Goal: Task Accomplishment & Management: Use online tool/utility

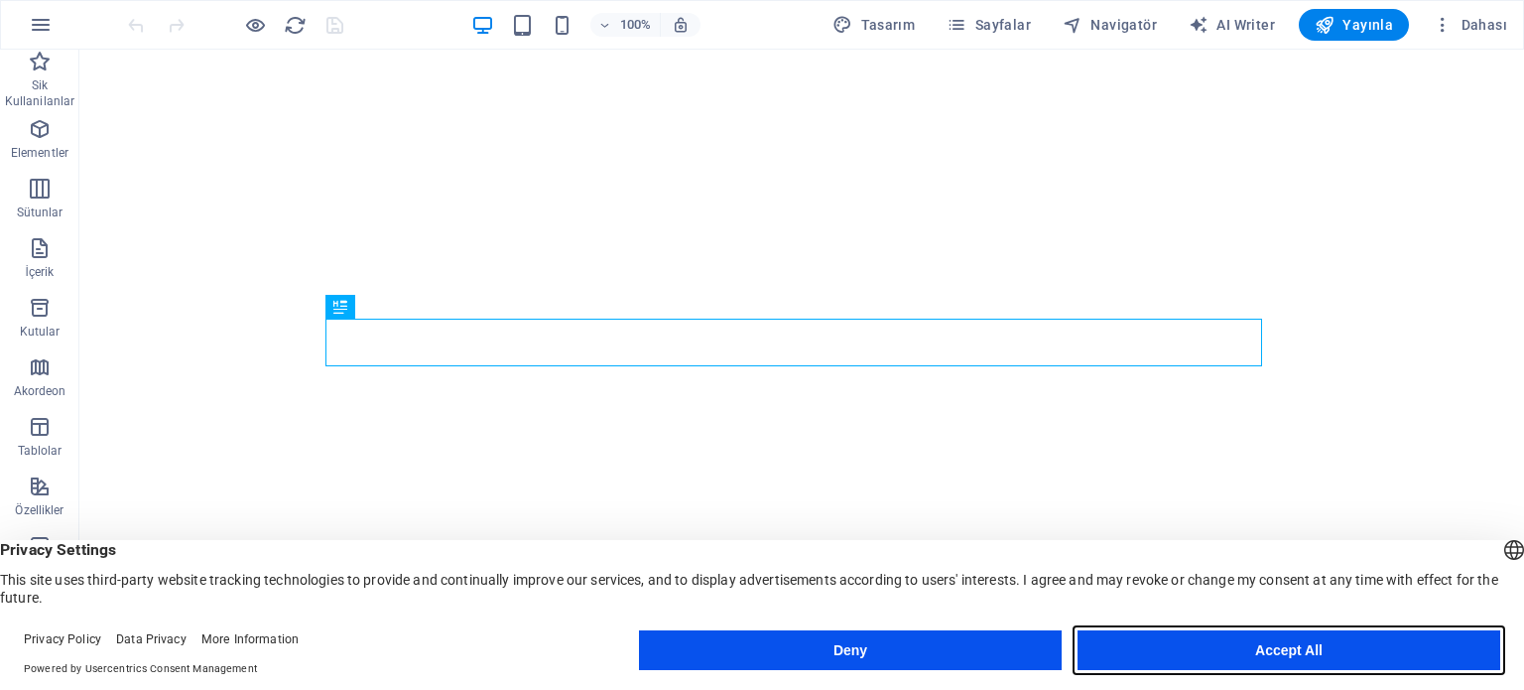
click at [1284, 650] on button "Accept All" at bounding box center [1288, 650] width 423 height 40
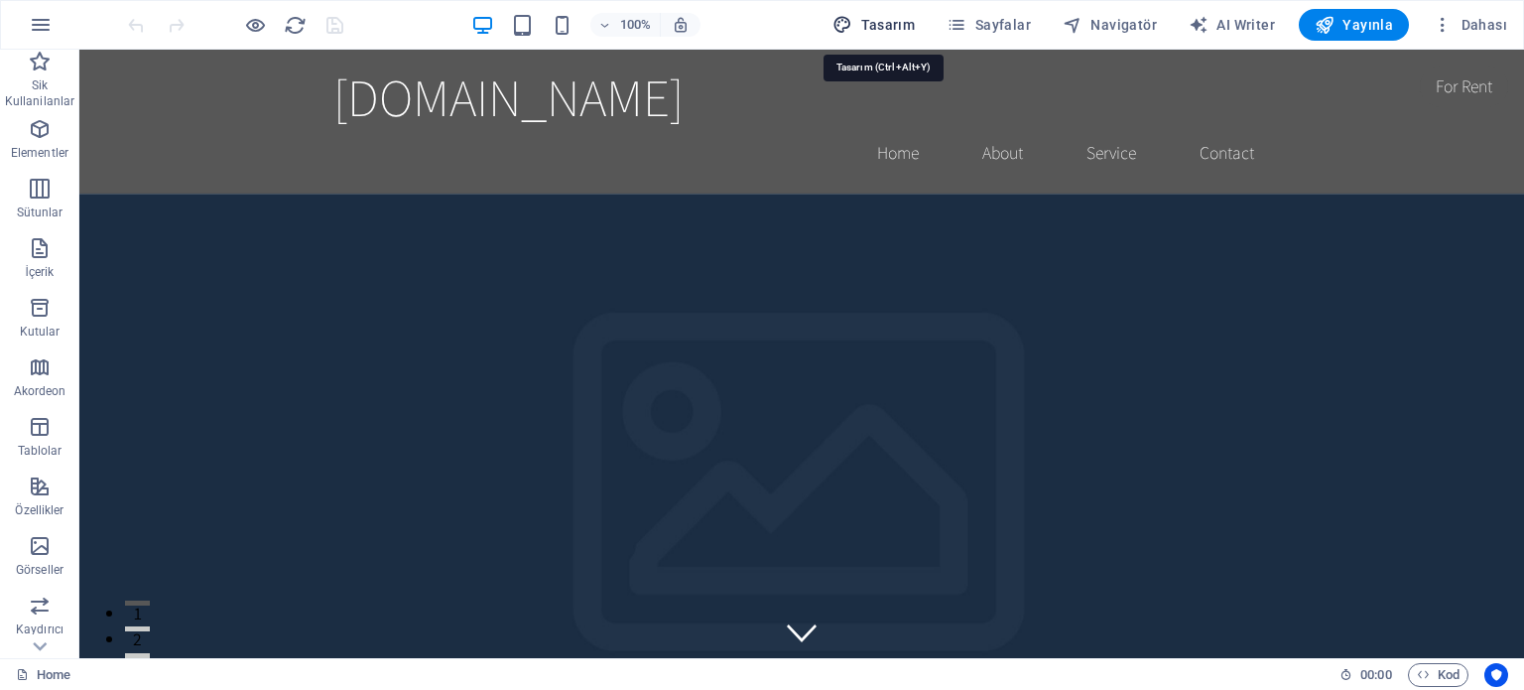
click at [871, 22] on span "Tasarım" at bounding box center [873, 25] width 82 height 20
select select "rem"
select select "200"
select select "px"
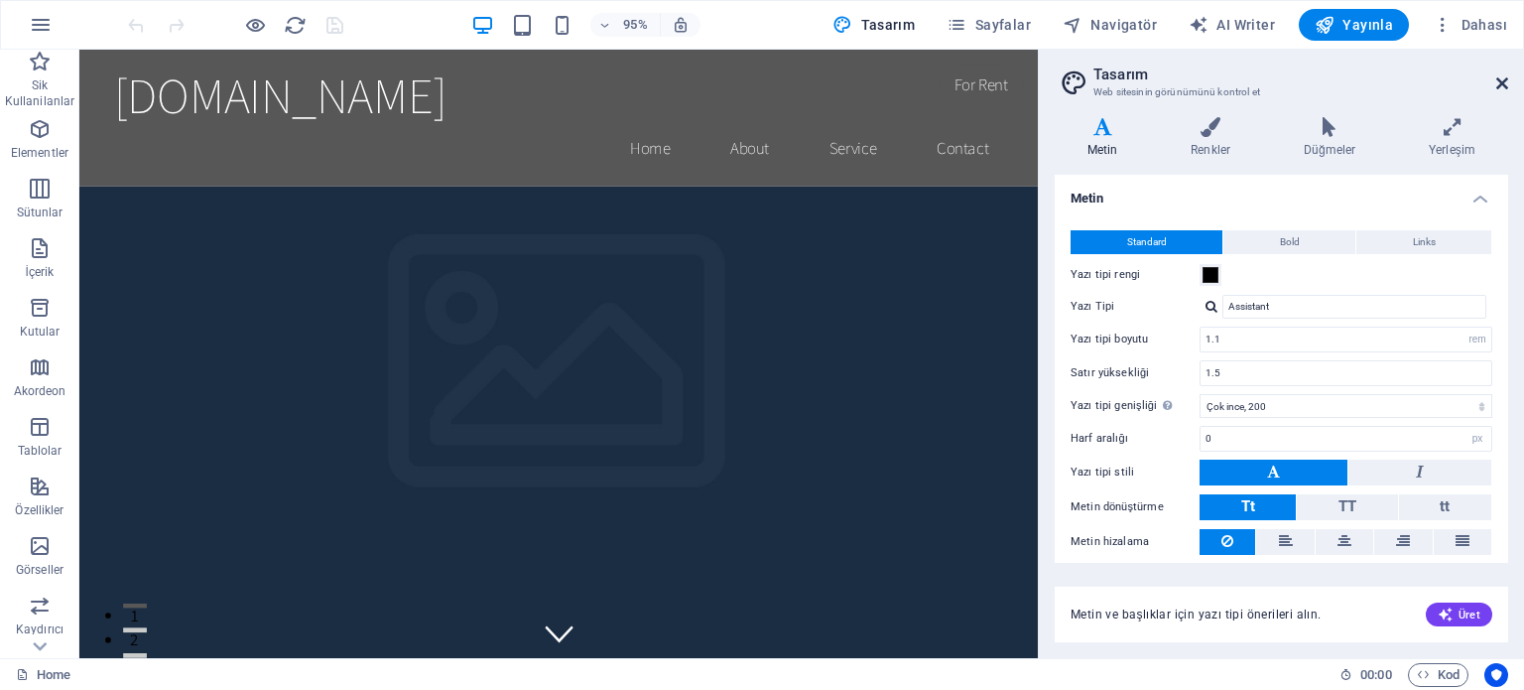
click at [1499, 81] on icon at bounding box center [1502, 83] width 12 height 16
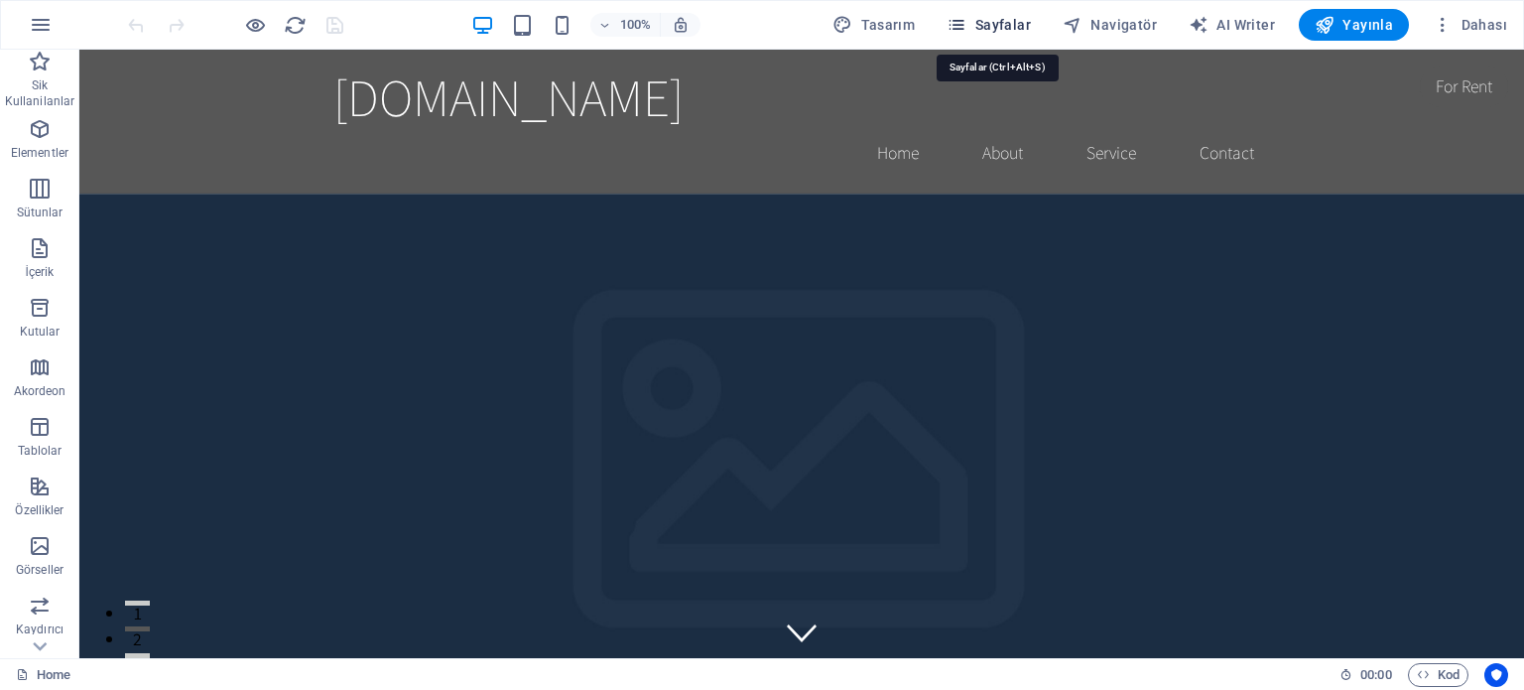
click at [1009, 16] on span "Sayfalar" at bounding box center [989, 25] width 84 height 20
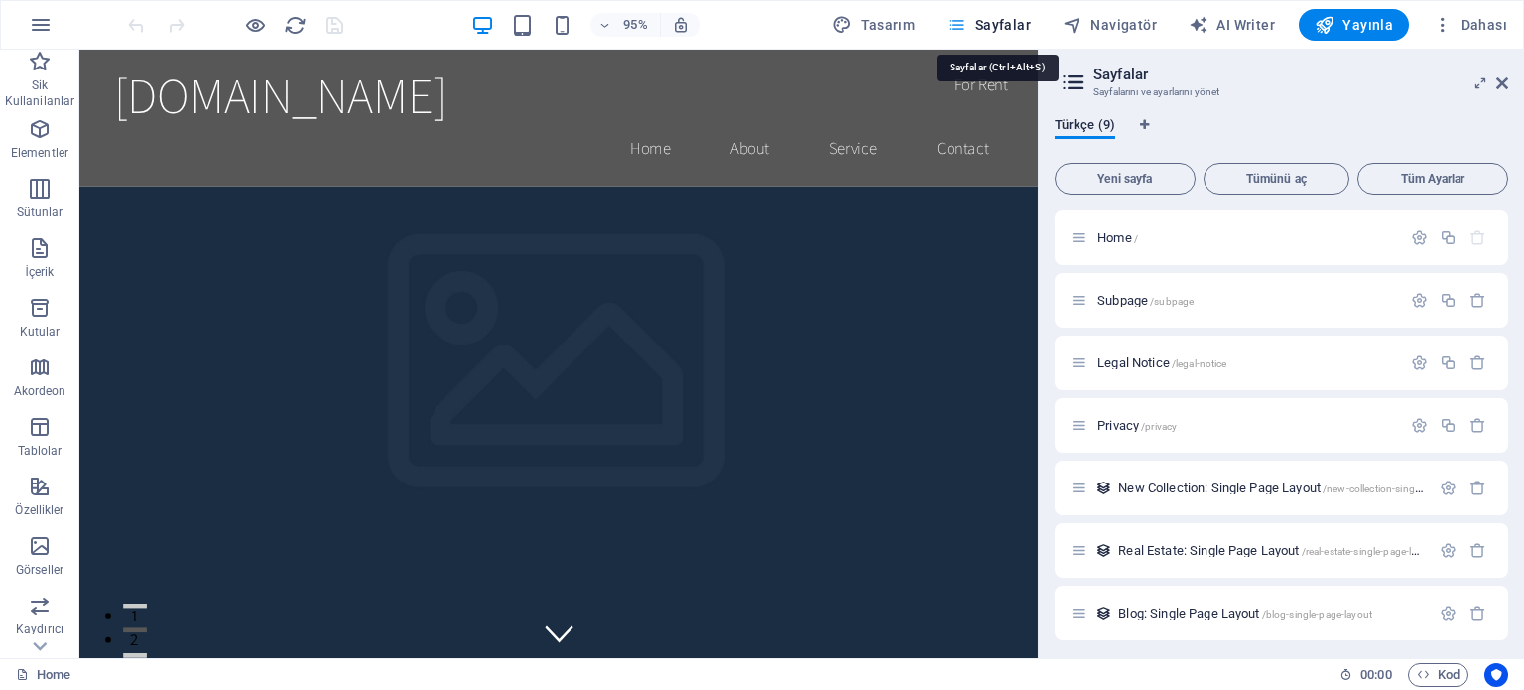
click at [1009, 16] on span "Sayfalar" at bounding box center [989, 25] width 84 height 20
click at [1500, 82] on icon at bounding box center [1502, 83] width 12 height 16
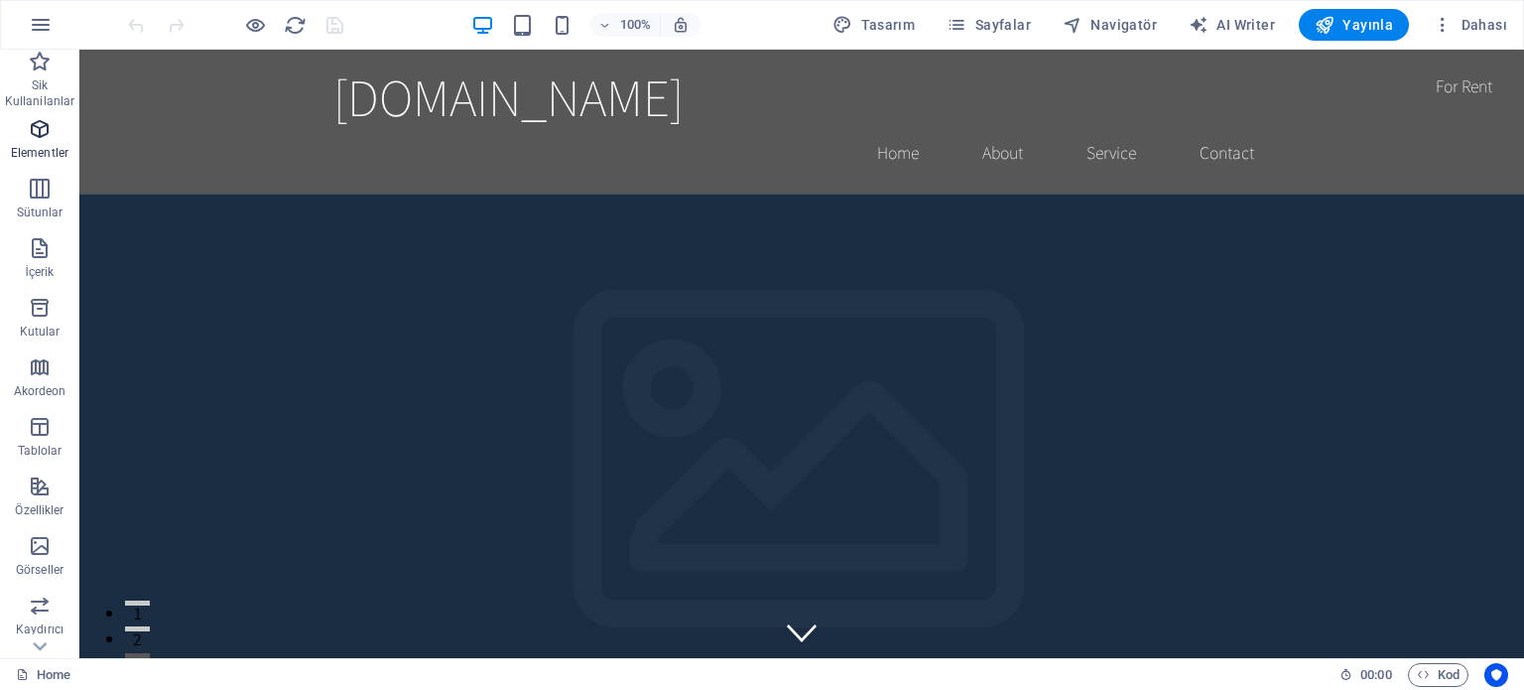
click at [29, 132] on icon "button" at bounding box center [40, 129] width 24 height 24
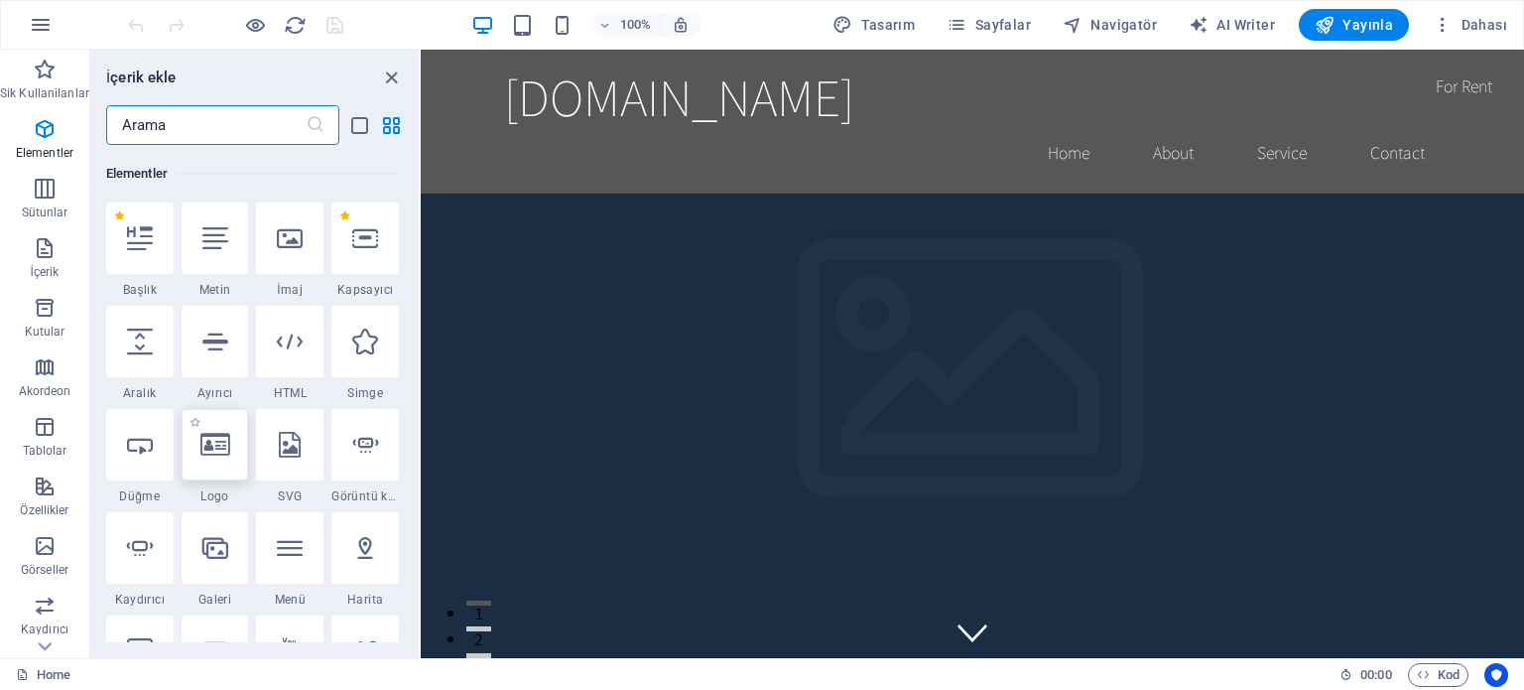
scroll to position [310, 0]
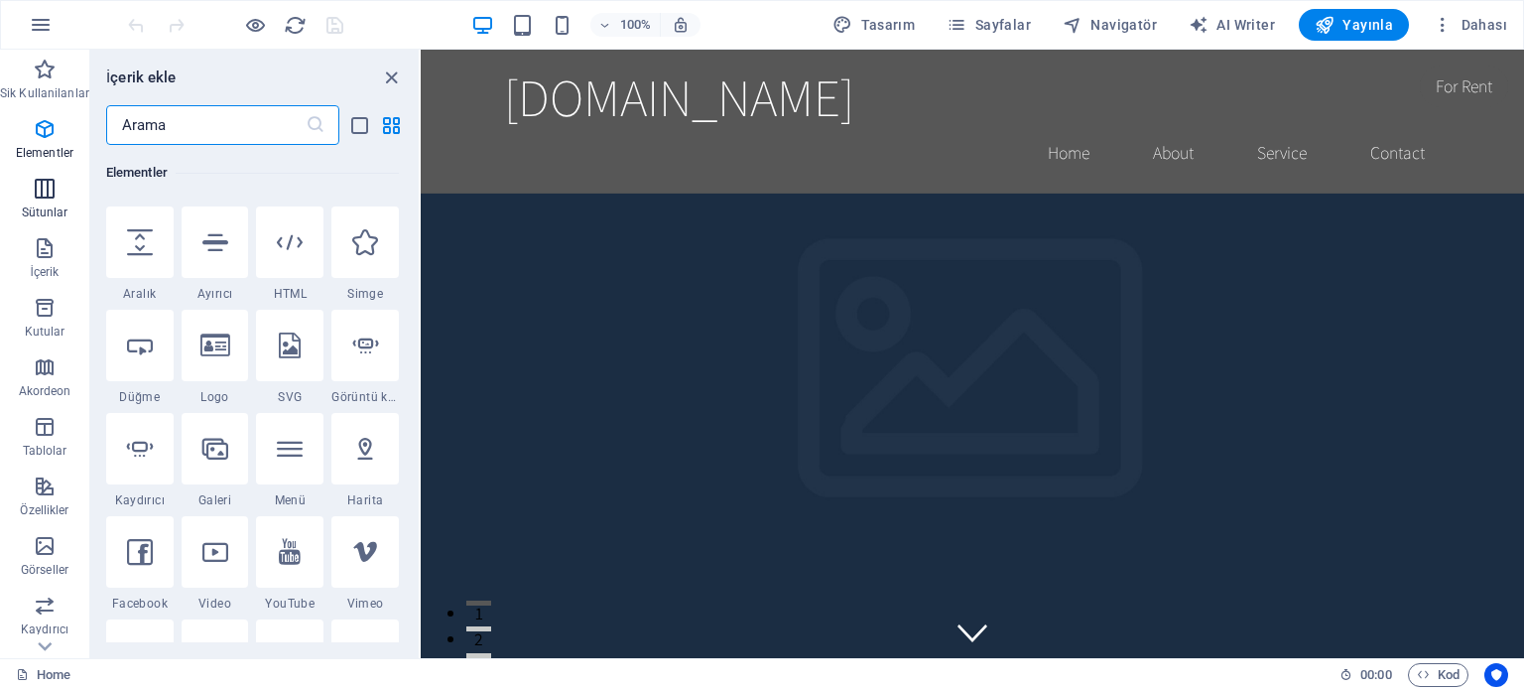
click at [48, 201] on span "Sütunlar" at bounding box center [44, 201] width 89 height 48
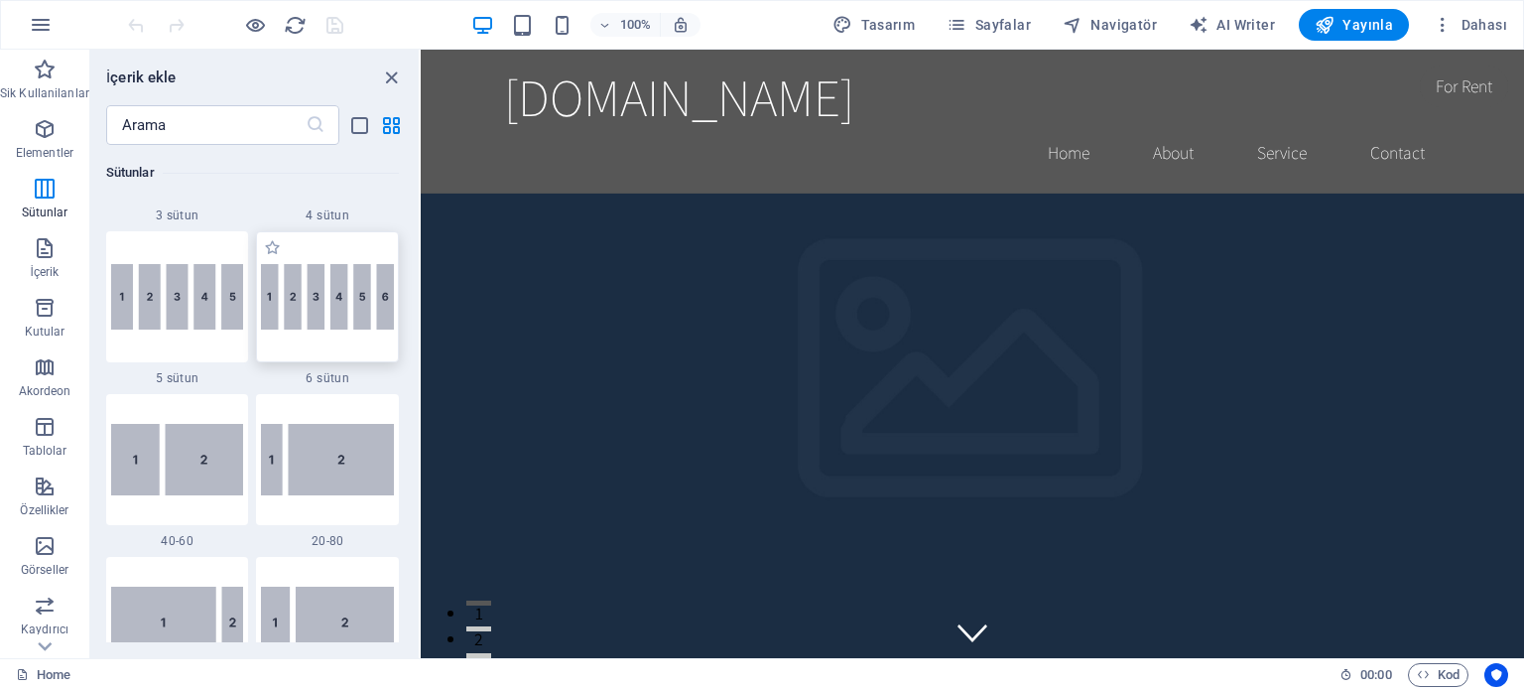
scroll to position [1378, 0]
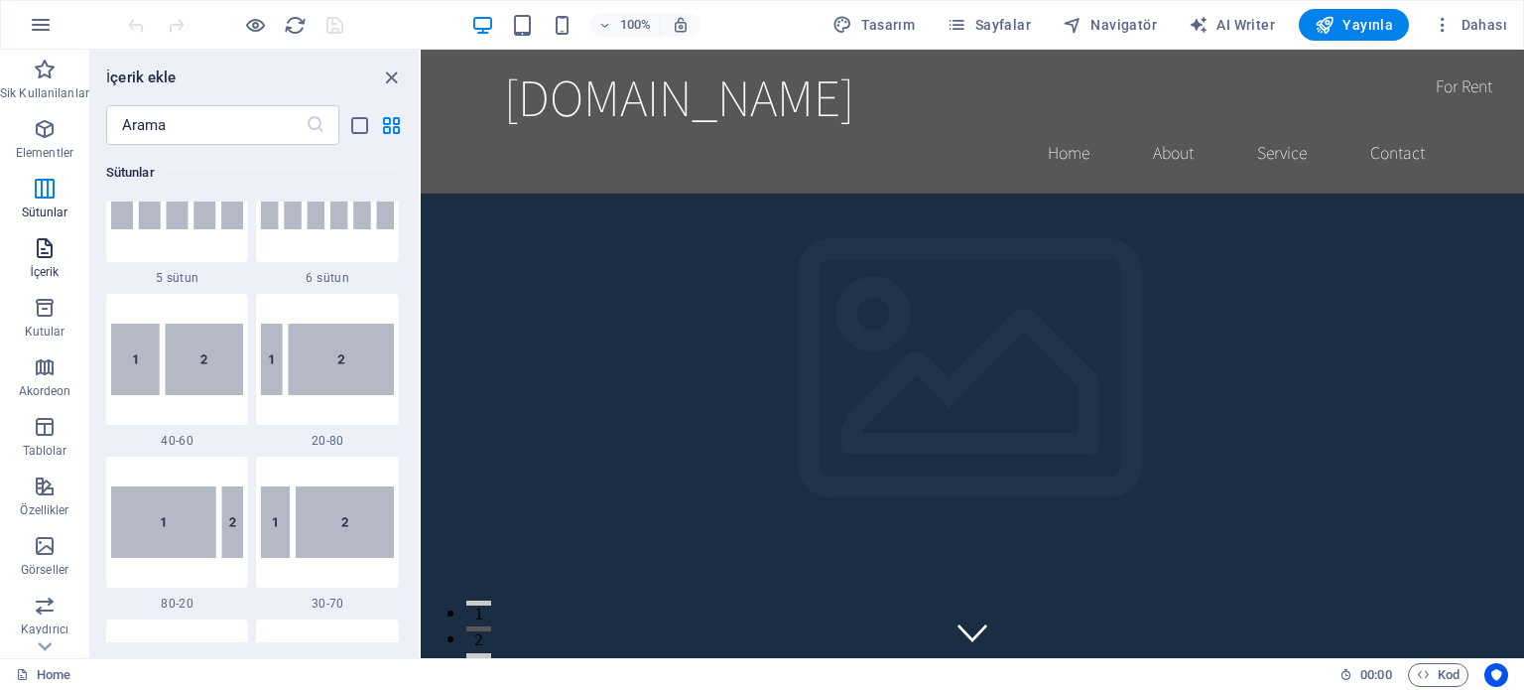
click at [51, 249] on icon "button" at bounding box center [45, 248] width 24 height 24
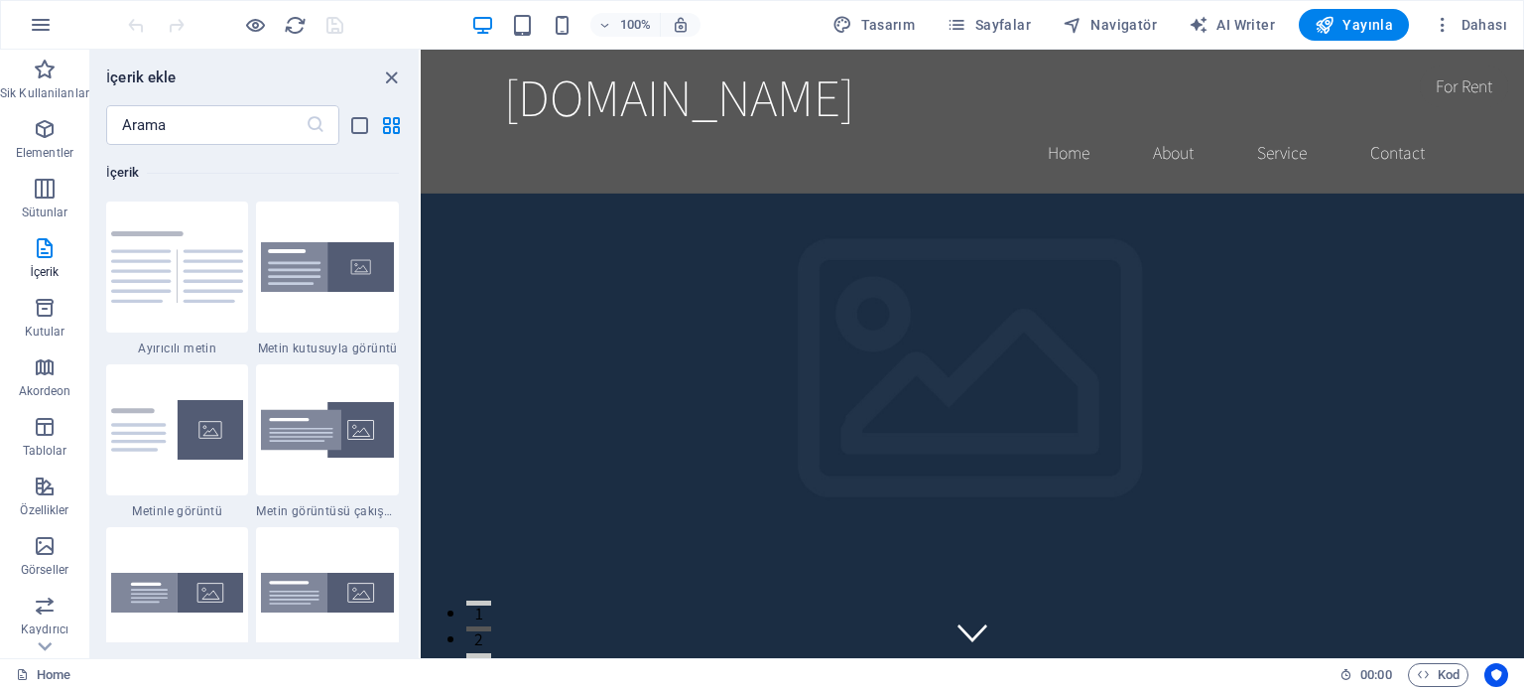
scroll to position [3669, 0]
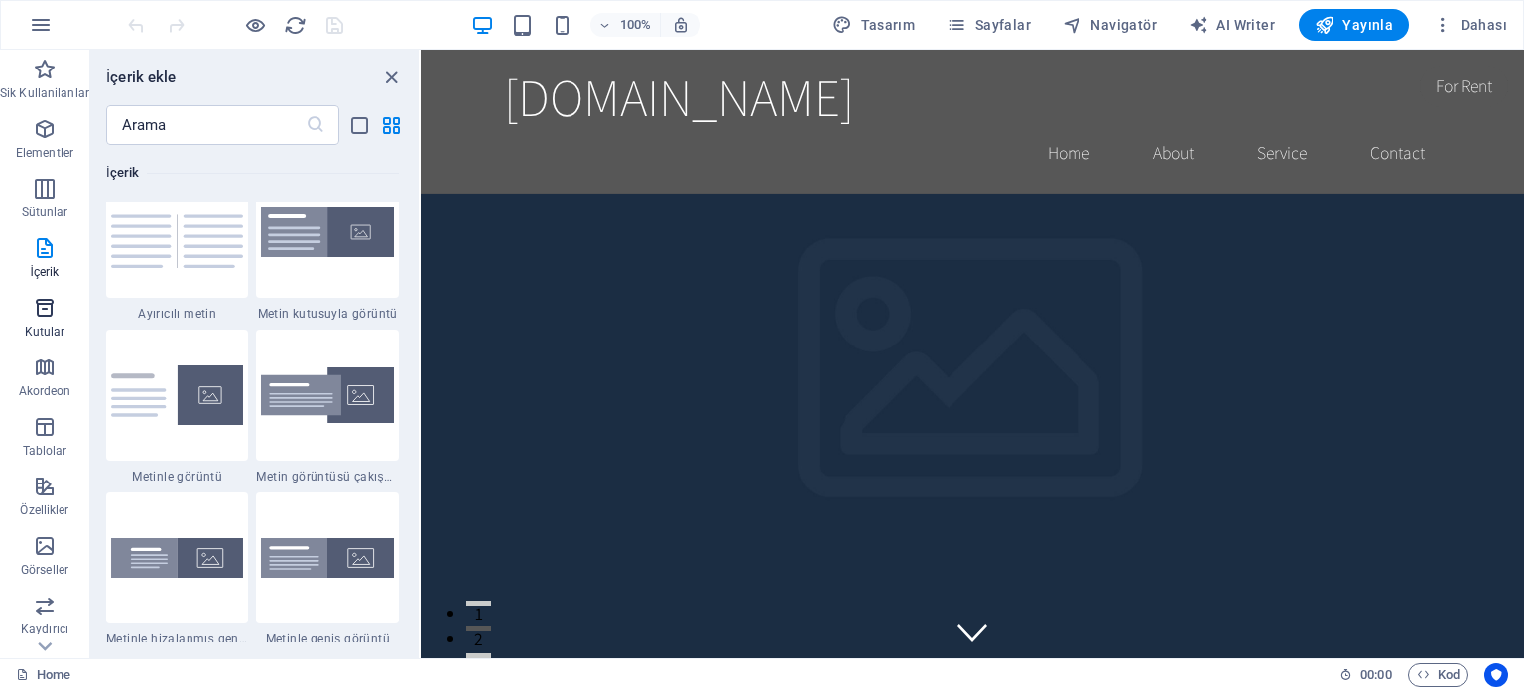
click at [46, 312] on icon "button" at bounding box center [45, 308] width 24 height 24
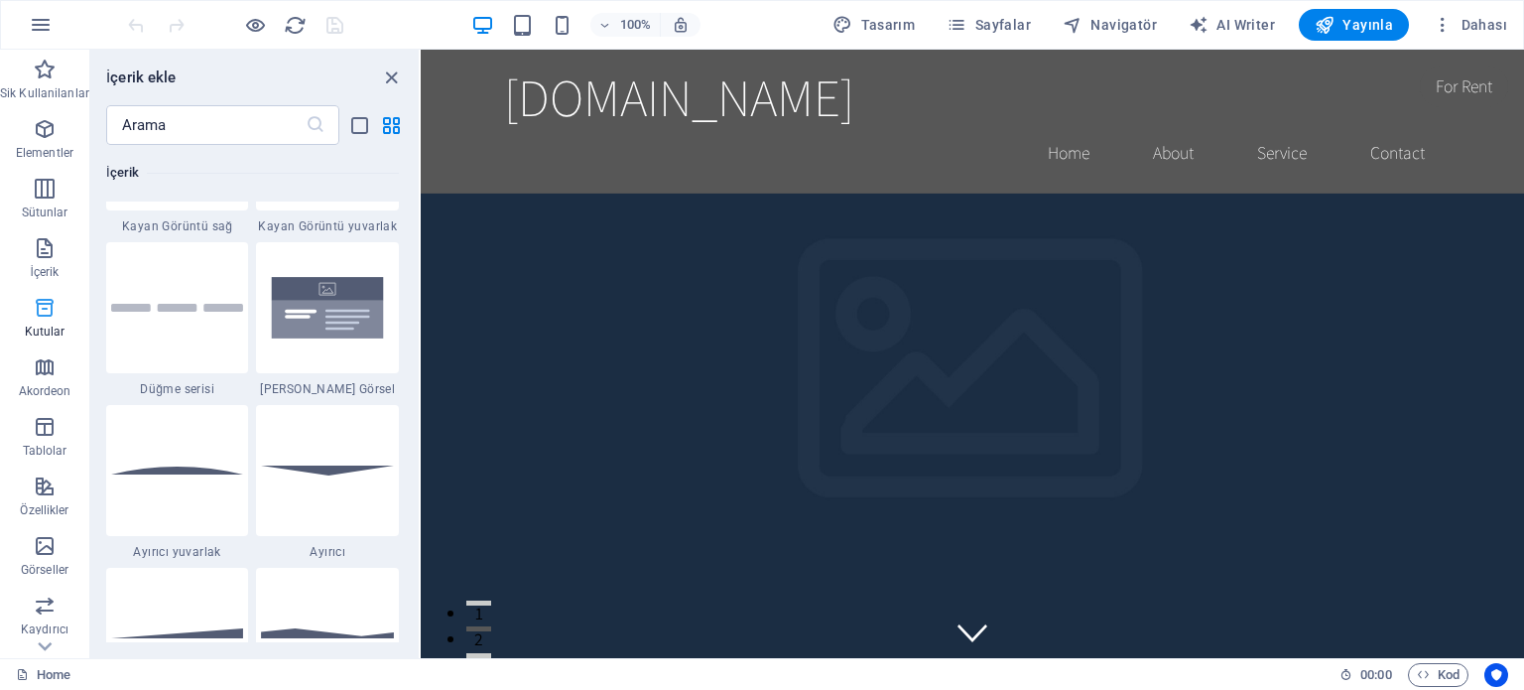
scroll to position [5473, 0]
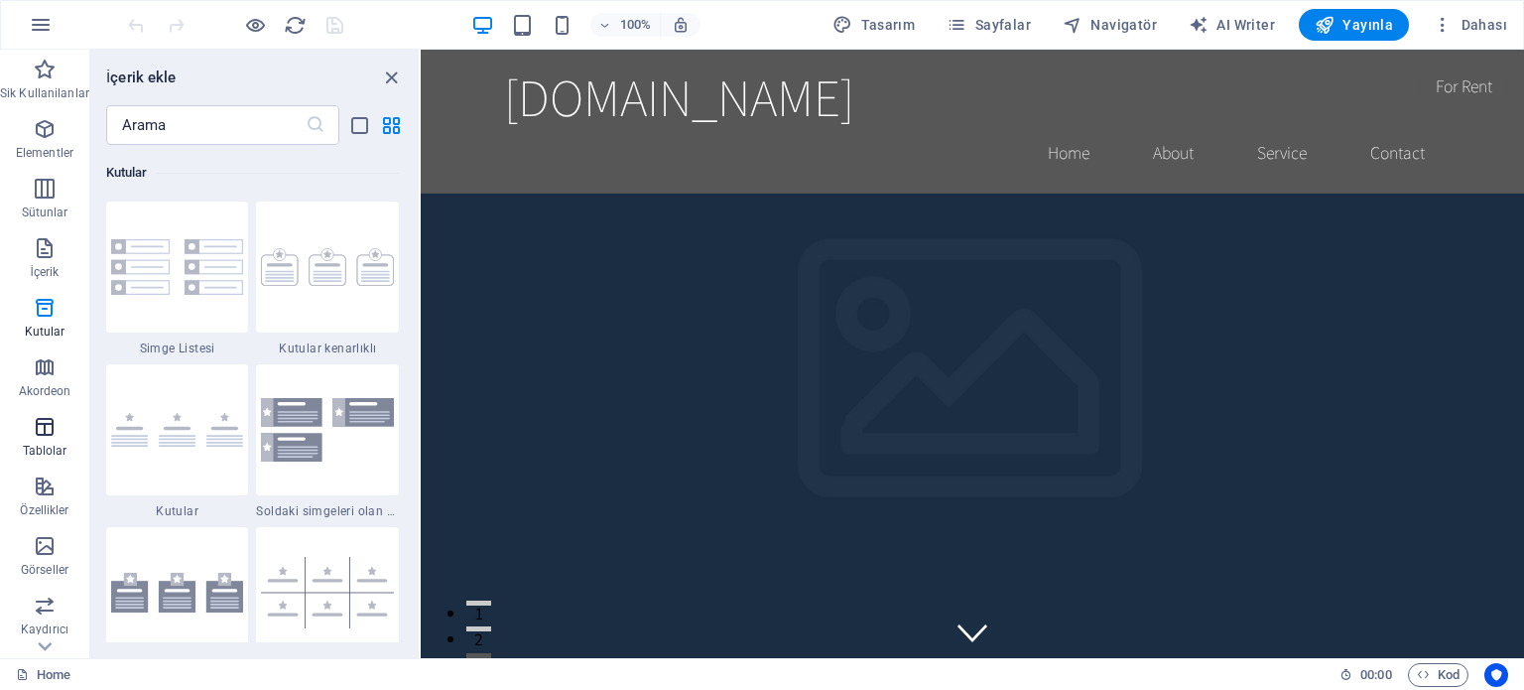
click at [37, 440] on span "Tablolar" at bounding box center [44, 439] width 89 height 48
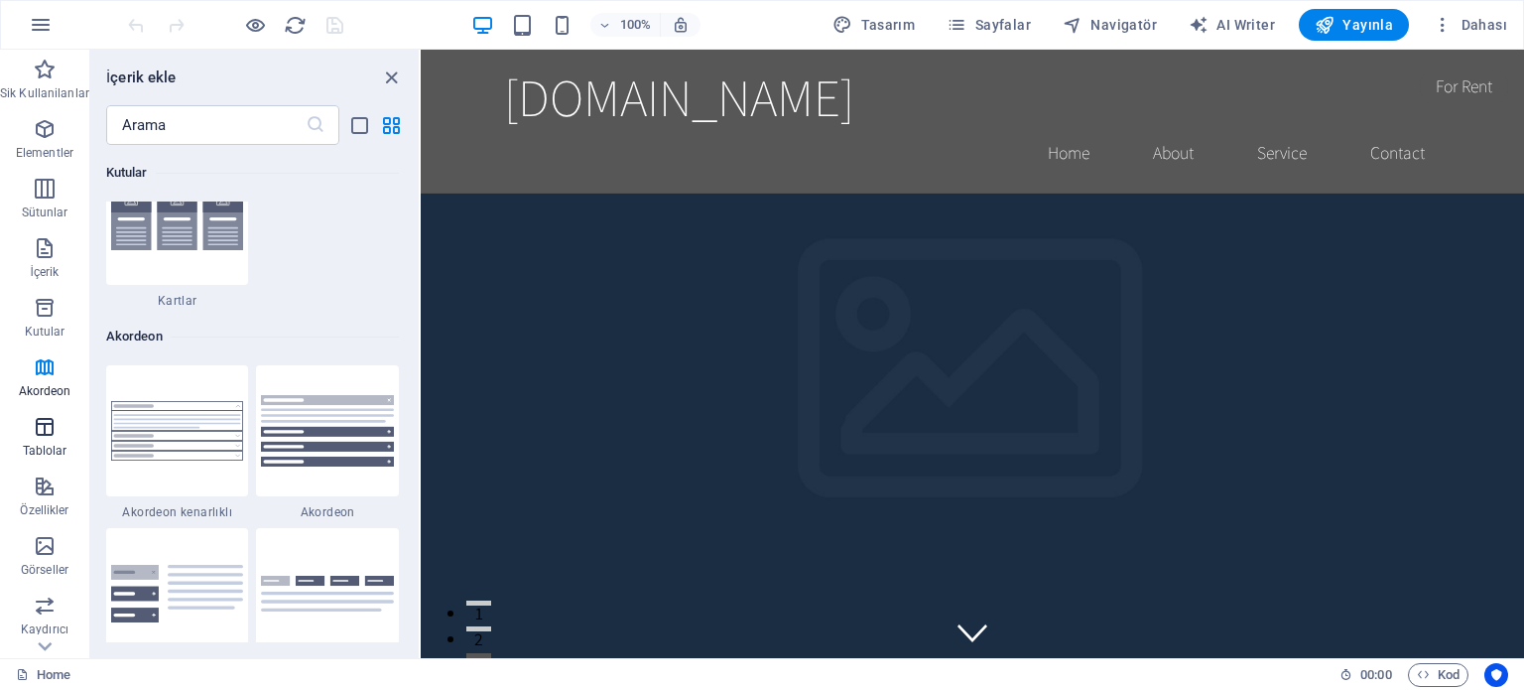
scroll to position [6871, 0]
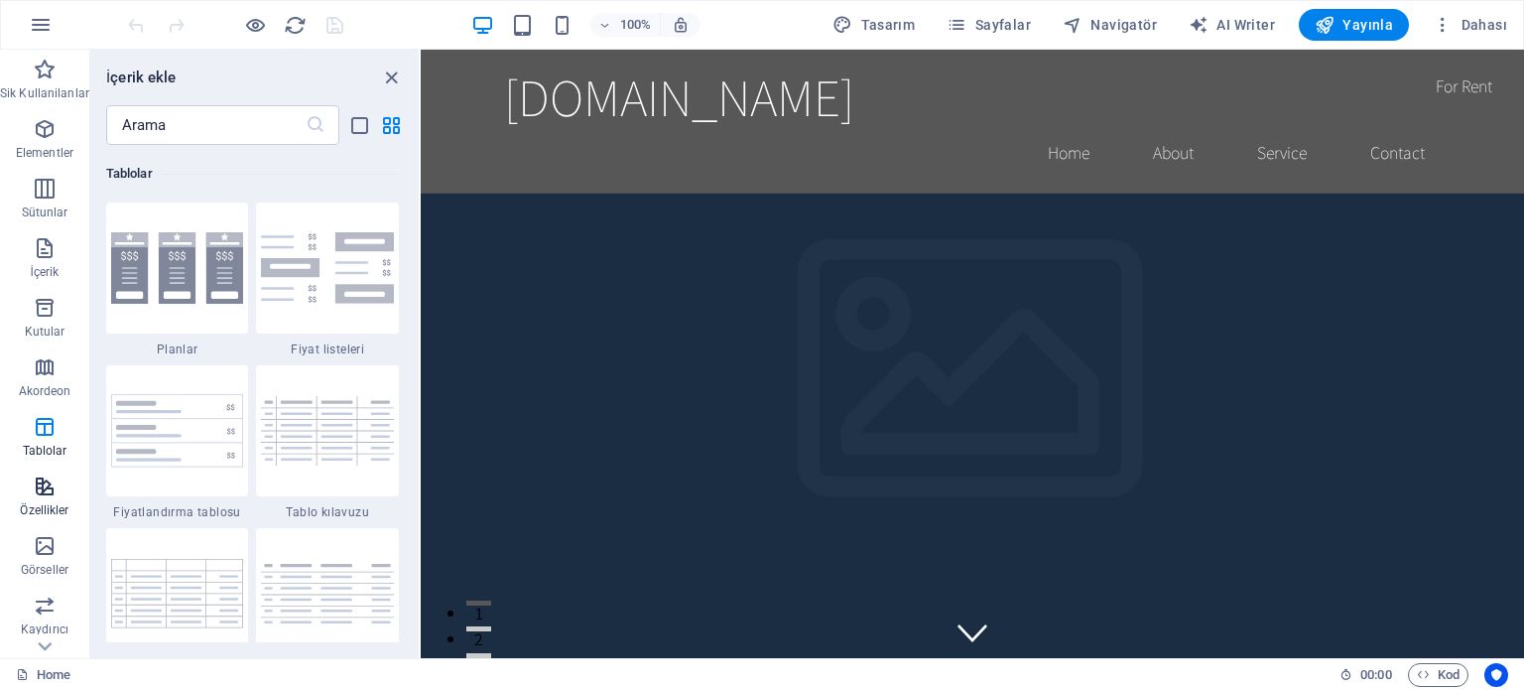
click at [48, 488] on icon "button" at bounding box center [45, 486] width 24 height 24
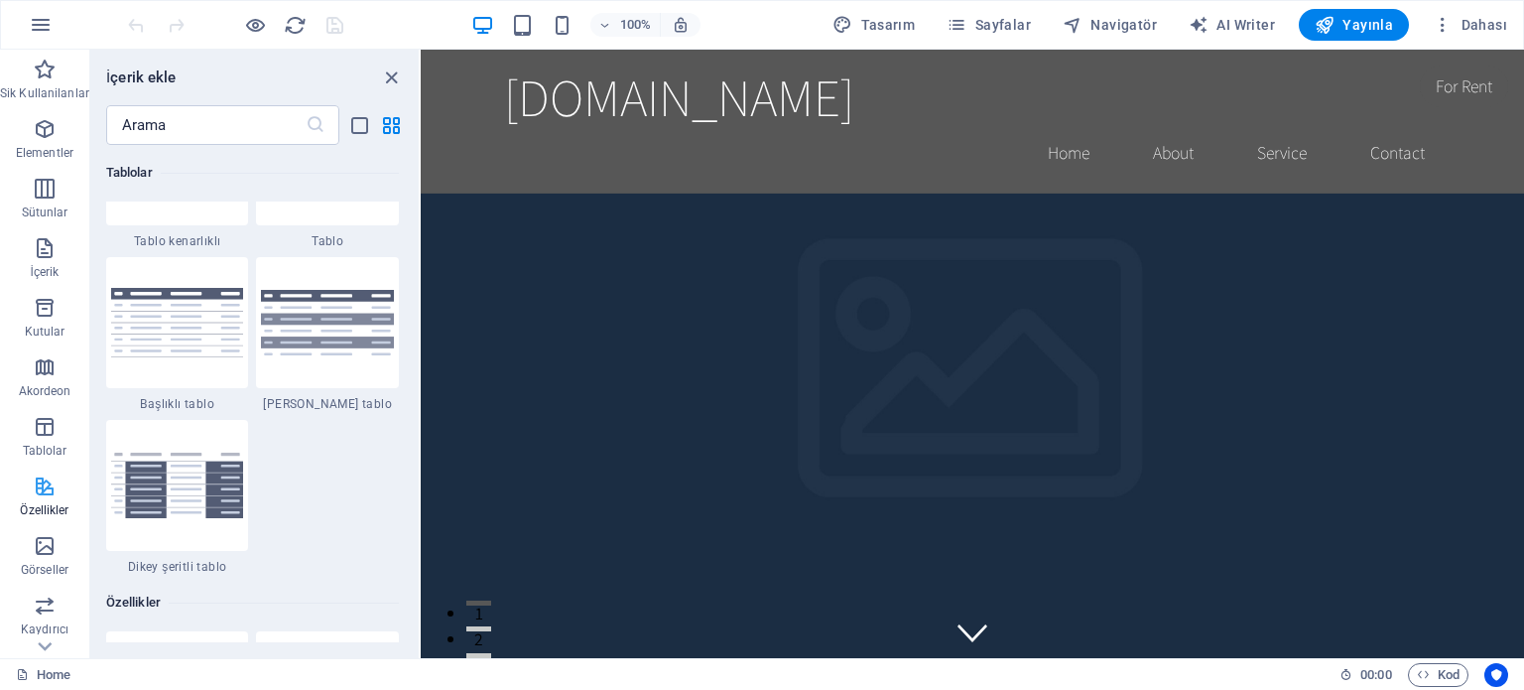
scroll to position [7733, 0]
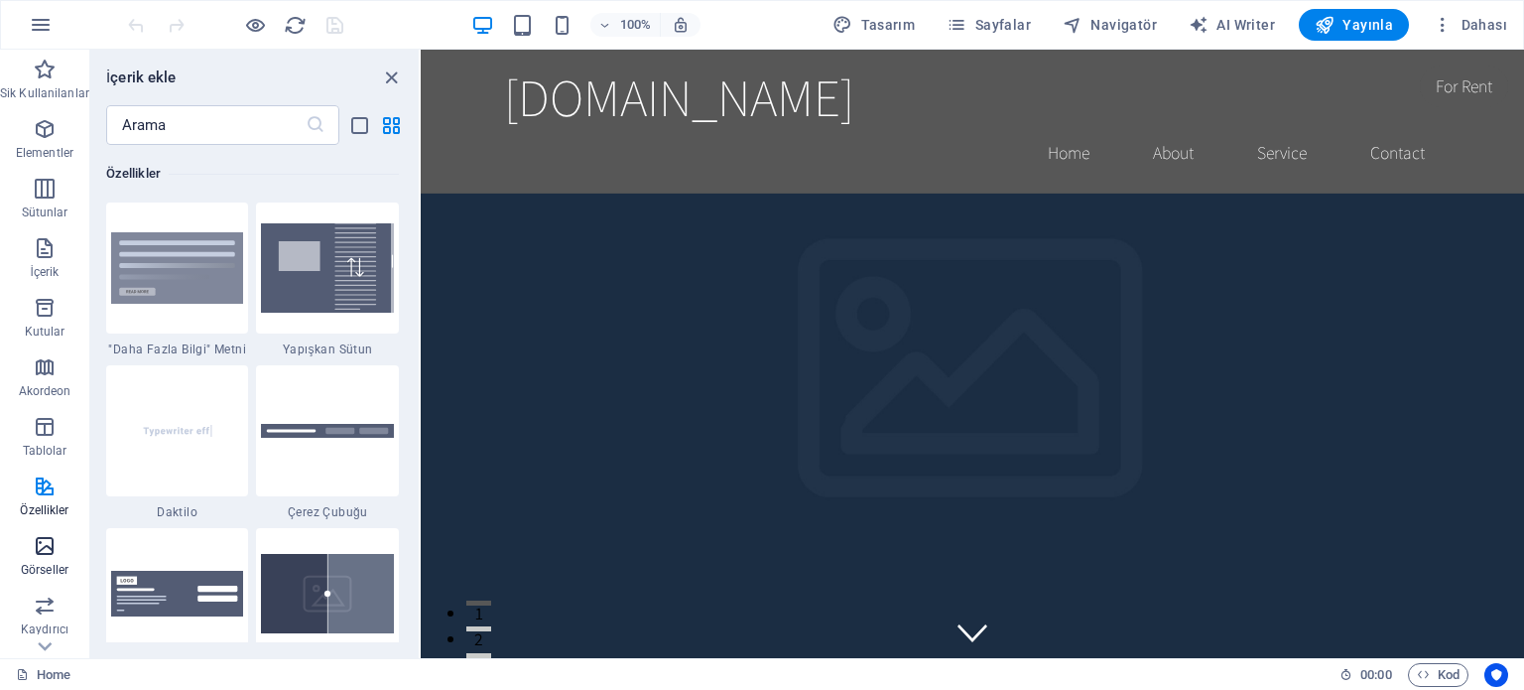
click at [29, 544] on span "Görseller" at bounding box center [44, 558] width 89 height 48
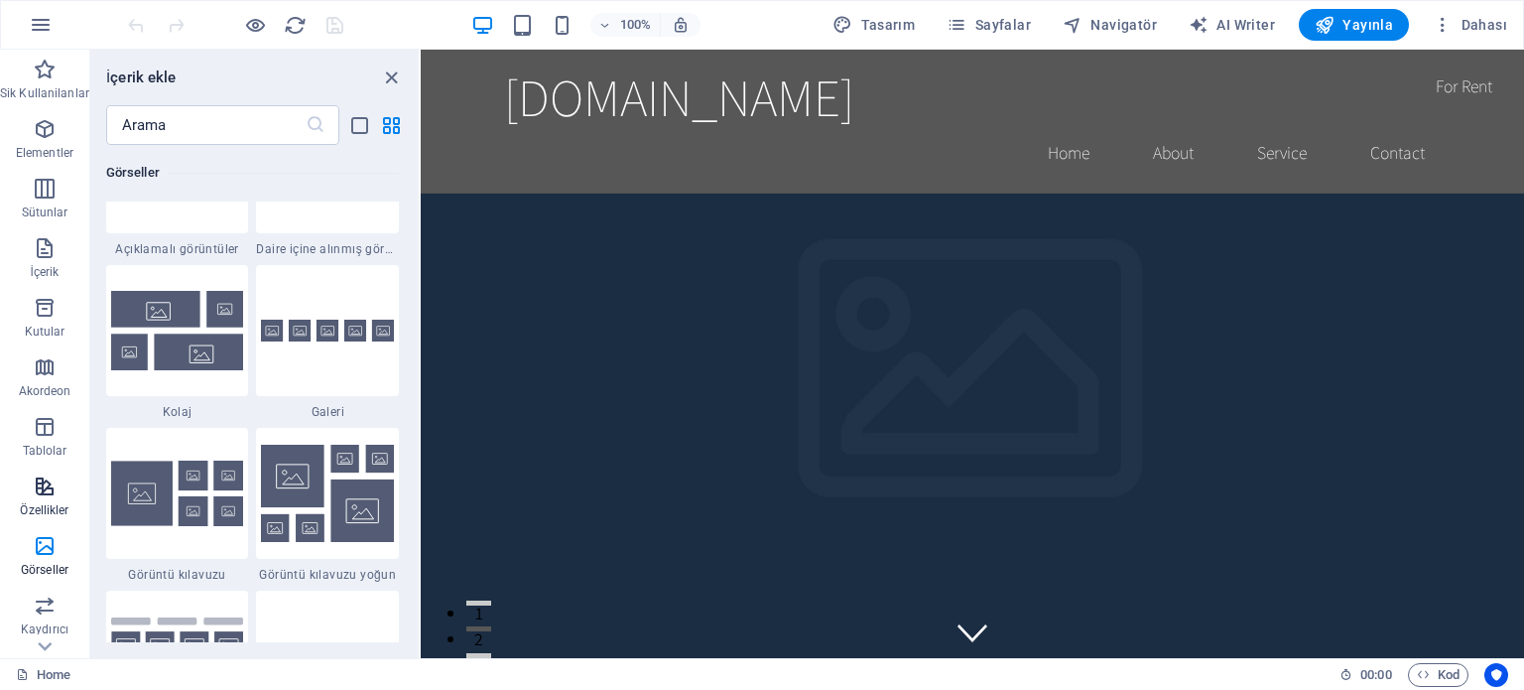
scroll to position [198, 0]
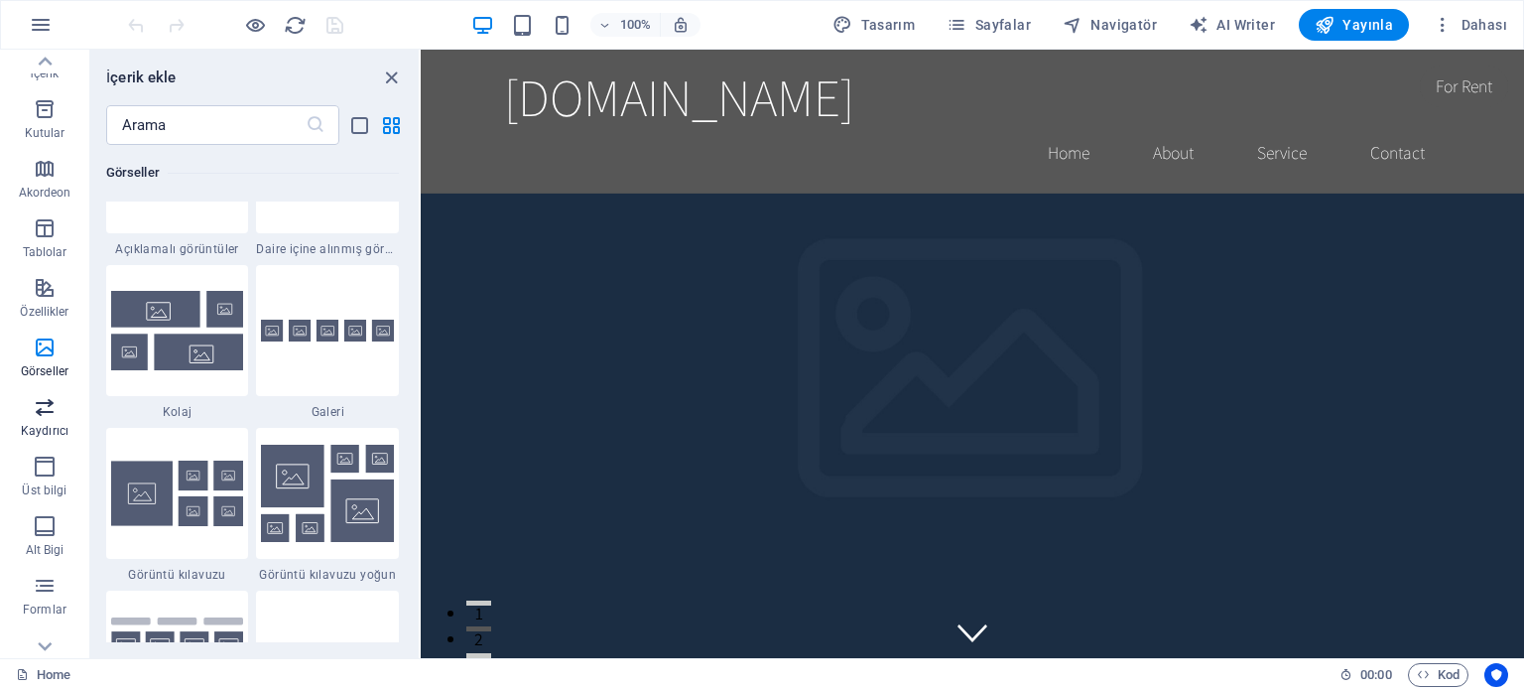
click at [36, 415] on icon "button" at bounding box center [45, 407] width 24 height 24
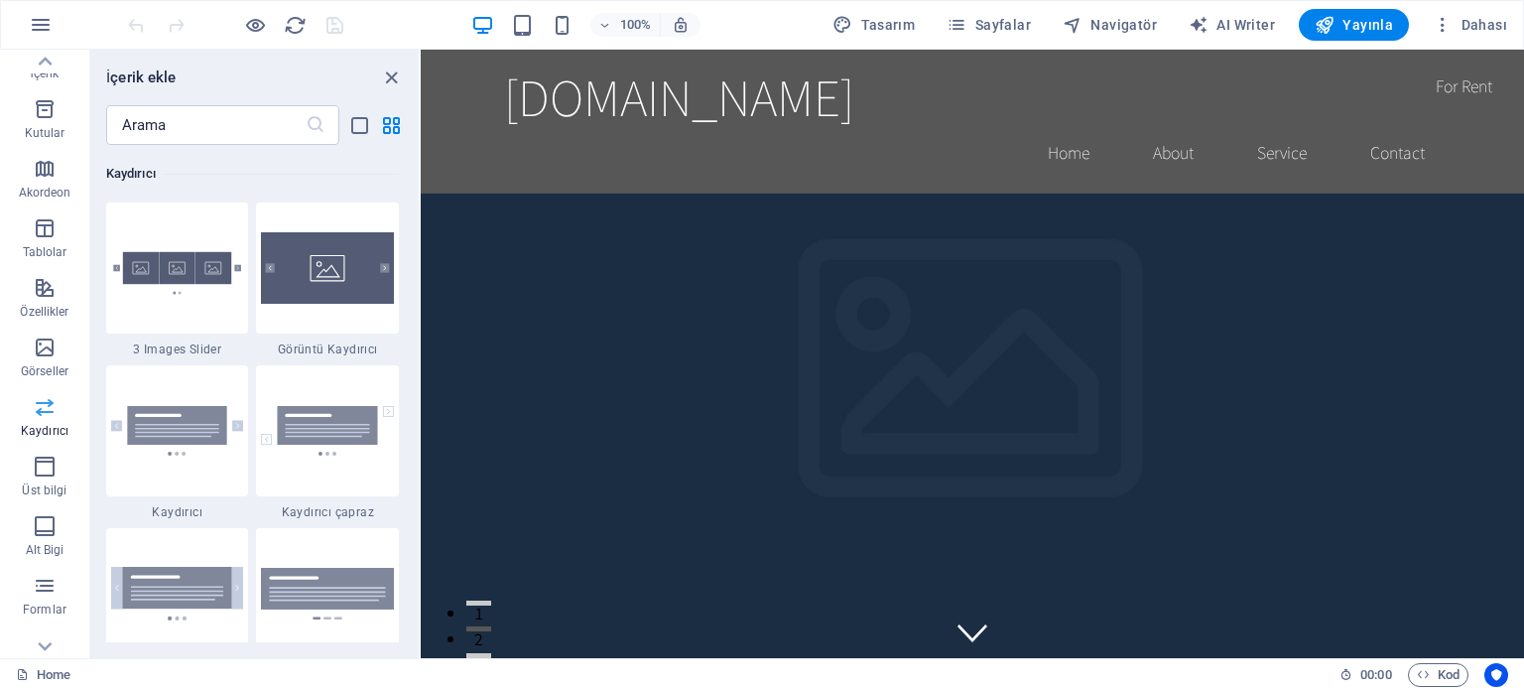
scroll to position [11247, 0]
click at [43, 483] on p "Üst bilgi" at bounding box center [44, 490] width 45 height 16
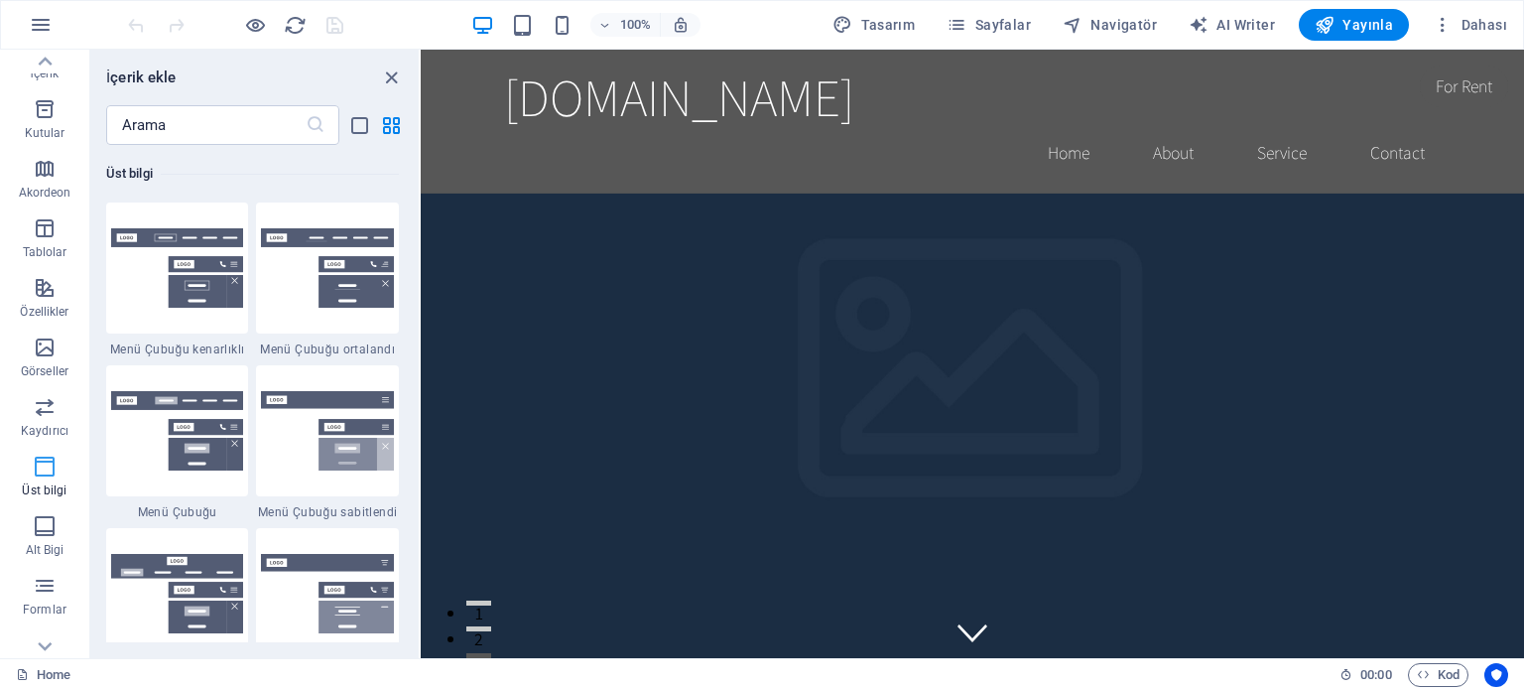
scroll to position [11947, 0]
click at [190, 272] on img at bounding box center [177, 268] width 133 height 80
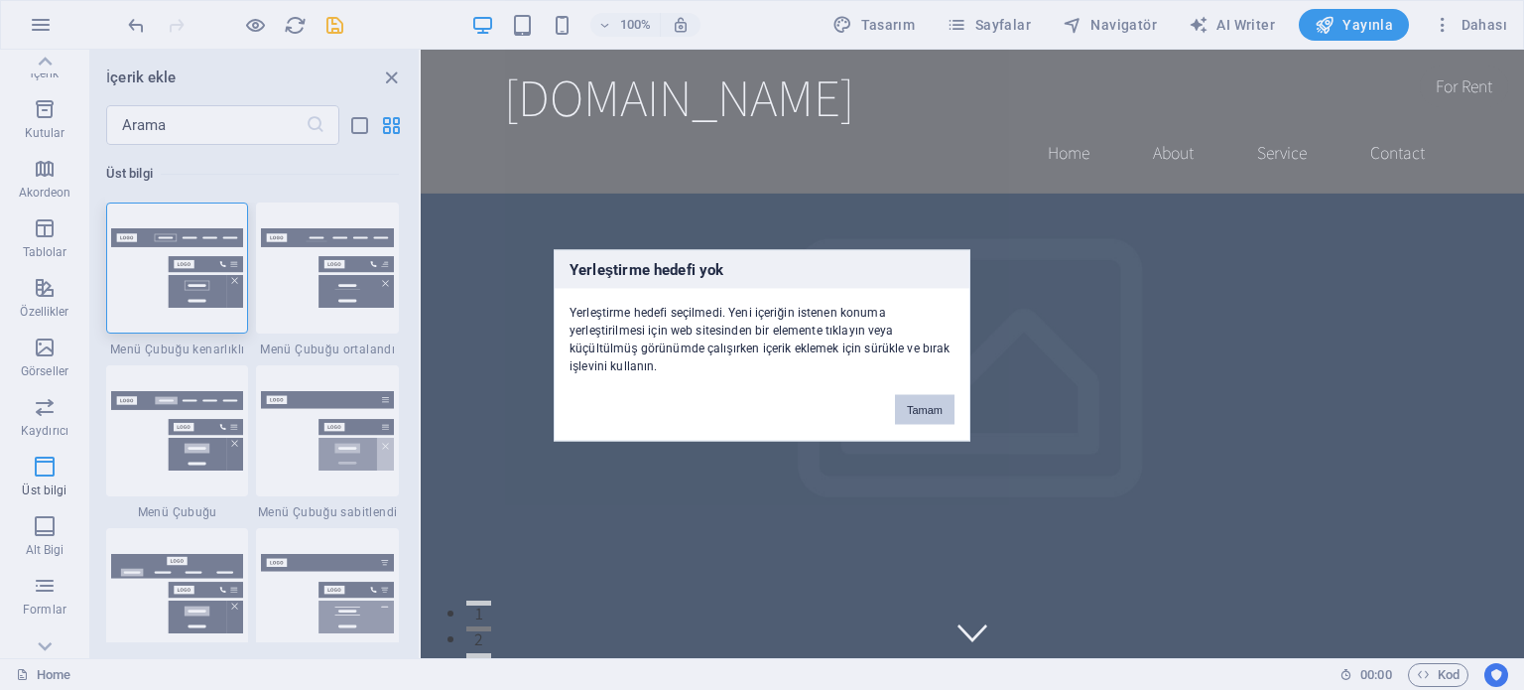
click at [929, 409] on button "Tamam" at bounding box center [925, 409] width 60 height 30
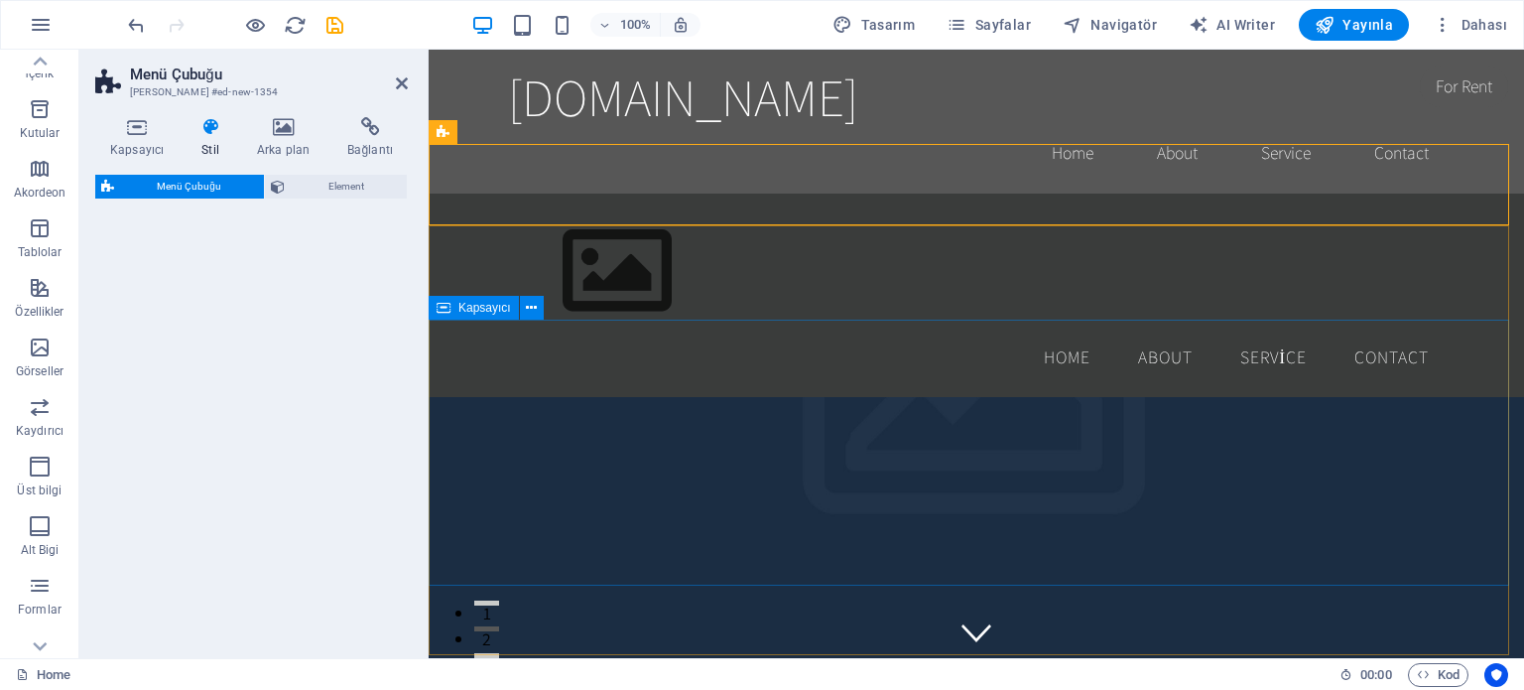
select select "rem"
select select "preset-menu-v2-border"
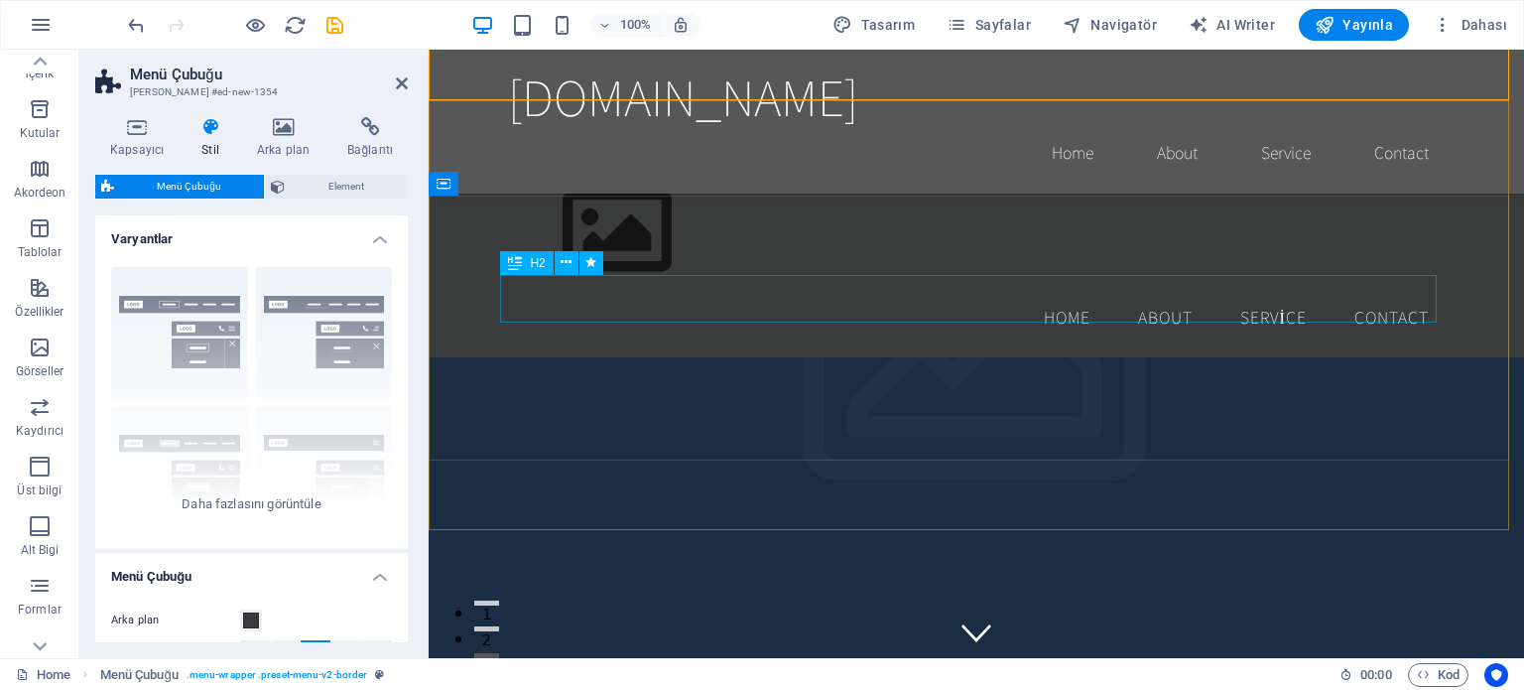
scroll to position [207, 0]
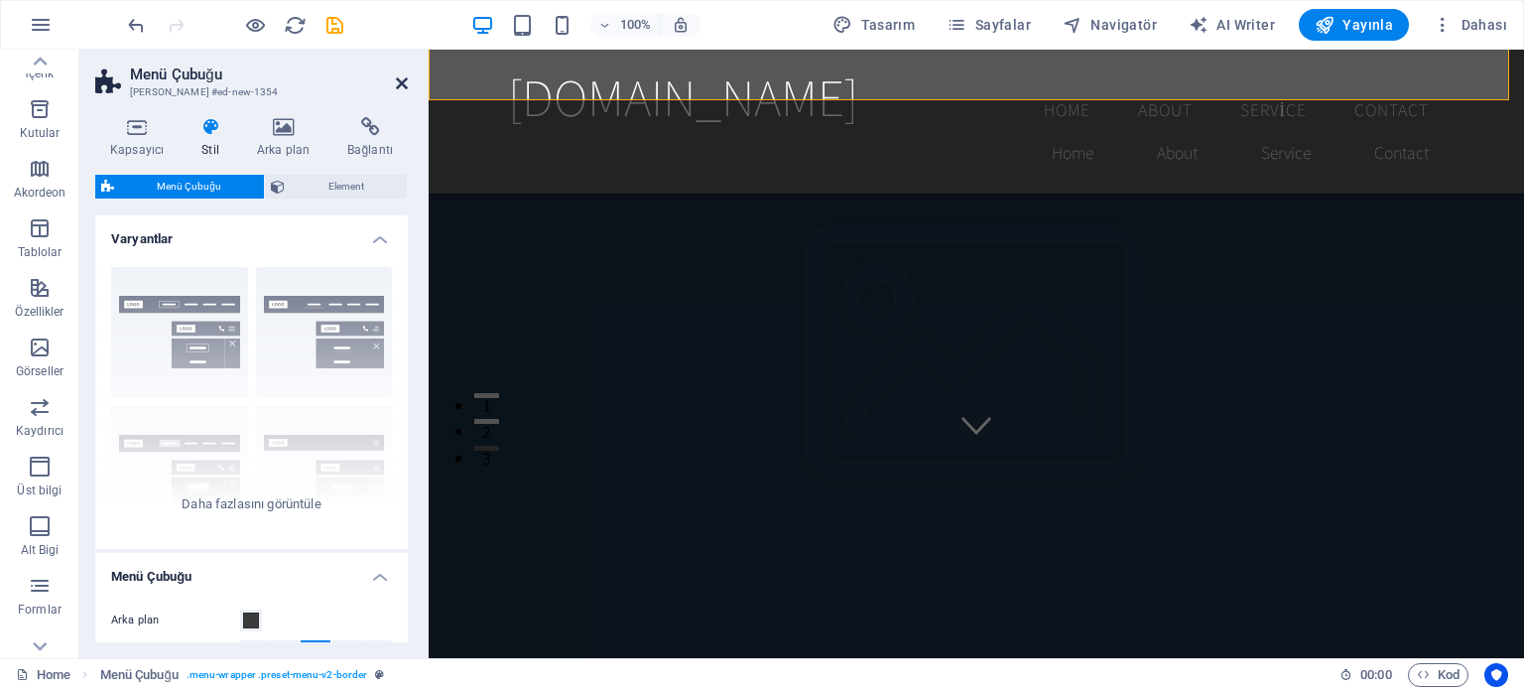
click at [399, 78] on icon at bounding box center [402, 83] width 12 height 16
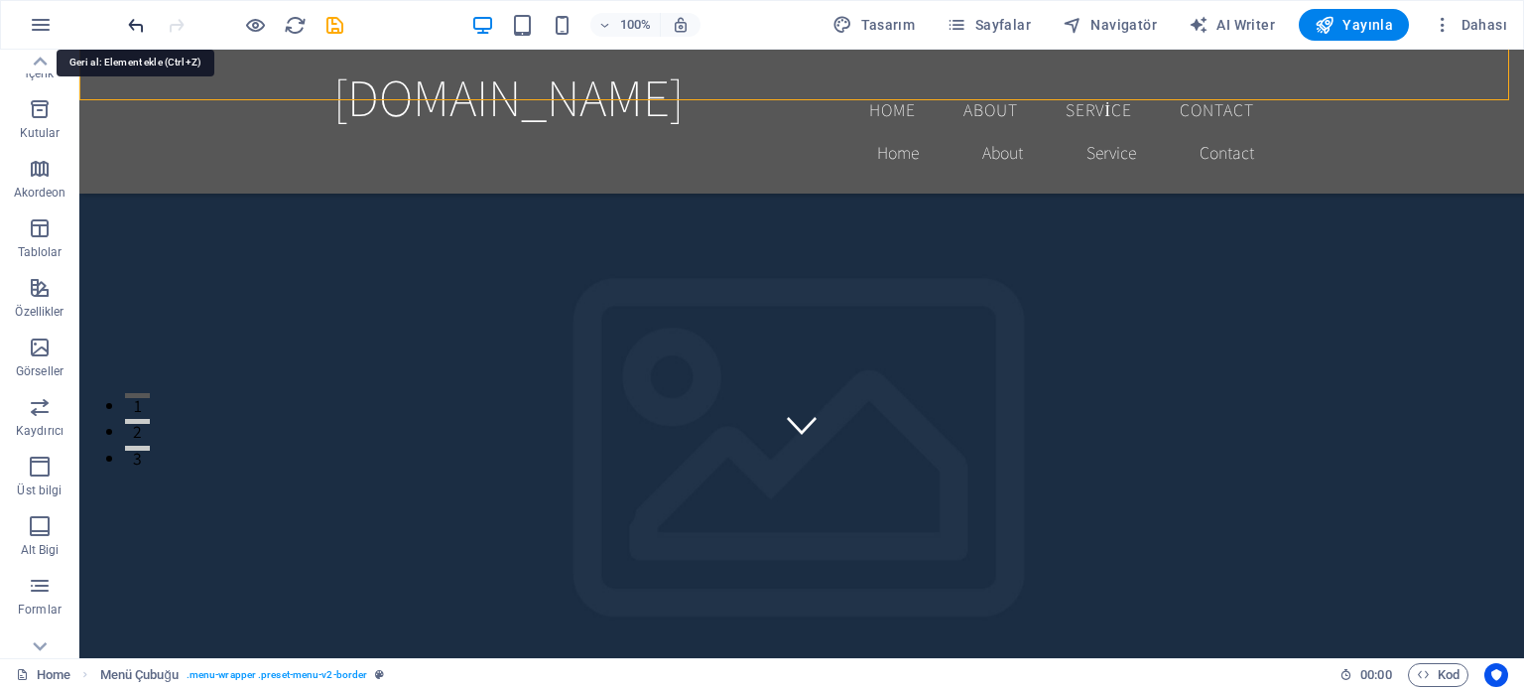
click at [129, 32] on icon "undo" at bounding box center [136, 25] width 23 height 23
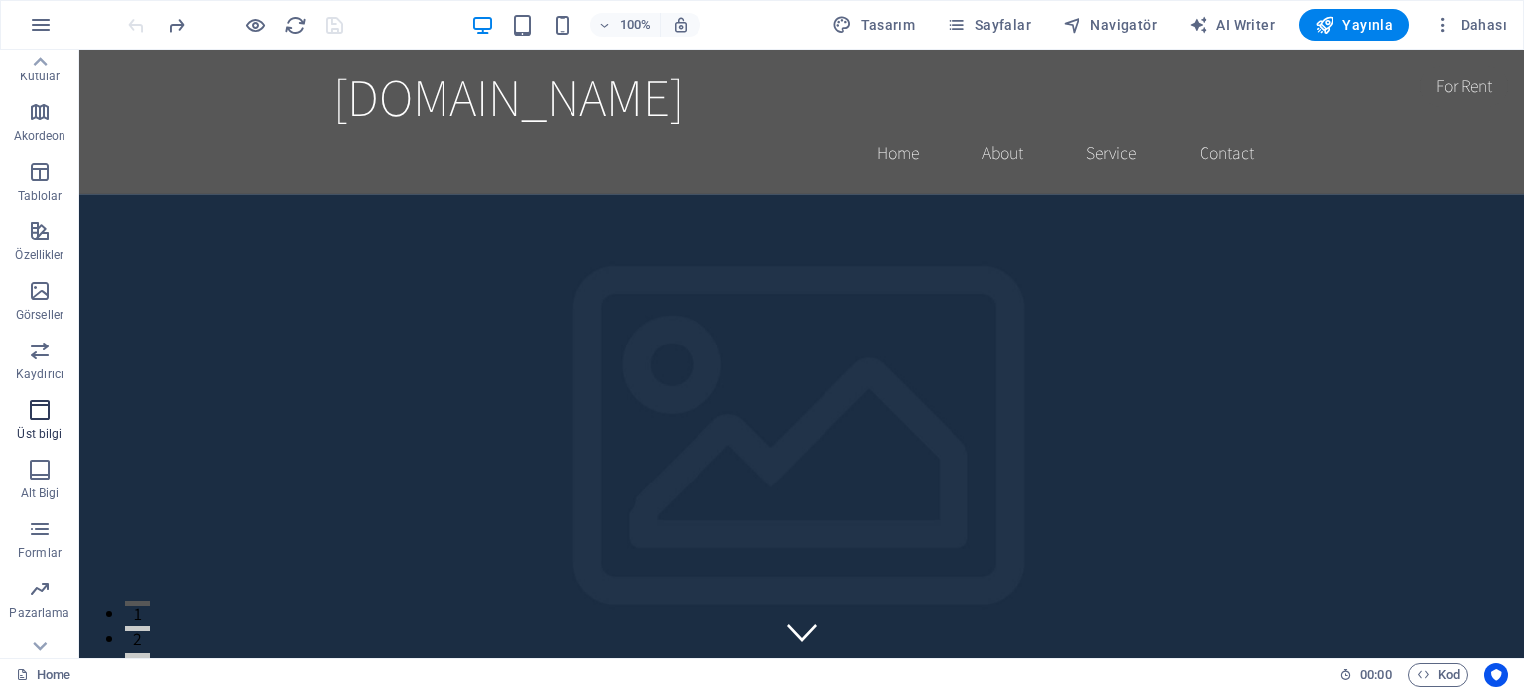
scroll to position [284, 0]
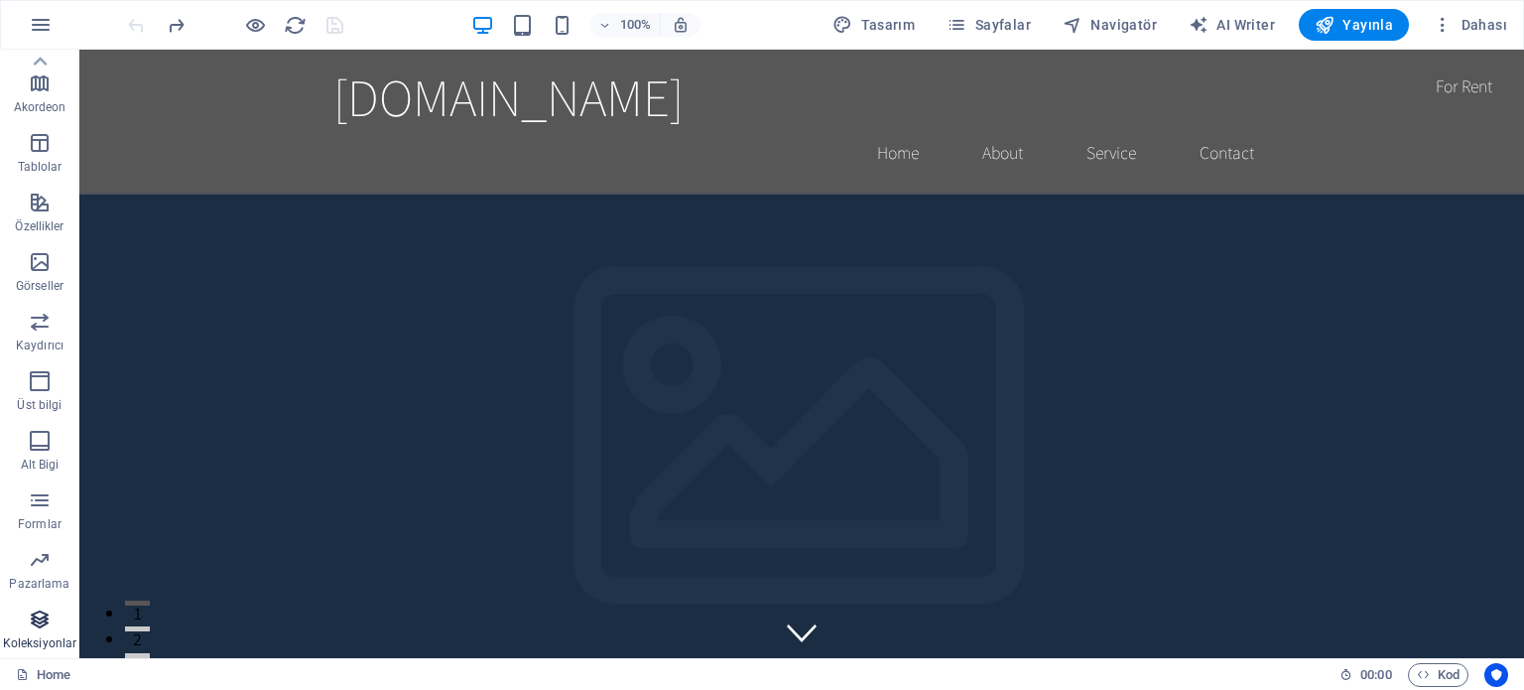
click at [44, 633] on span "Koleksiyonlar" at bounding box center [39, 631] width 79 height 48
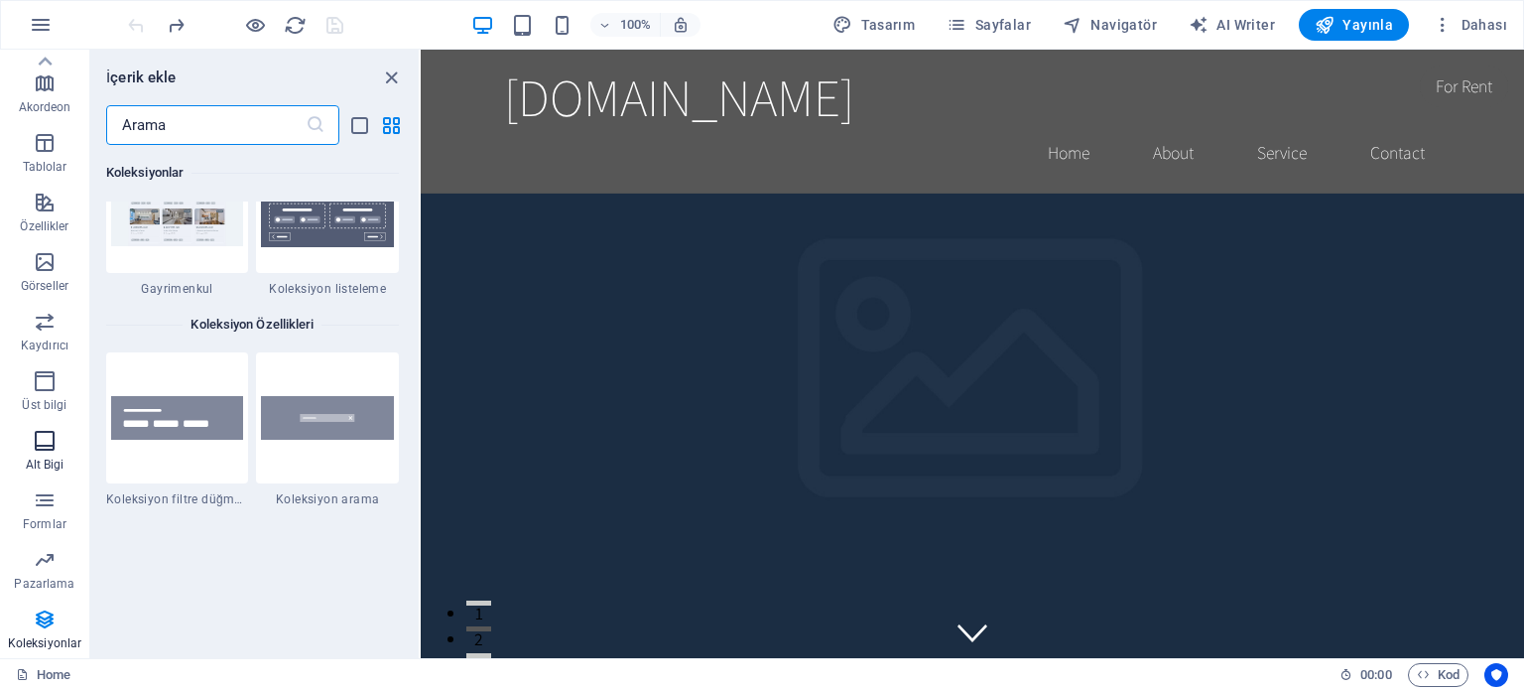
scroll to position [0, 0]
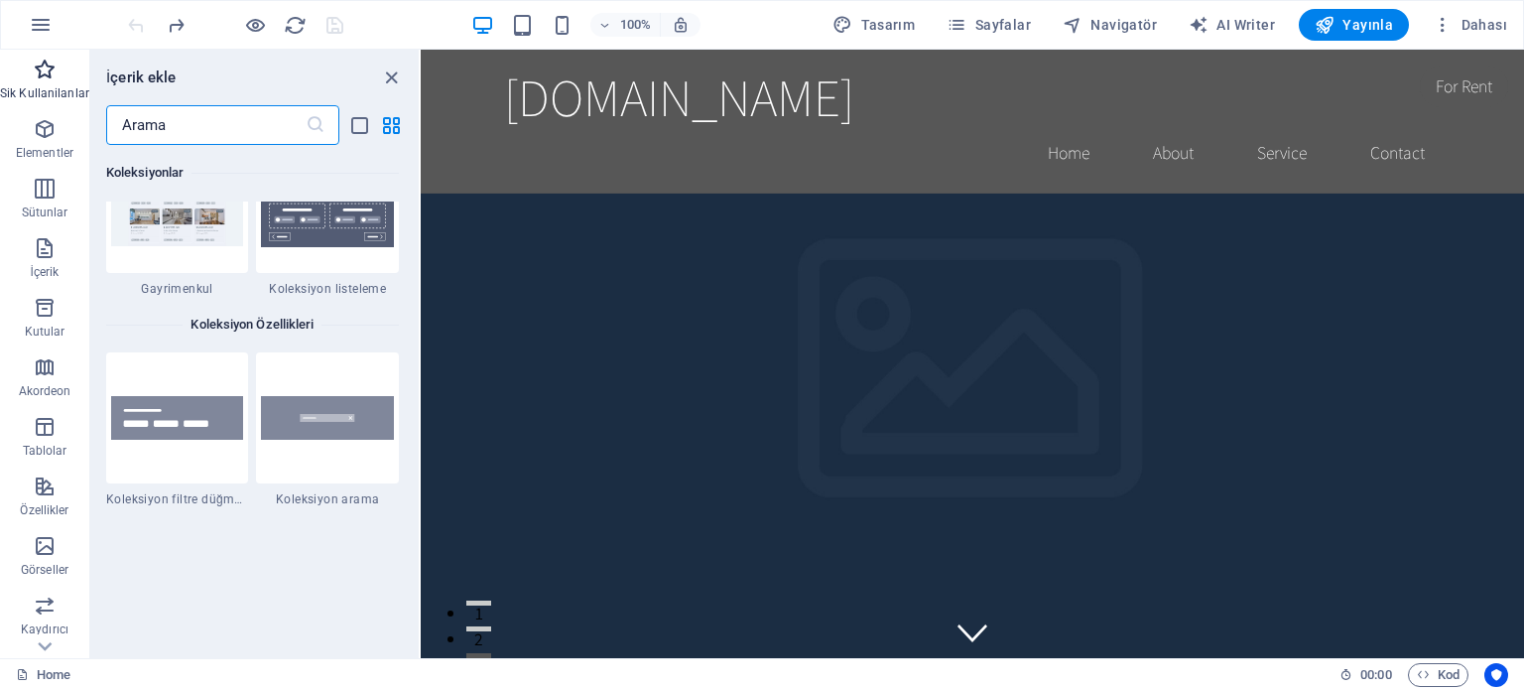
click at [42, 82] on span "Sik Kullanilanlar" at bounding box center [44, 82] width 89 height 48
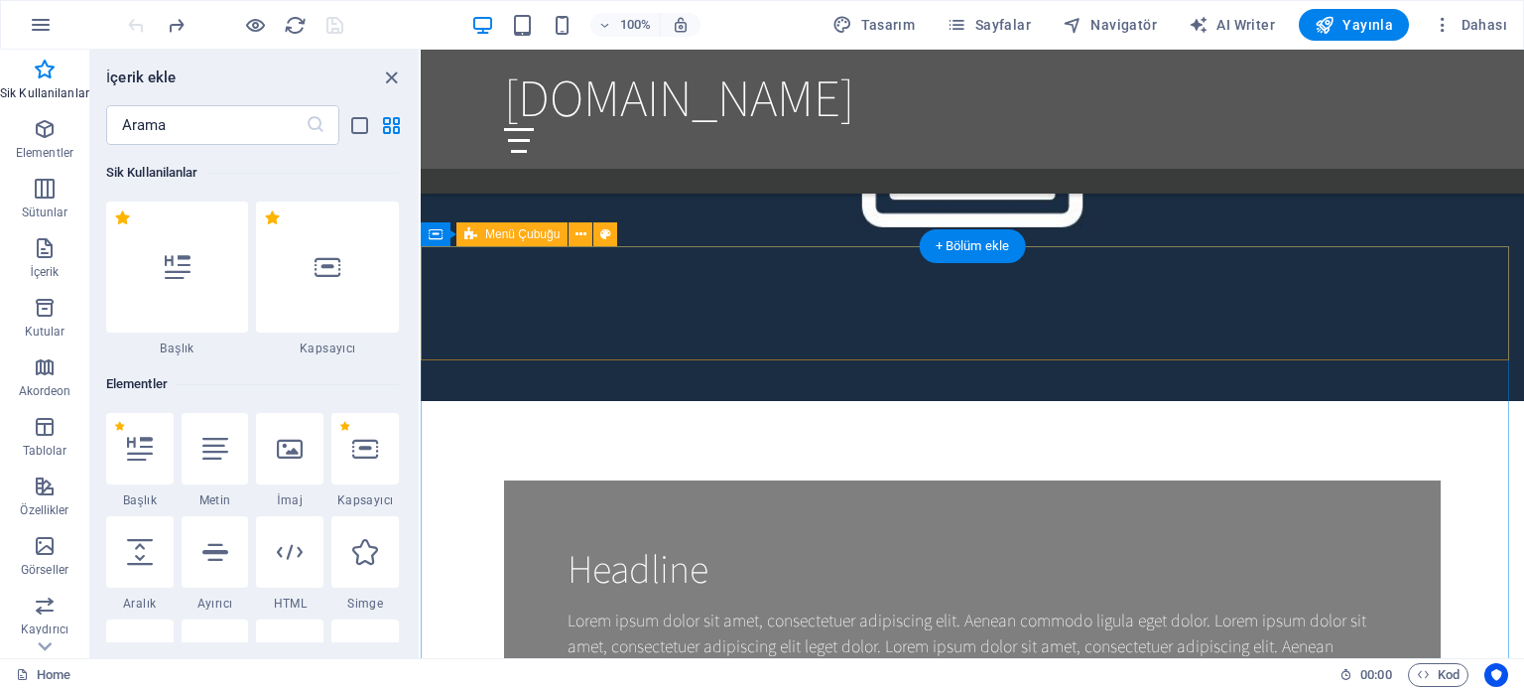
scroll to position [1488, 0]
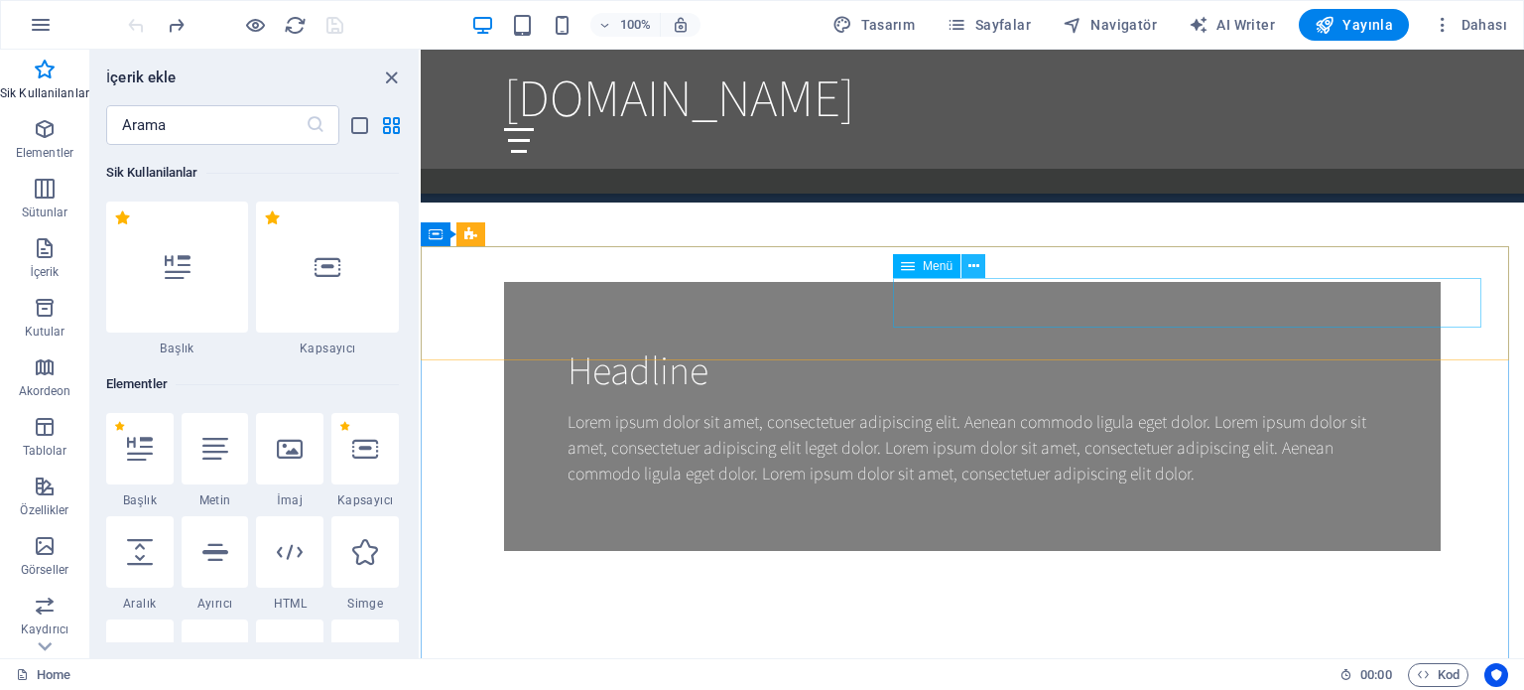
click at [977, 261] on icon at bounding box center [973, 266] width 11 height 21
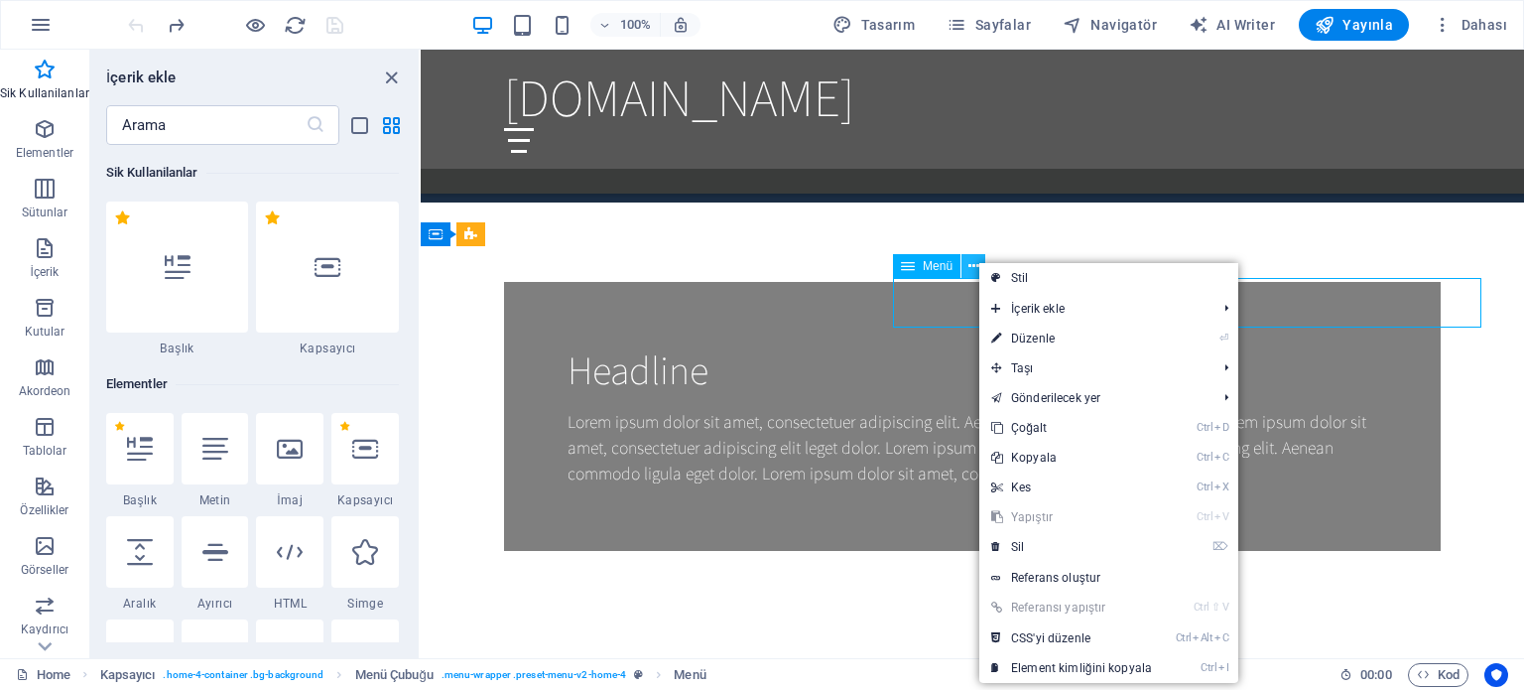
click at [977, 261] on icon at bounding box center [973, 266] width 11 height 21
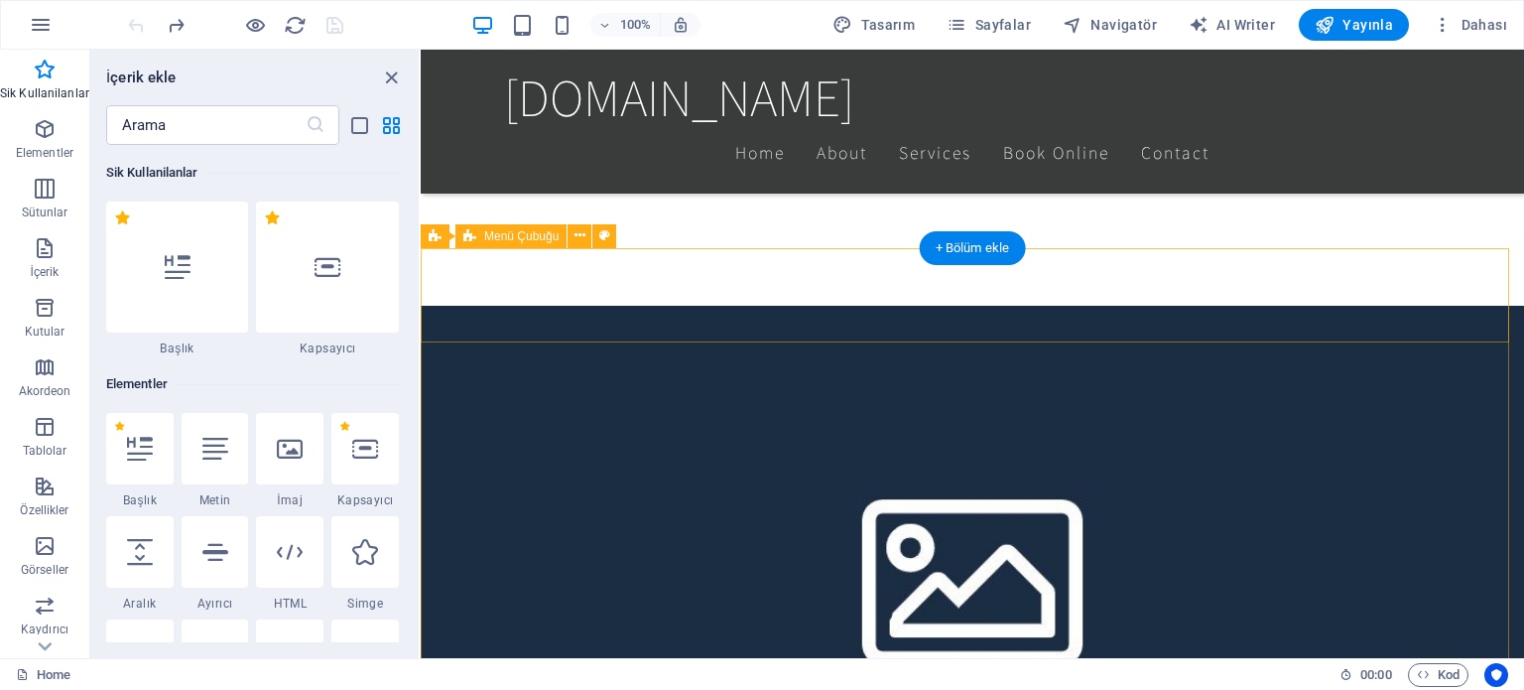
scroll to position [0, 0]
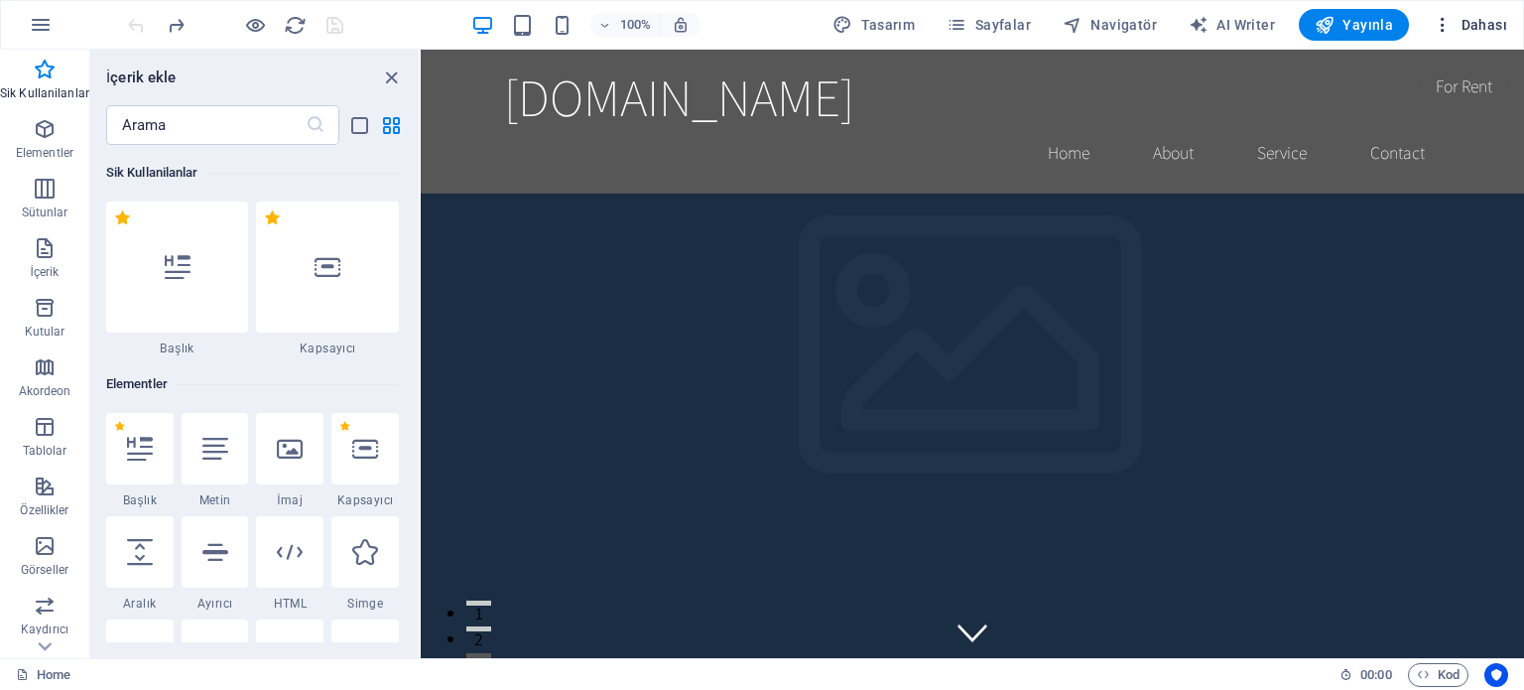
click at [1468, 25] on span "Dahası" at bounding box center [1470, 25] width 74 height 20
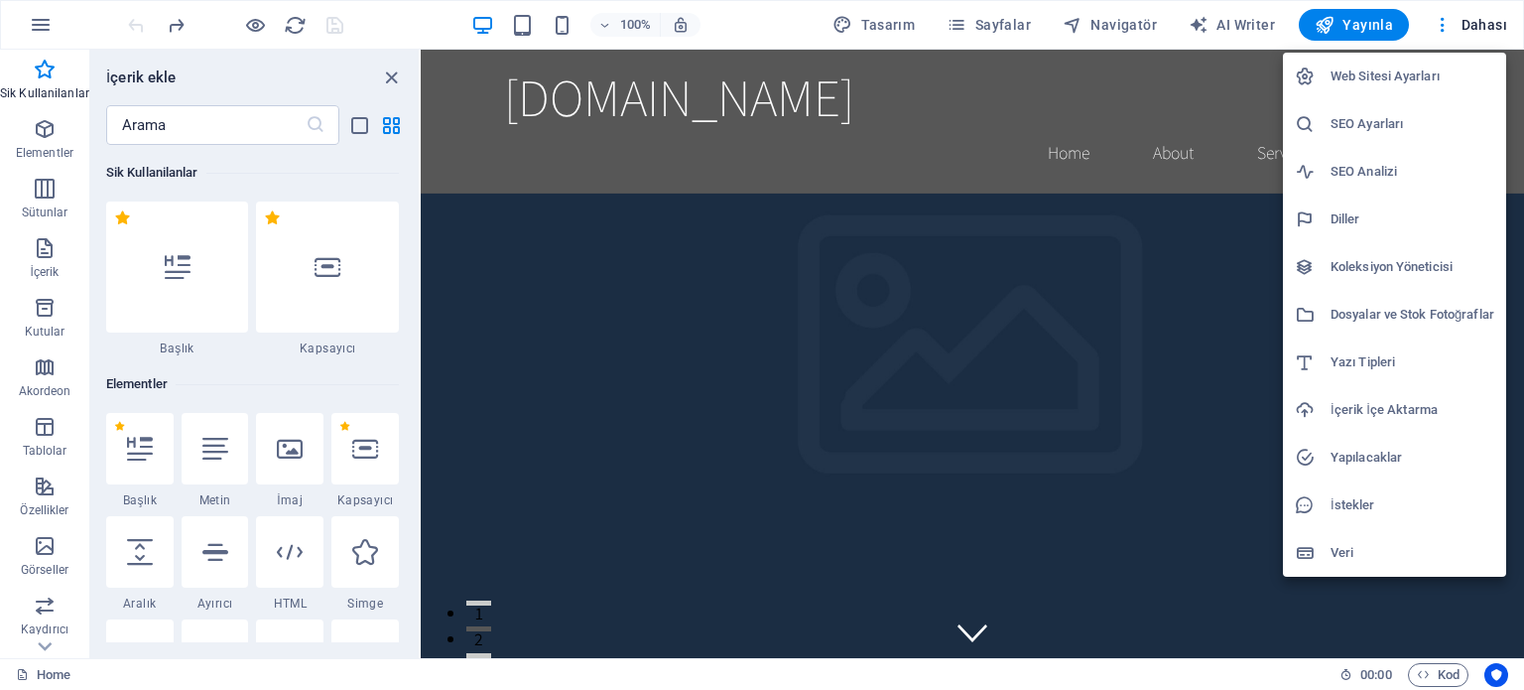
click at [1409, 84] on h6 "Web Sitesi Ayarları" at bounding box center [1412, 76] width 164 height 24
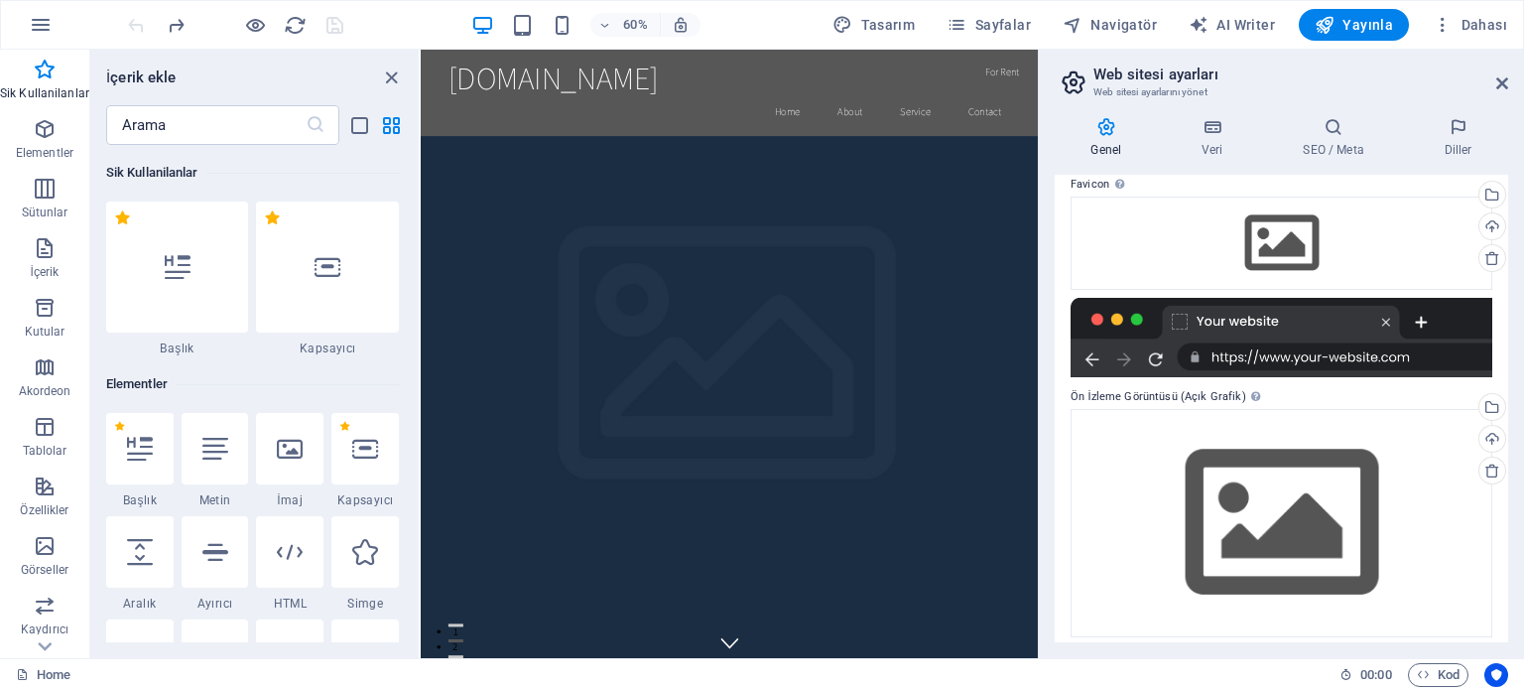
scroll to position [208, 0]
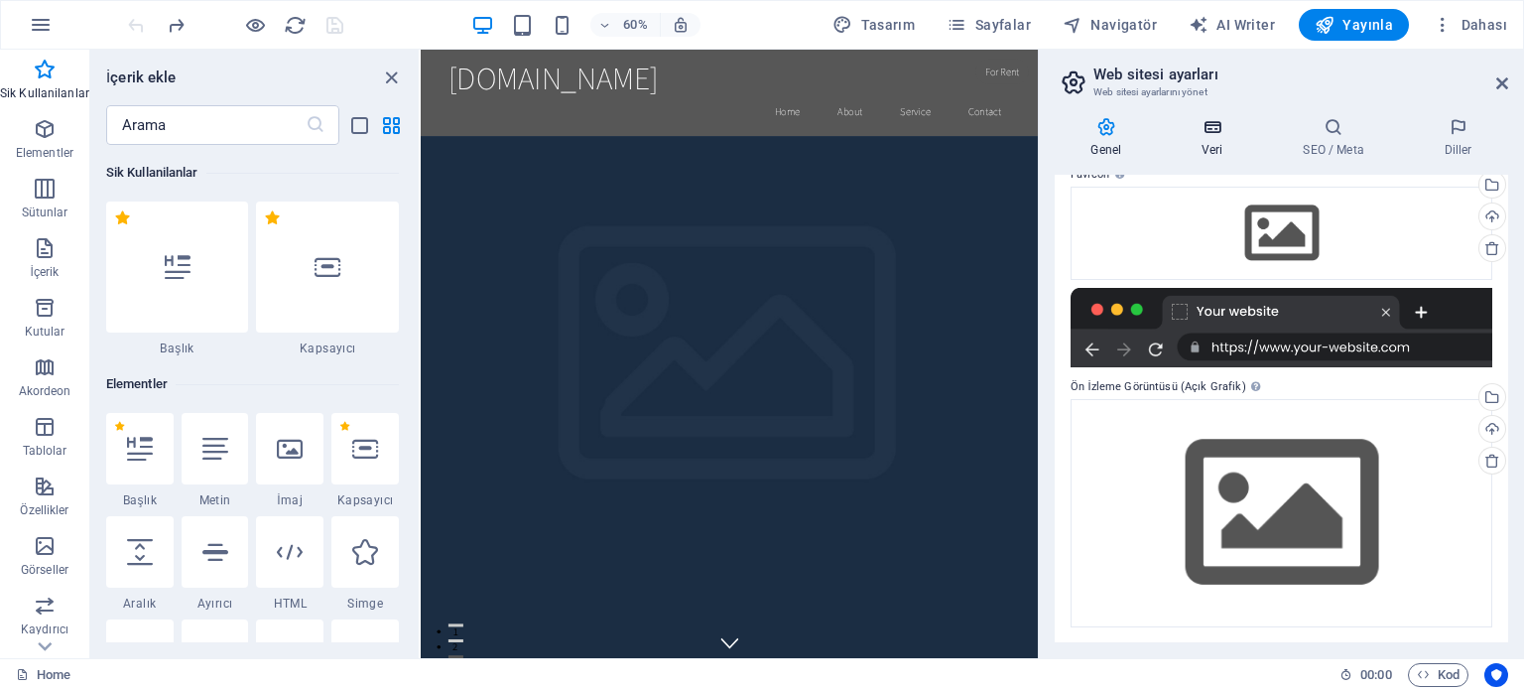
click at [1223, 135] on icon at bounding box center [1212, 127] width 93 height 20
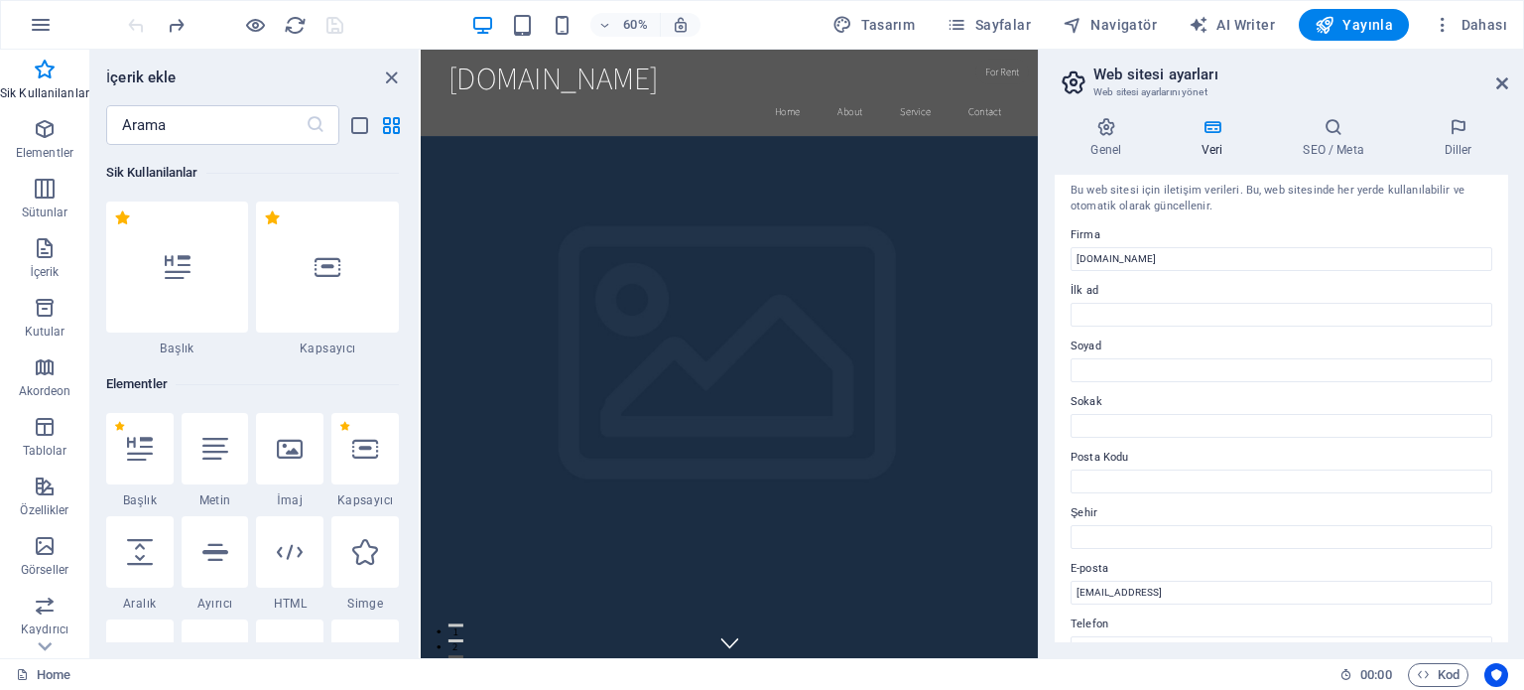
scroll to position [0, 0]
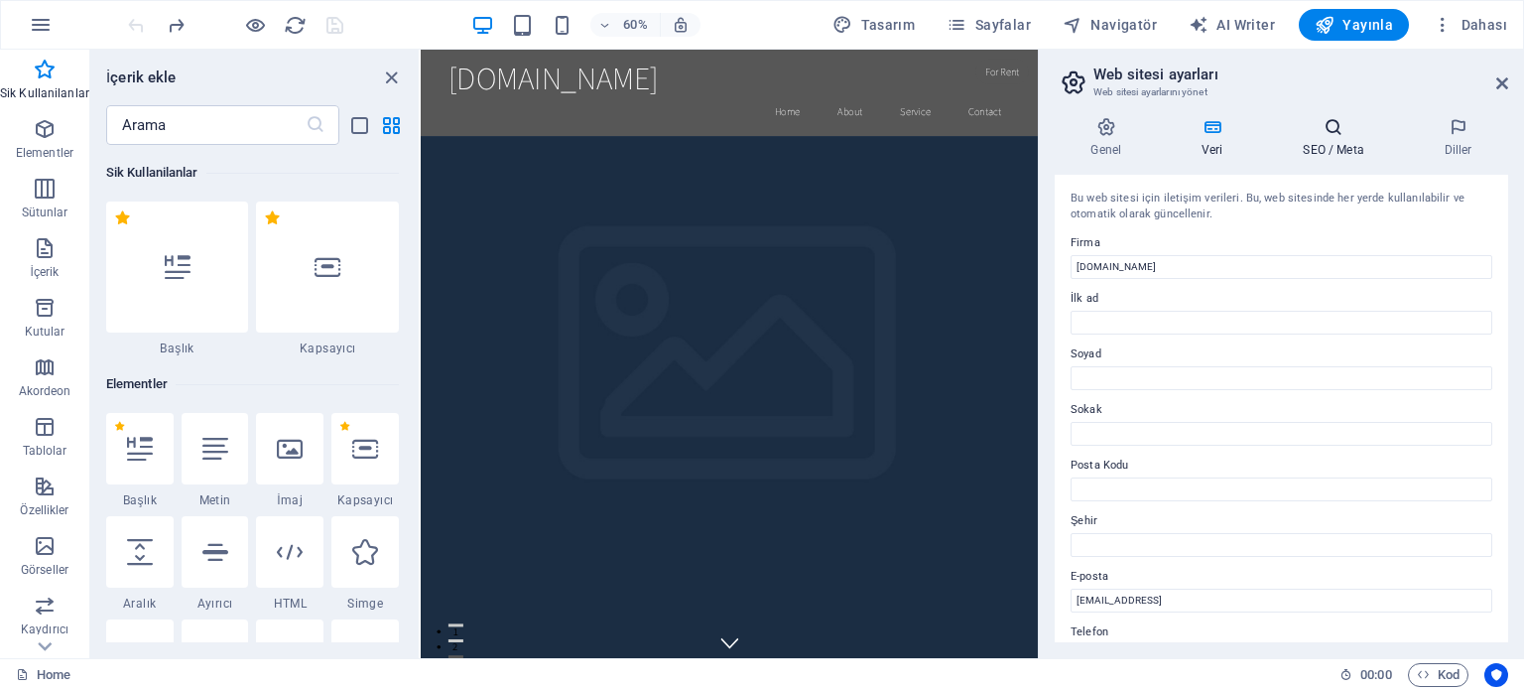
click at [1329, 134] on icon at bounding box center [1333, 127] width 133 height 20
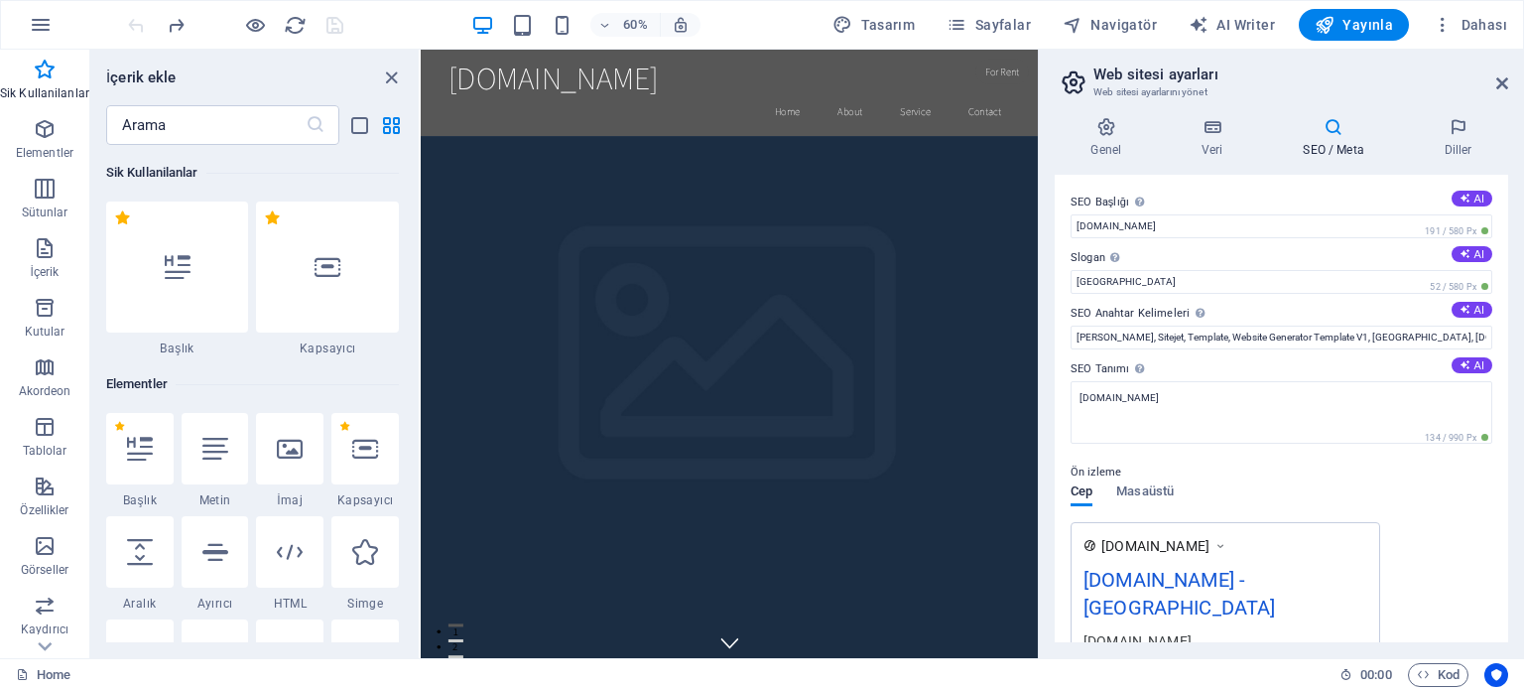
click at [1467, 110] on div "Genel Veri SEO / Meta Diller Web Sitesi Adı navitechdiesel.com.tr Logo Dosyalar…" at bounding box center [1281, 379] width 485 height 557
click at [1464, 126] on icon at bounding box center [1458, 127] width 100 height 20
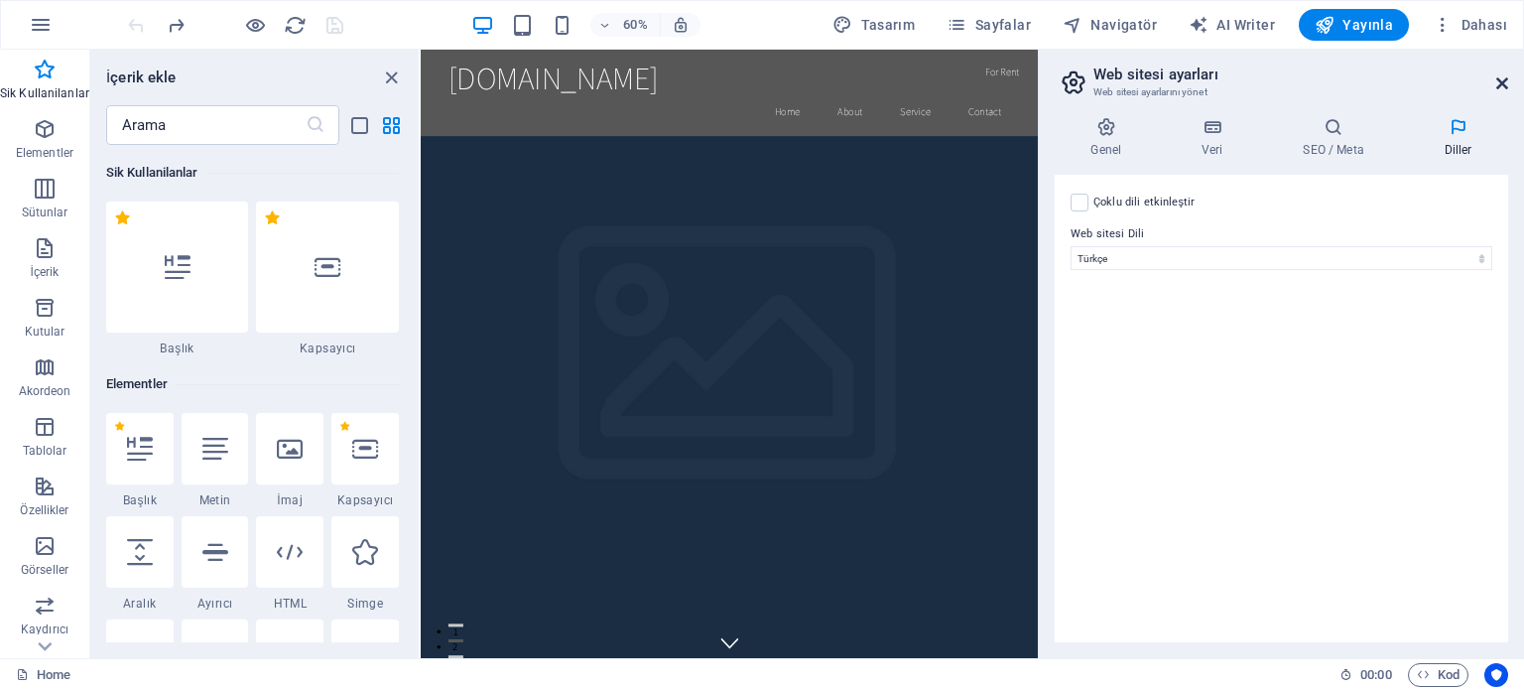
click at [1501, 78] on icon at bounding box center [1502, 83] width 12 height 16
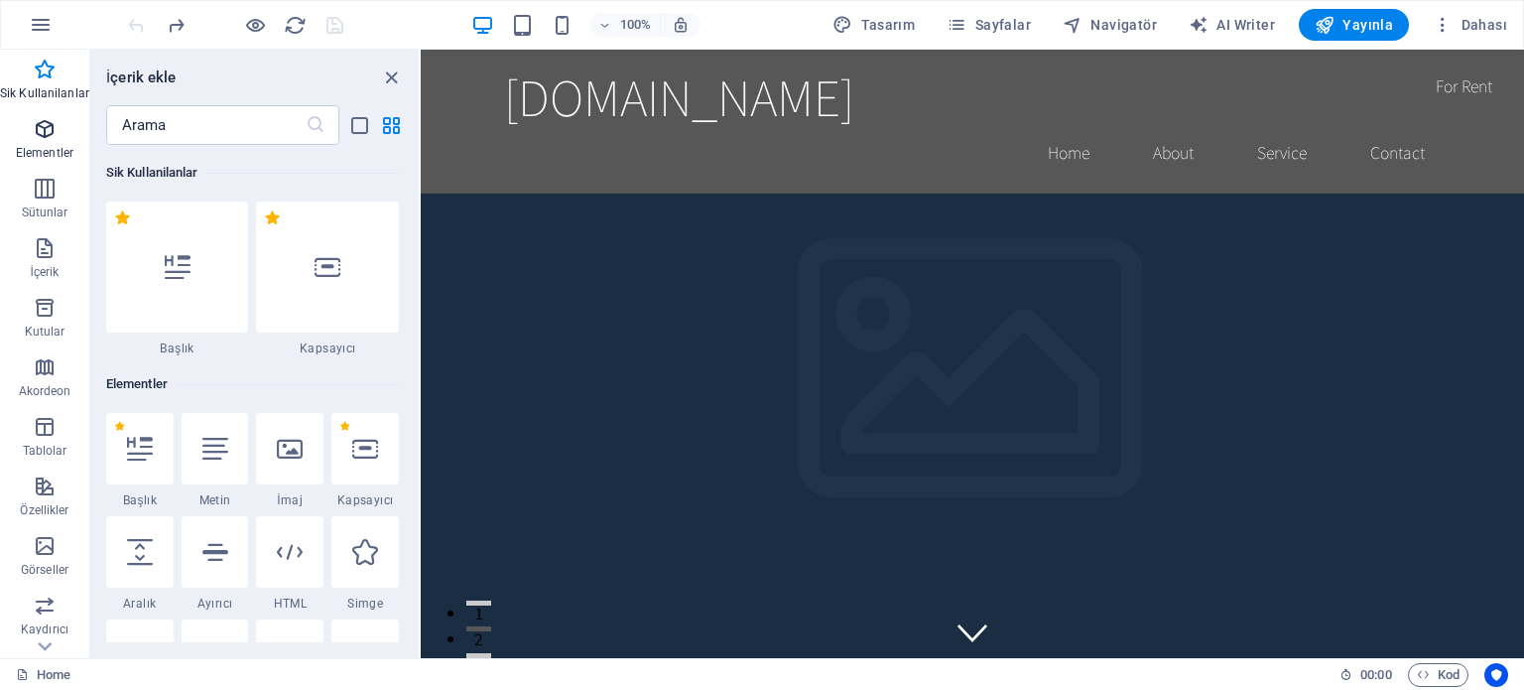
click at [42, 140] on icon "button" at bounding box center [45, 129] width 24 height 24
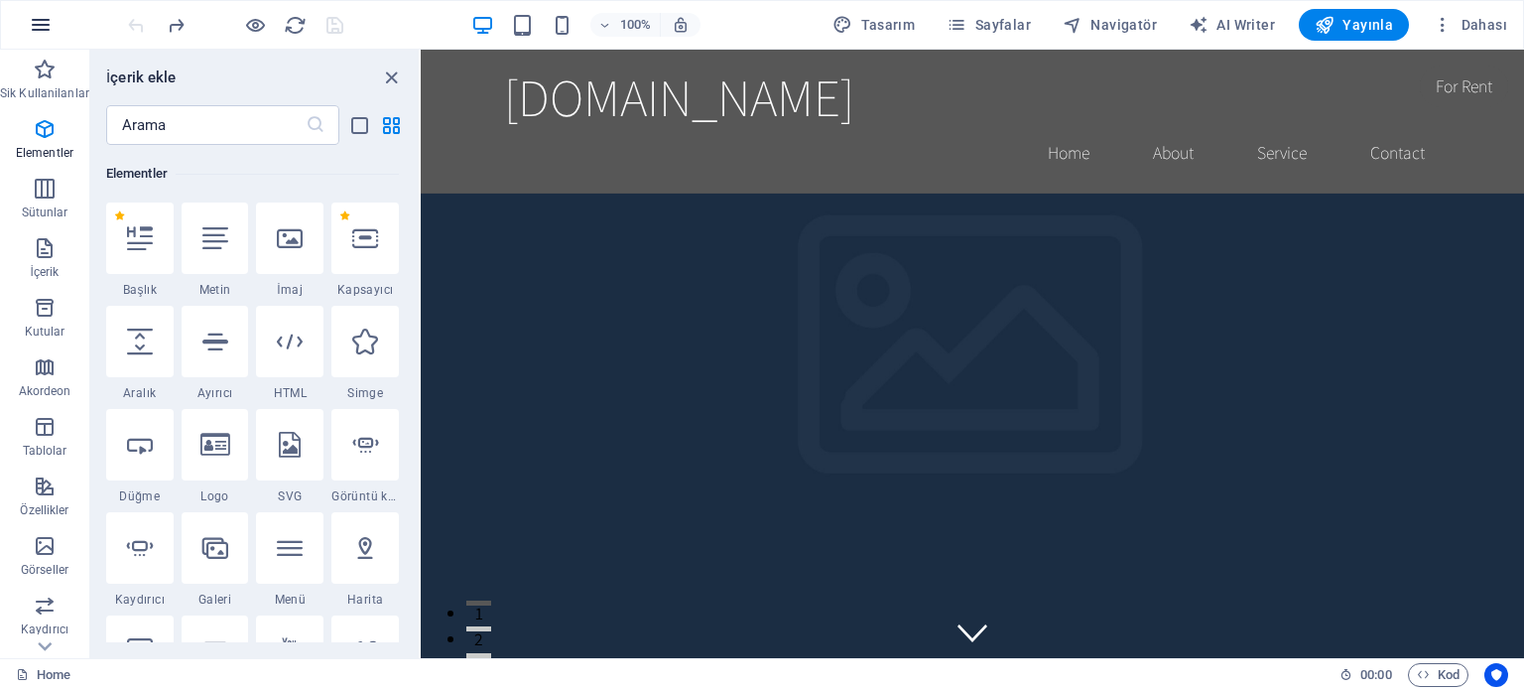
click at [19, 19] on button "button" at bounding box center [41, 25] width 48 height 48
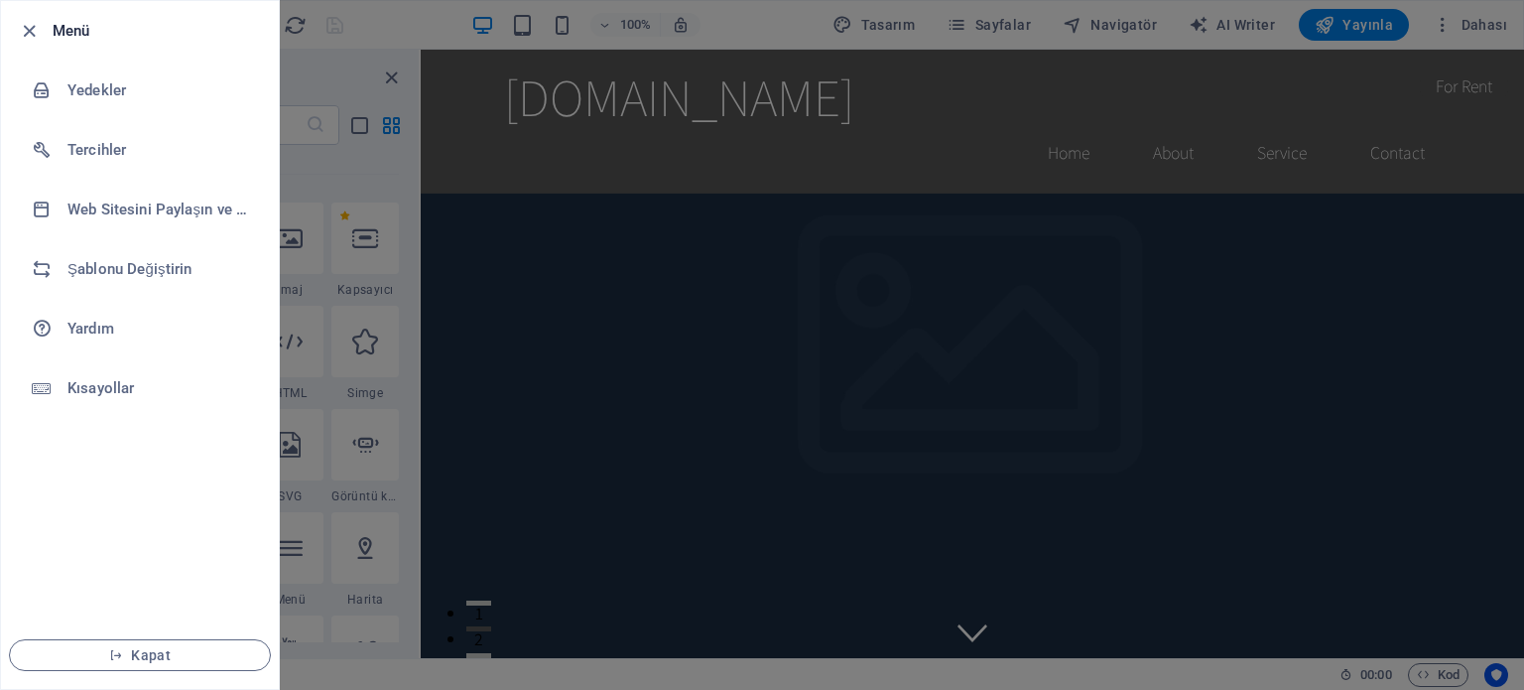
click at [345, 65] on div at bounding box center [762, 345] width 1524 height 690
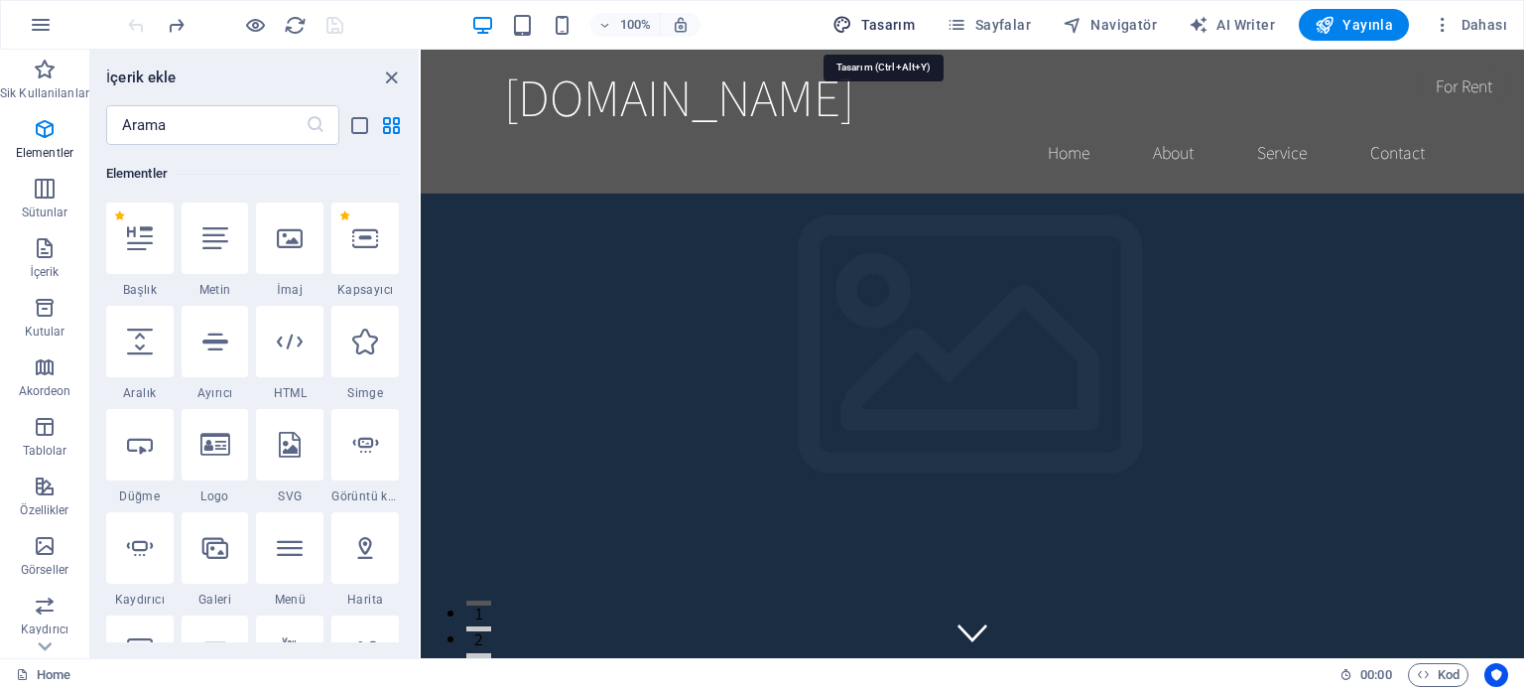
click at [852, 31] on icon "button" at bounding box center [842, 25] width 20 height 20
select select "rem"
select select "200"
select select "px"
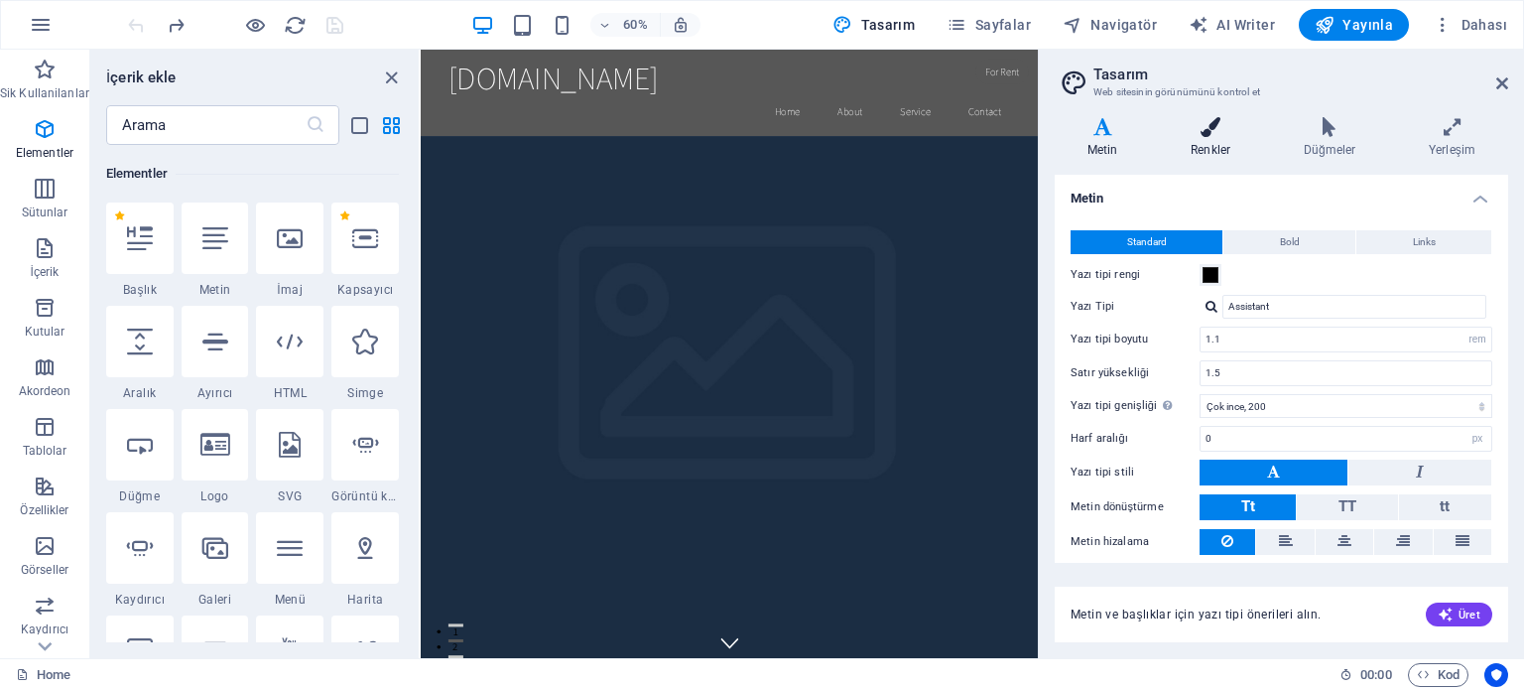
click at [1221, 138] on h4 "Renkler" at bounding box center [1214, 138] width 113 height 42
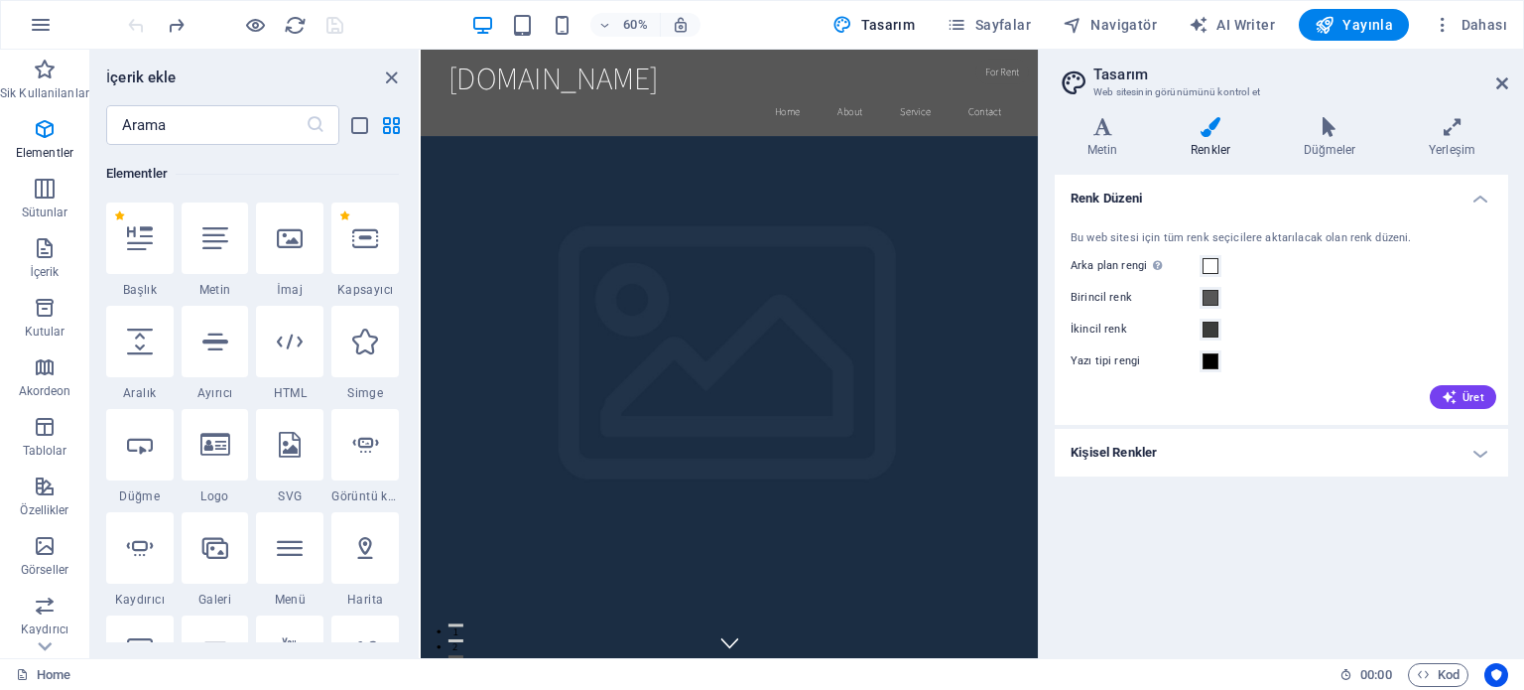
click at [1404, 448] on h4 "Kişisel Renkler" at bounding box center [1281, 453] width 453 height 48
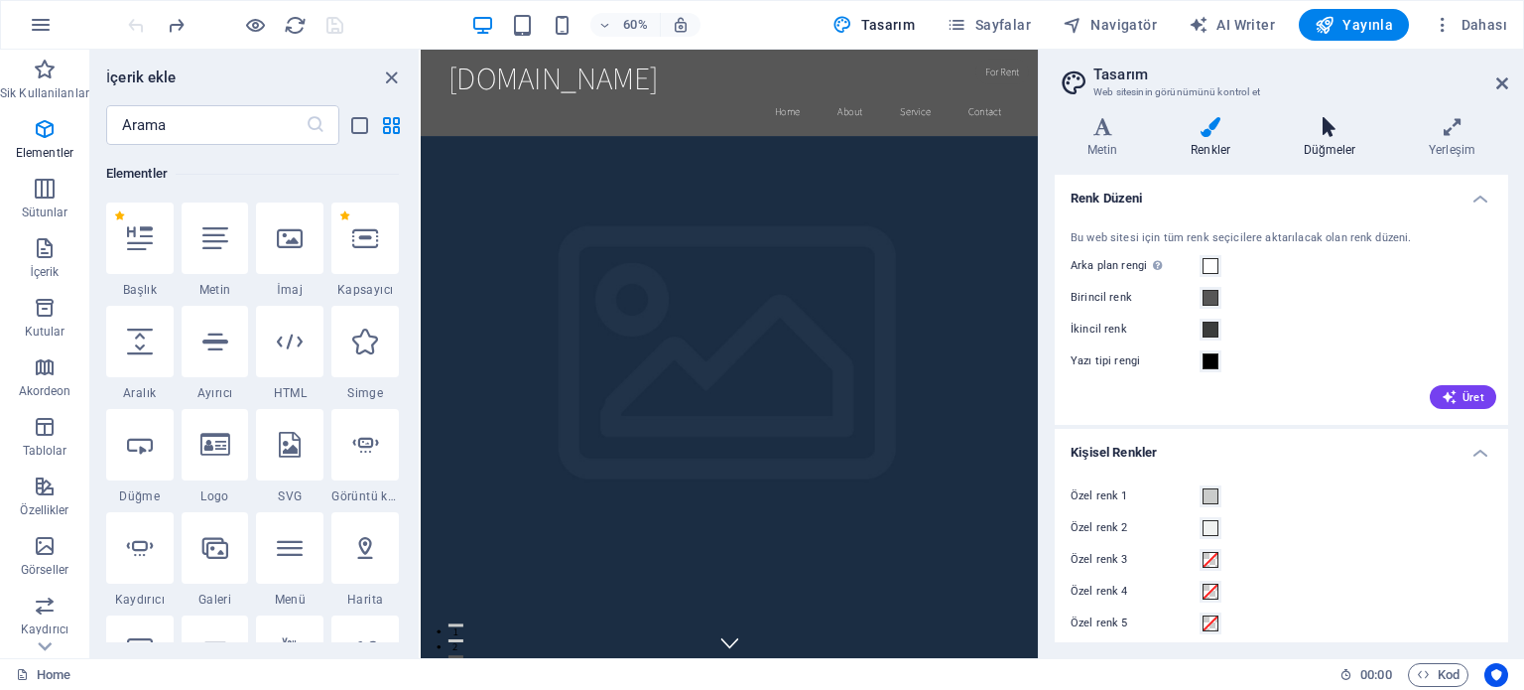
click at [1319, 127] on icon at bounding box center [1329, 127] width 117 height 20
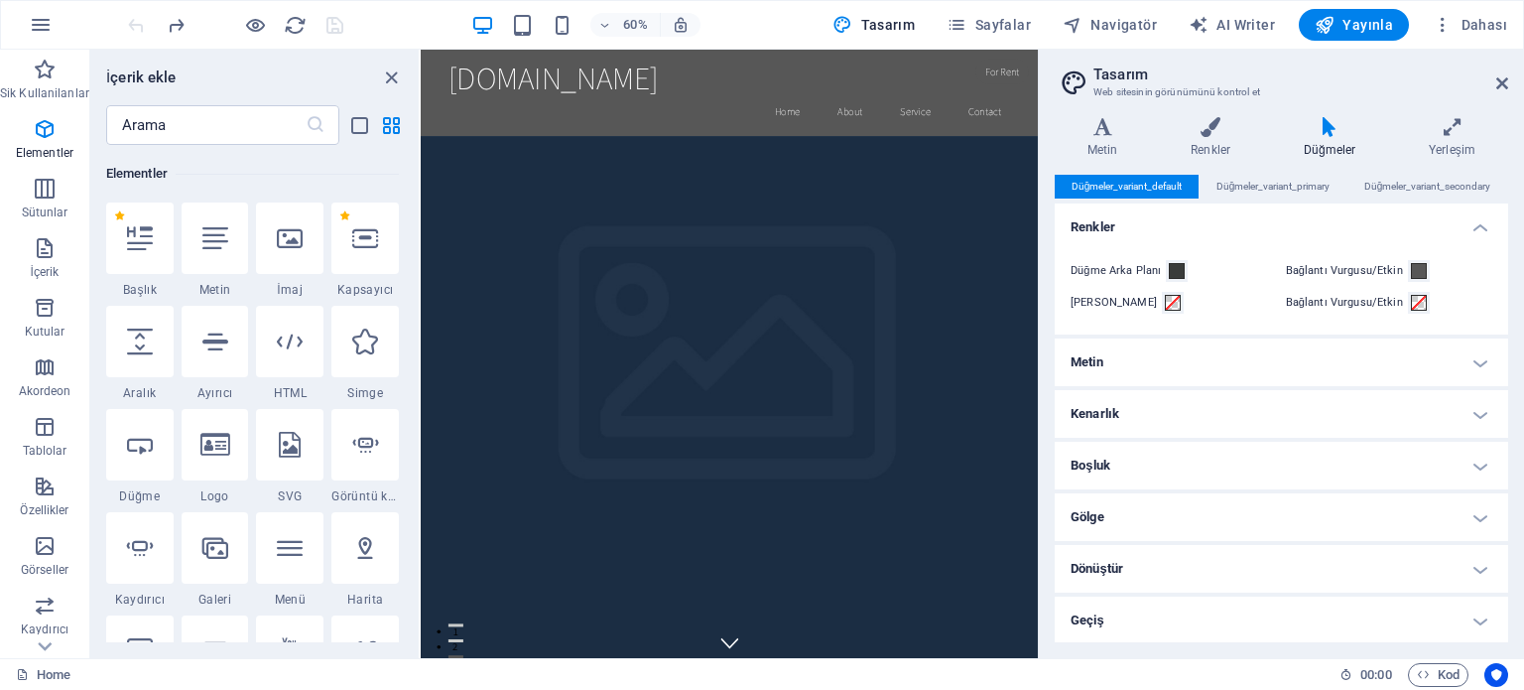
click at [1338, 363] on h4 "Metin" at bounding box center [1281, 362] width 453 height 48
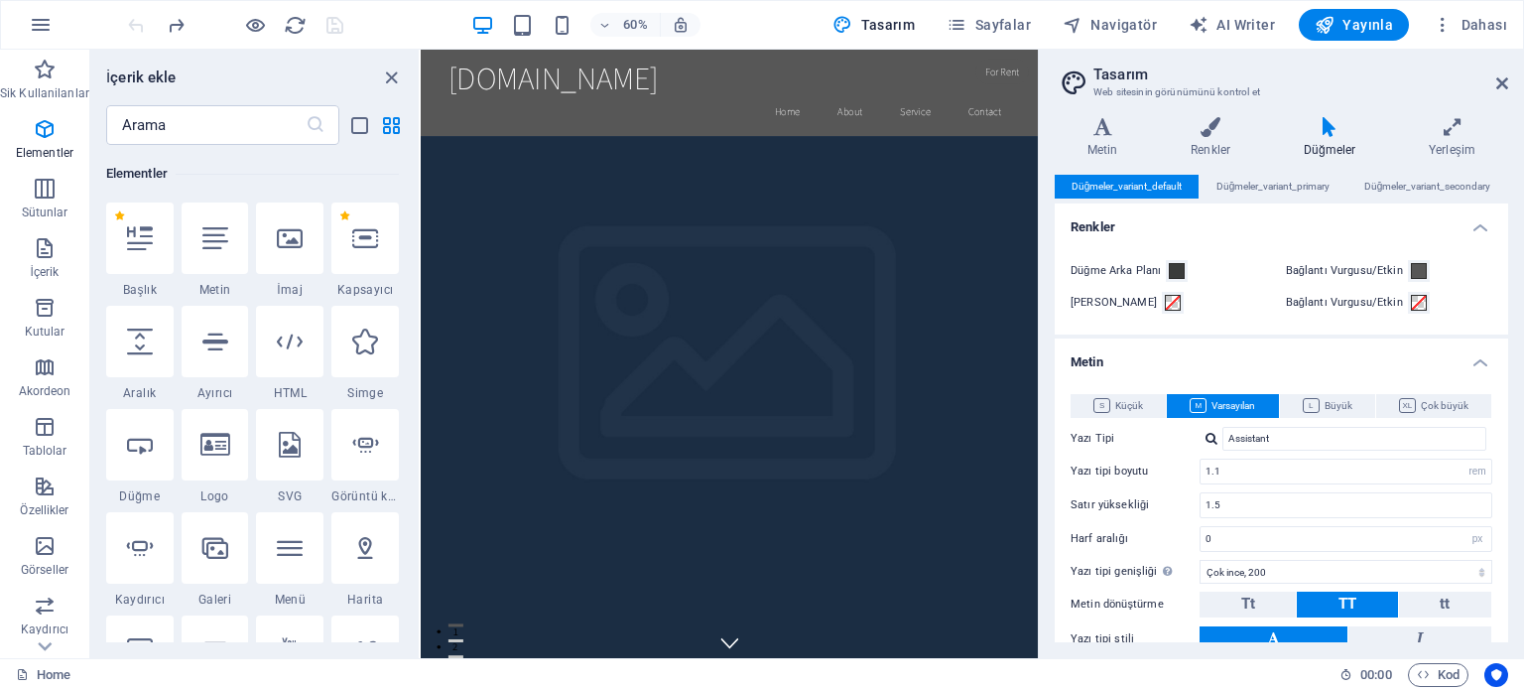
click at [1472, 359] on h4 "Metin" at bounding box center [1281, 356] width 453 height 36
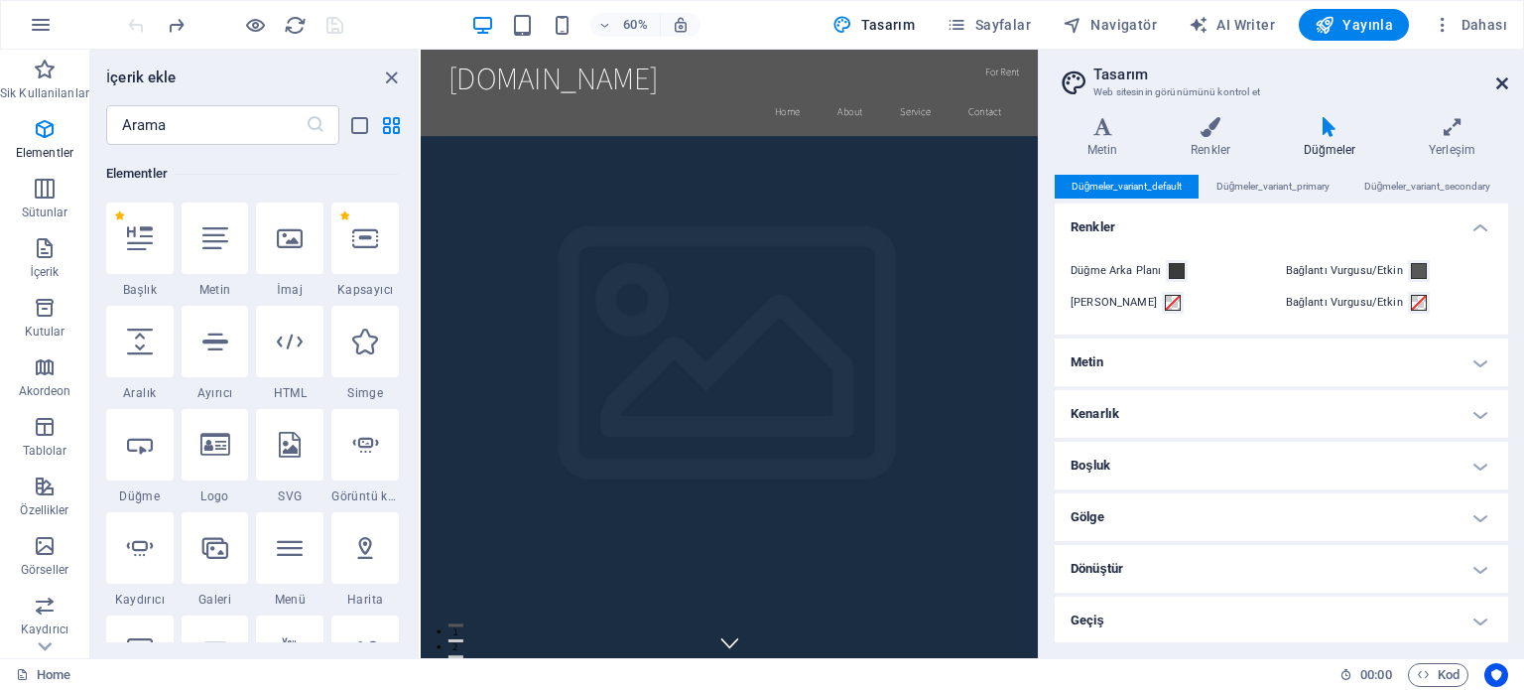
click at [1501, 82] on icon at bounding box center [1502, 83] width 12 height 16
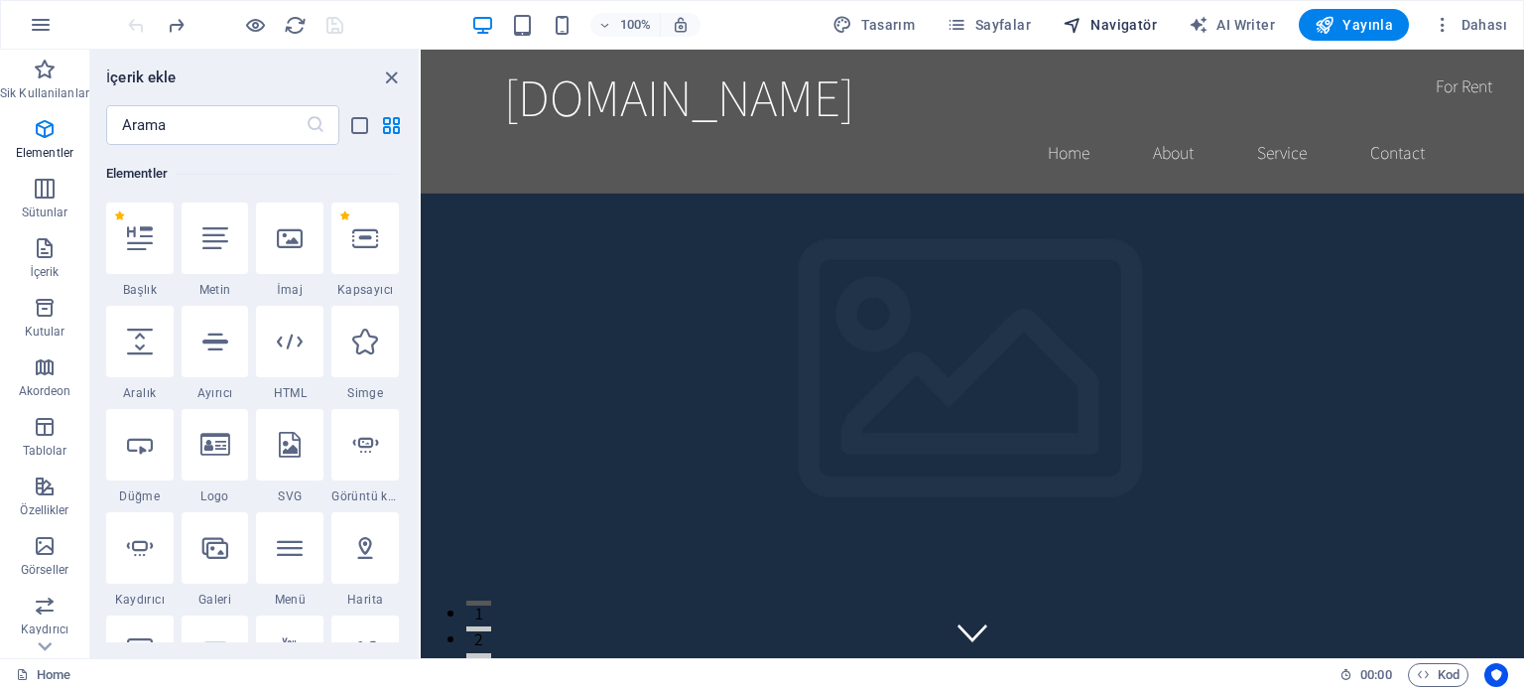
click at [1126, 25] on span "Navigatör" at bounding box center [1110, 25] width 94 height 20
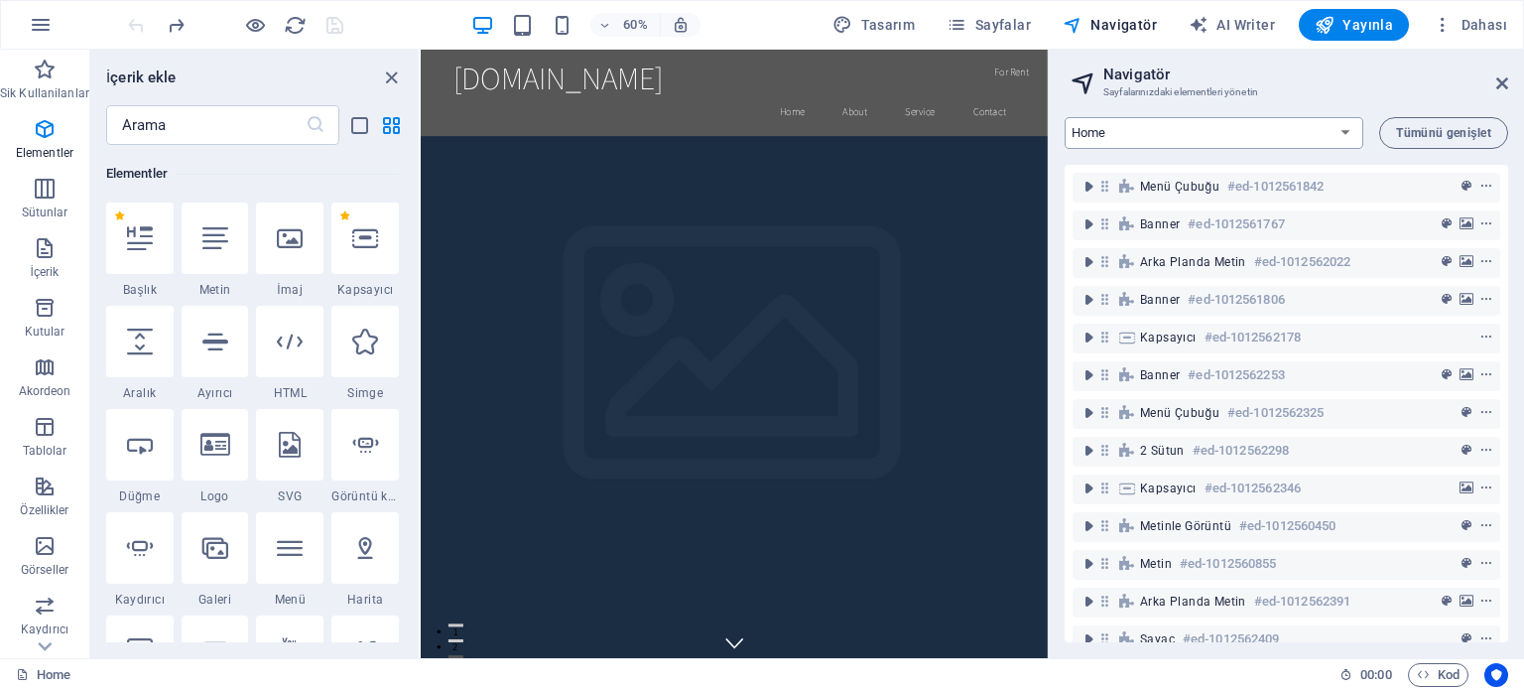
click at [1255, 134] on select "Home Subpage Legal Notice Privacy New Collection: Single Page Layout Real Estat…" at bounding box center [1214, 133] width 299 height 32
click at [1227, 134] on select "Home Subpage Legal Notice Privacy New Collection: Single Page Layout Real Estat…" at bounding box center [1214, 133] width 299 height 32
click at [1507, 82] on icon at bounding box center [1502, 83] width 12 height 16
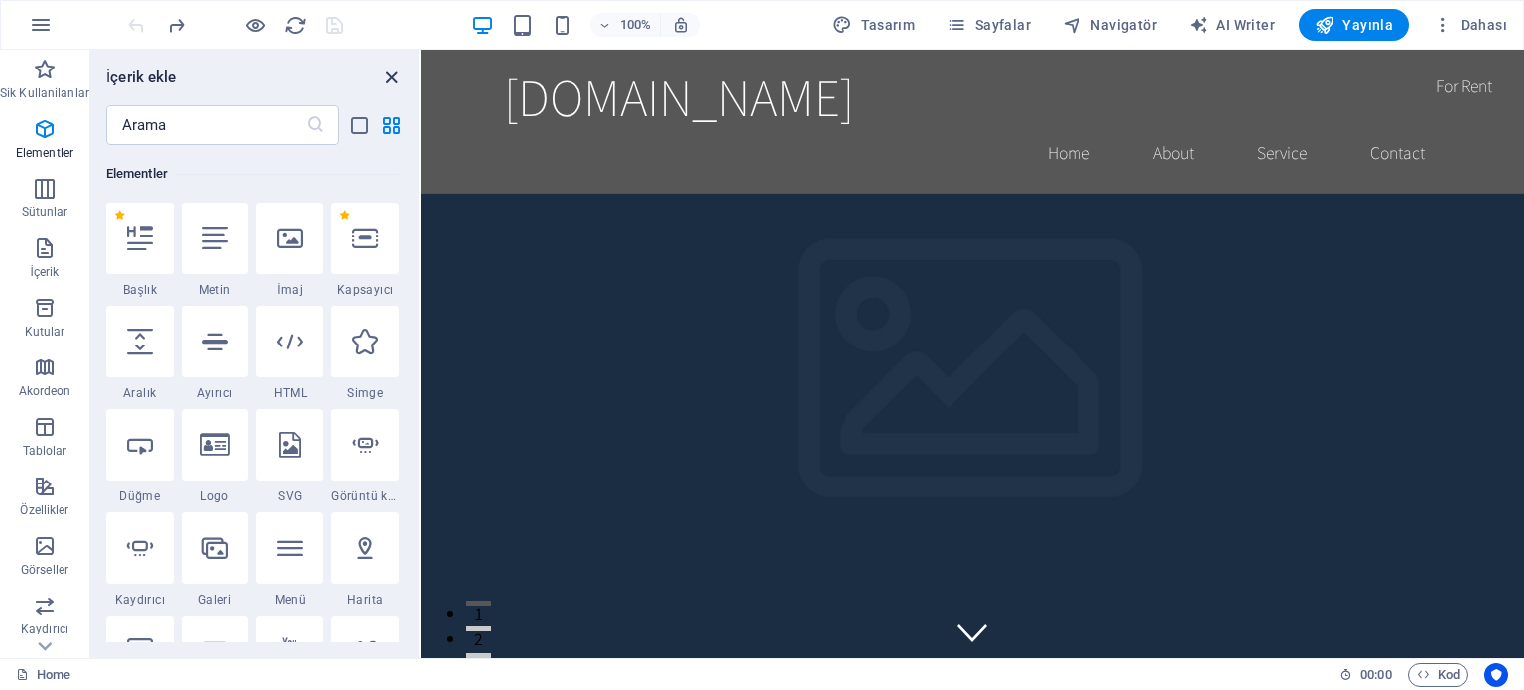
click at [389, 78] on icon "close panel" at bounding box center [391, 77] width 23 height 23
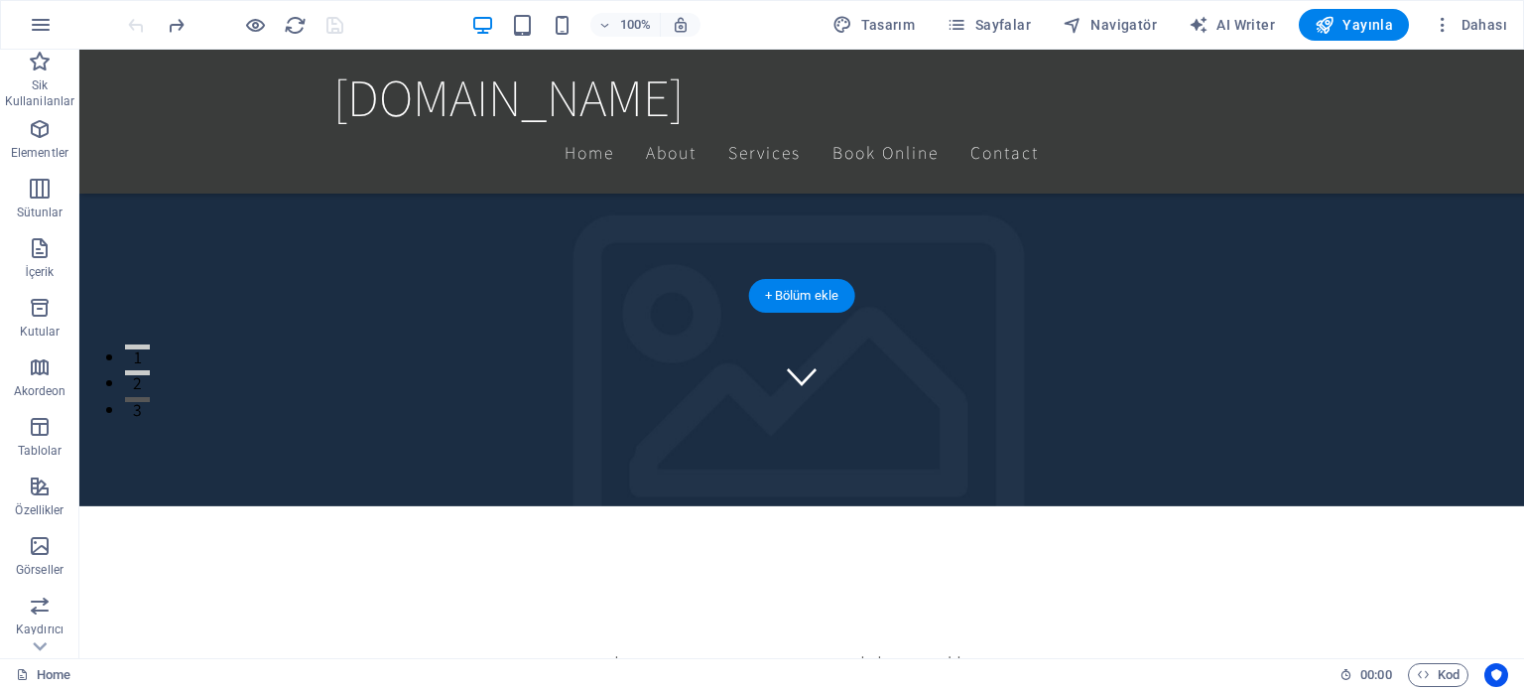
scroll to position [298, 0]
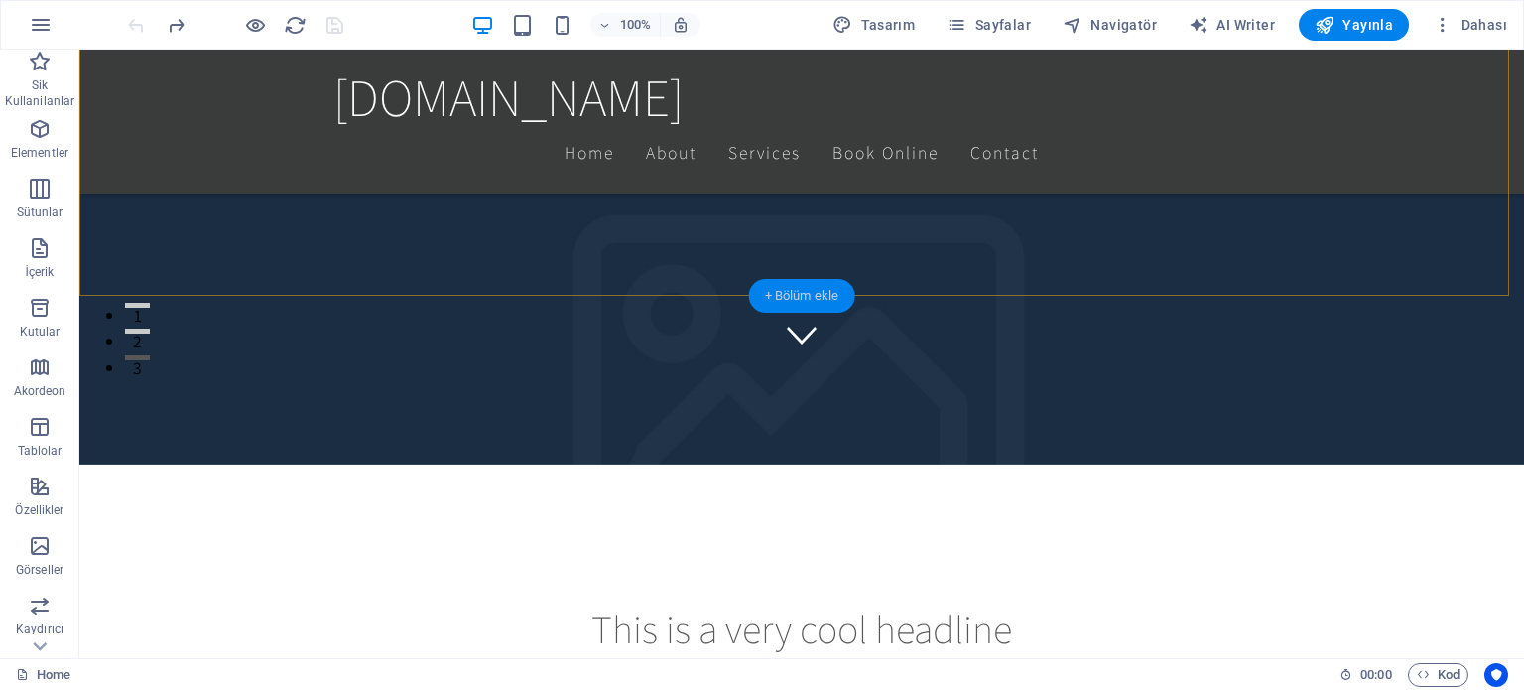
click at [823, 294] on div "+ Bölüm ekle" at bounding box center [802, 296] width 106 height 34
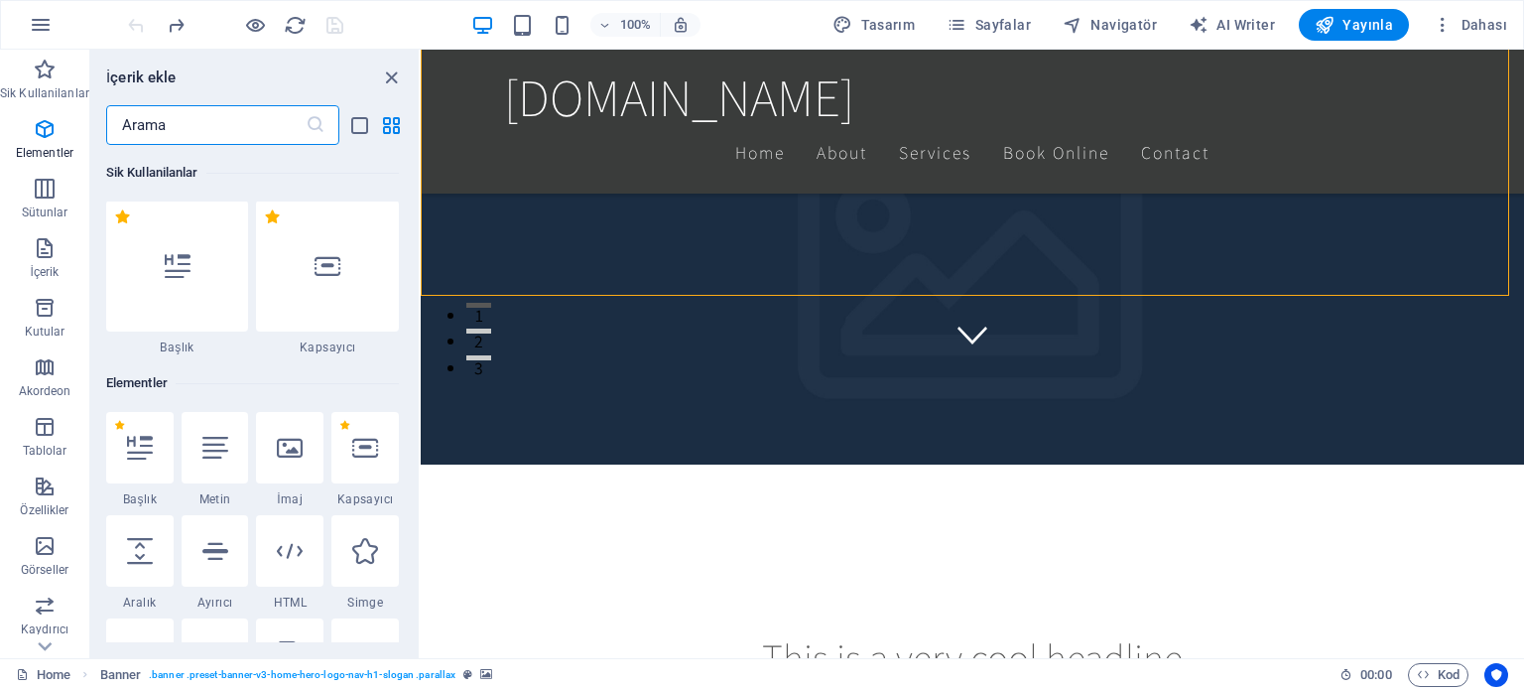
scroll to position [0, 0]
click at [397, 72] on icon "close panel" at bounding box center [391, 77] width 23 height 23
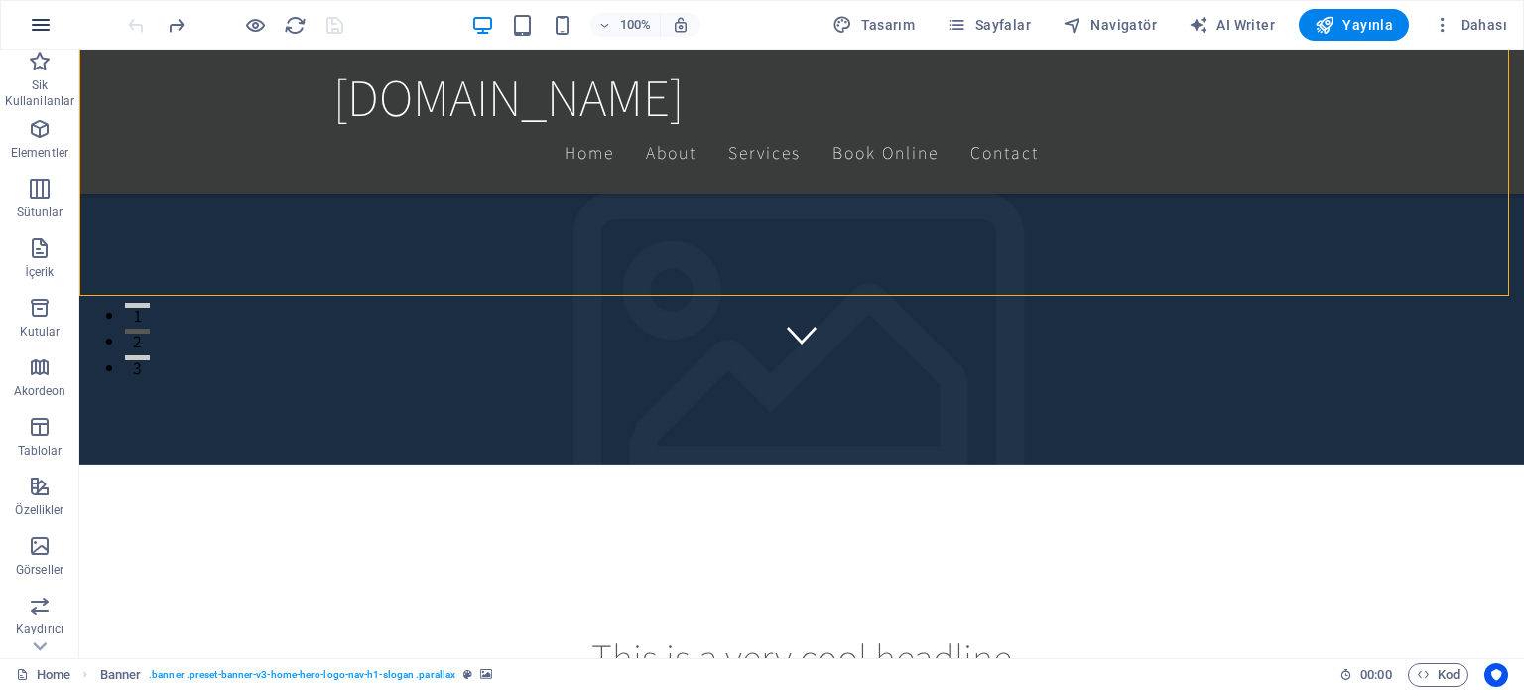
click at [42, 27] on icon "button" at bounding box center [41, 25] width 24 height 24
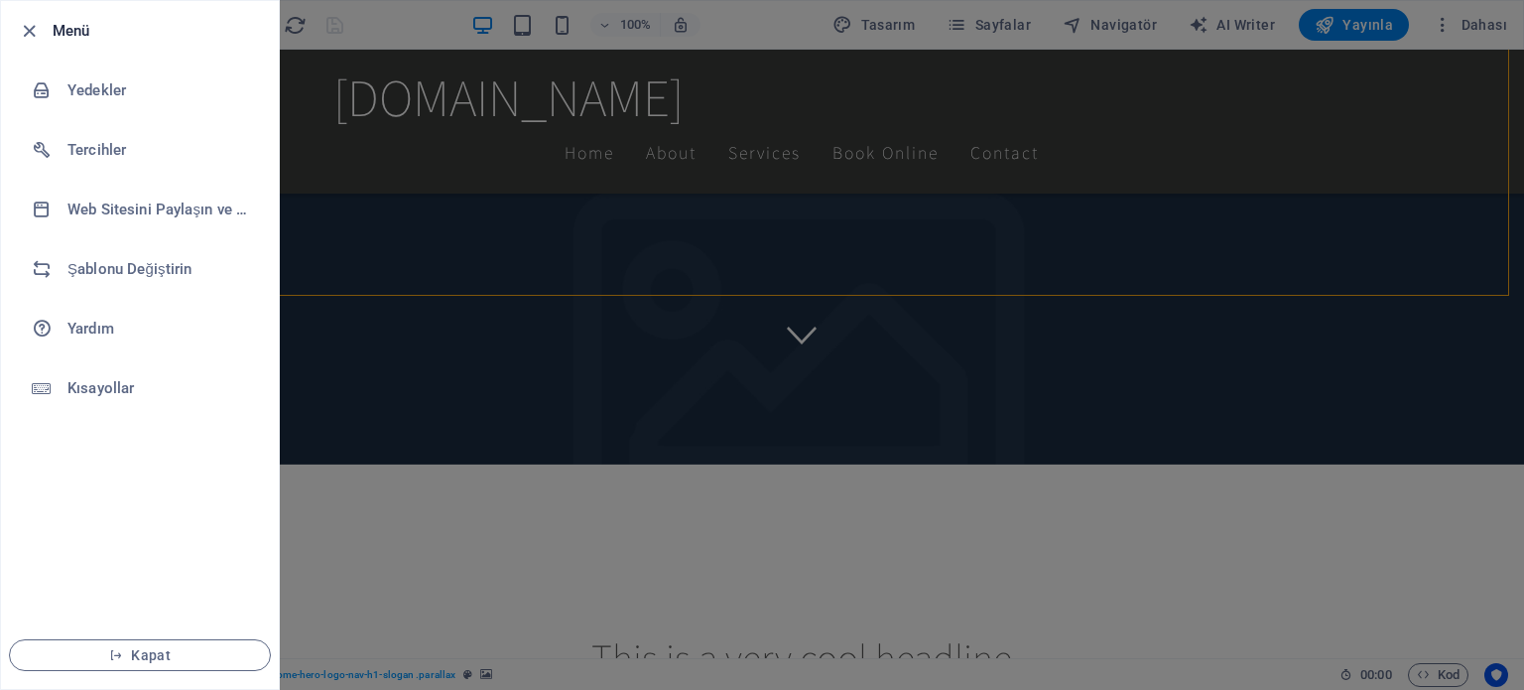
click at [724, 224] on div at bounding box center [762, 345] width 1524 height 690
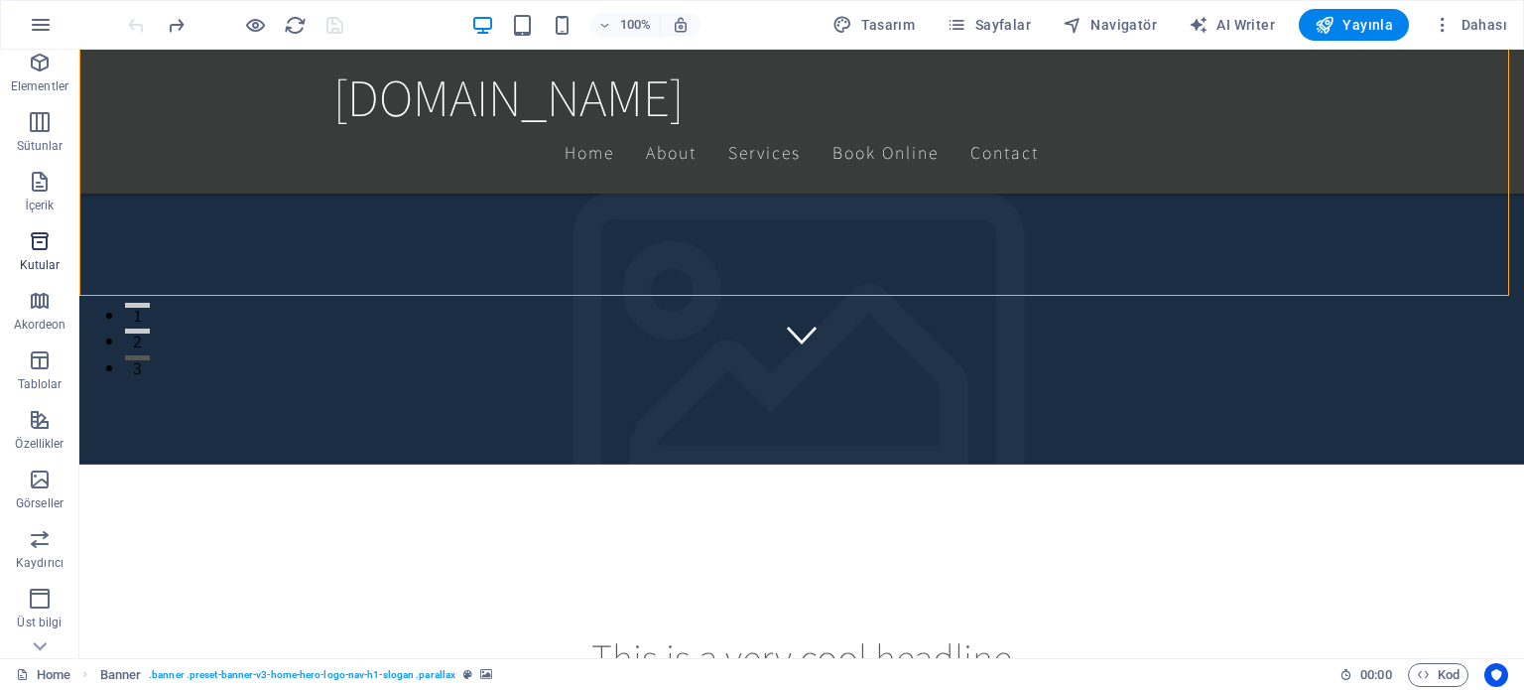
scroll to position [99, 0]
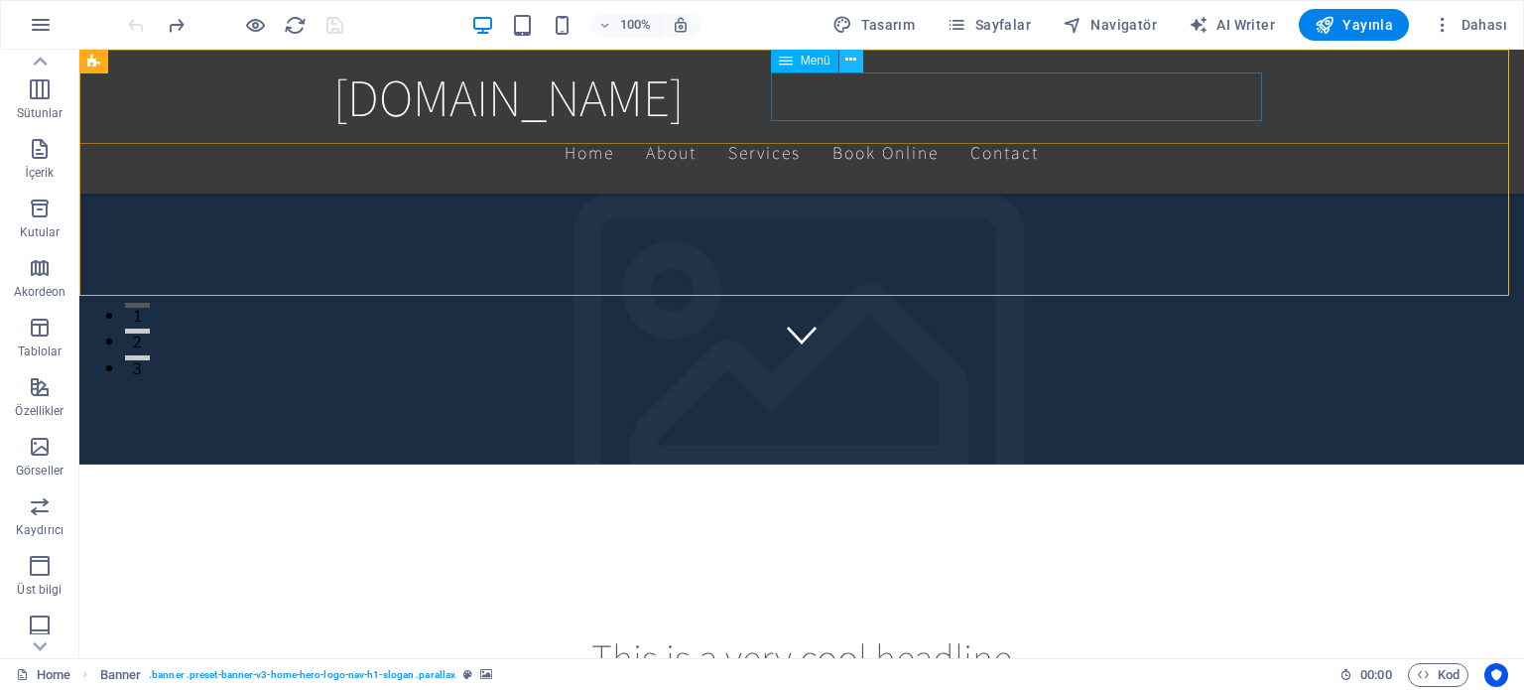
click at [853, 64] on icon at bounding box center [850, 60] width 11 height 21
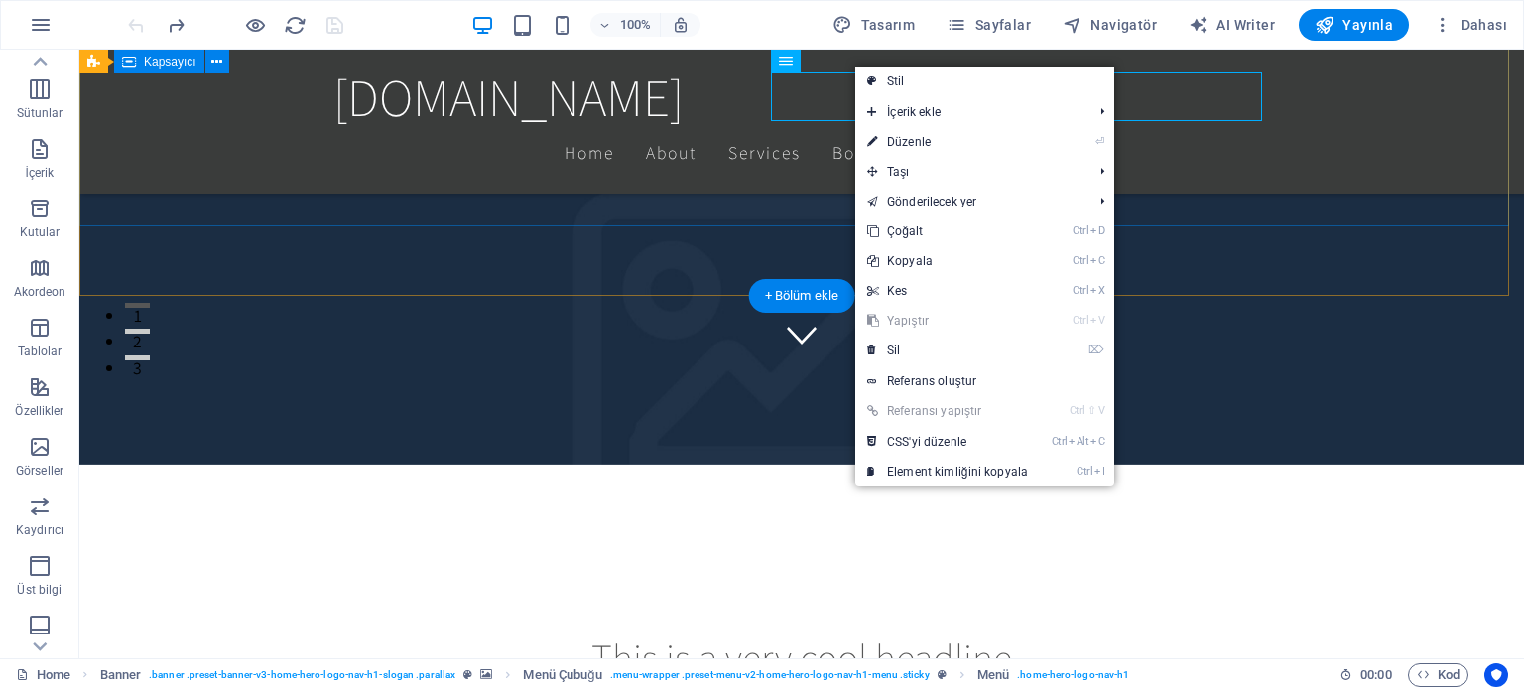
click at [617, 449] on div "This is a very cool headline This is a very appealing slogan" at bounding box center [801, 634] width 1445 height 370
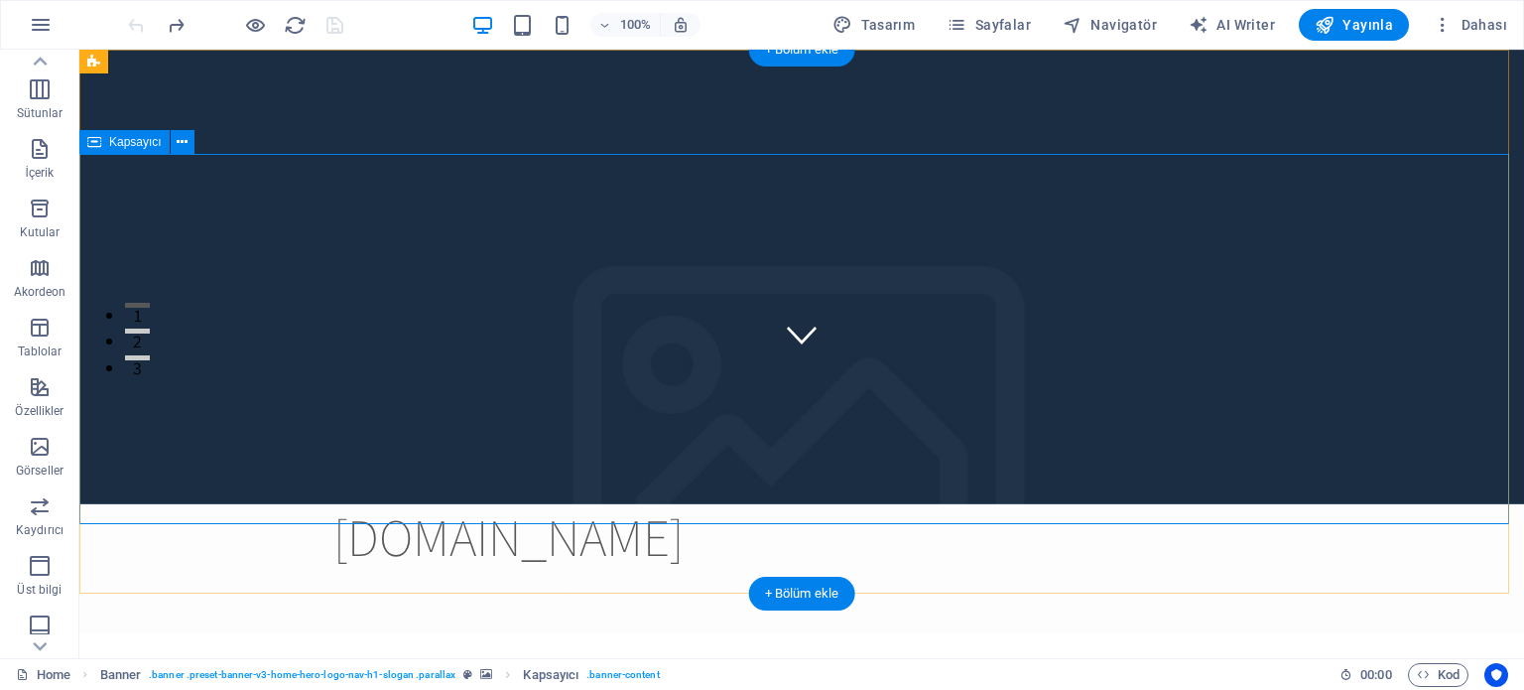
scroll to position [0, 0]
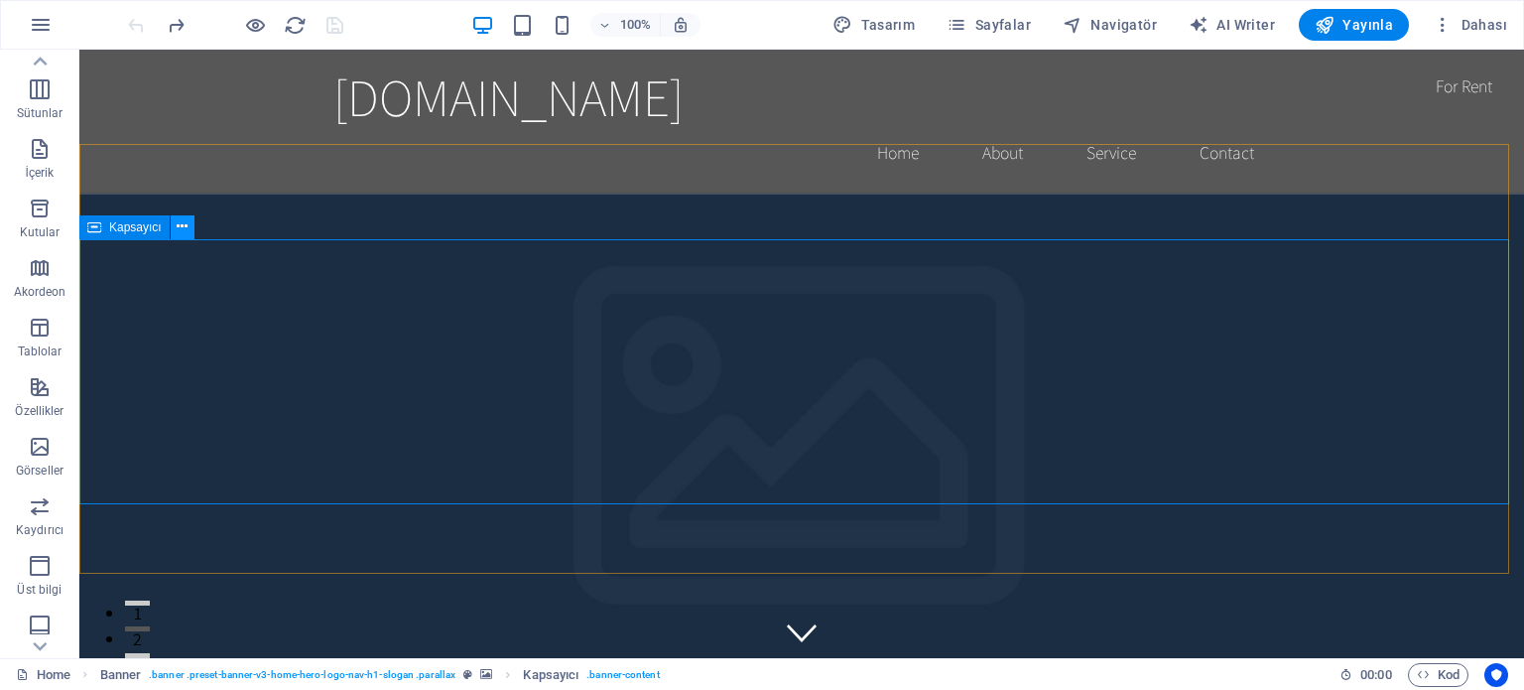
click at [182, 225] on icon at bounding box center [182, 226] width 11 height 21
click at [855, 60] on icon at bounding box center [850, 62] width 11 height 21
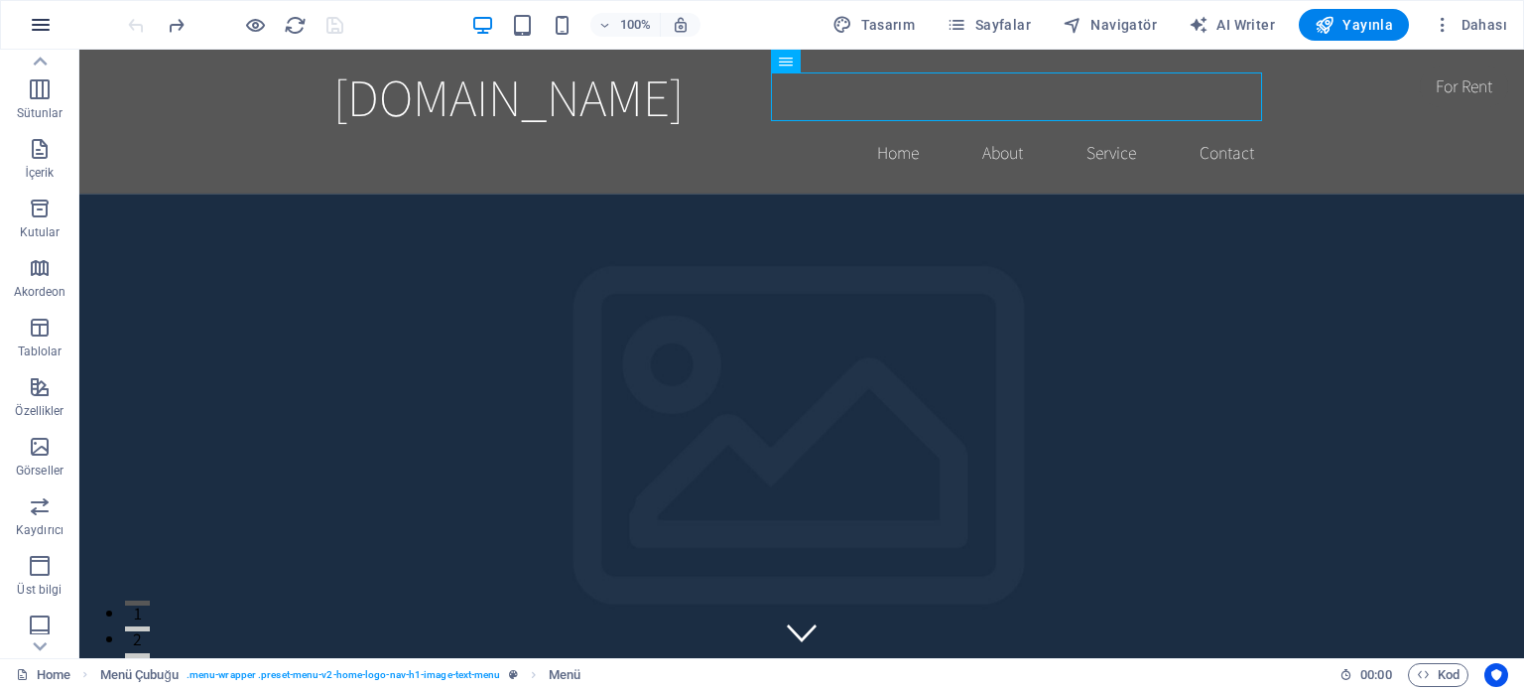
click at [40, 23] on icon "button" at bounding box center [41, 25] width 24 height 24
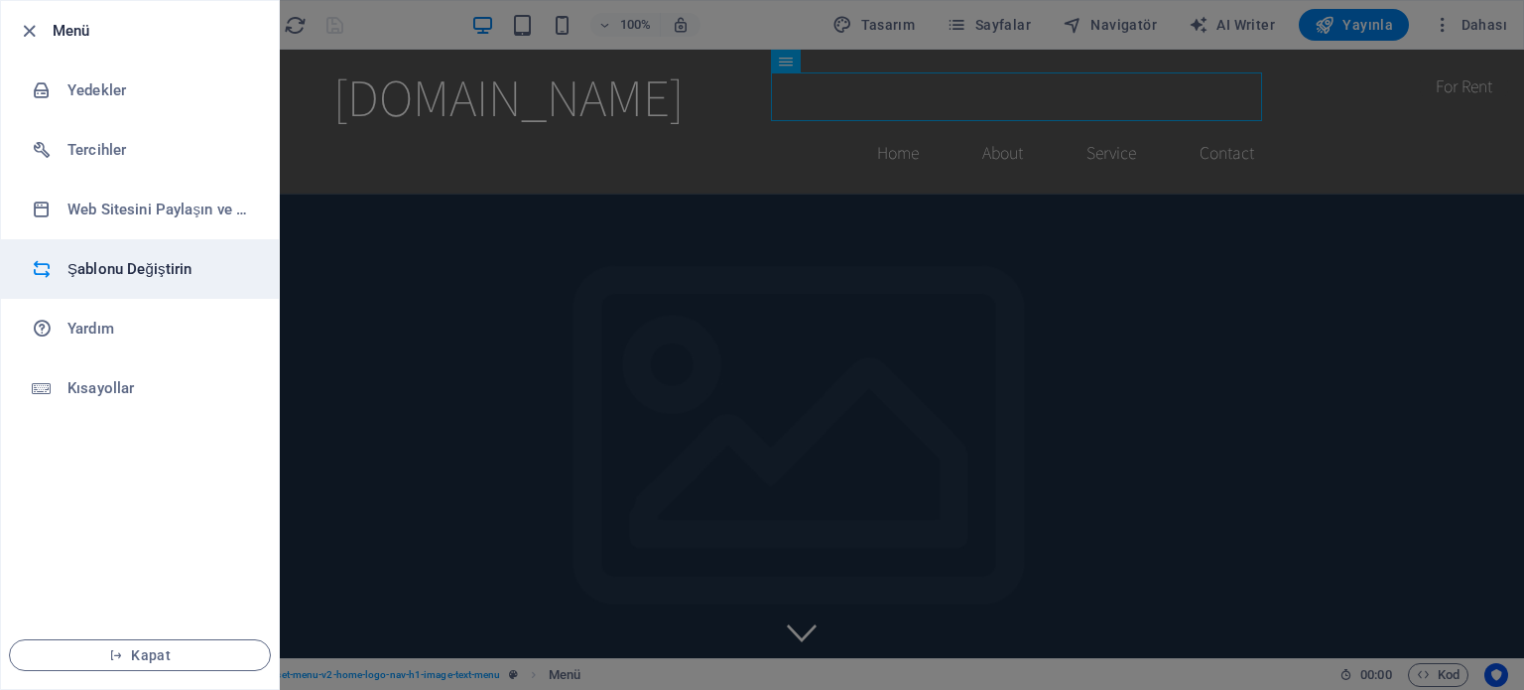
click at [93, 262] on h6 "Şablonu Değiştirin" at bounding box center [159, 269] width 184 height 24
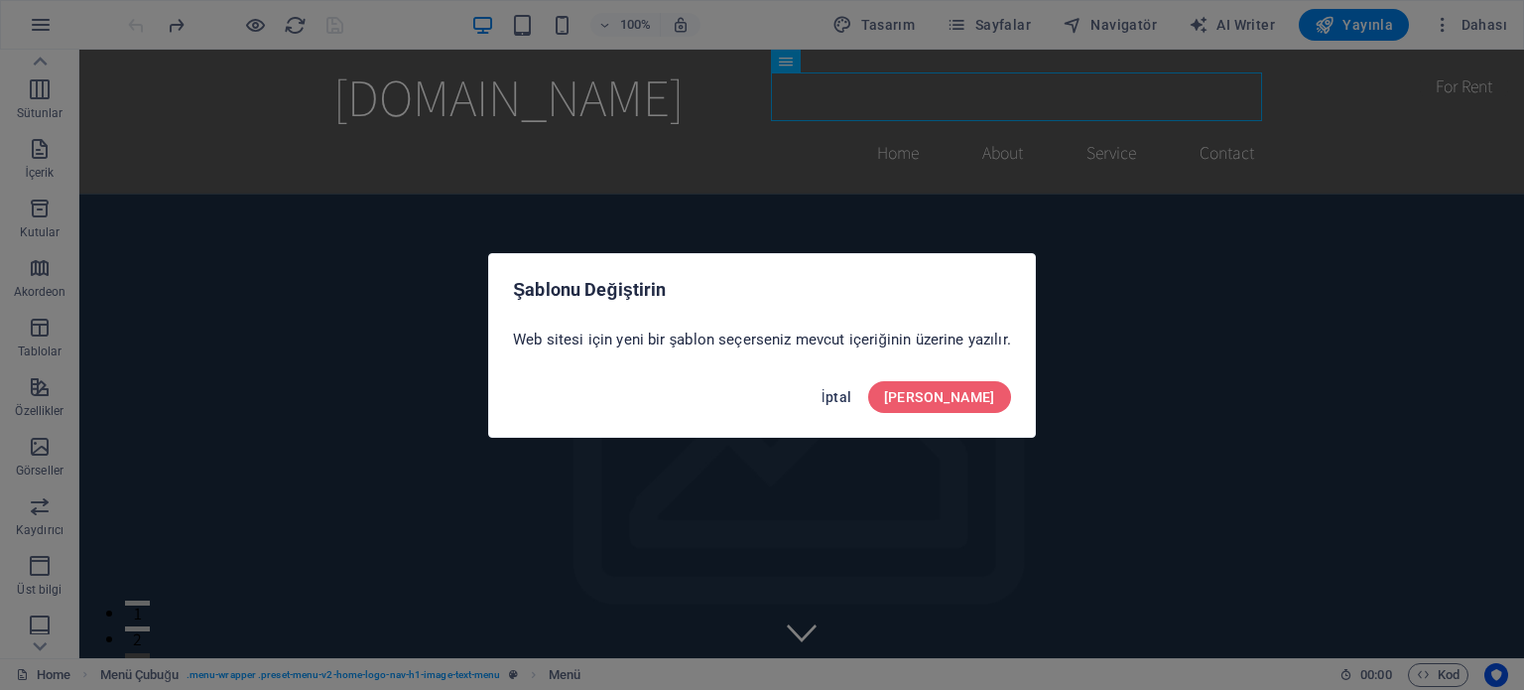
click at [852, 403] on span "İptal" at bounding box center [837, 397] width 31 height 16
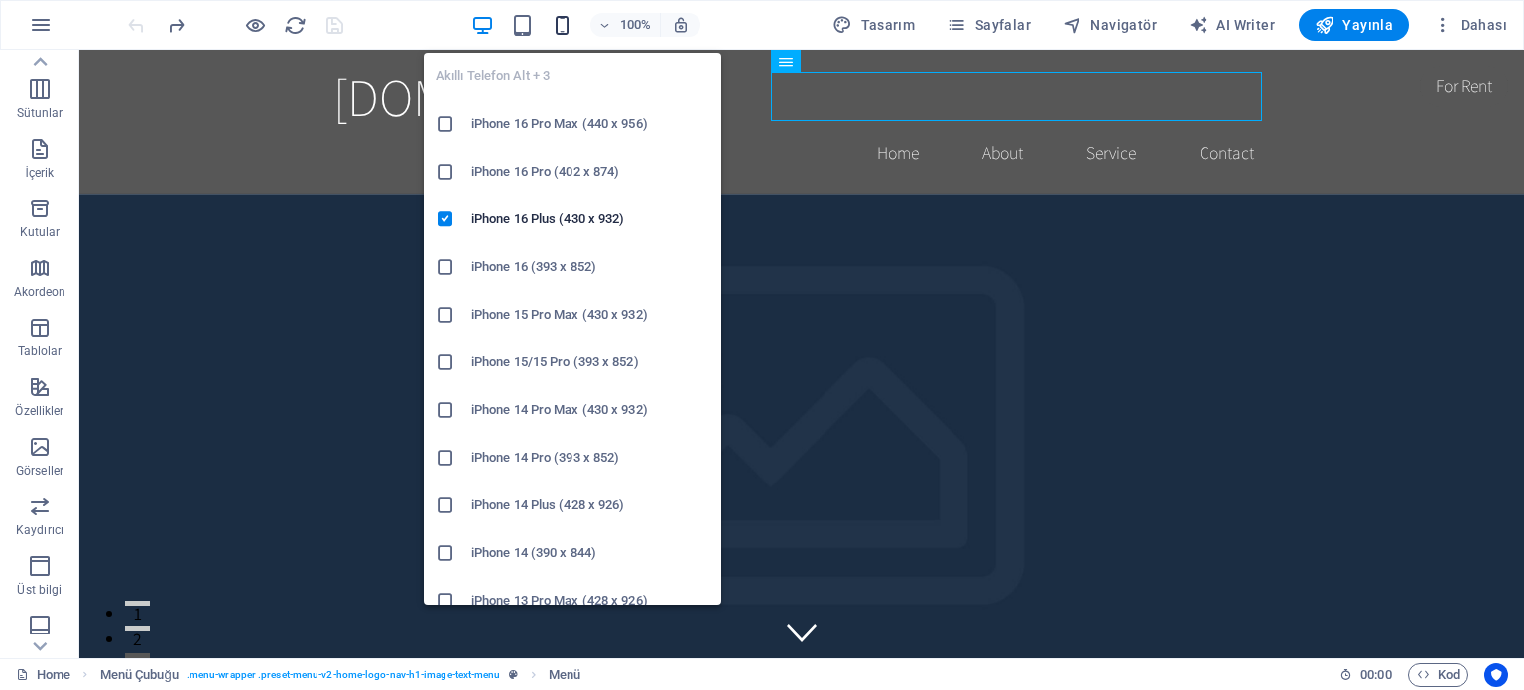
click at [565, 24] on icon "button" at bounding box center [562, 25] width 23 height 23
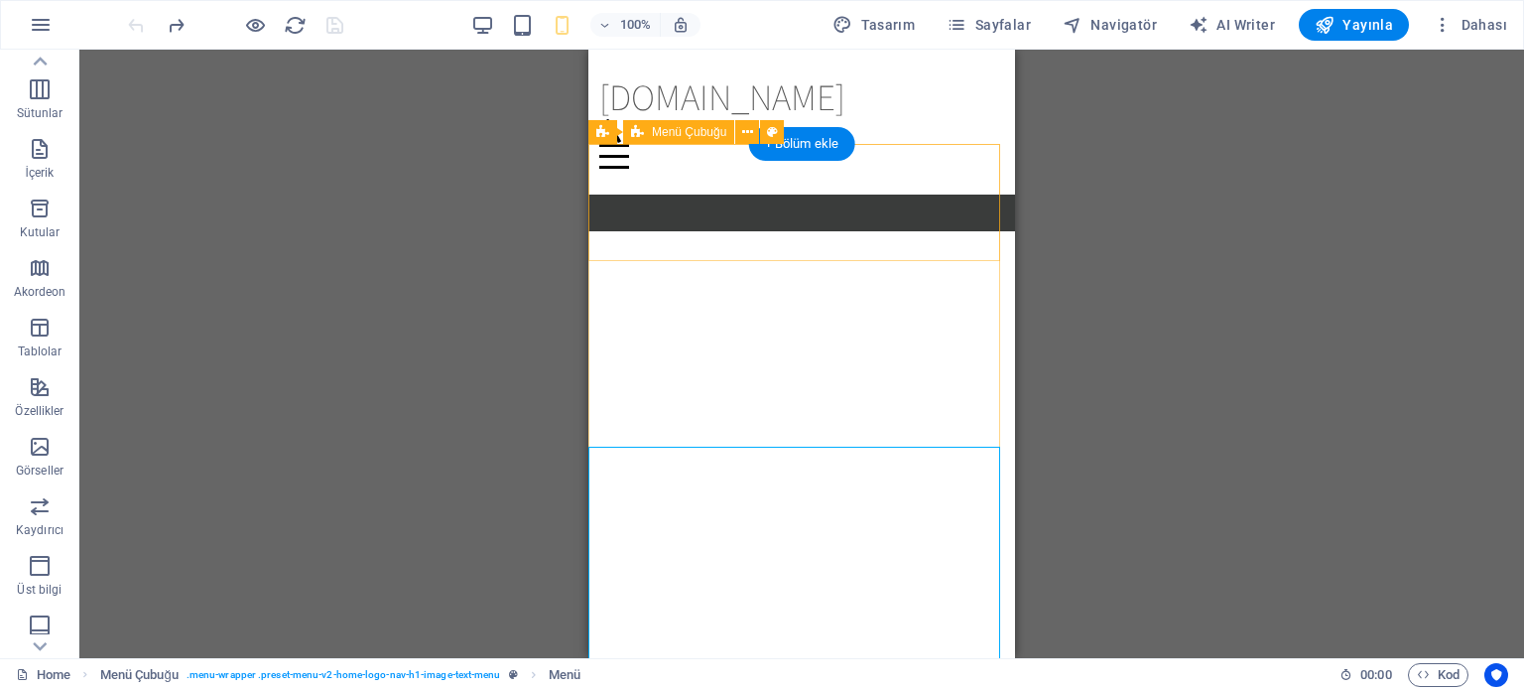
scroll to position [2024, 0]
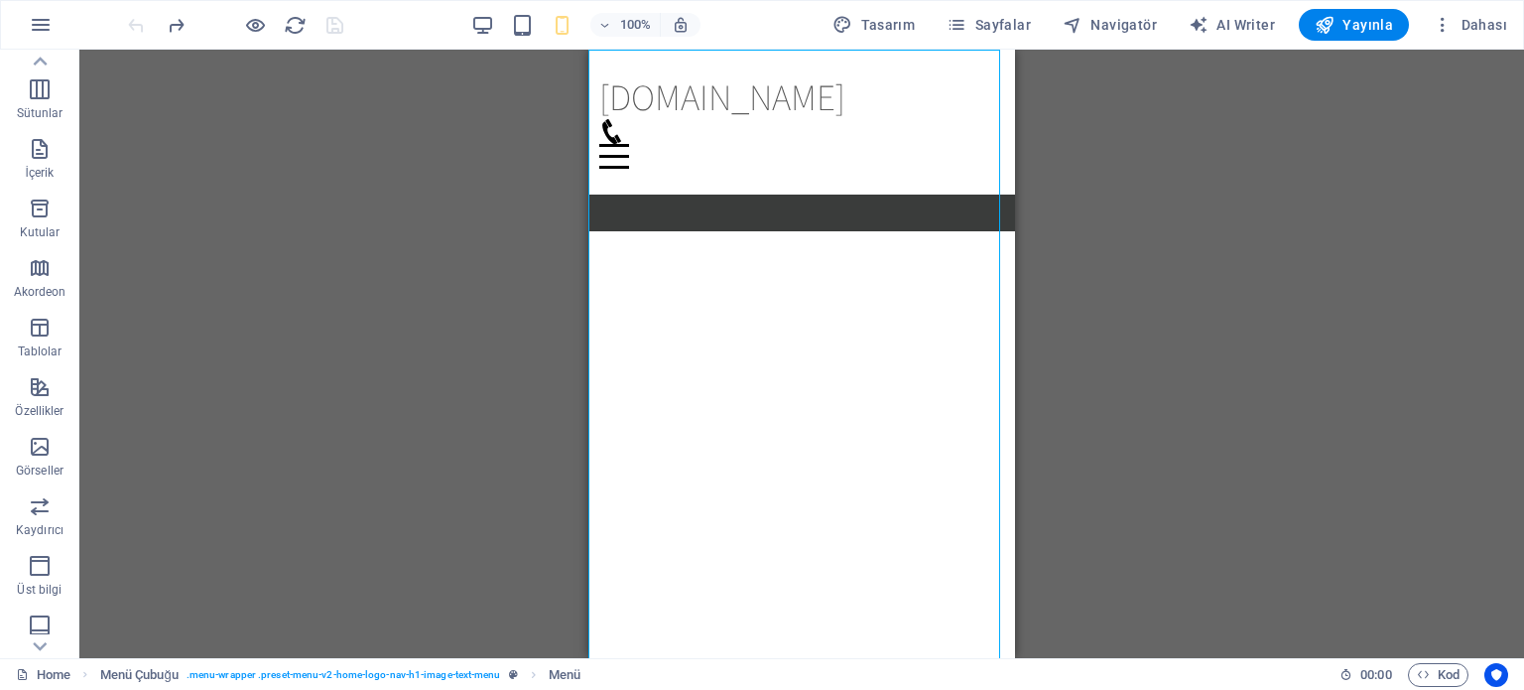
drag, startPoint x: 1008, startPoint y: 98, endPoint x: 1599, endPoint y: 92, distance: 591.4
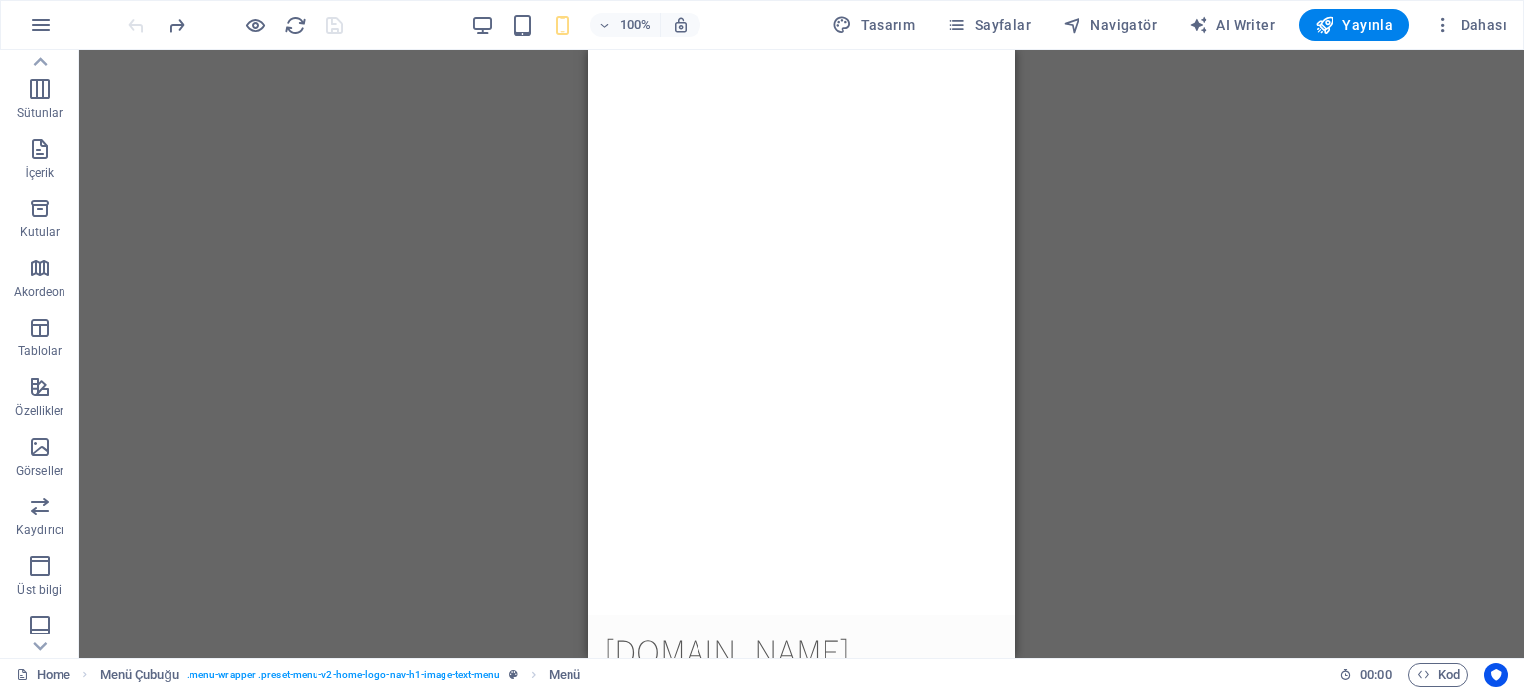
scroll to position [0, 0]
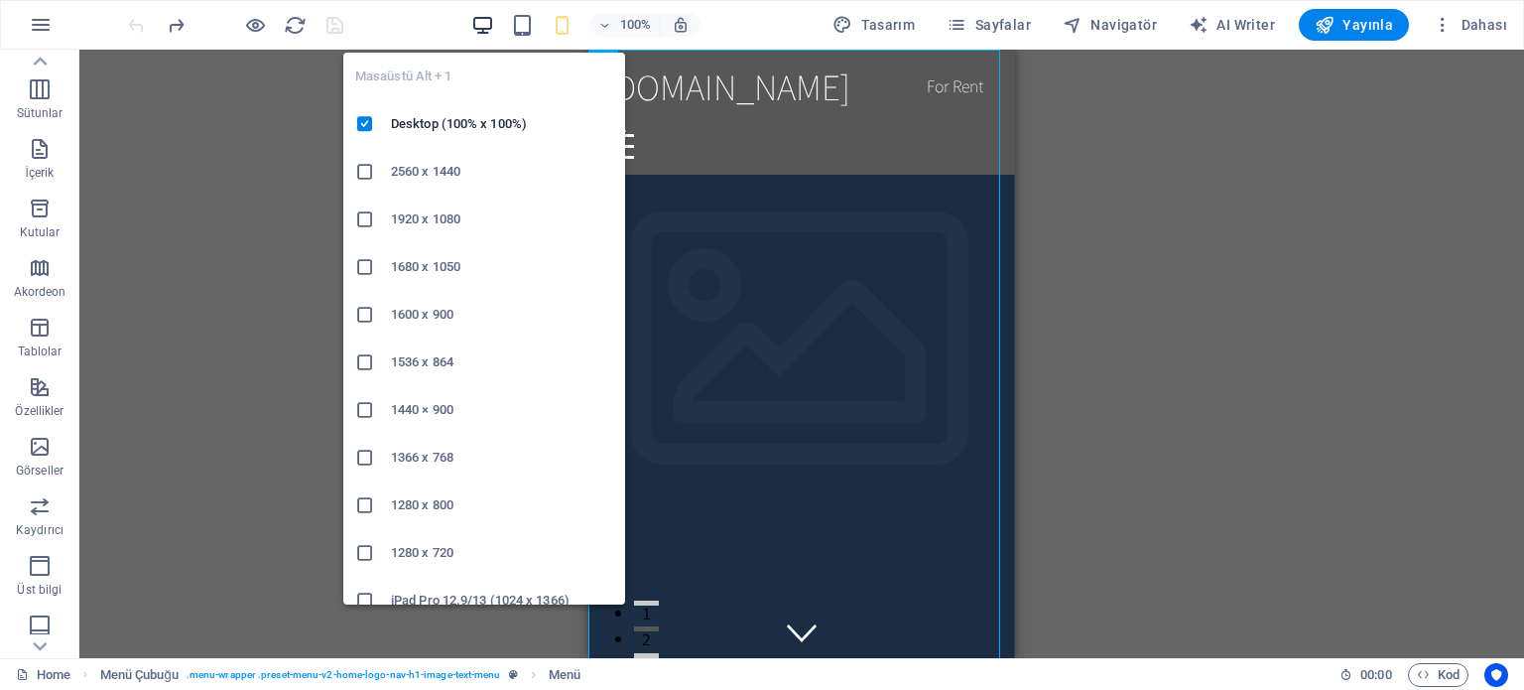
click at [485, 23] on icon "button" at bounding box center [482, 25] width 23 height 23
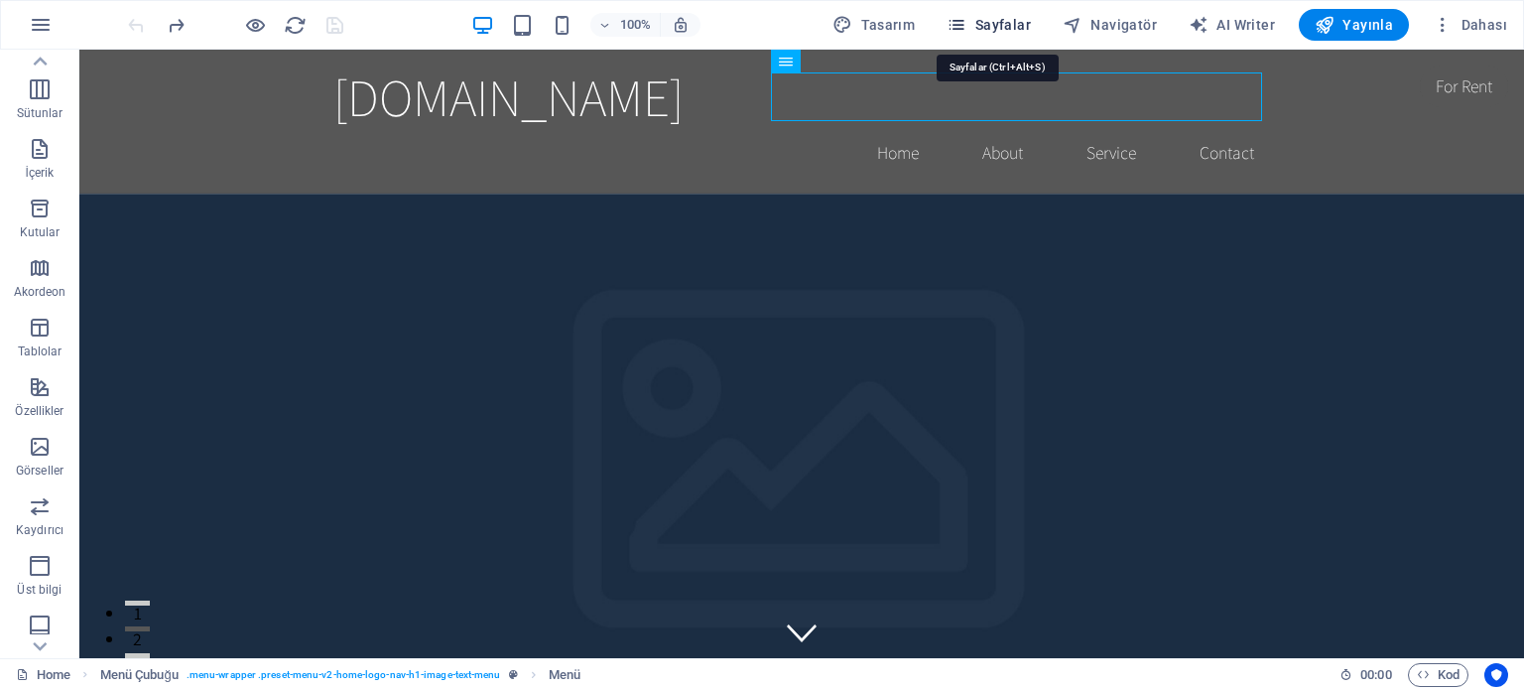
click at [986, 26] on span "Sayfalar" at bounding box center [989, 25] width 84 height 20
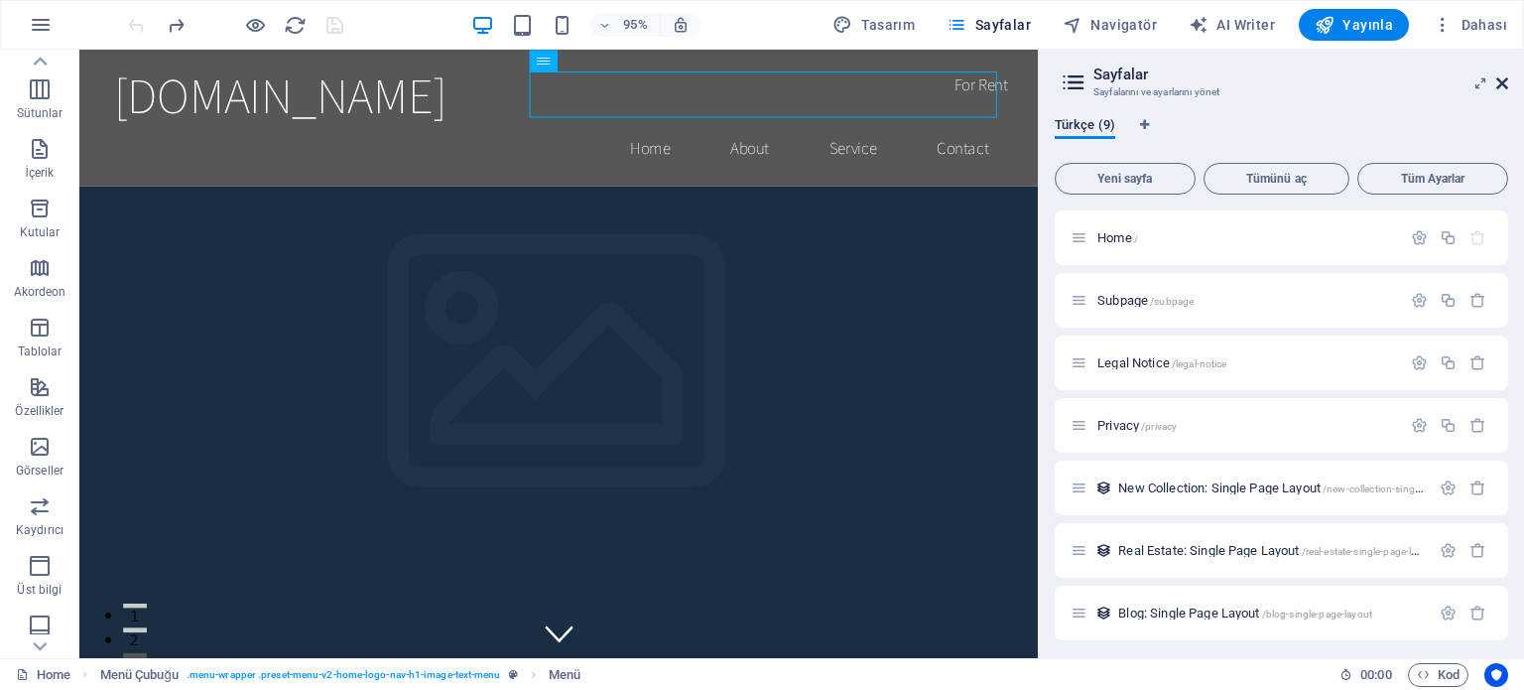
click at [1505, 84] on icon at bounding box center [1502, 83] width 12 height 16
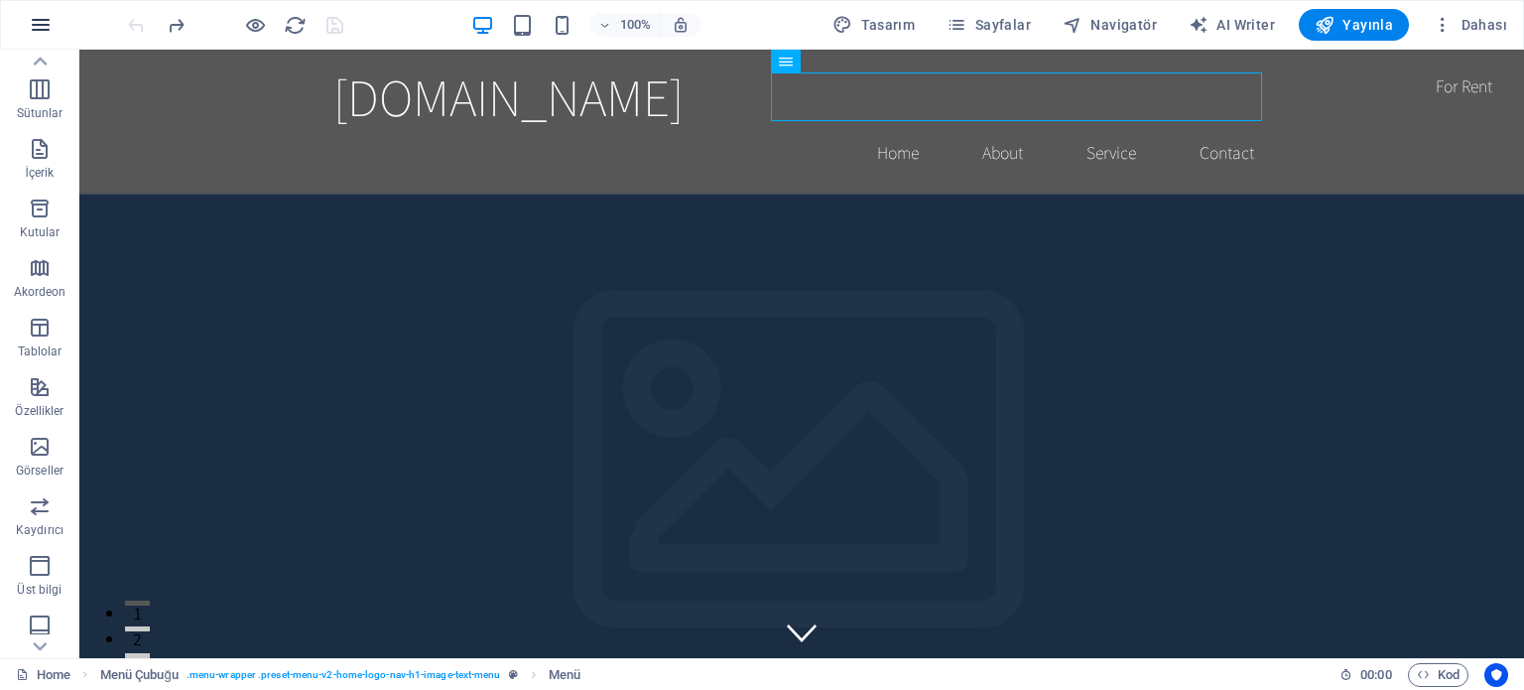
click at [44, 13] on icon "button" at bounding box center [41, 25] width 24 height 24
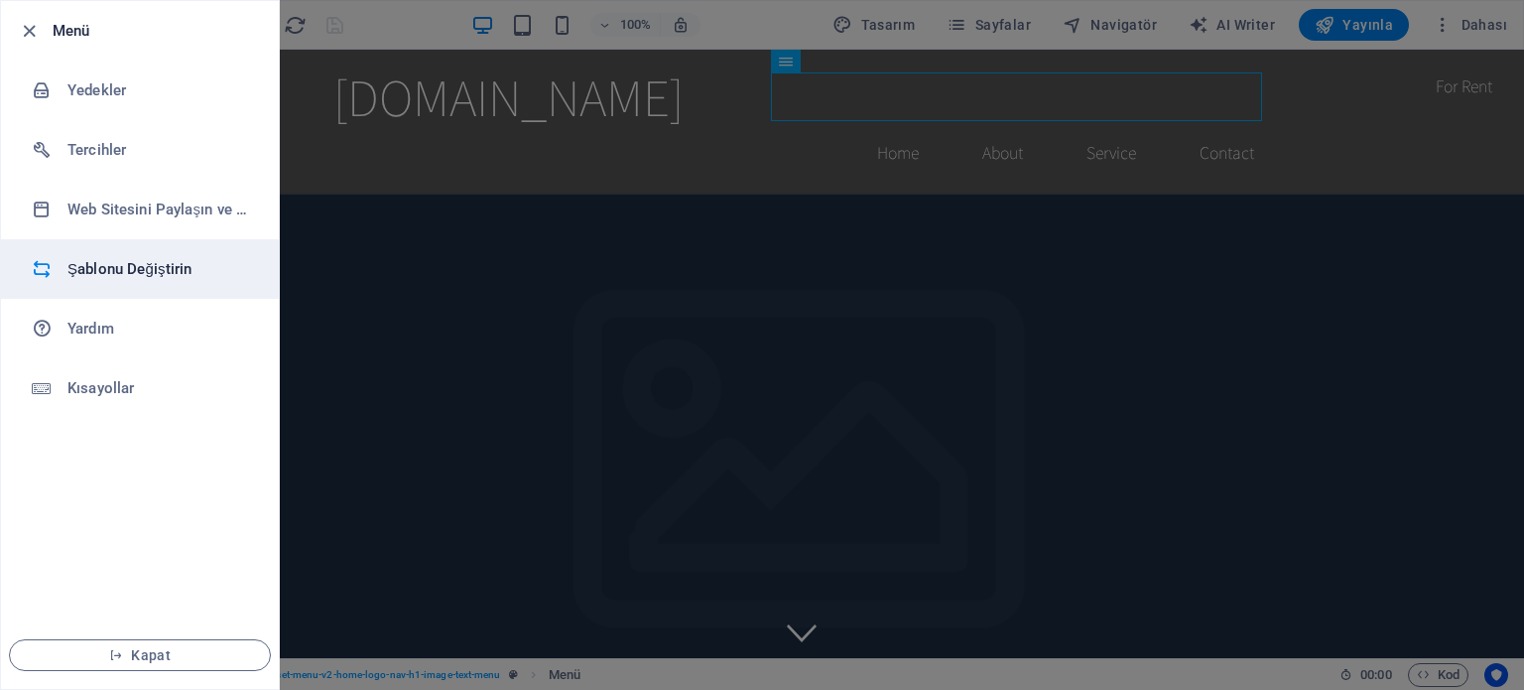
click at [101, 260] on h6 "Şablonu Değiştirin" at bounding box center [159, 269] width 184 height 24
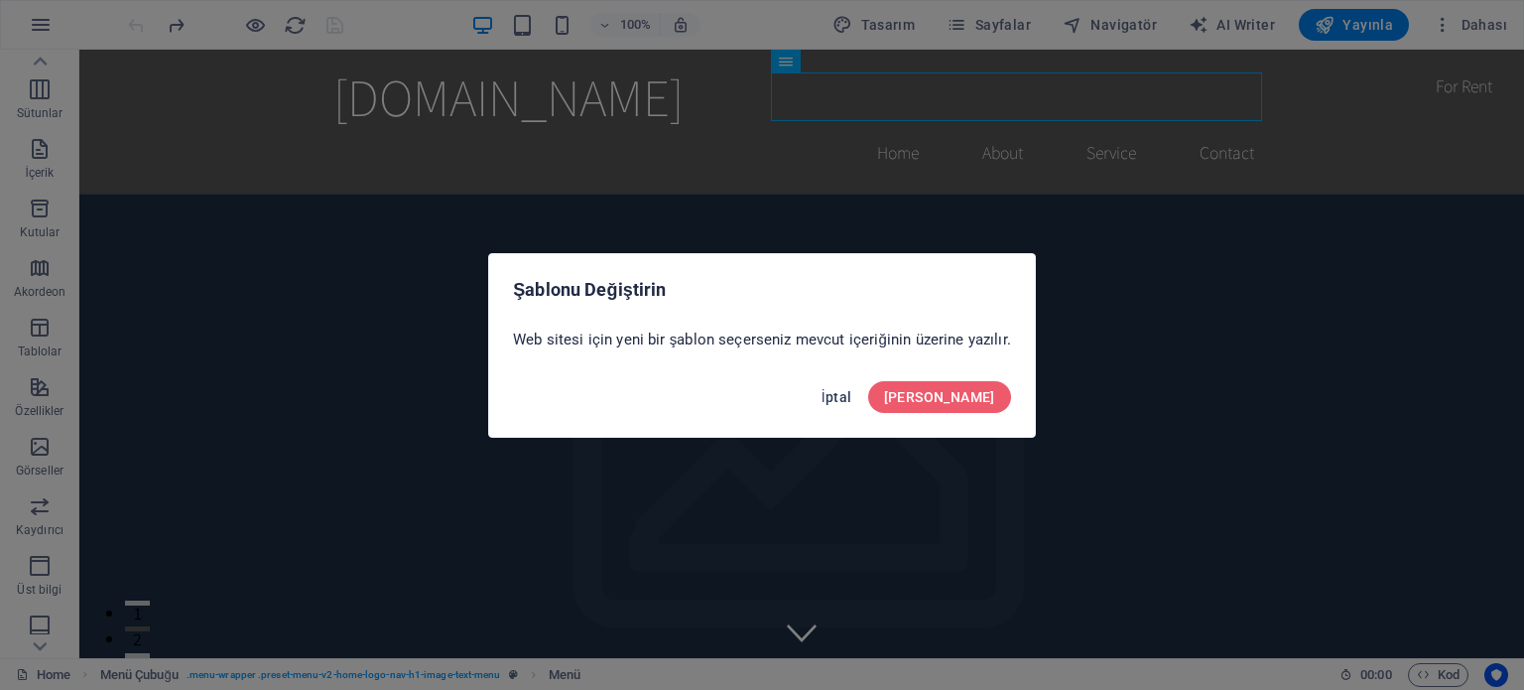
click at [852, 396] on span "İptal" at bounding box center [837, 397] width 31 height 16
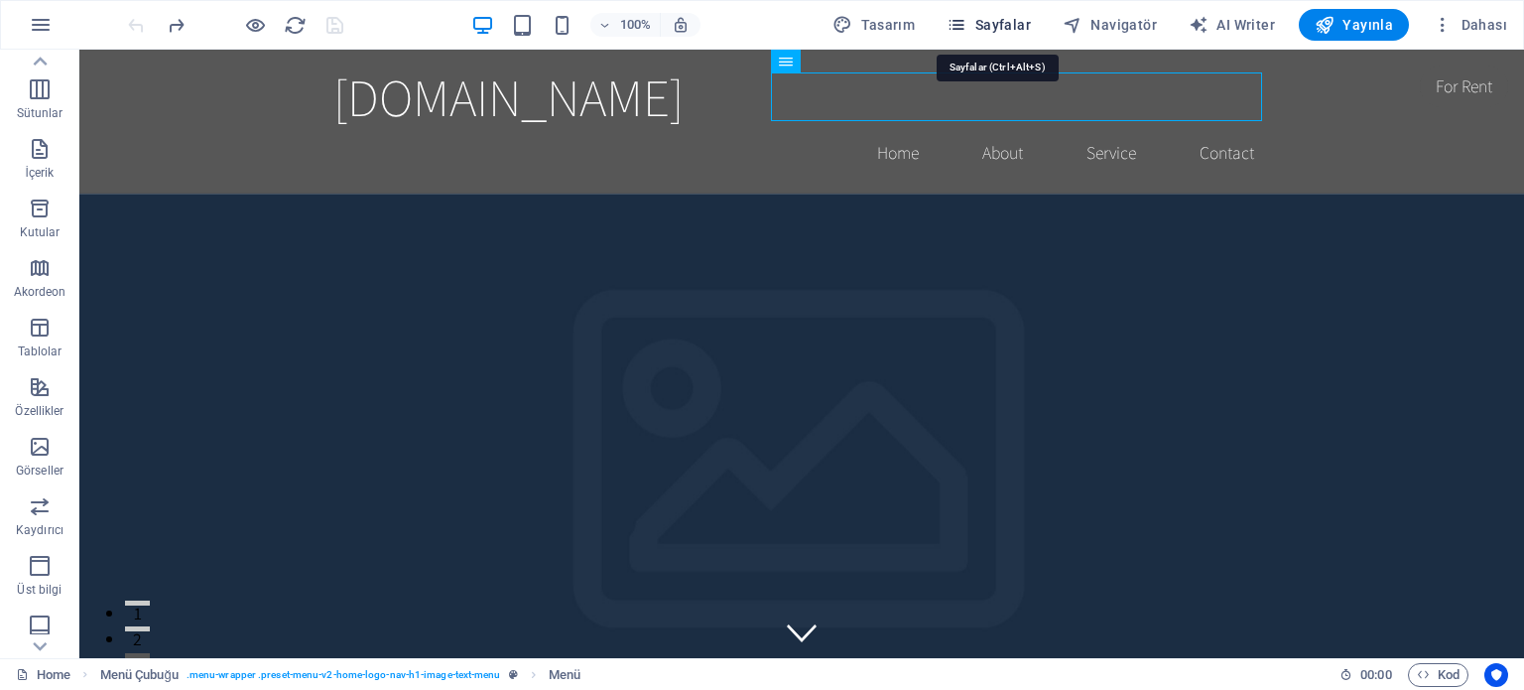
click at [993, 23] on span "Sayfalar" at bounding box center [989, 25] width 84 height 20
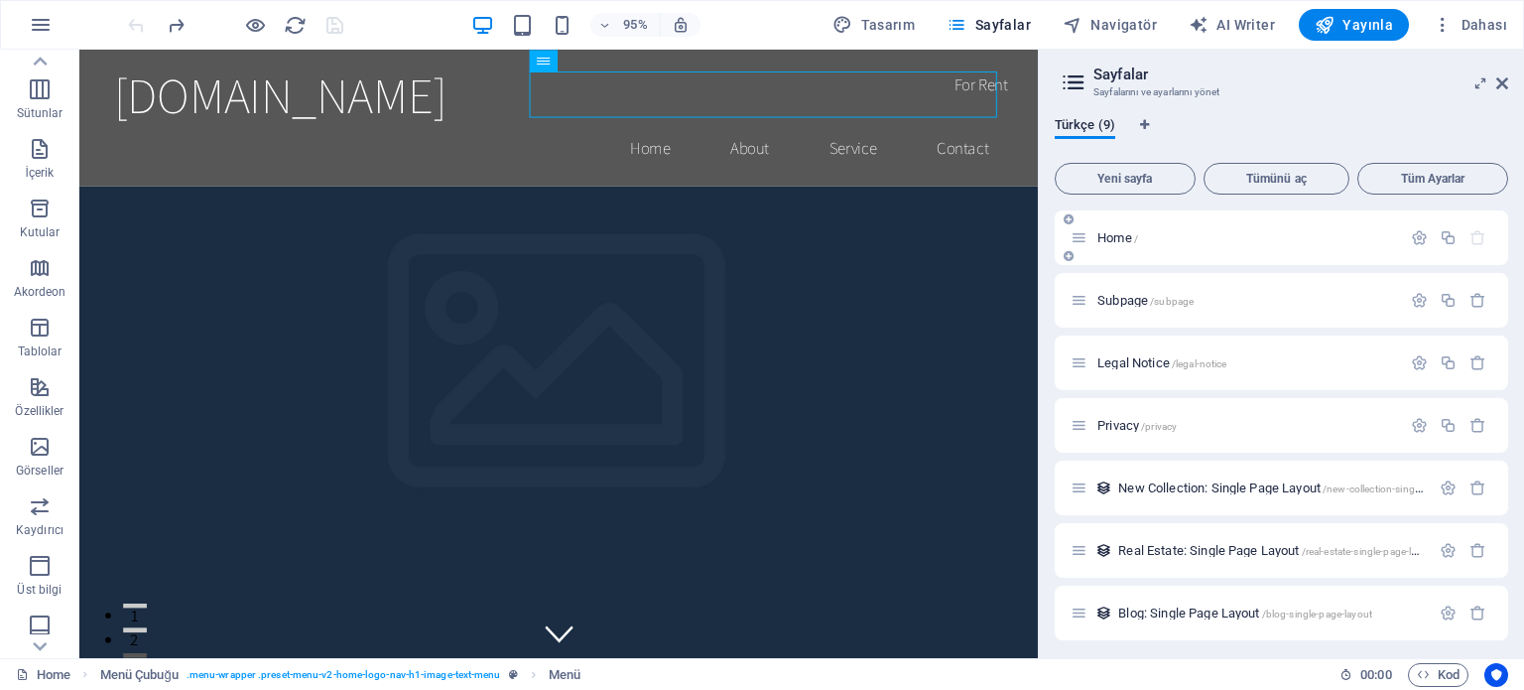
click at [1180, 226] on div "Home /" at bounding box center [1236, 237] width 330 height 23
click at [1505, 84] on icon at bounding box center [1502, 83] width 12 height 16
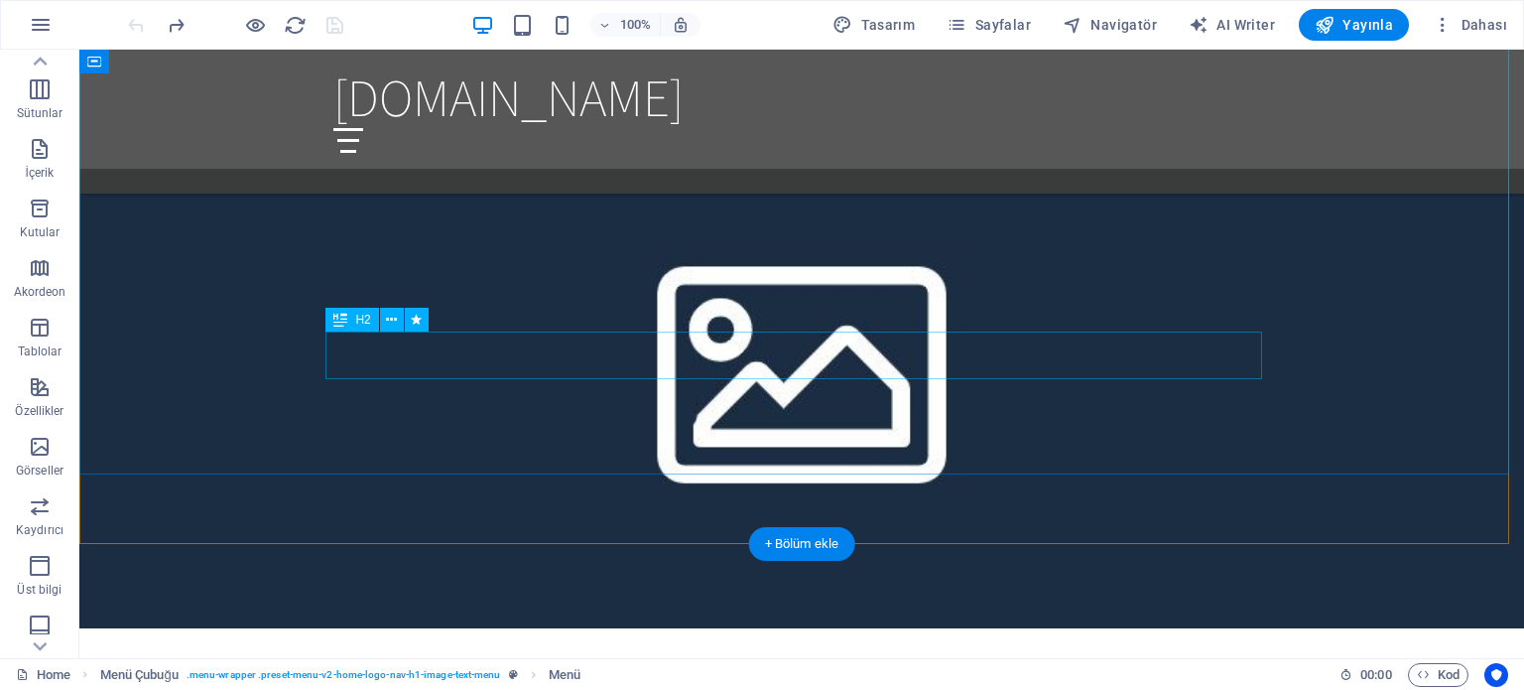
scroll to position [1191, 0]
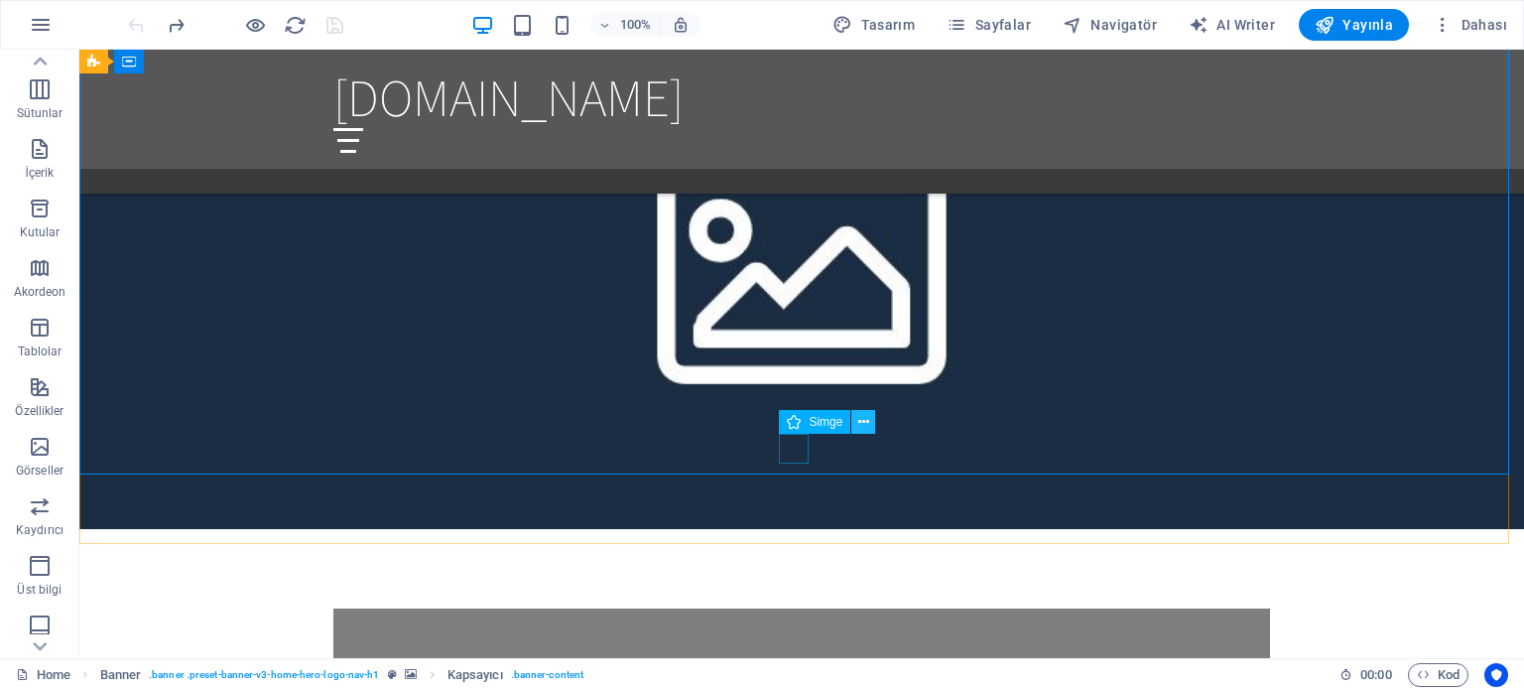
click at [865, 423] on icon at bounding box center [863, 422] width 11 height 21
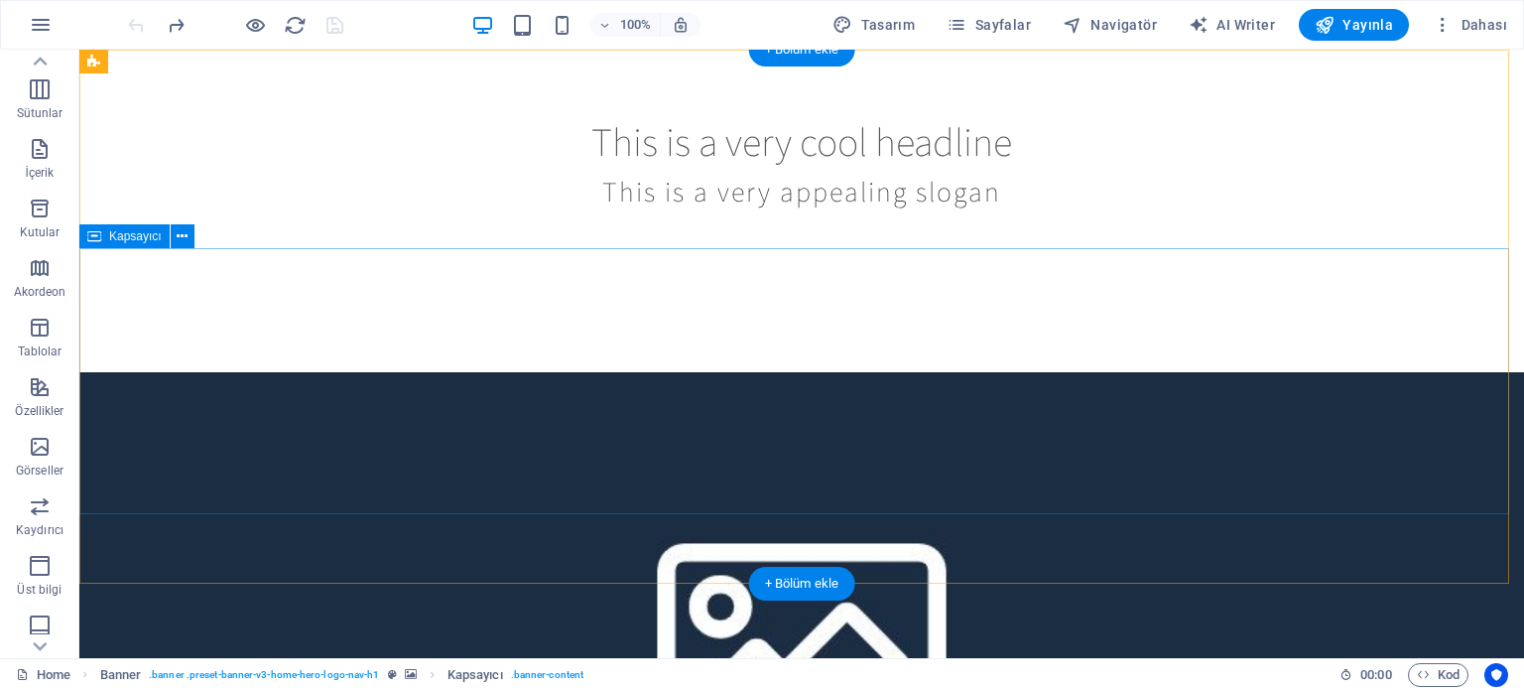
scroll to position [0, 0]
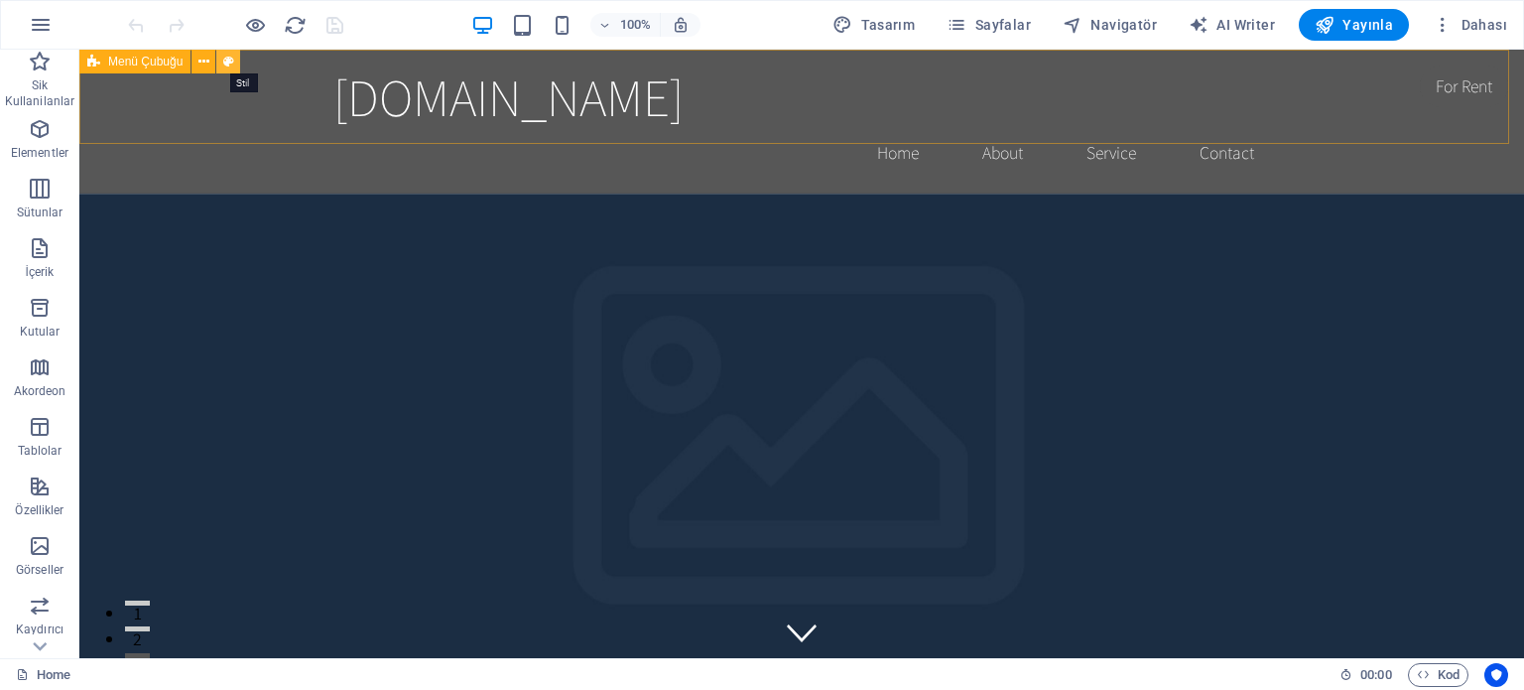
click at [233, 59] on icon at bounding box center [228, 62] width 11 height 21
select select "header"
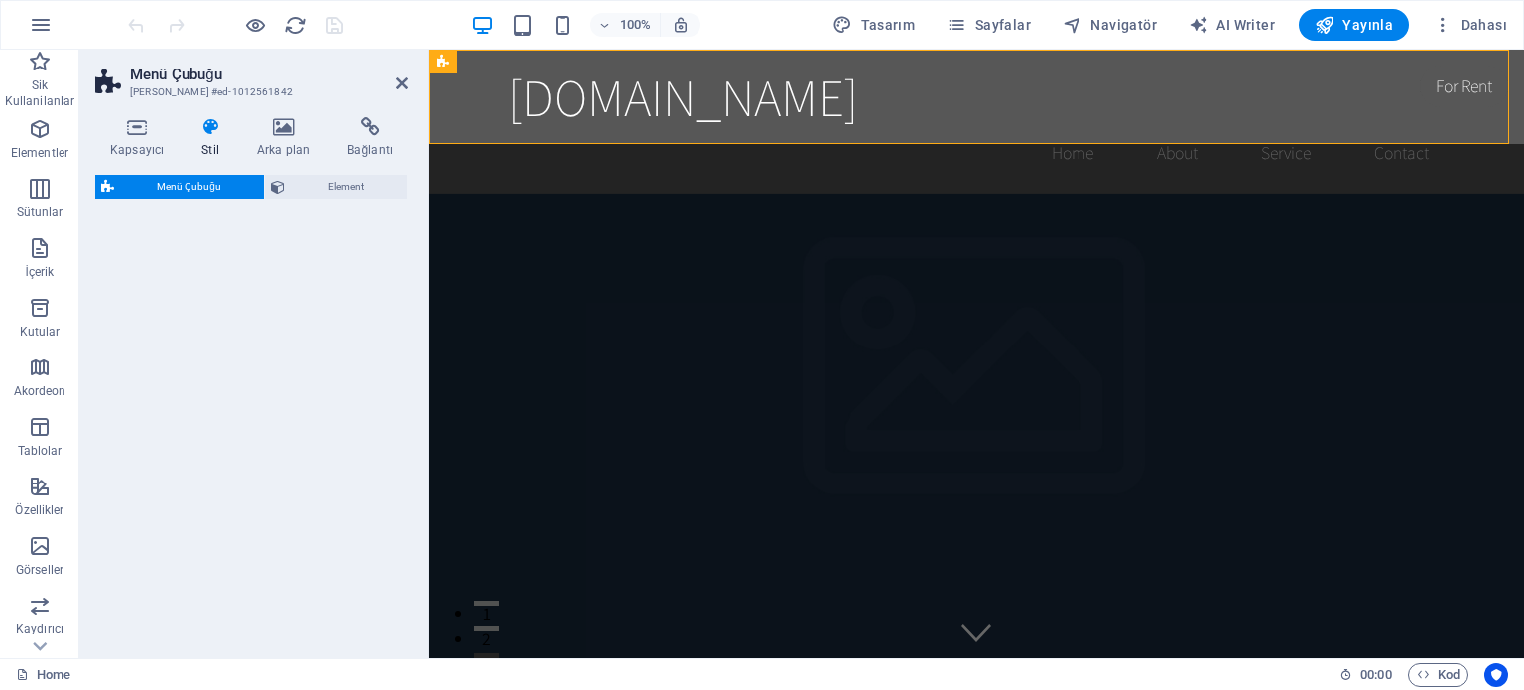
select select "rem"
select select "preset-menu-v2-home-logo-nav-h1-image-text-menu"
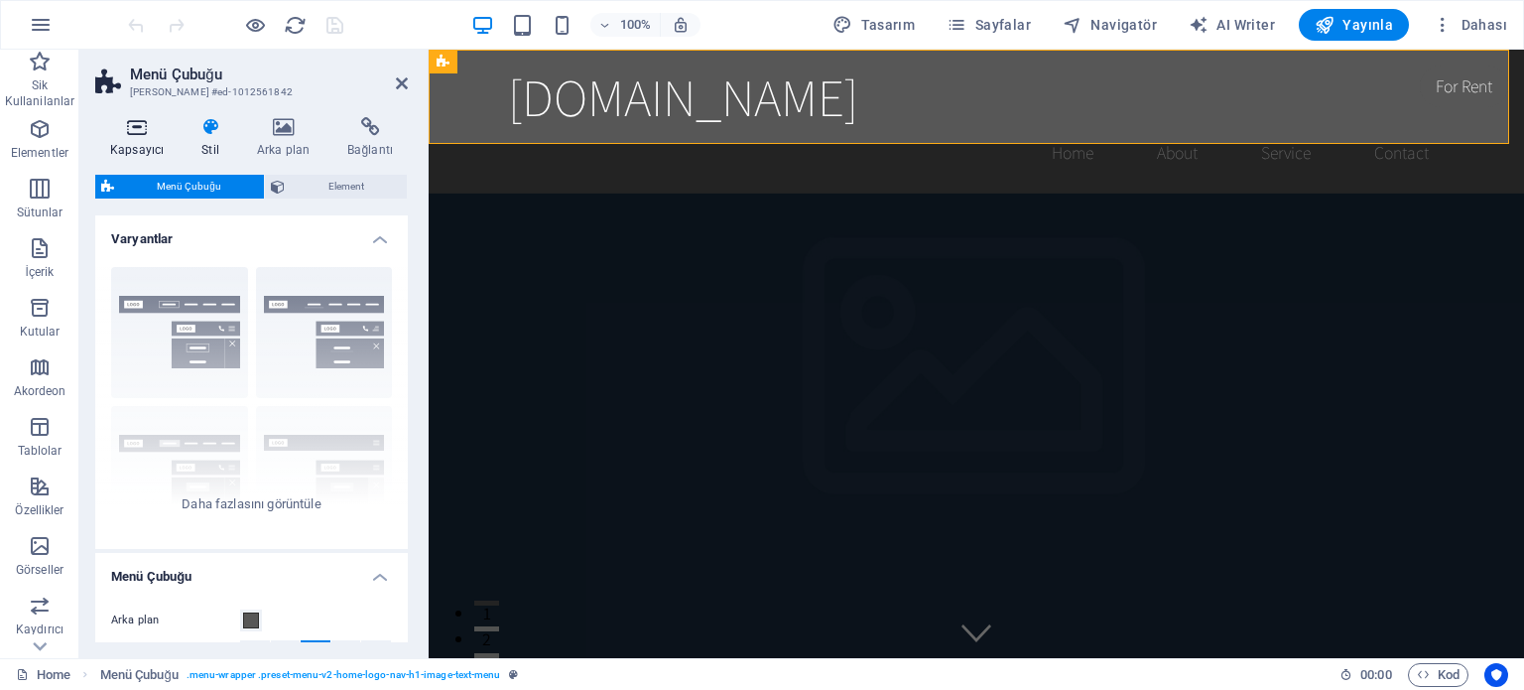
click at [136, 132] on icon at bounding box center [136, 127] width 83 height 20
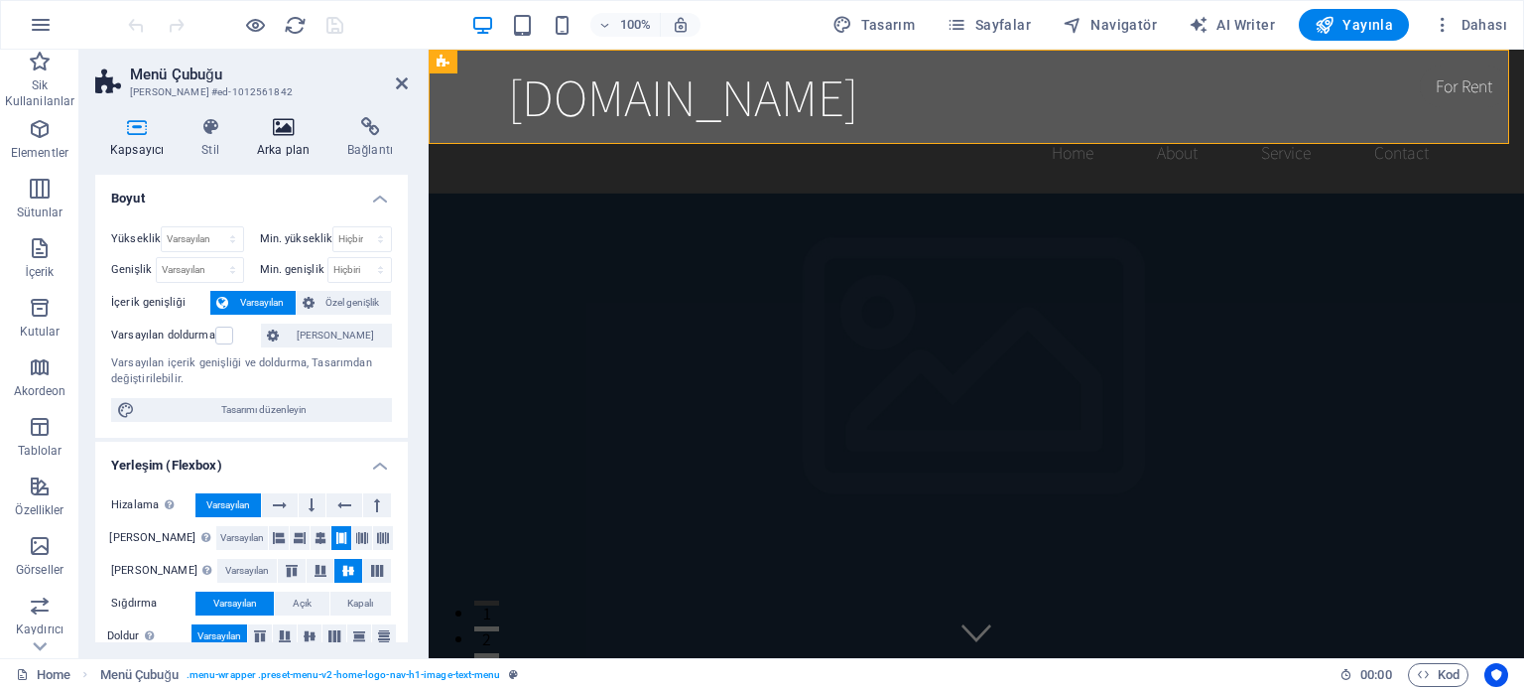
click at [272, 138] on h4 "Arka plan" at bounding box center [287, 138] width 90 height 42
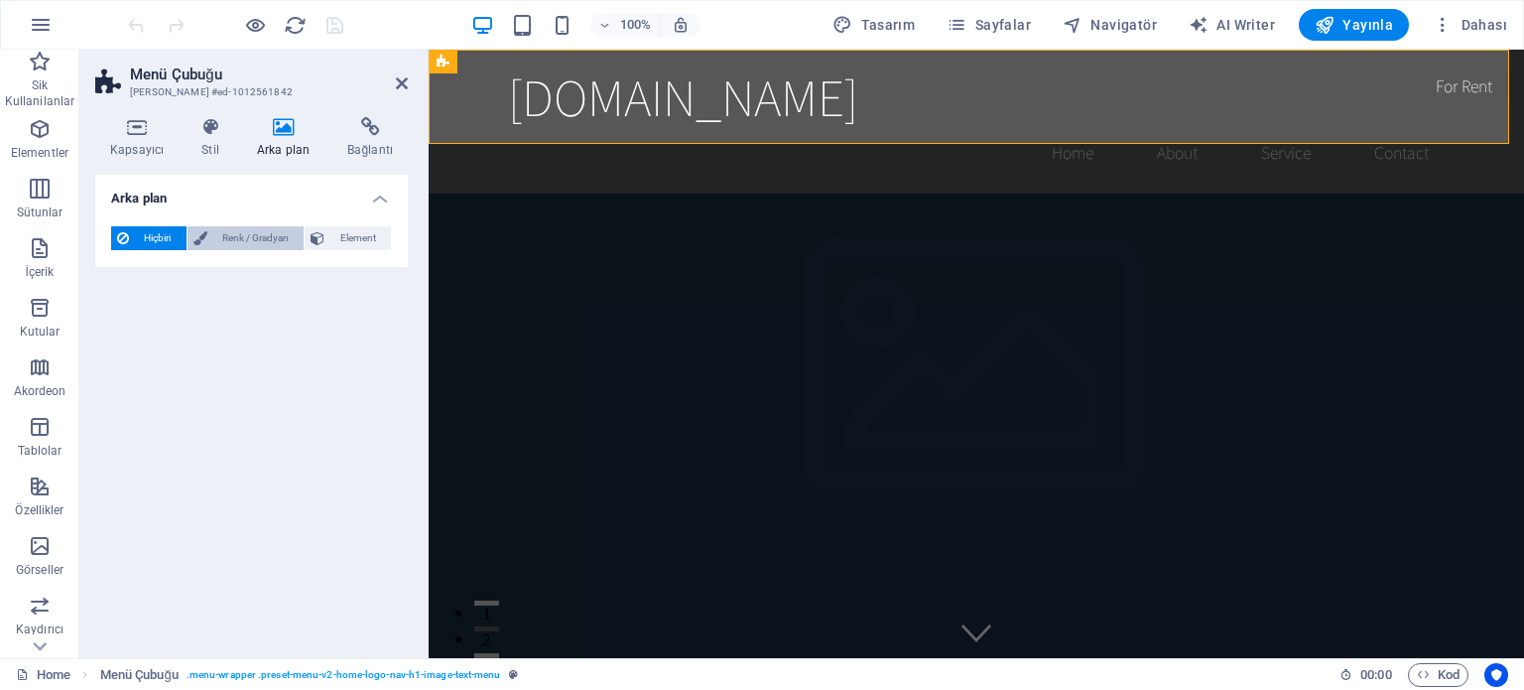
click at [254, 235] on span "Renk / Gradyan" at bounding box center [255, 238] width 85 height 24
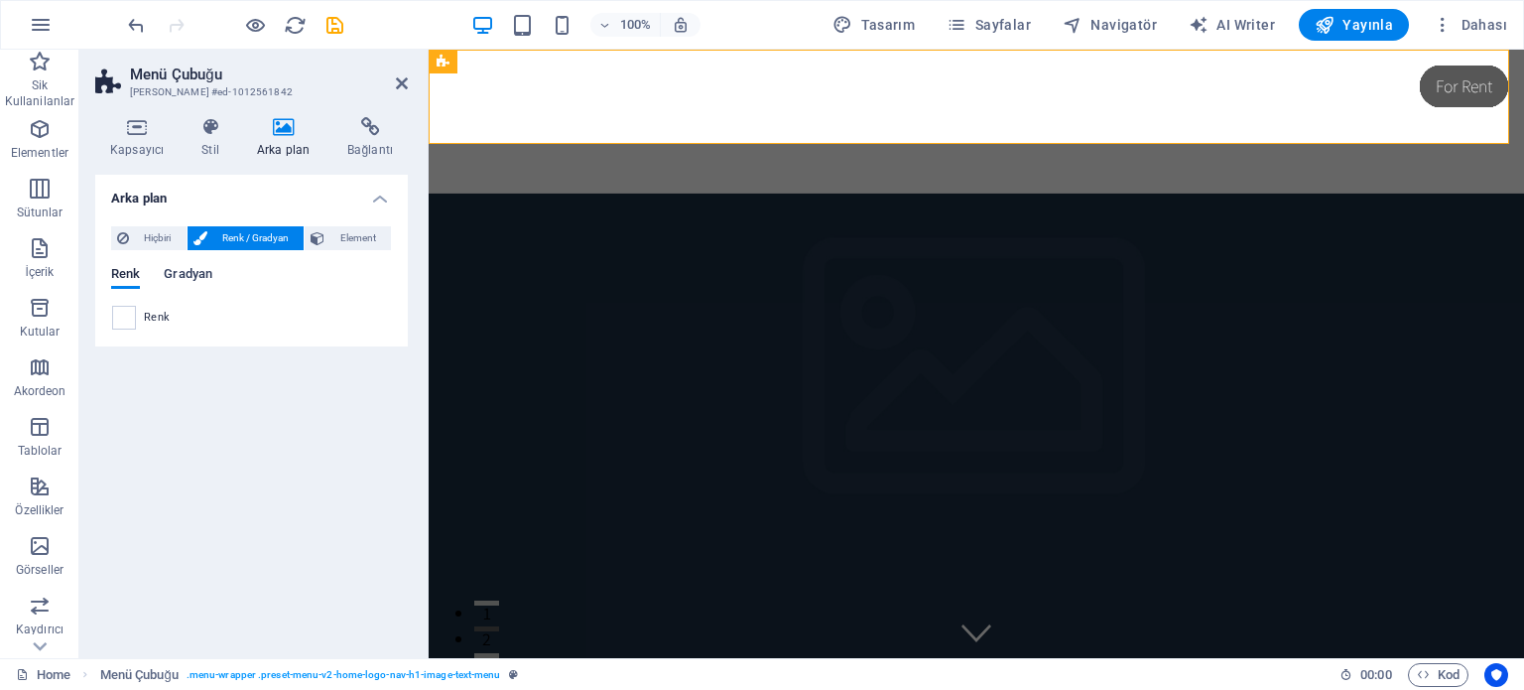
click at [185, 273] on span "Gradyan" at bounding box center [188, 276] width 49 height 28
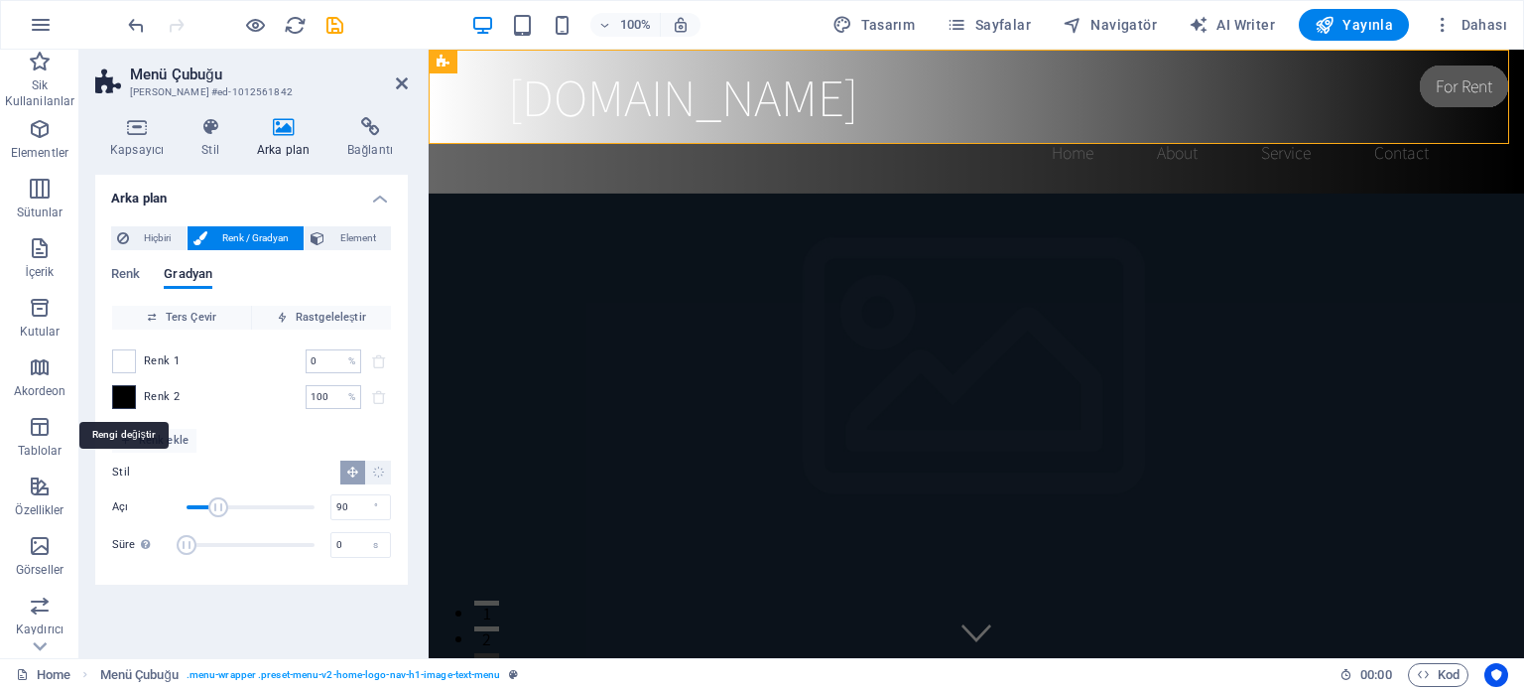
click at [128, 393] on span at bounding box center [124, 397] width 22 height 22
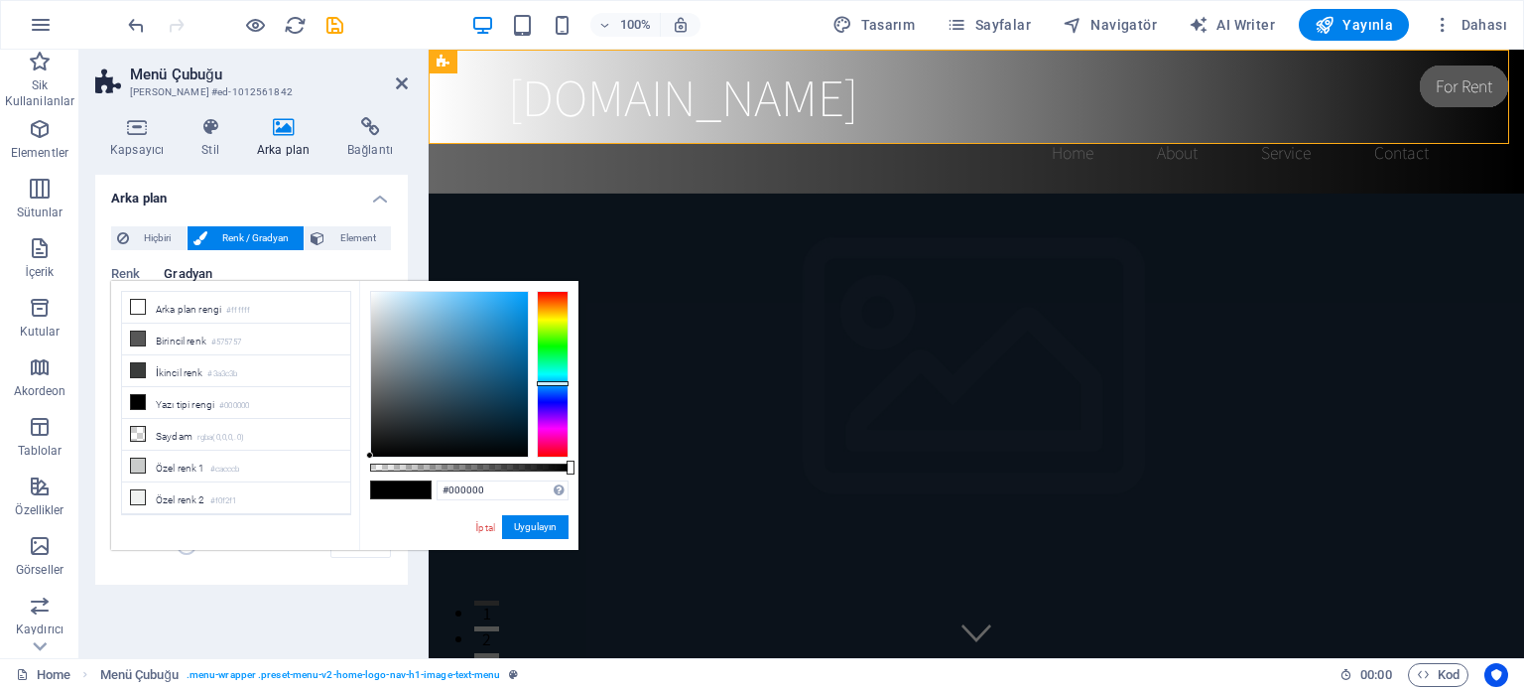
click at [550, 383] on div at bounding box center [553, 374] width 32 height 167
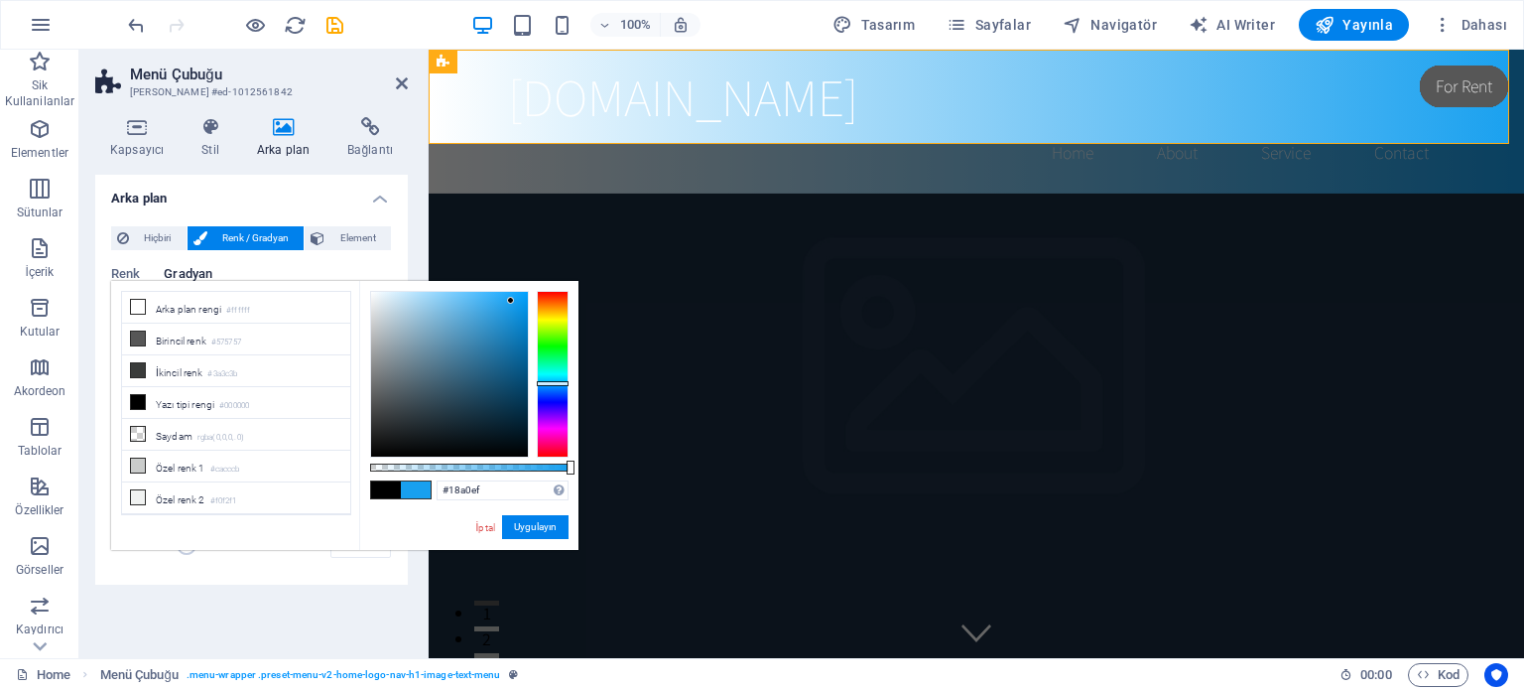
click at [511, 301] on div at bounding box center [449, 374] width 157 height 165
type input "#097fc4"
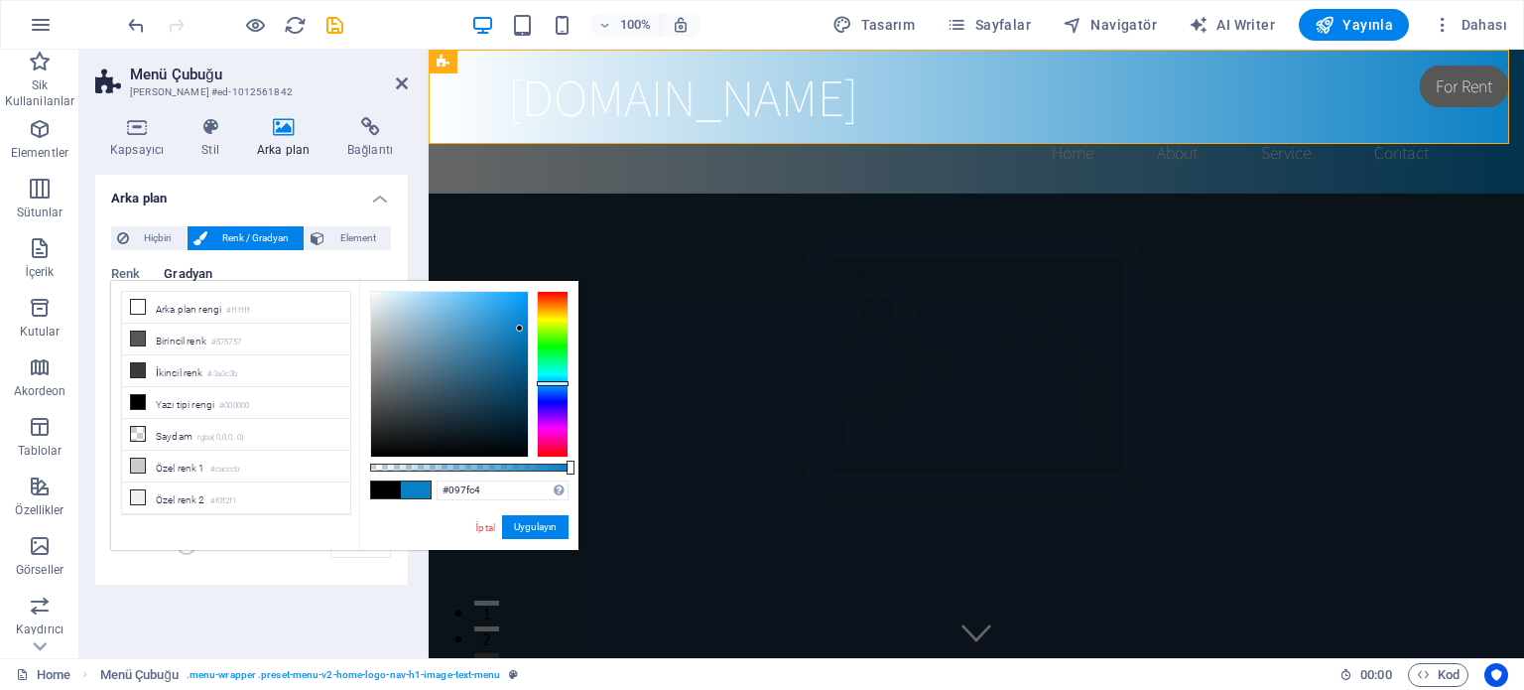
drag, startPoint x: 511, startPoint y: 301, endPoint x: 520, endPoint y: 328, distance: 29.2
click at [520, 328] on div at bounding box center [519, 327] width 7 height 7
drag, startPoint x: 545, startPoint y: 530, endPoint x: 115, endPoint y: 480, distance: 432.5
click at [545, 530] on button "Uygulayın" at bounding box center [535, 527] width 66 height 24
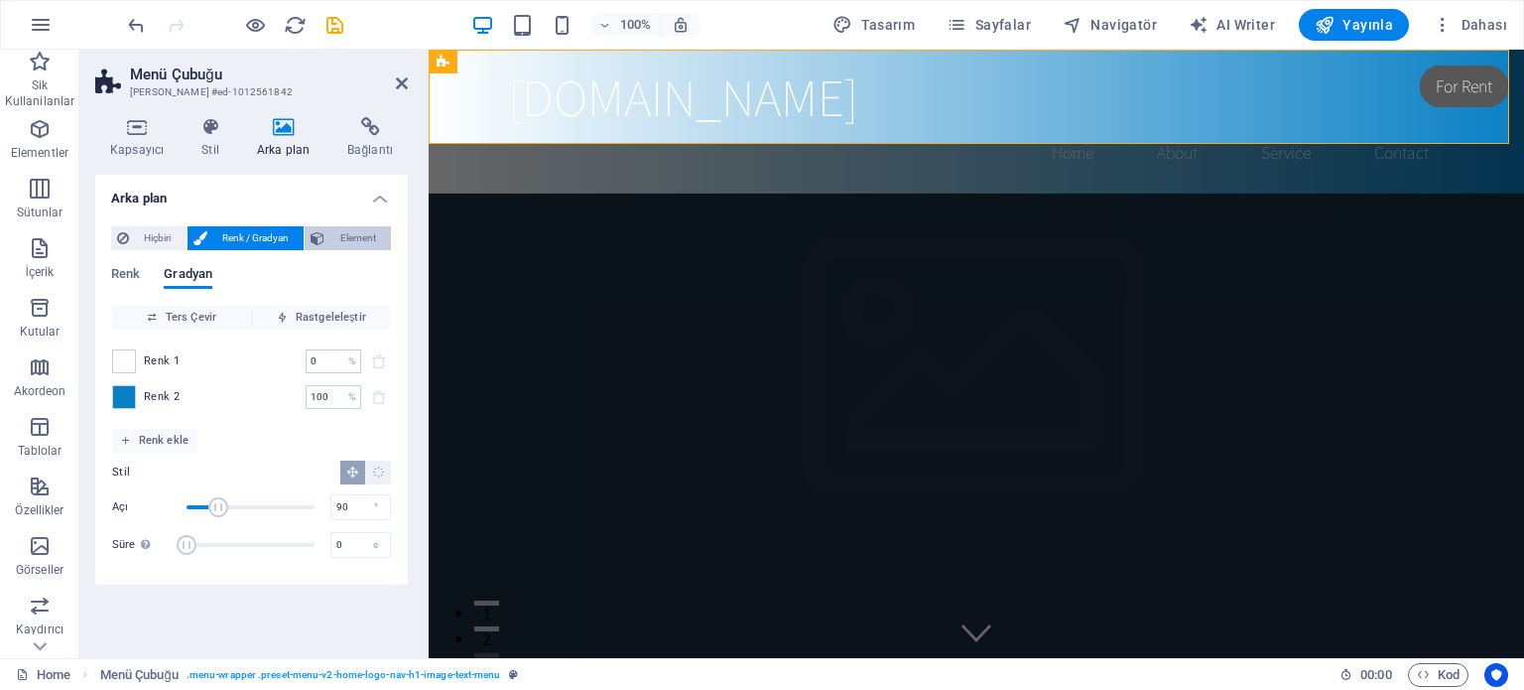
click at [349, 233] on span "Element" at bounding box center [357, 238] width 55 height 24
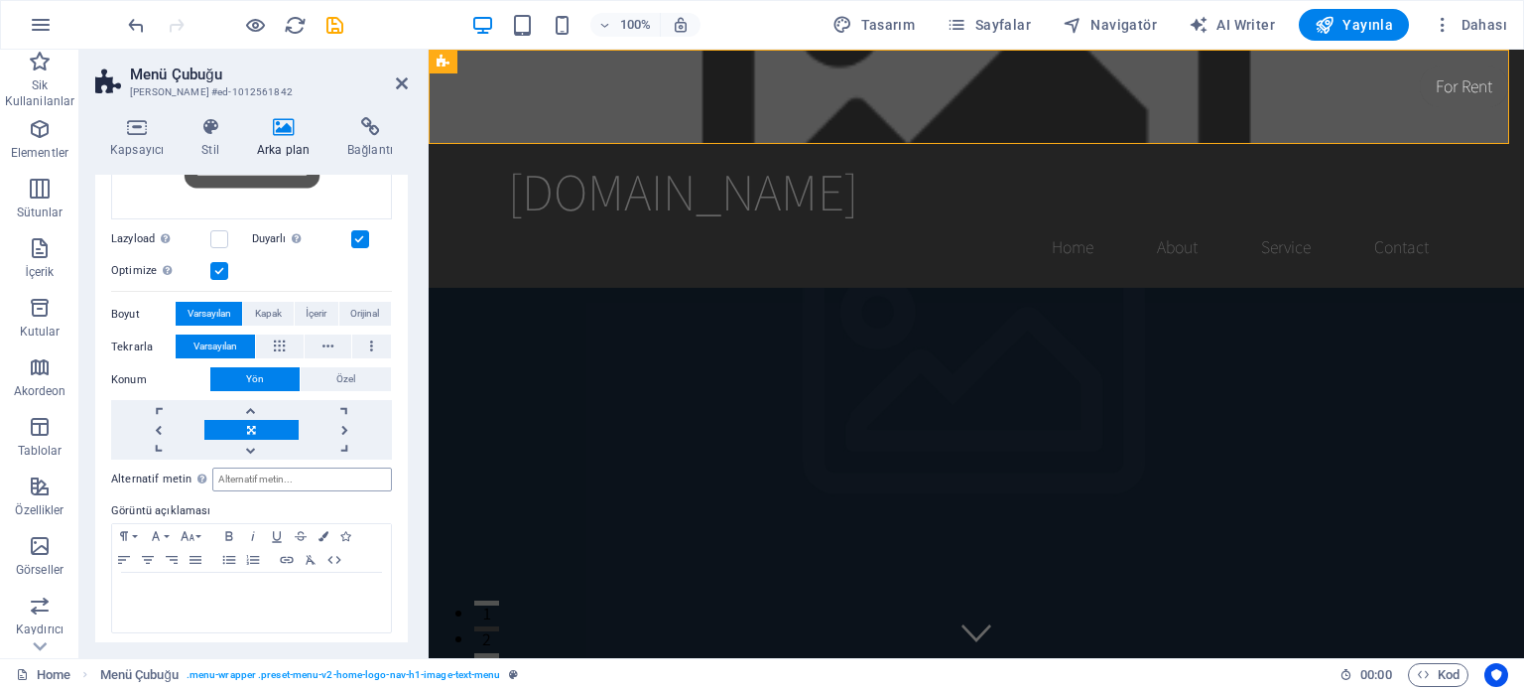
scroll to position [298, 0]
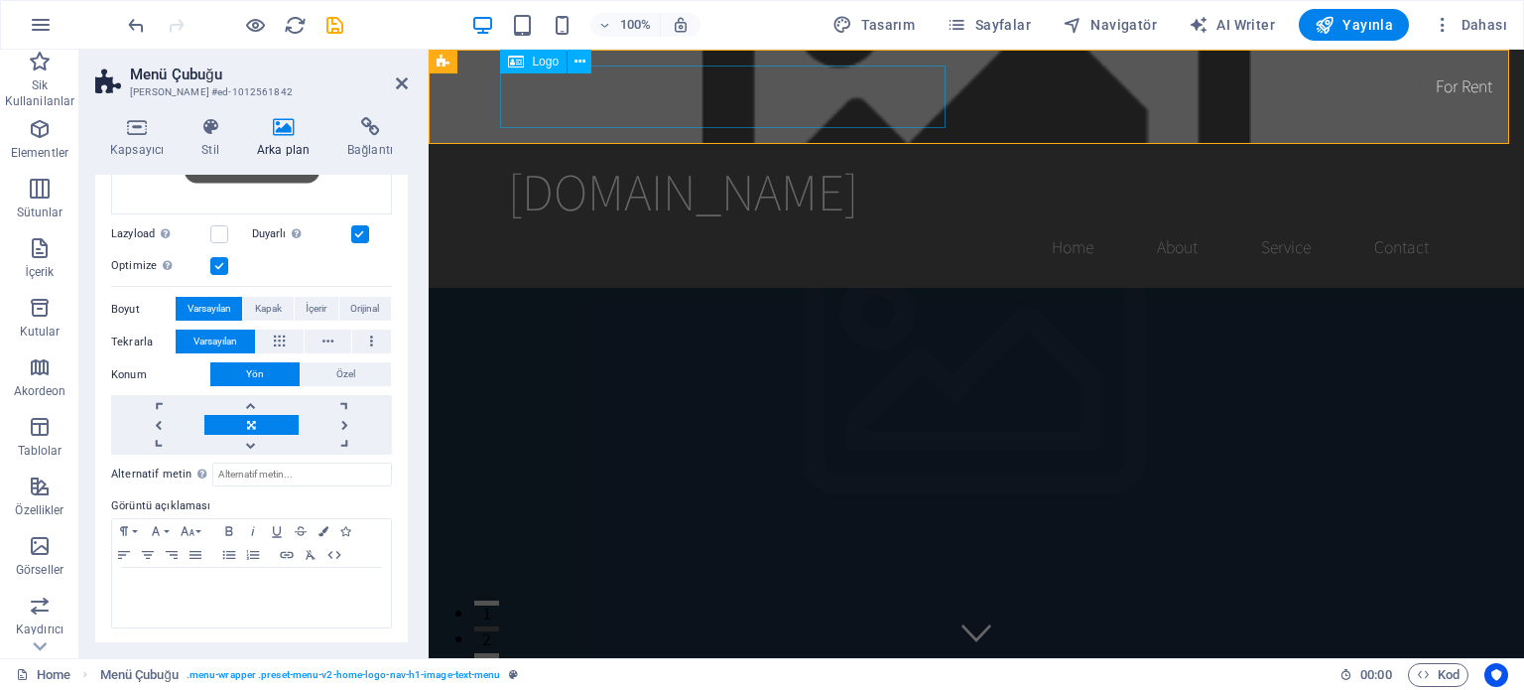
click at [615, 160] on div "[DOMAIN_NAME]" at bounding box center [976, 191] width 937 height 63
click at [754, 160] on div "[DOMAIN_NAME]" at bounding box center [976, 191] width 937 height 63
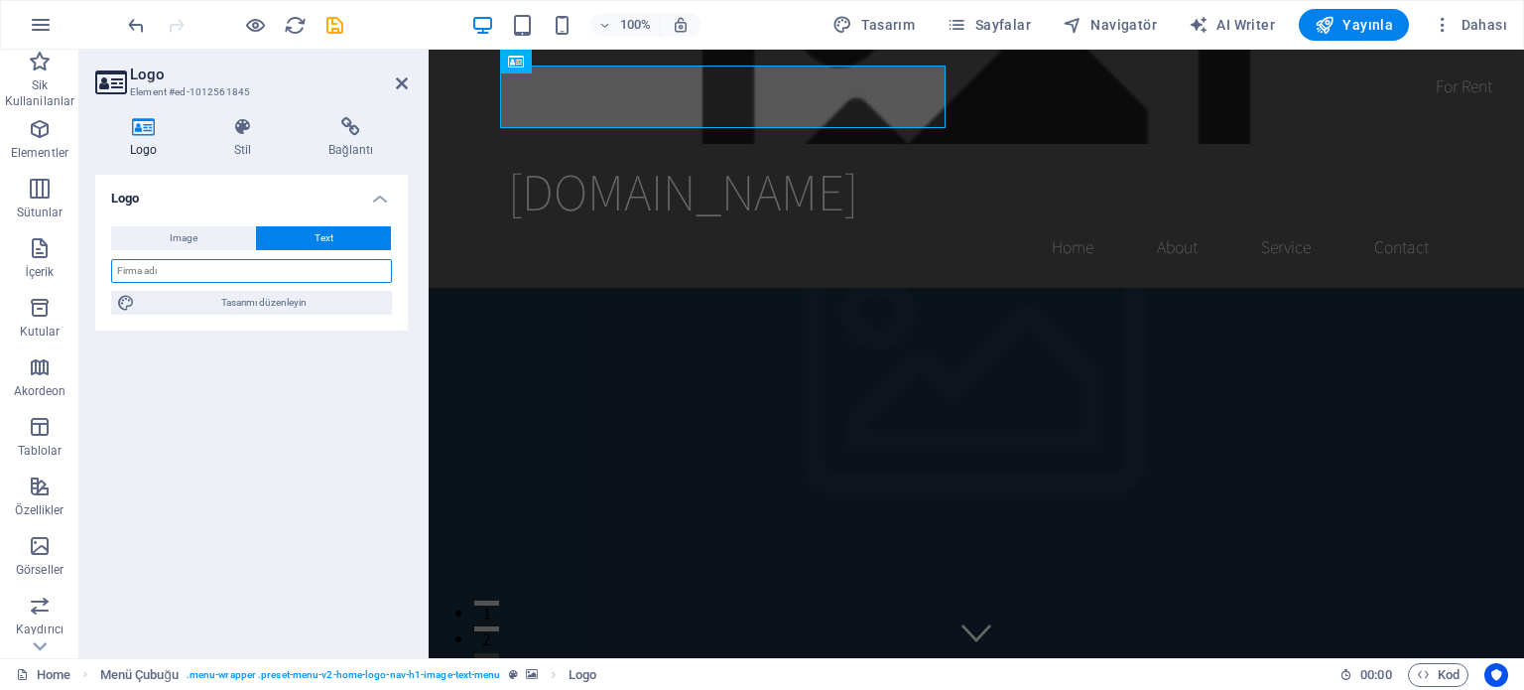
click at [207, 269] on input "text" at bounding box center [251, 271] width 281 height 24
type input "NAVITECH DIESEL"
click at [141, 130] on icon at bounding box center [143, 127] width 96 height 20
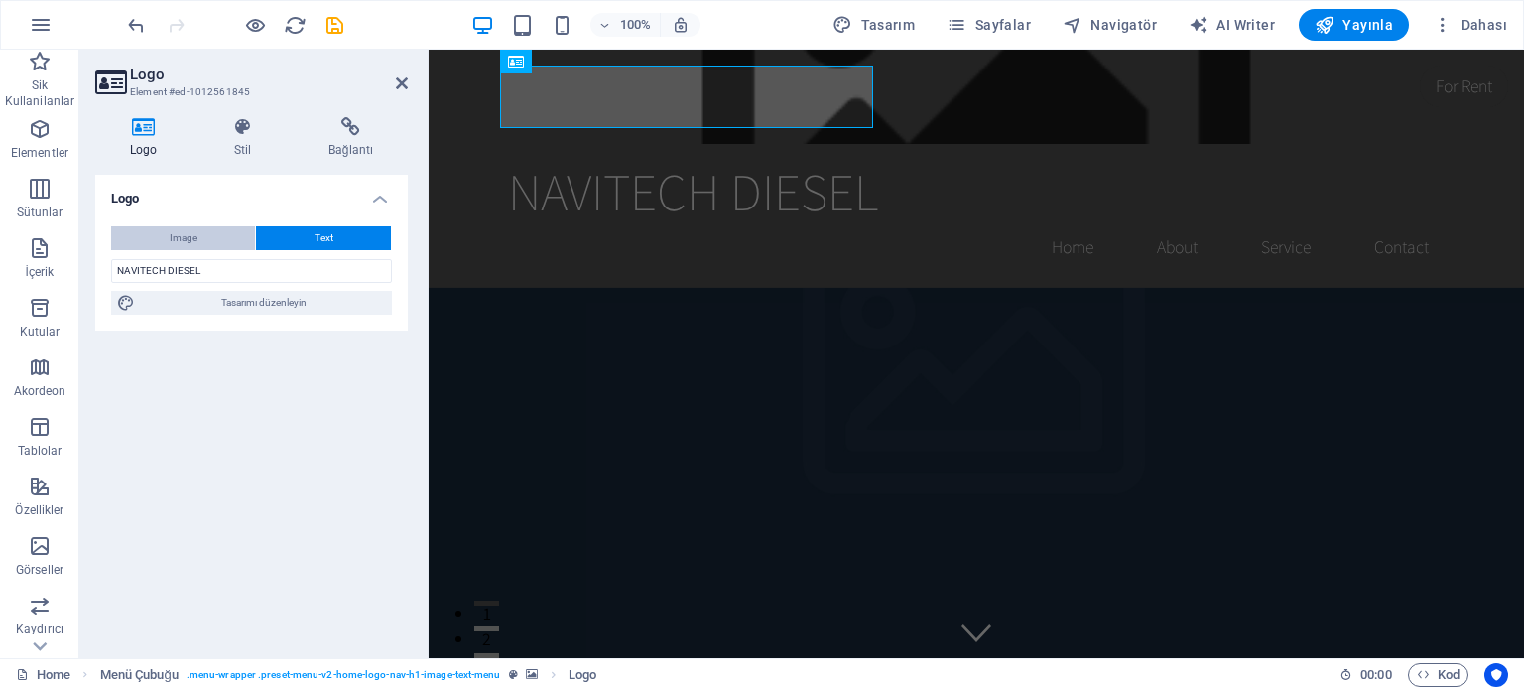
click at [198, 230] on button "Image" at bounding box center [183, 238] width 144 height 24
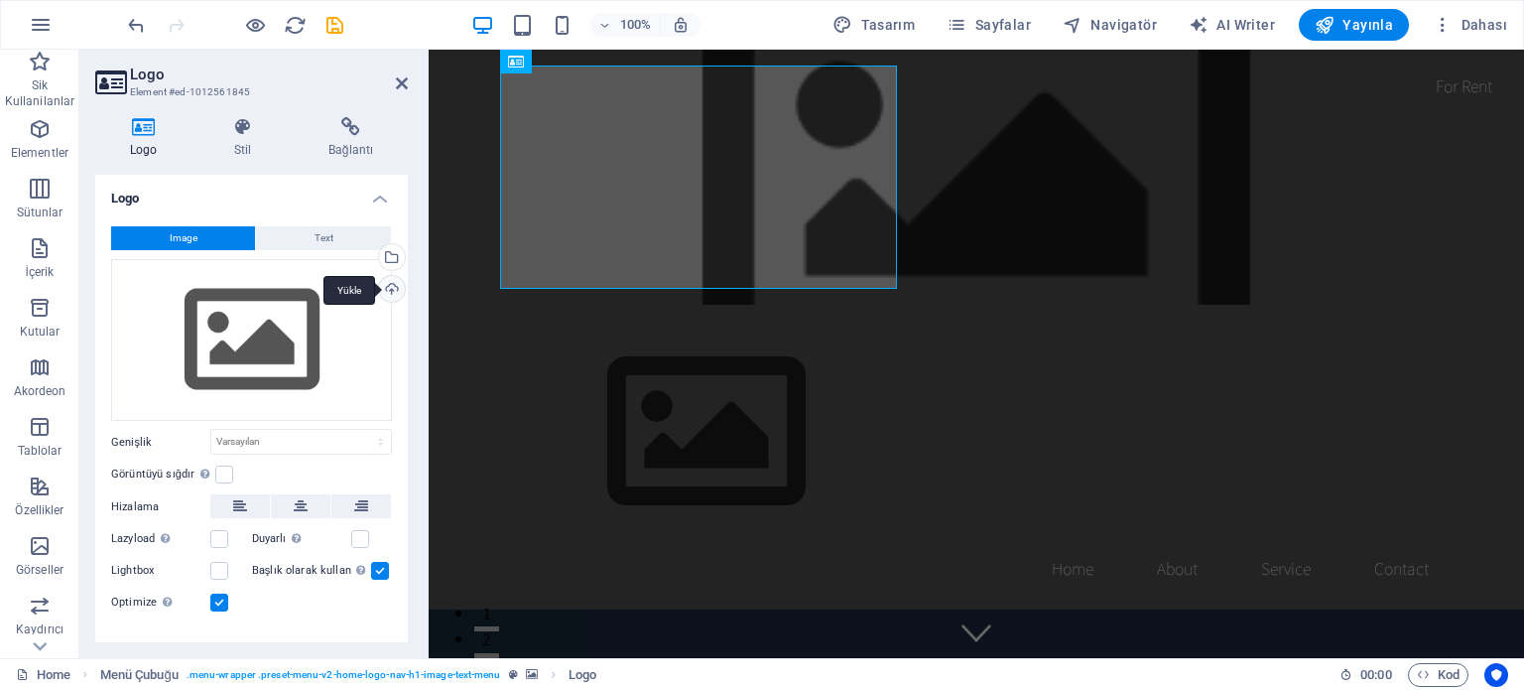
click at [393, 287] on div "Yükle" at bounding box center [390, 291] width 30 height 30
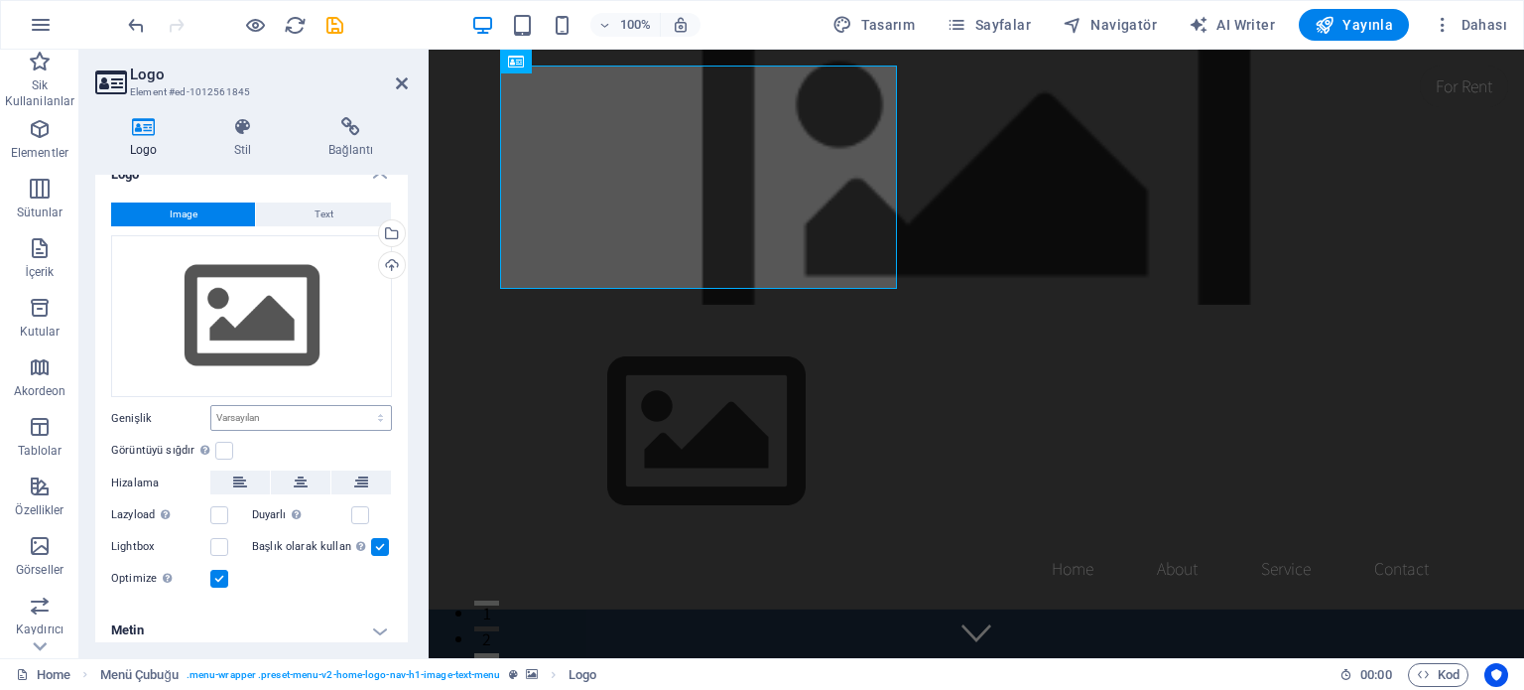
scroll to position [32, 0]
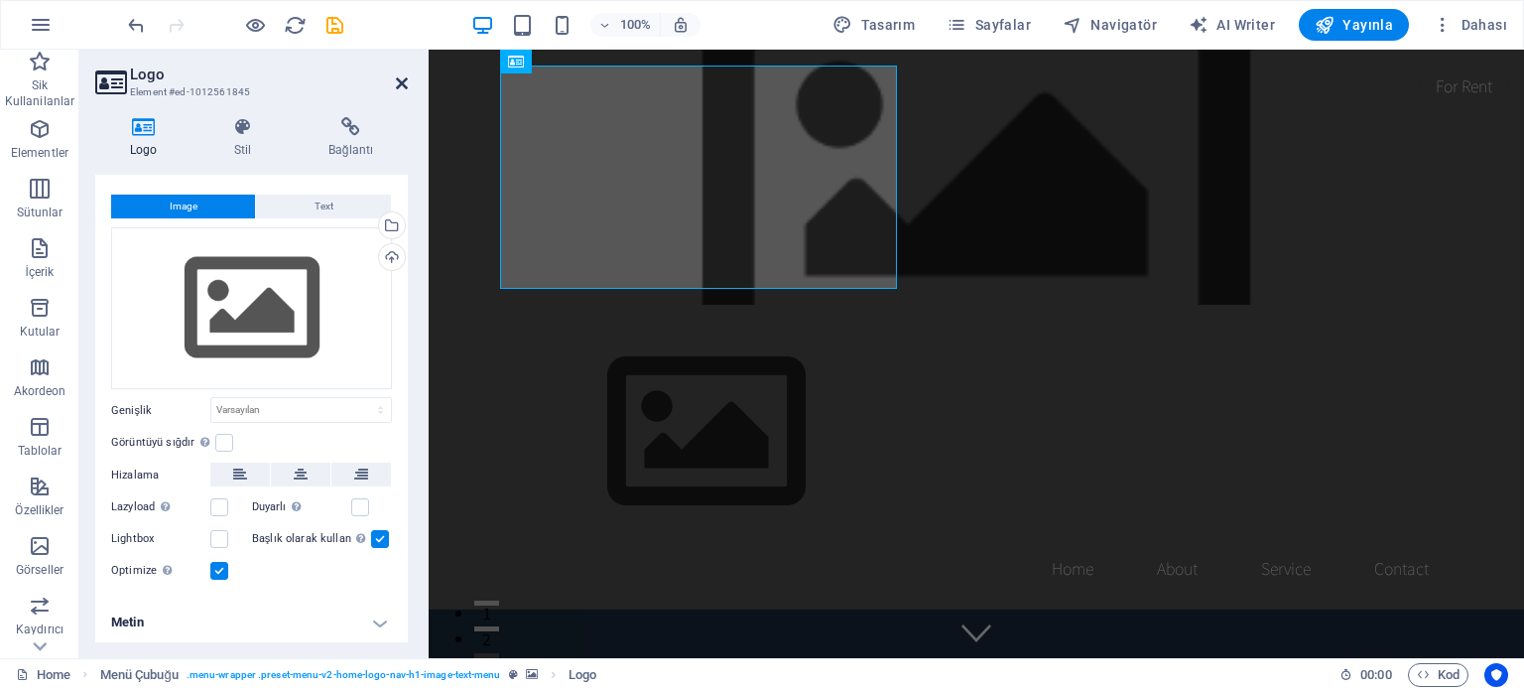
click at [401, 82] on icon at bounding box center [402, 83] width 12 height 16
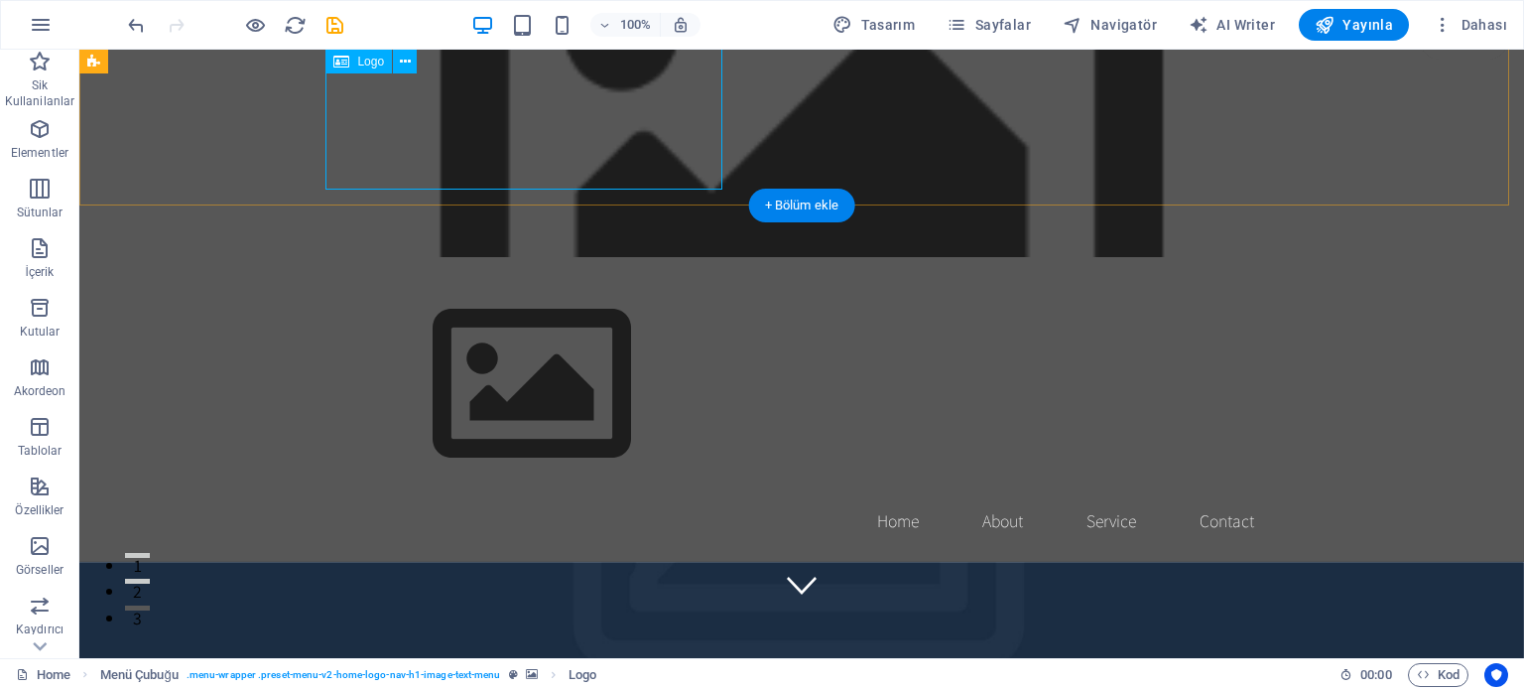
scroll to position [0, 0]
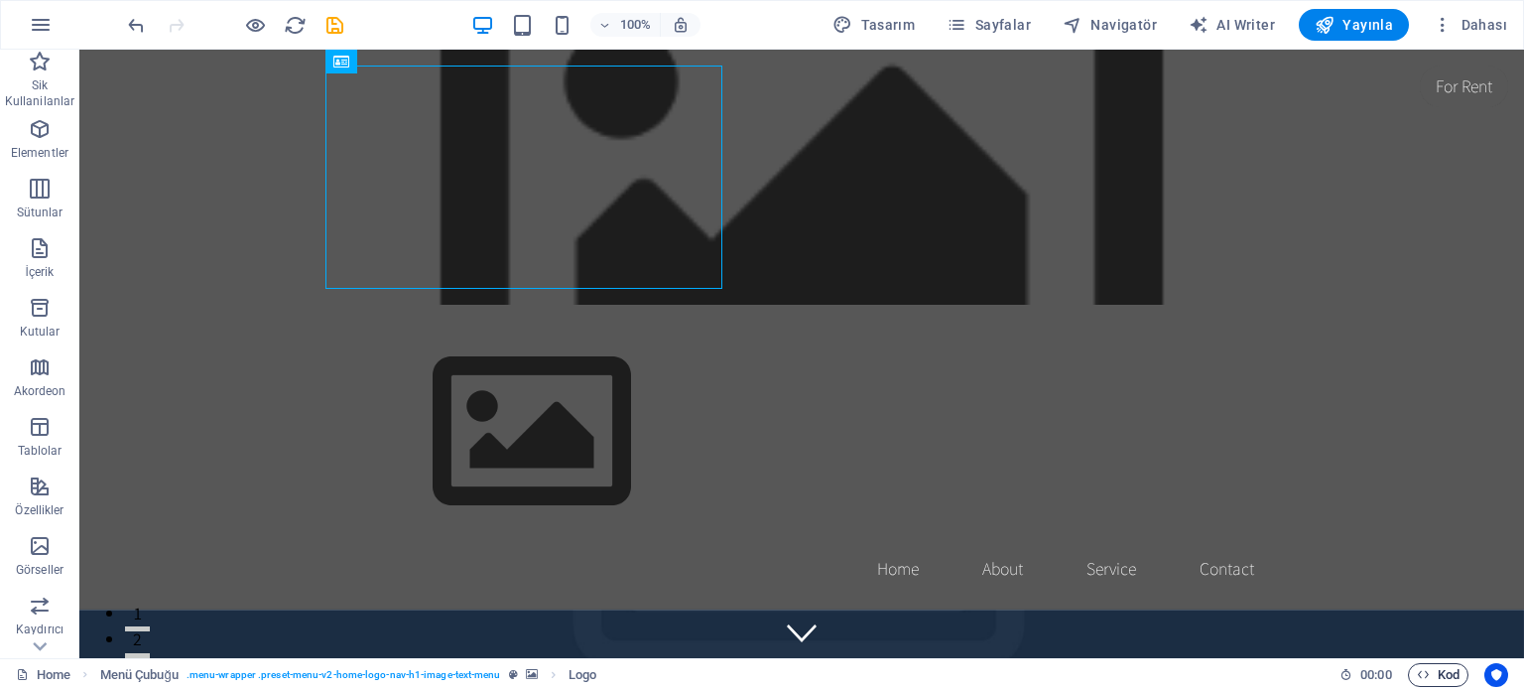
click at [1428, 679] on icon "button" at bounding box center [1423, 674] width 13 height 13
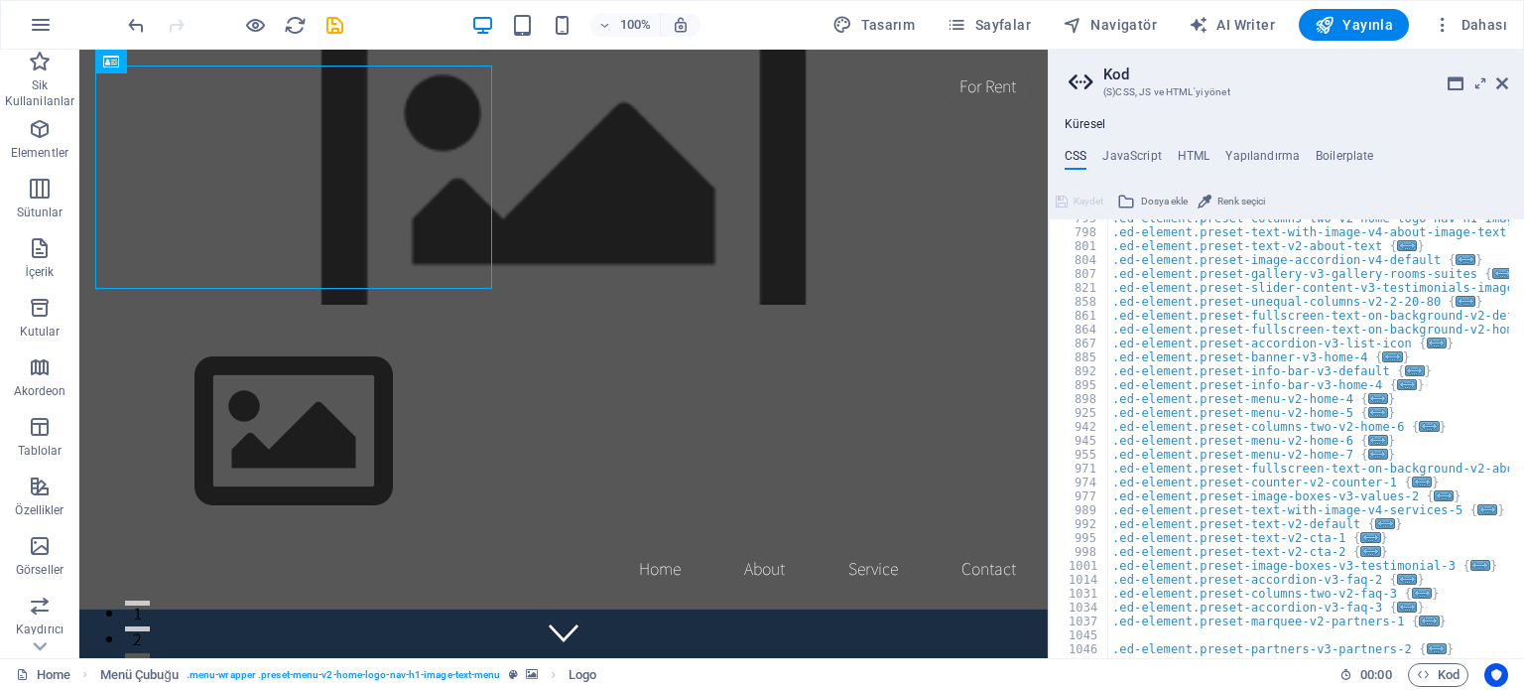
scroll to position [1012, 0]
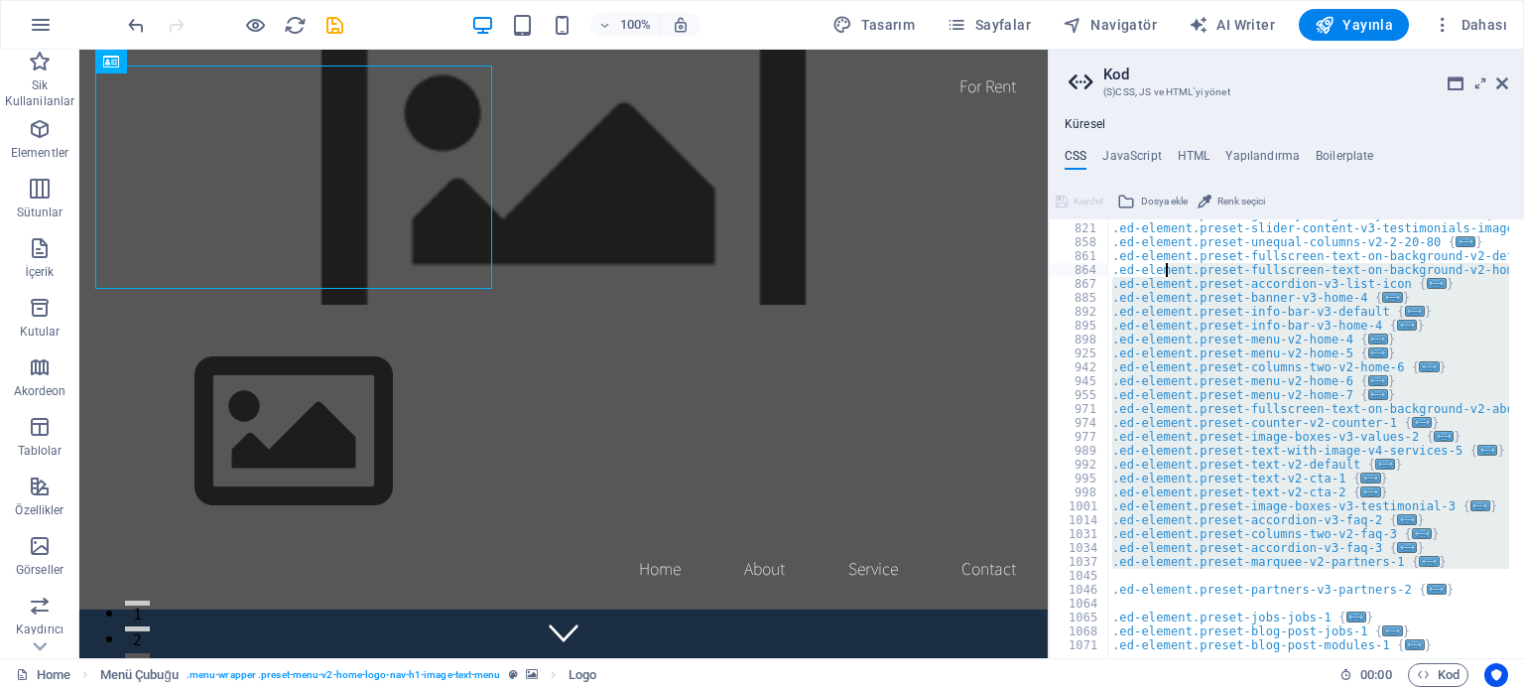
drag, startPoint x: 1338, startPoint y: 570, endPoint x: 1167, endPoint y: 274, distance: 342.7
click at [1167, 274] on div ".ed-element.preset-gallery-v3-gallery-rooms-suites { ... } .ed-element.preset-s…" at bounding box center [1516, 432] width 817 height 451
type textarea ".ed-element.preset-fullscreen-text-on-background-v2-home-logo-nav-h1-image-text…"
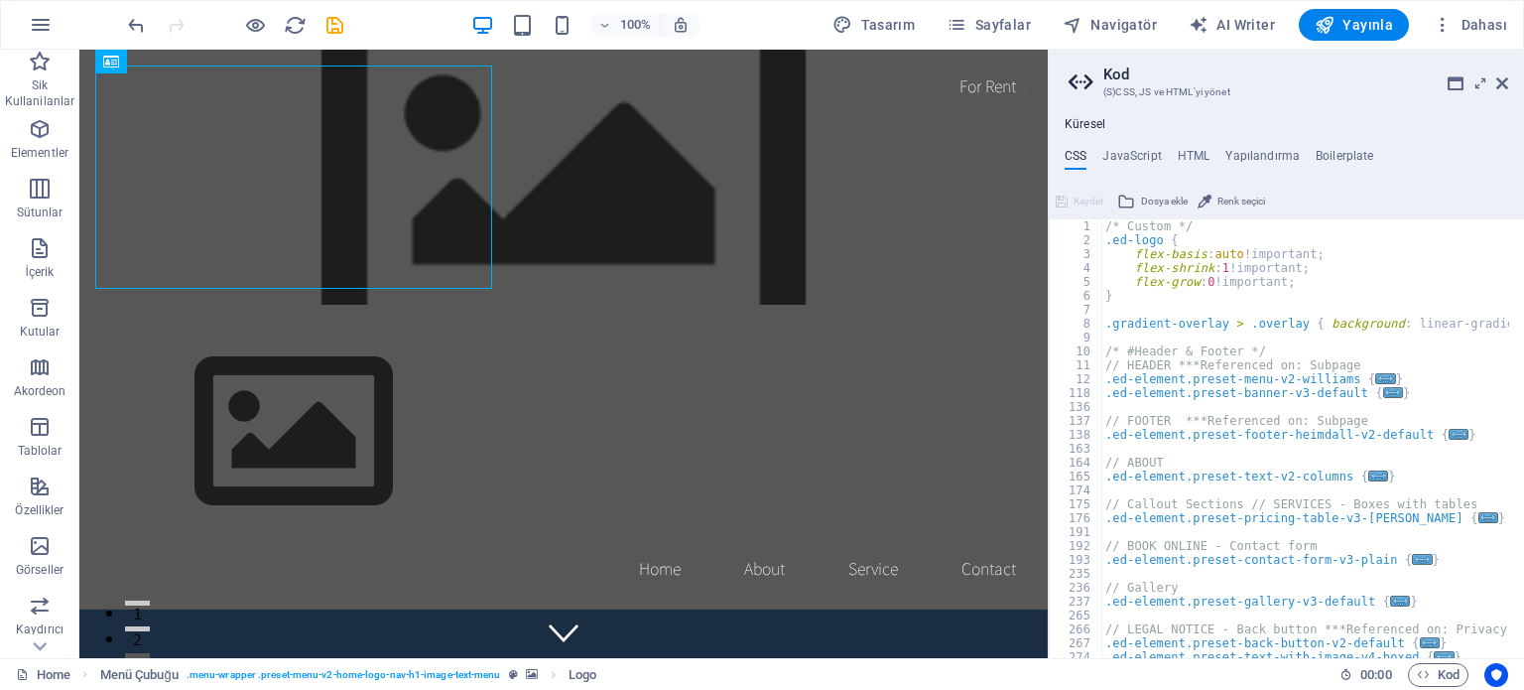
scroll to position [0, 0]
click at [1151, 158] on h4 "JavaScript" at bounding box center [1131, 160] width 59 height 22
type textarea "/* JS for preset "Menu V2" */"
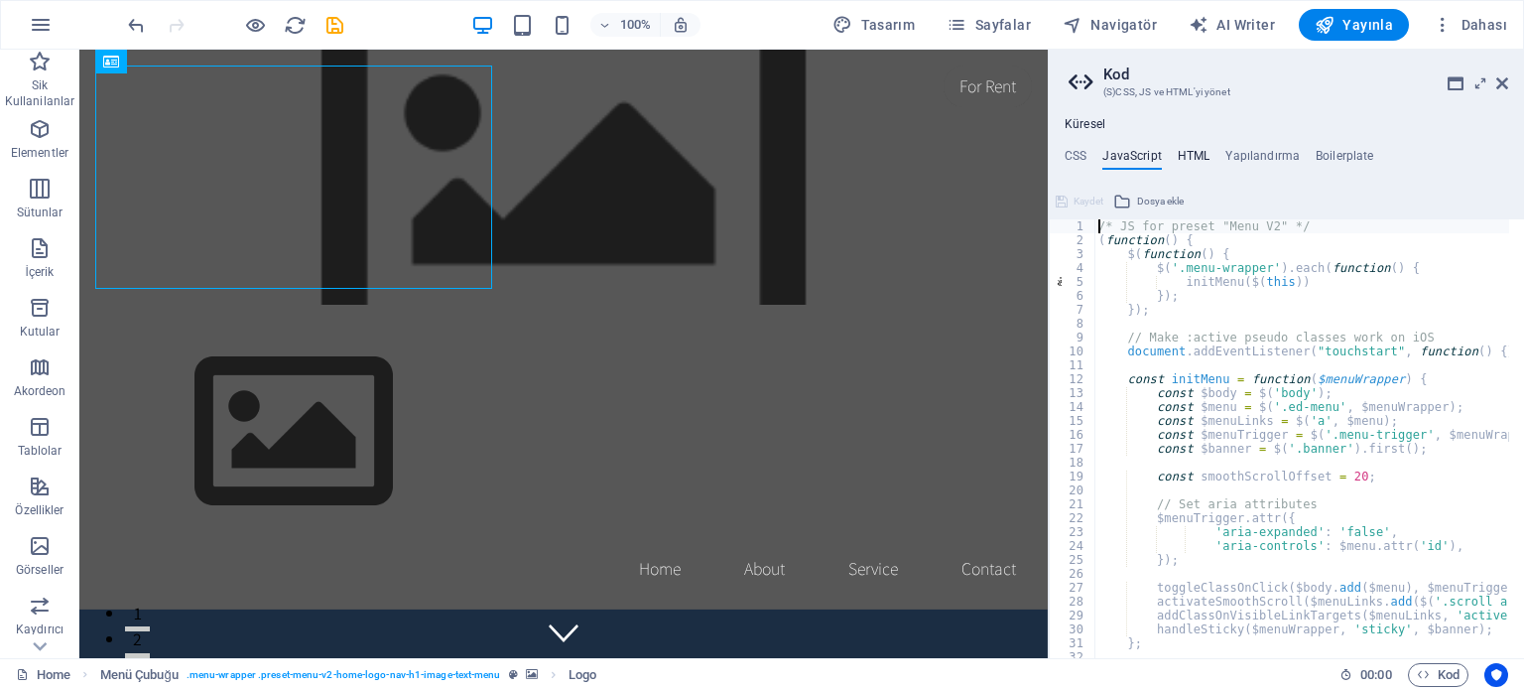
click at [1206, 150] on h4 "HTML" at bounding box center [1194, 160] width 33 height 22
type textarea "<a href="#main-content" class="wv-link-content button">Skip to main content</a>"
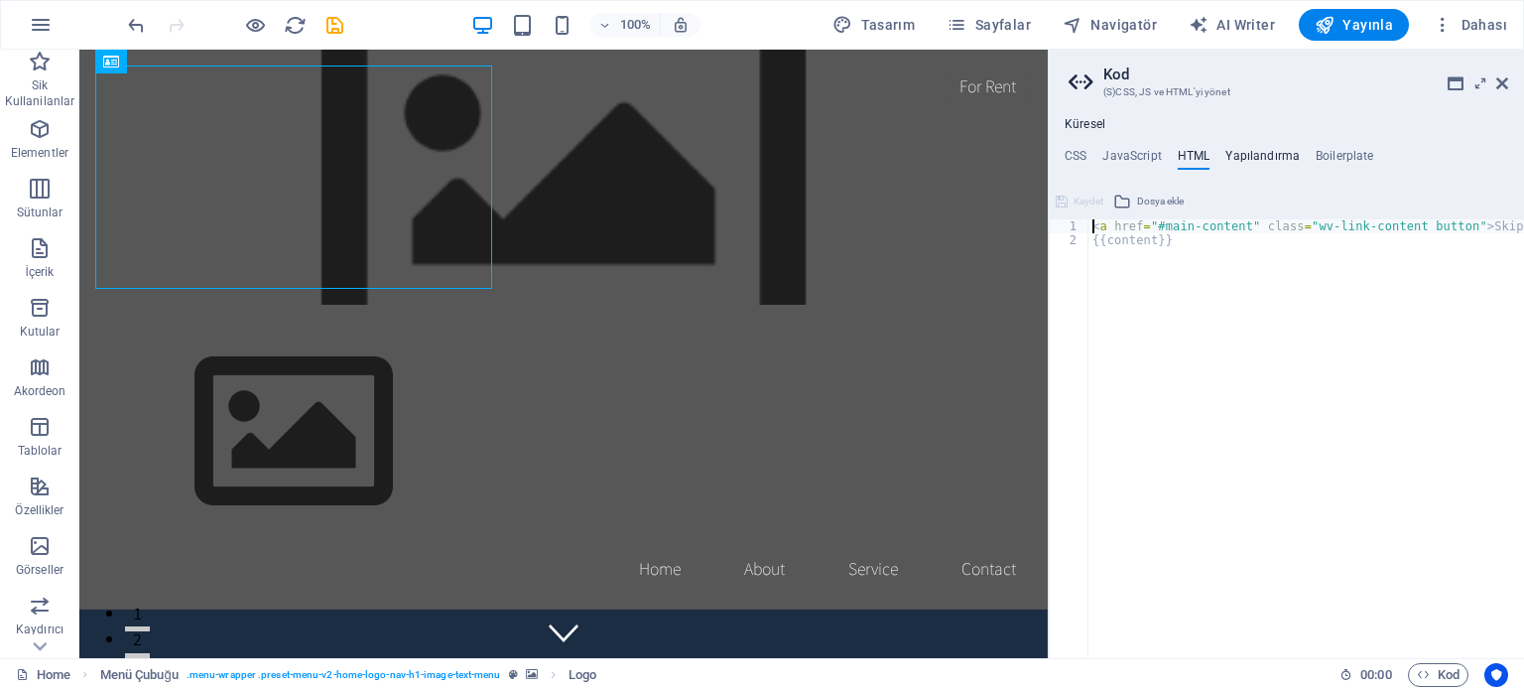
click at [1266, 154] on h4 "Yapılandırma" at bounding box center [1262, 160] width 74 height 22
type textarea "$color-background: #ffffff;"
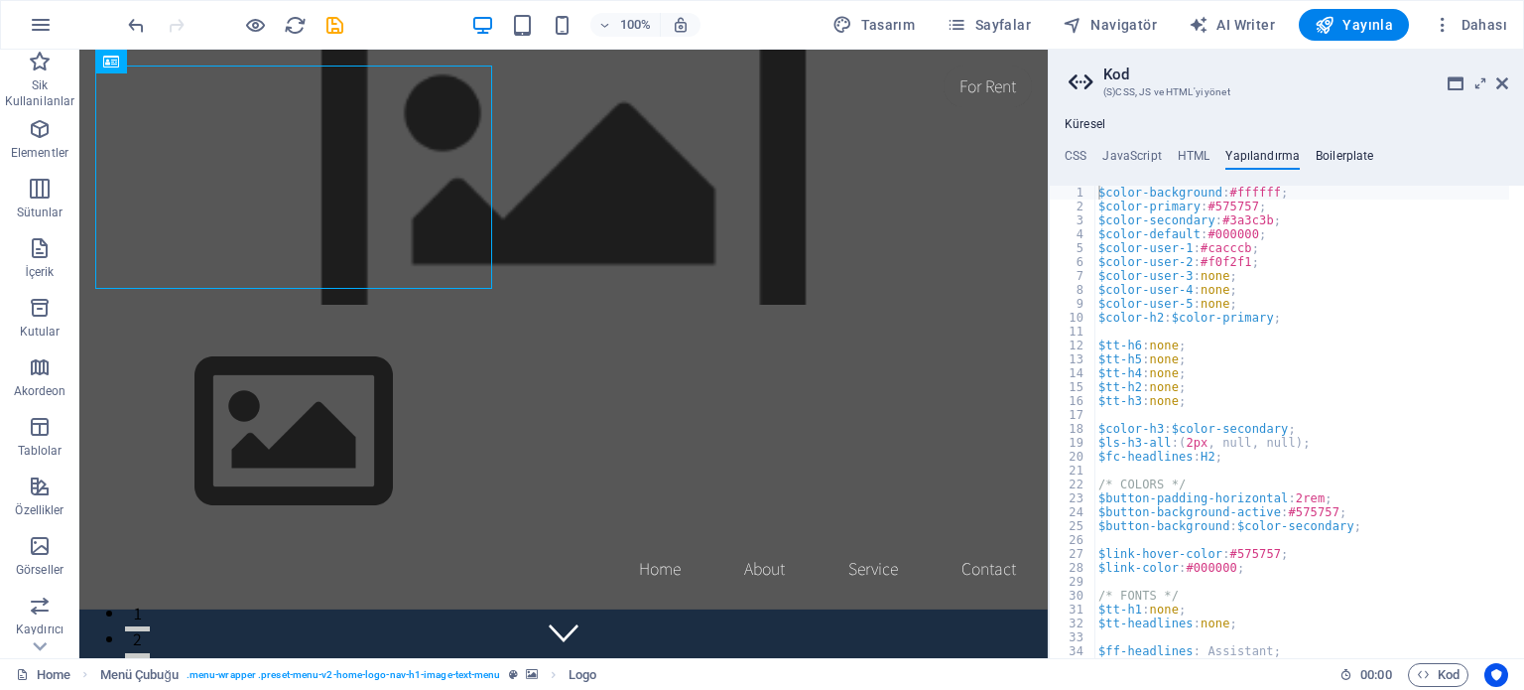
click at [1330, 150] on h4 "Boilerplate" at bounding box center [1345, 160] width 59 height 22
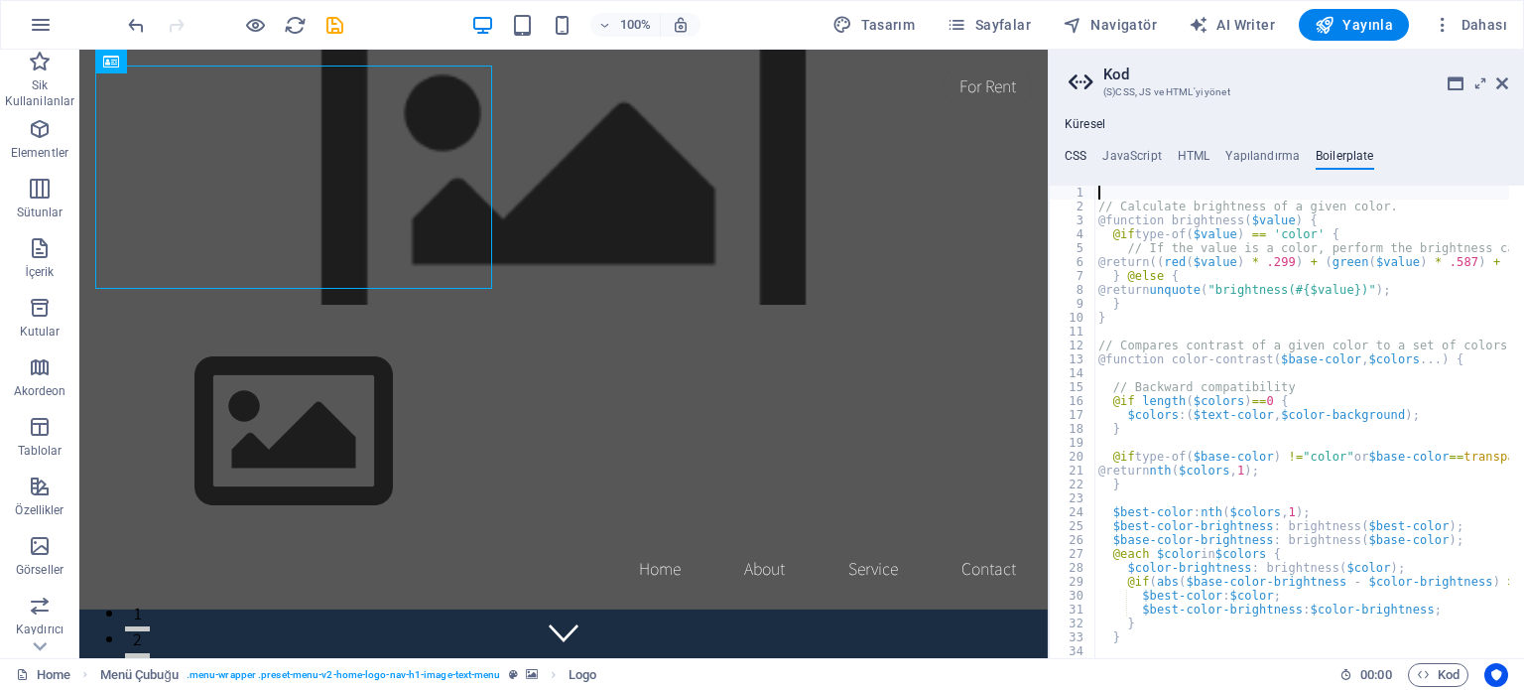
click at [1075, 154] on h4 "CSS" at bounding box center [1076, 160] width 22 height 22
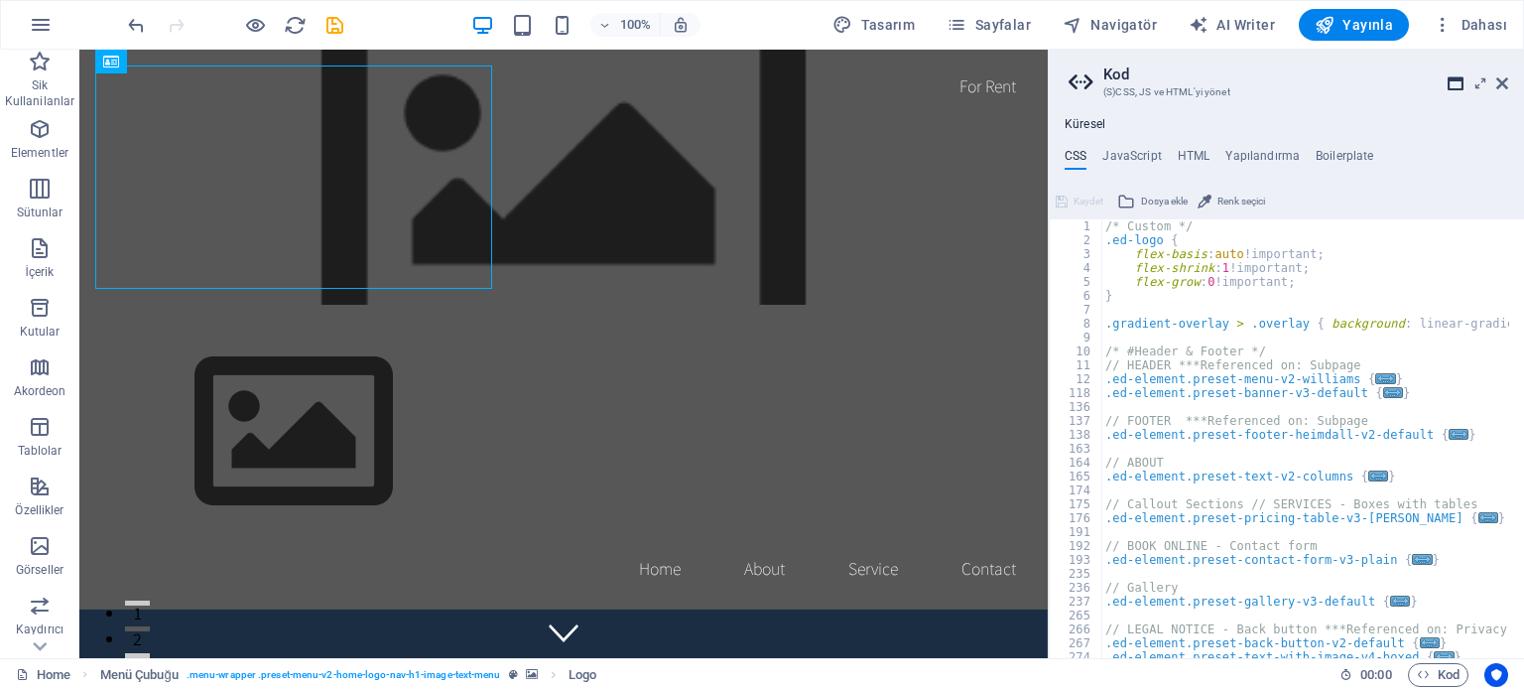
click at [1456, 84] on icon at bounding box center [1456, 83] width 16 height 16
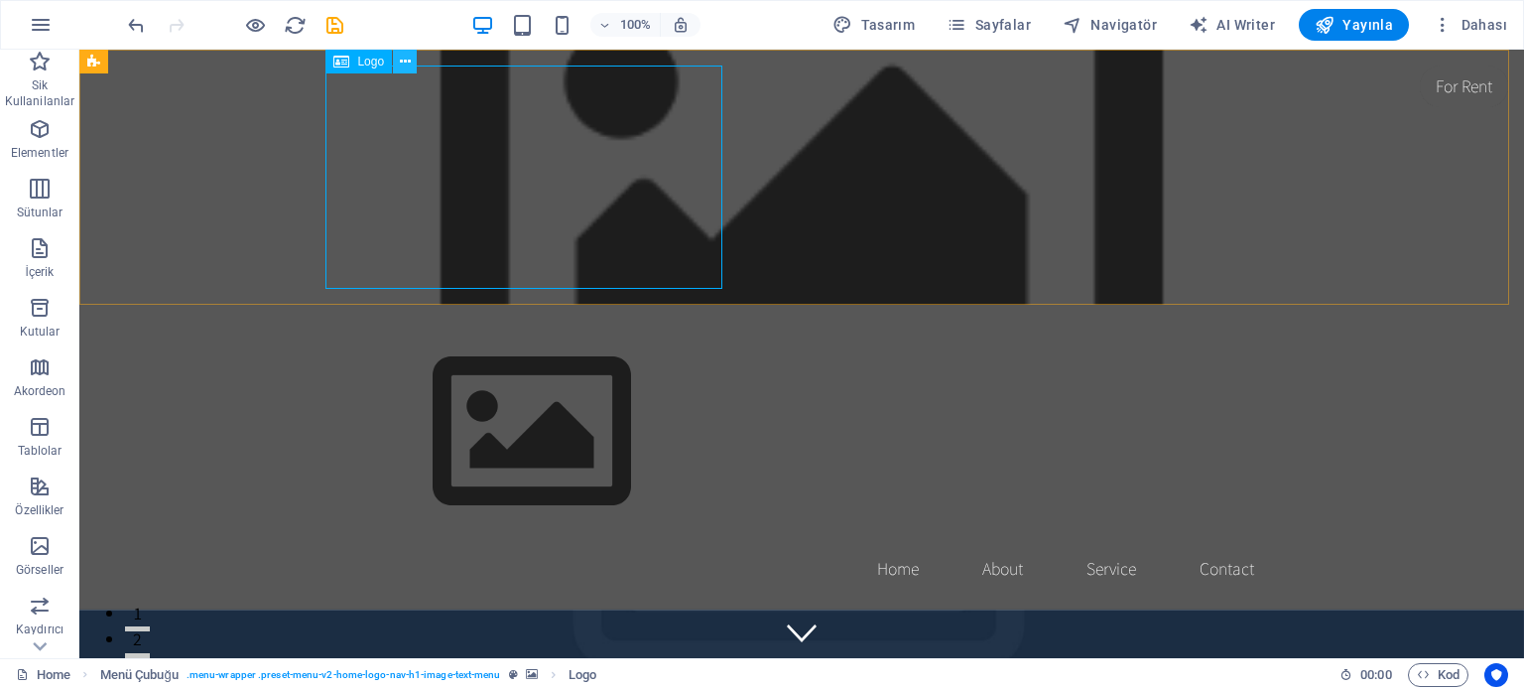
click at [410, 59] on icon at bounding box center [405, 62] width 11 height 21
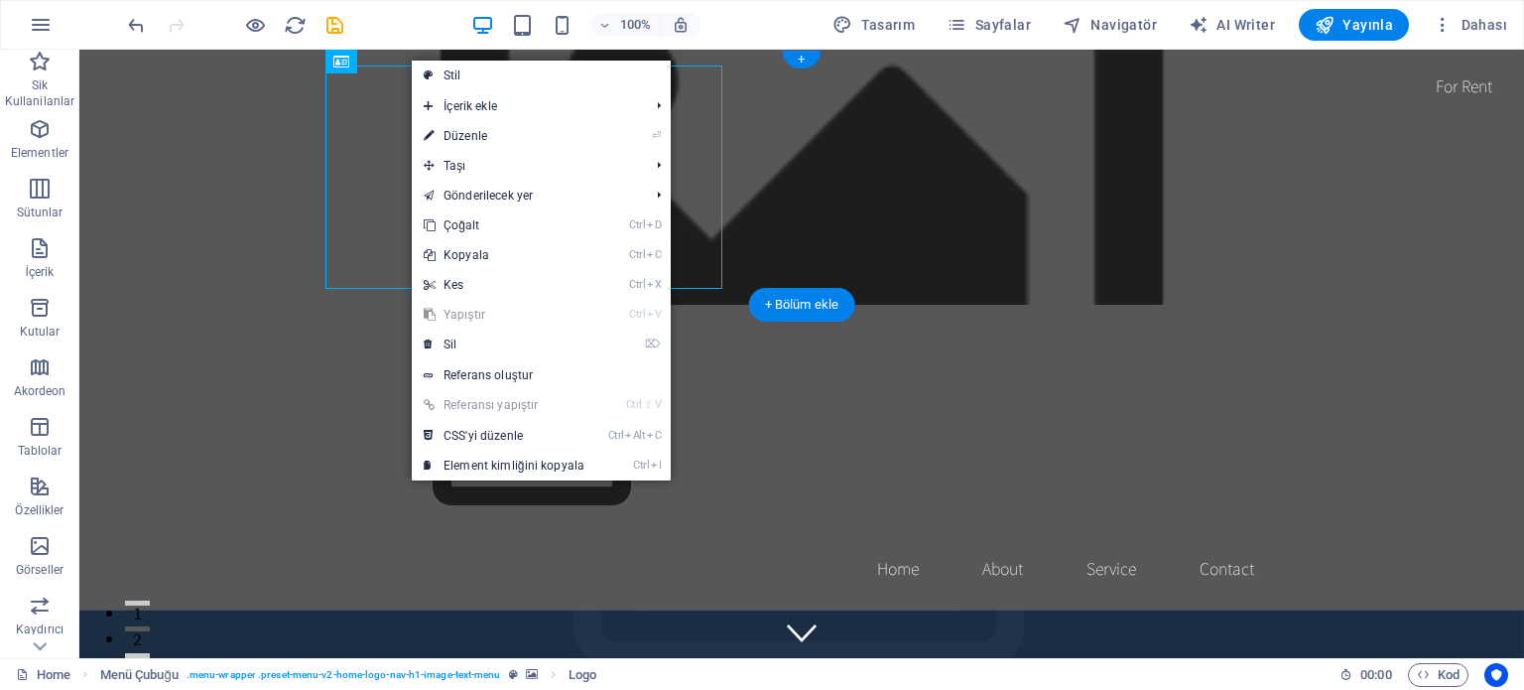
click at [123, 106] on figure at bounding box center [801, 177] width 1445 height 255
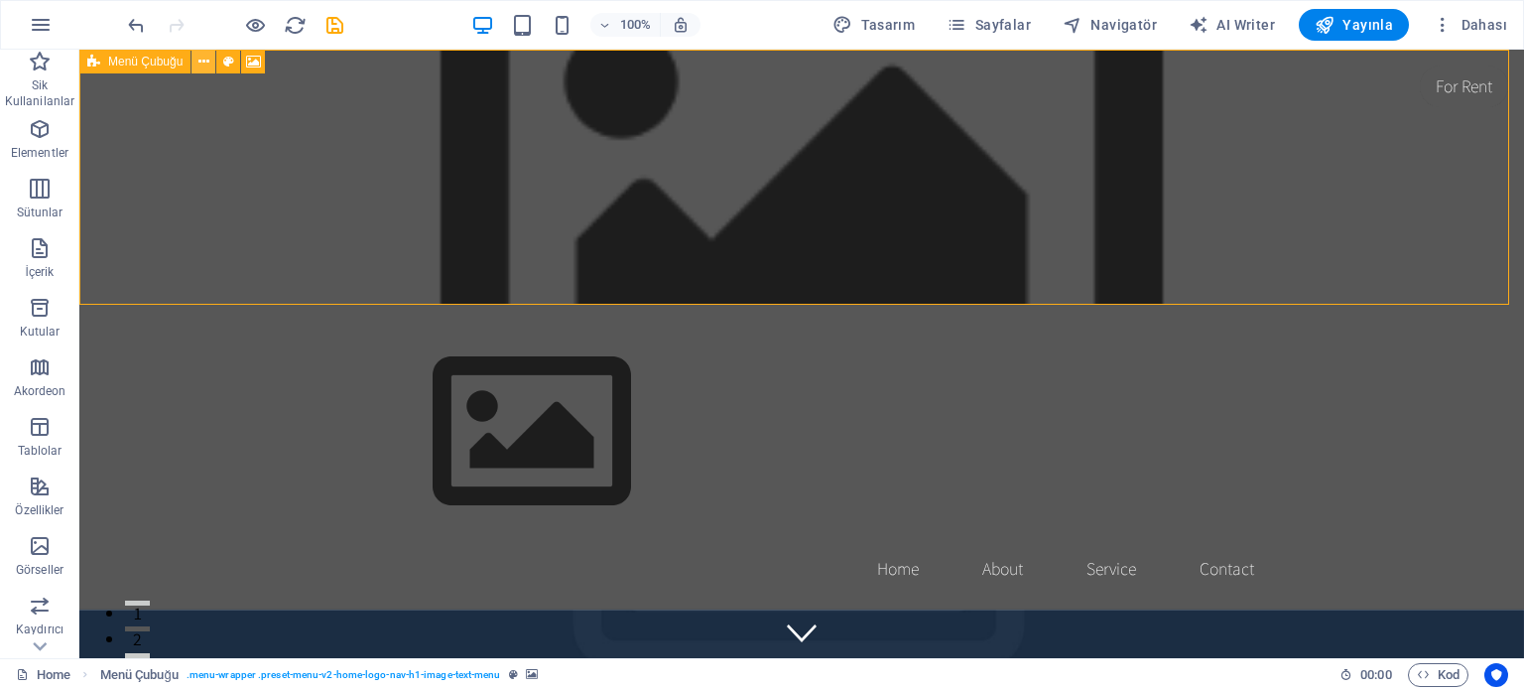
click at [200, 66] on icon at bounding box center [203, 62] width 11 height 21
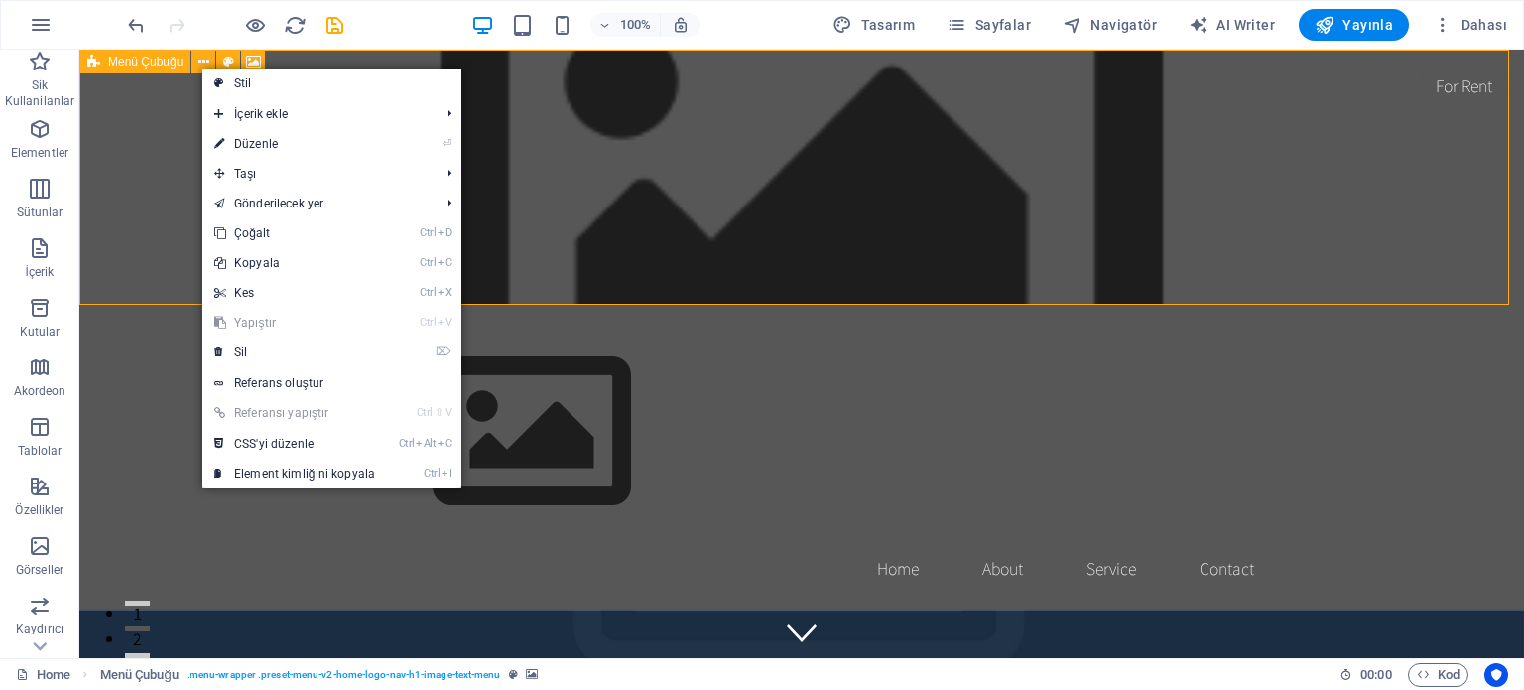
click at [148, 66] on span "Menü Çubuğu" at bounding box center [145, 62] width 74 height 12
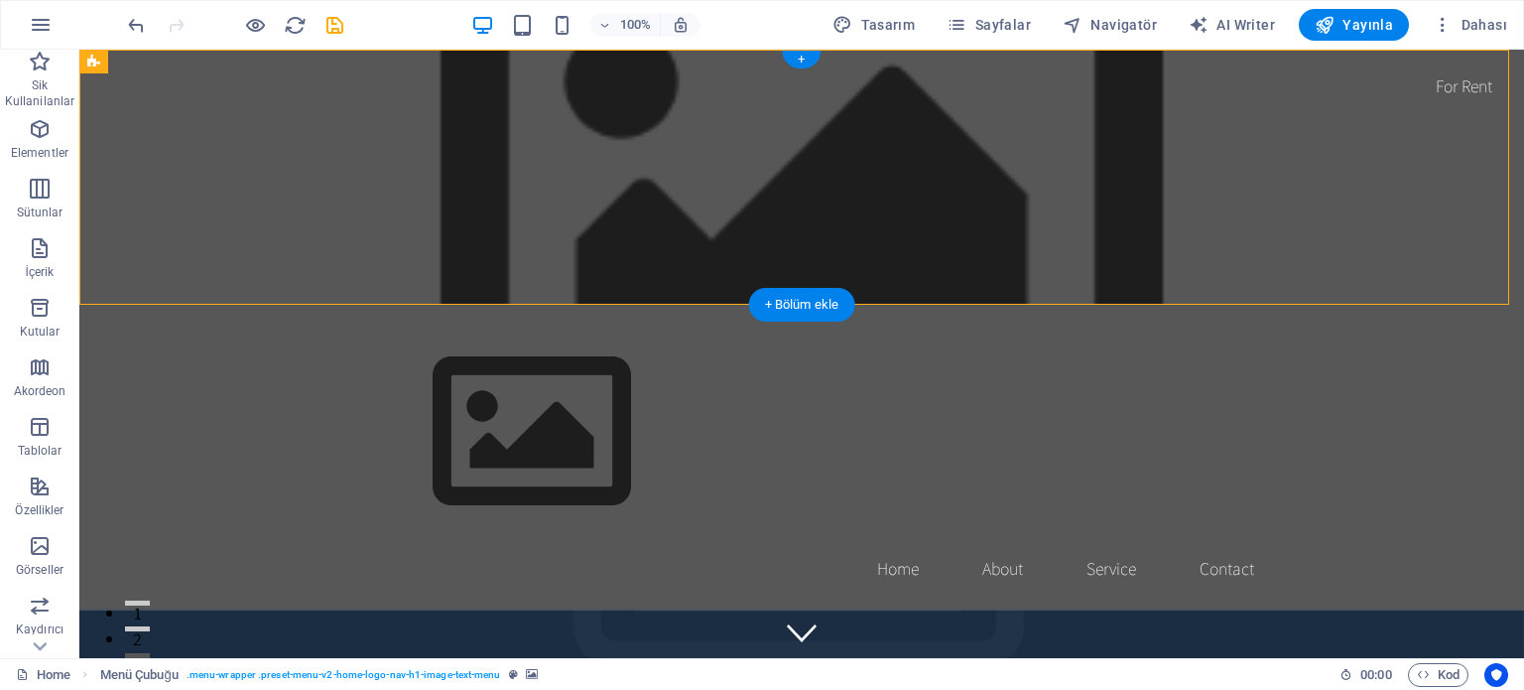
click at [1379, 203] on figure at bounding box center [801, 177] width 1445 height 255
click at [1428, 678] on icon "button" at bounding box center [1423, 674] width 13 height 13
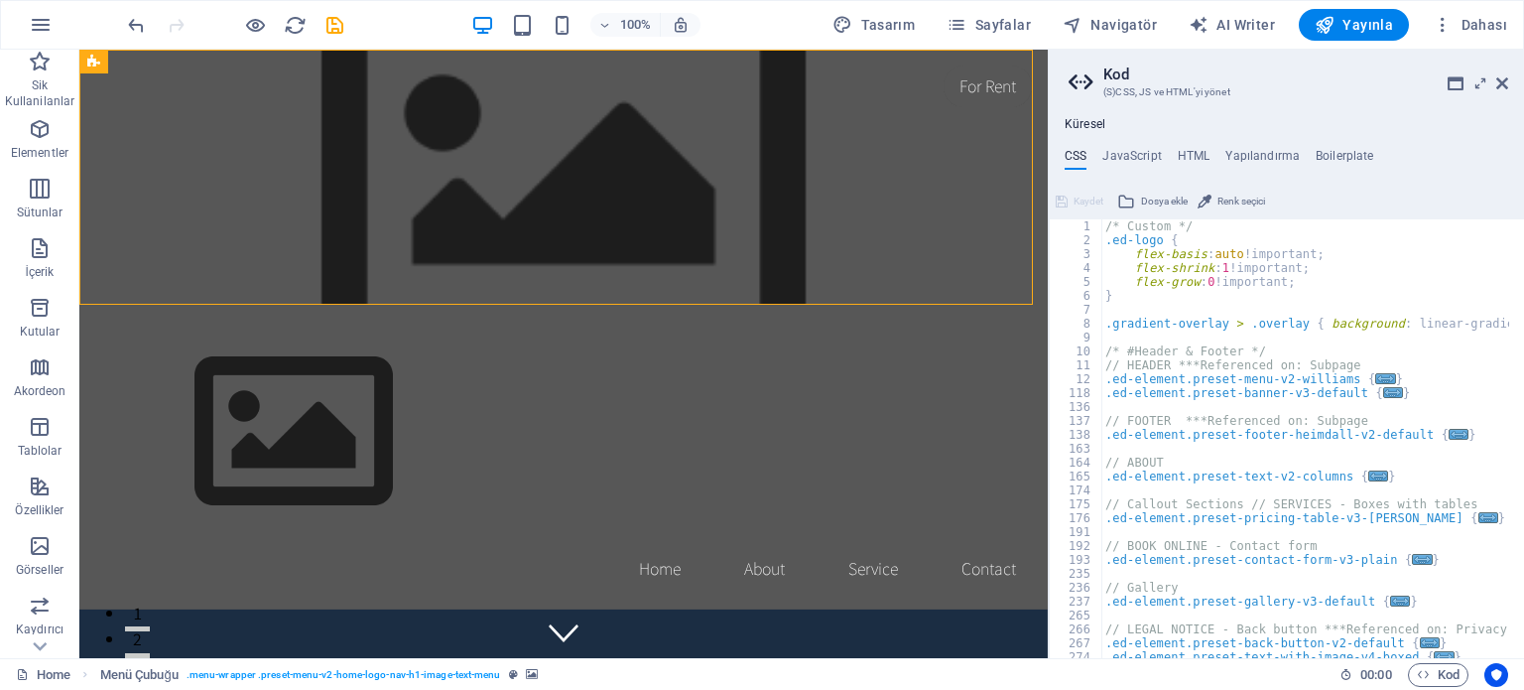
click at [1173, 197] on span "Dosya ekle" at bounding box center [1164, 202] width 47 height 24
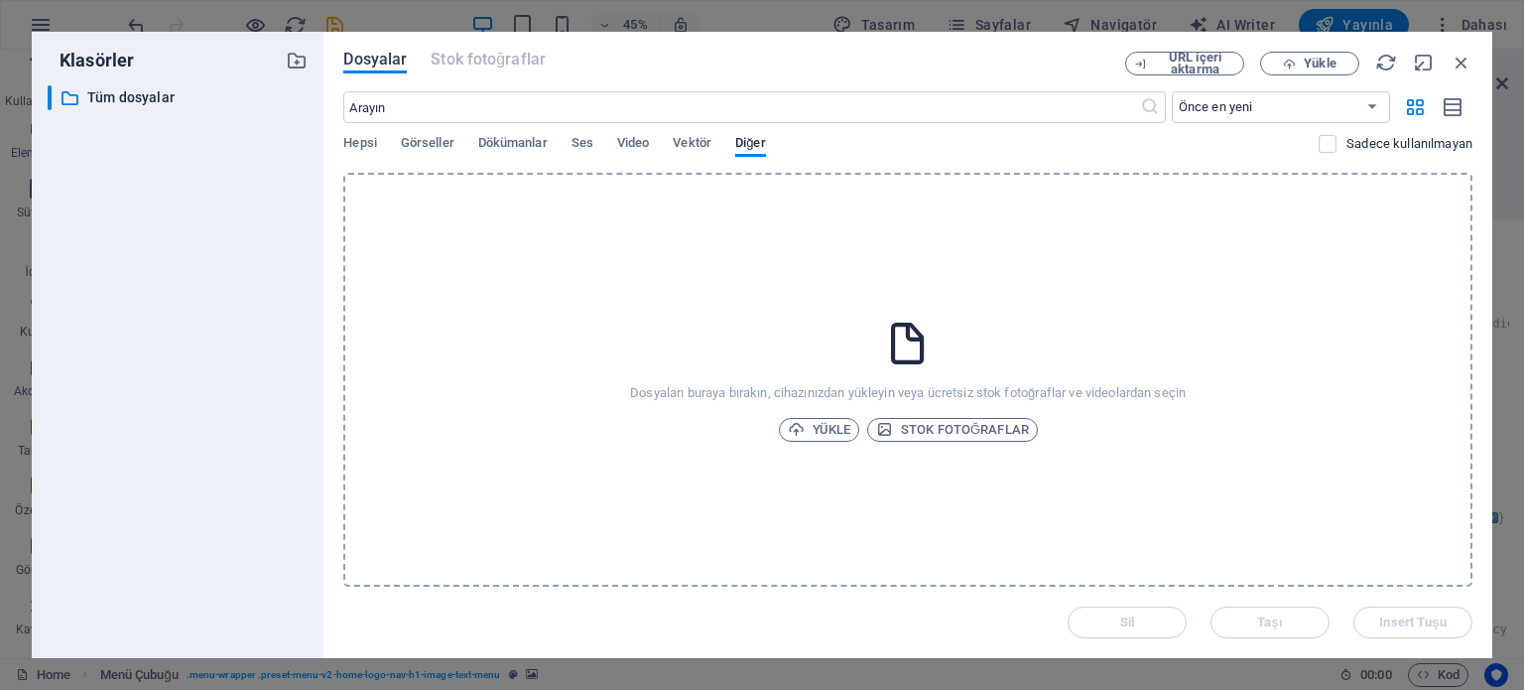
click at [389, 60] on span "Dosyalar" at bounding box center [374, 60] width 63 height 24
click at [1230, 106] on select "Önce en yeni Önce en eski Ad (A-Z) Ad (Z-A) Boyut (0-9) Boyut (9-0) Çözünürlük …" at bounding box center [1281, 107] width 218 height 32
click at [1193, 57] on span "URL içeri aktarma" at bounding box center [1195, 64] width 80 height 24
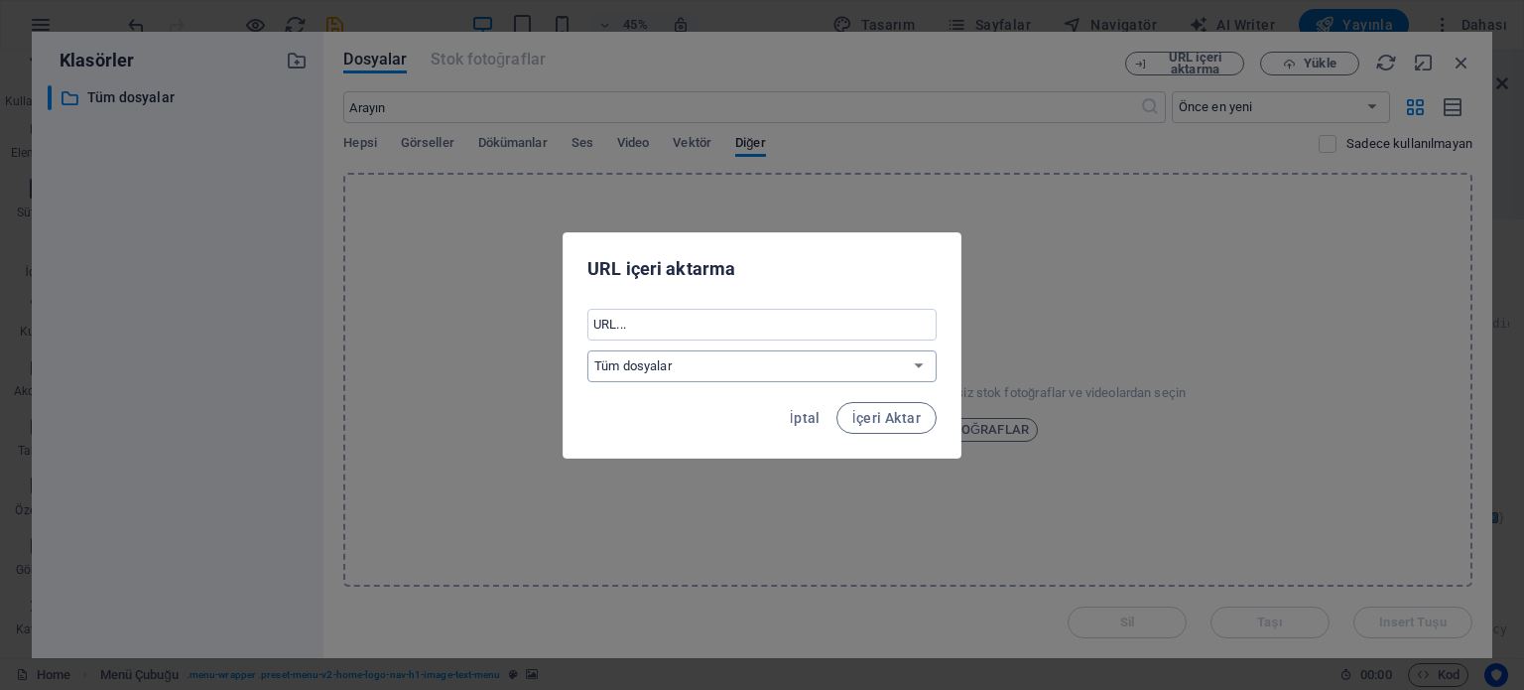
click at [734, 361] on select "Tüm dosyalar" at bounding box center [761, 366] width 349 height 32
click at [1249, 282] on div "URL içeri aktarma ​ Tüm dosyalar İptal İçeri Aktar" at bounding box center [762, 345] width 1524 height 690
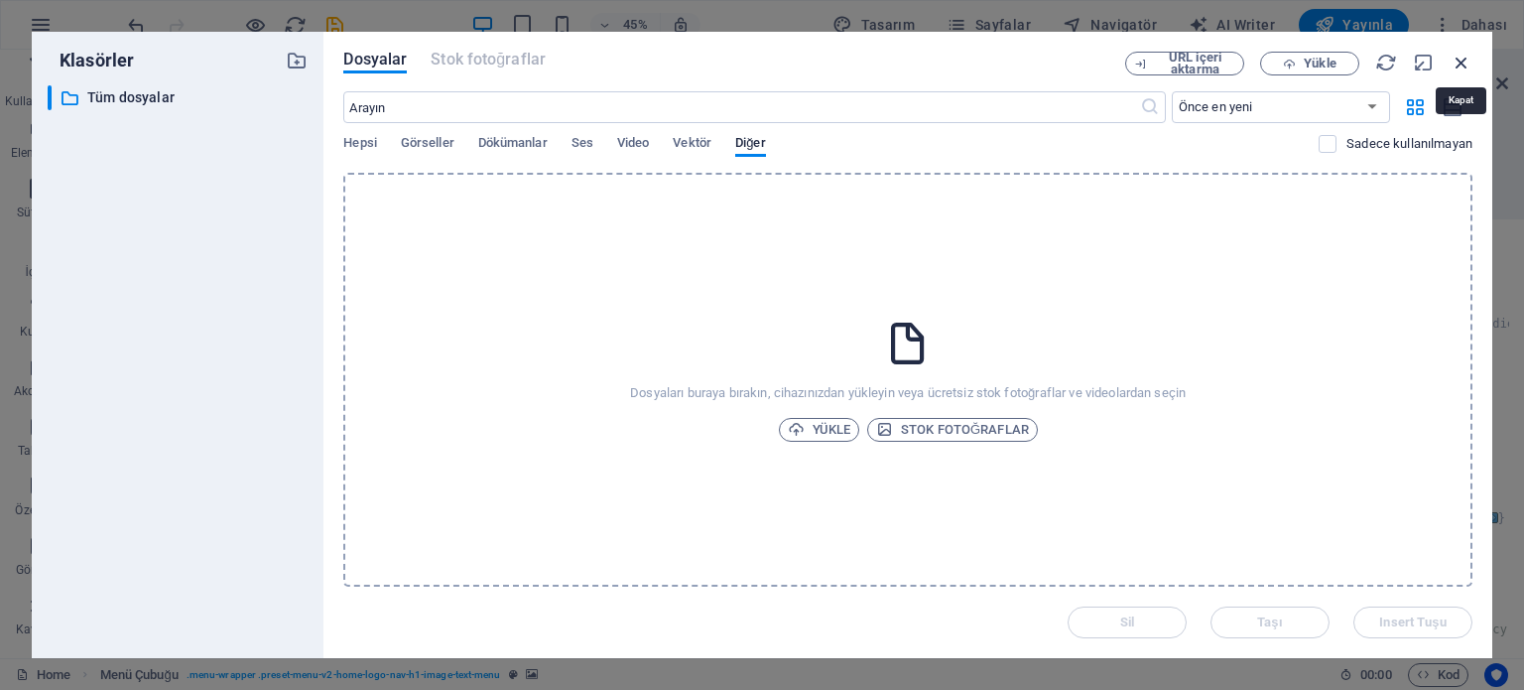
click at [1464, 63] on icon "button" at bounding box center [1462, 63] width 22 height 22
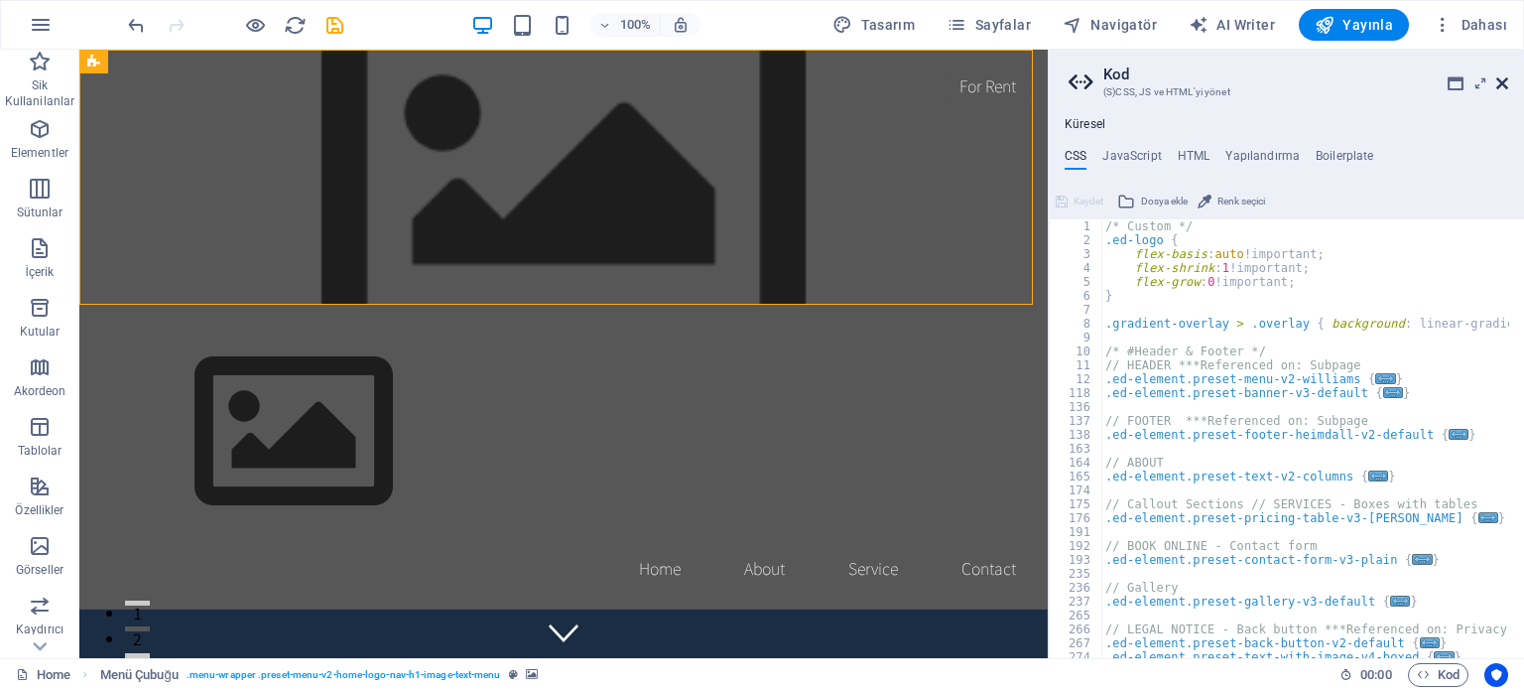
click at [1500, 81] on icon at bounding box center [1502, 83] width 12 height 16
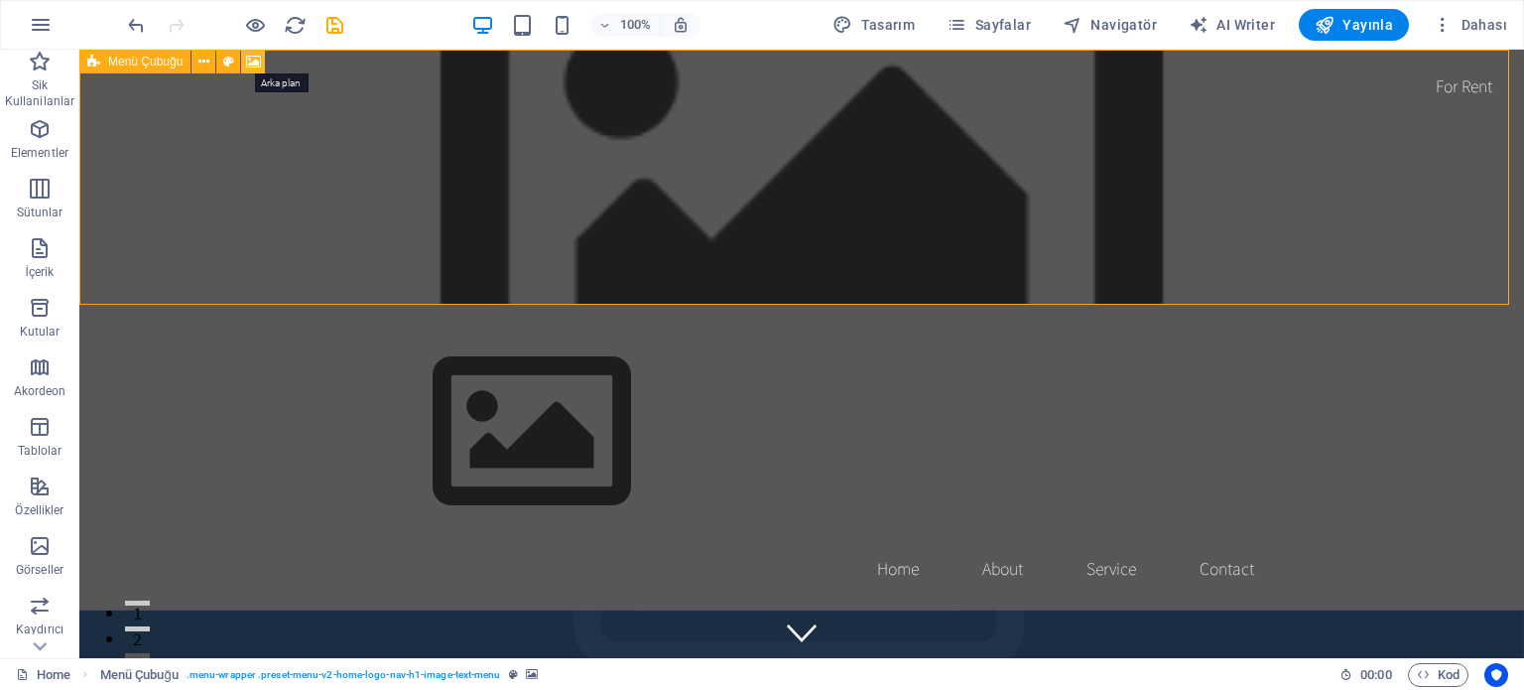
click at [258, 64] on icon at bounding box center [253, 62] width 15 height 21
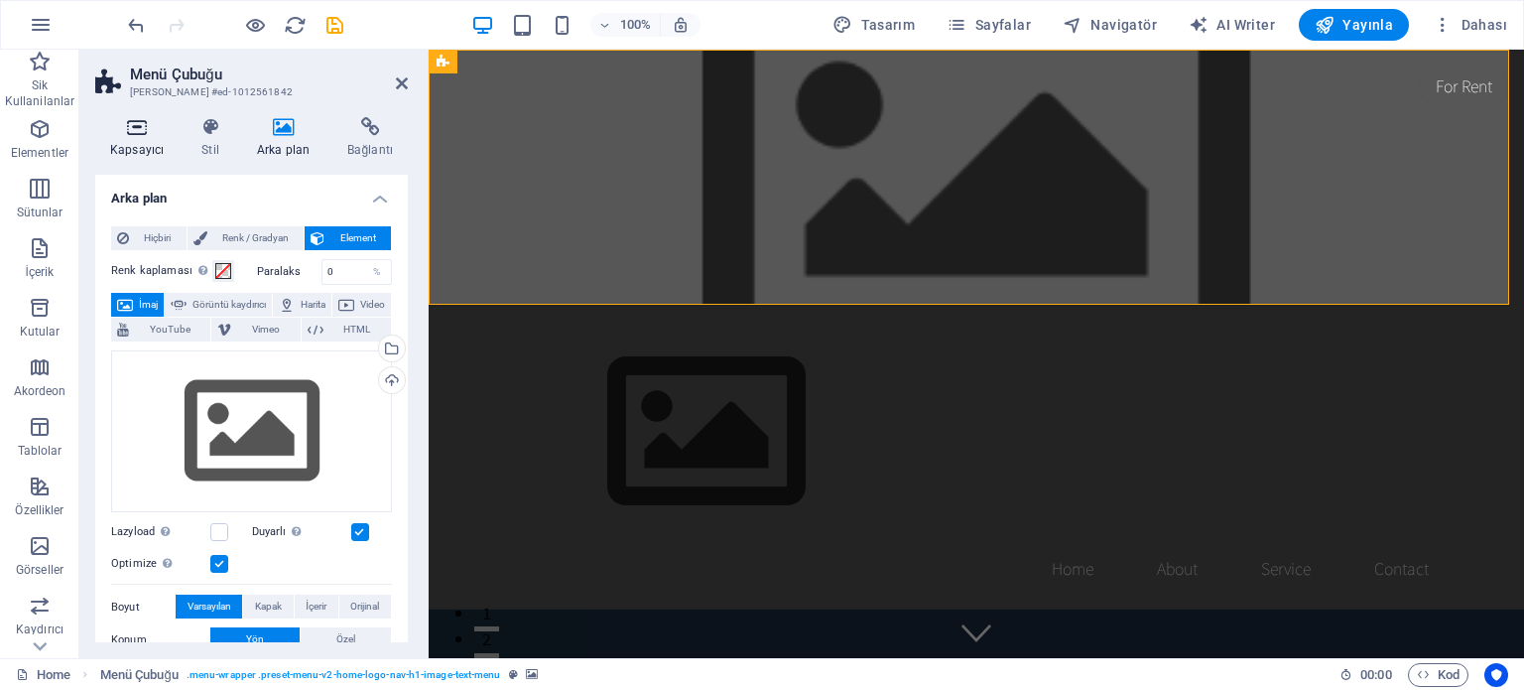
click at [155, 142] on h4 "Kapsayıcı" at bounding box center [140, 138] width 91 height 42
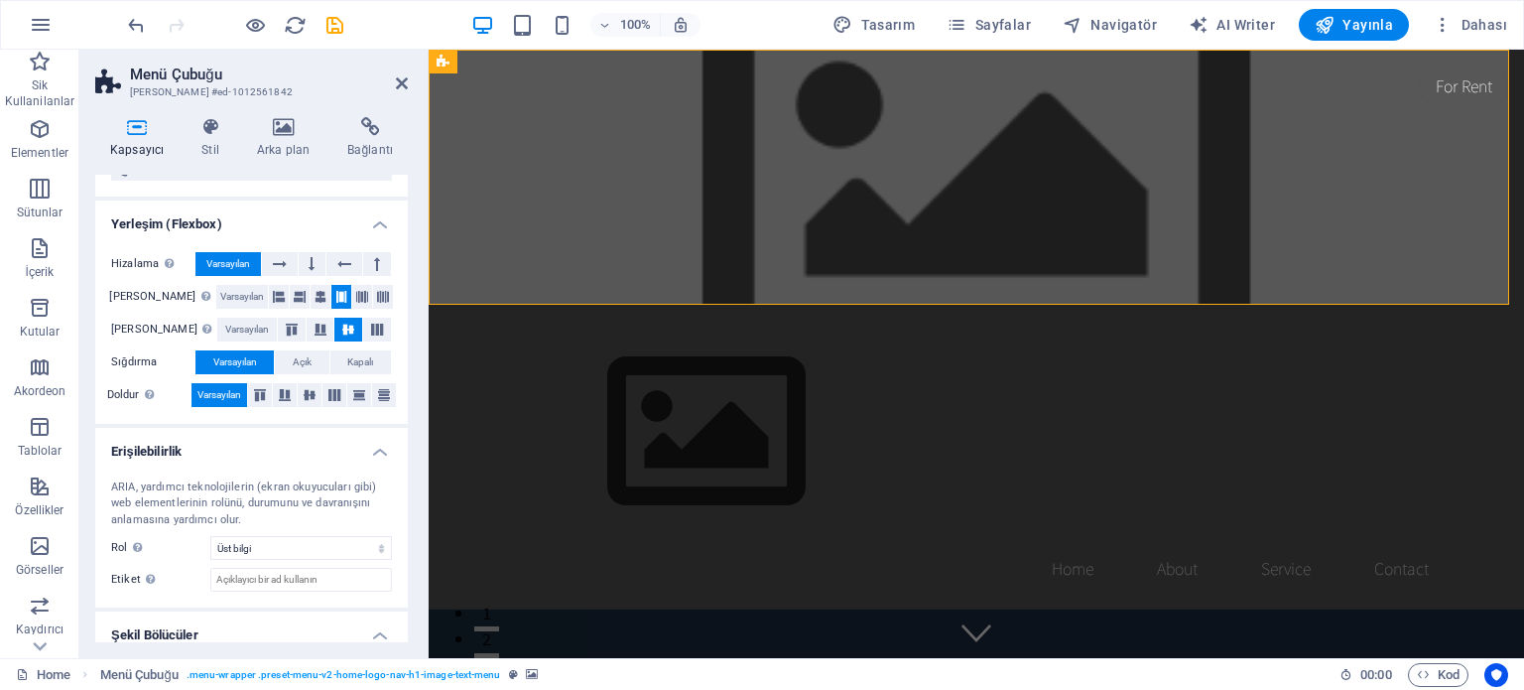
scroll to position [300, 0]
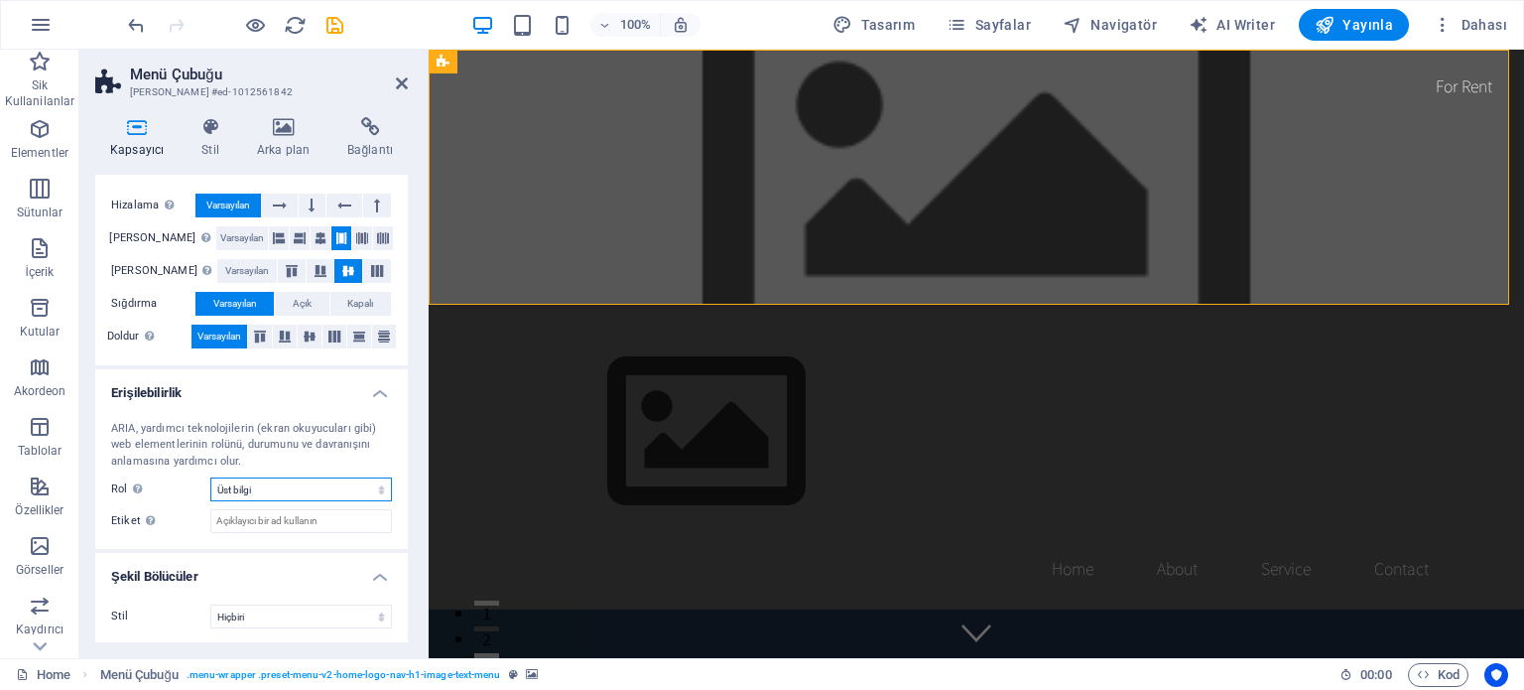
click at [285, 496] on select "Hiçbiri Alert Alt Bigi Article Banner Comment Complementary Dialog Marquee Pres…" at bounding box center [301, 489] width 182 height 24
click at [306, 622] on select "Hiçbiri Üçgen Kare Çapraz Çokgen 1 Çokgen 2 Zikzak Çoklu Zikzaklar Dalgalar Çok…" at bounding box center [301, 616] width 182 height 24
click at [217, 141] on h4 "Stil" at bounding box center [215, 138] width 56 height 42
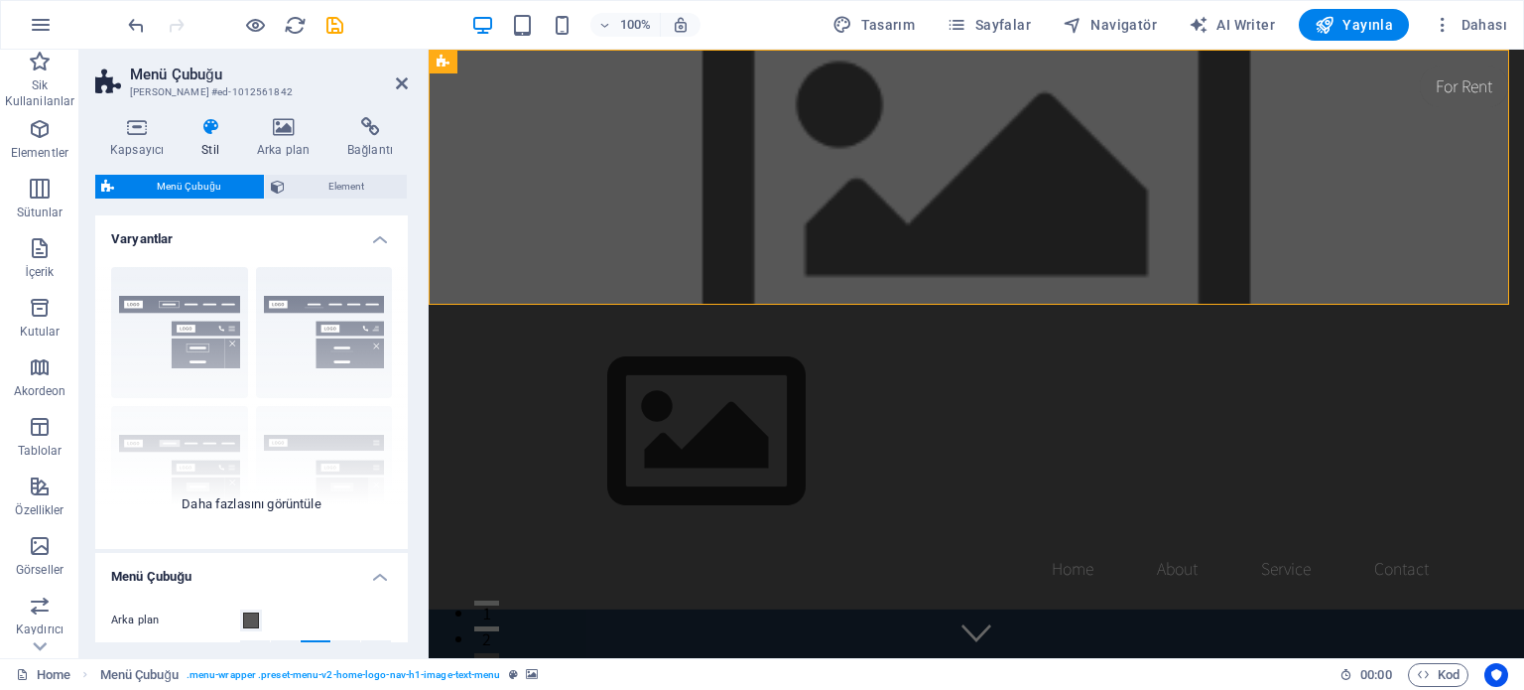
scroll to position [99, 0]
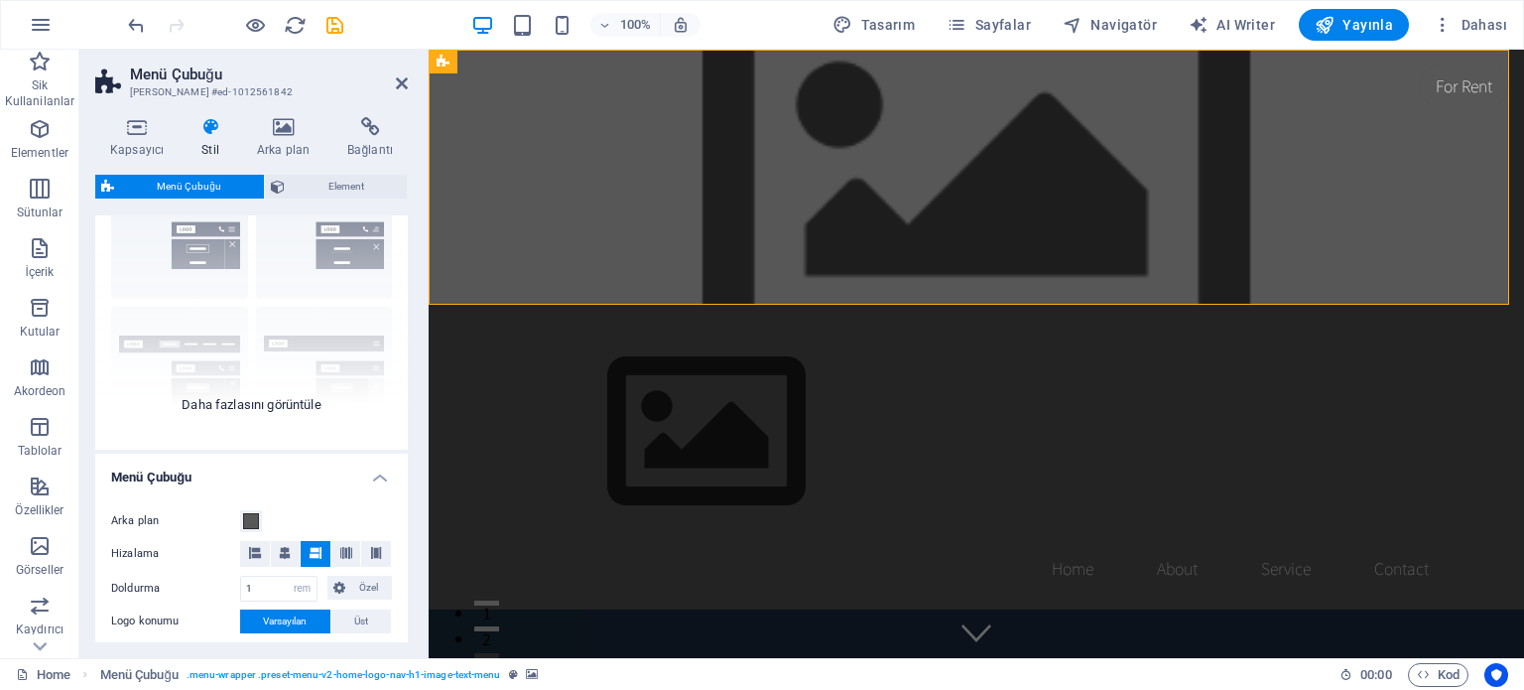
click at [271, 404] on div "Kenarlık Ortalandı Varsayılan Sabit Loki Tetikleyici Geniş XXL" at bounding box center [251, 301] width 313 height 298
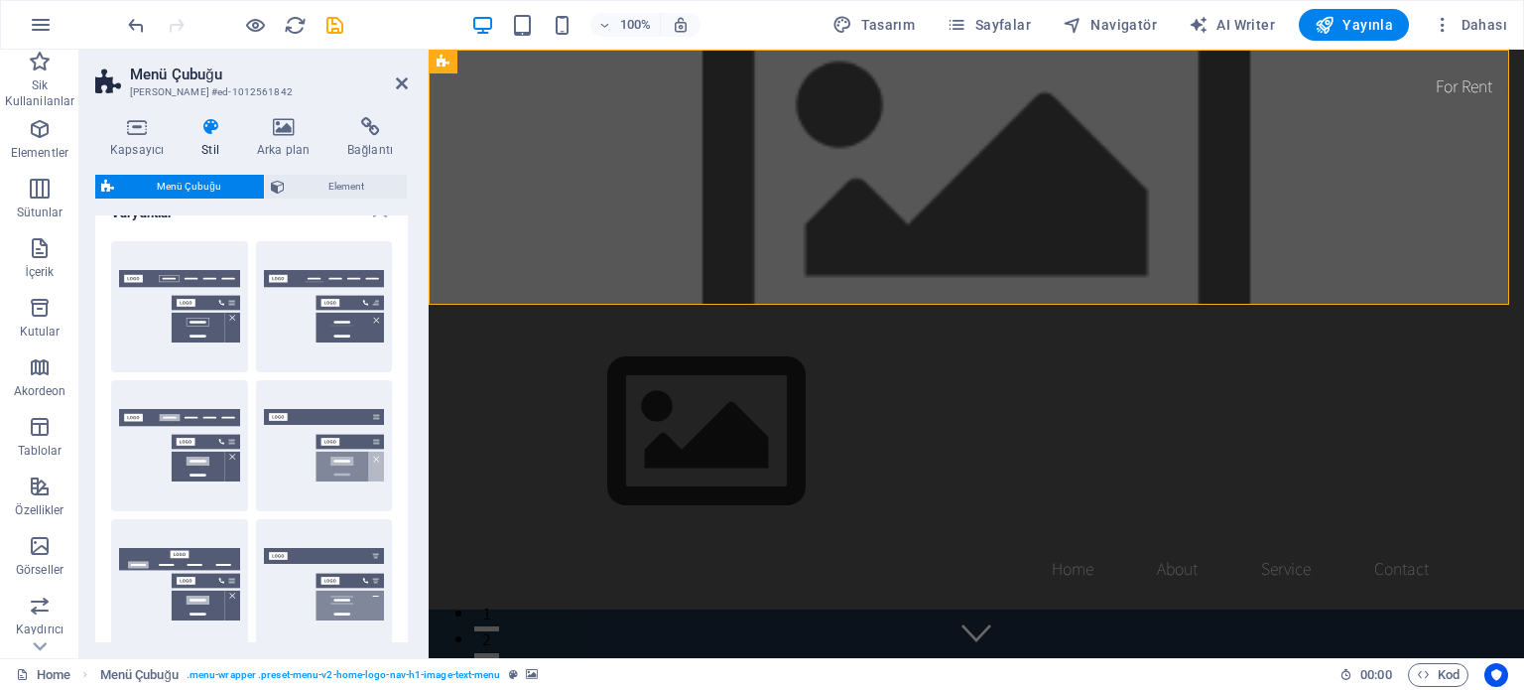
scroll to position [0, 0]
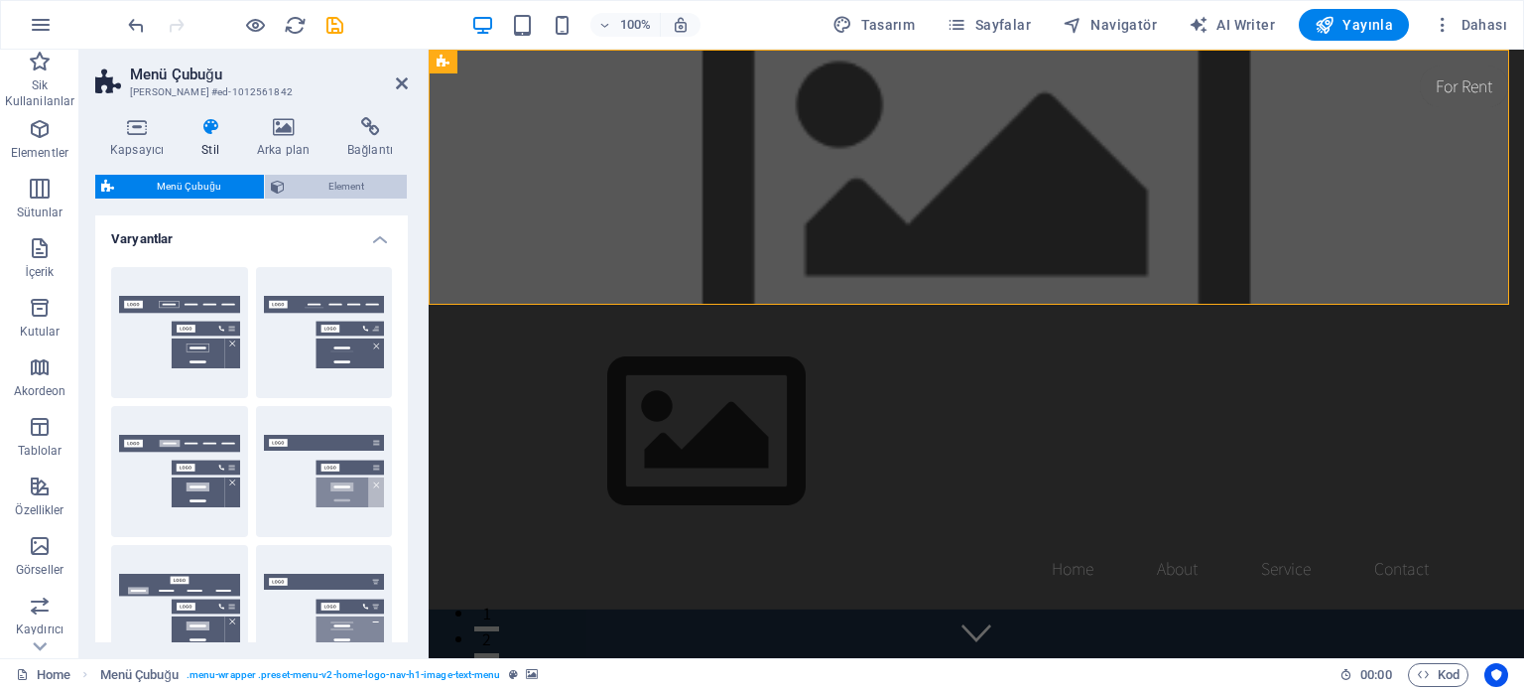
click at [315, 190] on span "Element" at bounding box center [346, 187] width 110 height 24
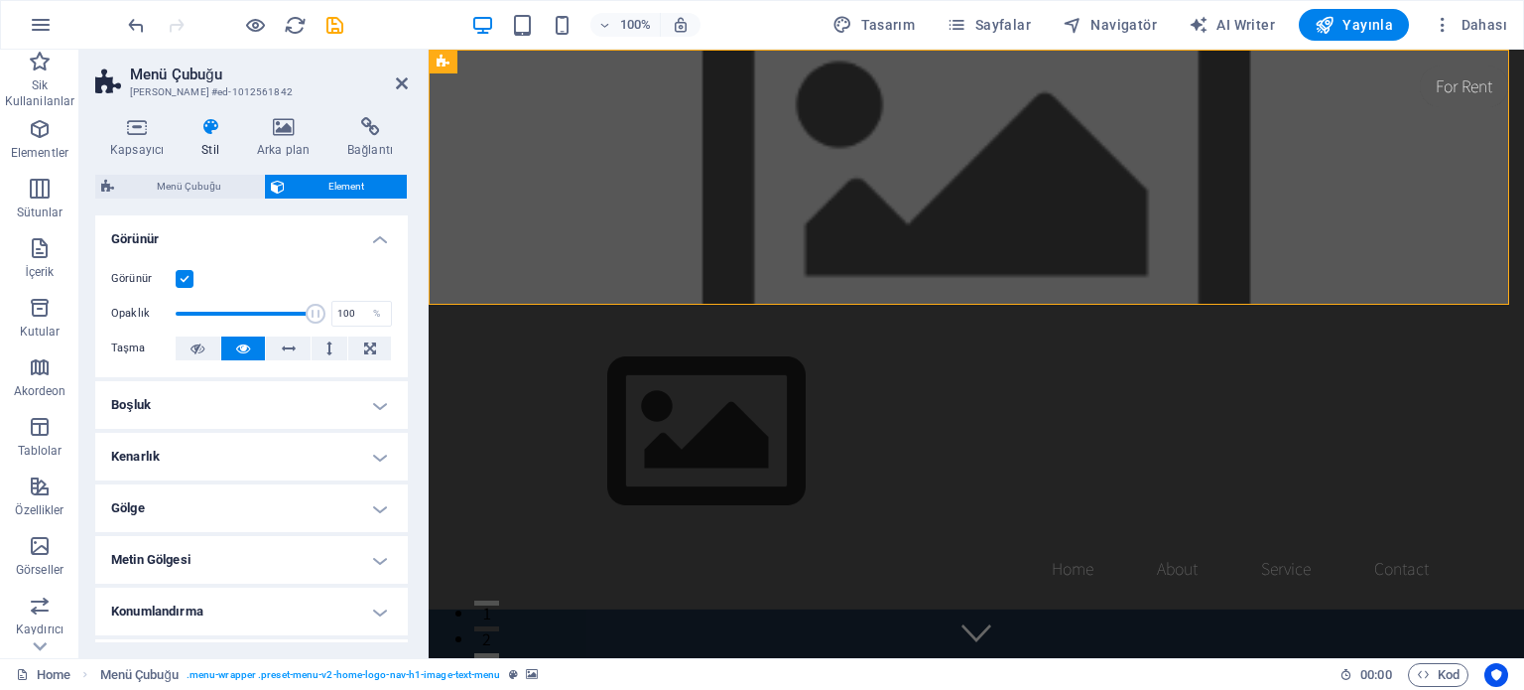
click at [165, 412] on h4 "Boşluk" at bounding box center [251, 405] width 313 height 48
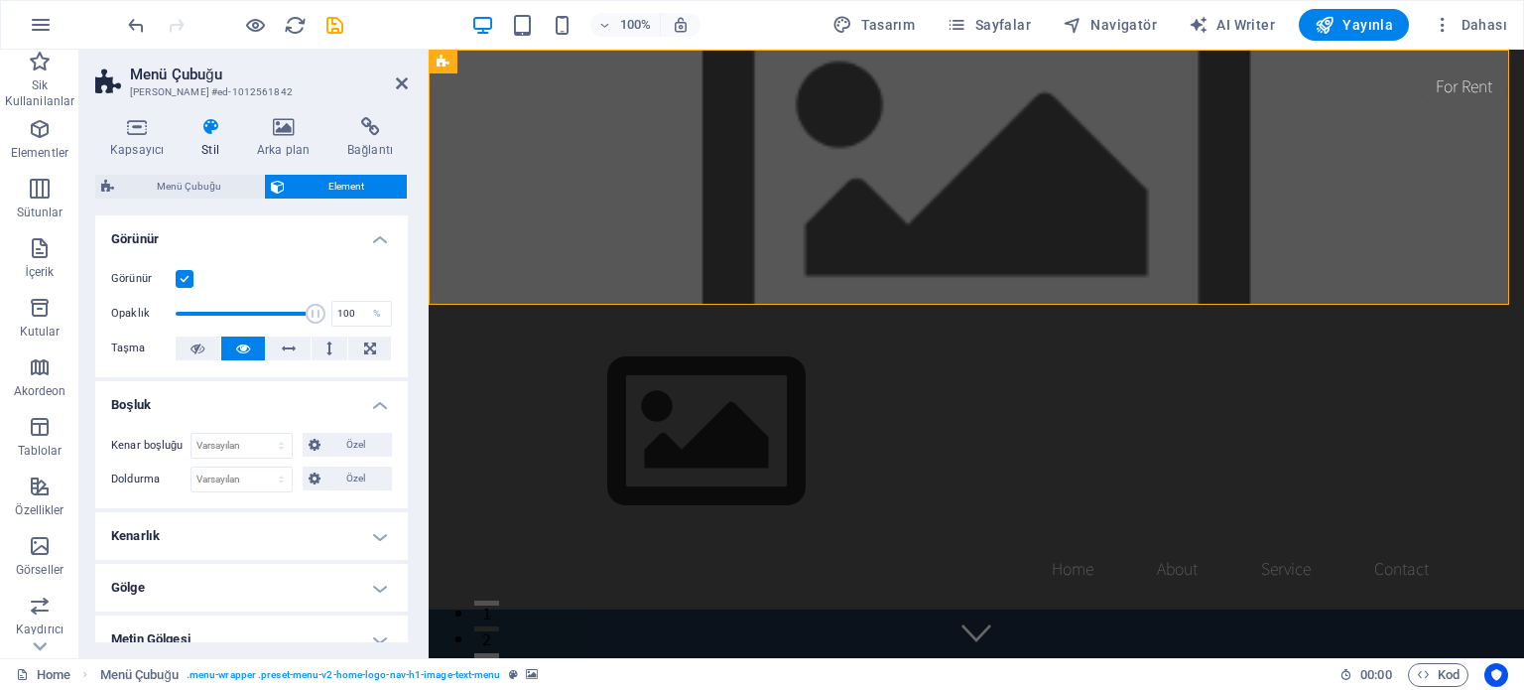
click at [165, 412] on h4 "Boşluk" at bounding box center [251, 399] width 313 height 36
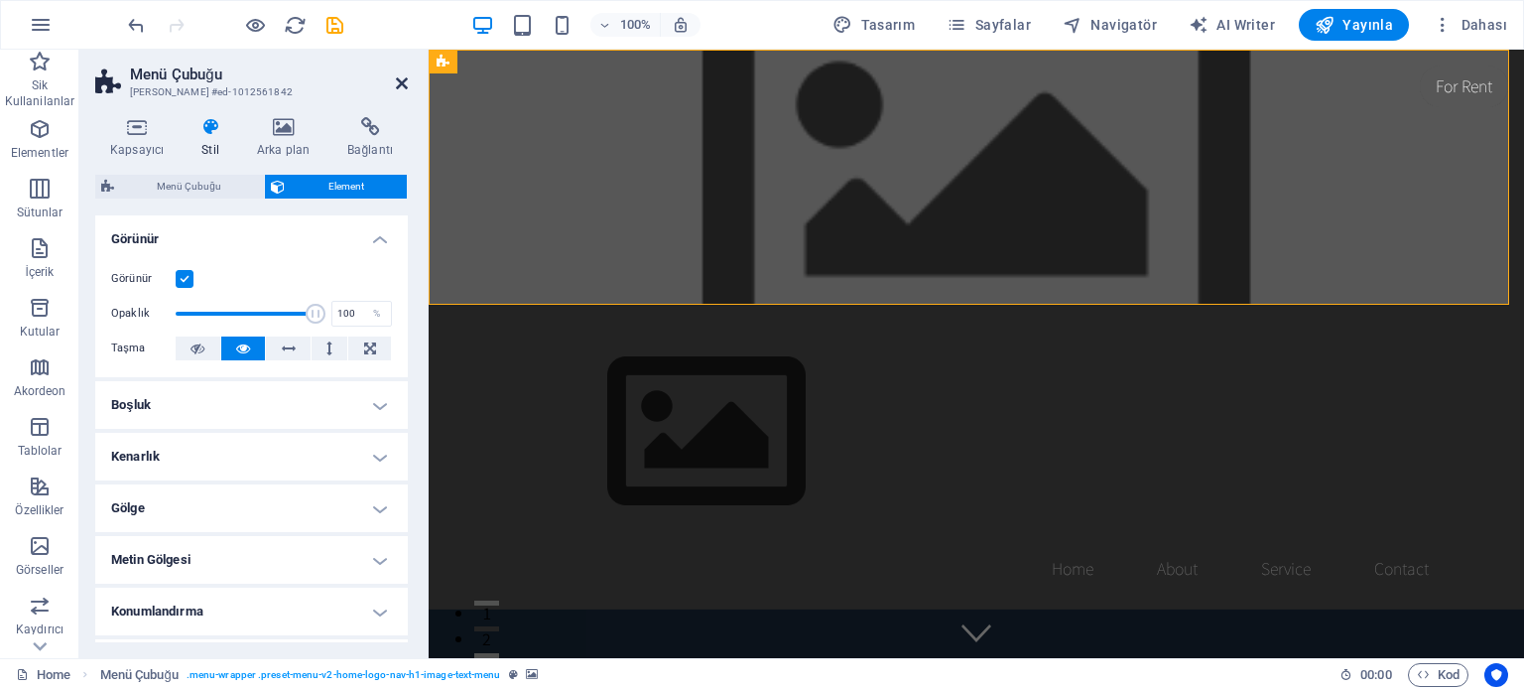
click at [405, 82] on icon at bounding box center [402, 83] width 12 height 16
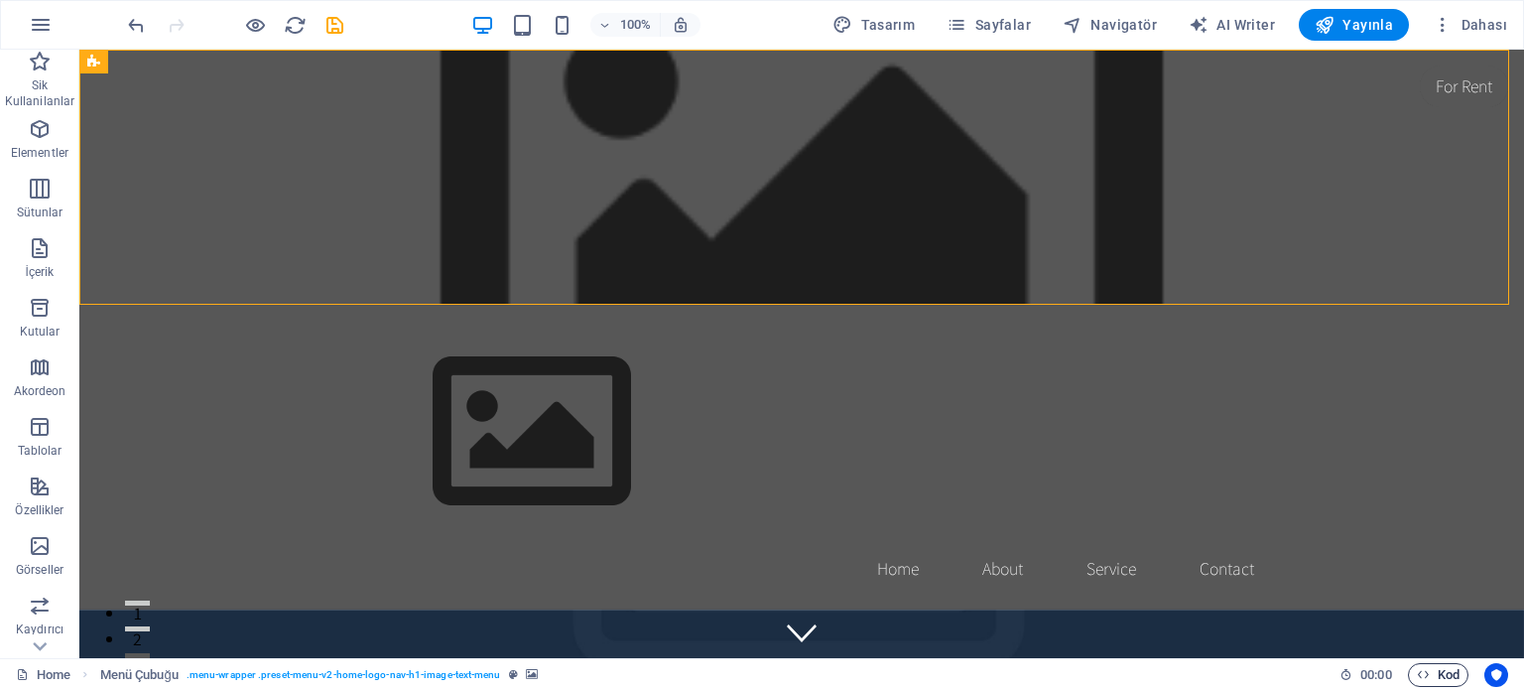
click at [1442, 678] on span "Kod" at bounding box center [1438, 675] width 43 height 24
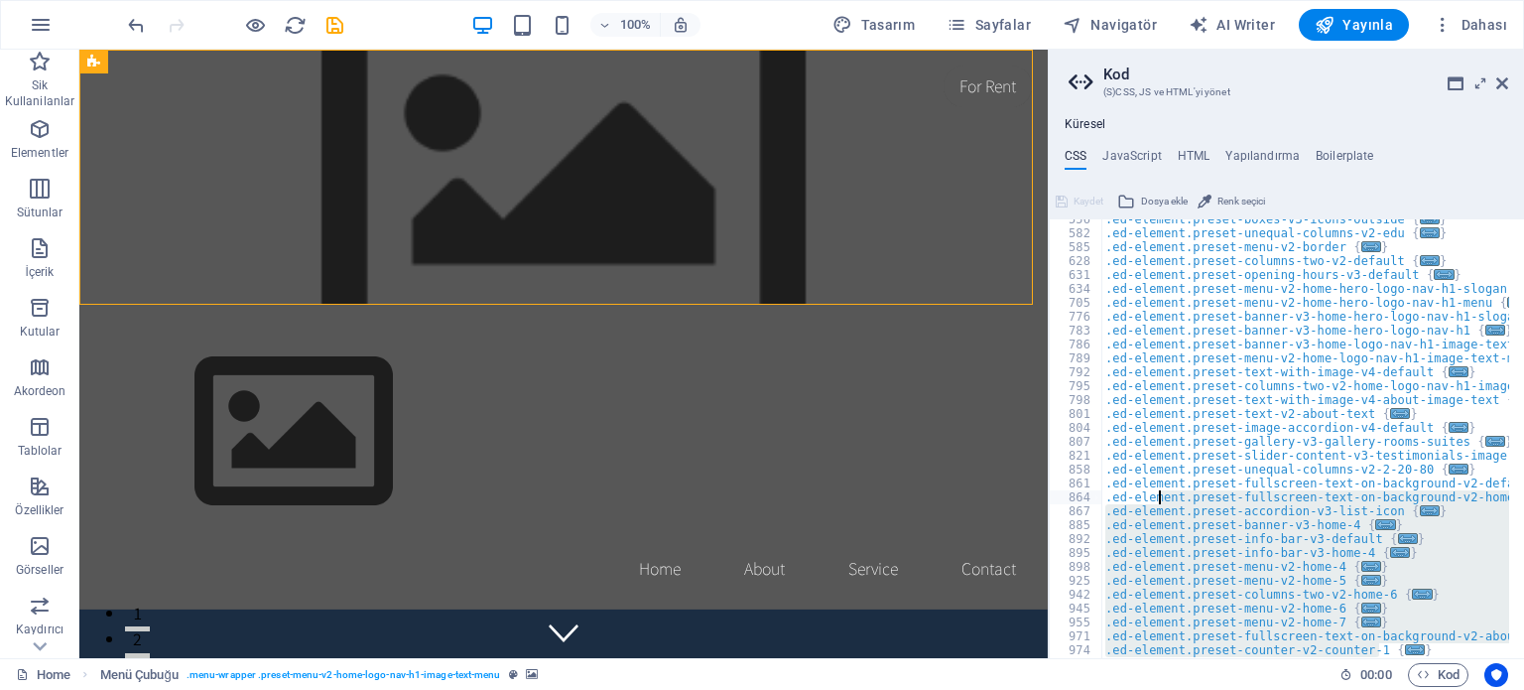
scroll to position [666, 0]
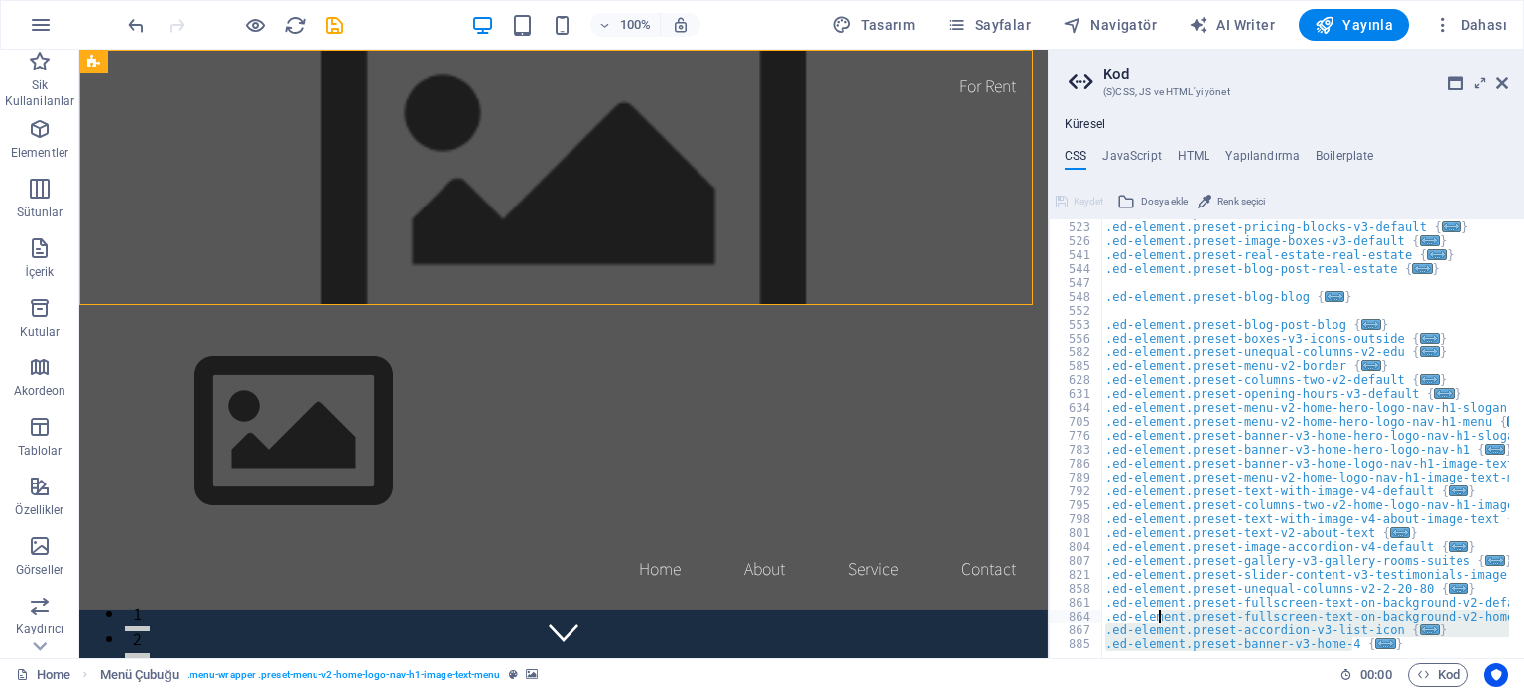
click at [1270, 145] on div "Küresel CSS JavaScript HTML Yapılandırma Boilerplate .ed-element.preset-fullscr…" at bounding box center [1286, 387] width 475 height 541
click at [1270, 149] on h4 "Yapılandırma" at bounding box center [1262, 160] width 74 height 22
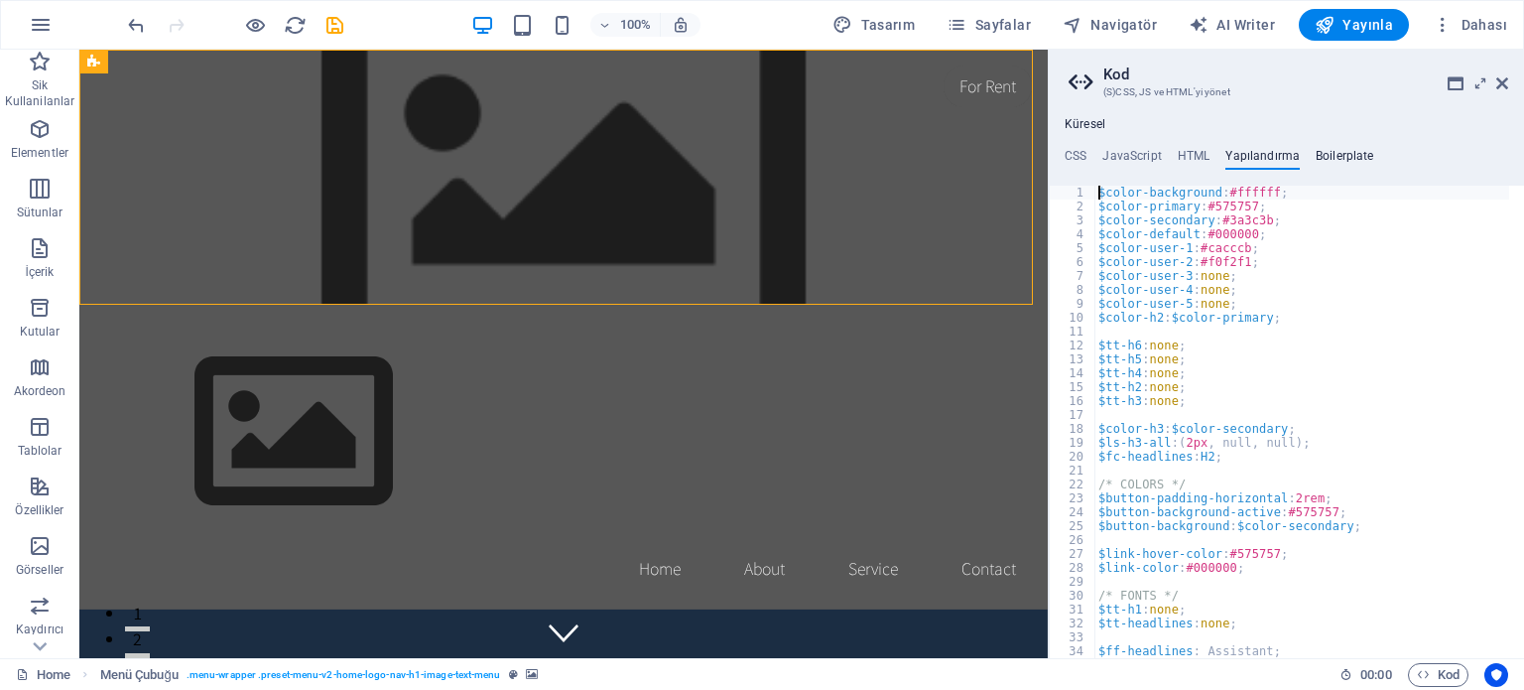
click at [1317, 155] on h4 "Boilerplate" at bounding box center [1345, 160] width 59 height 22
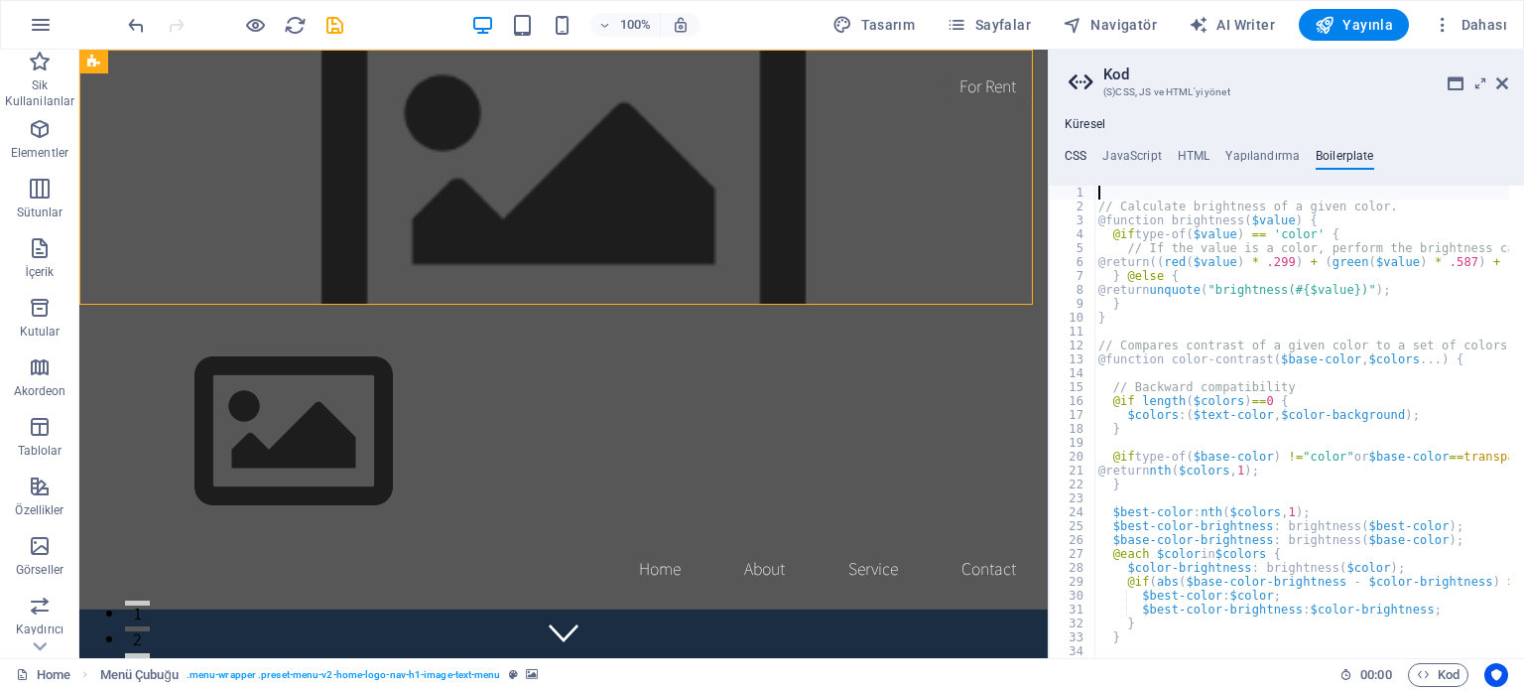
click at [1081, 154] on h4 "CSS" at bounding box center [1076, 160] width 22 height 22
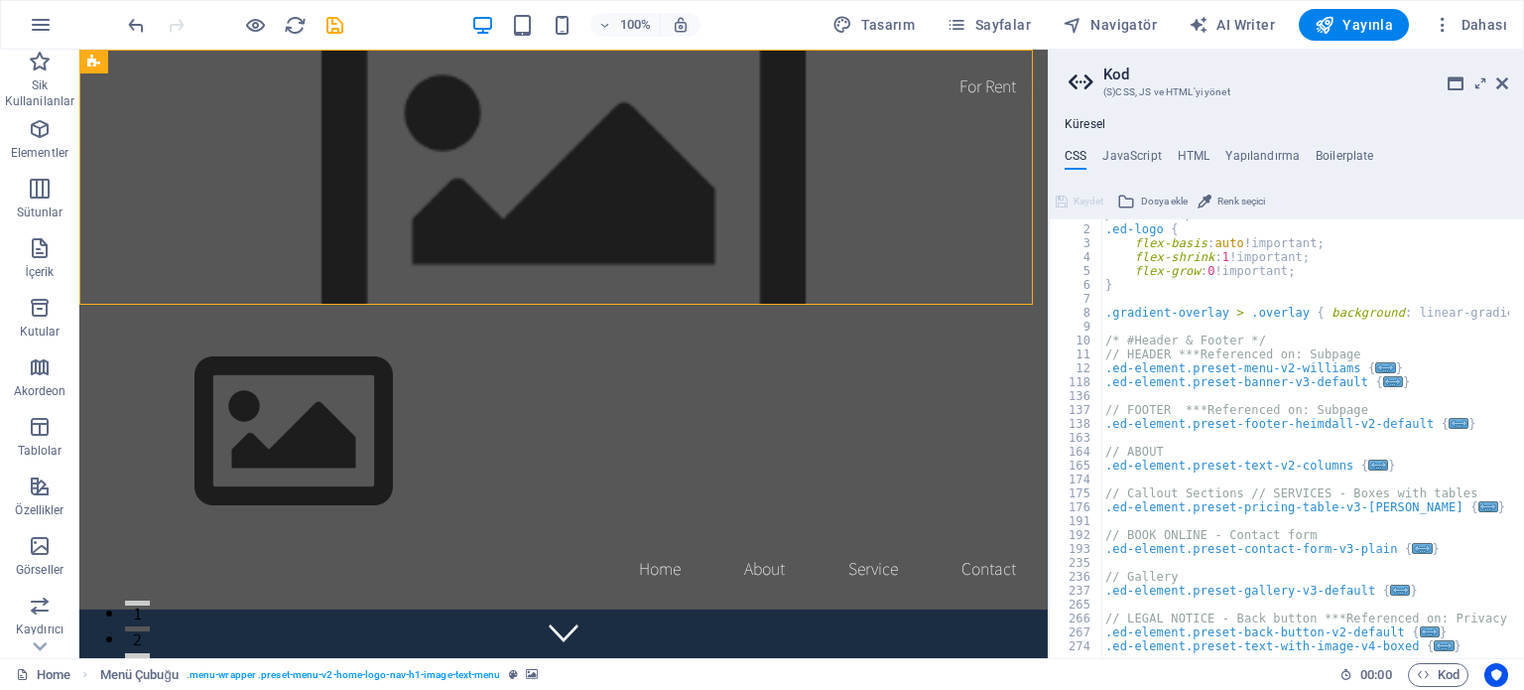
scroll to position [0, 0]
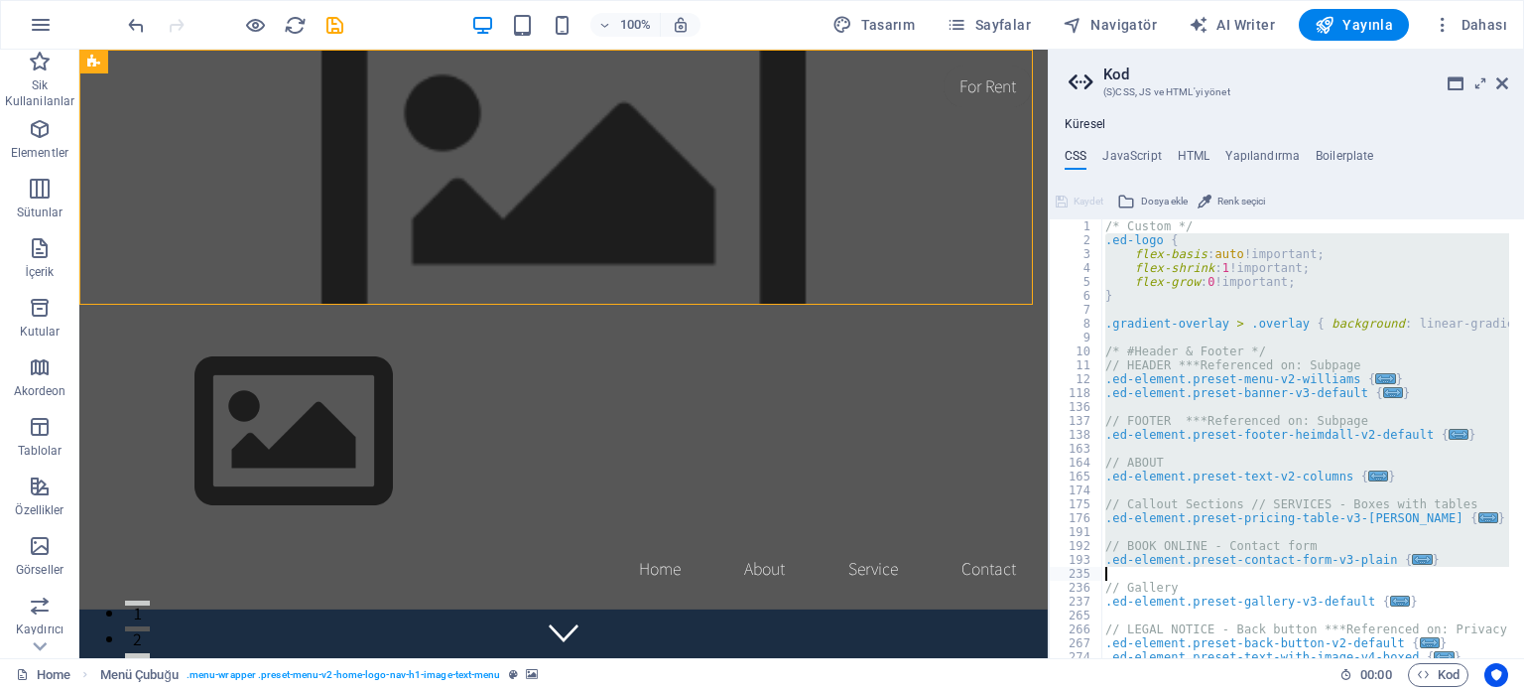
drag, startPoint x: 1087, startPoint y: 237, endPoint x: 1417, endPoint y: 556, distance: 458.2
click at [1417, 556] on div ".ed-element.preset-fullscreen-text-on-background-v2-home-logo-nav-h1-image-text…" at bounding box center [1286, 438] width 475 height 439
type textarea "}"
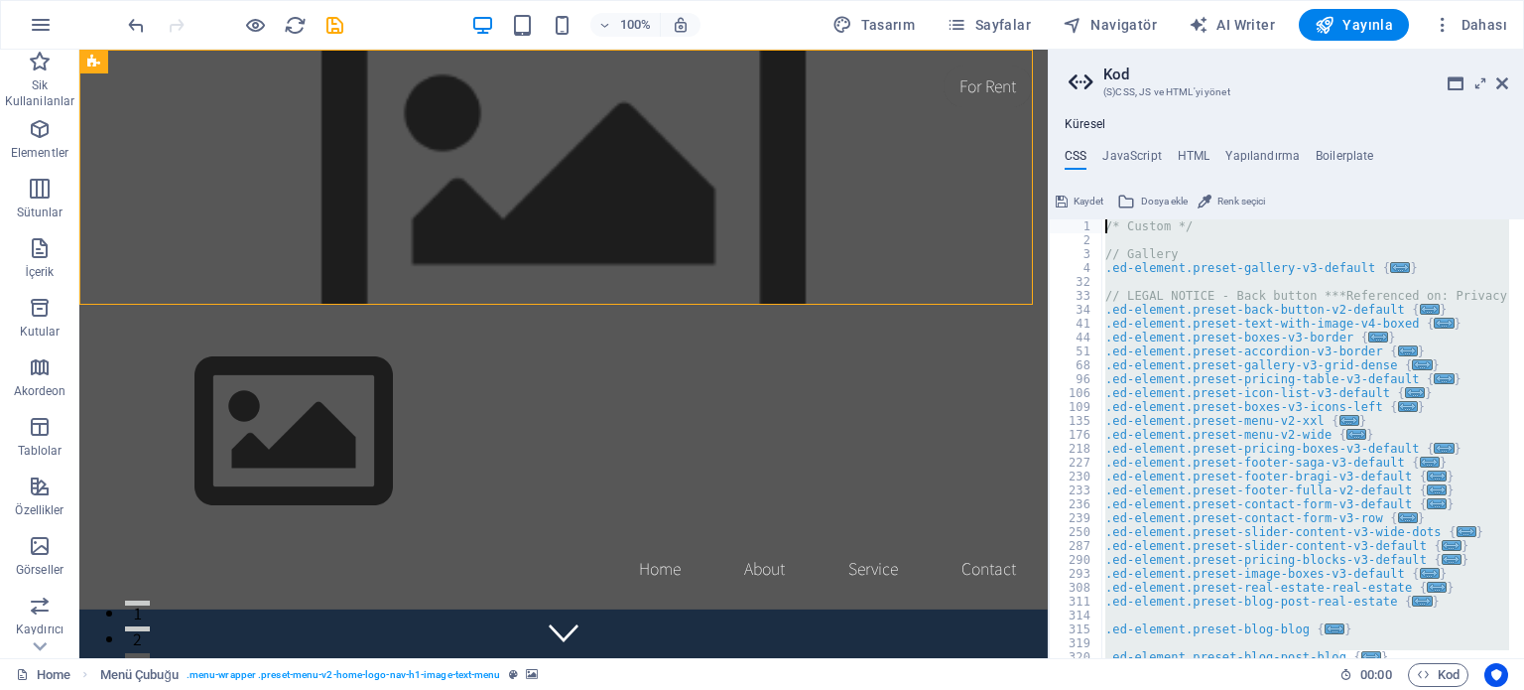
drag, startPoint x: 1407, startPoint y: 641, endPoint x: 1032, endPoint y: -1, distance: 743.5
click at [1032, 50] on div "Home Sik Kullanilanlar Elementler Sütunlar İçerik Kutular Akordeon Tablolar Öze…" at bounding box center [762, 354] width 1524 height 608
type textarea "/* Custom */"
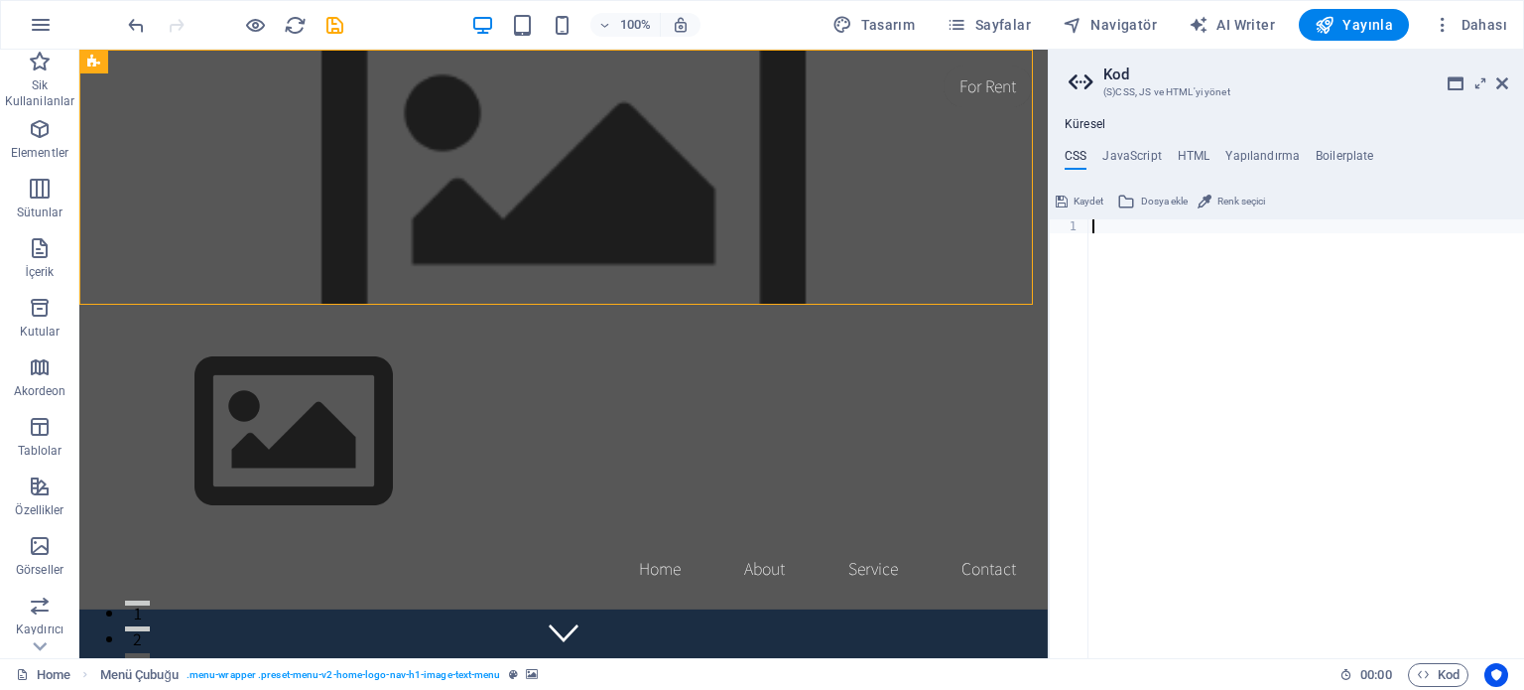
click at [1314, 374] on div at bounding box center [1306, 452] width 436 height 466
click at [1142, 266] on div at bounding box center [1306, 452] width 436 height 466
paste textarea "</html>"
type textarea "</html>"
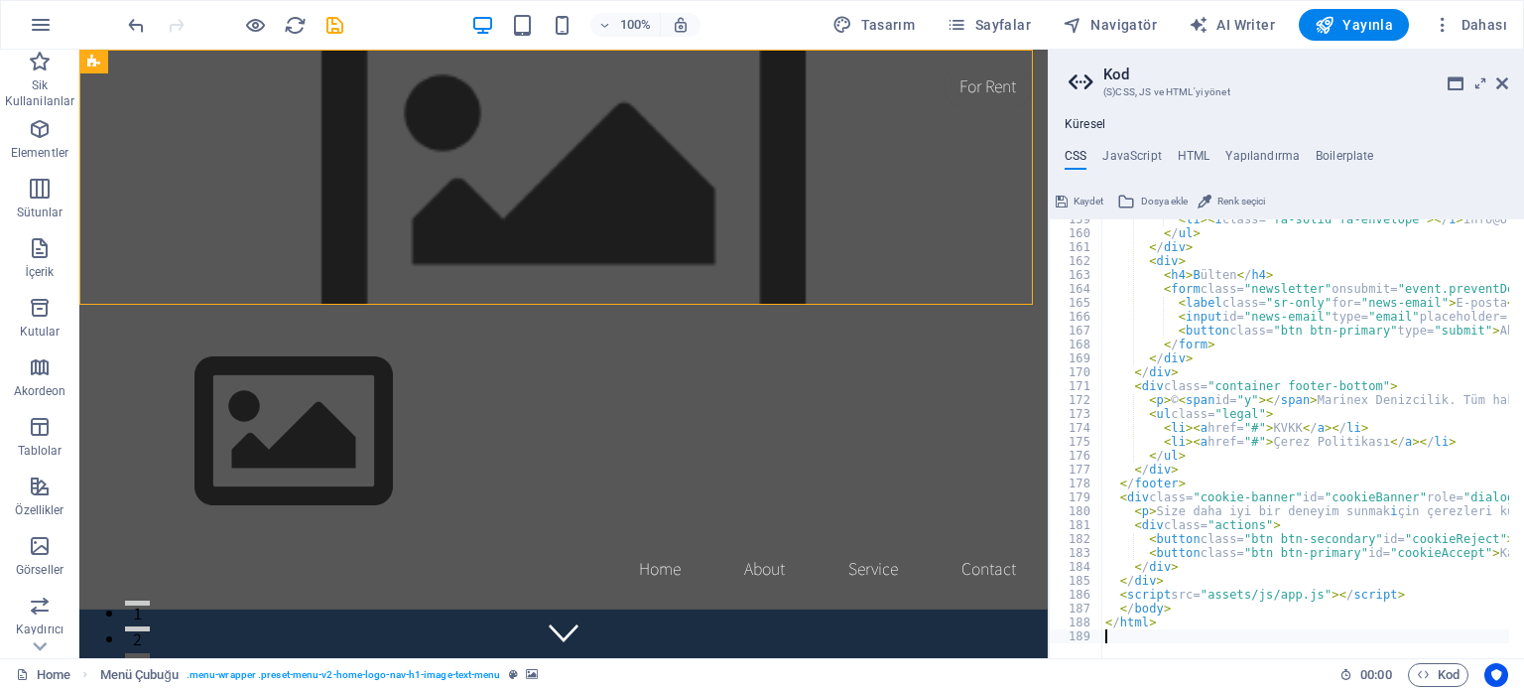
scroll to position [2202, 0]
type textarea "</form>"
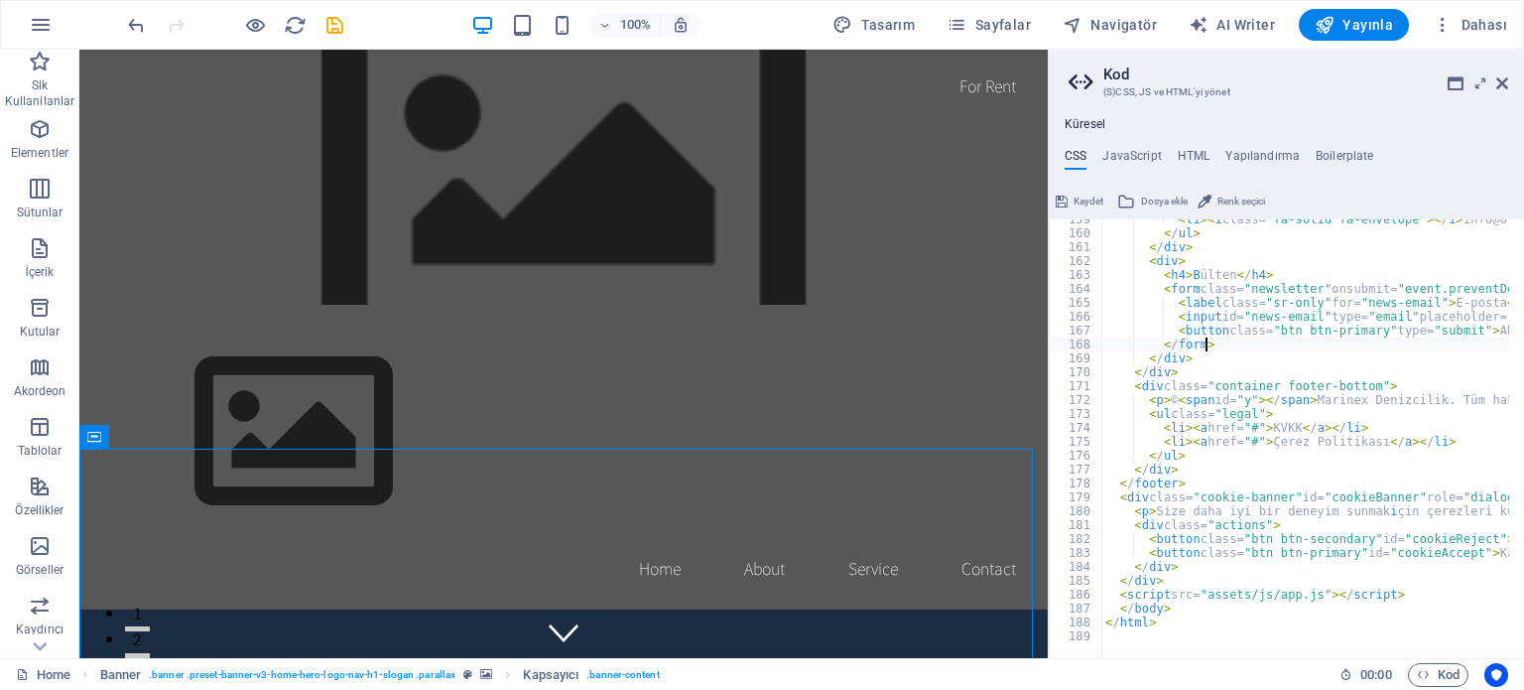
click at [1089, 198] on span "Kaydet" at bounding box center [1089, 202] width 30 height 24
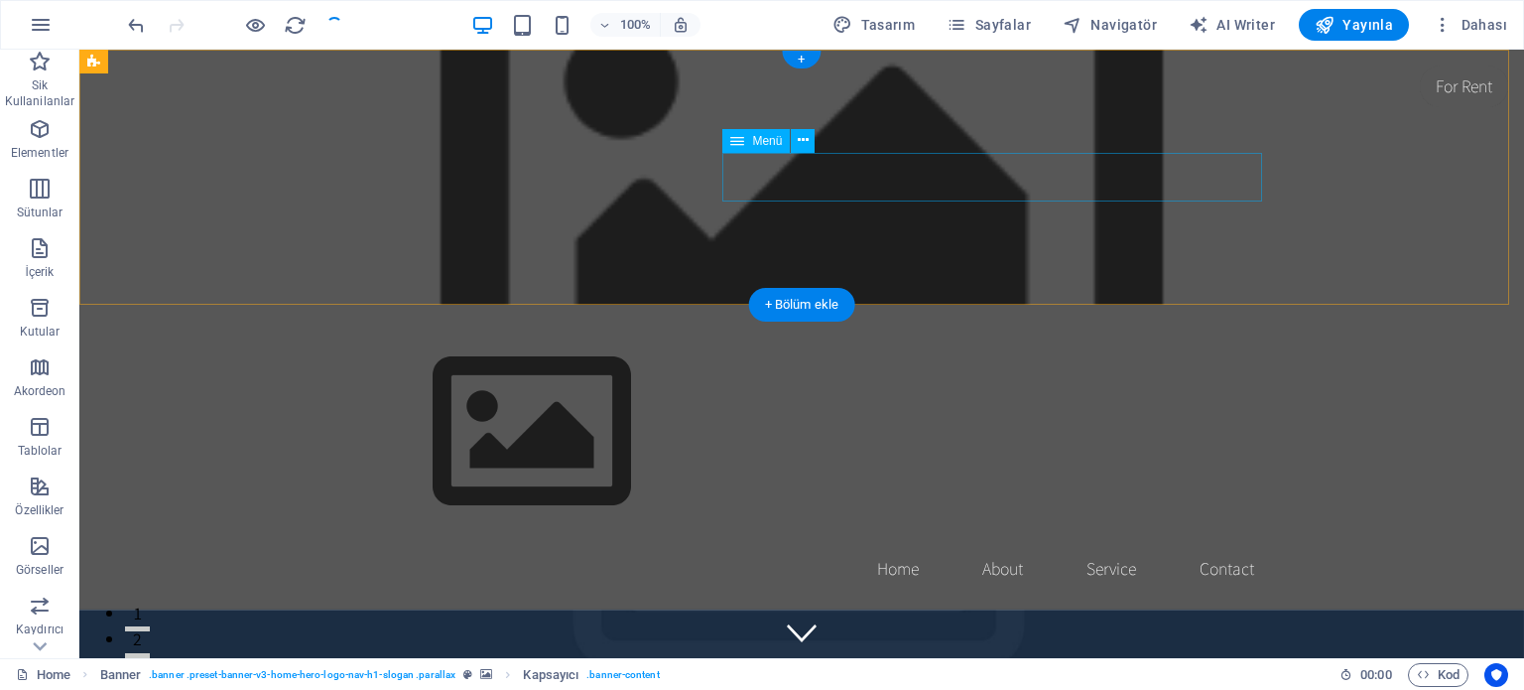
checkbox input "false"
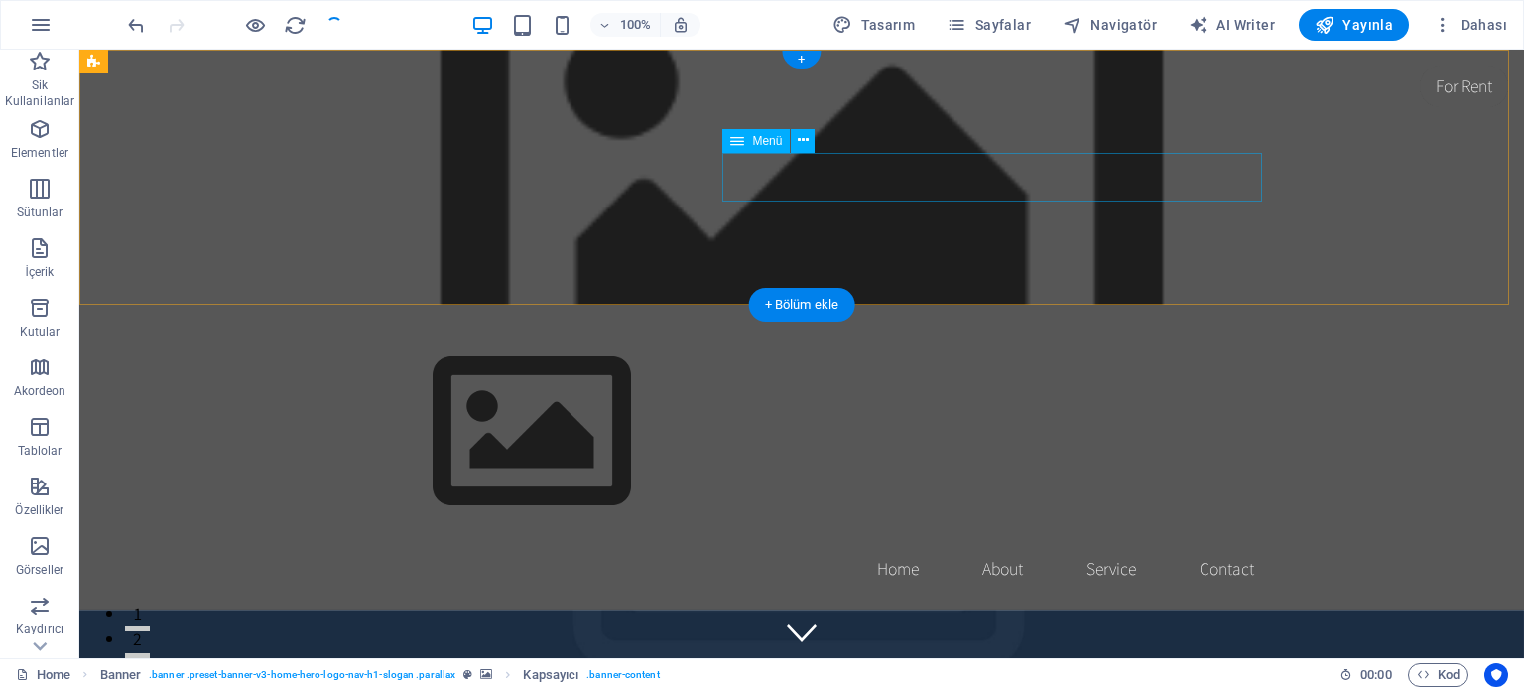
checkbox input "false"
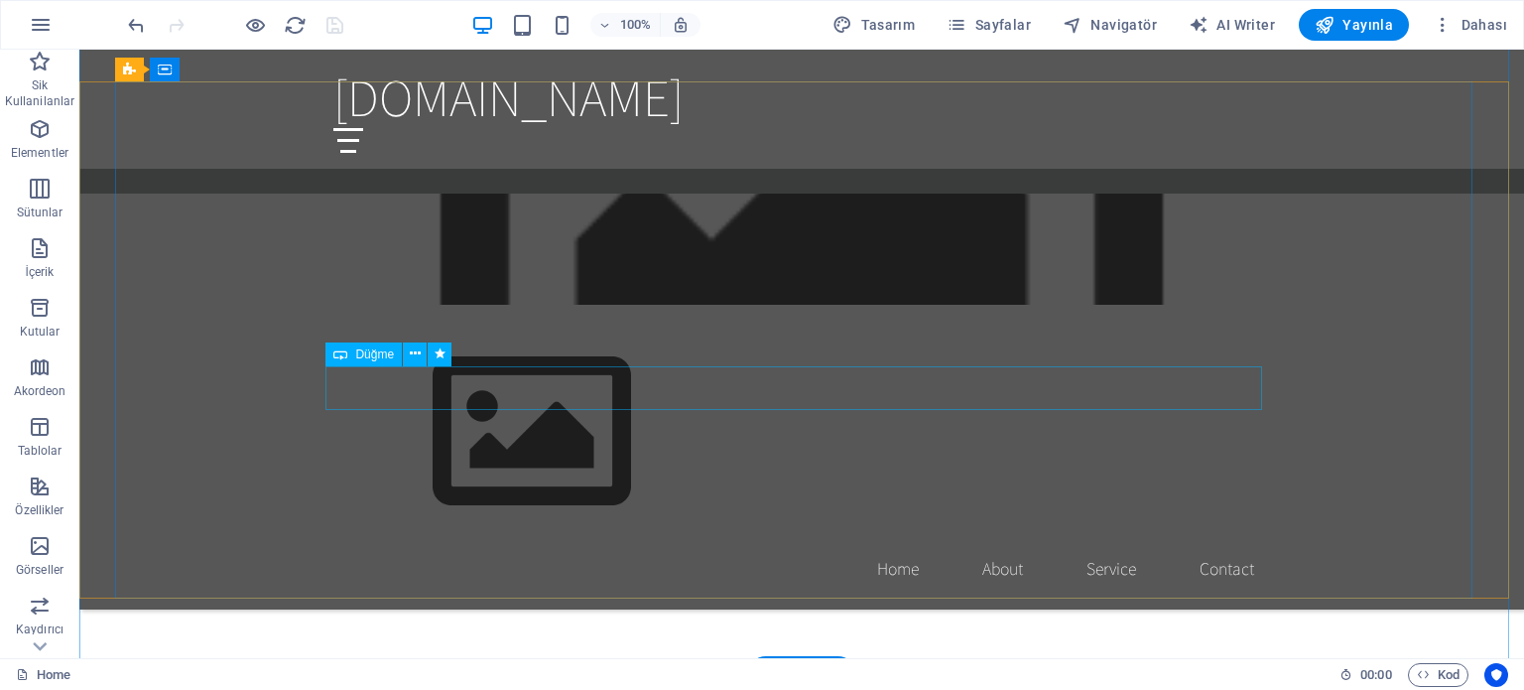
scroll to position [1786, 0]
click at [1449, 678] on span "Kod" at bounding box center [1438, 675] width 43 height 24
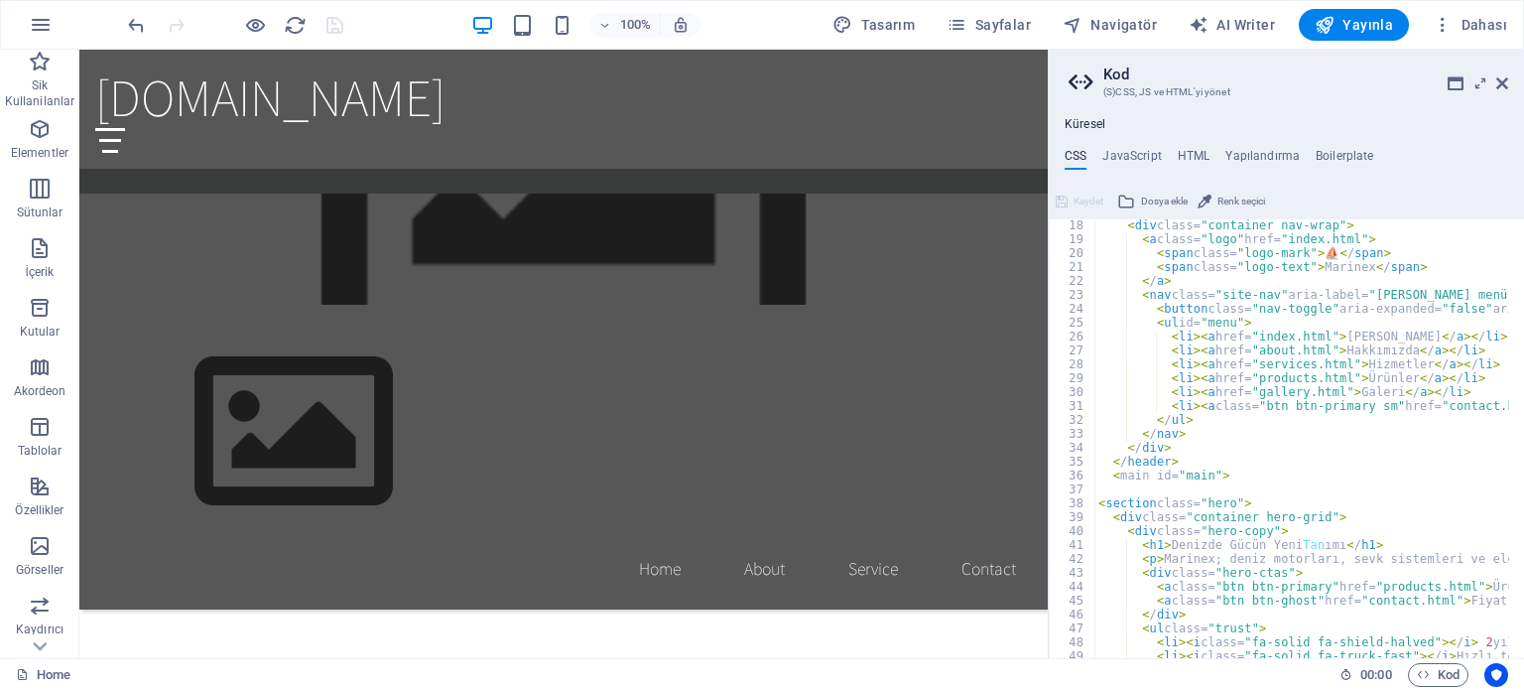
scroll to position [0, 0]
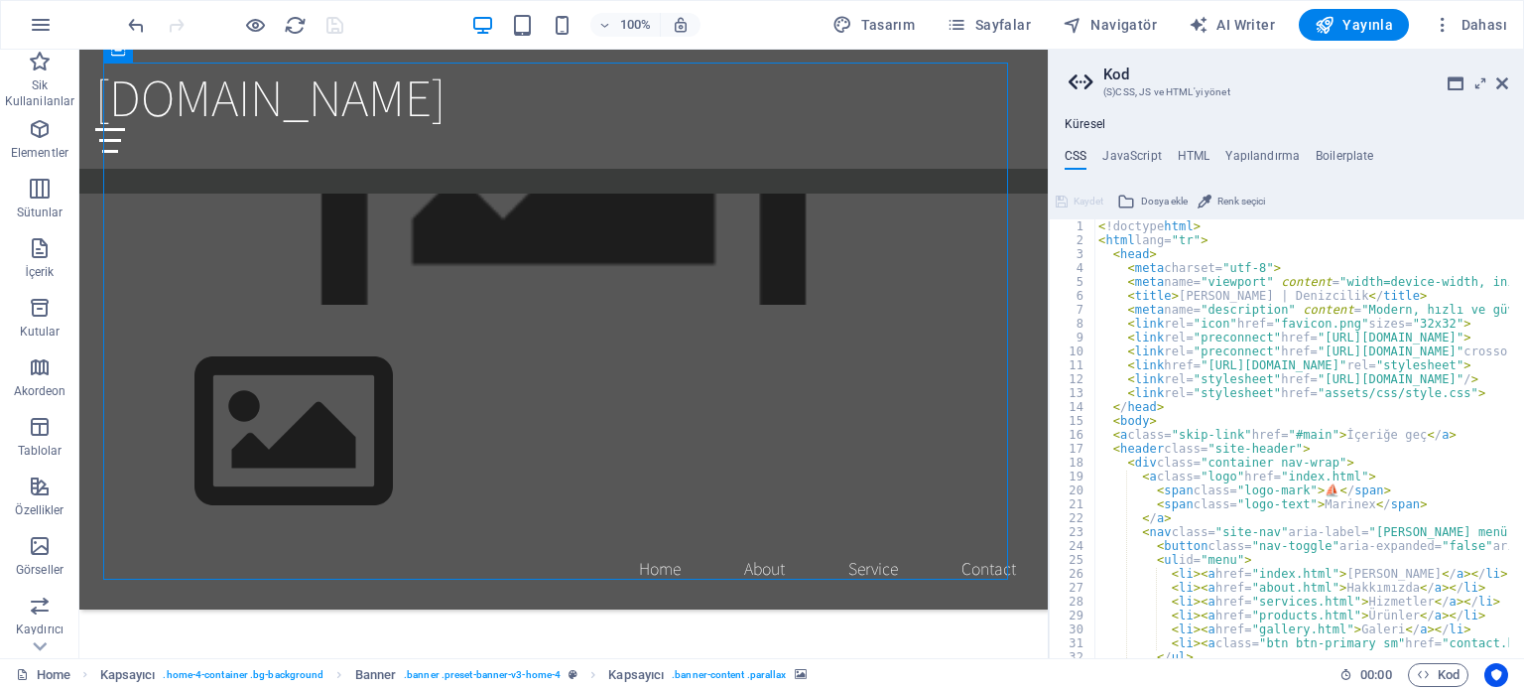
click at [1509, 78] on aside "Kod (S)CSS, JS ve HTML'yi yönet Küresel CSS JavaScript HTML Yapılandırma Boiler…" at bounding box center [1286, 354] width 476 height 608
click at [1500, 86] on icon at bounding box center [1502, 83] width 12 height 16
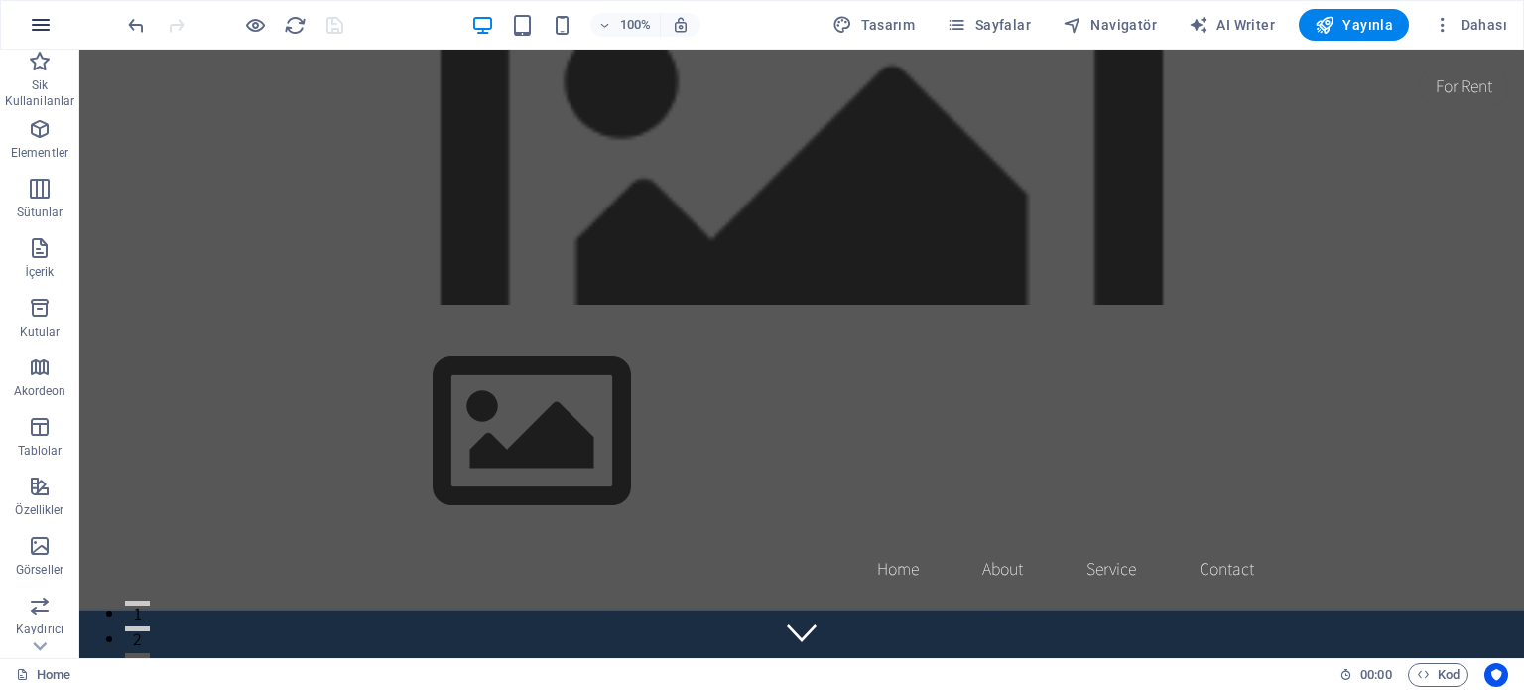
click at [40, 18] on icon "button" at bounding box center [41, 25] width 24 height 24
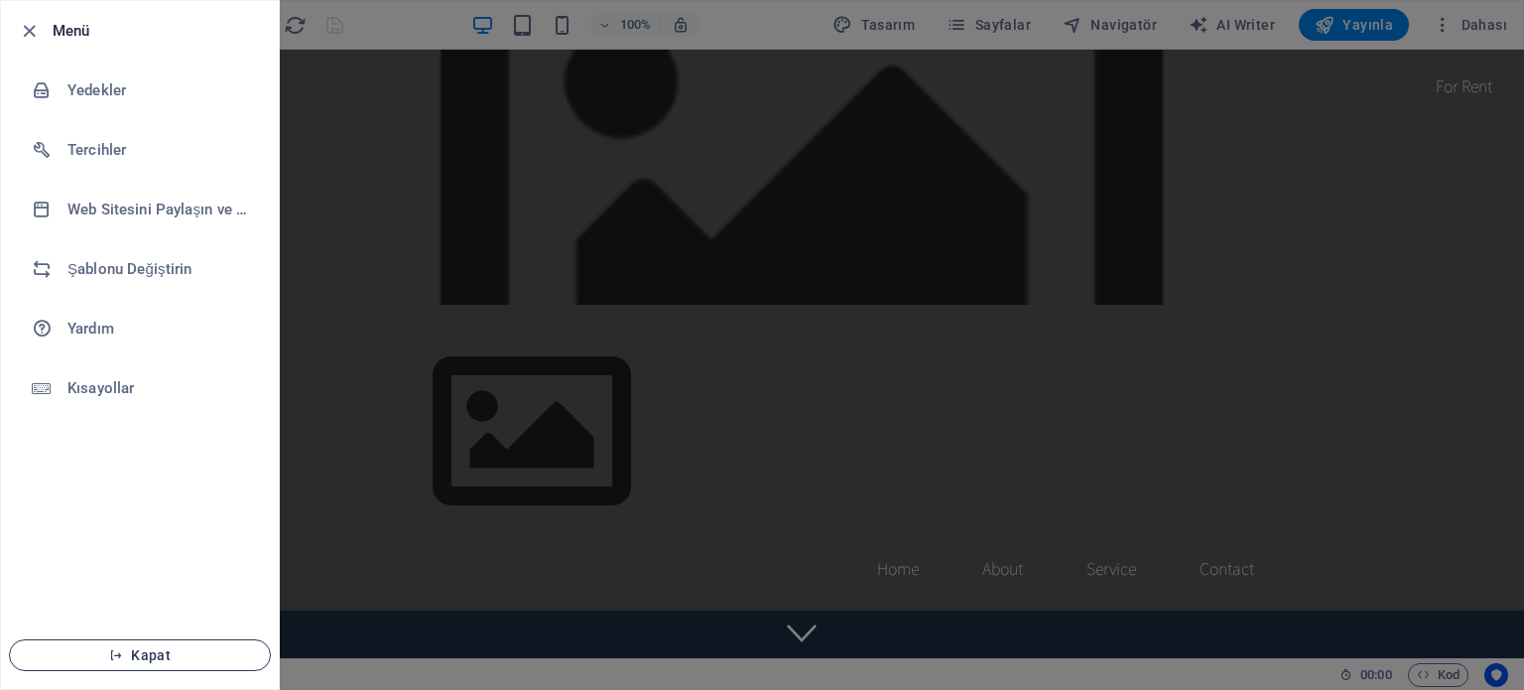
click at [138, 658] on span "Kapat" at bounding box center [140, 655] width 228 height 16
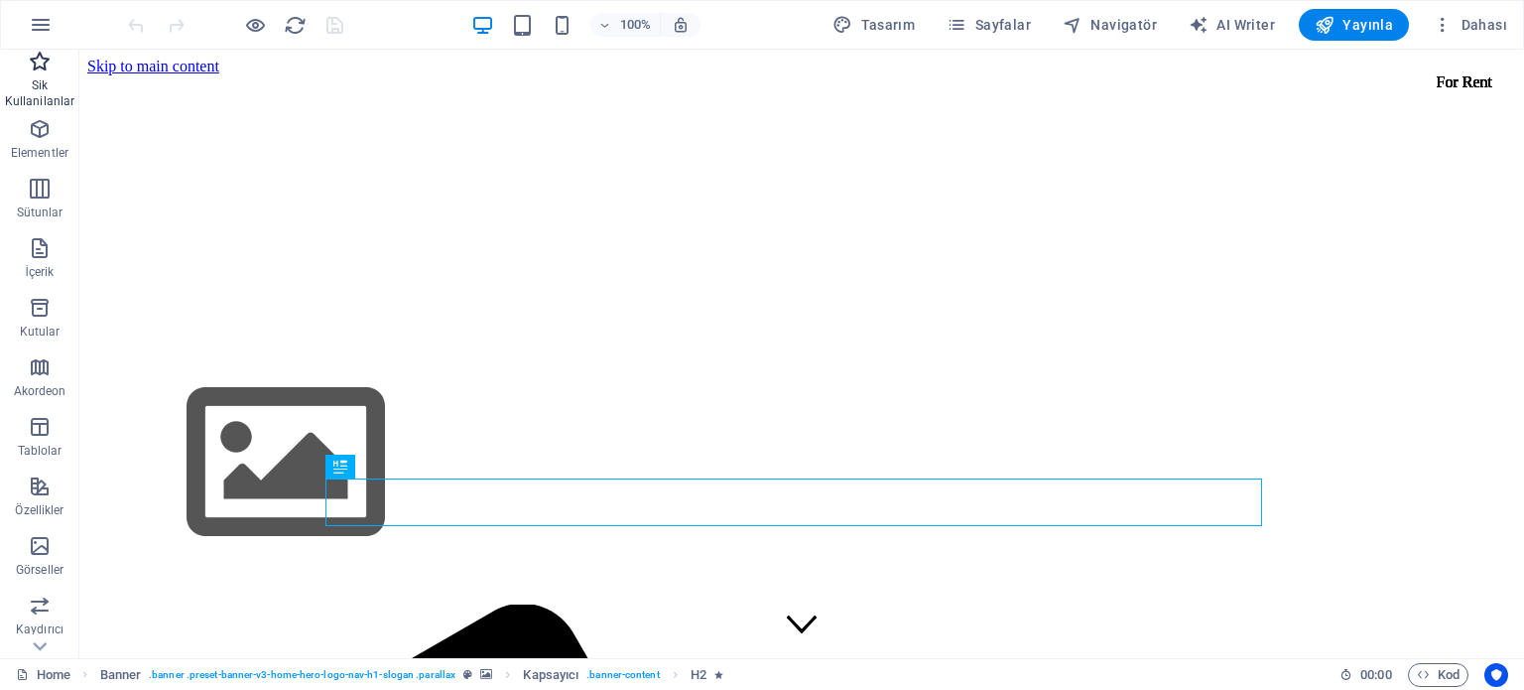
click at [35, 70] on icon "button" at bounding box center [40, 62] width 24 height 24
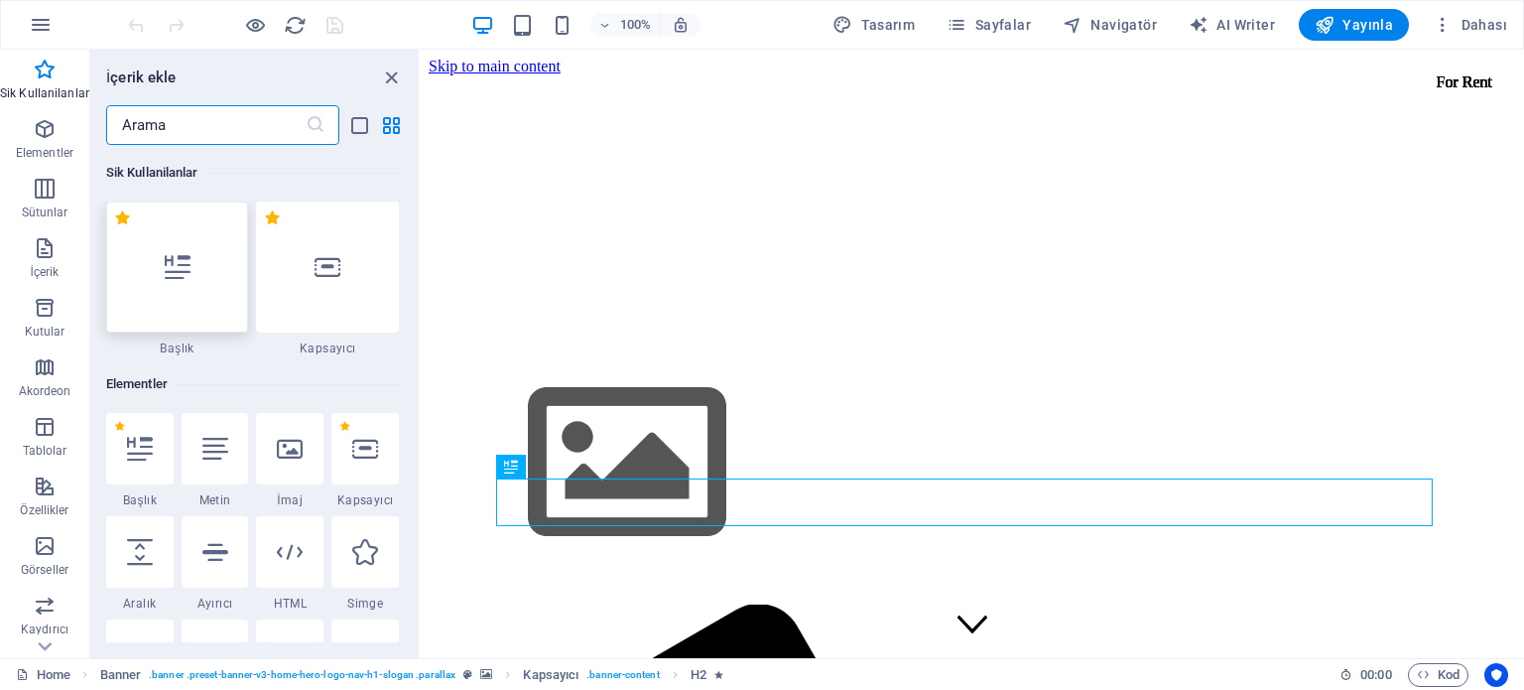
click at [169, 277] on icon at bounding box center [178, 267] width 26 height 26
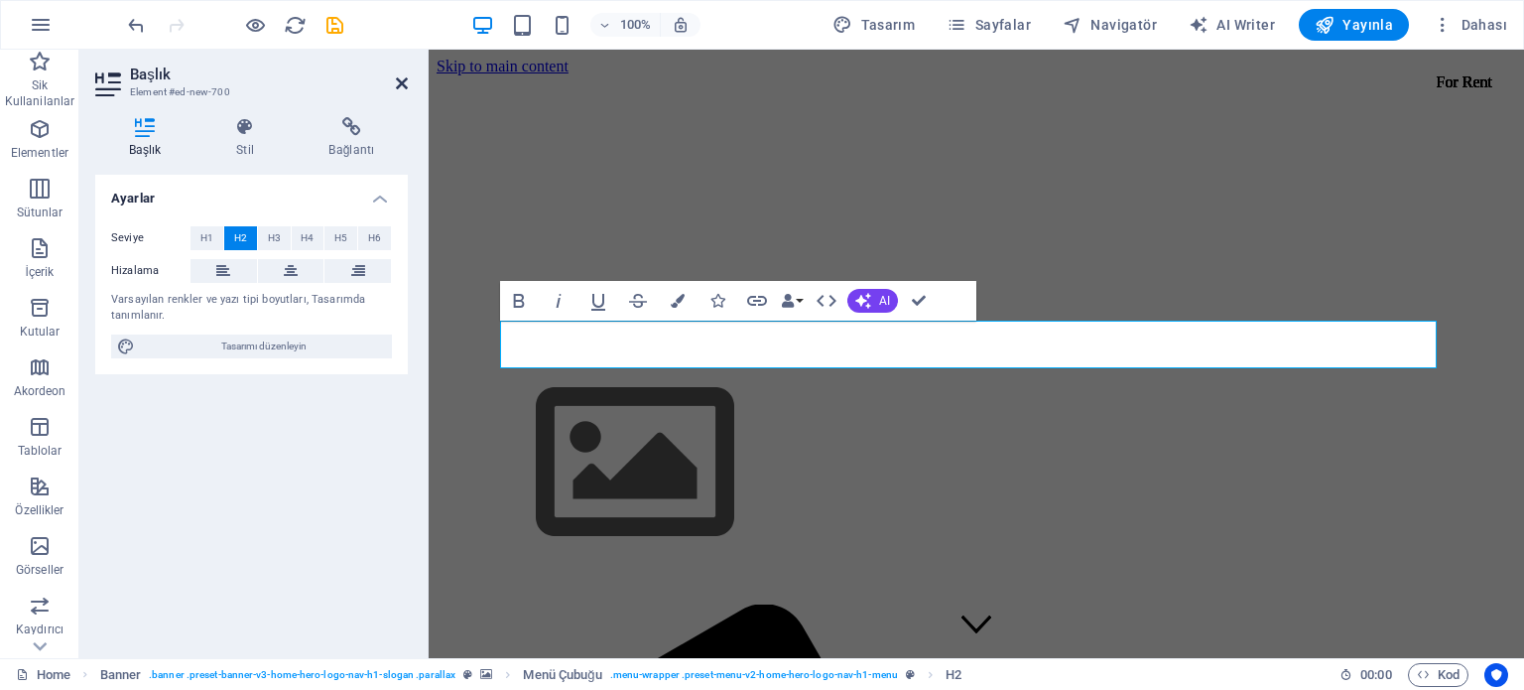
click at [406, 80] on icon at bounding box center [402, 83] width 12 height 16
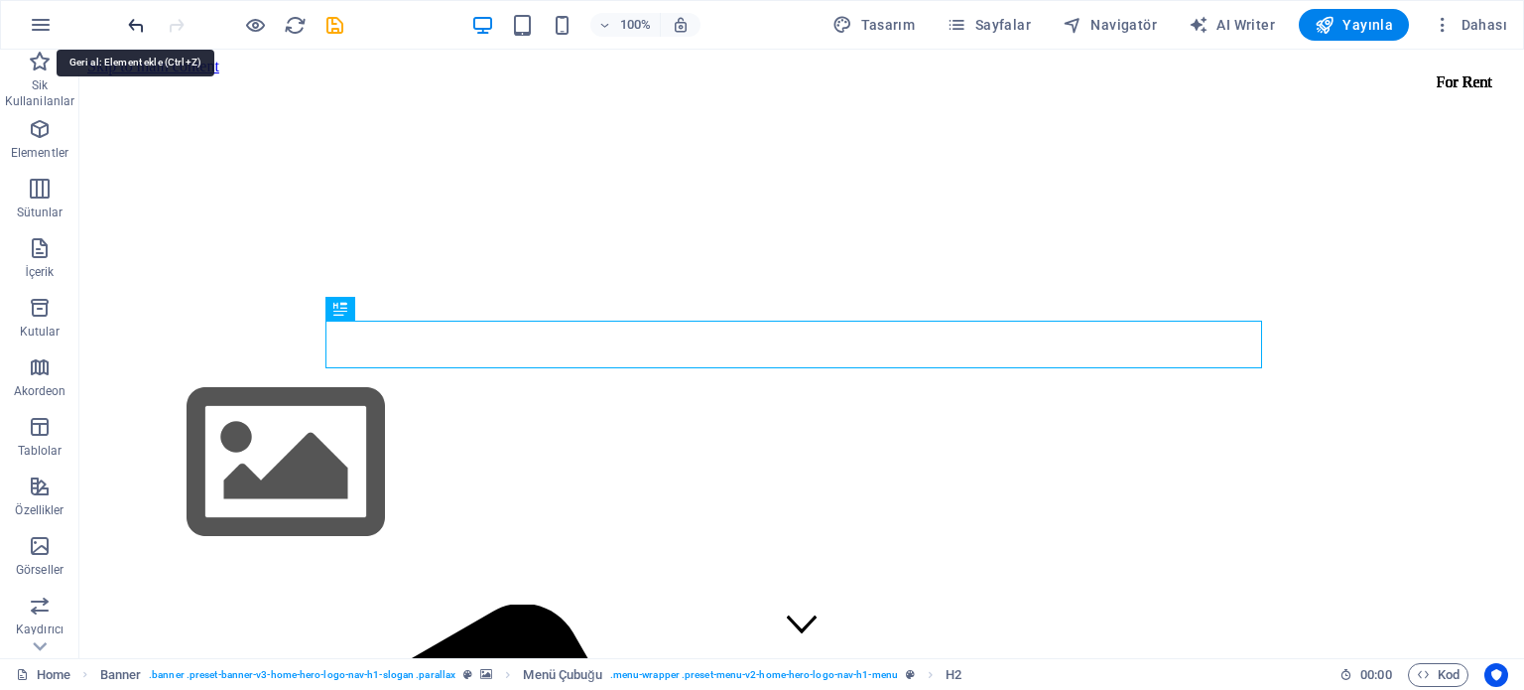
click at [128, 23] on icon "undo" at bounding box center [136, 25] width 23 height 23
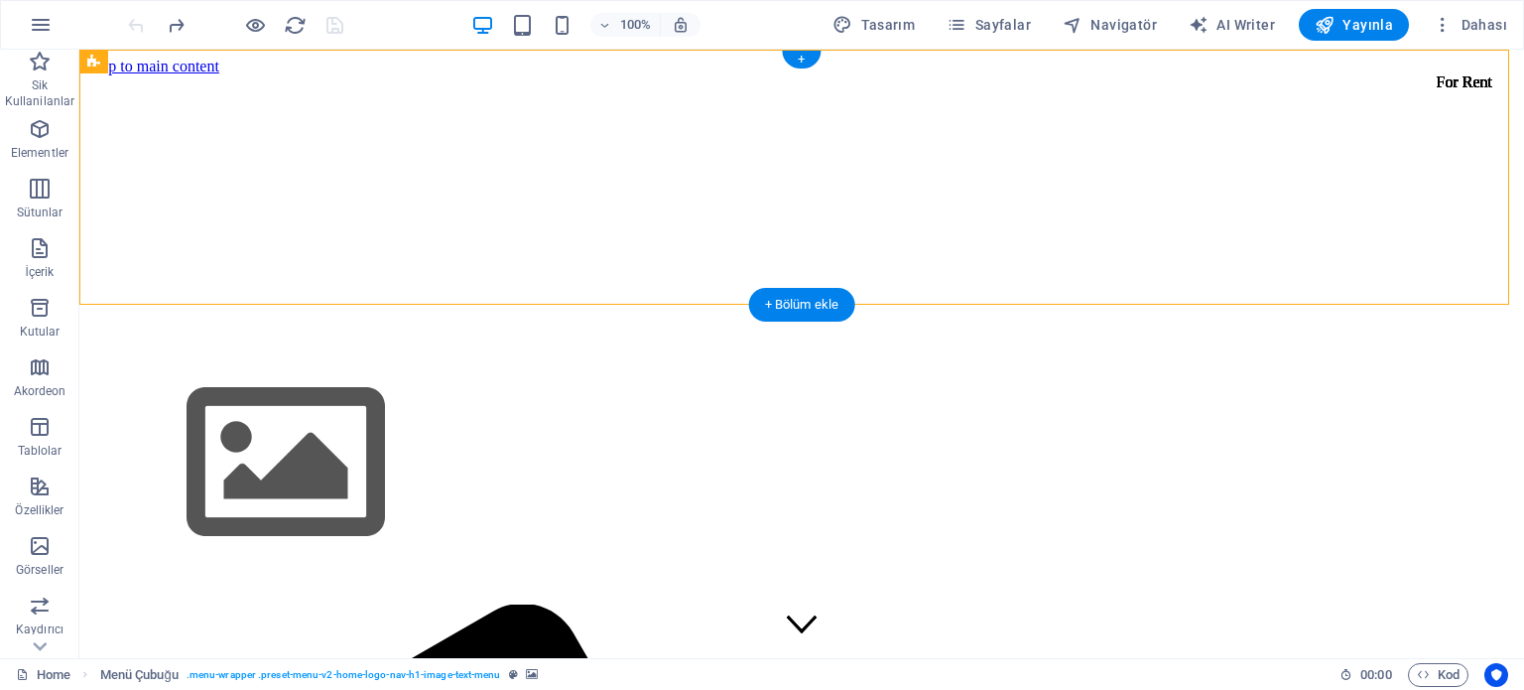
drag, startPoint x: 919, startPoint y: 154, endPoint x: 1002, endPoint y: 127, distance: 87.5
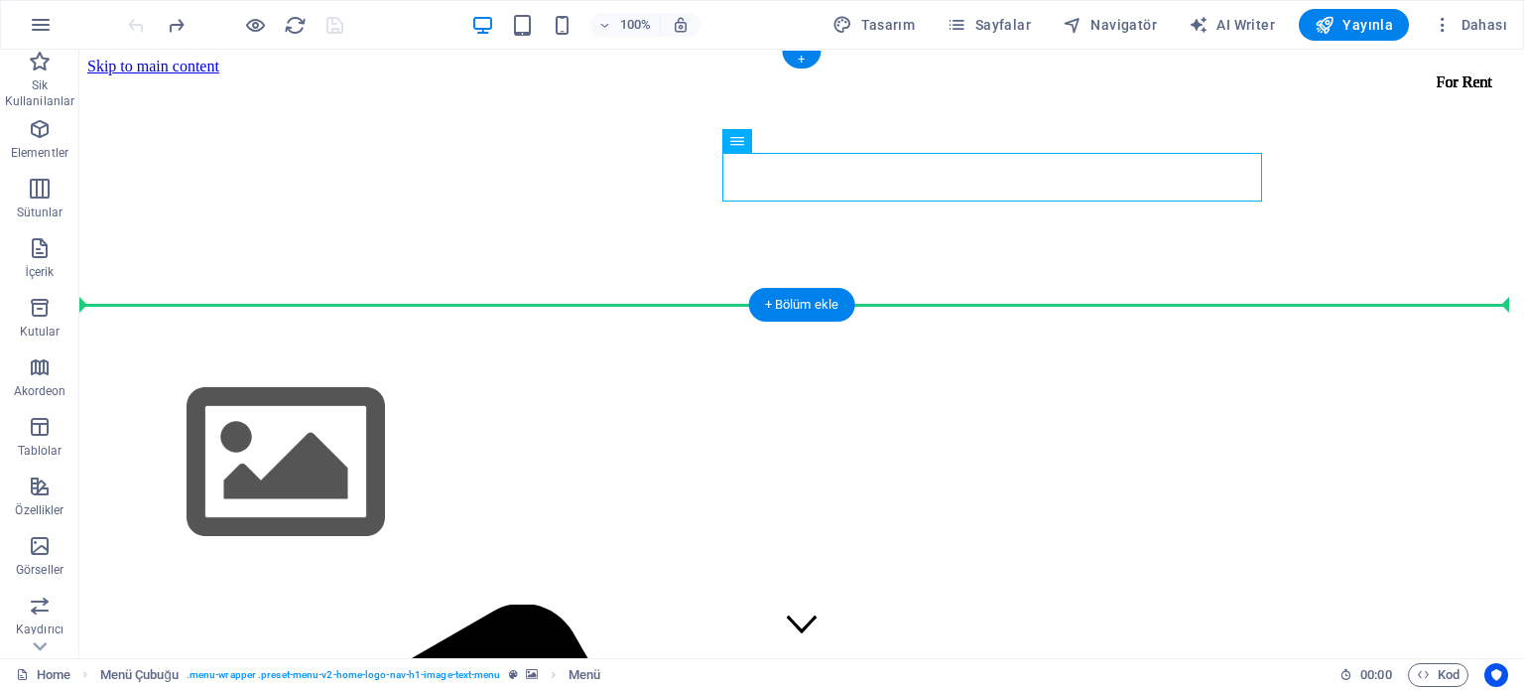
drag, startPoint x: 1085, startPoint y: 197, endPoint x: 1238, endPoint y: 204, distance: 152.9
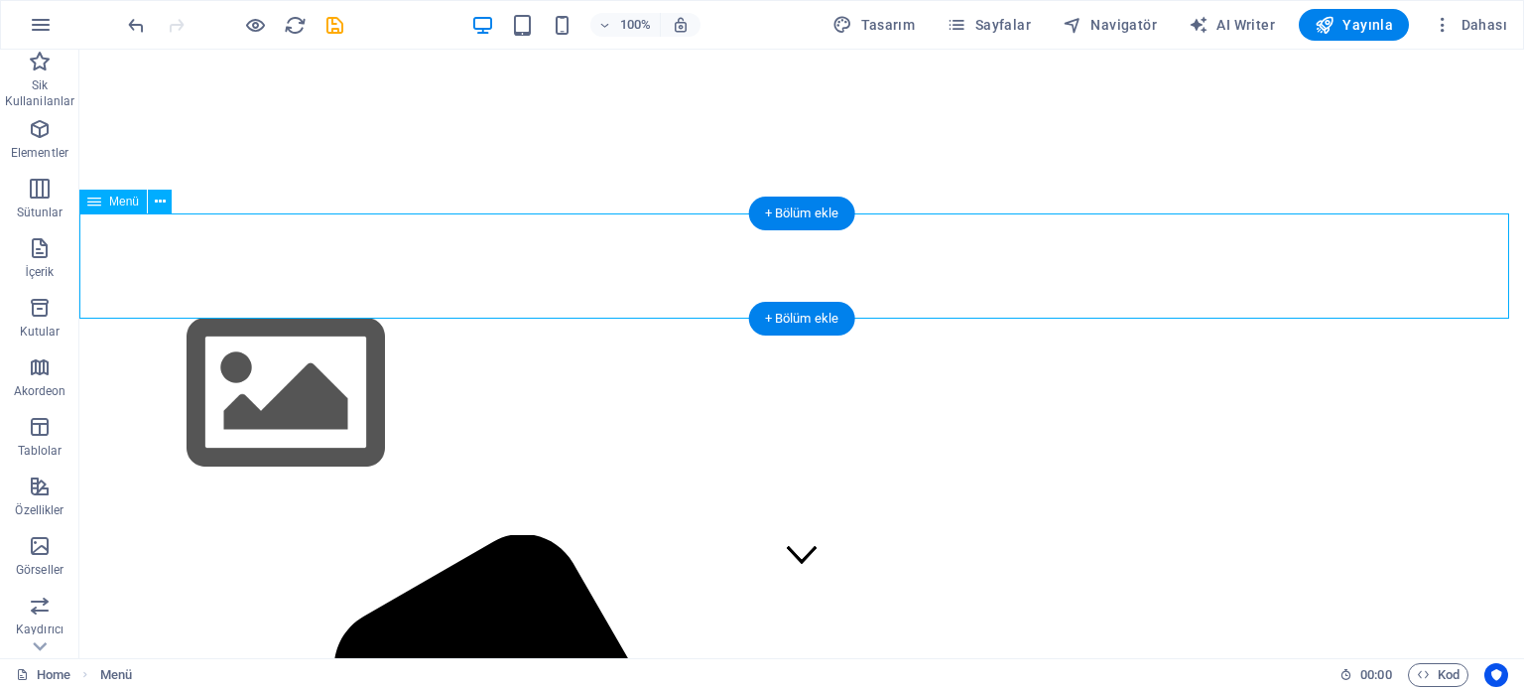
scroll to position [99, 0]
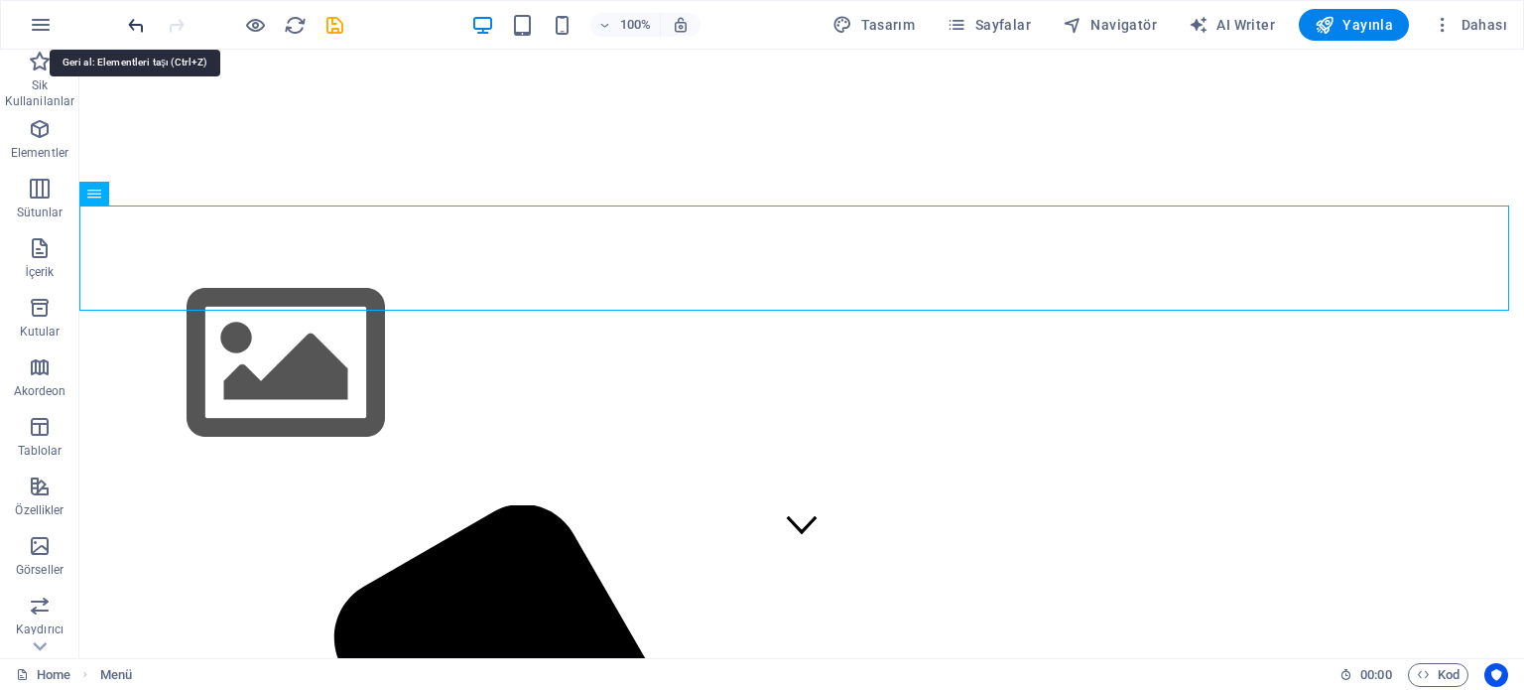
click at [139, 21] on icon "undo" at bounding box center [136, 25] width 23 height 23
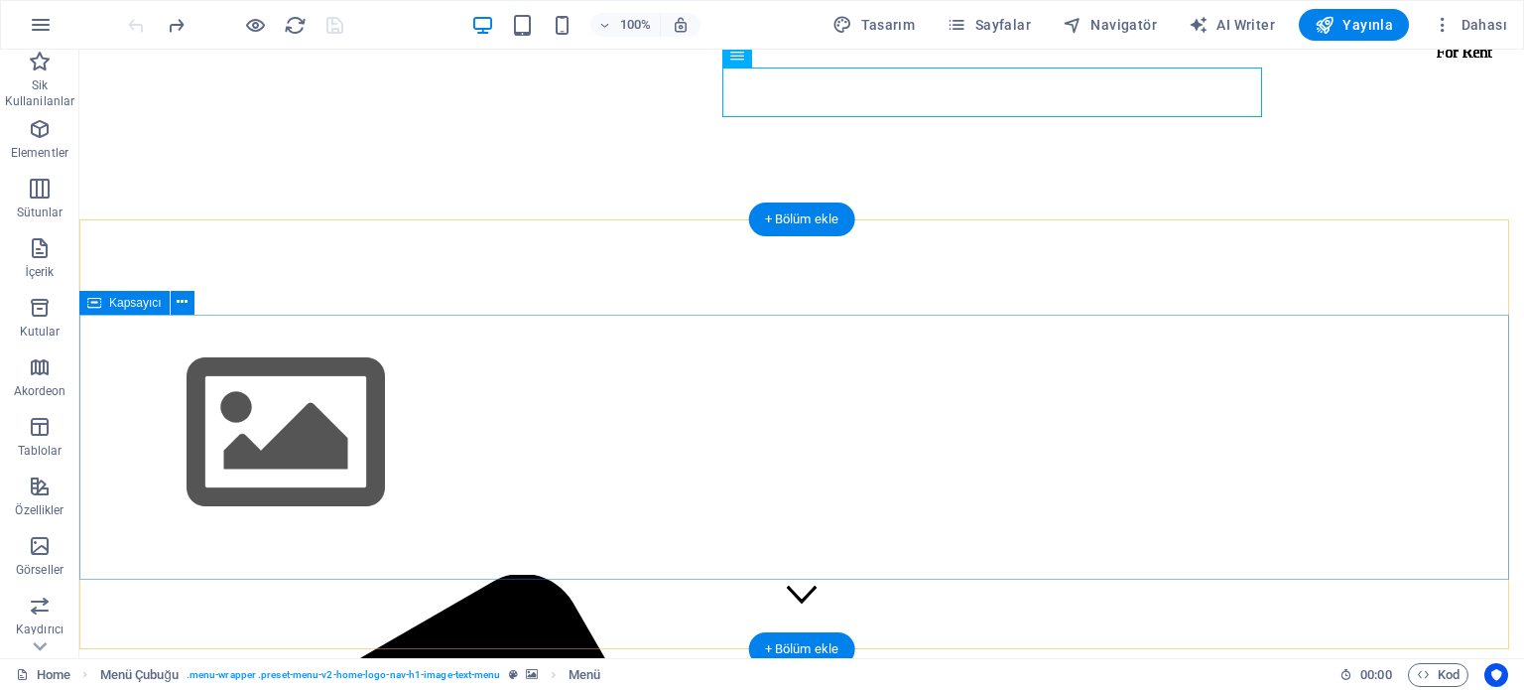
scroll to position [0, 0]
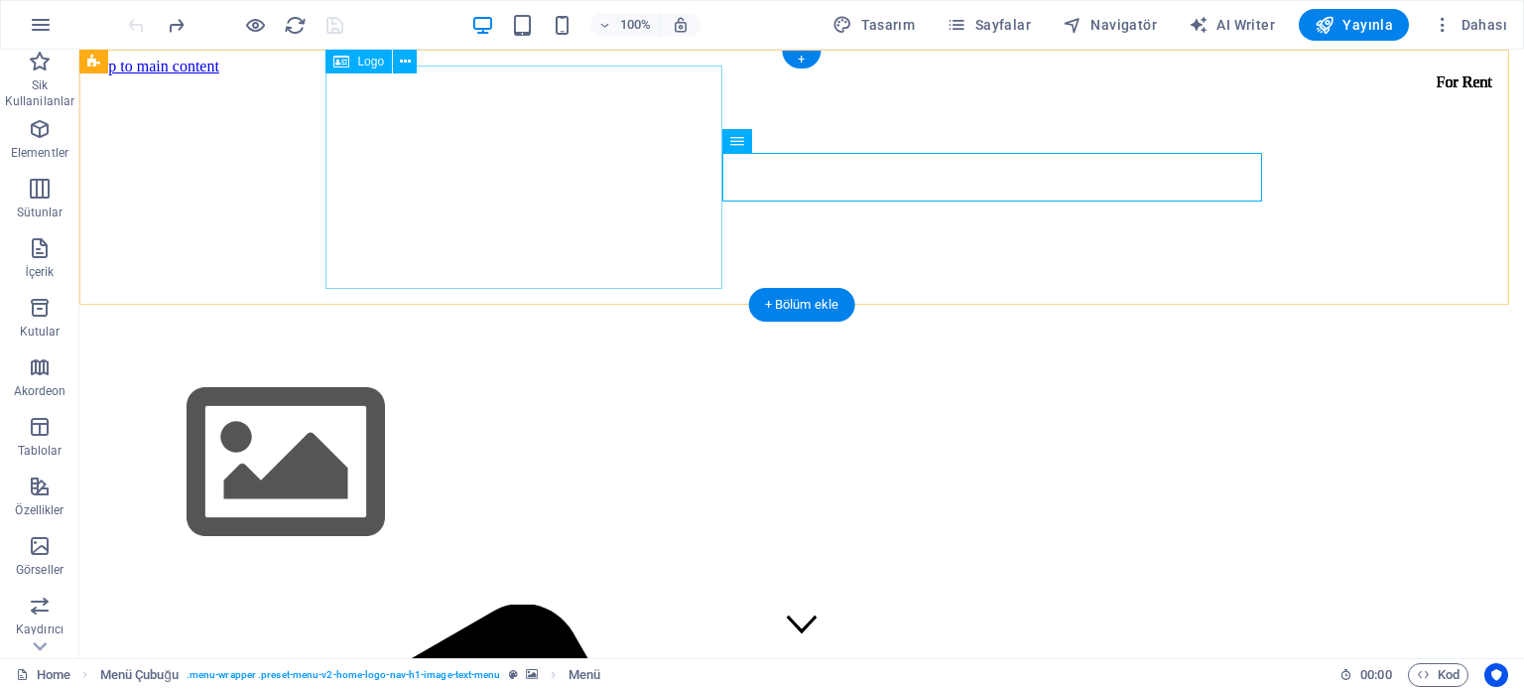
click at [409, 351] on div at bounding box center [801, 466] width 1429 height 231
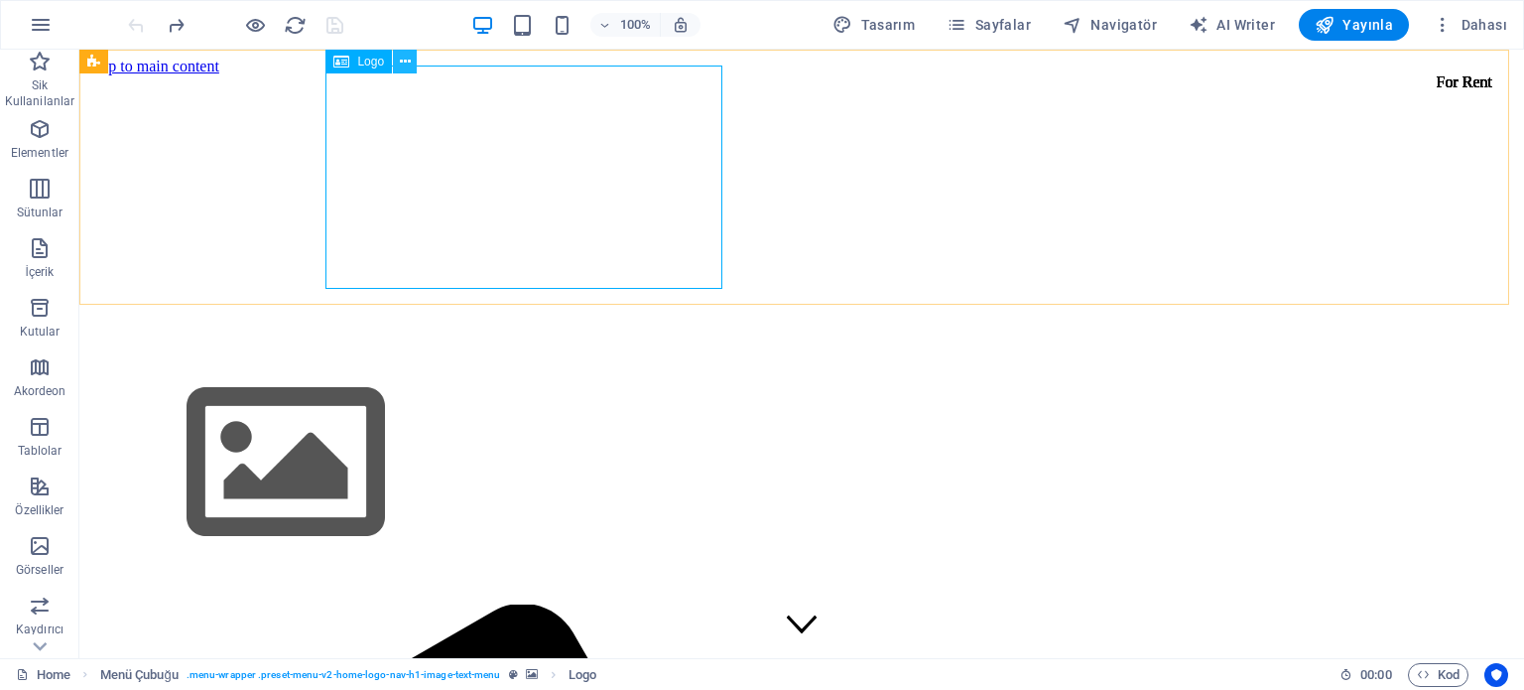
click at [408, 59] on icon at bounding box center [405, 62] width 11 height 21
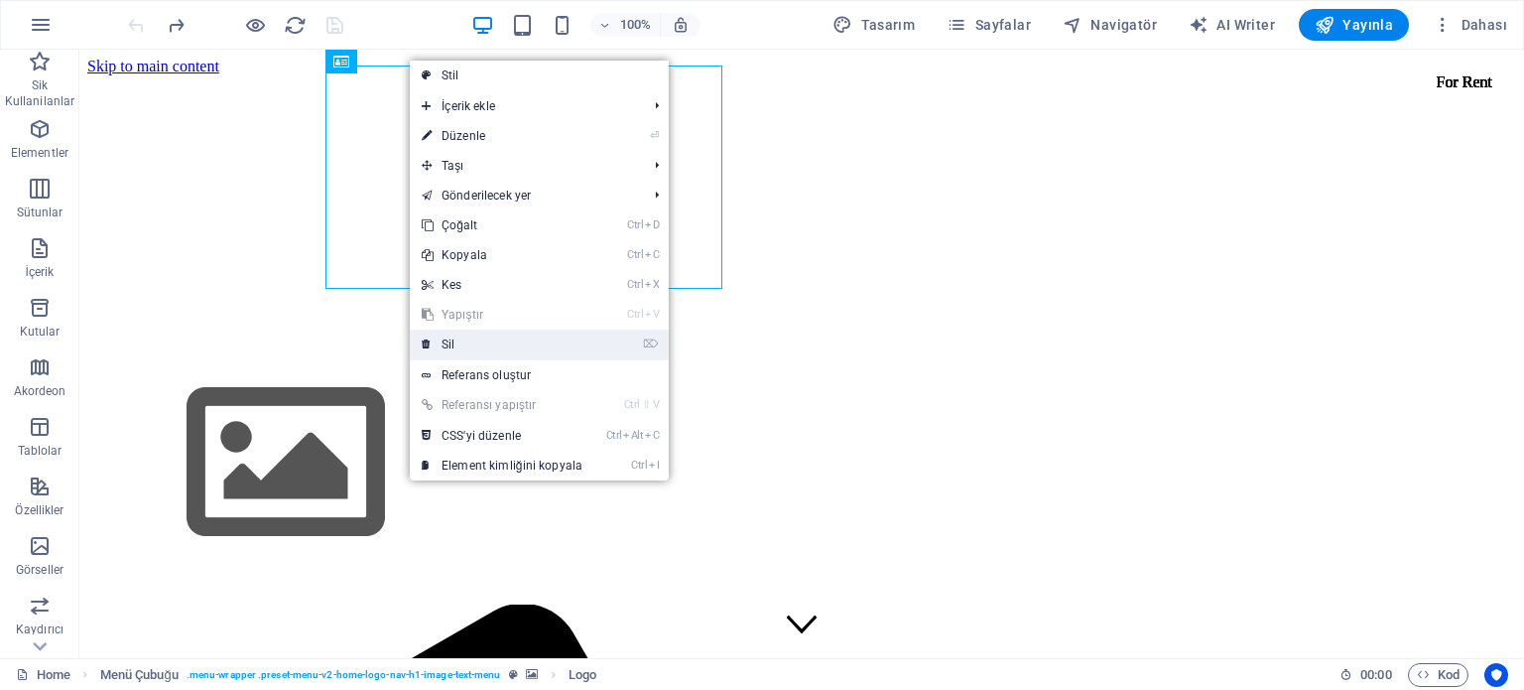
click at [483, 332] on link "⌦ Sil" at bounding box center [502, 344] width 185 height 30
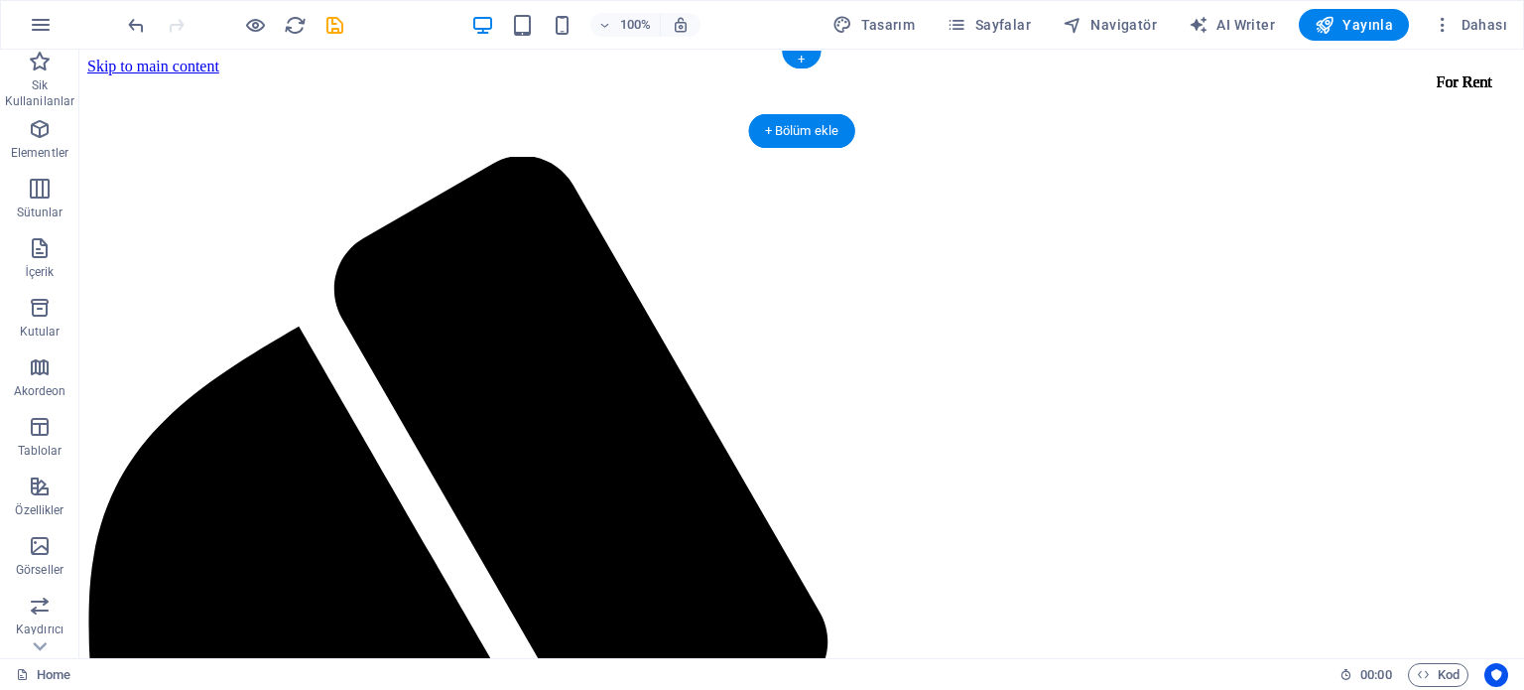
click at [199, 75] on figure at bounding box center [801, 75] width 1429 height 0
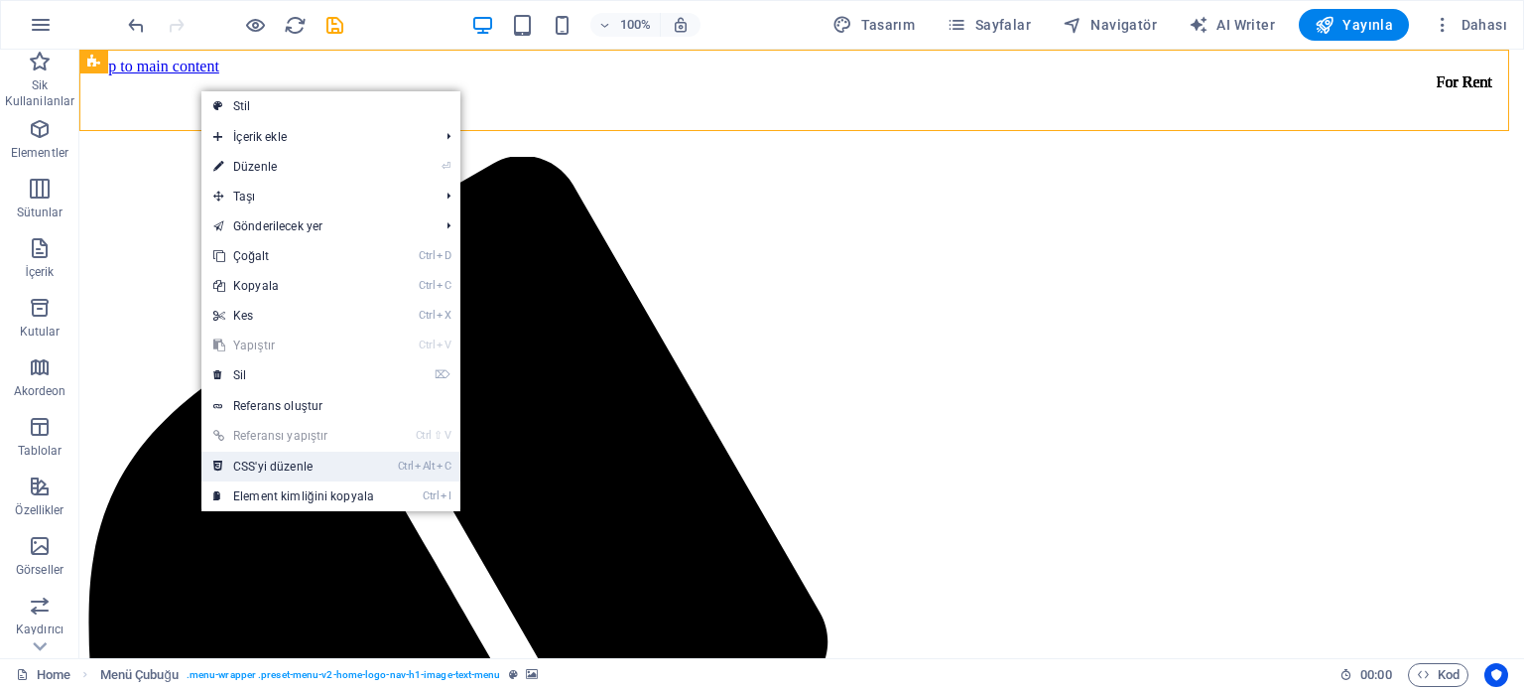
click at [341, 462] on link "Ctrl Alt C CSS'yi düzenle" at bounding box center [293, 466] width 185 height 30
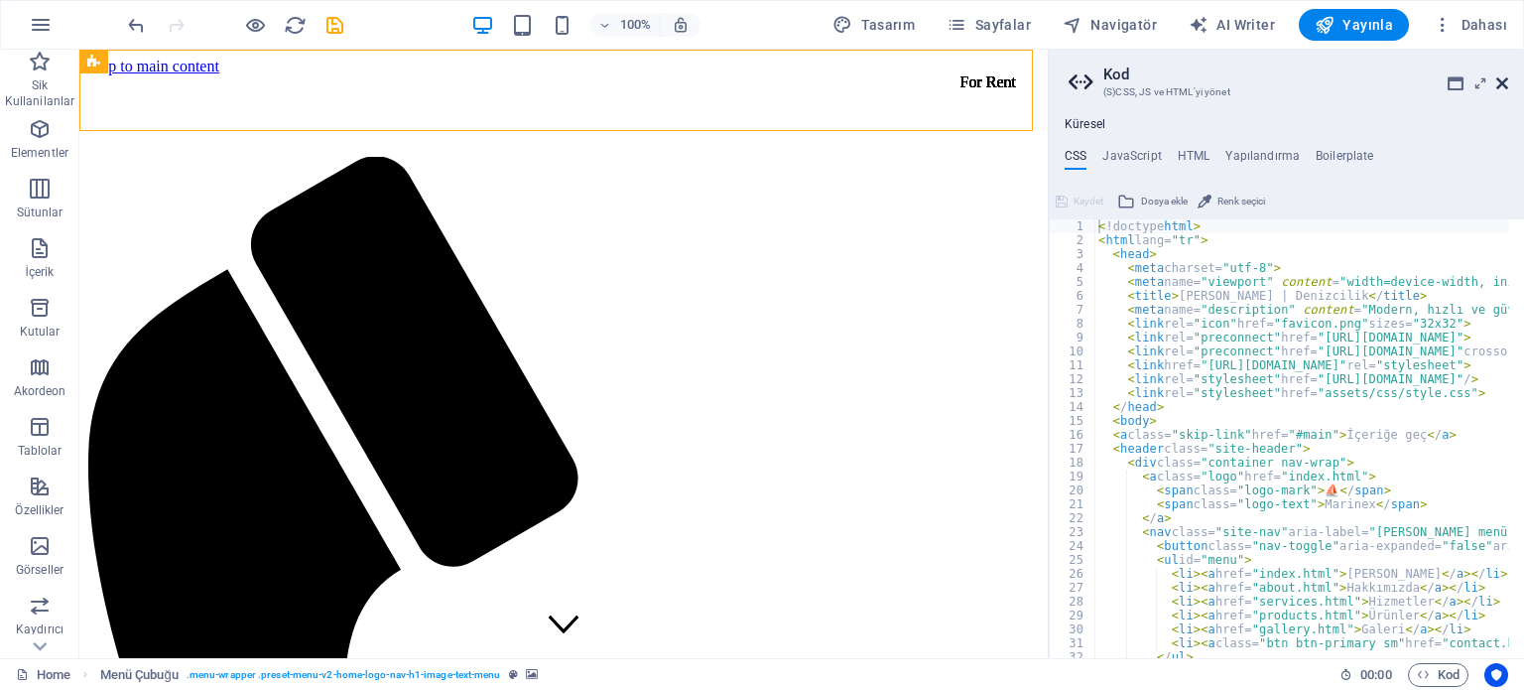
click at [1505, 80] on icon at bounding box center [1502, 83] width 12 height 16
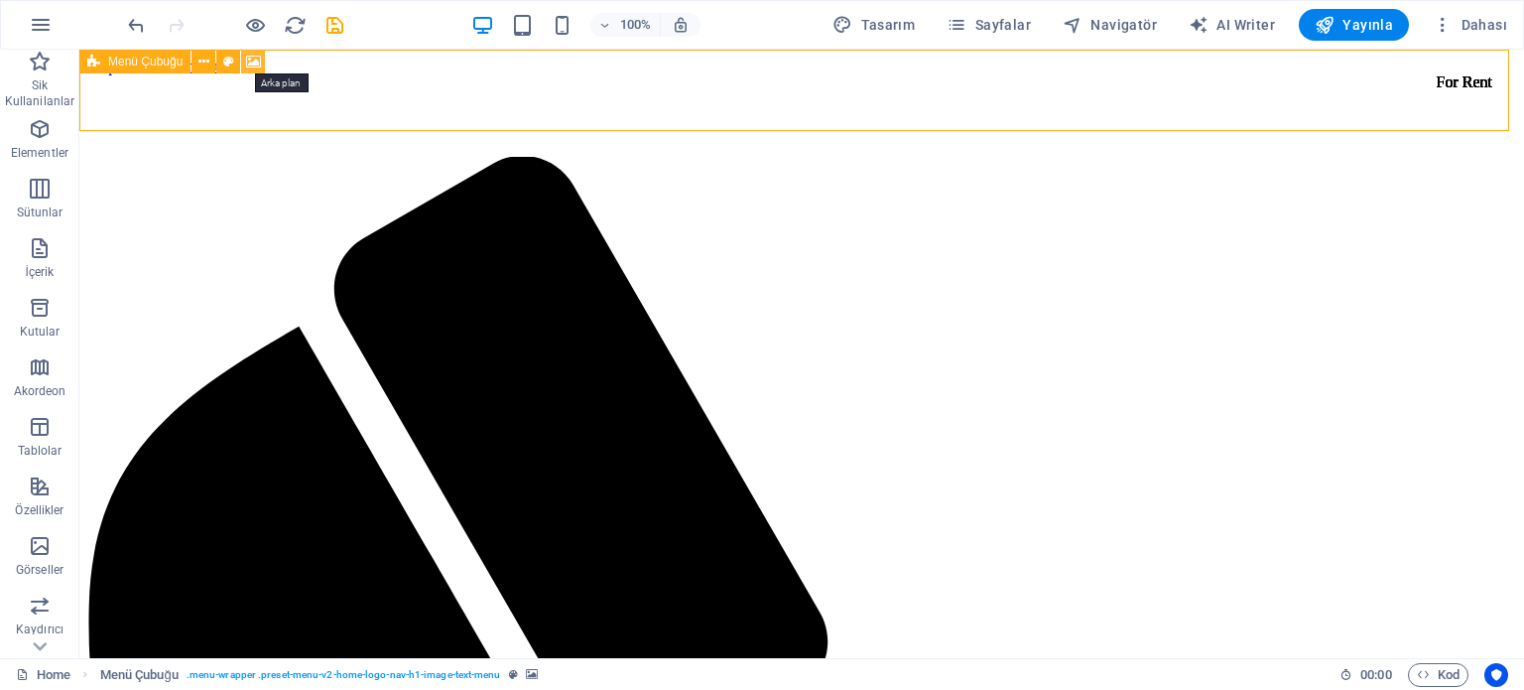
click at [256, 63] on icon at bounding box center [253, 62] width 15 height 21
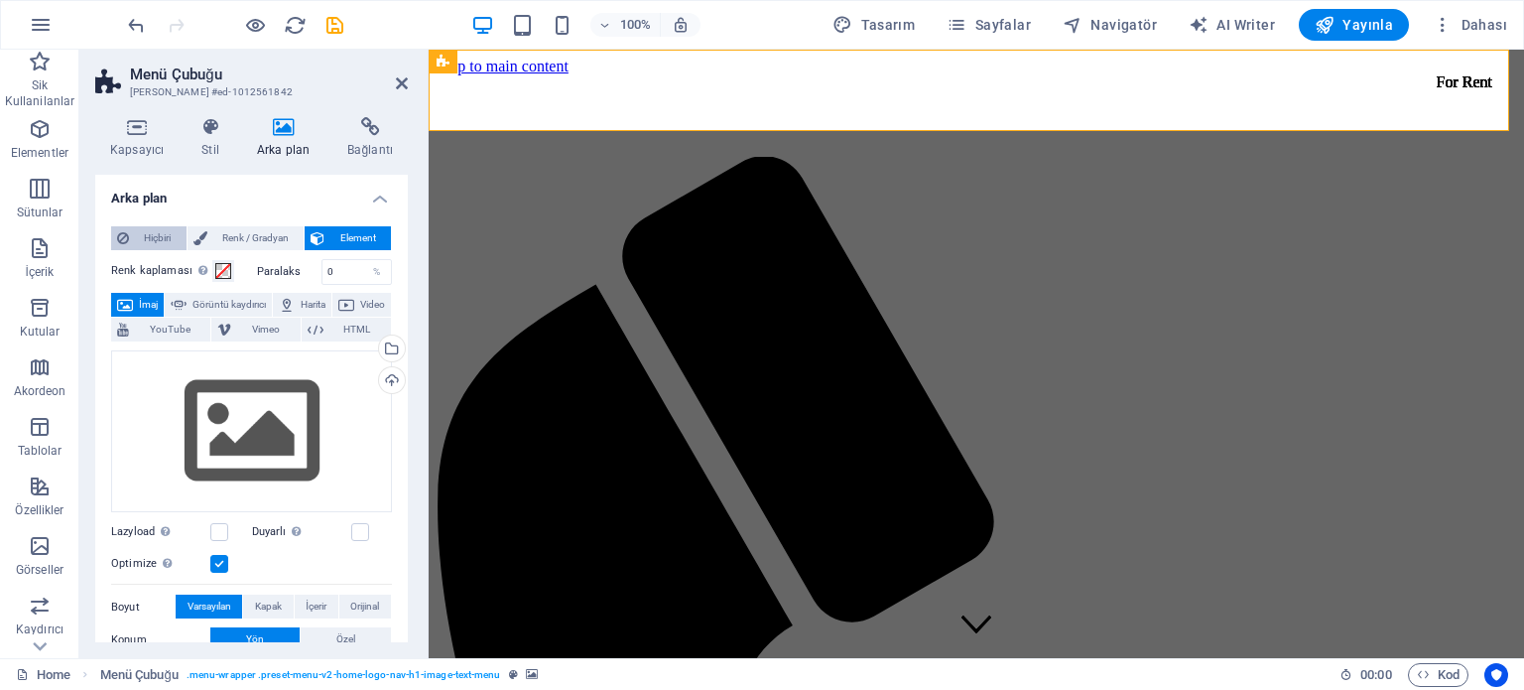
click at [163, 234] on span "Hiçbiri" at bounding box center [158, 238] width 46 height 24
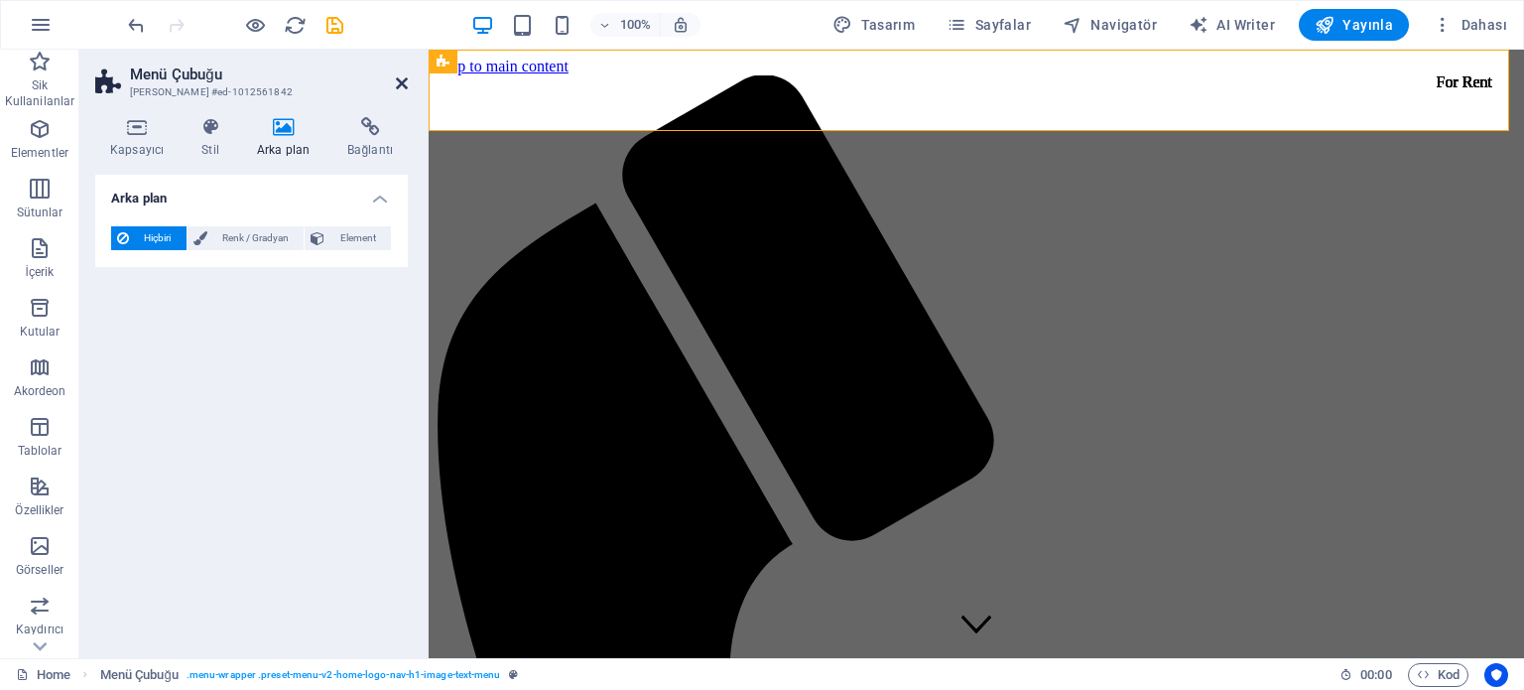
click at [400, 75] on icon at bounding box center [402, 83] width 12 height 16
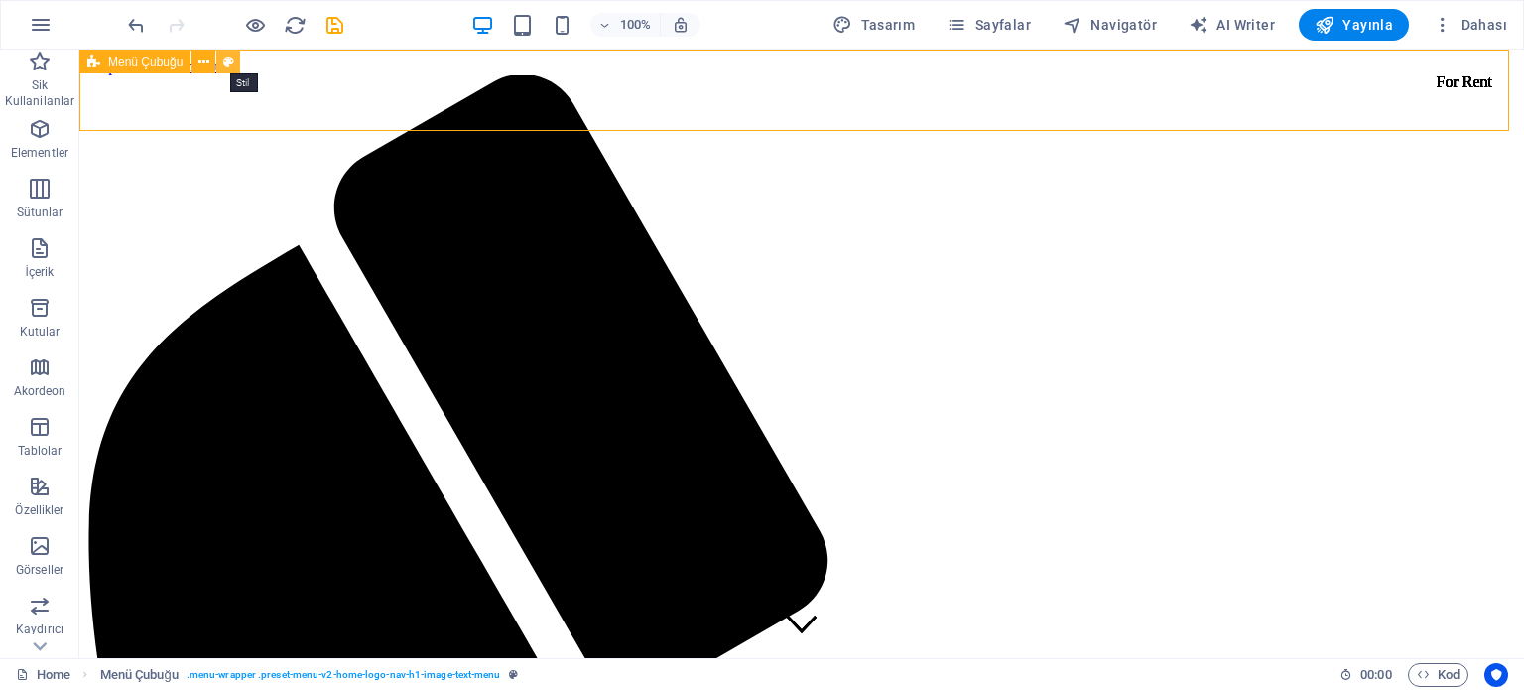
click at [229, 62] on icon at bounding box center [228, 62] width 11 height 21
select select "rem"
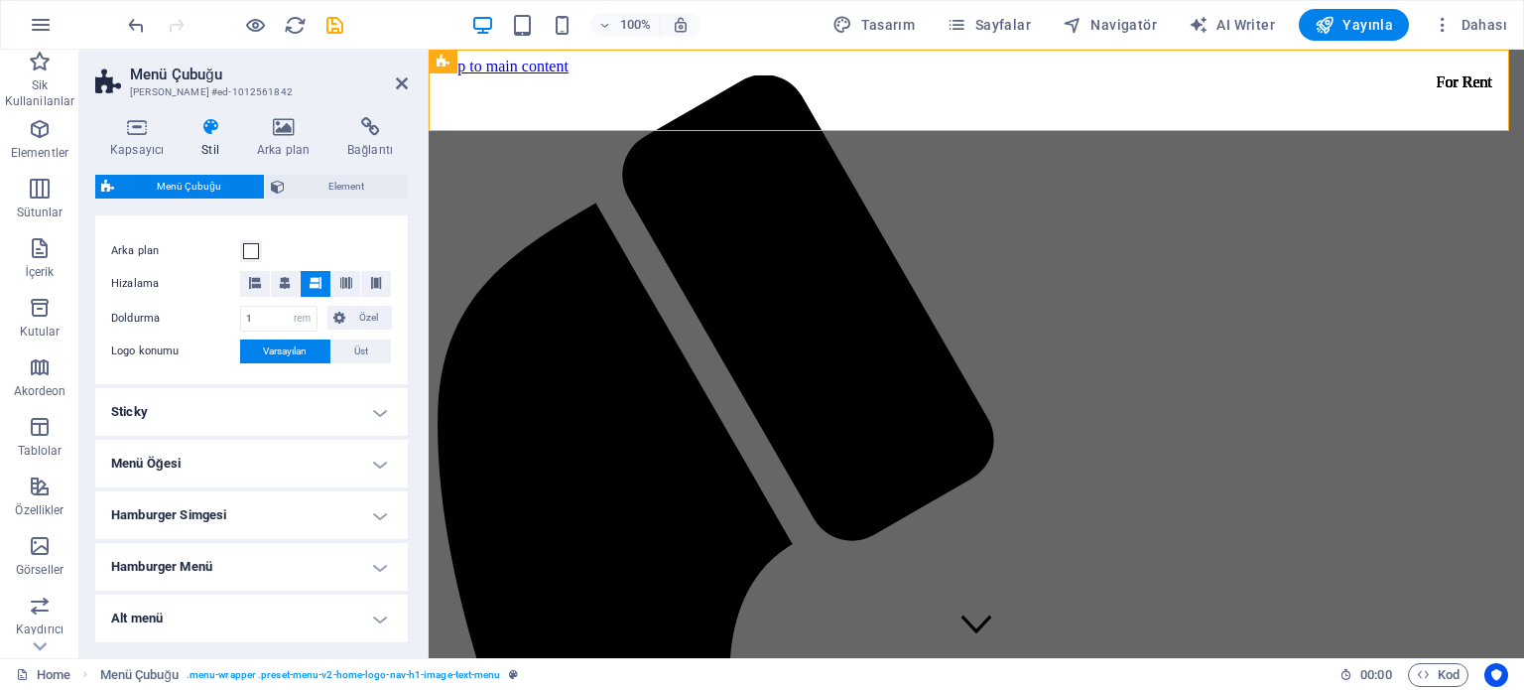
scroll to position [446, 0]
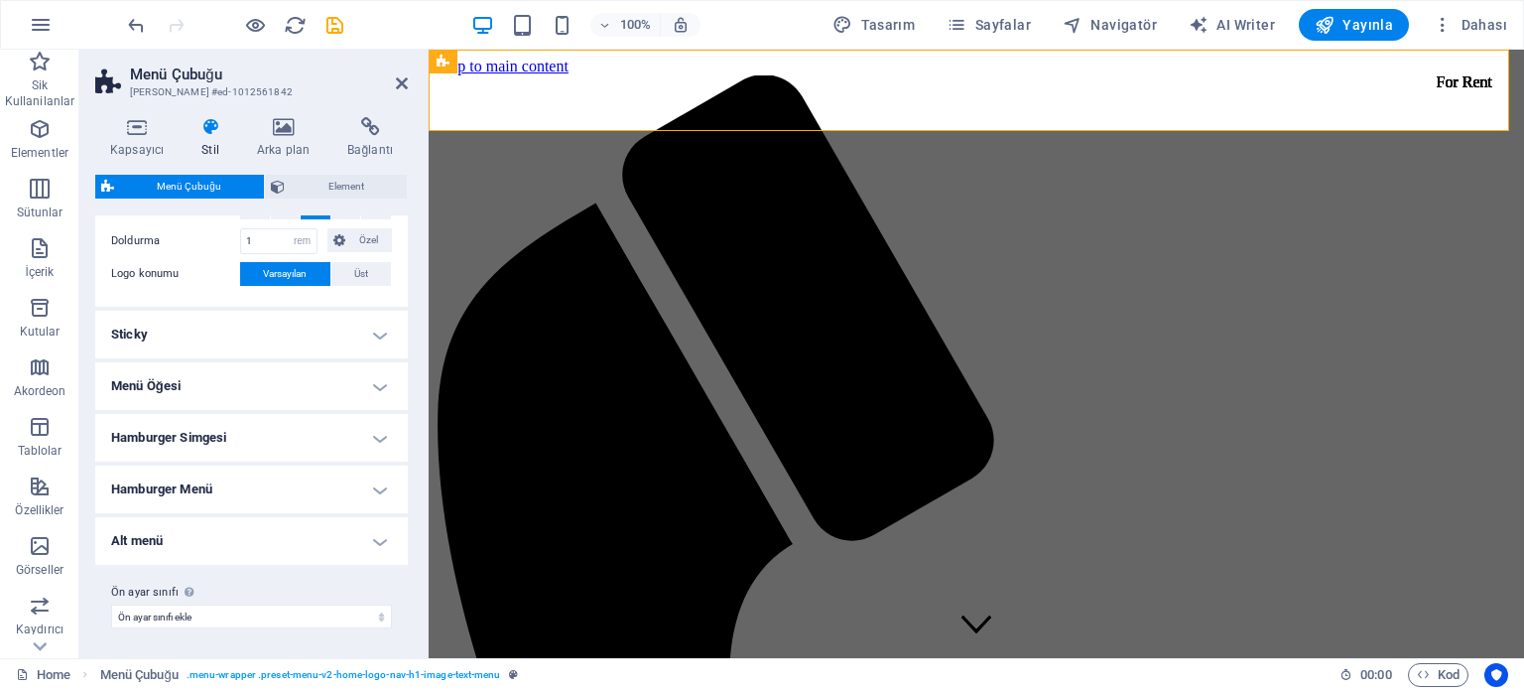
click at [232, 382] on h4 "Menü Öğesi" at bounding box center [251, 386] width 313 height 48
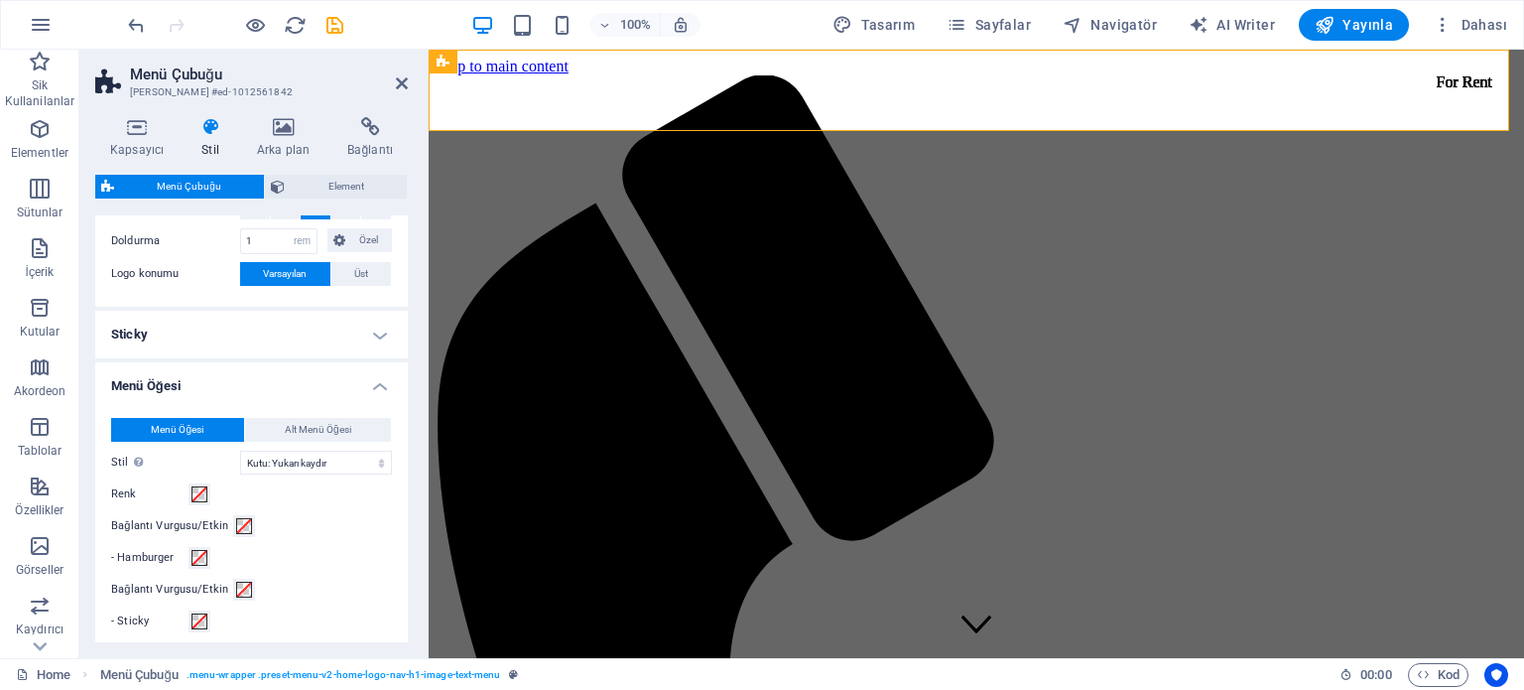
click at [232, 382] on h4 "Menü Öğesi" at bounding box center [251, 380] width 313 height 36
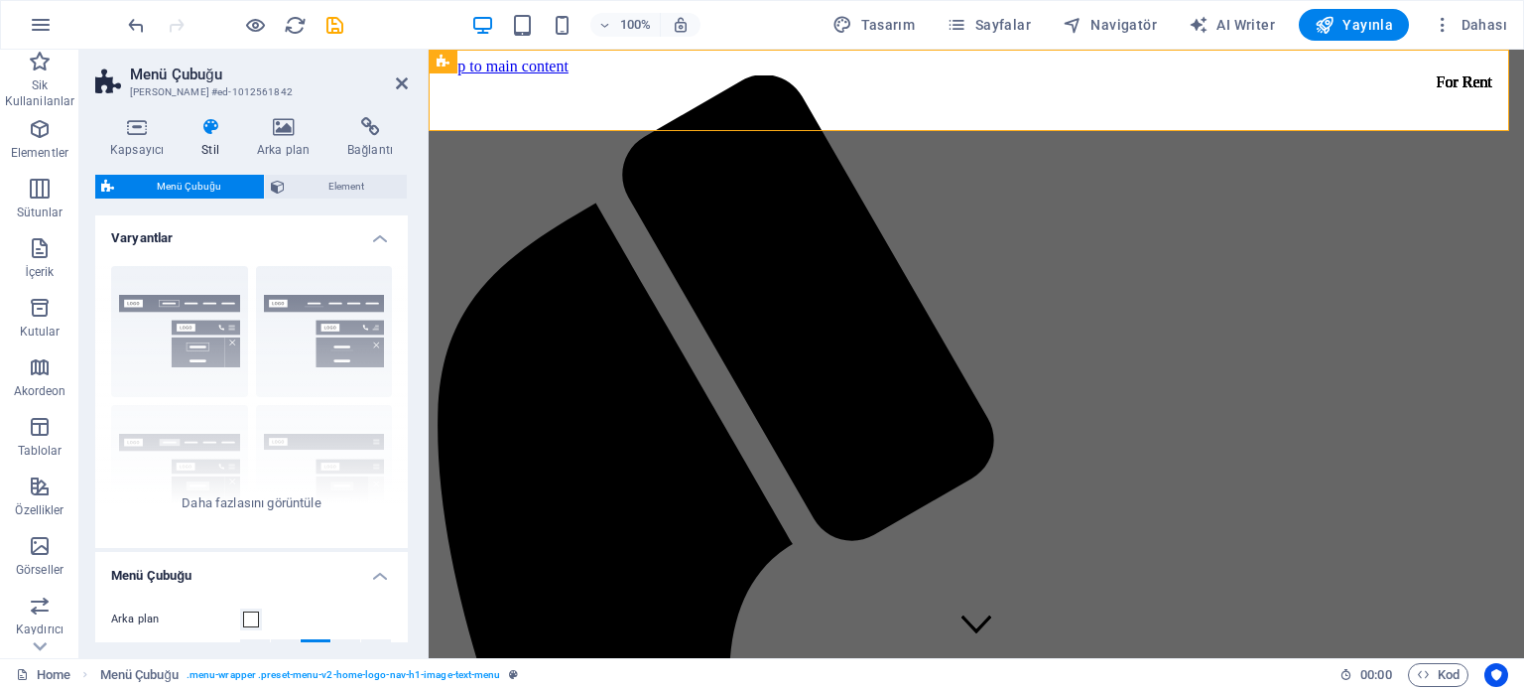
scroll to position [0, 0]
click at [136, 134] on icon at bounding box center [136, 127] width 83 height 20
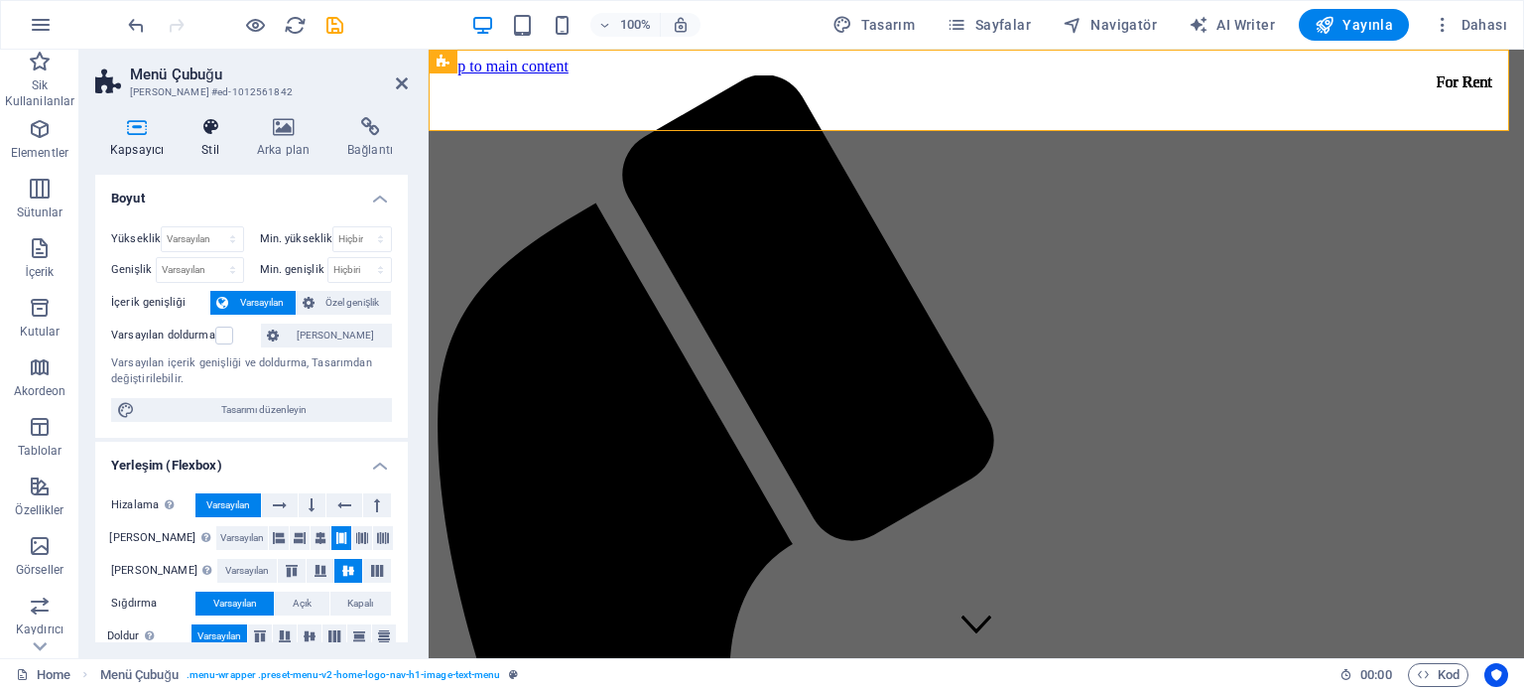
click at [209, 137] on h4 "Stil" at bounding box center [215, 138] width 56 height 42
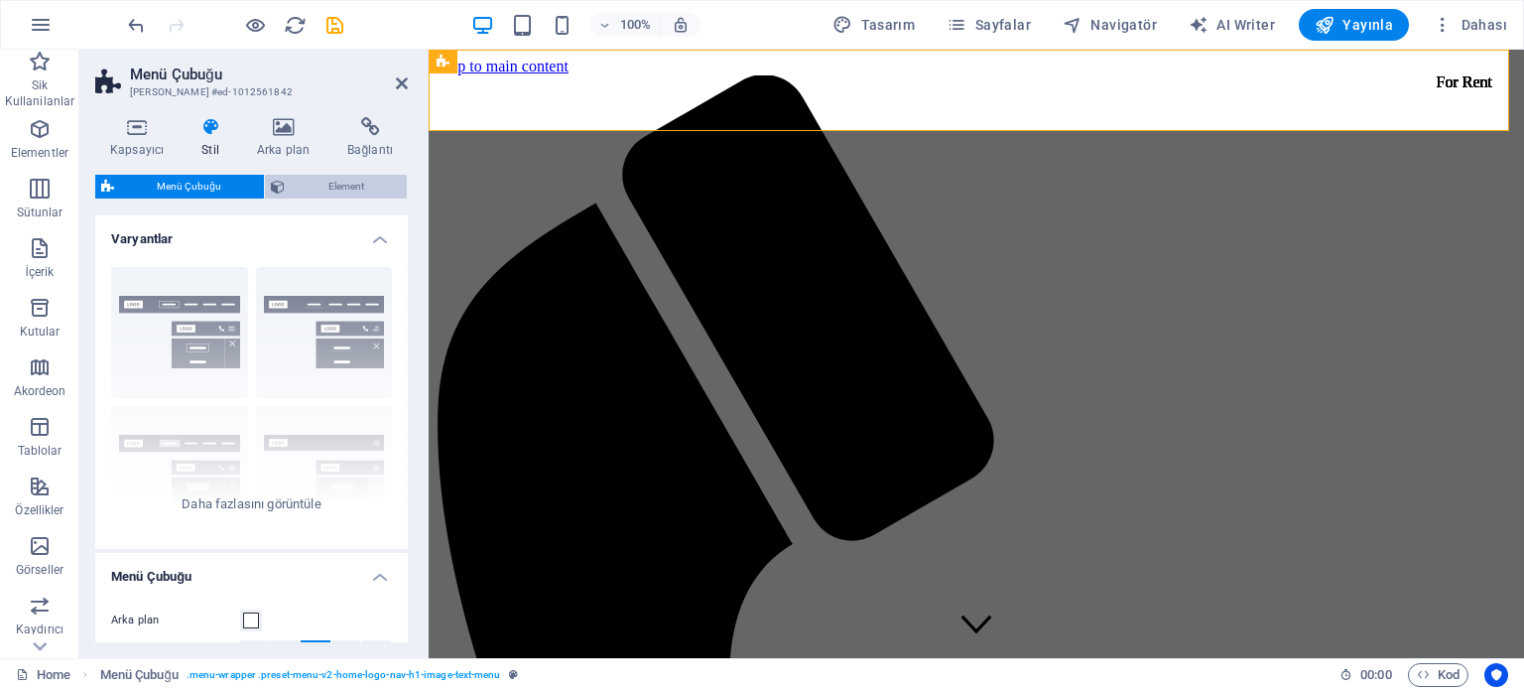
click at [333, 181] on span "Element" at bounding box center [346, 187] width 110 height 24
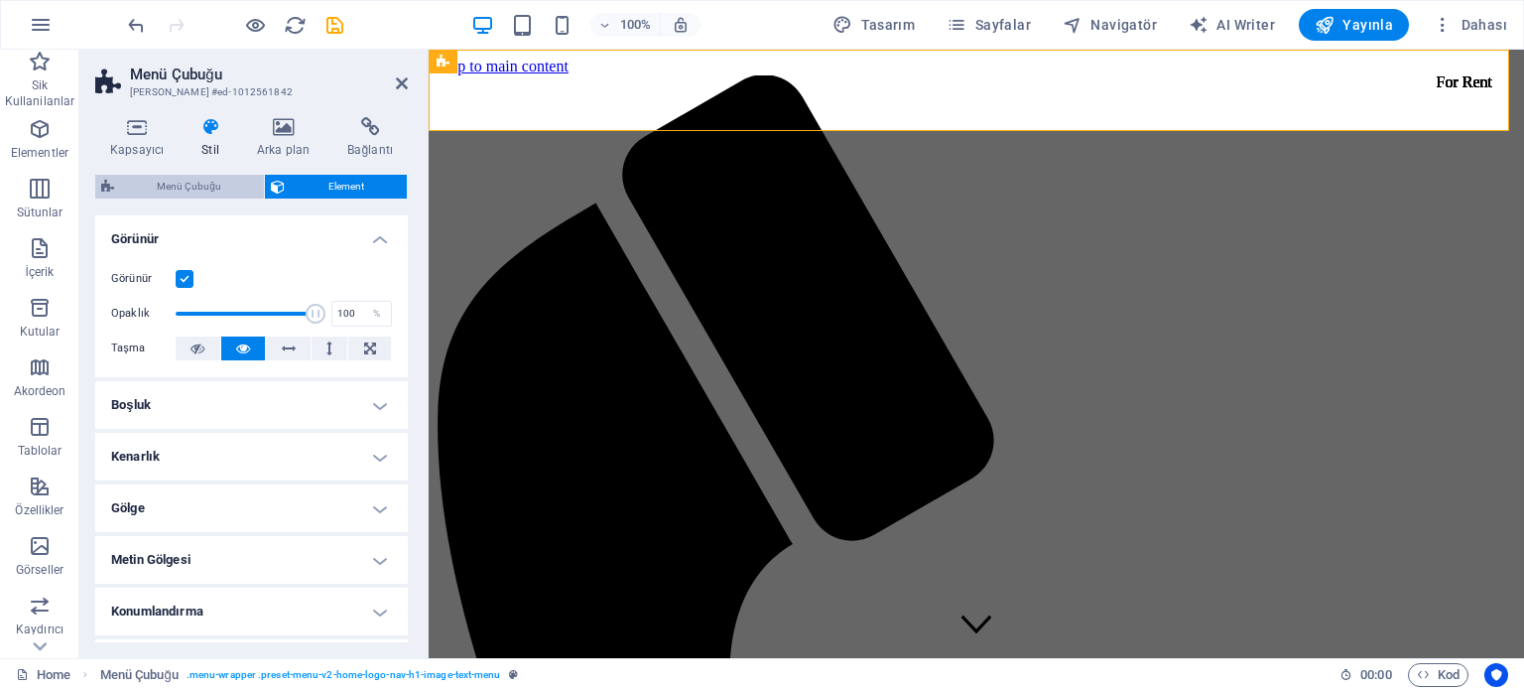
click at [215, 188] on span "Menü Çubuğu" at bounding box center [189, 187] width 138 height 24
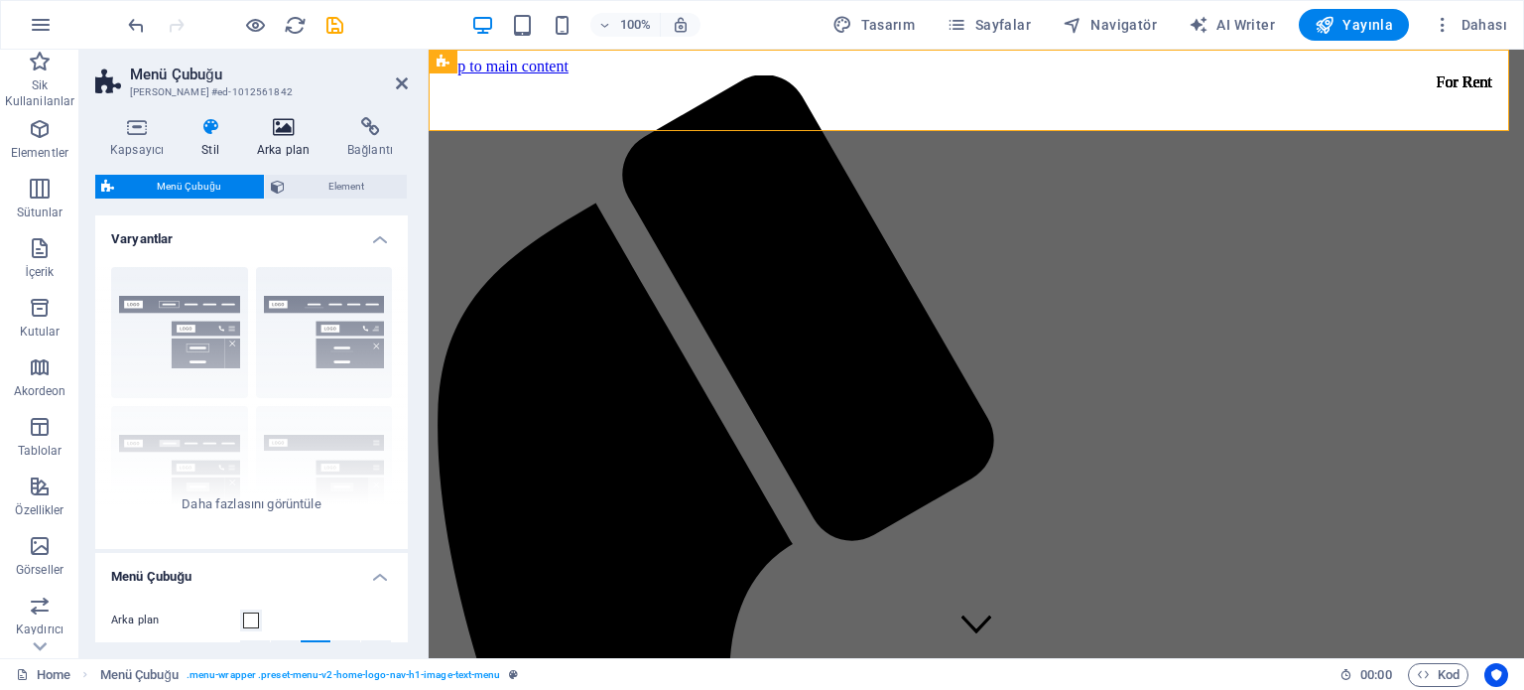
click at [294, 148] on h4 "Arka plan" at bounding box center [287, 138] width 90 height 42
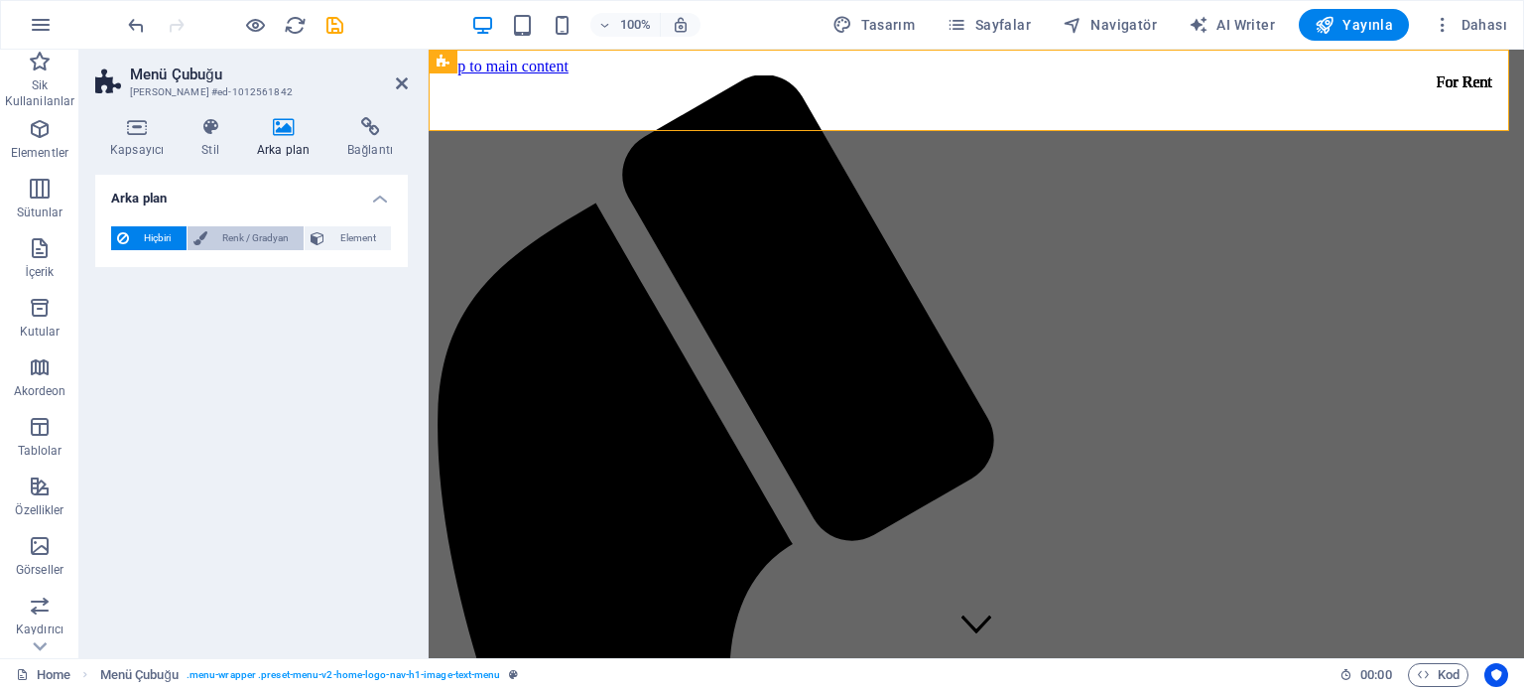
click at [266, 240] on span "Renk / Gradyan" at bounding box center [255, 238] width 85 height 24
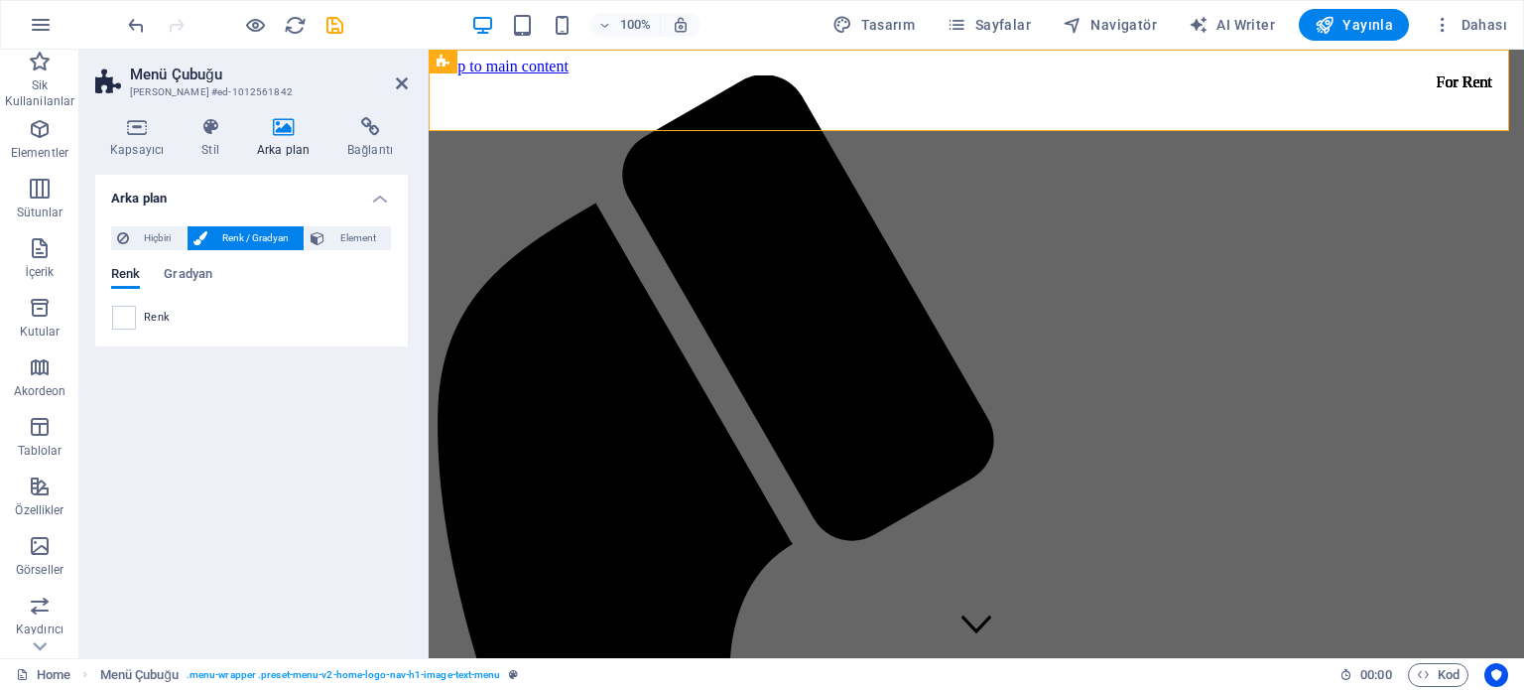
click at [142, 316] on div "Renk" at bounding box center [251, 318] width 279 height 24
click at [123, 315] on span at bounding box center [124, 318] width 22 height 22
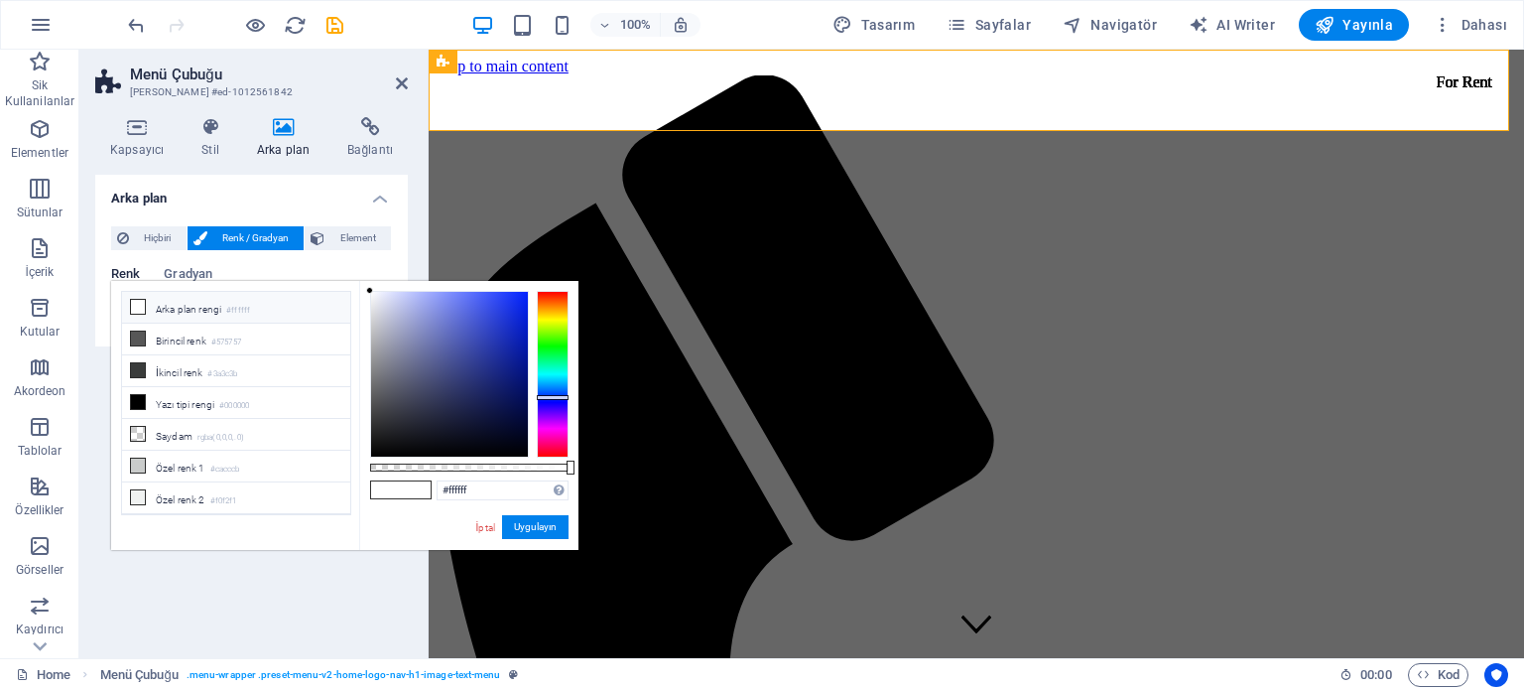
click at [552, 397] on div at bounding box center [553, 374] width 32 height 167
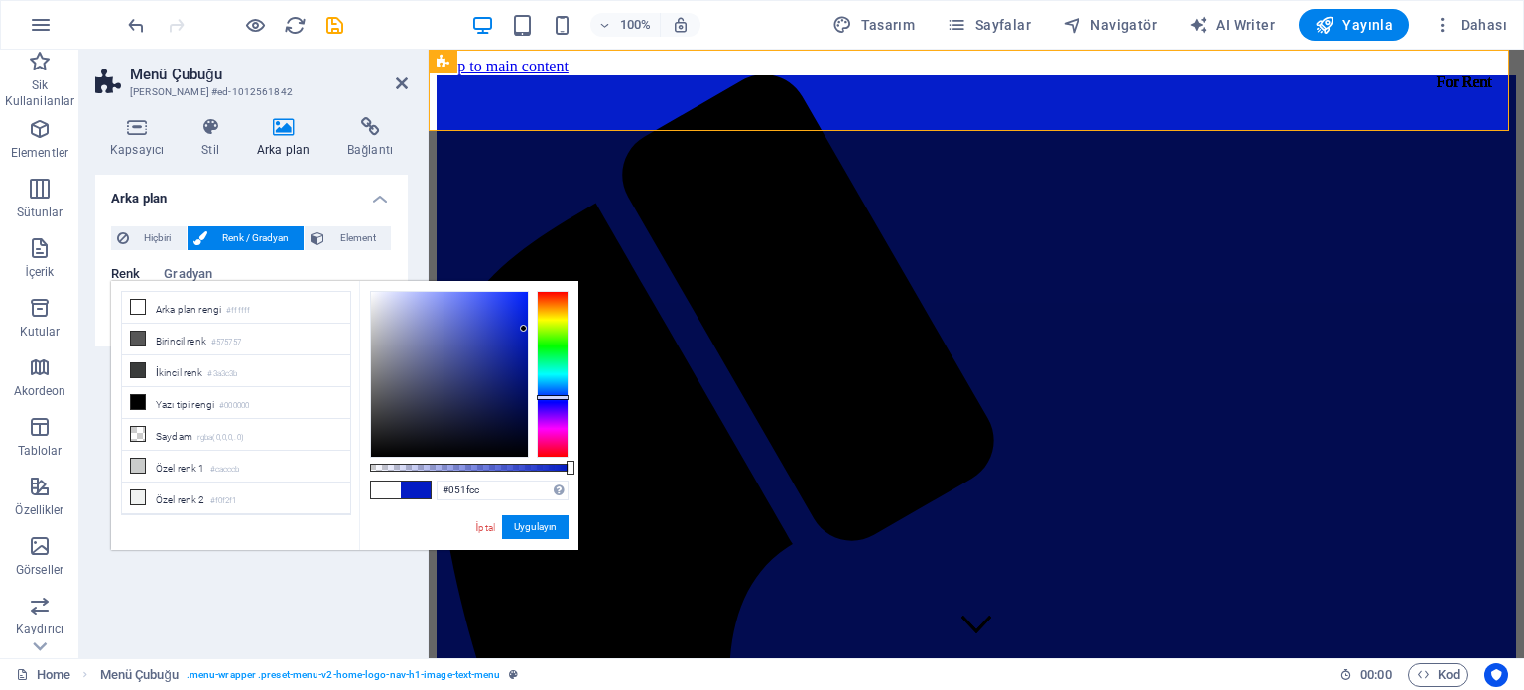
drag, startPoint x: 511, startPoint y: 345, endPoint x: 523, endPoint y: 323, distance: 24.9
click at [523, 323] on div at bounding box center [449, 374] width 157 height 165
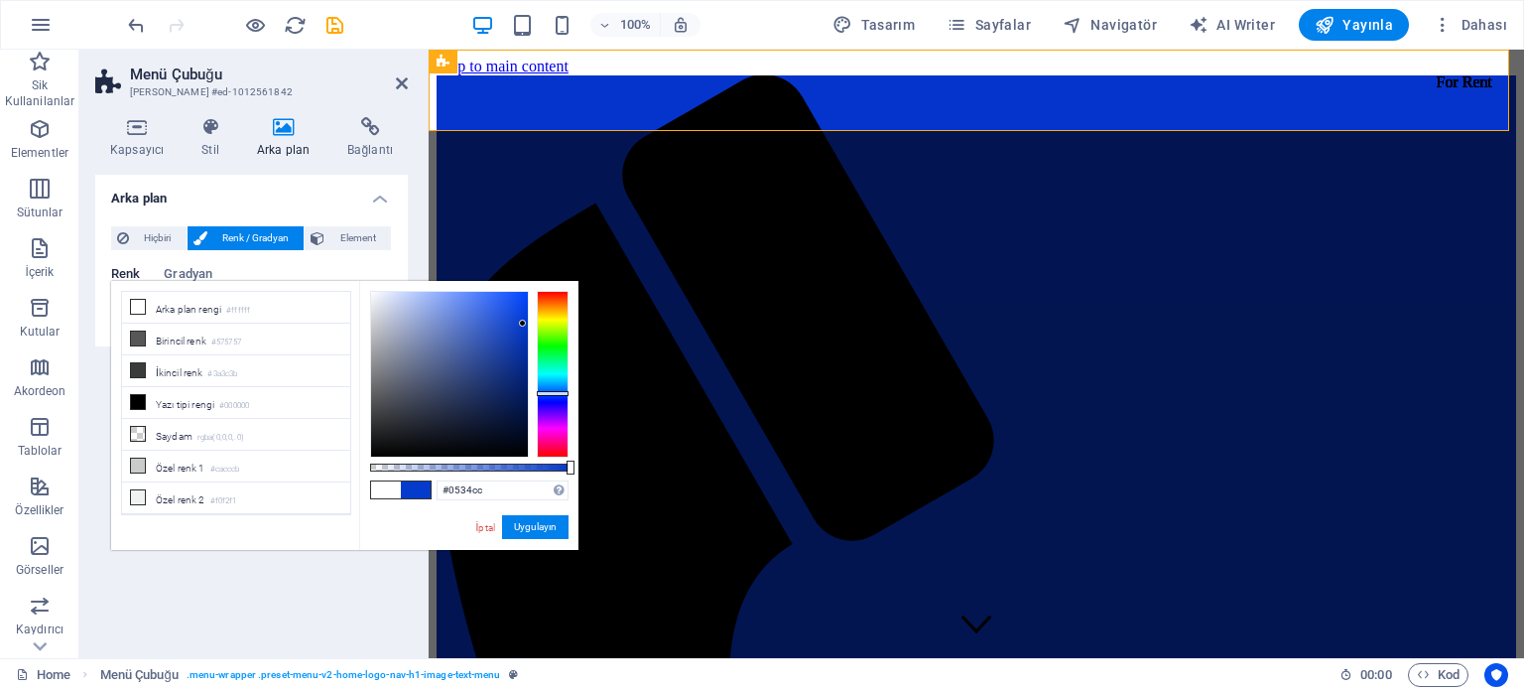
click at [554, 394] on div at bounding box center [553, 374] width 32 height 167
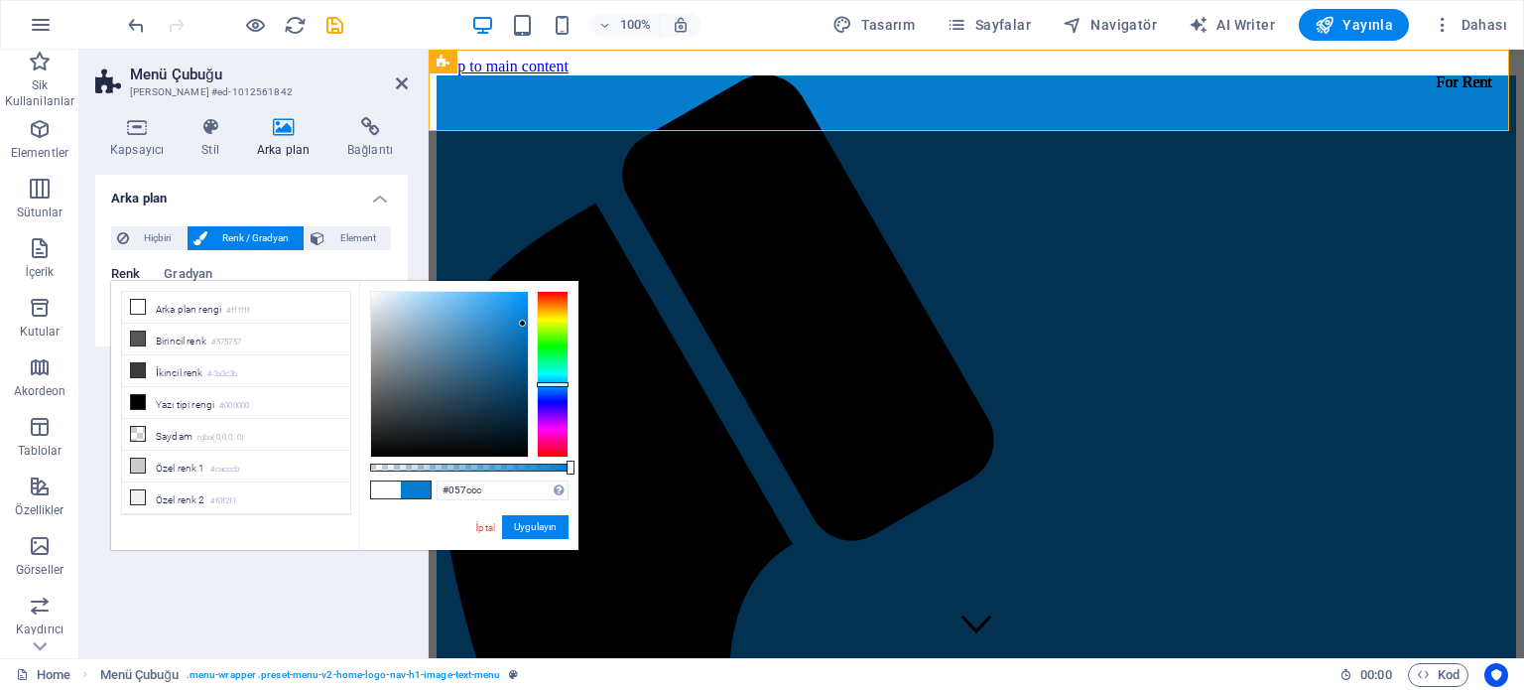
click at [554, 384] on div at bounding box center [553, 384] width 32 height 5
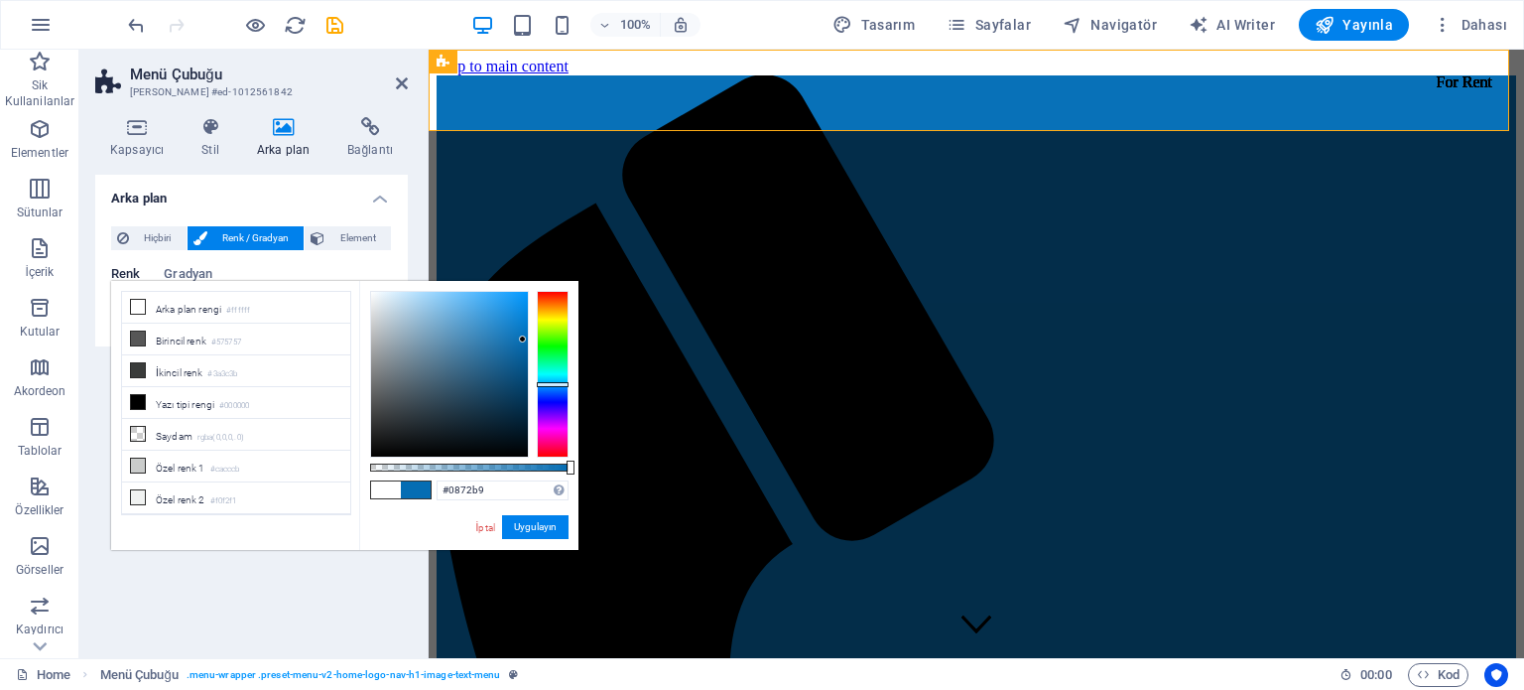
type input "#0a72b9"
drag, startPoint x: 521, startPoint y: 323, endPoint x: 519, endPoint y: 335, distance: 12.1
click at [519, 335] on div at bounding box center [518, 334] width 7 height 7
click at [530, 526] on button "Uygulayın" at bounding box center [535, 527] width 66 height 24
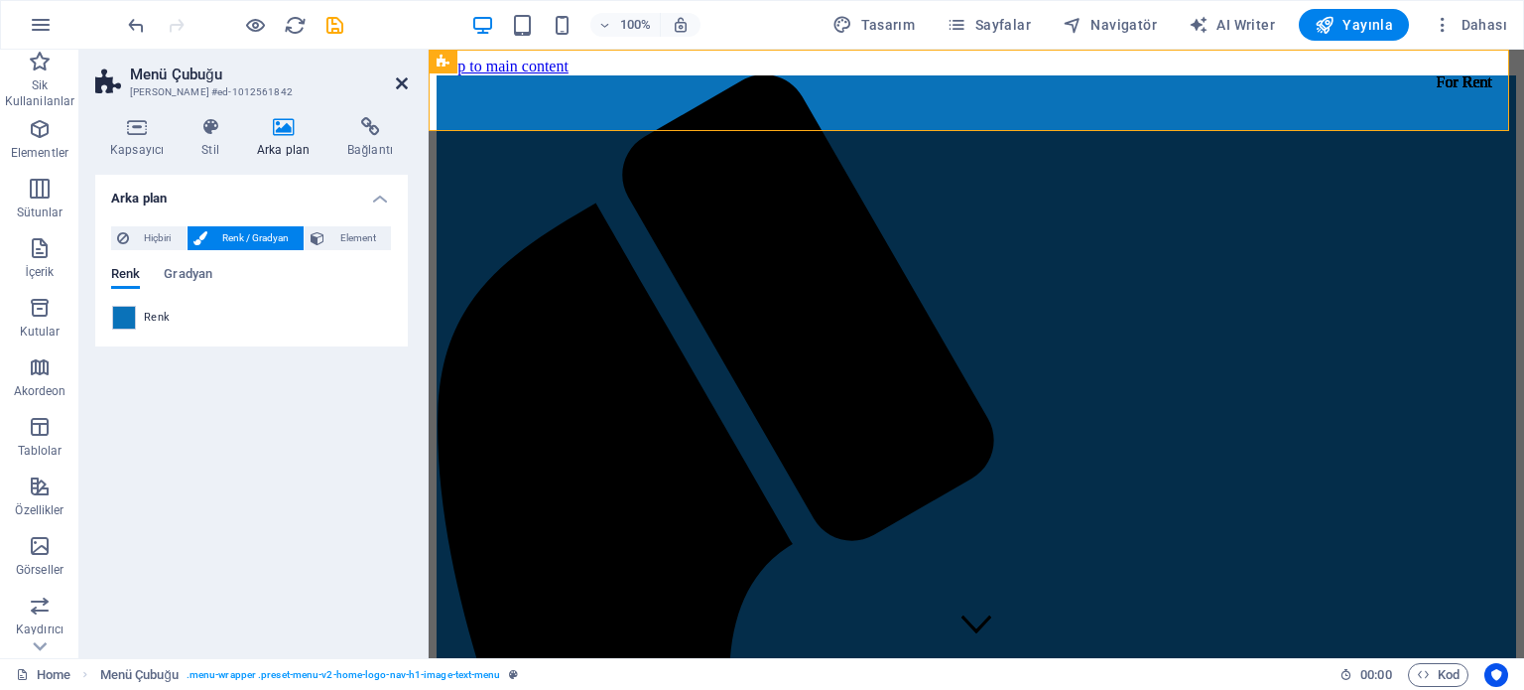
click at [401, 86] on icon at bounding box center [402, 83] width 12 height 16
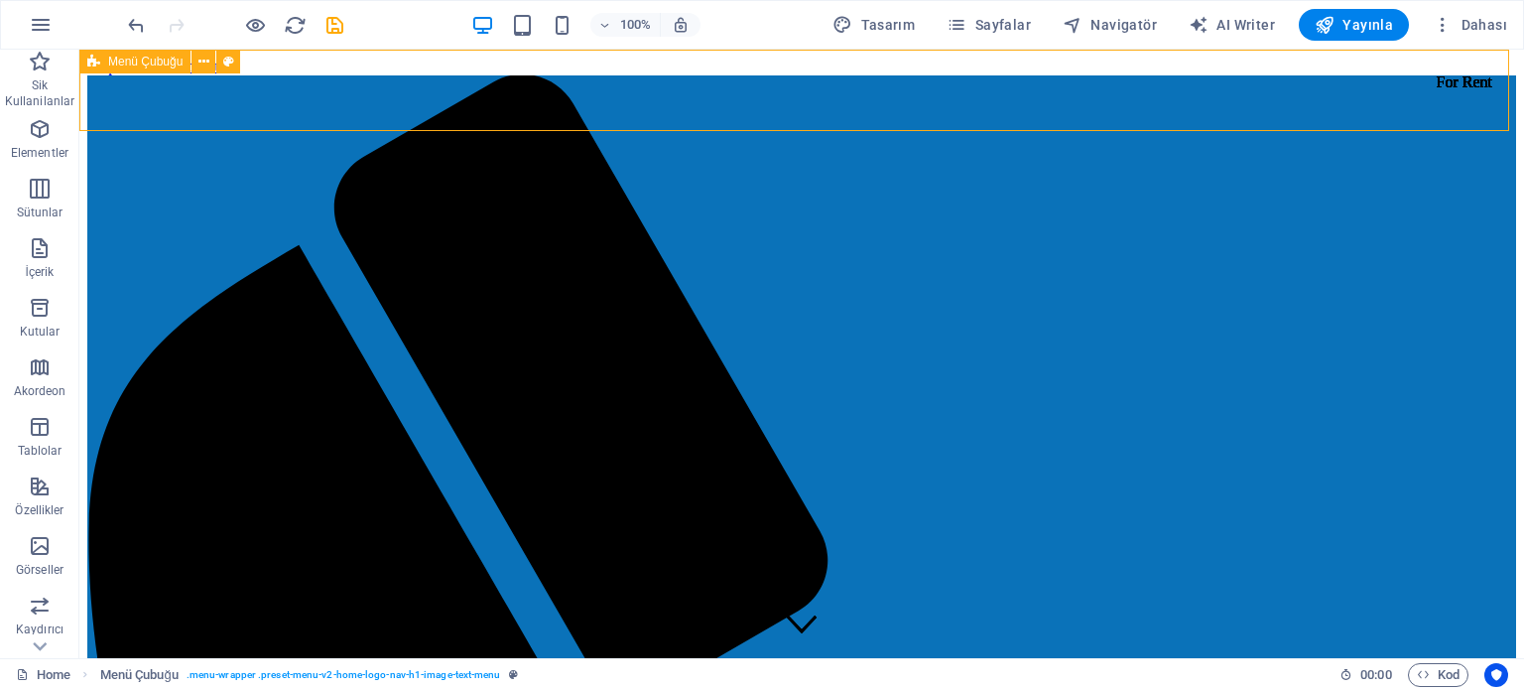
click at [135, 68] on div "Menü Çubuğu" at bounding box center [134, 62] width 111 height 24
click at [134, 62] on span "Menü Çubuğu" at bounding box center [145, 62] width 74 height 12
click at [202, 63] on icon at bounding box center [203, 62] width 11 height 21
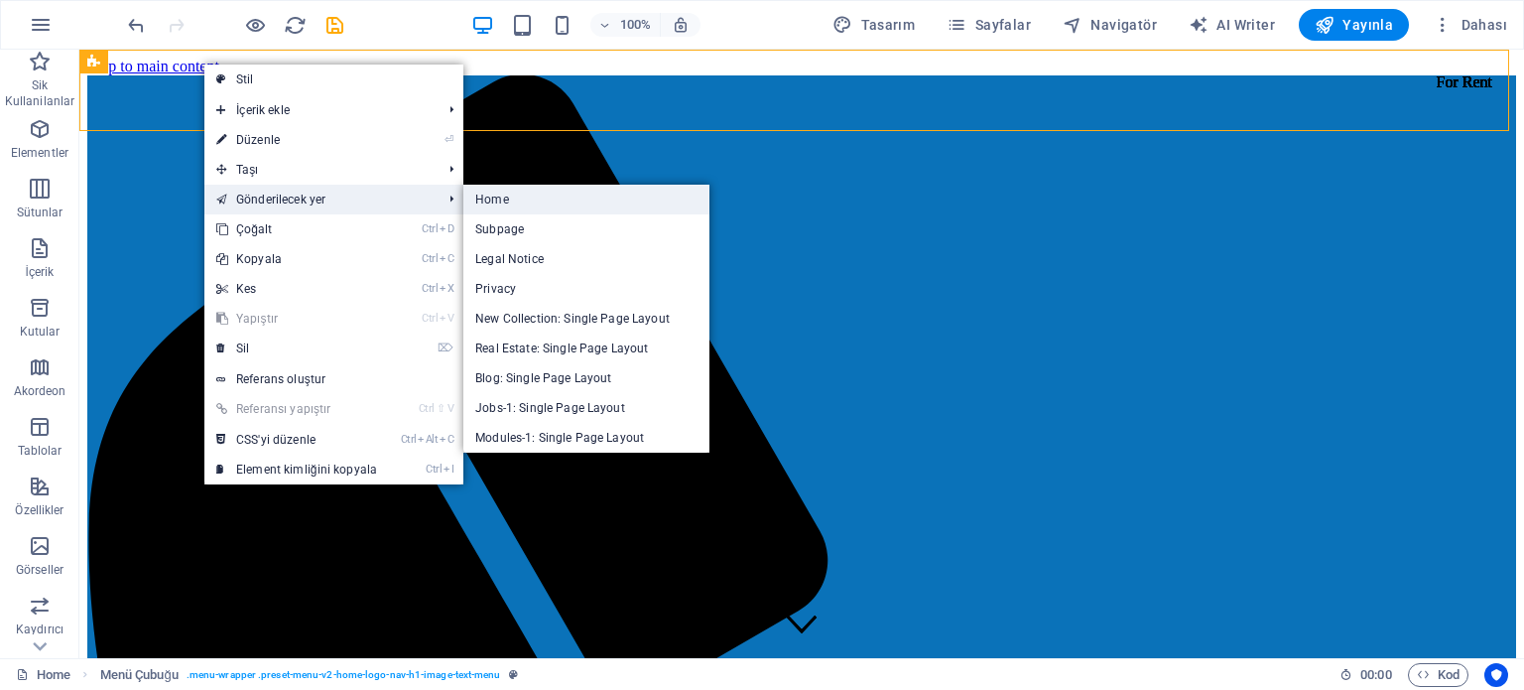
click at [492, 195] on link "Home" at bounding box center [586, 200] width 246 height 30
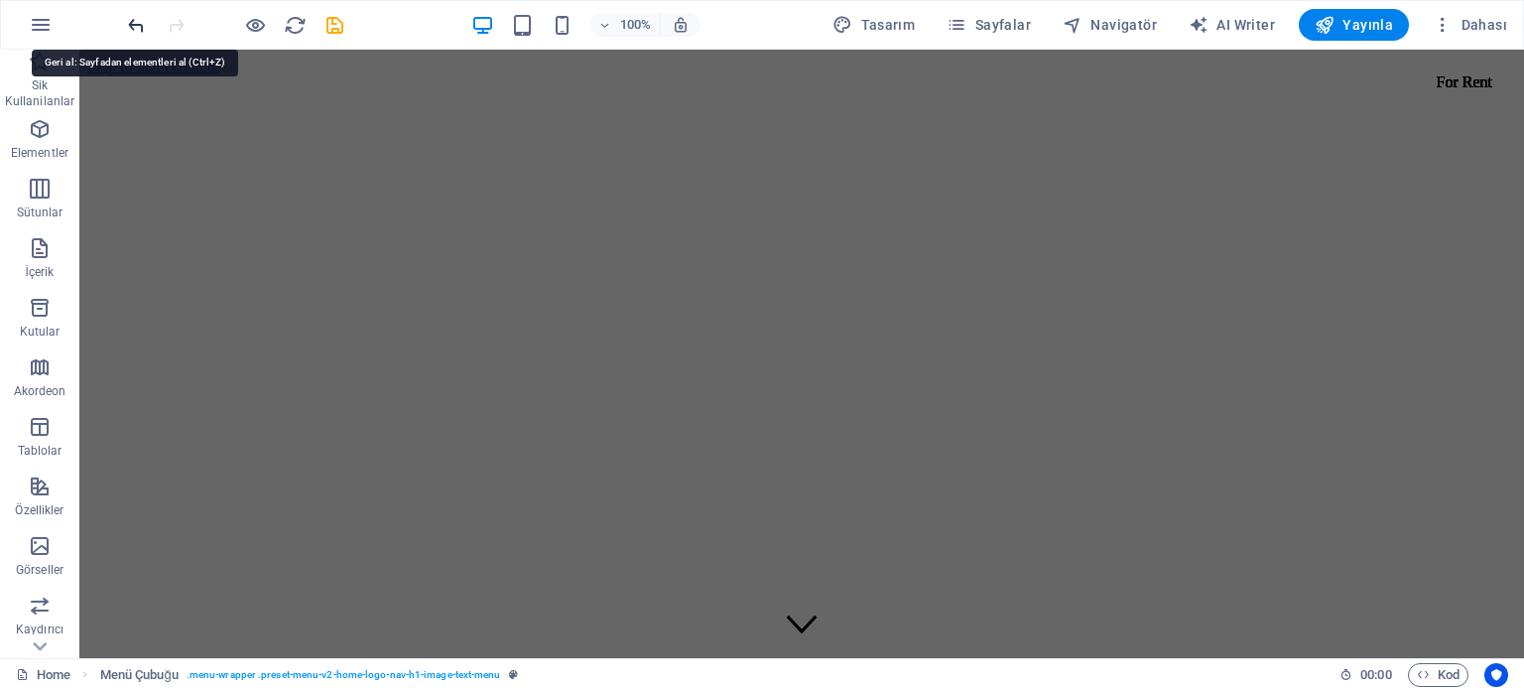
click at [141, 26] on icon "undo" at bounding box center [136, 25] width 23 height 23
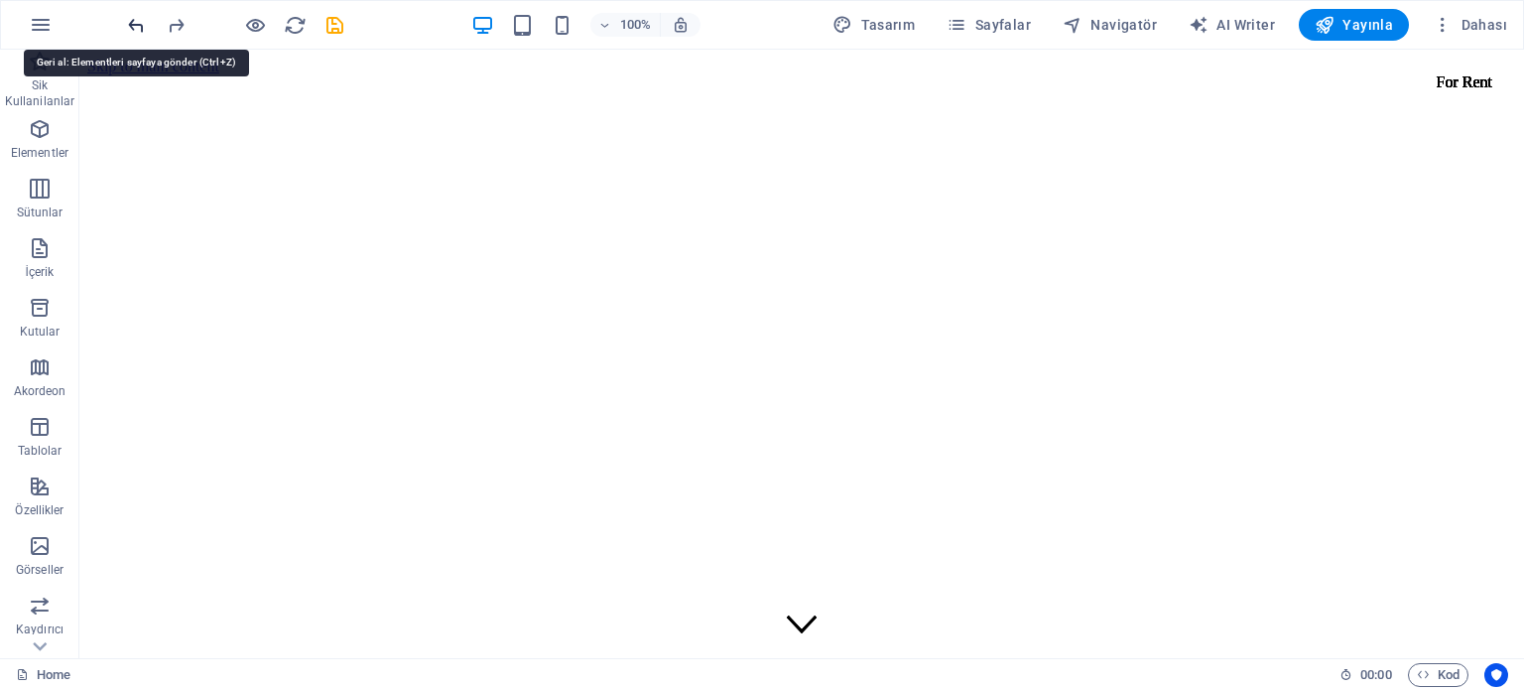
click at [136, 25] on icon "undo" at bounding box center [136, 25] width 23 height 23
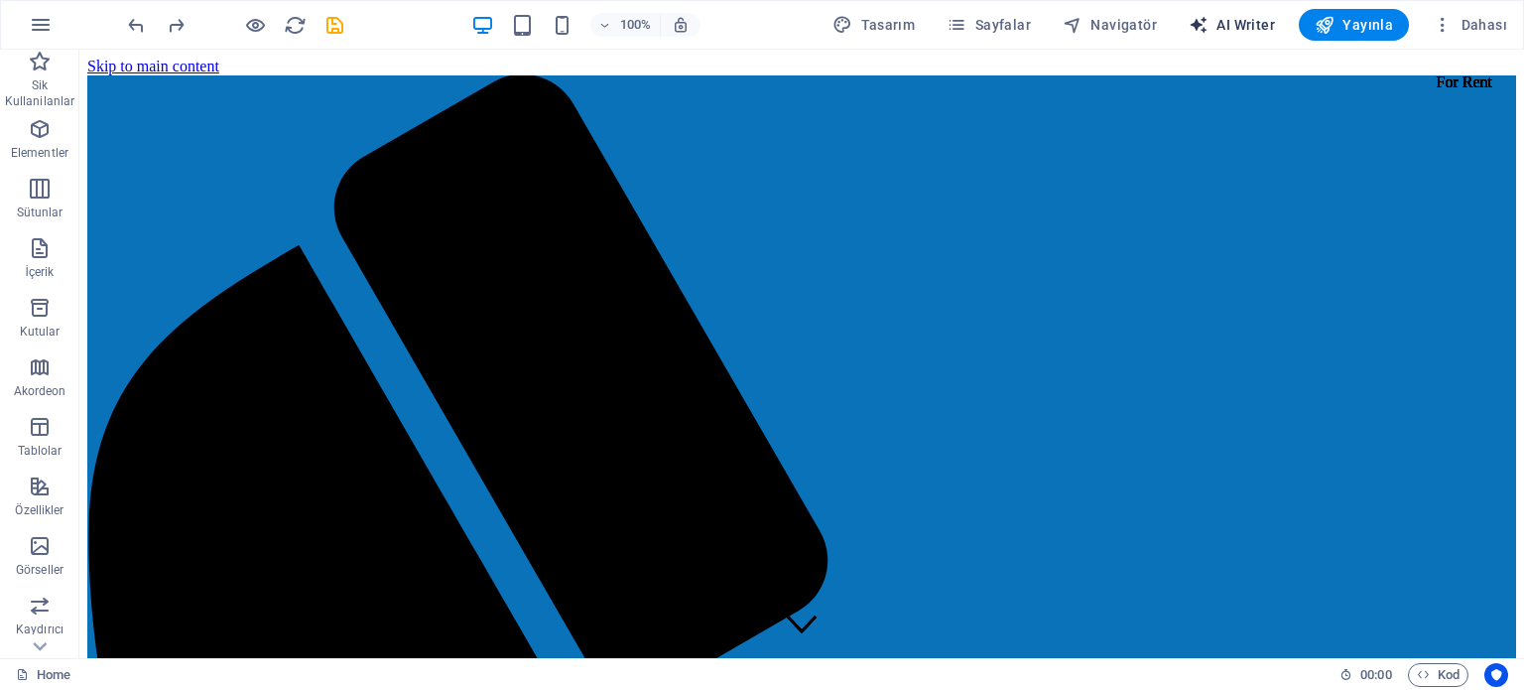
click at [1262, 27] on span "AI Writer" at bounding box center [1232, 25] width 86 height 20
select select "English"
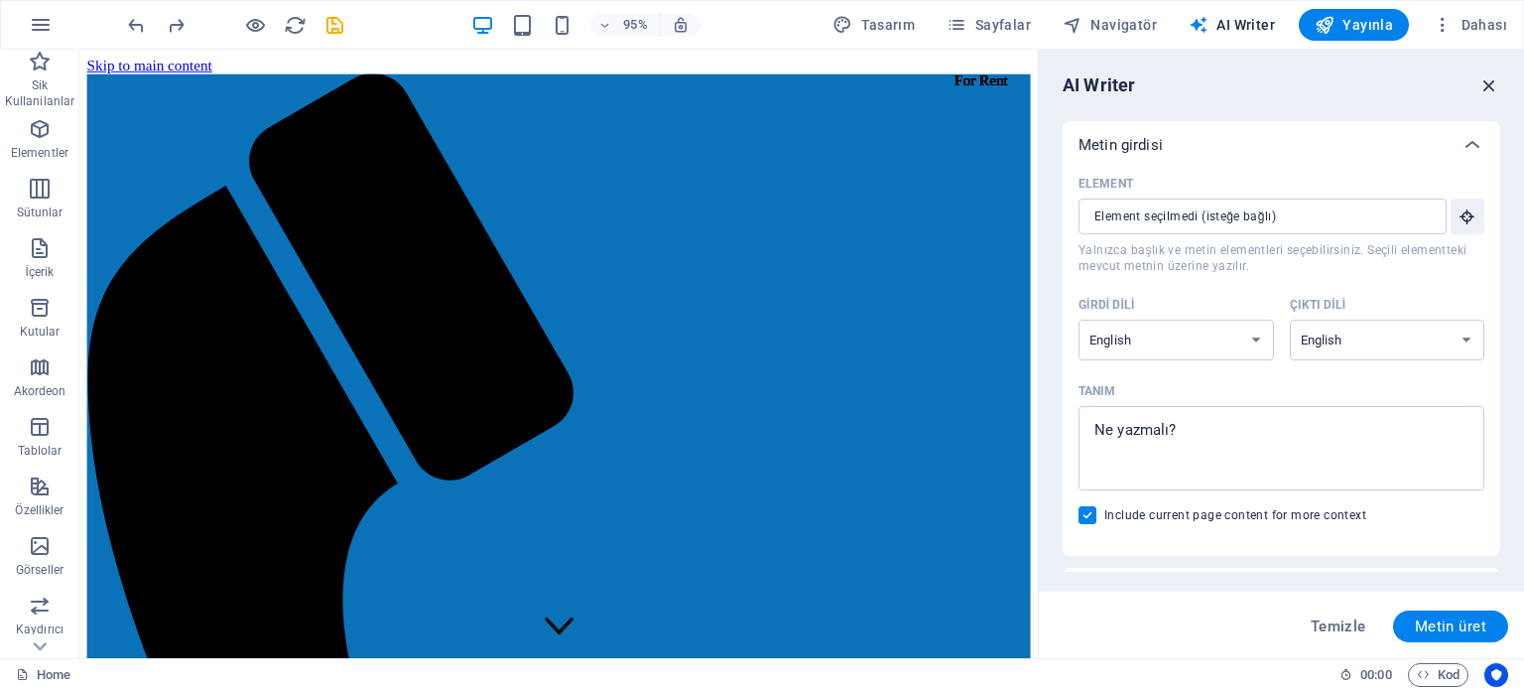
click at [1494, 82] on icon "button" at bounding box center [1489, 85] width 22 height 22
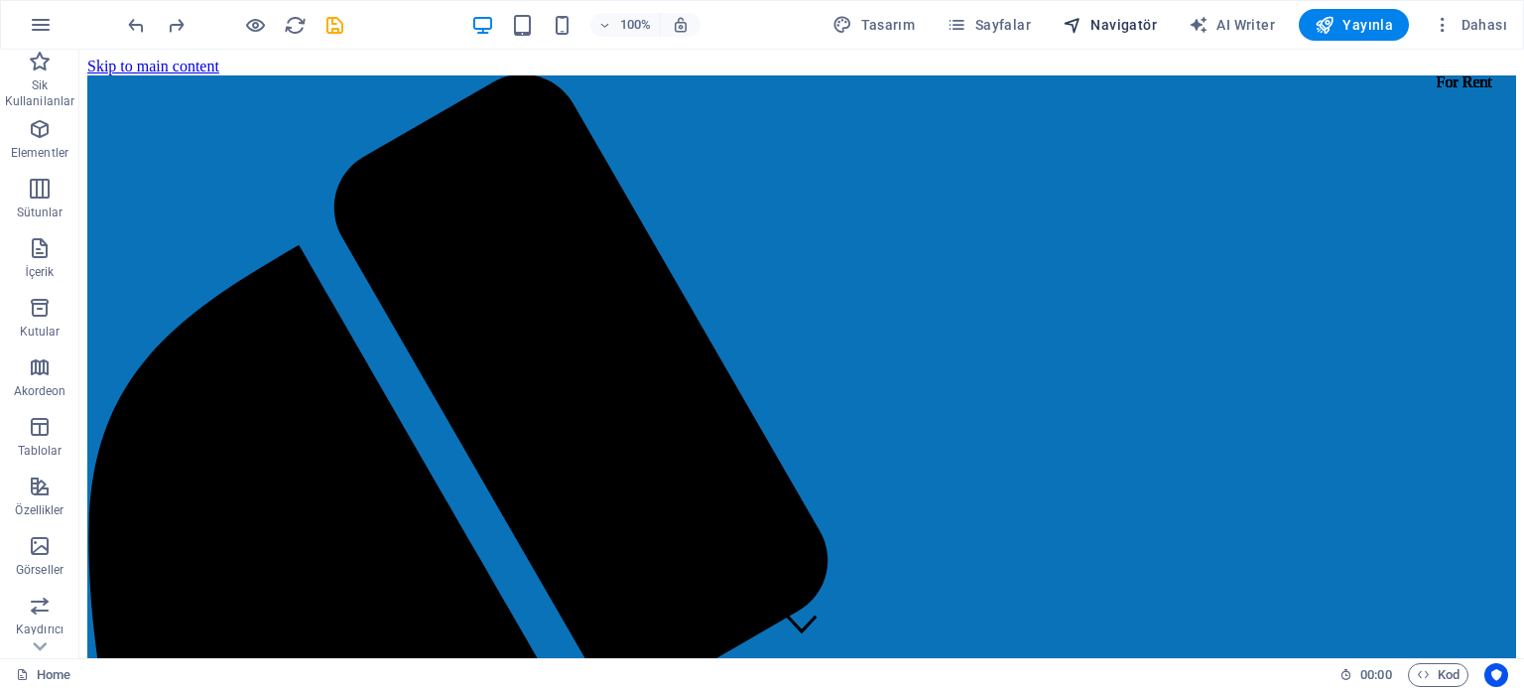
click at [1121, 25] on span "Navigatör" at bounding box center [1110, 25] width 94 height 20
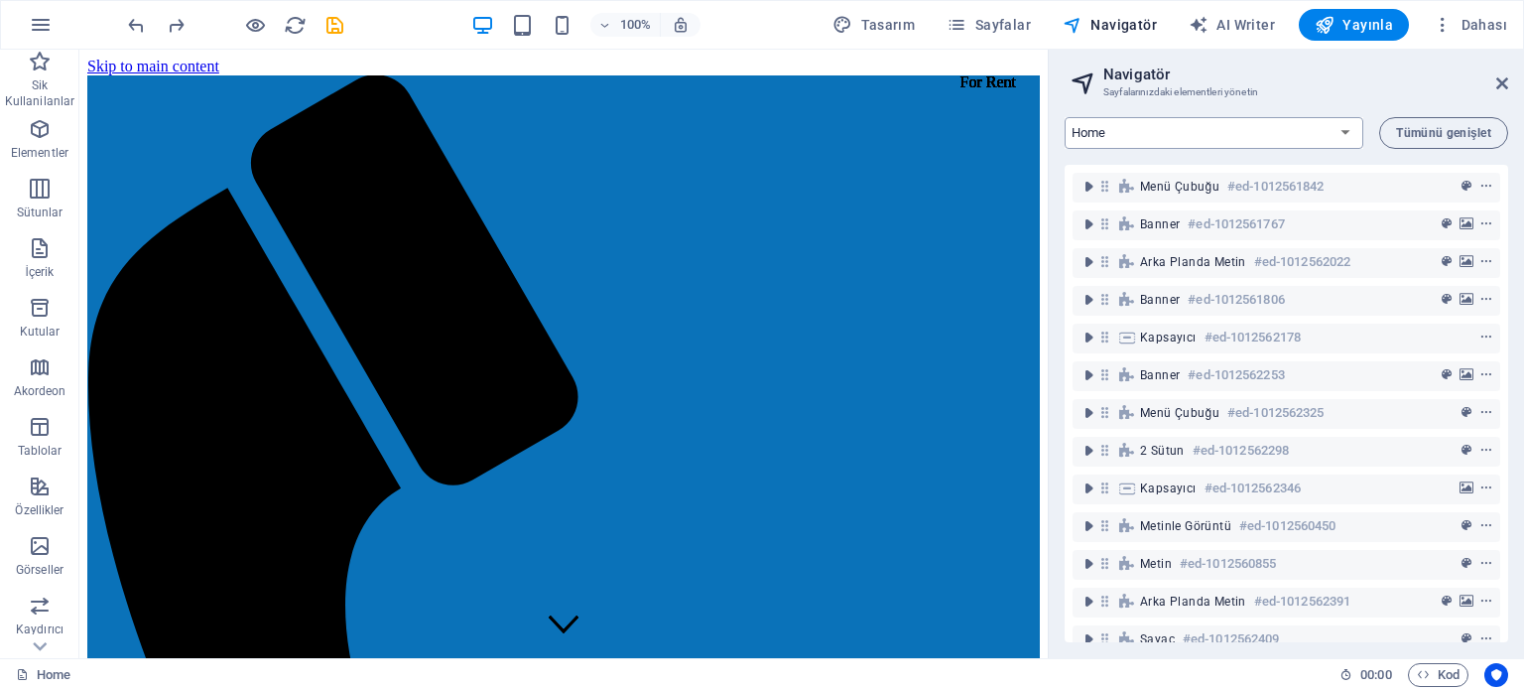
click at [1329, 134] on select "Home Subpage Legal Notice Privacy New Collection: Single Page Layout Real Estat…" at bounding box center [1214, 133] width 299 height 32
click at [1504, 82] on icon at bounding box center [1502, 83] width 12 height 16
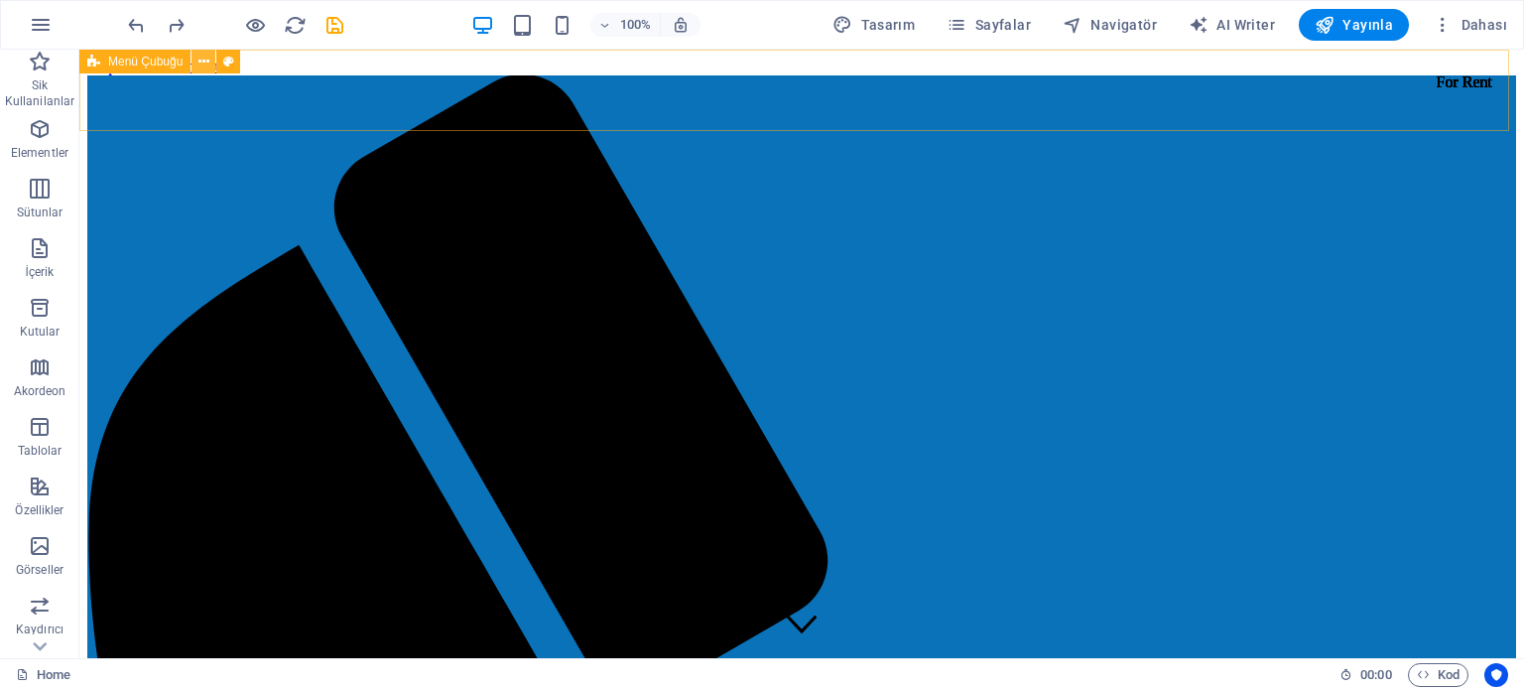
click at [206, 61] on icon at bounding box center [203, 62] width 11 height 21
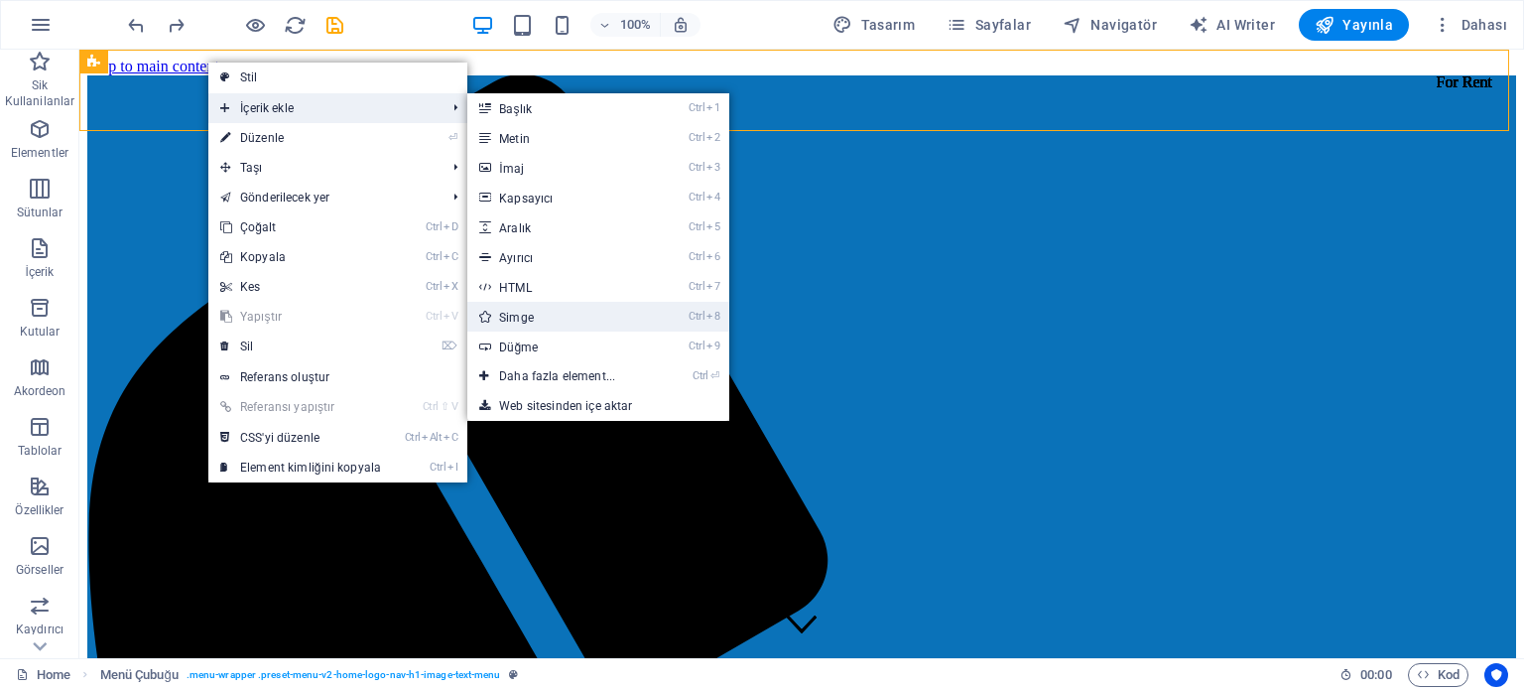
click at [563, 309] on link "Ctrl 8 Simge" at bounding box center [561, 317] width 188 height 30
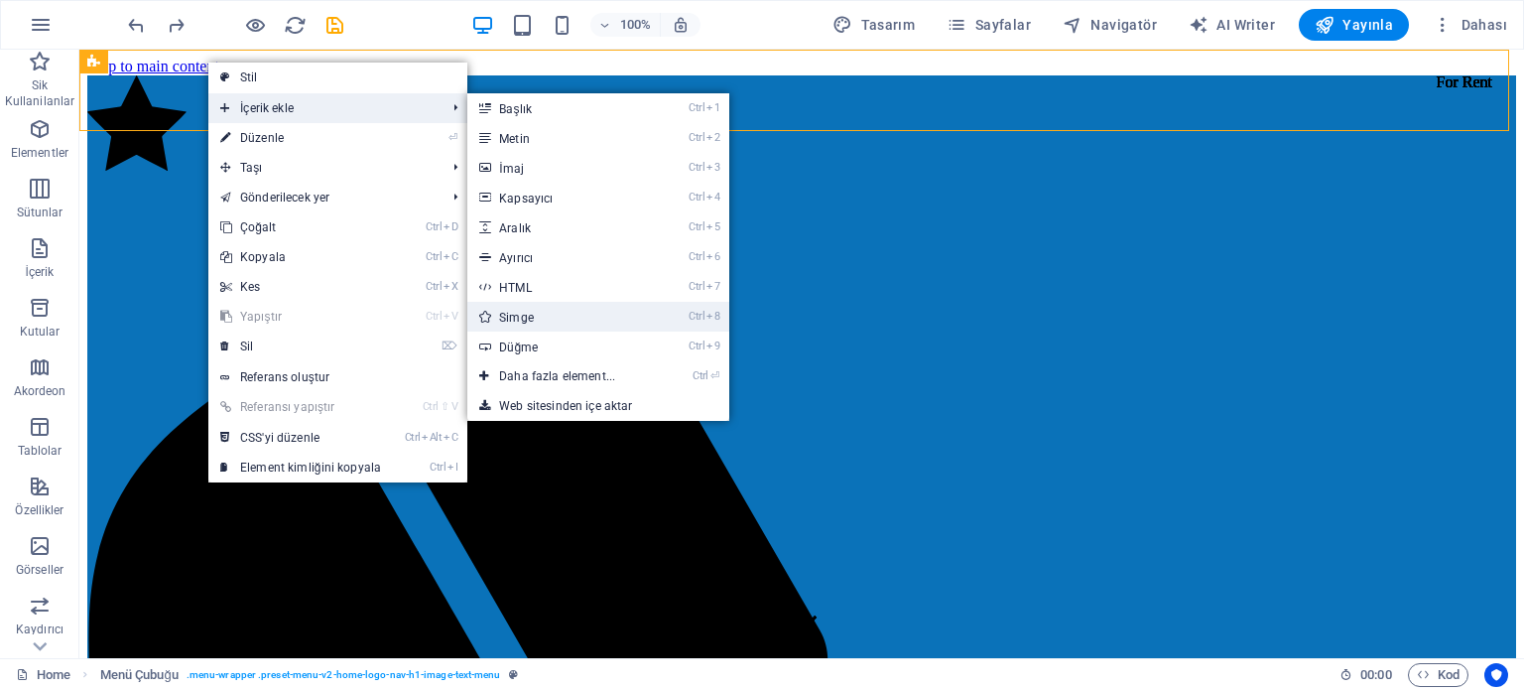
select select "xMidYMid"
select select "px"
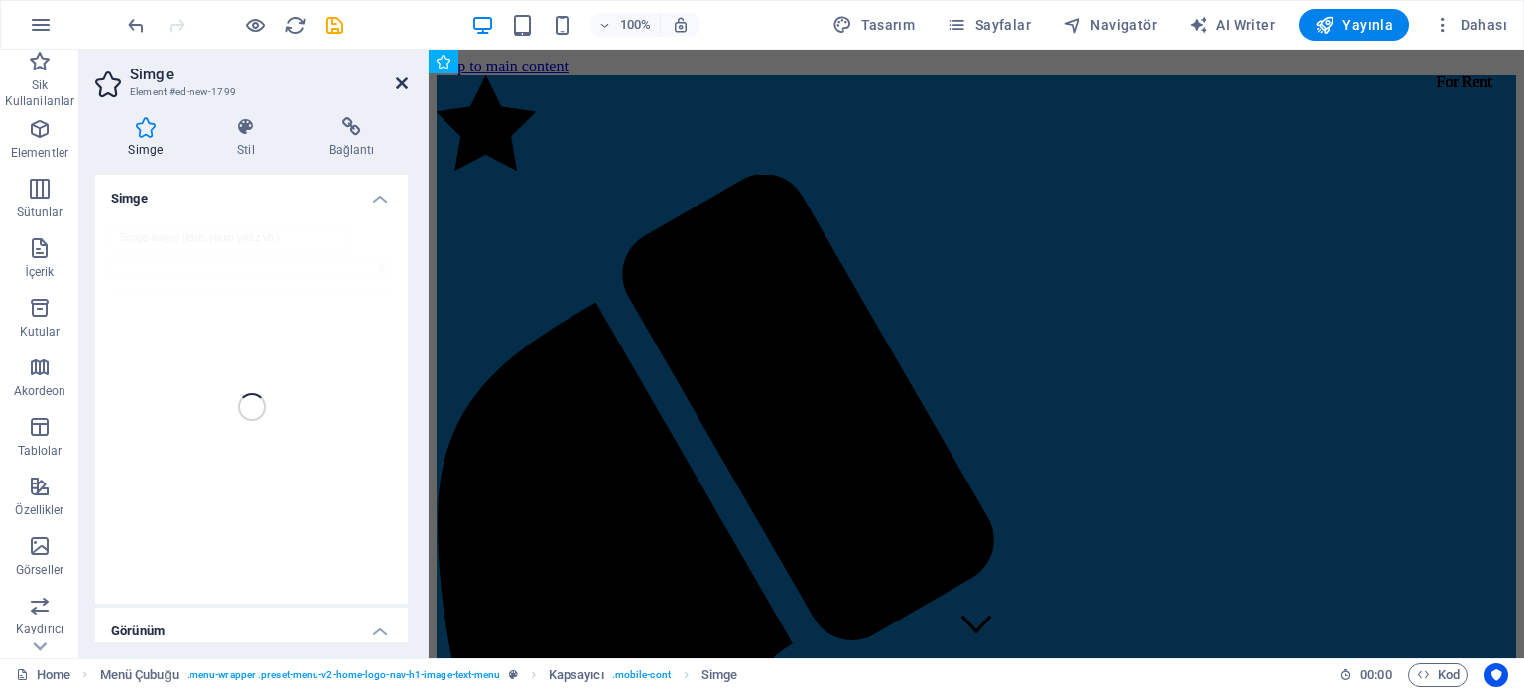
click at [398, 83] on icon at bounding box center [402, 83] width 12 height 16
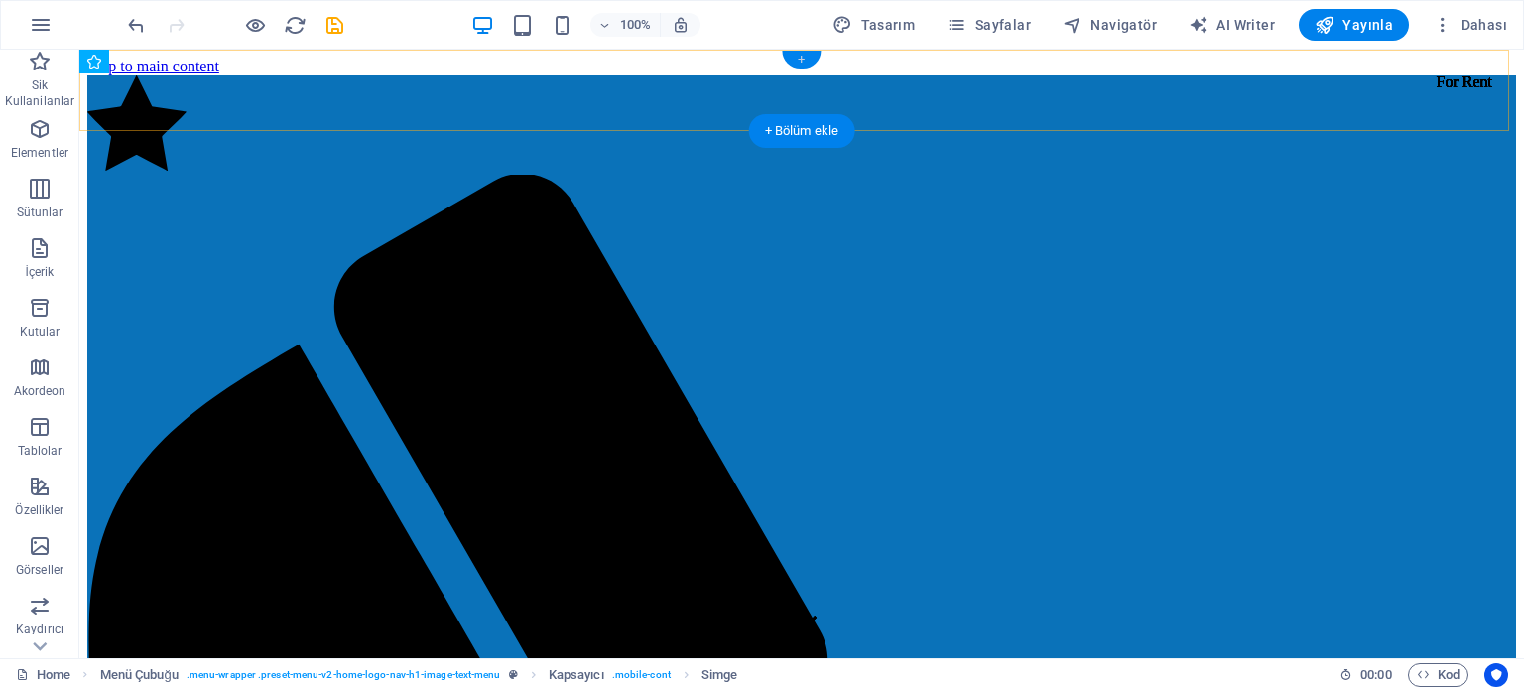
click at [797, 57] on div "+" at bounding box center [801, 60] width 39 height 18
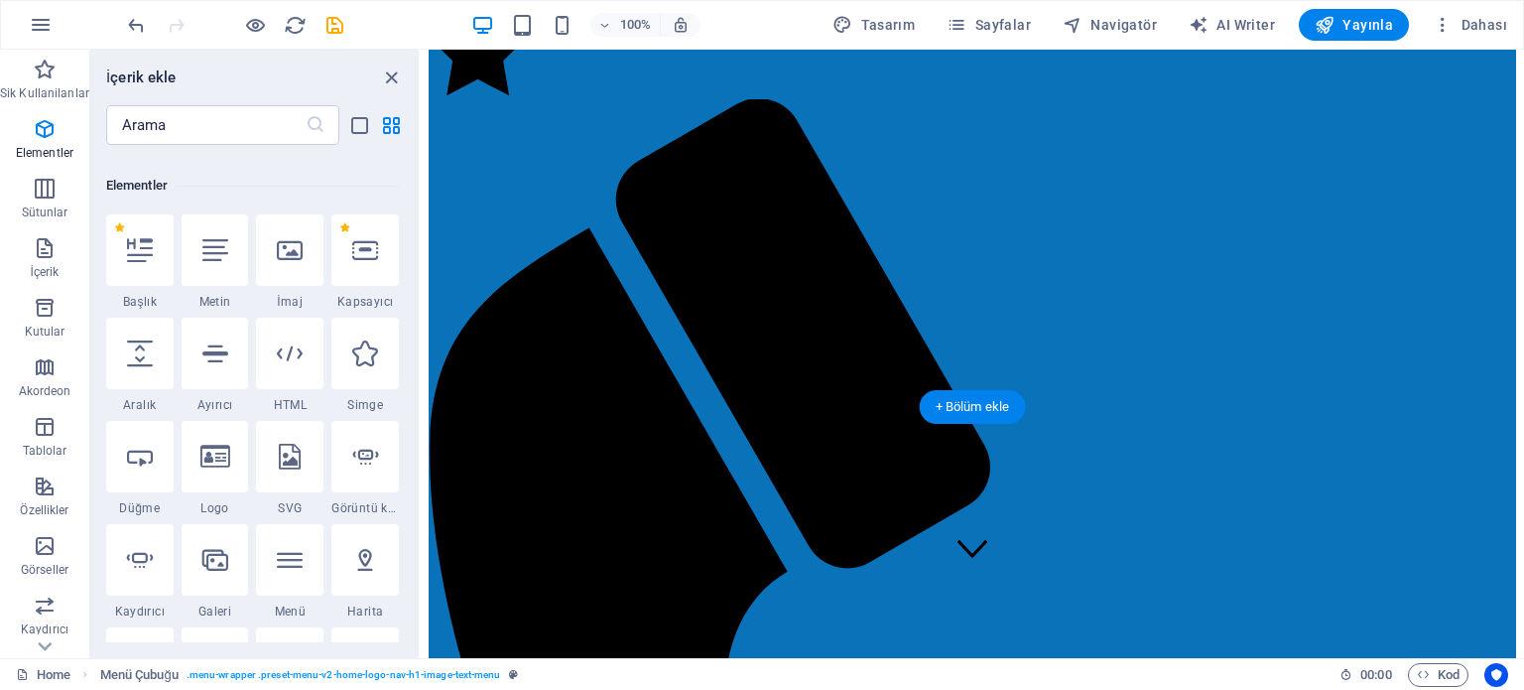
scroll to position [198, 0]
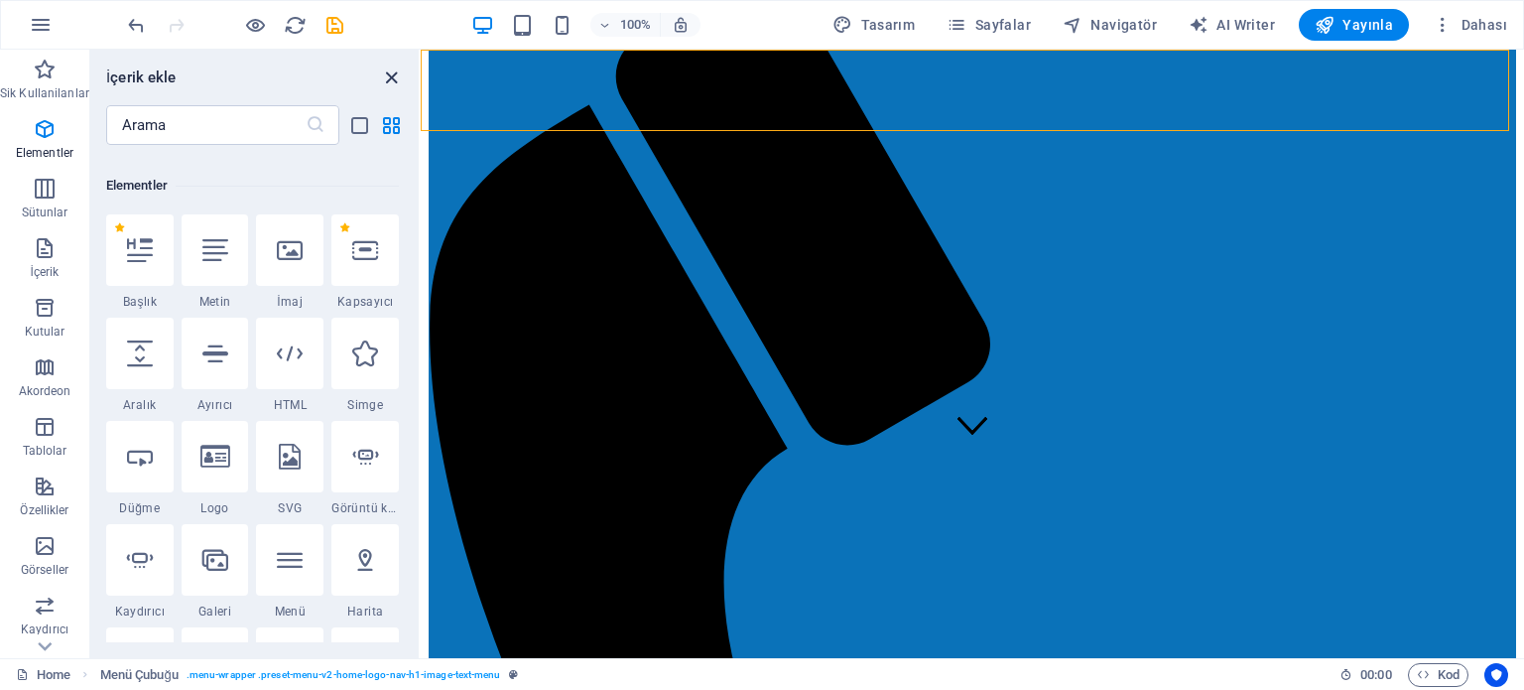
click at [388, 78] on icon "close panel" at bounding box center [391, 77] width 23 height 23
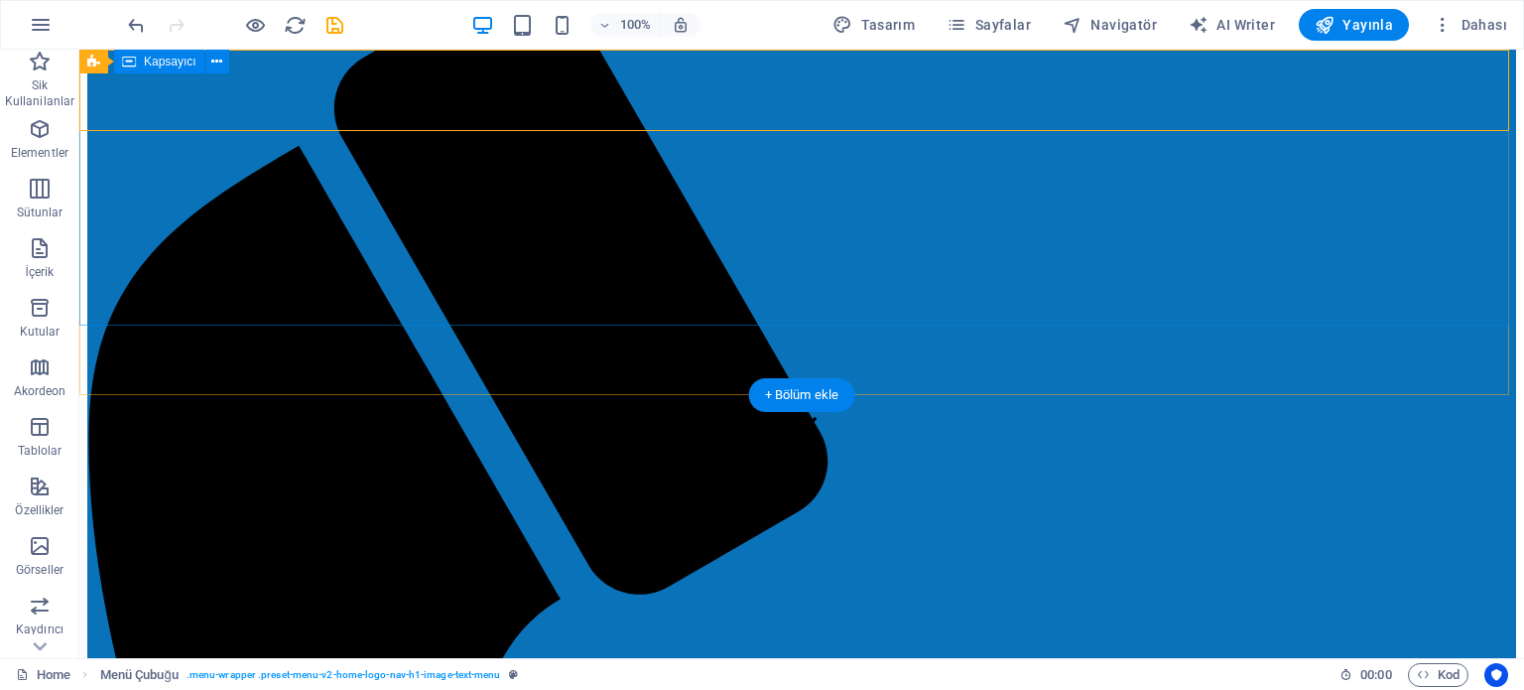
scroll to position [0, 0]
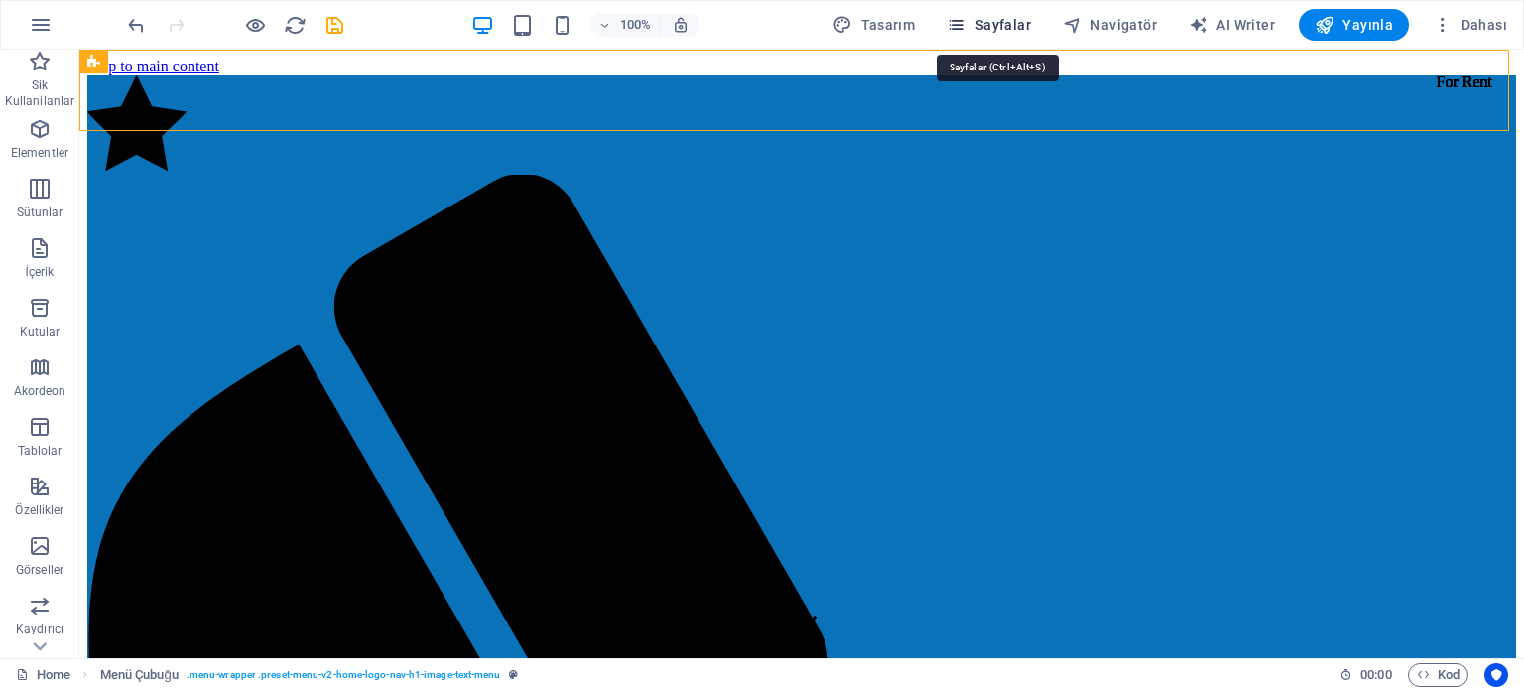
click at [977, 24] on span "Sayfalar" at bounding box center [989, 25] width 84 height 20
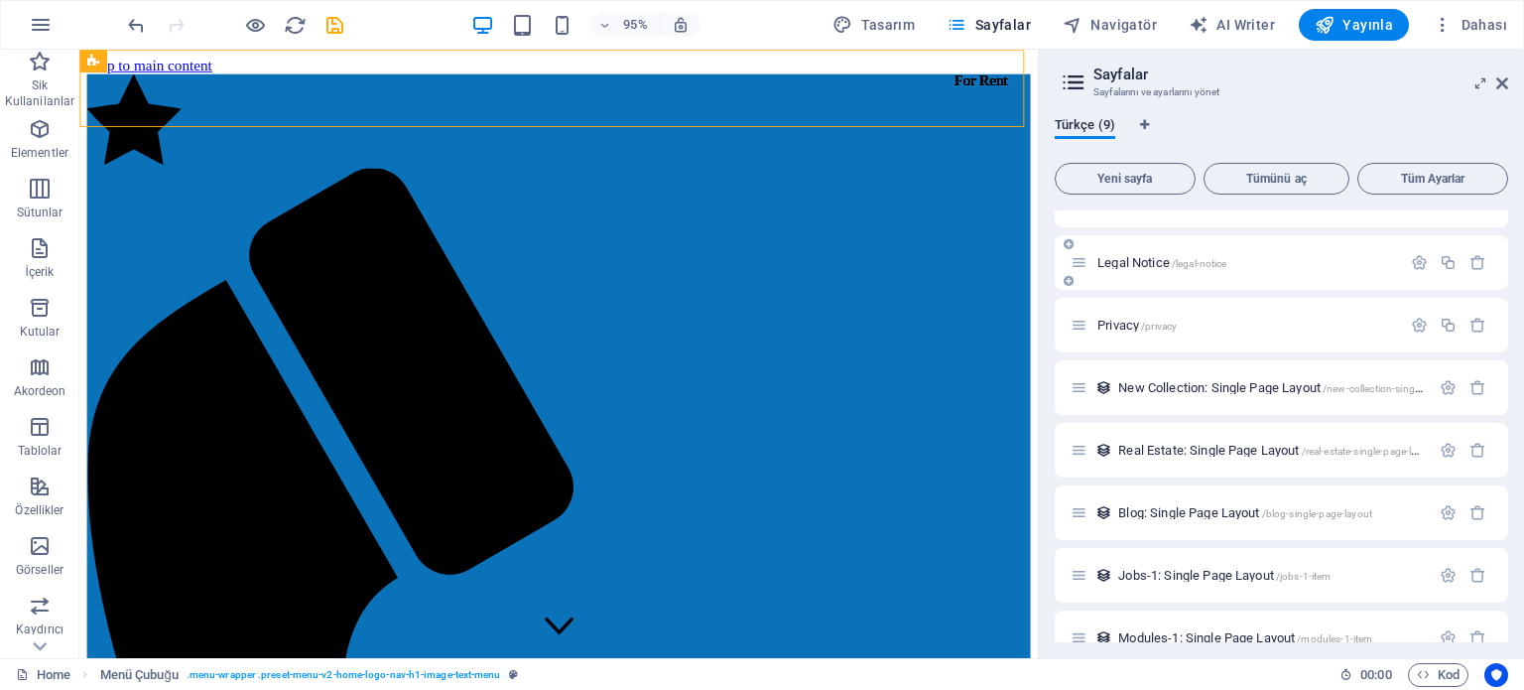
scroll to position [131, 0]
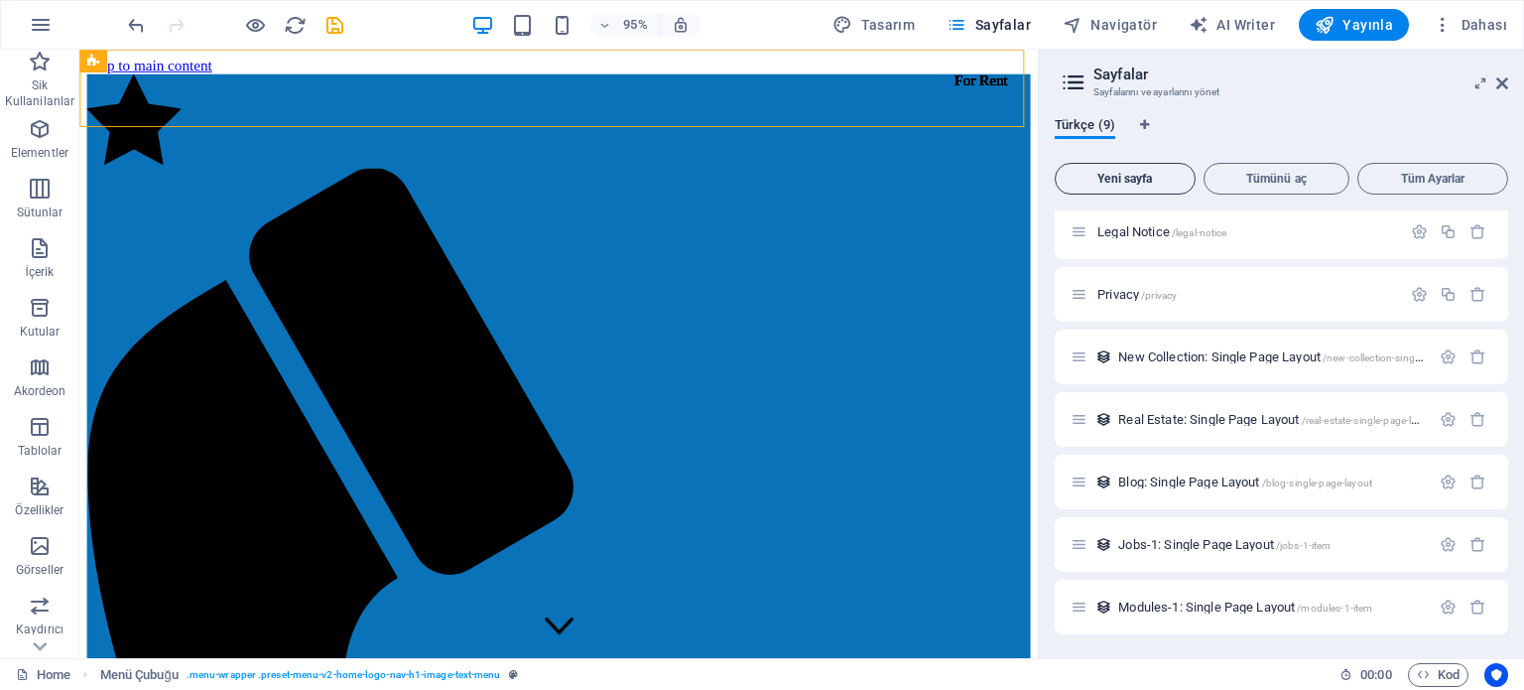
click at [1151, 178] on span "Yeni sayfa" at bounding box center [1125, 179] width 123 height 12
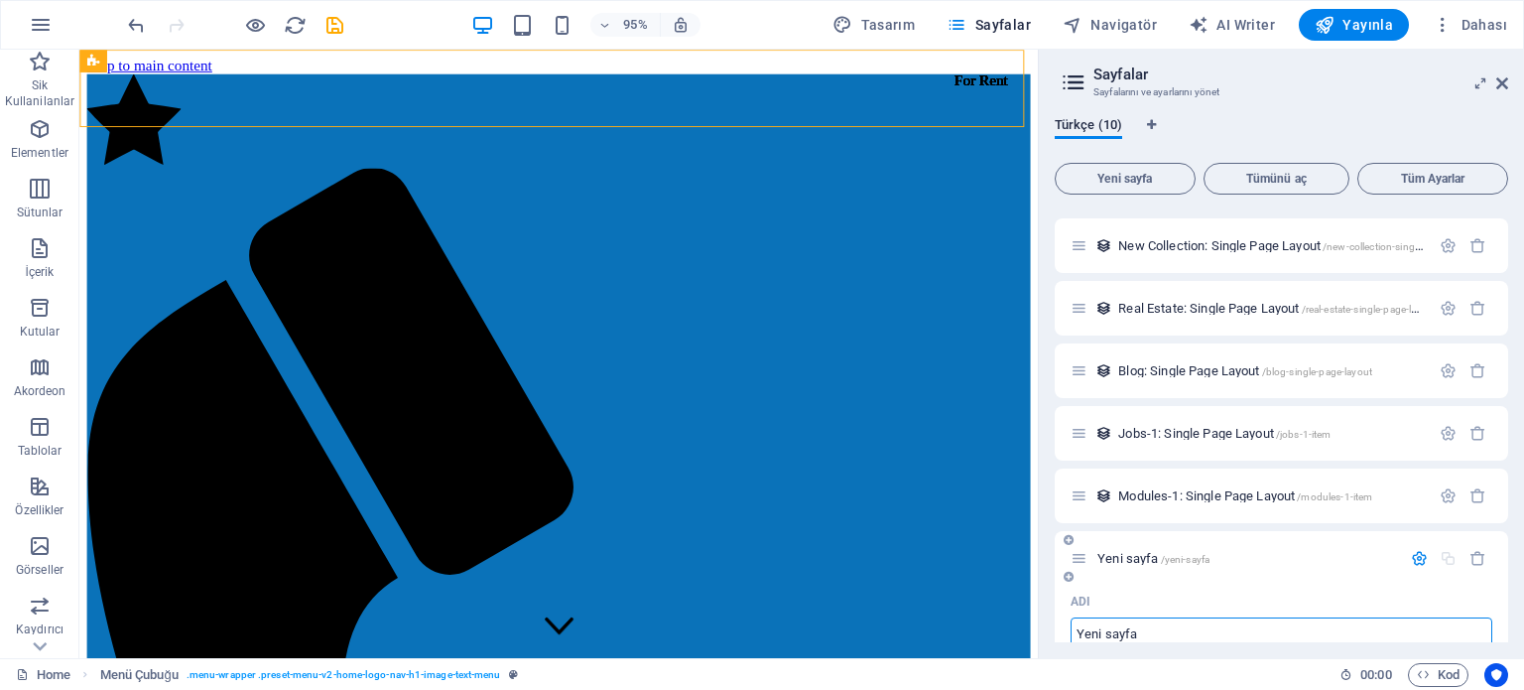
scroll to position [151, 0]
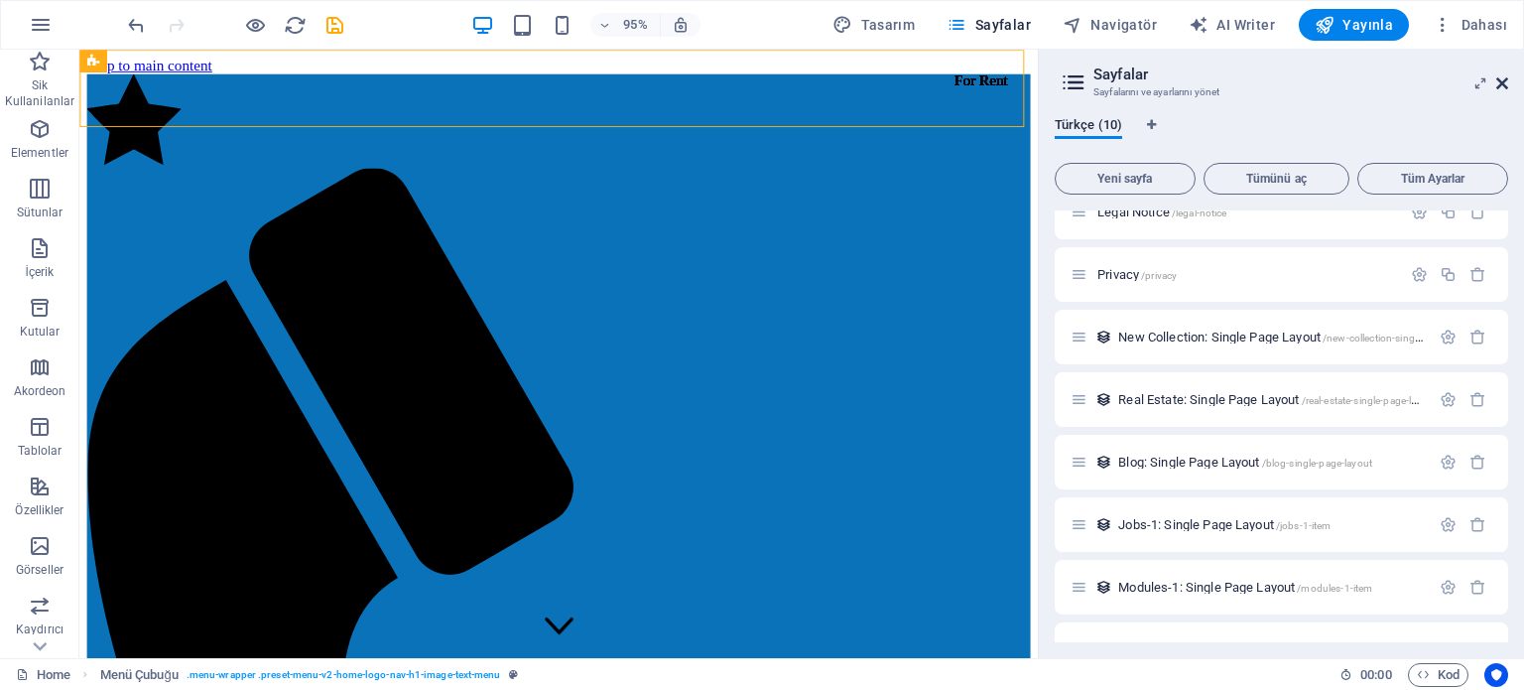
click at [1501, 87] on icon at bounding box center [1502, 83] width 12 height 16
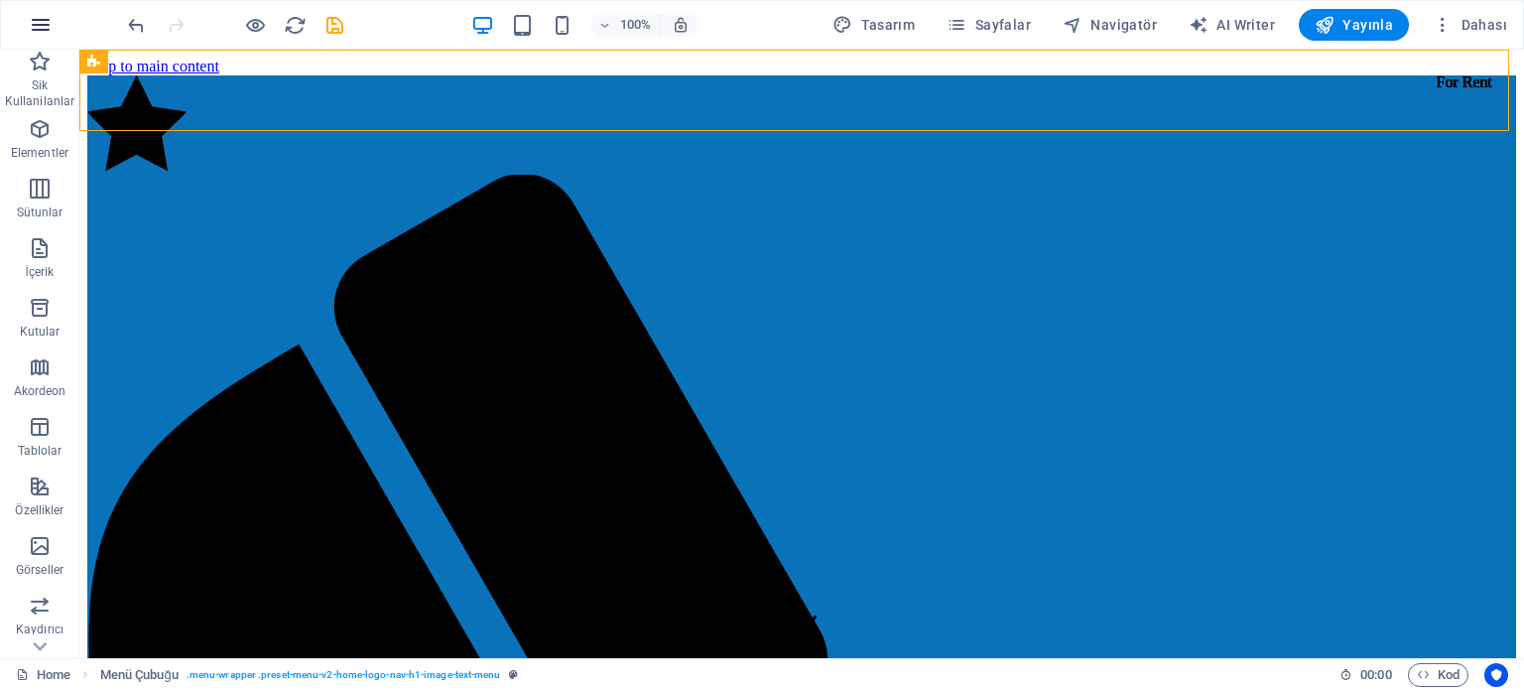
click at [39, 28] on icon "button" at bounding box center [41, 25] width 24 height 24
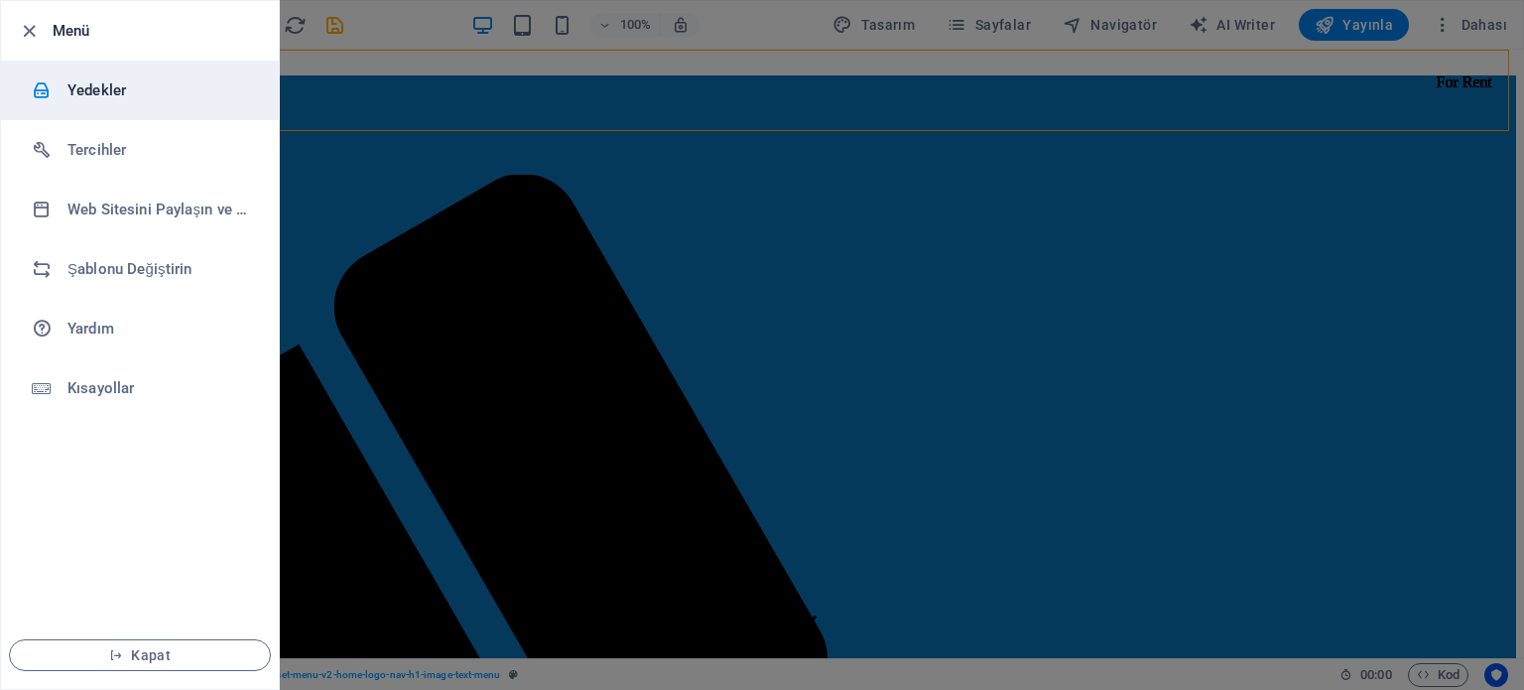
click at [88, 102] on li "Yedekler" at bounding box center [140, 91] width 278 height 60
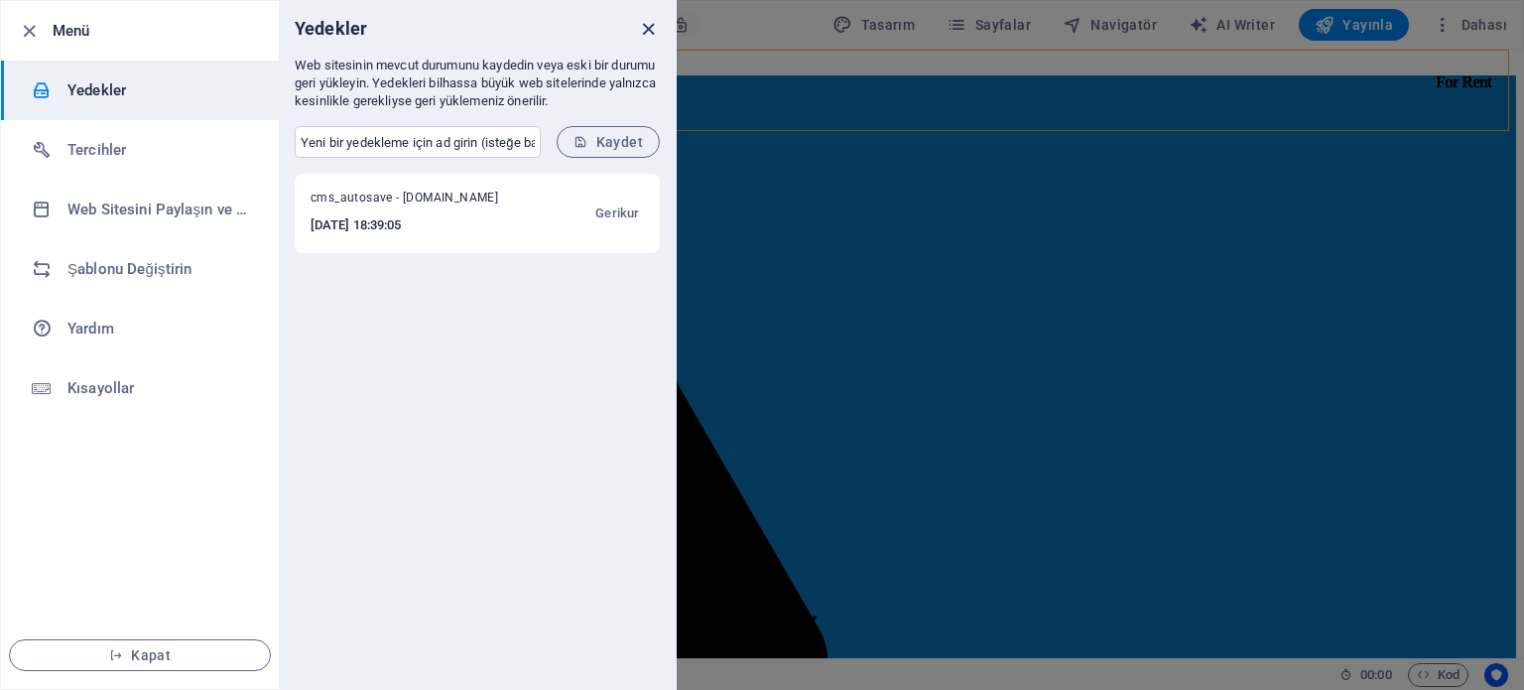
click at [643, 31] on icon "close" at bounding box center [648, 29] width 23 height 23
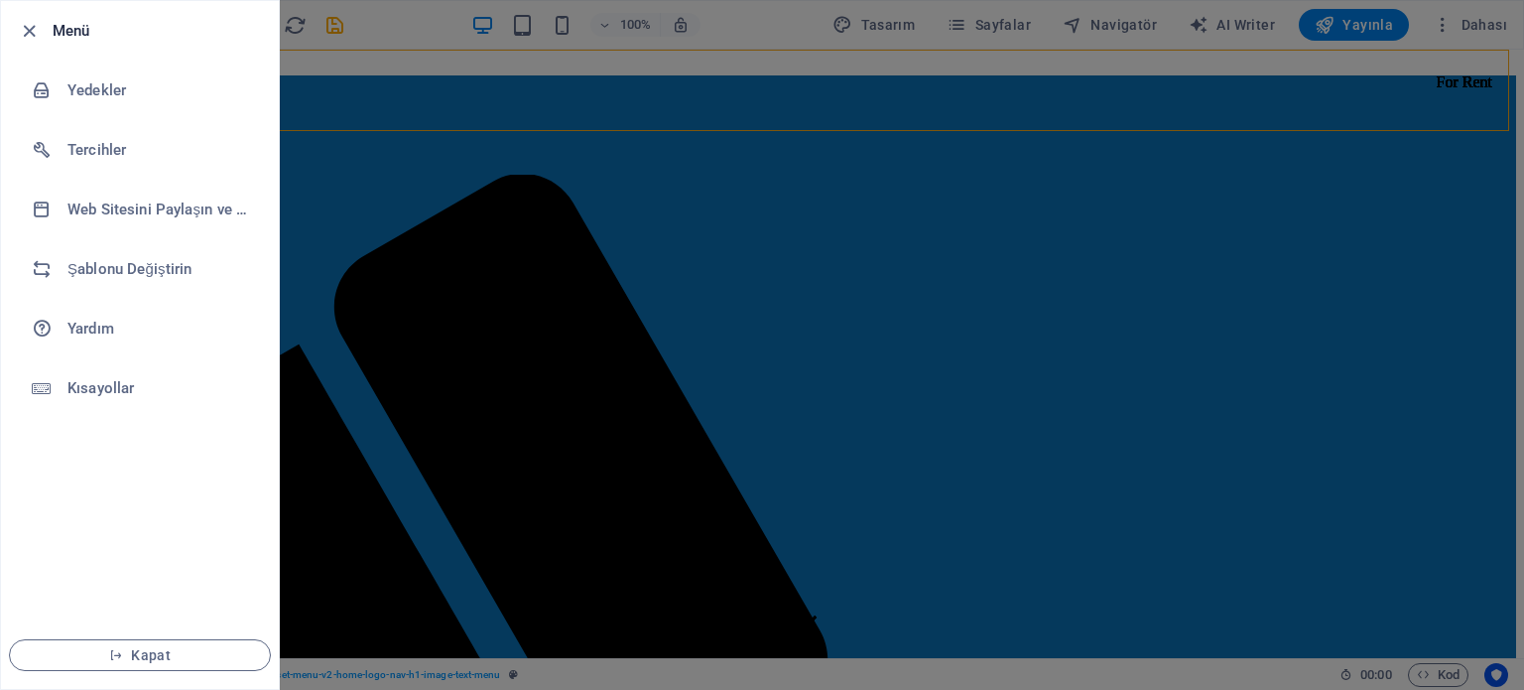
click at [432, 23] on div at bounding box center [762, 345] width 1524 height 690
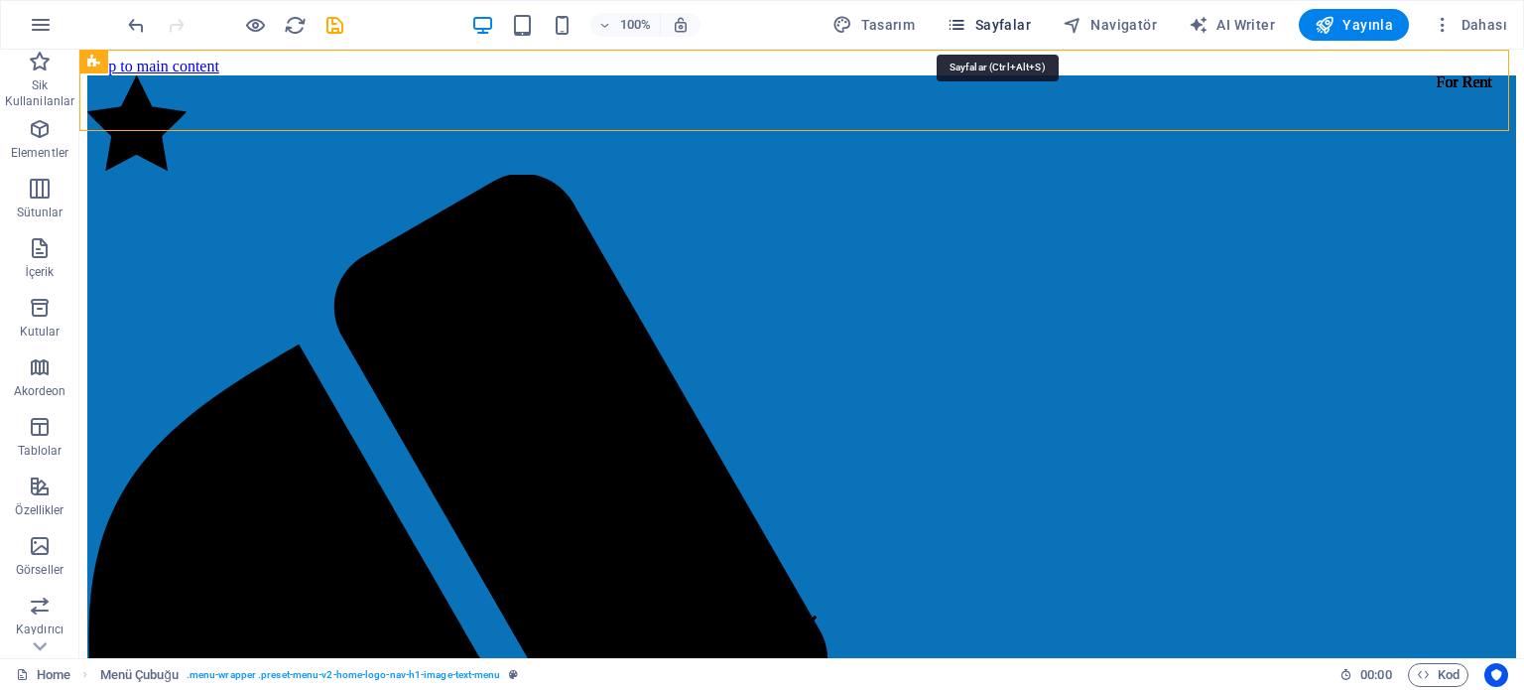
click at [1012, 21] on span "Sayfalar" at bounding box center [989, 25] width 84 height 20
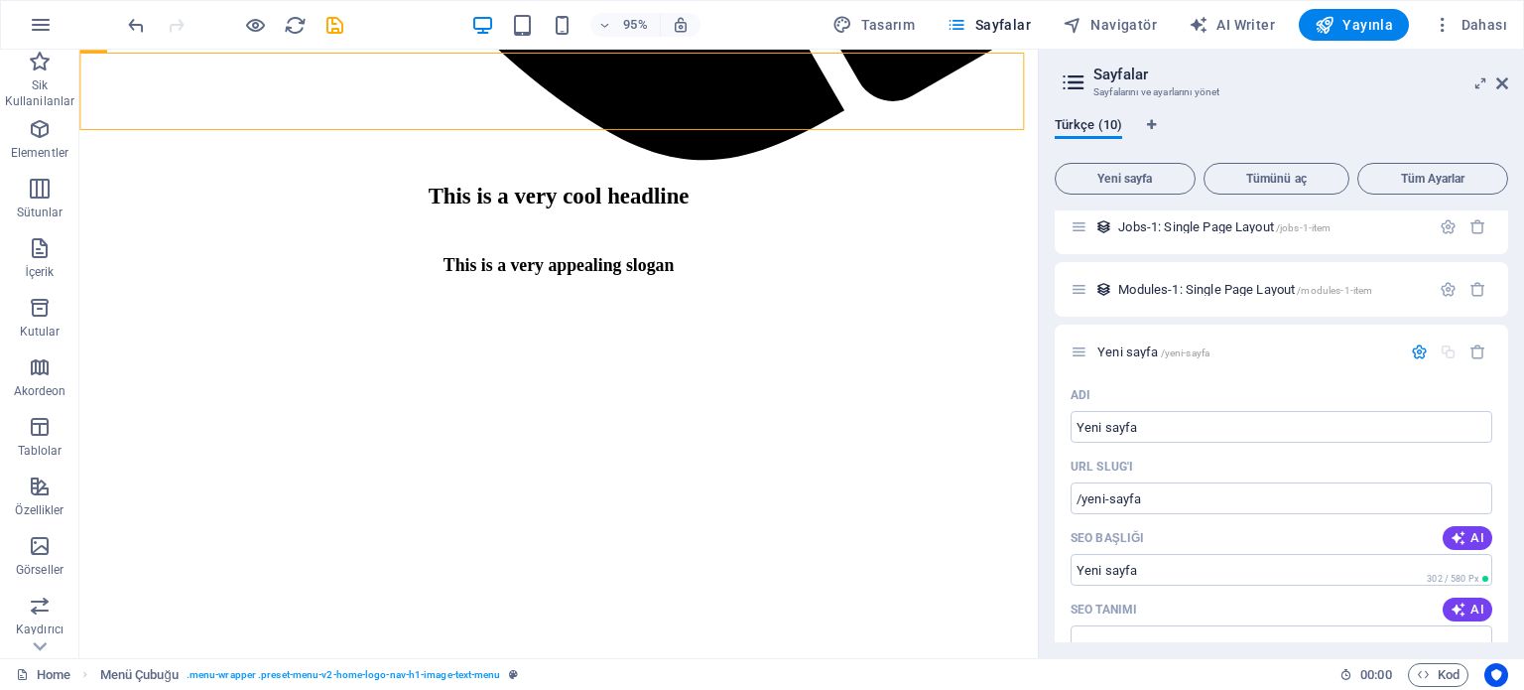
scroll to position [3509, 0]
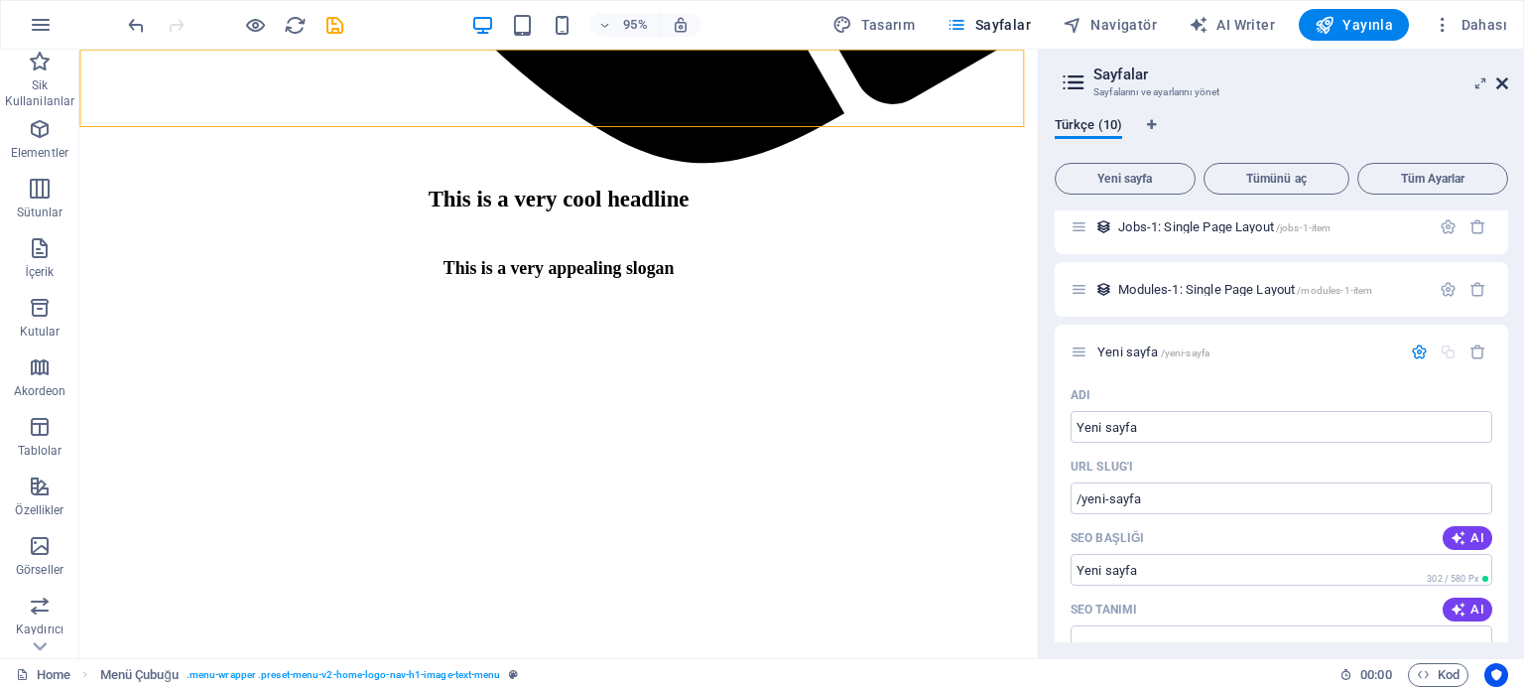
drag, startPoint x: 1500, startPoint y: 74, endPoint x: 535, endPoint y: 344, distance: 1002.4
click at [1500, 75] on icon at bounding box center [1502, 83] width 12 height 16
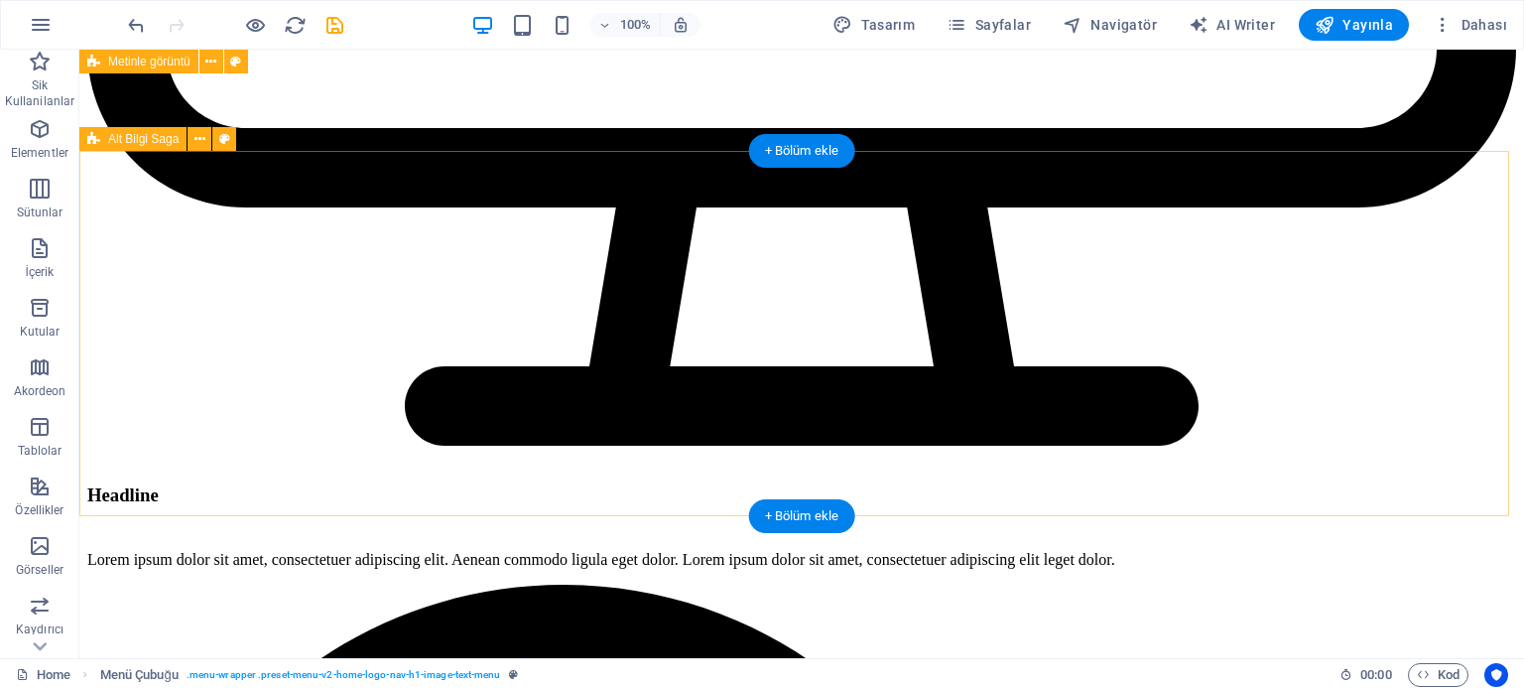
scroll to position [42266, 0]
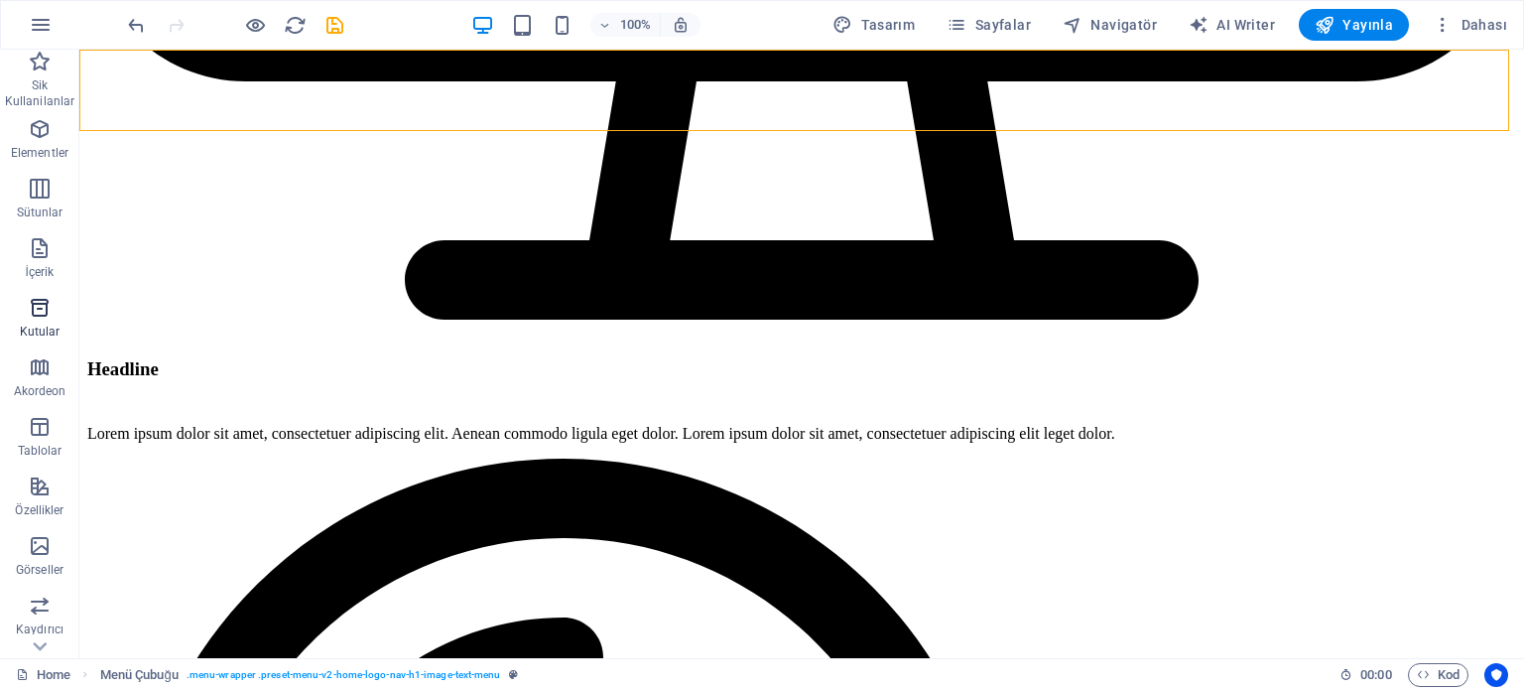
click at [41, 327] on p "Kutular" at bounding box center [40, 331] width 41 height 16
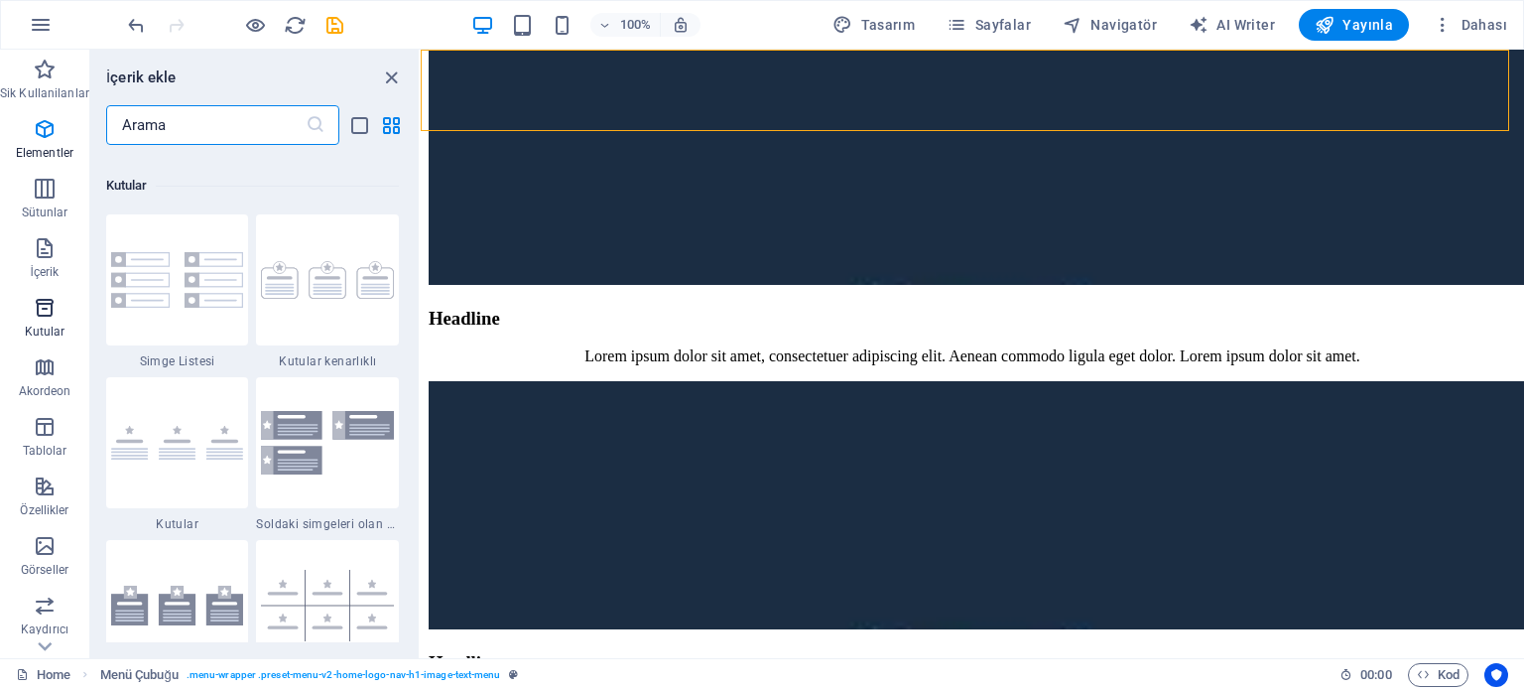
scroll to position [5473, 0]
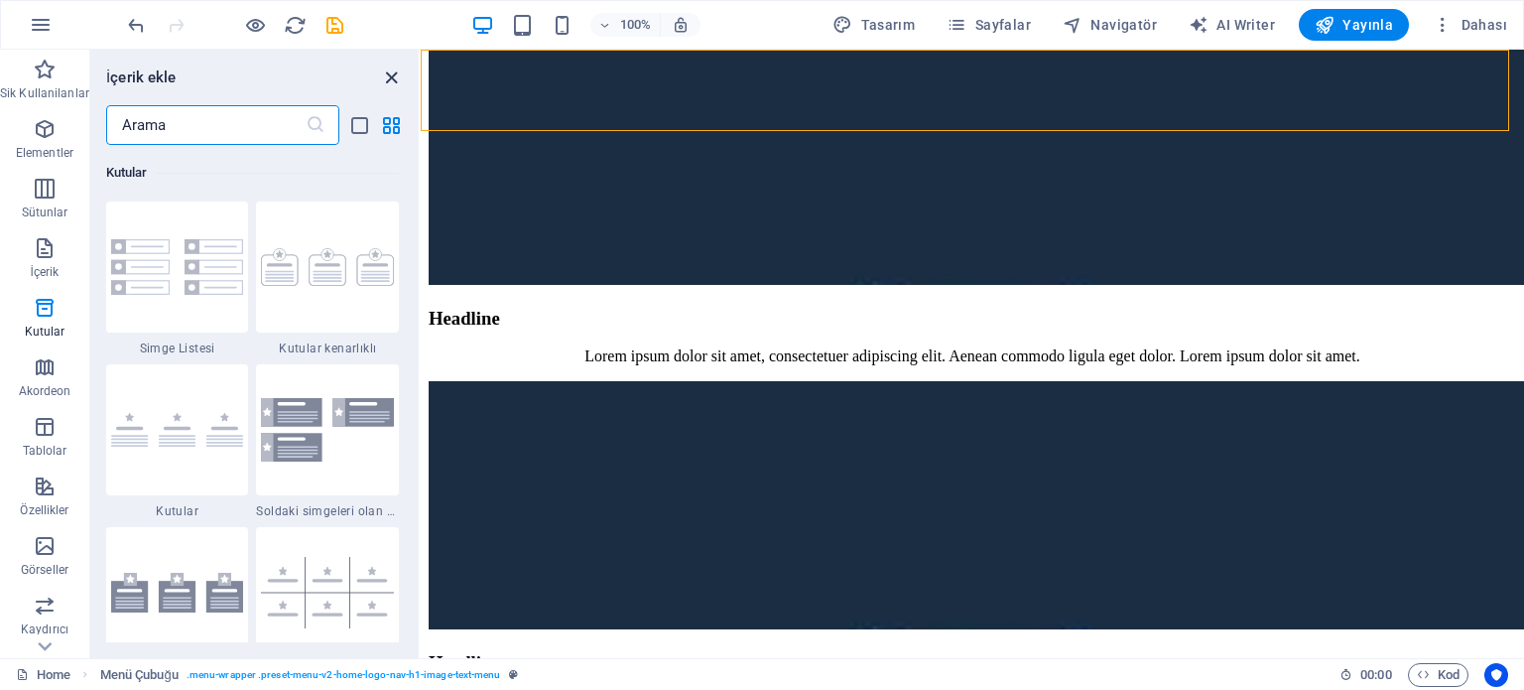
drag, startPoint x: 399, startPoint y: 76, endPoint x: 697, endPoint y: 251, distance: 345.9
click at [399, 76] on icon "close panel" at bounding box center [391, 77] width 23 height 23
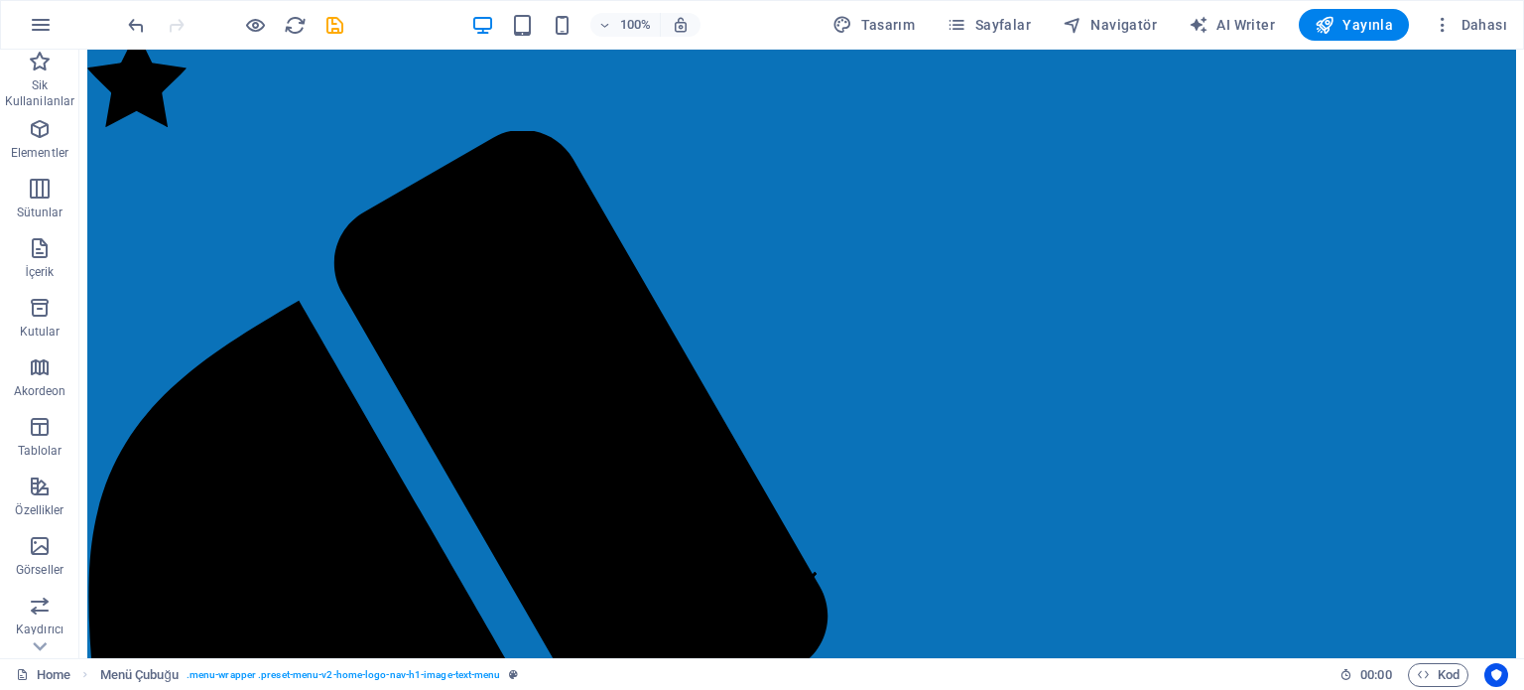
scroll to position [0, 0]
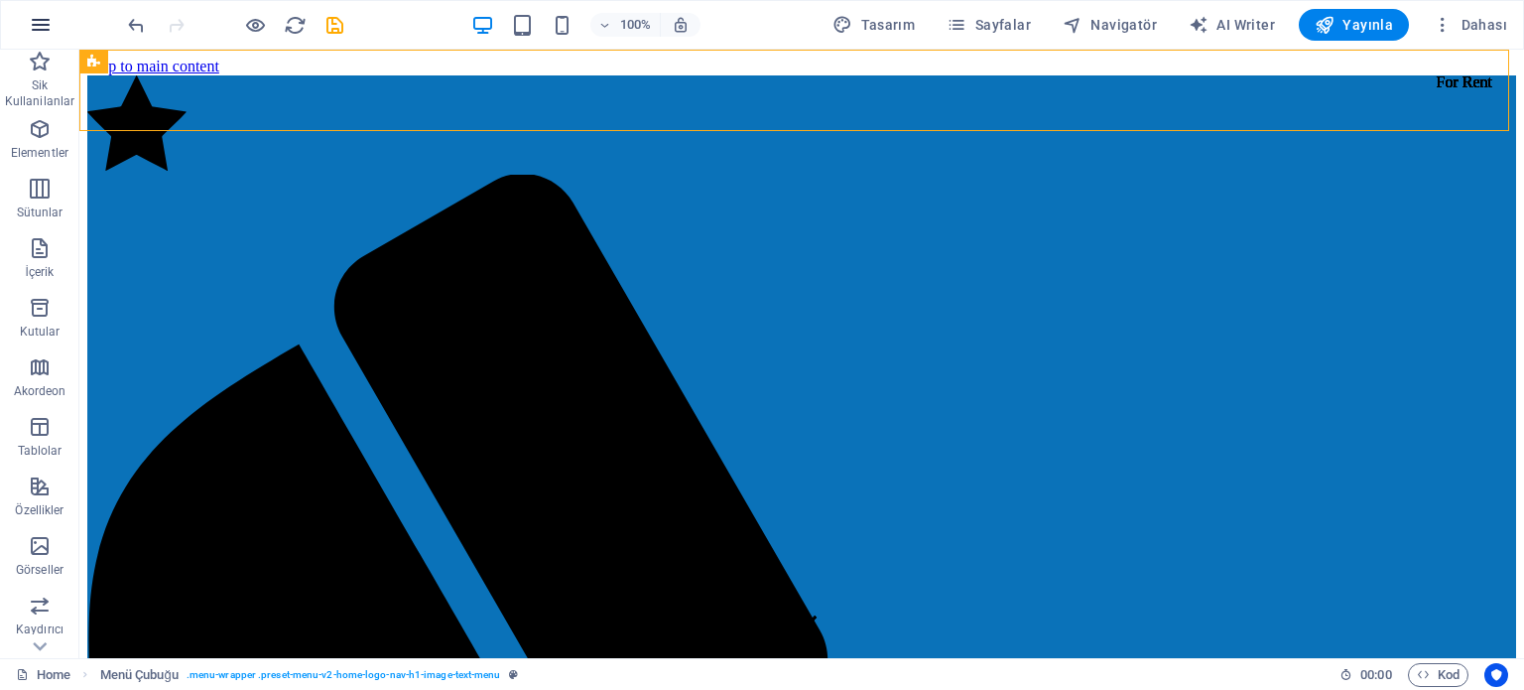
click at [33, 29] on icon "button" at bounding box center [41, 25] width 24 height 24
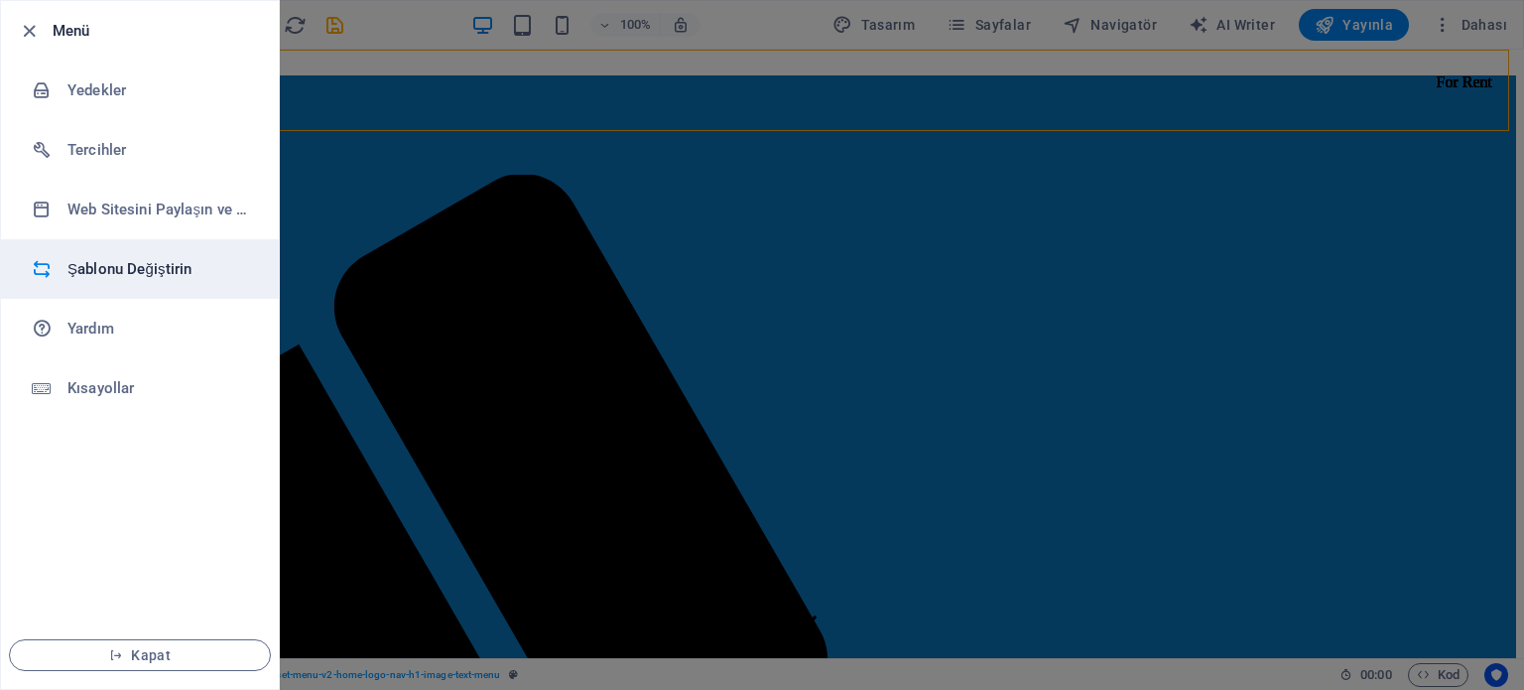
click at [92, 273] on h6 "Şablonu Değiştirin" at bounding box center [159, 269] width 184 height 24
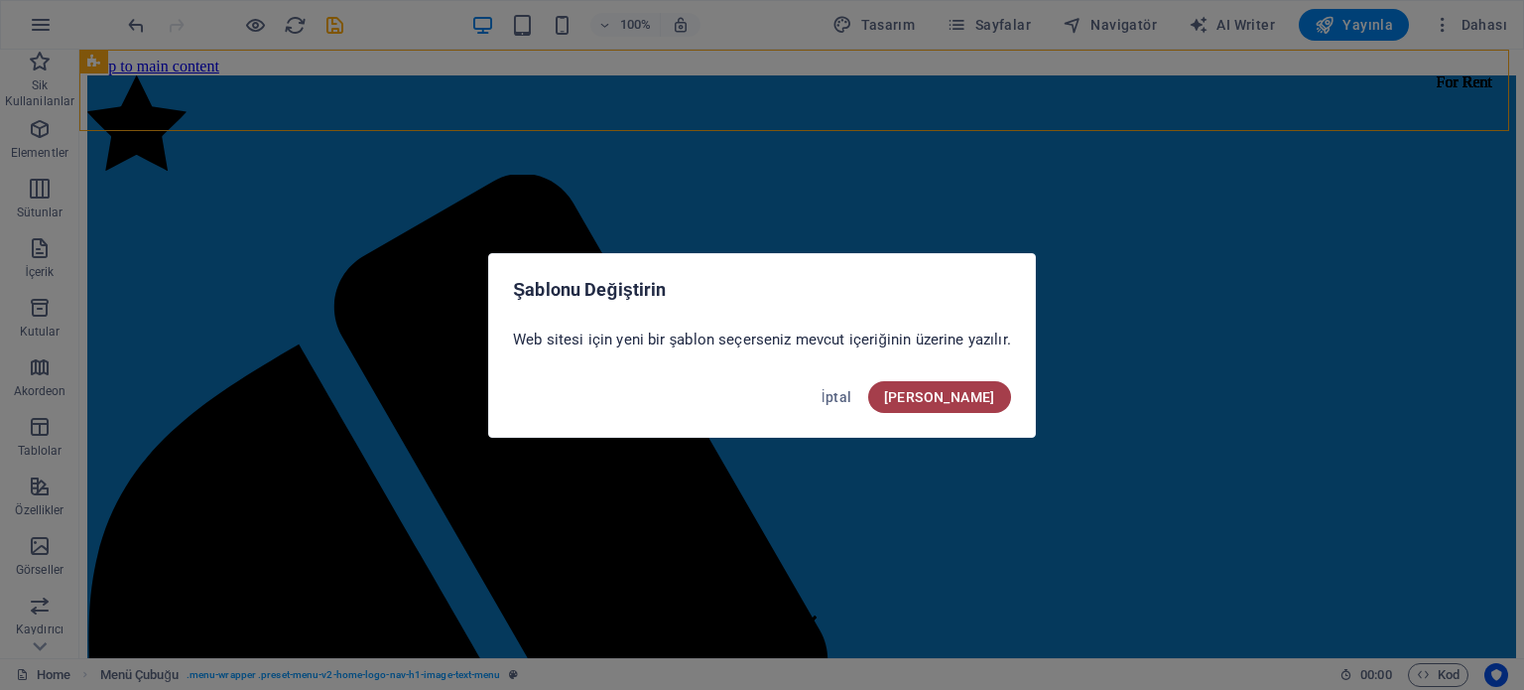
click at [972, 395] on span "Onayla" at bounding box center [939, 397] width 111 height 16
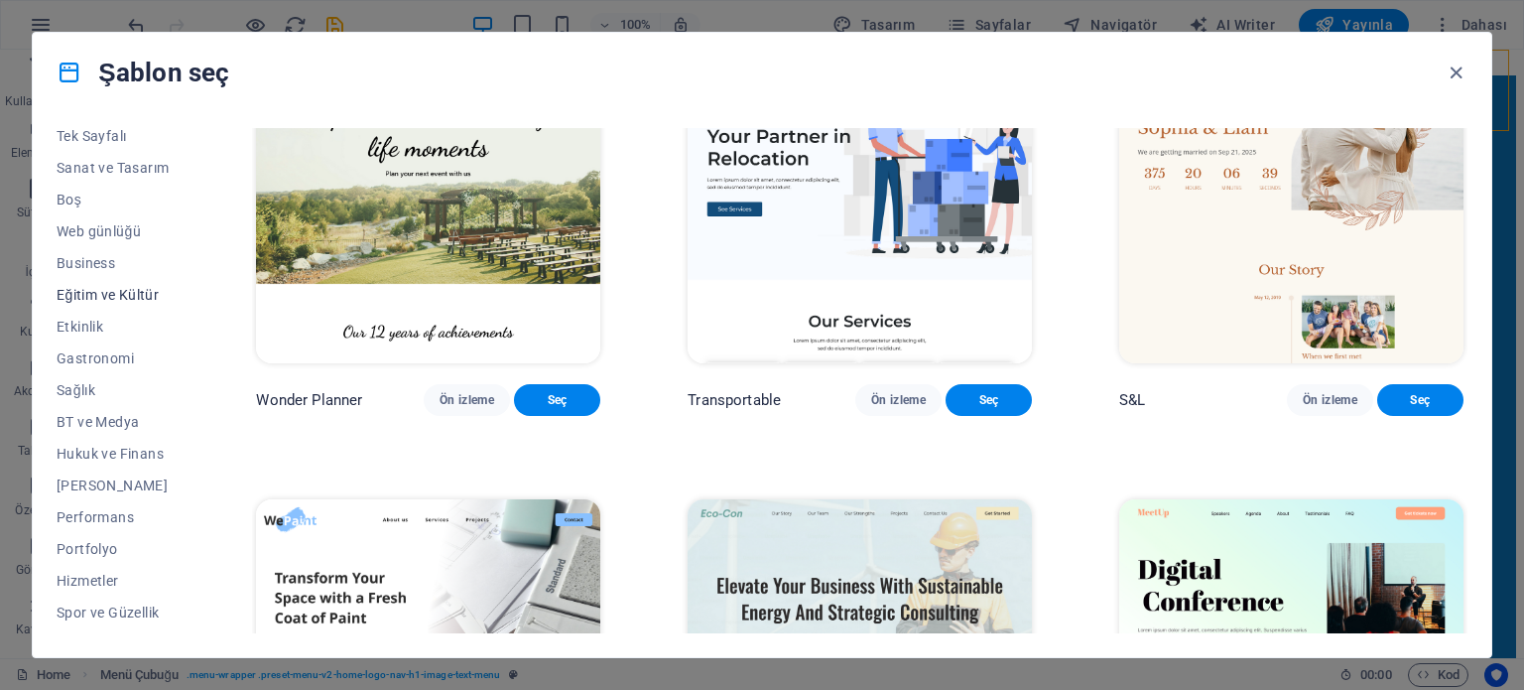
scroll to position [288, 0]
click at [78, 556] on span "Ticaret" at bounding box center [113, 555] width 112 height 16
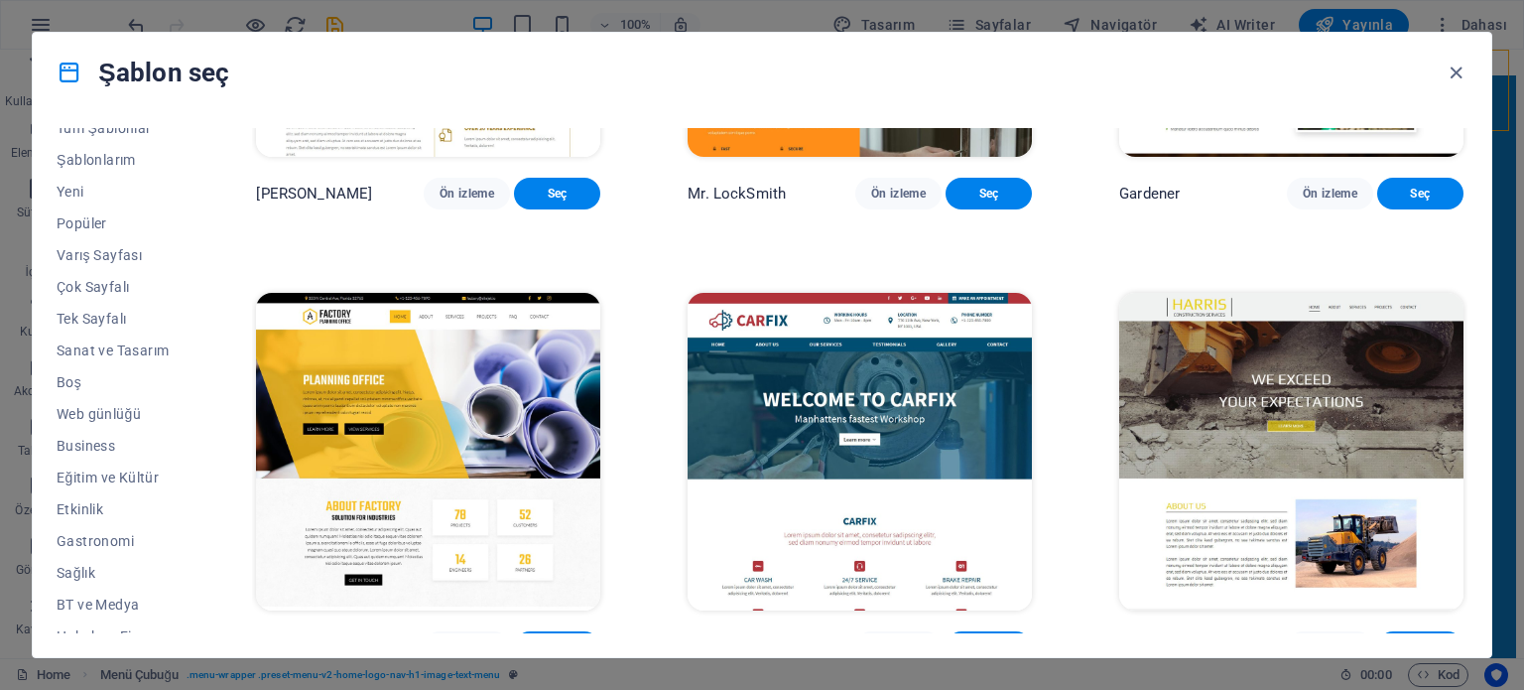
scroll to position [0, 0]
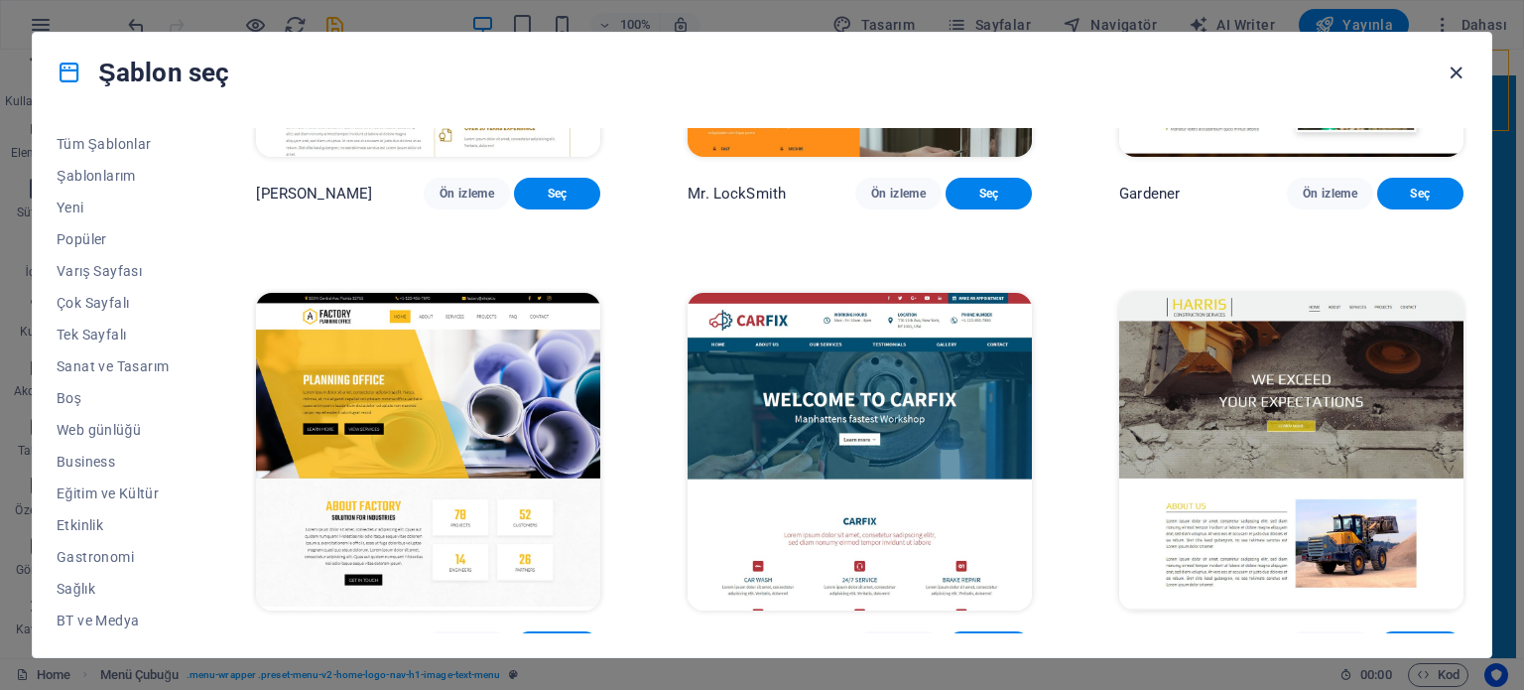
click at [1460, 72] on icon "button" at bounding box center [1456, 73] width 23 height 23
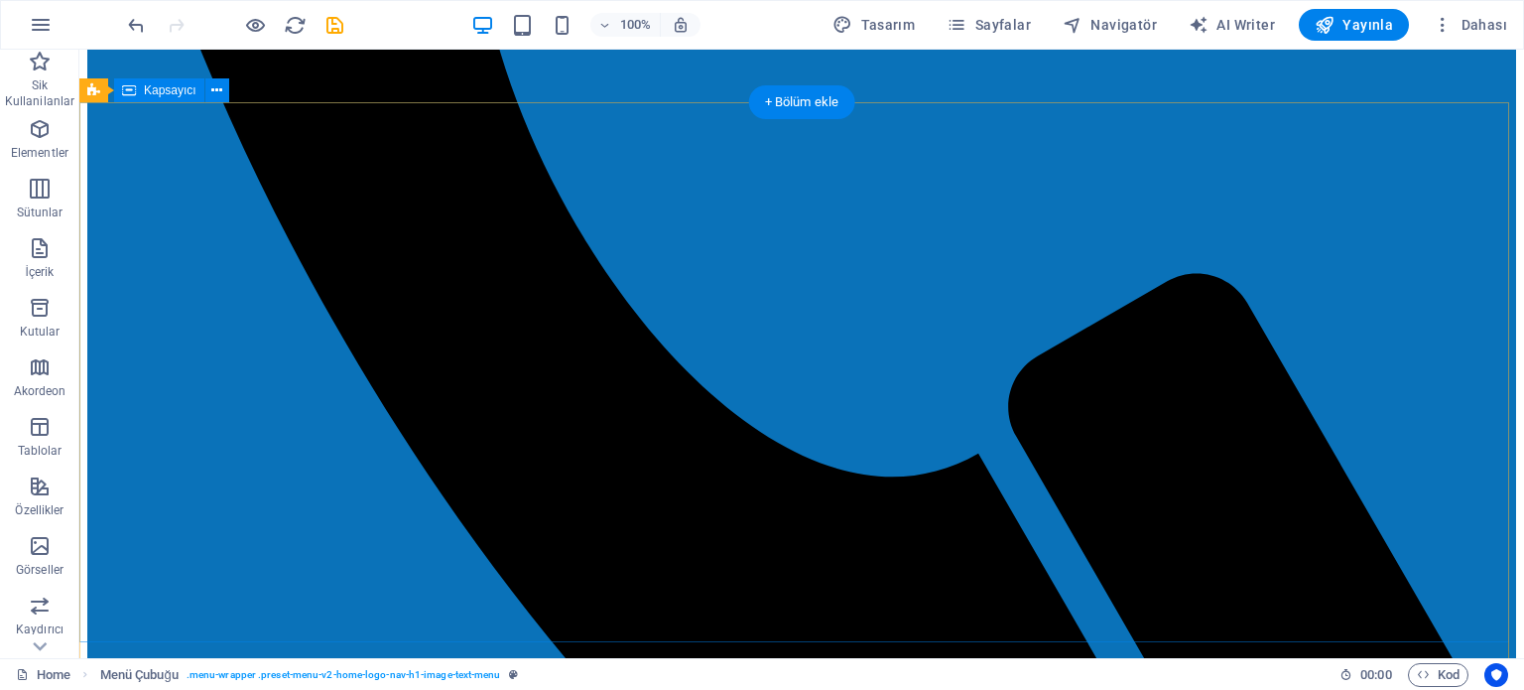
scroll to position [1023, 0]
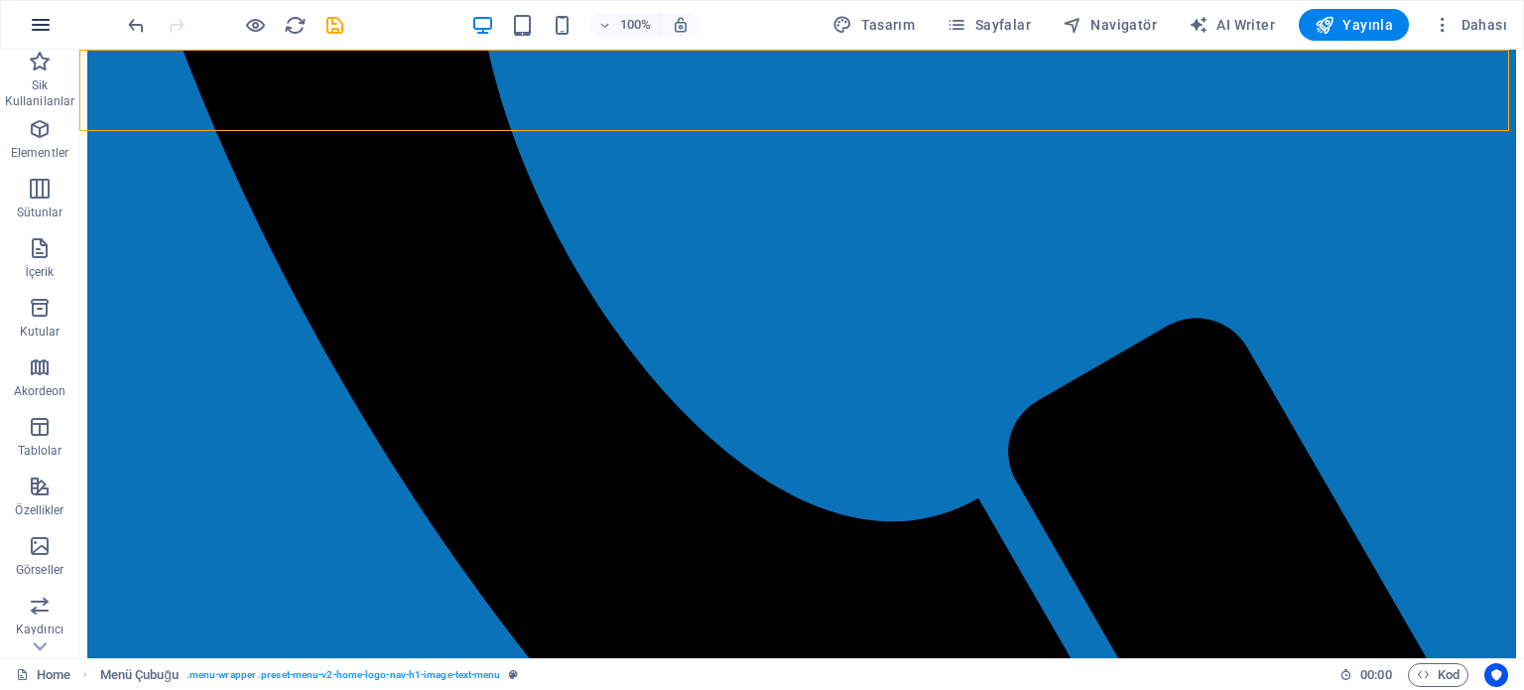
click at [37, 28] on icon "button" at bounding box center [41, 25] width 24 height 24
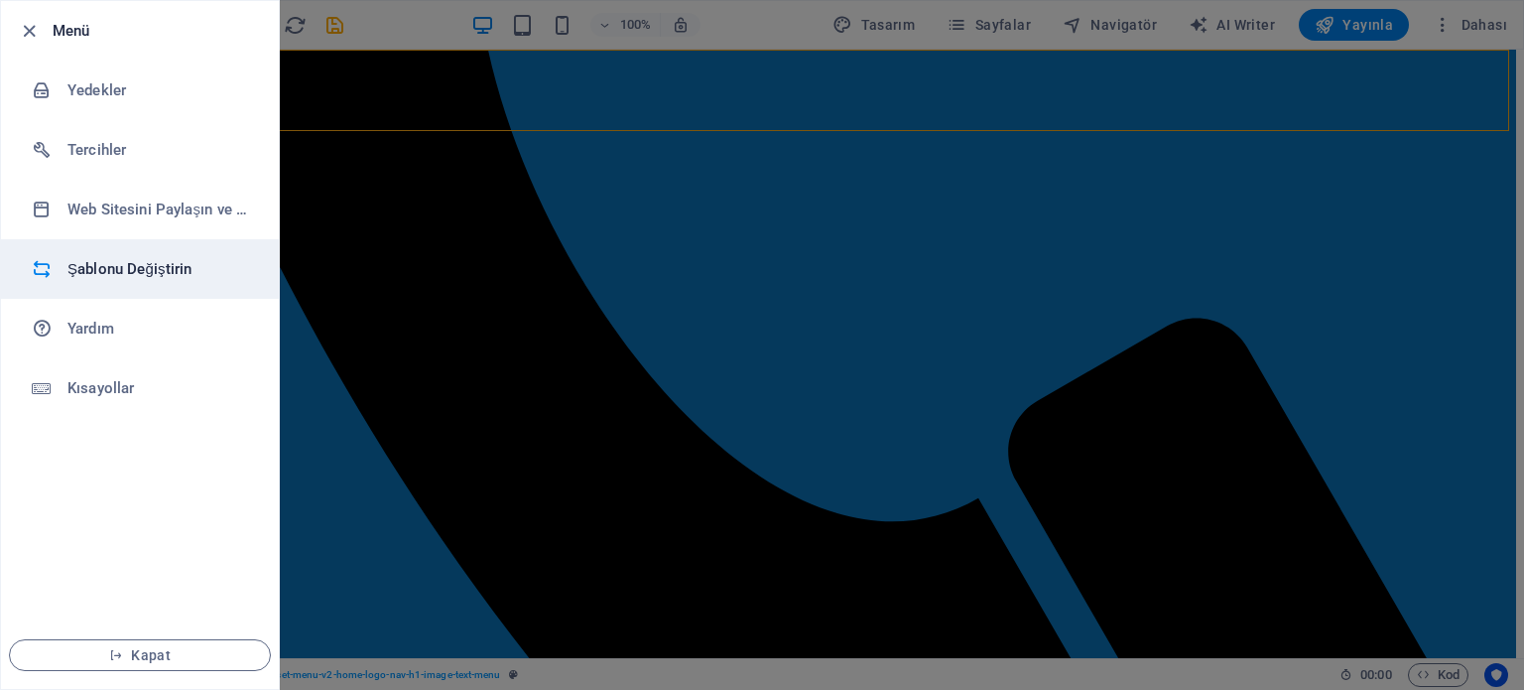
click at [129, 275] on h6 "Şablonu Değiştirin" at bounding box center [159, 269] width 184 height 24
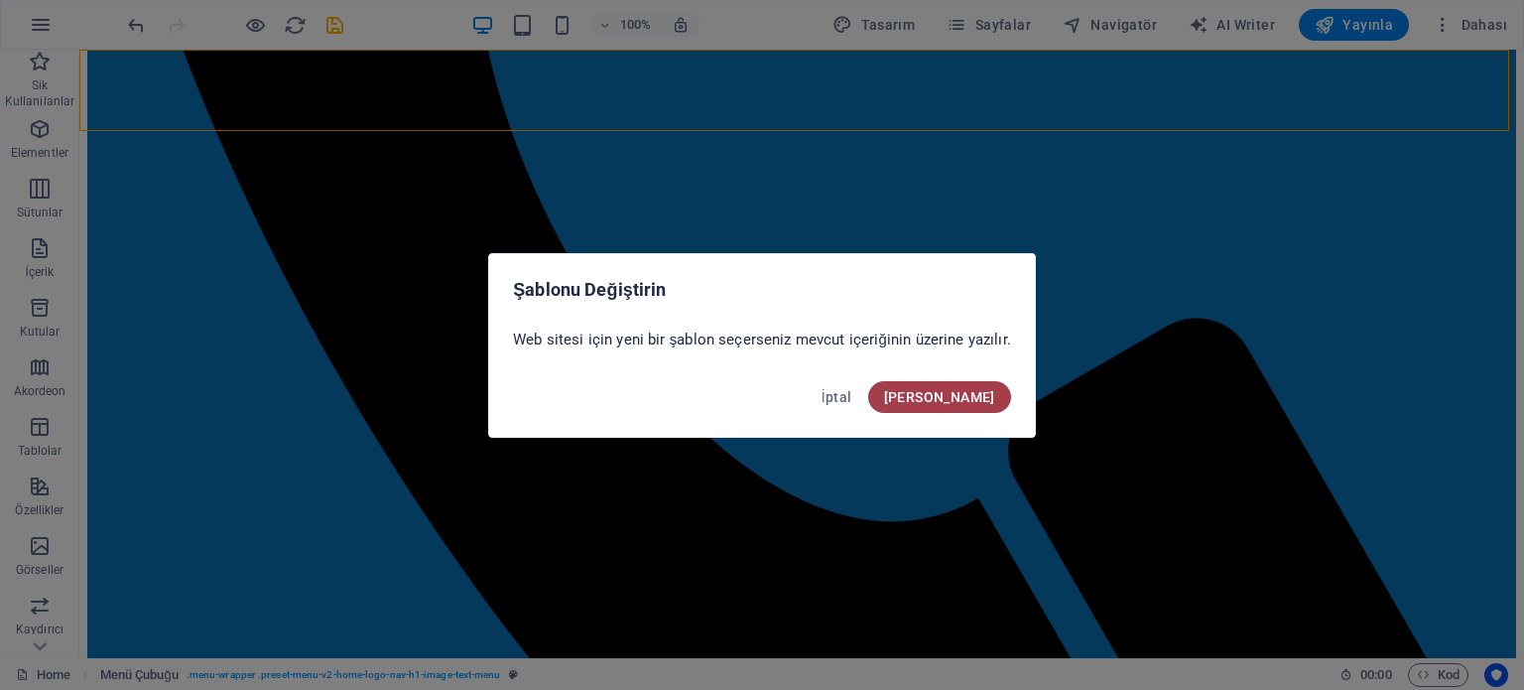
click at [990, 396] on span "Onayla" at bounding box center [939, 397] width 111 height 16
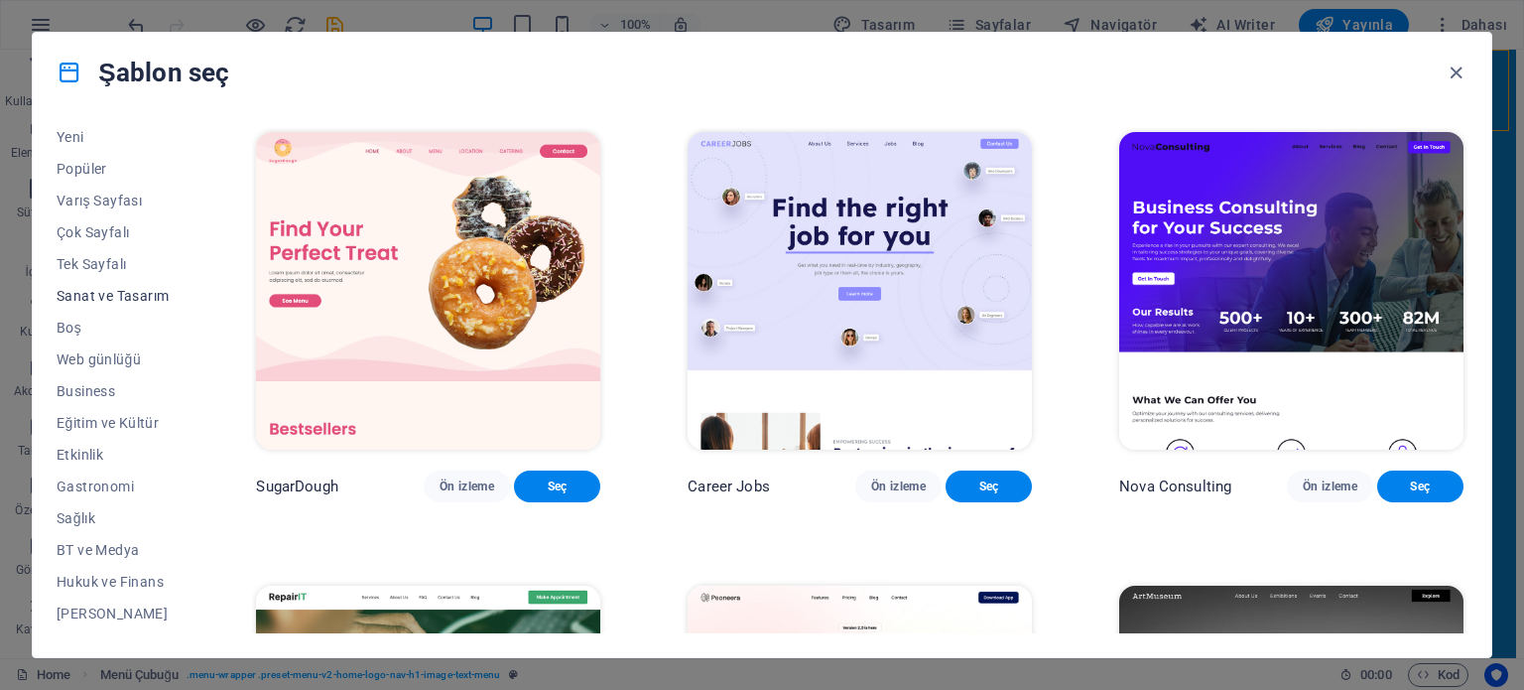
scroll to position [99, 0]
click at [100, 356] on span "Business" at bounding box center [113, 362] width 112 height 16
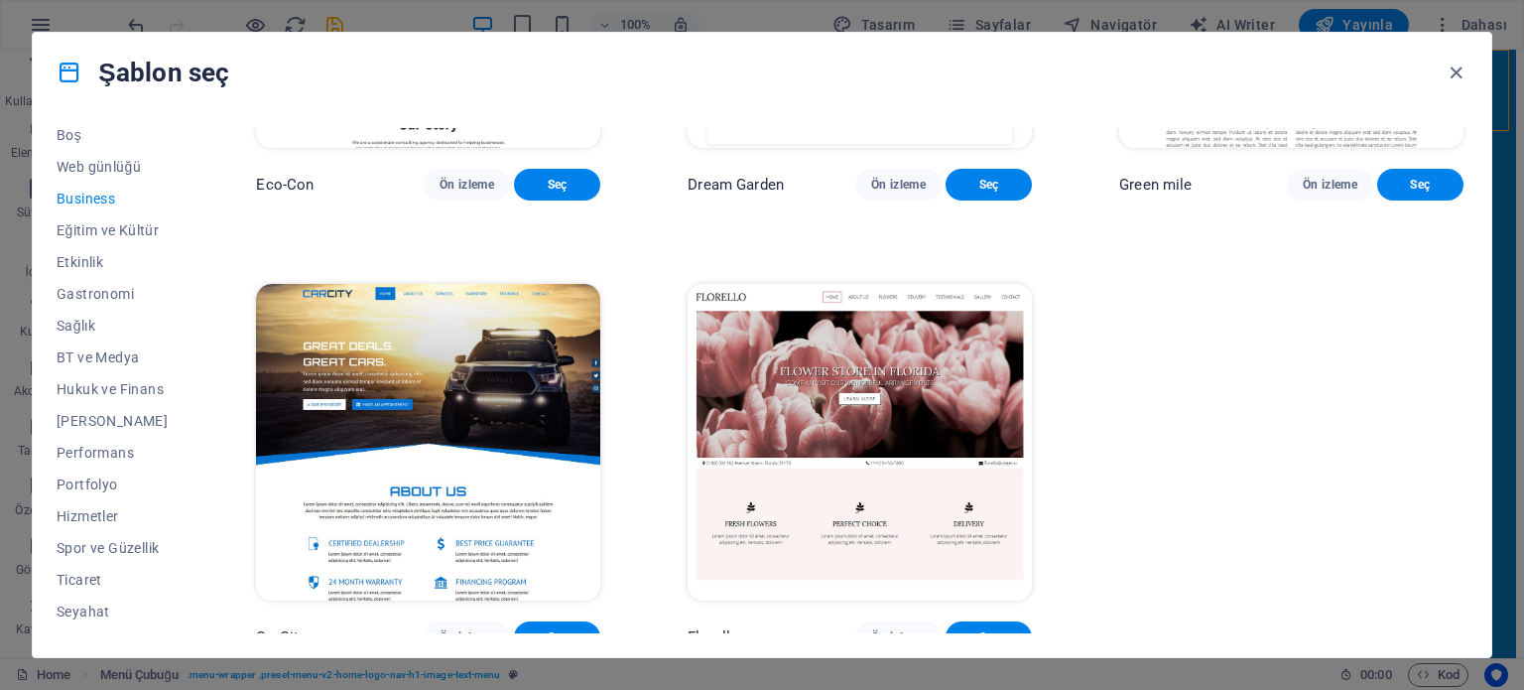
scroll to position [288, 0]
click at [85, 556] on span "Ticaret" at bounding box center [113, 555] width 112 height 16
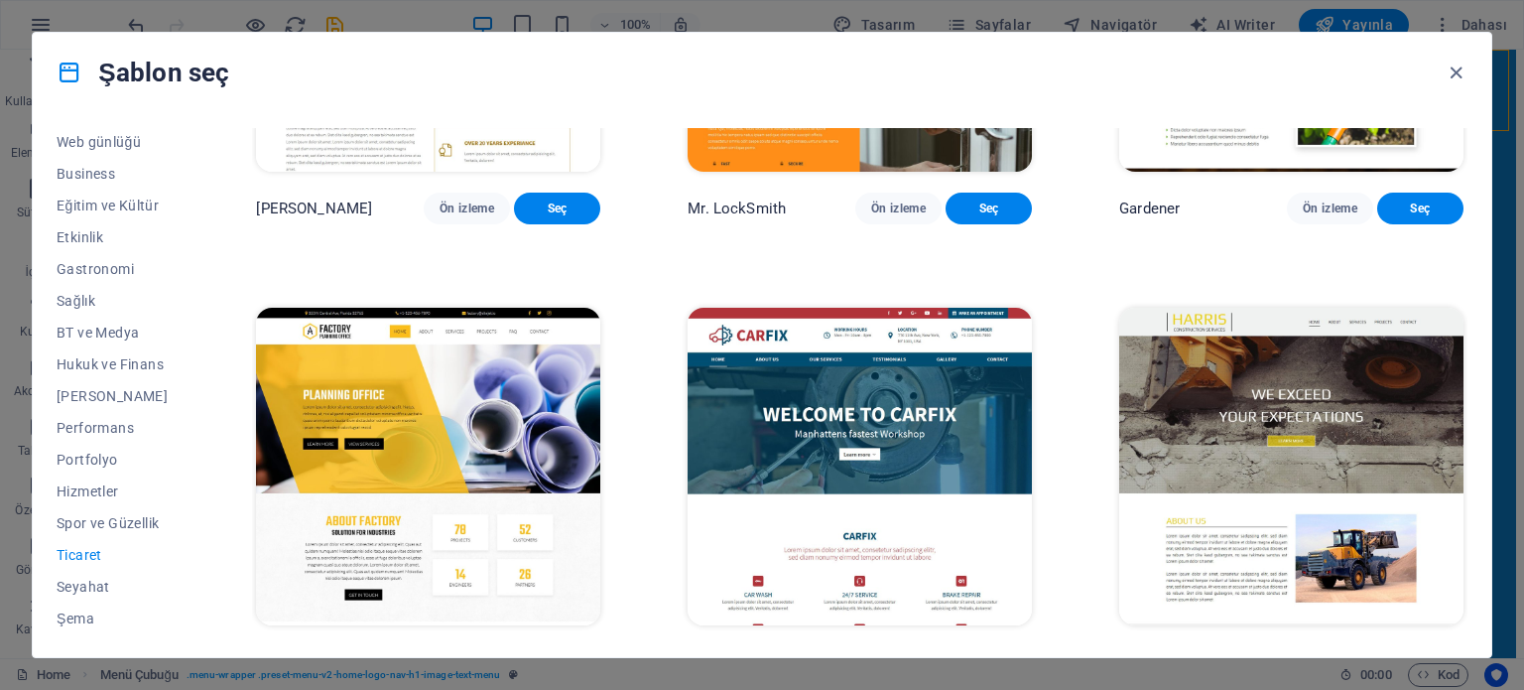
scroll to position [745, 0]
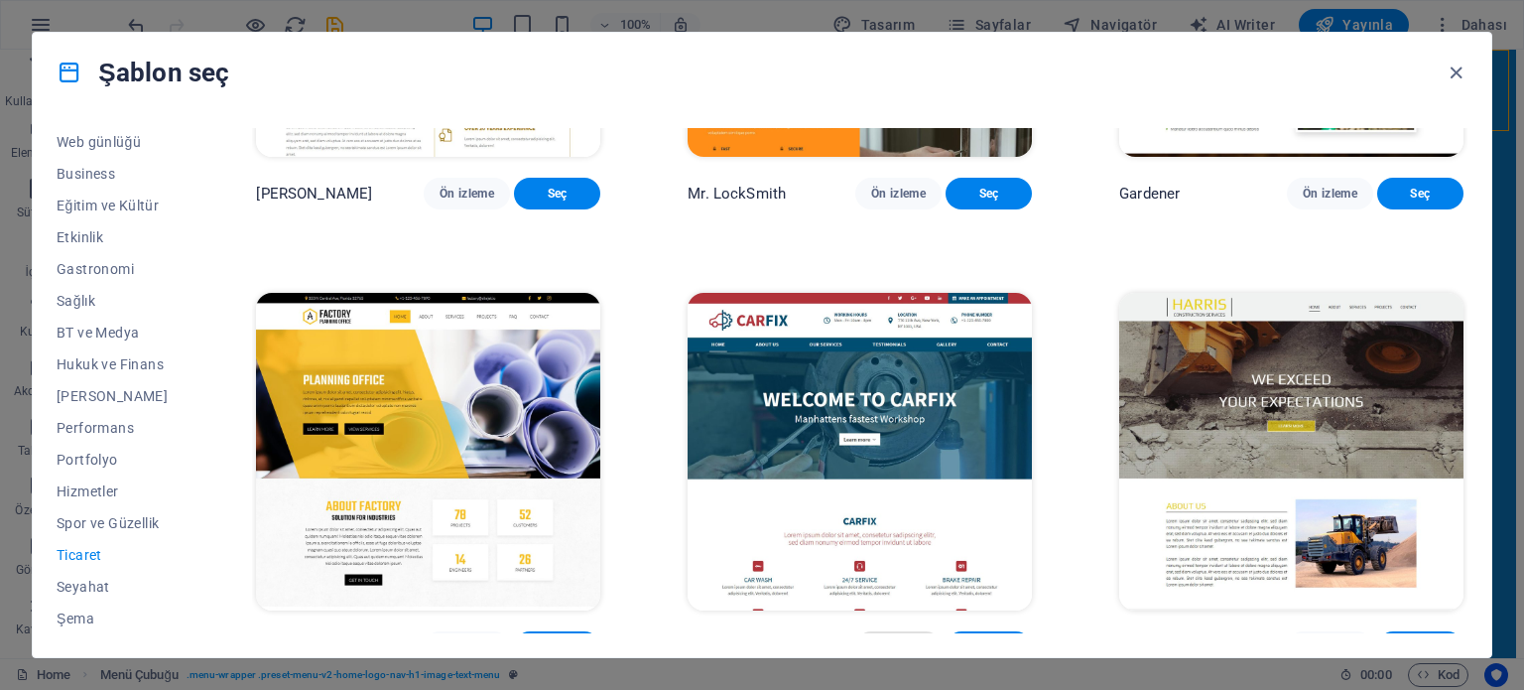
click at [912, 639] on span "Ön izleme" at bounding box center [898, 647] width 55 height 16
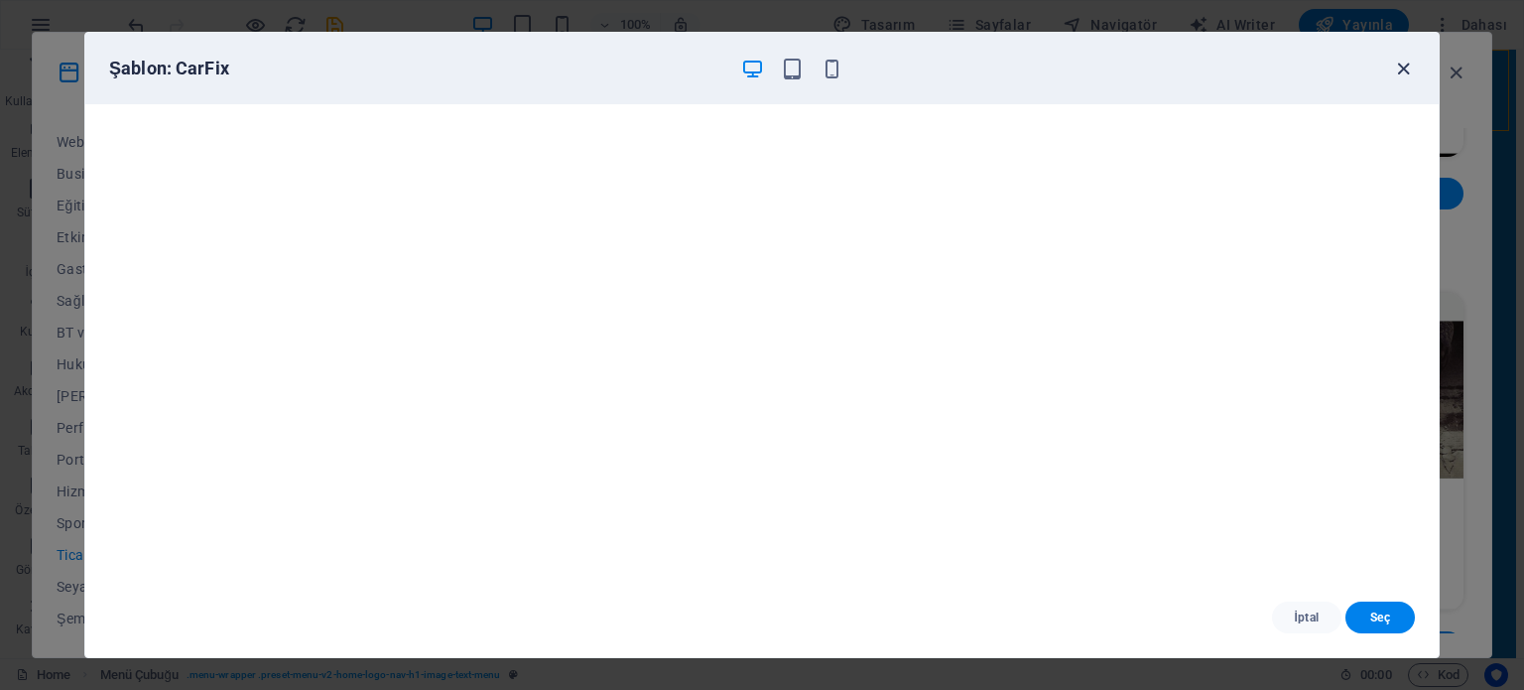
click at [1392, 63] on icon "button" at bounding box center [1403, 69] width 23 height 23
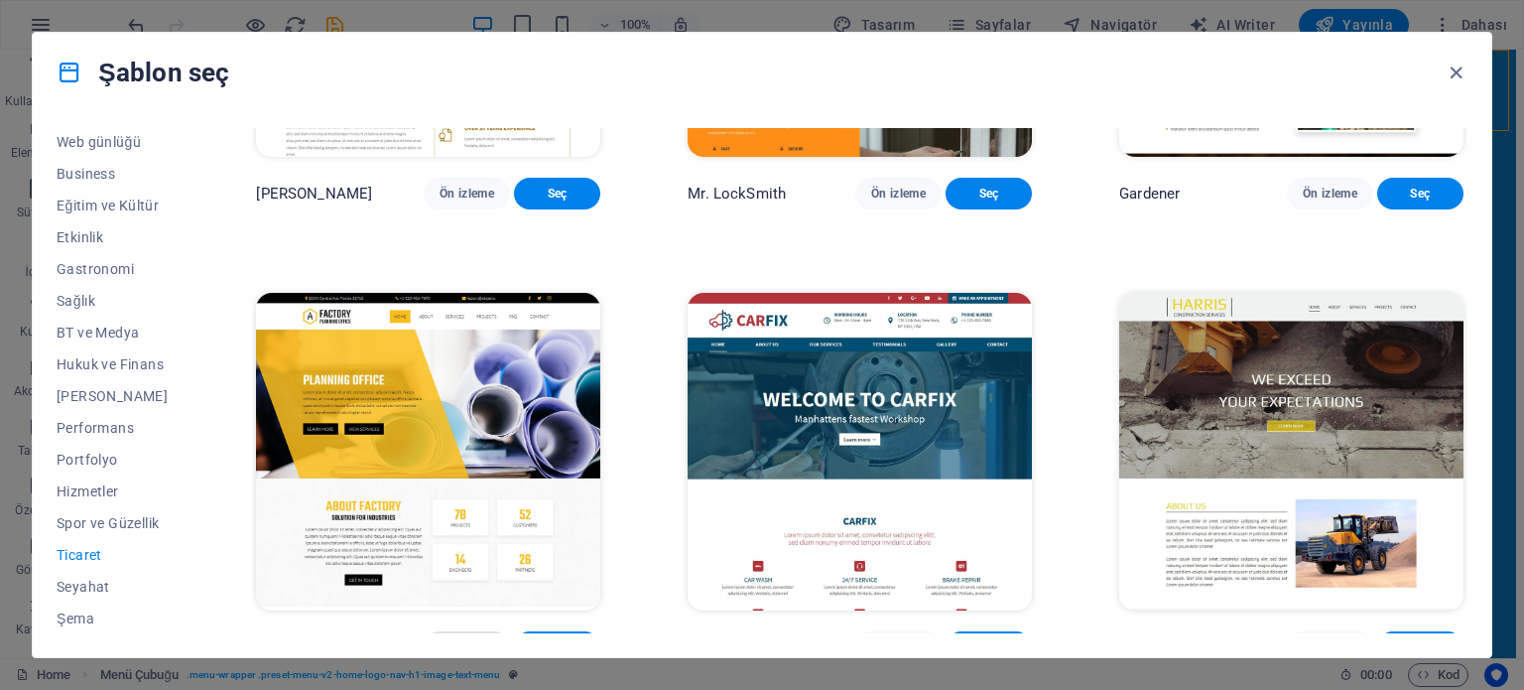
click at [480, 639] on span "Ön izleme" at bounding box center [467, 647] width 55 height 16
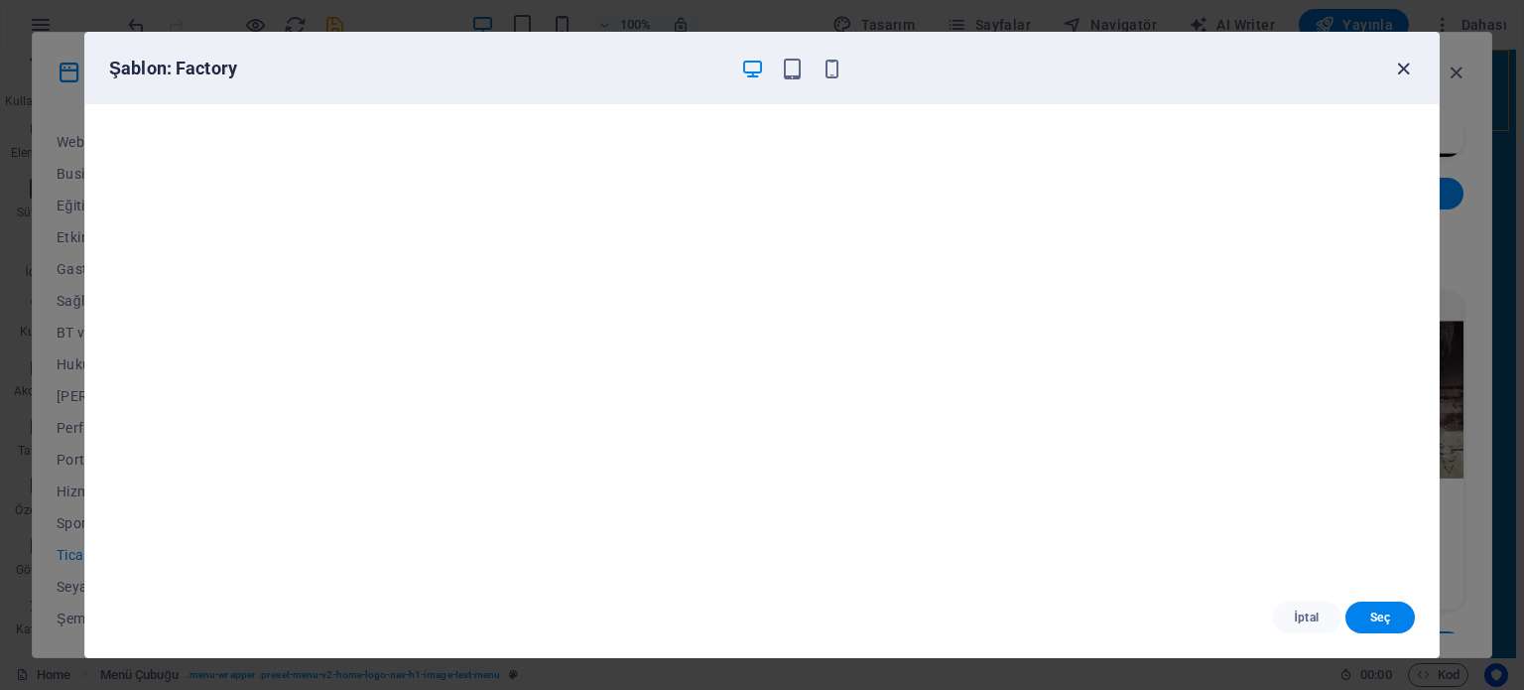
click at [1401, 70] on icon "button" at bounding box center [1403, 69] width 23 height 23
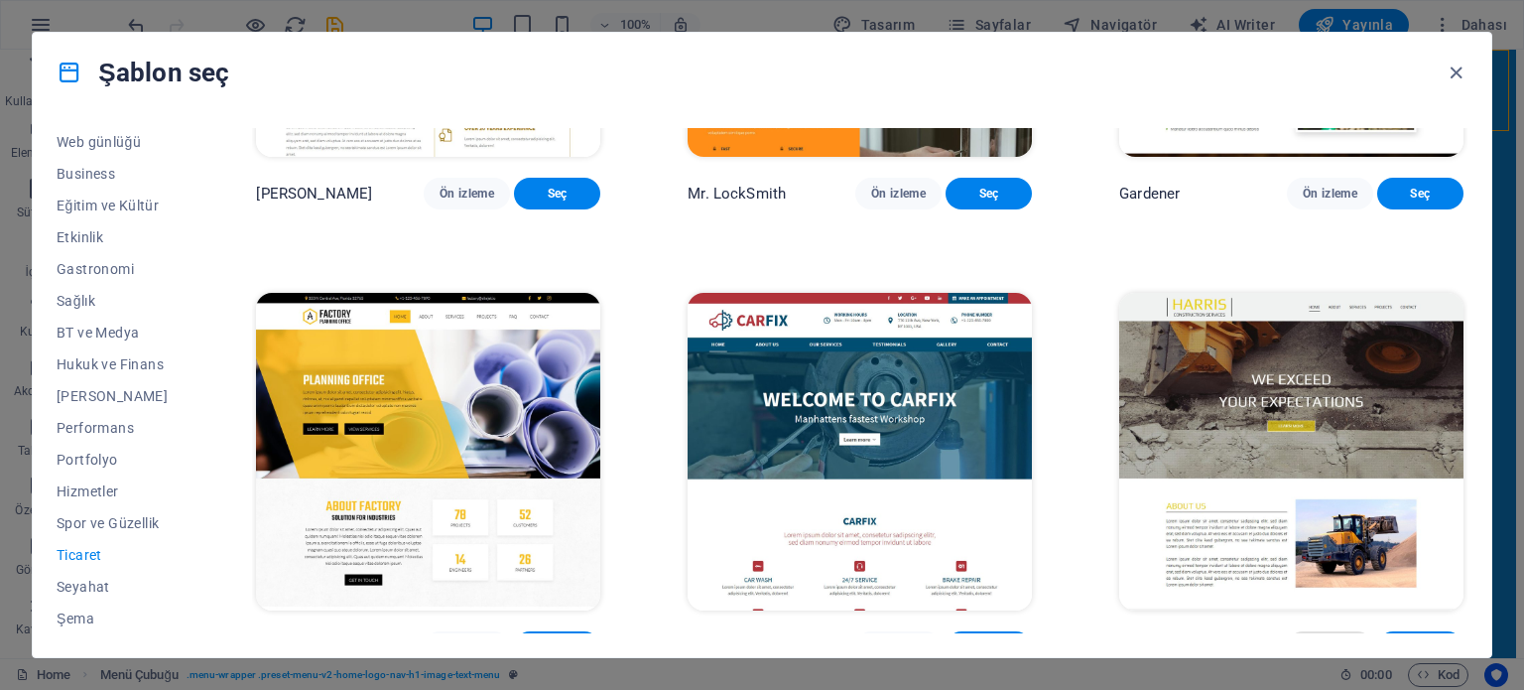
click at [1333, 639] on span "Ön izleme" at bounding box center [1330, 647] width 55 height 16
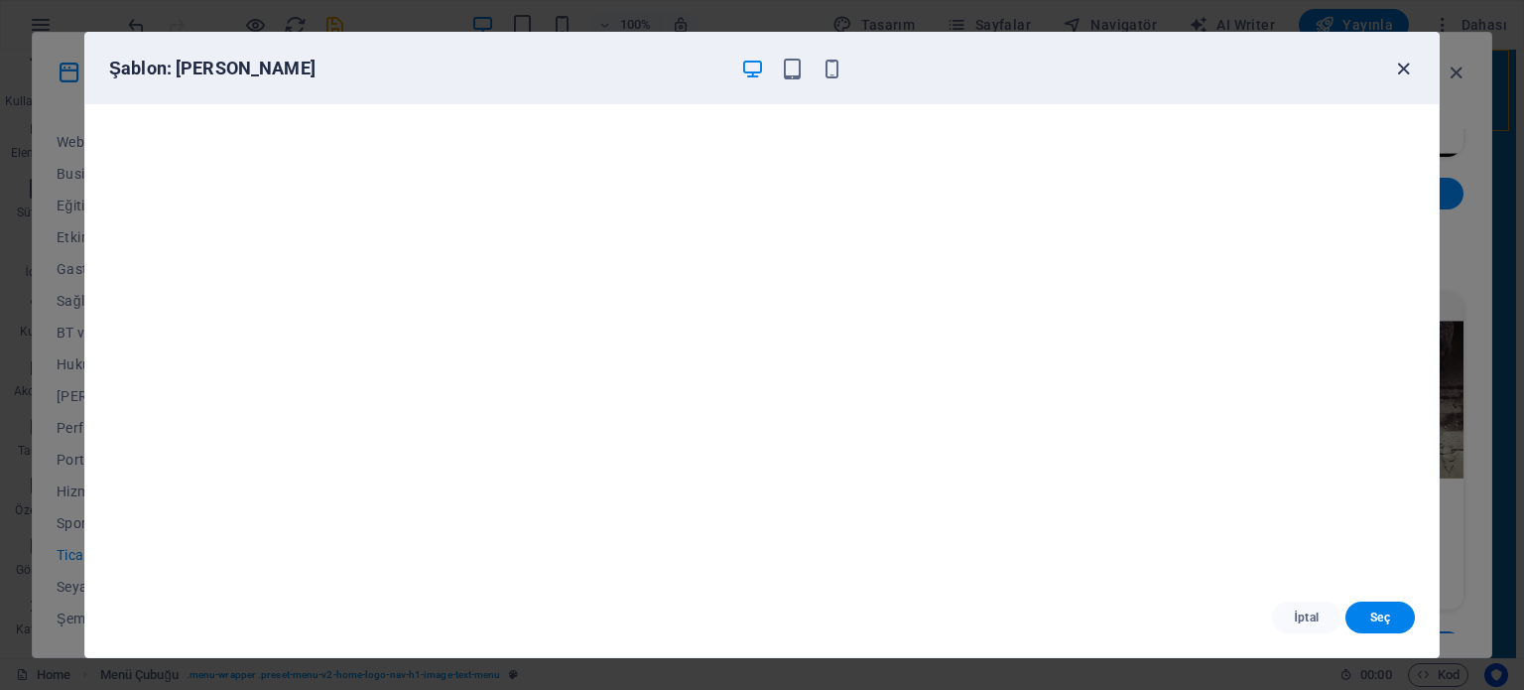
click at [1398, 73] on icon "button" at bounding box center [1403, 69] width 23 height 23
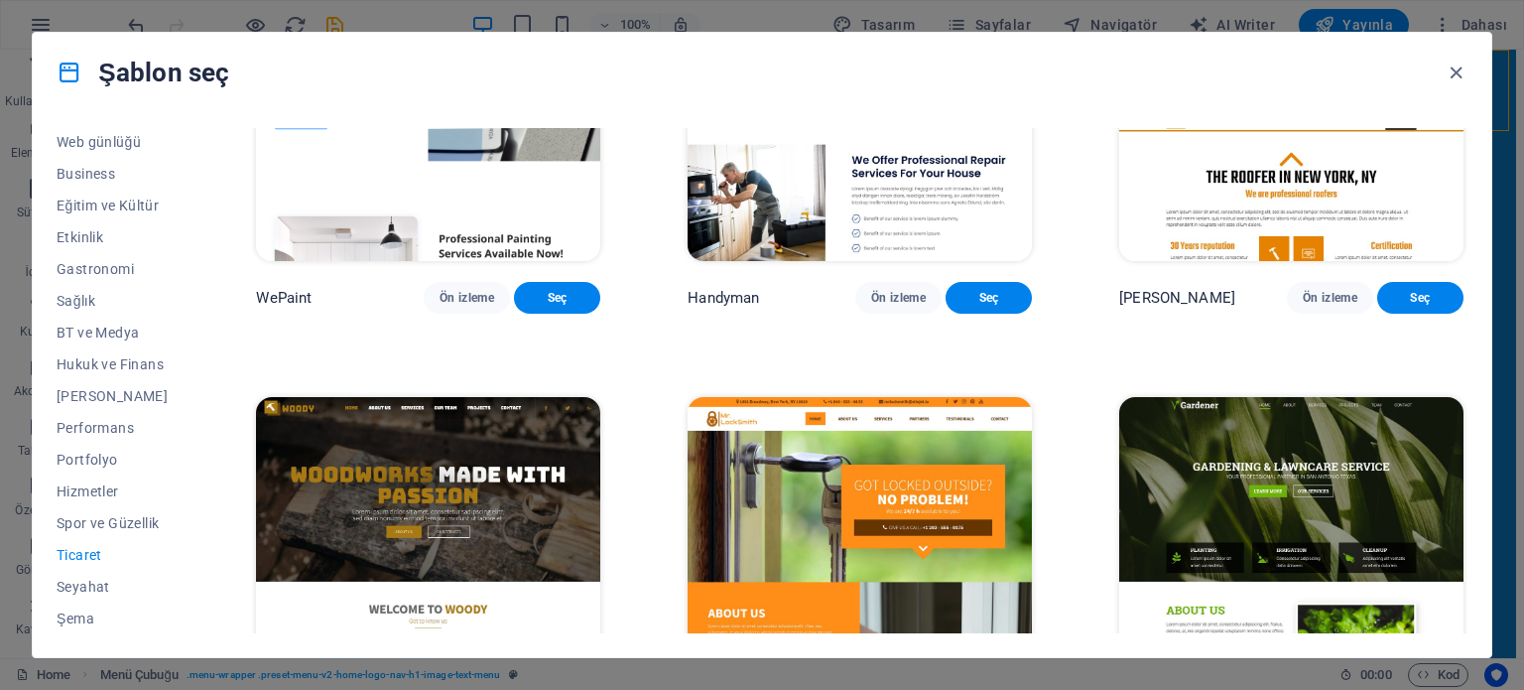
scroll to position [348, 0]
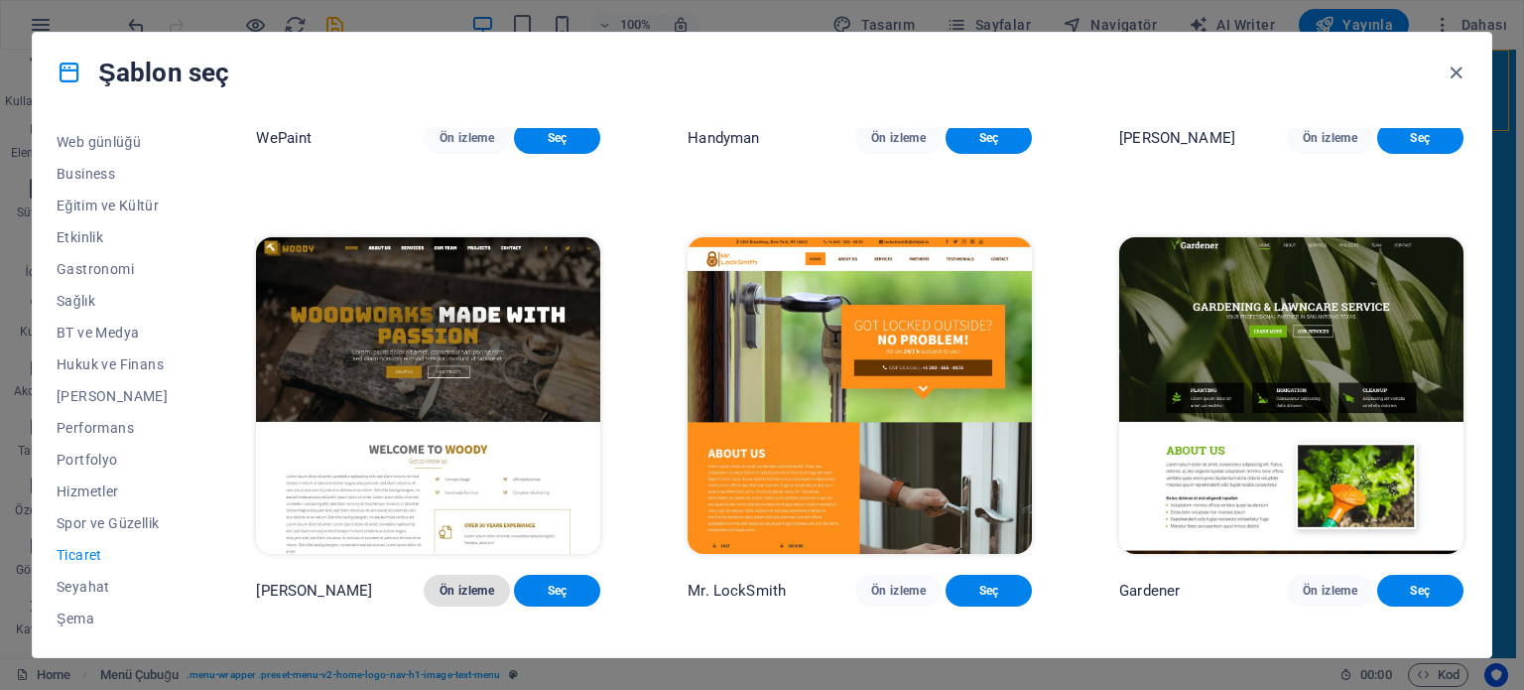
click at [488, 582] on span "Ön izleme" at bounding box center [467, 590] width 55 height 16
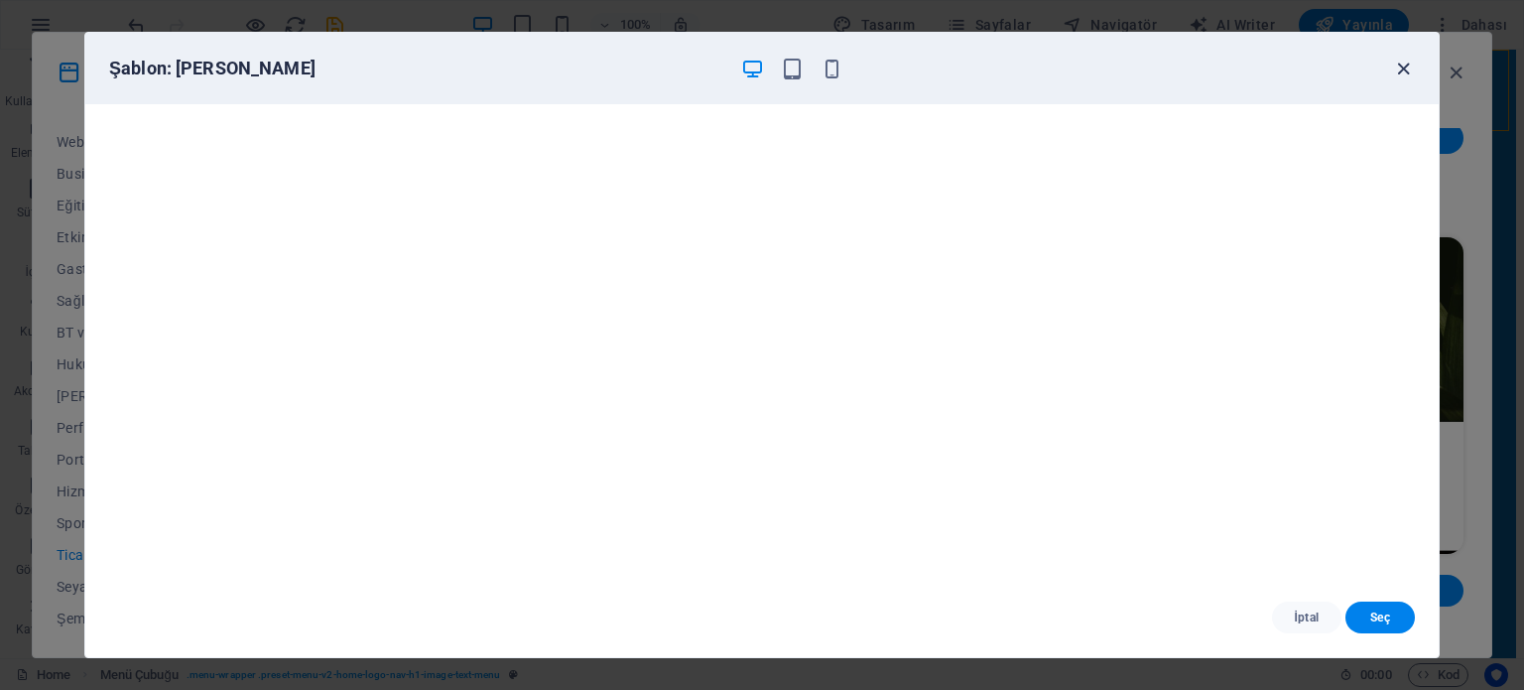
click at [1394, 70] on icon "button" at bounding box center [1403, 69] width 23 height 23
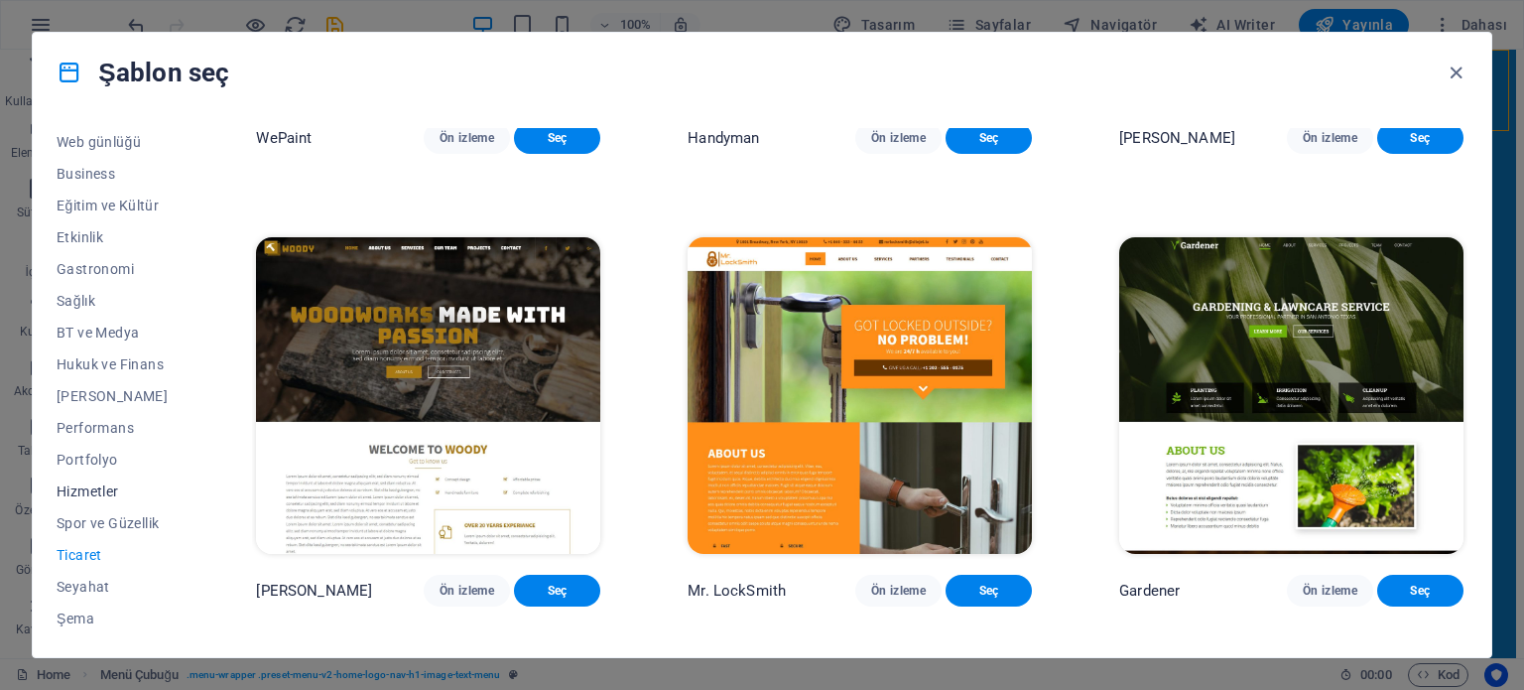
click at [99, 489] on span "Hizmetler" at bounding box center [113, 491] width 112 height 16
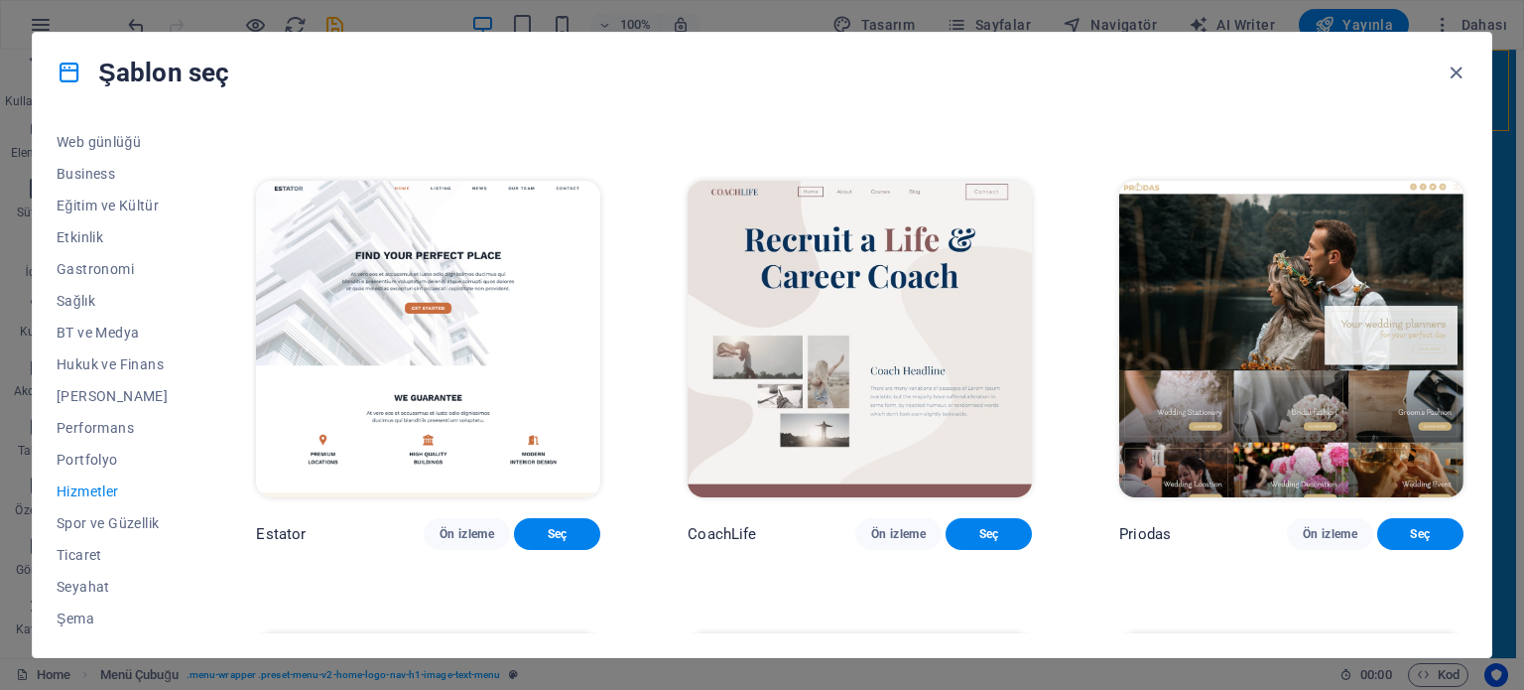
scroll to position [1340, 0]
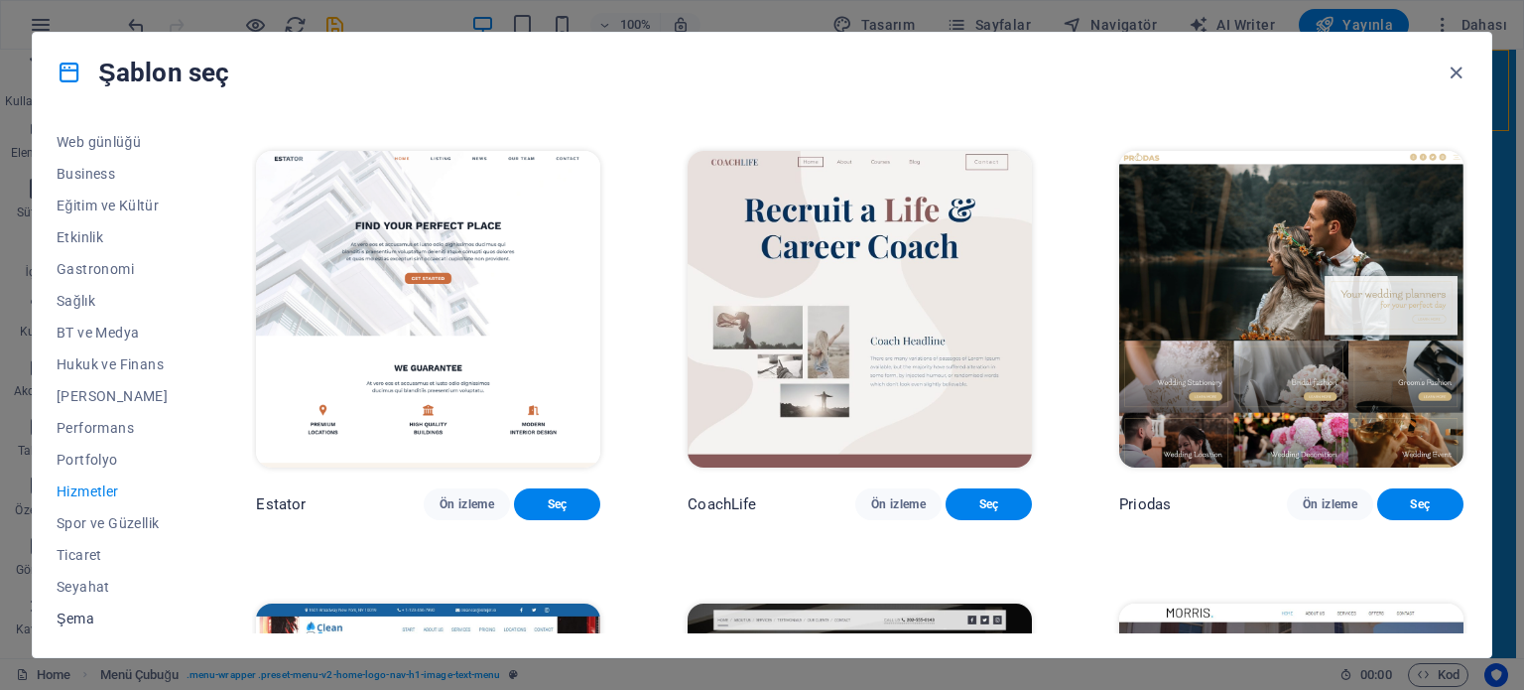
click at [79, 619] on span "Şema" at bounding box center [113, 618] width 112 height 16
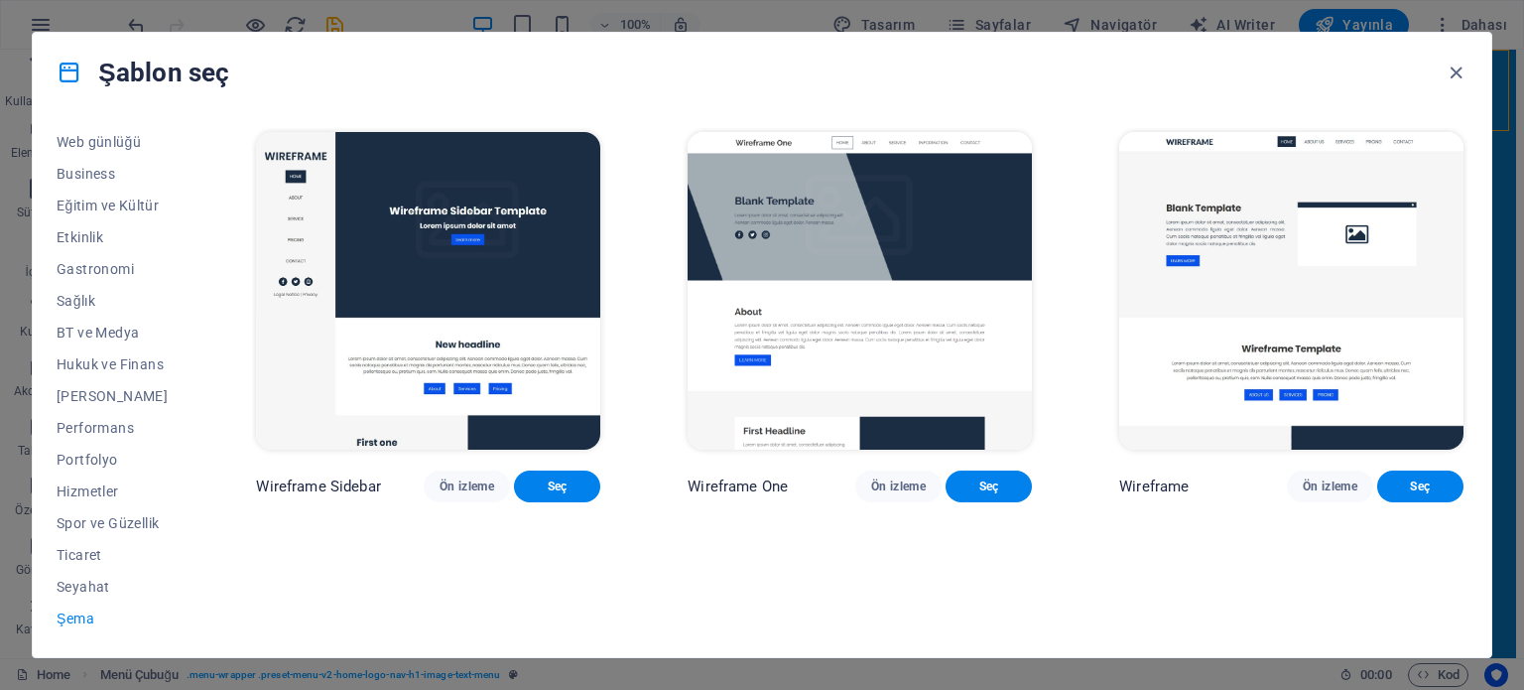
scroll to position [0, 0]
click at [893, 478] on span "Ön izleme" at bounding box center [898, 486] width 55 height 16
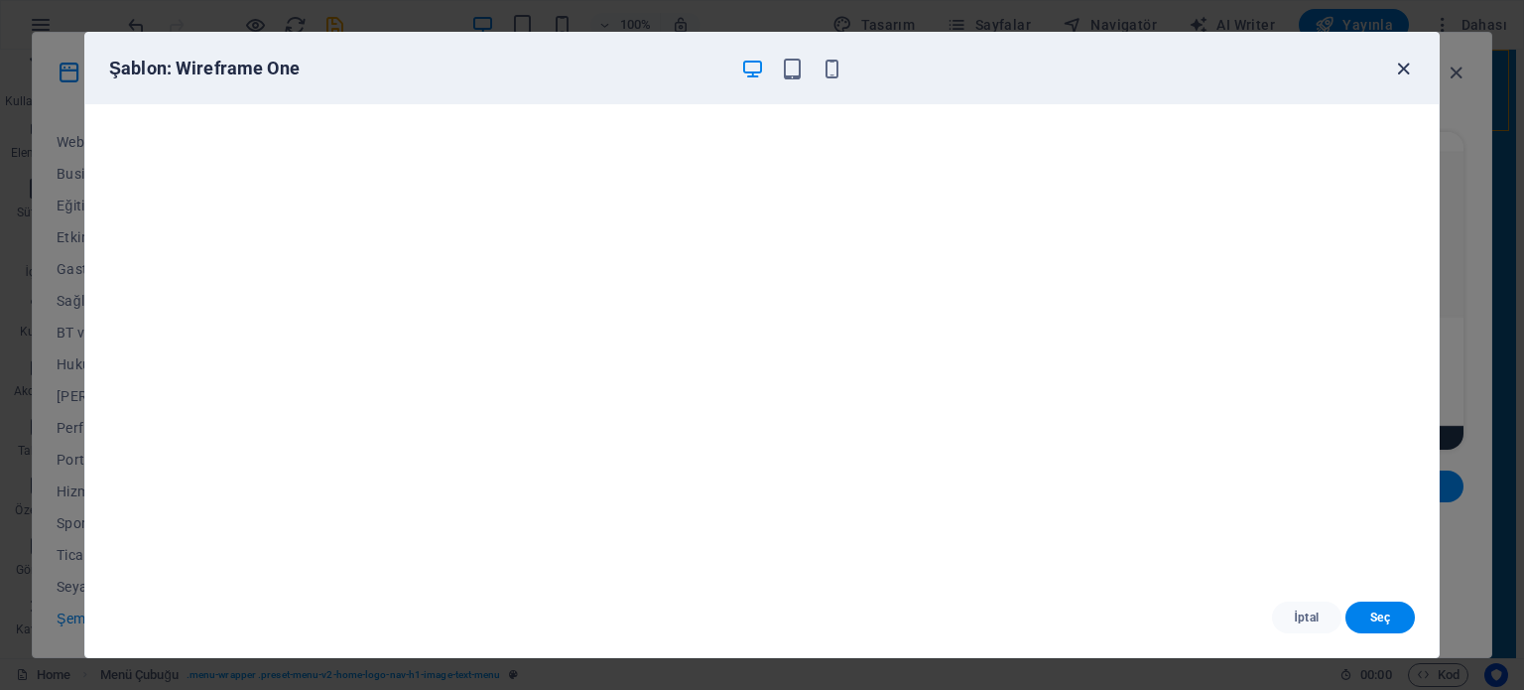
click at [1400, 70] on icon "button" at bounding box center [1403, 69] width 23 height 23
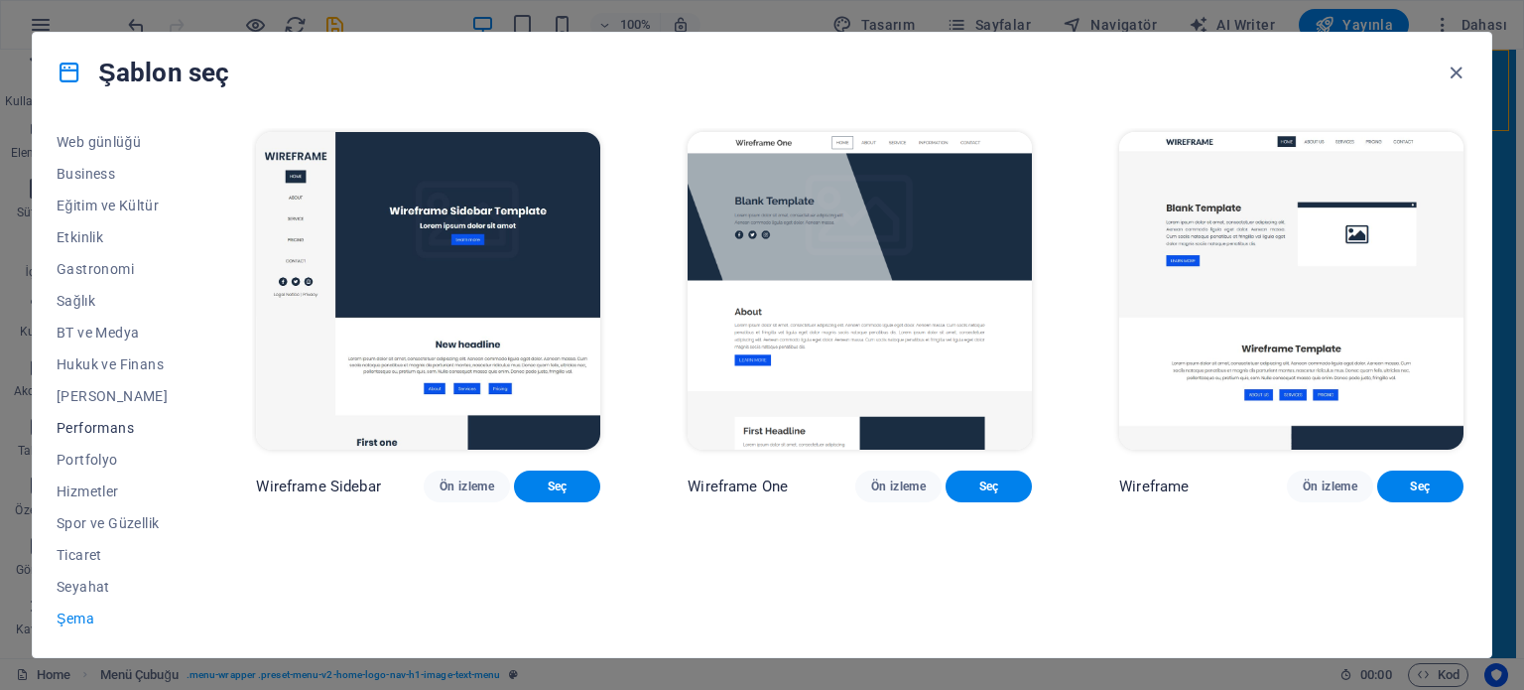
scroll to position [189, 0]
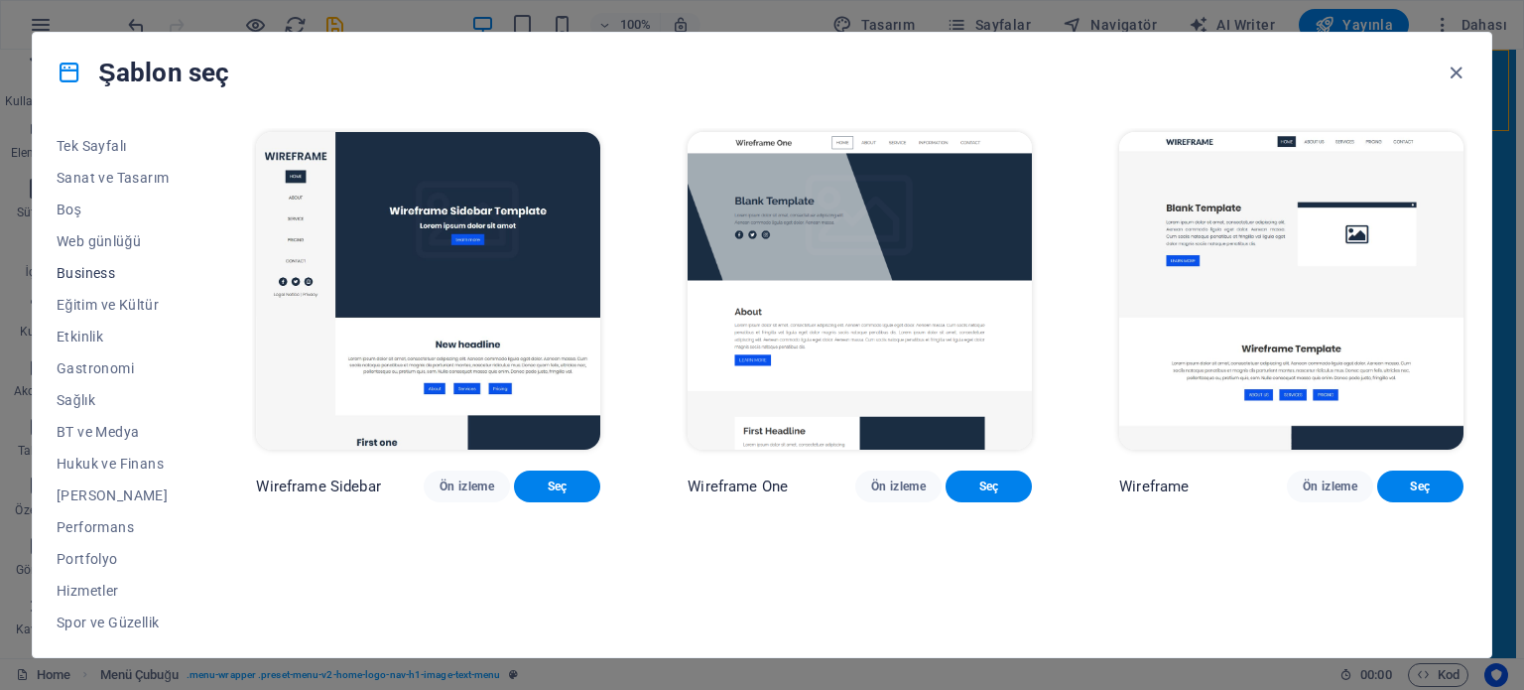
click at [91, 275] on span "Business" at bounding box center [113, 273] width 112 height 16
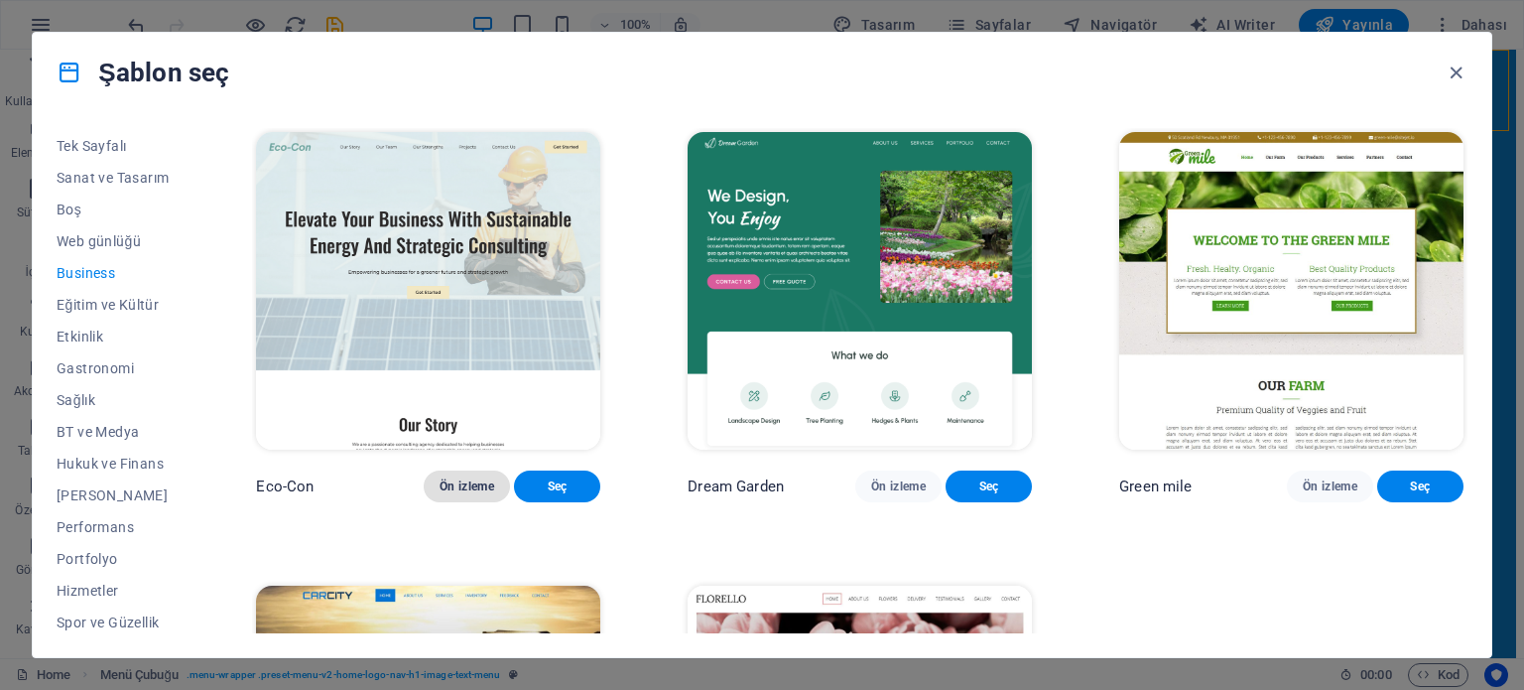
click at [474, 483] on span "Ön izleme" at bounding box center [467, 486] width 55 height 16
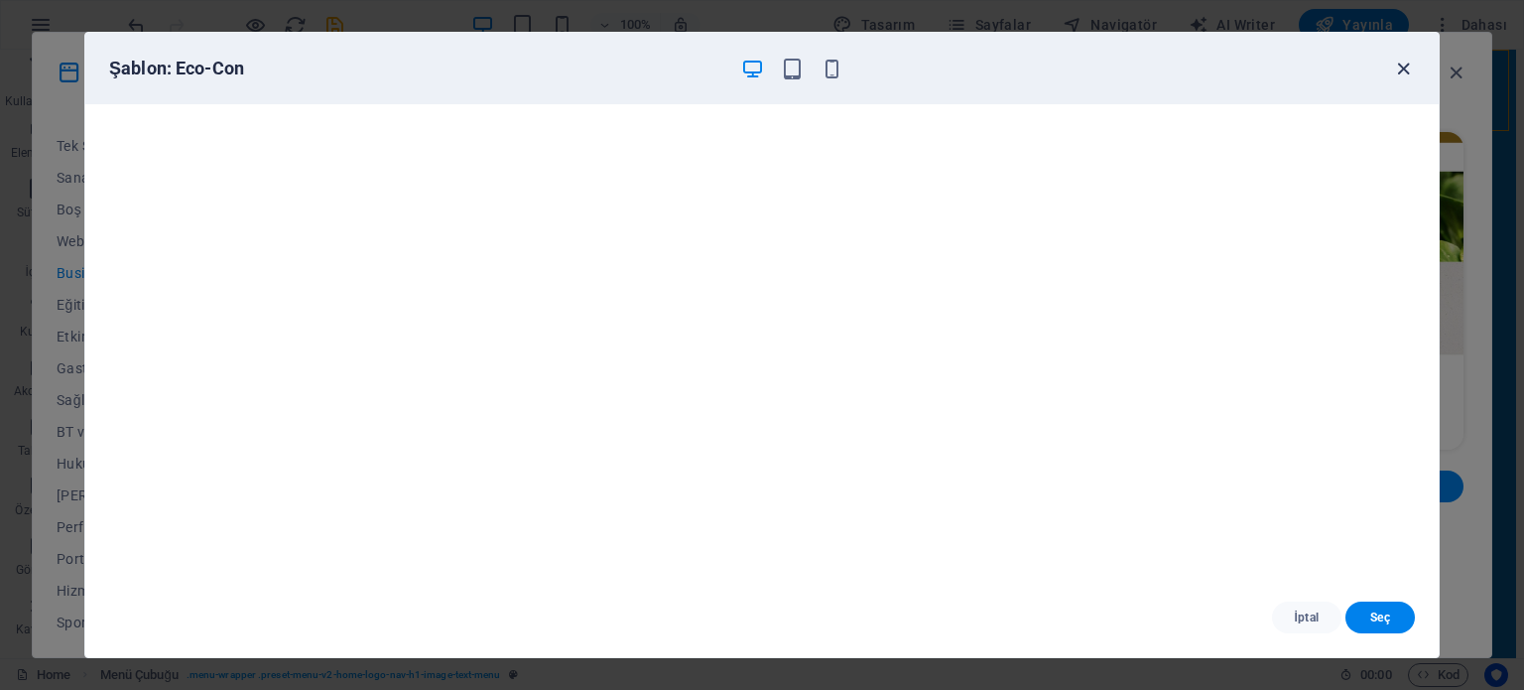
click at [1405, 69] on icon "button" at bounding box center [1403, 69] width 23 height 23
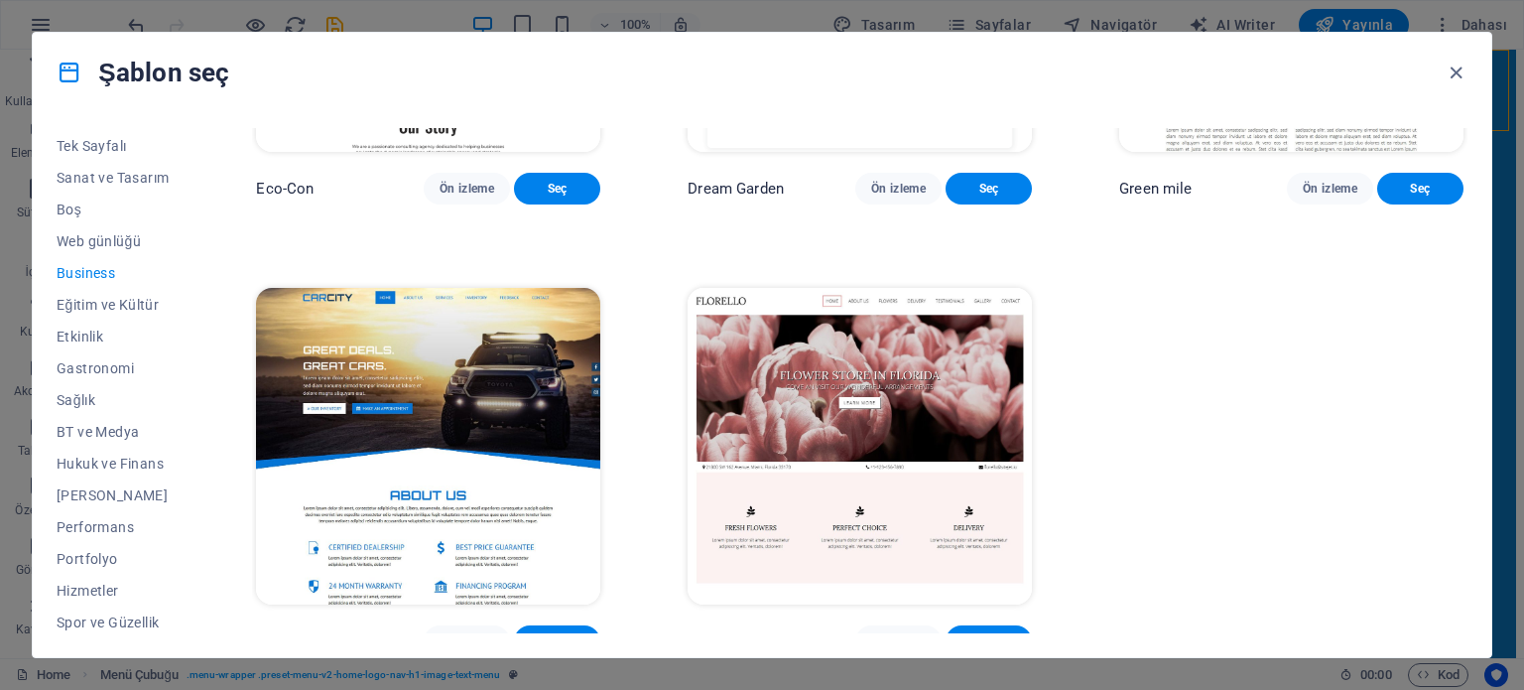
scroll to position [302, 0]
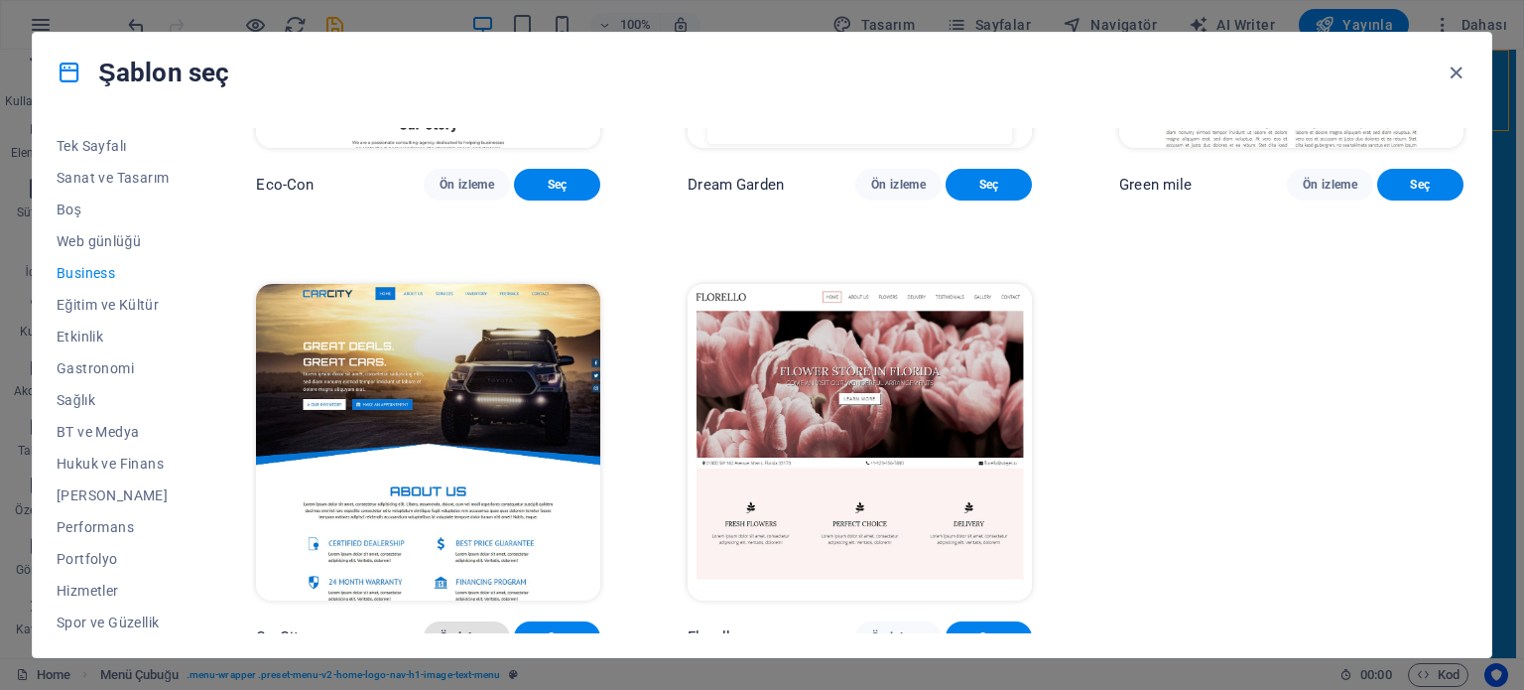
click at [480, 629] on span "Ön izleme" at bounding box center [467, 637] width 55 height 16
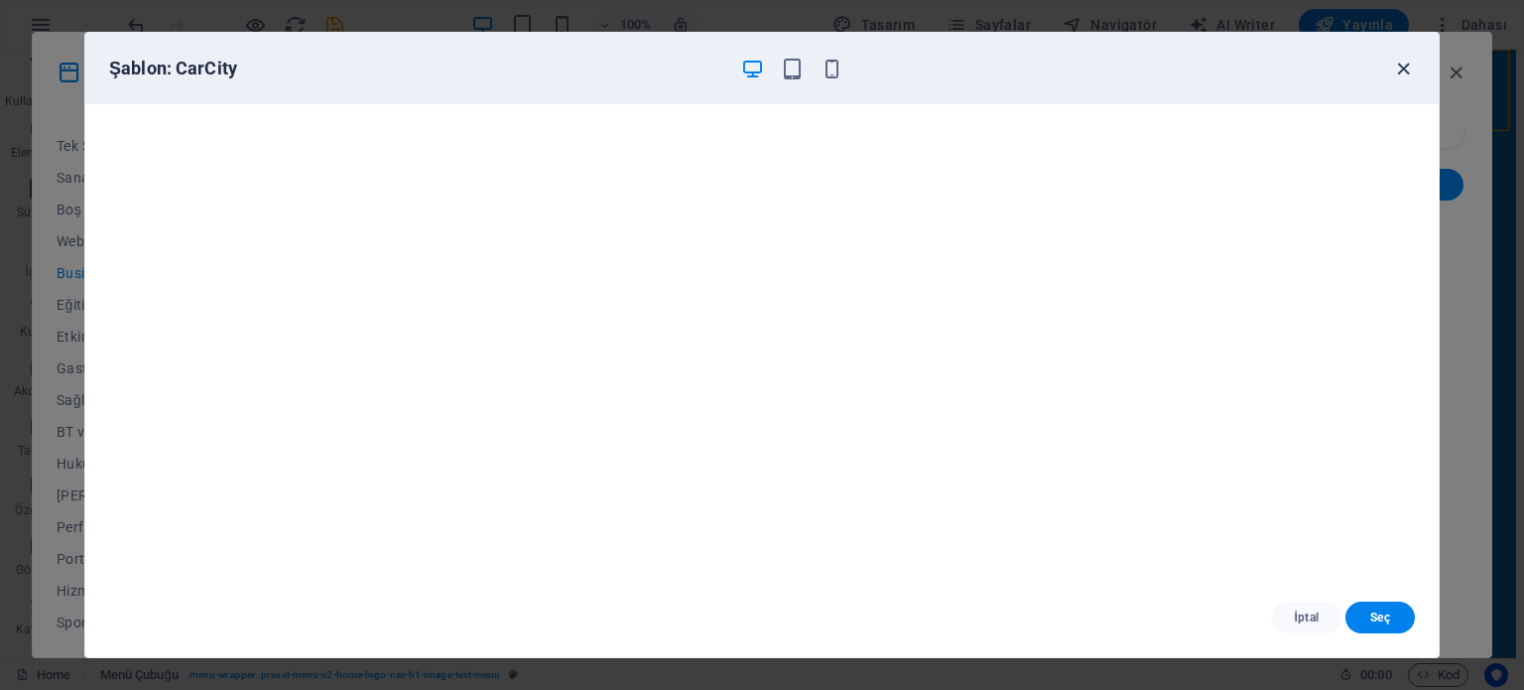
click at [1405, 63] on icon "button" at bounding box center [1403, 69] width 23 height 23
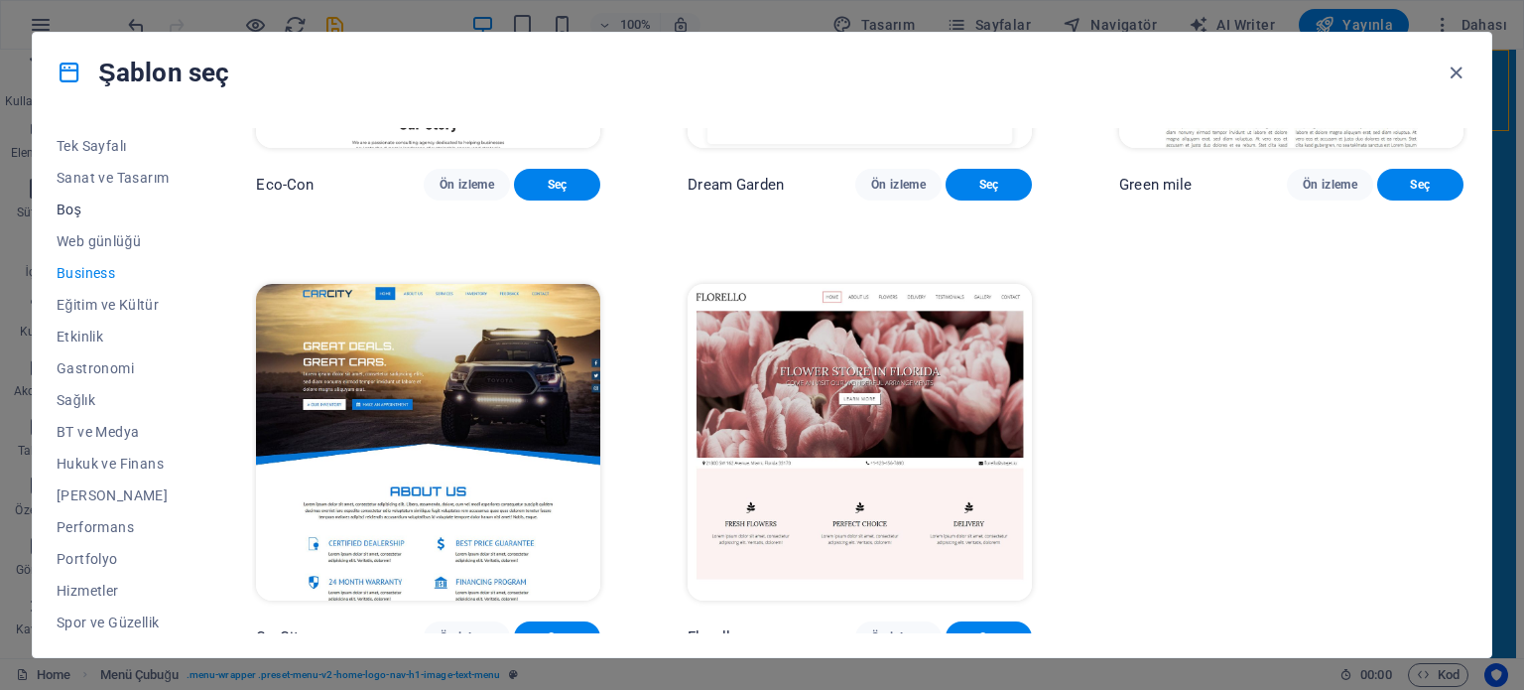
click at [82, 211] on span "Boş" at bounding box center [113, 209] width 112 height 16
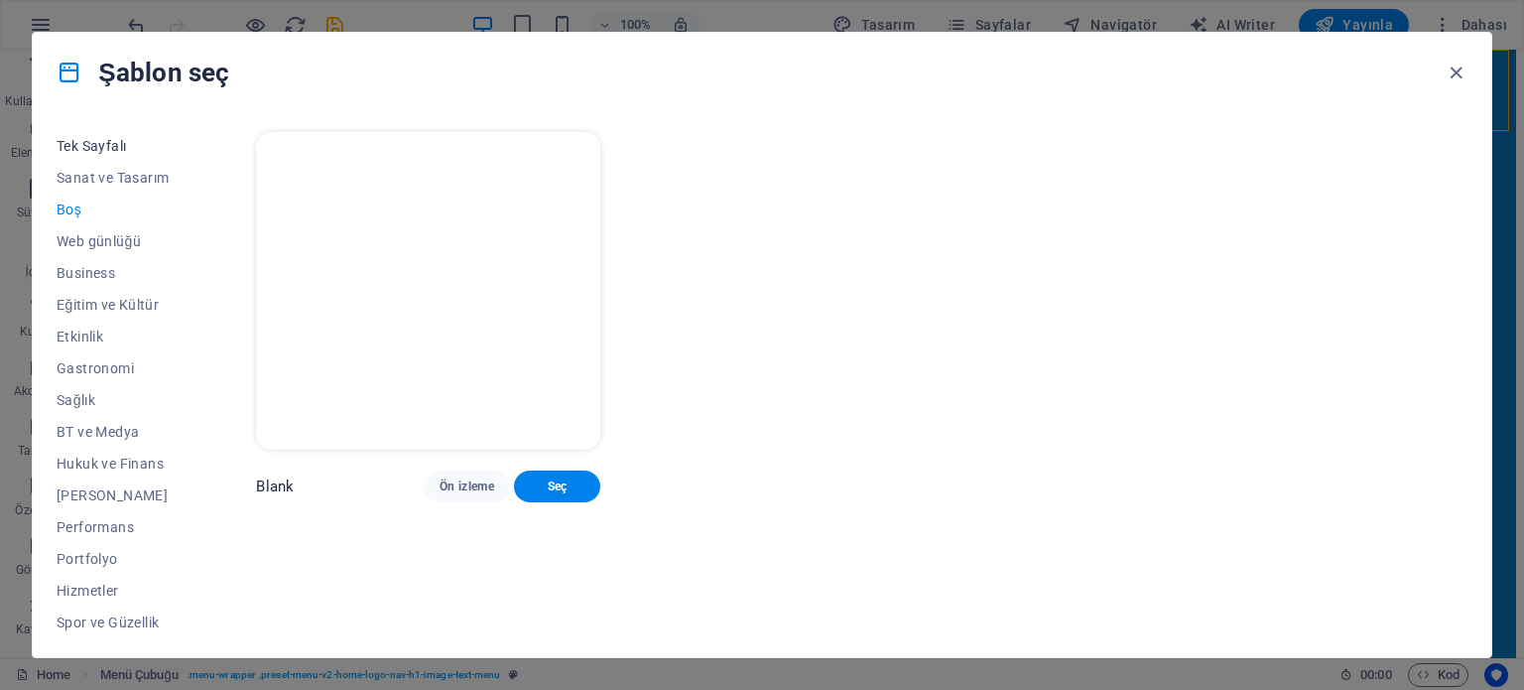
click at [109, 141] on span "Tek Sayfalı" at bounding box center [113, 146] width 112 height 16
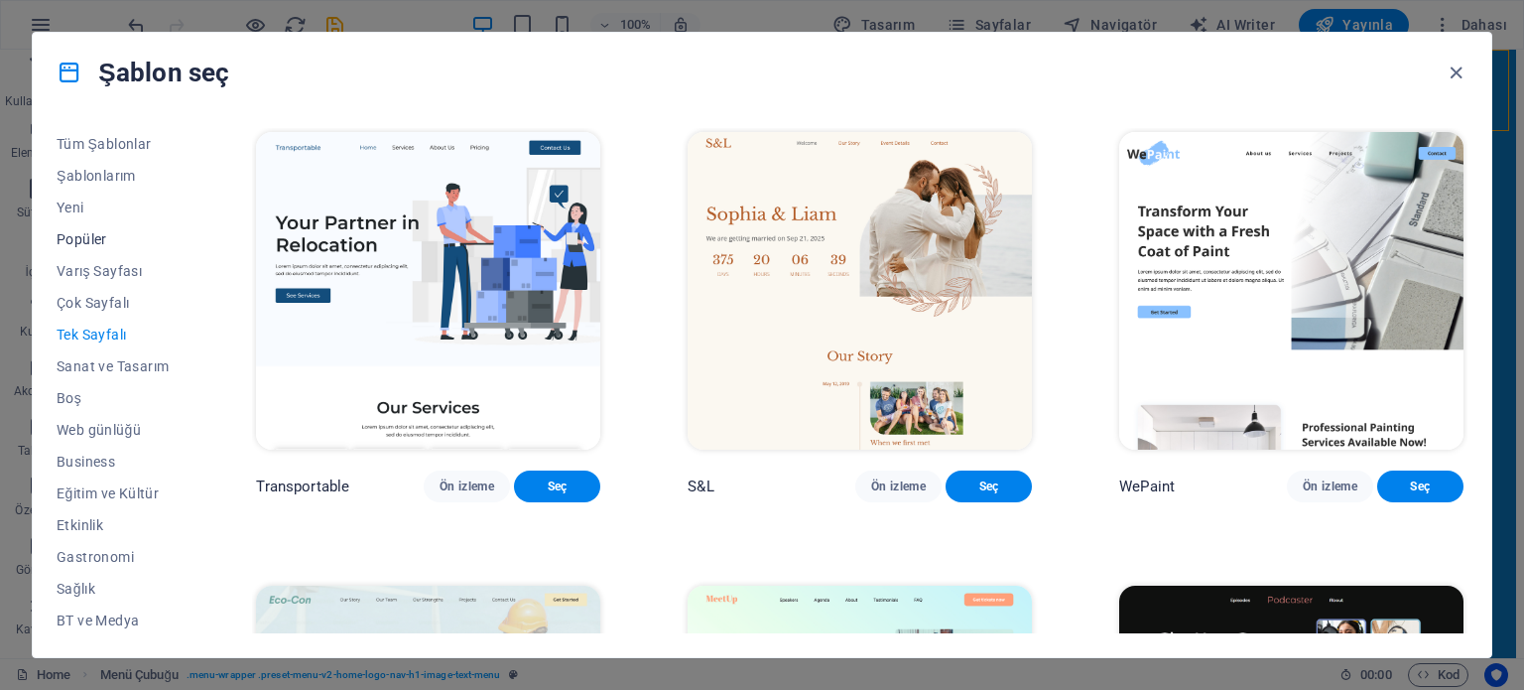
click at [77, 231] on span "Popüler" at bounding box center [113, 239] width 112 height 16
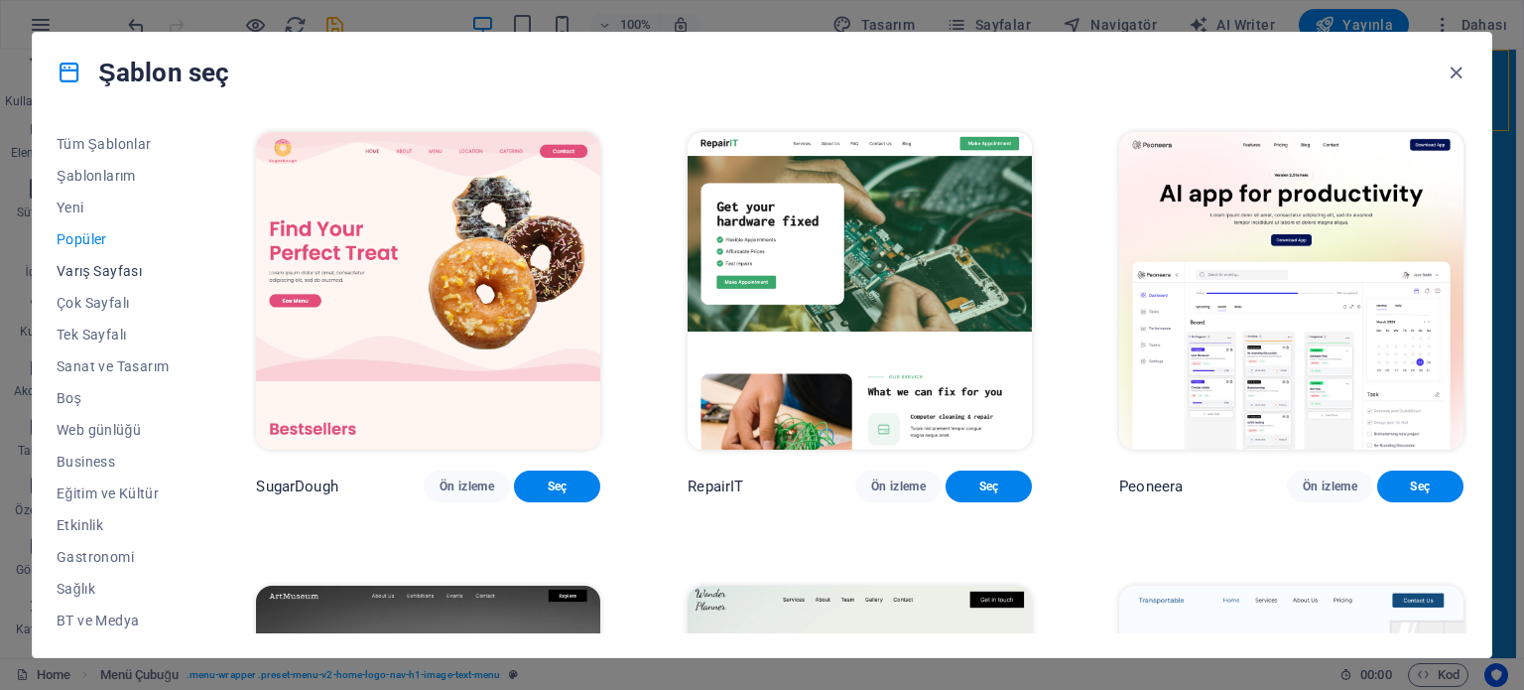
click at [131, 266] on span "Varış Sayfası" at bounding box center [113, 271] width 112 height 16
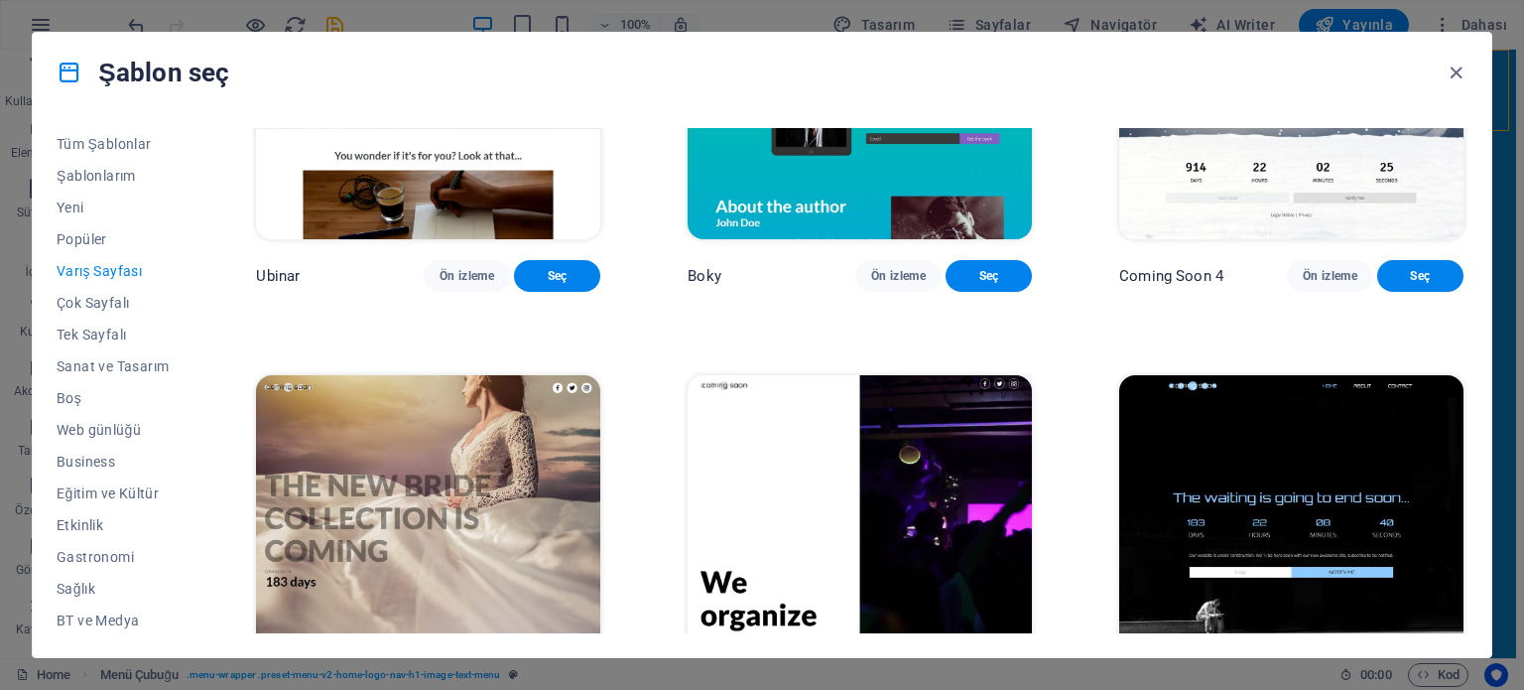
scroll to position [3405, 0]
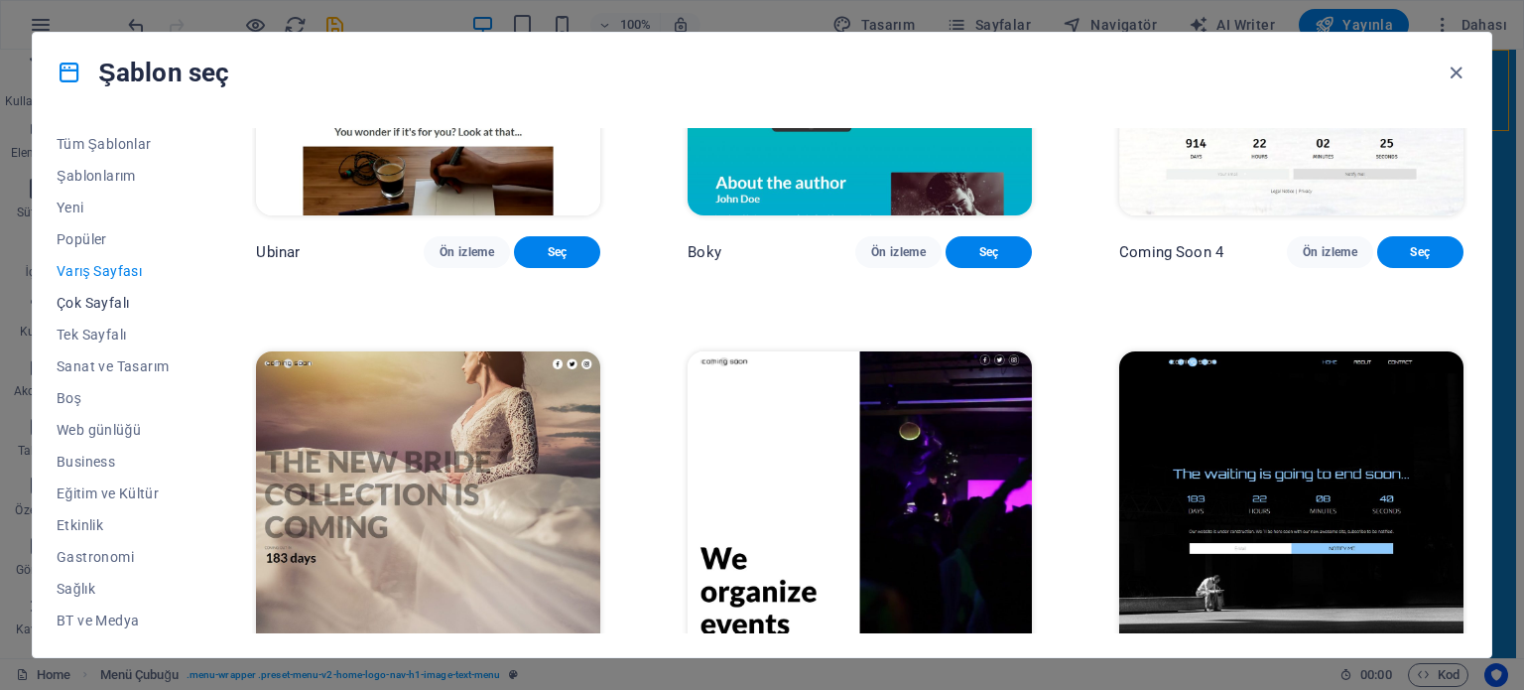
click at [93, 298] on span "Çok Sayfalı" at bounding box center [113, 303] width 112 height 16
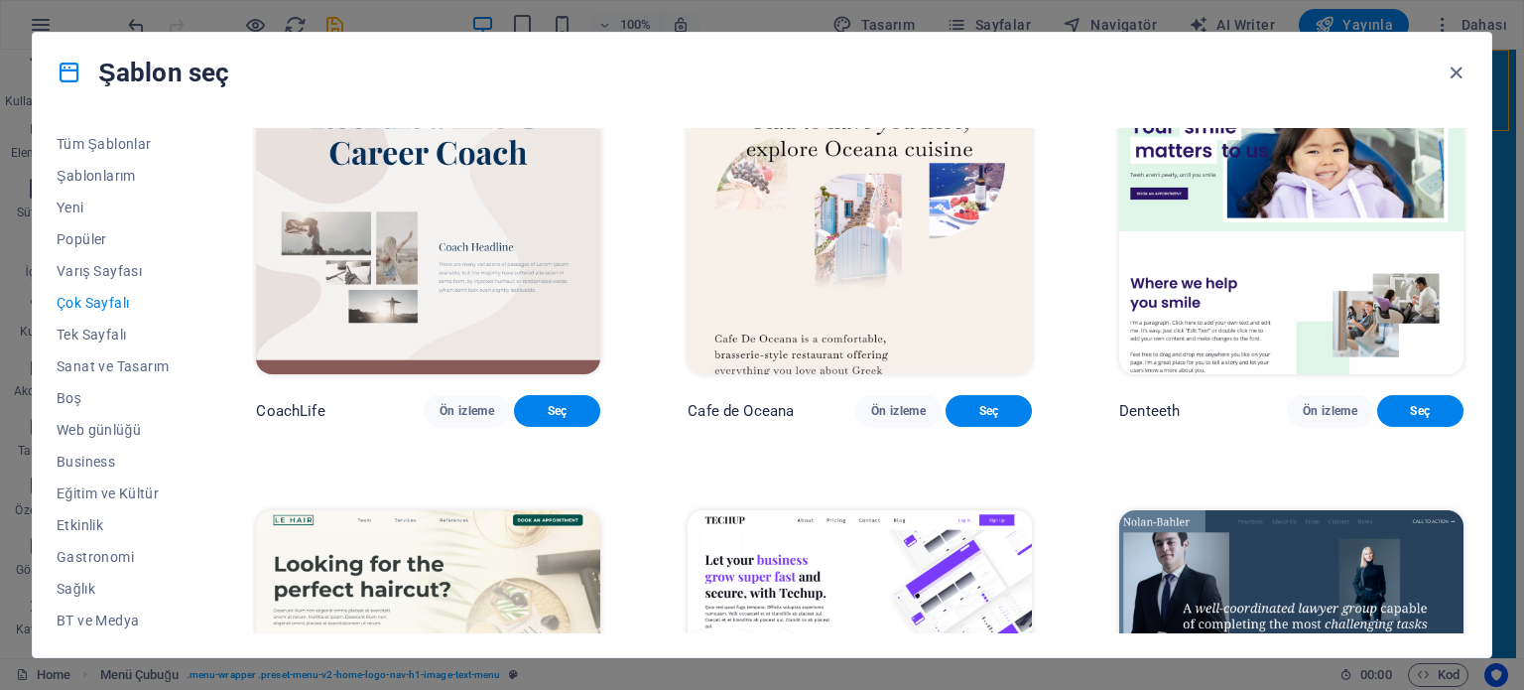
scroll to position [3703, 0]
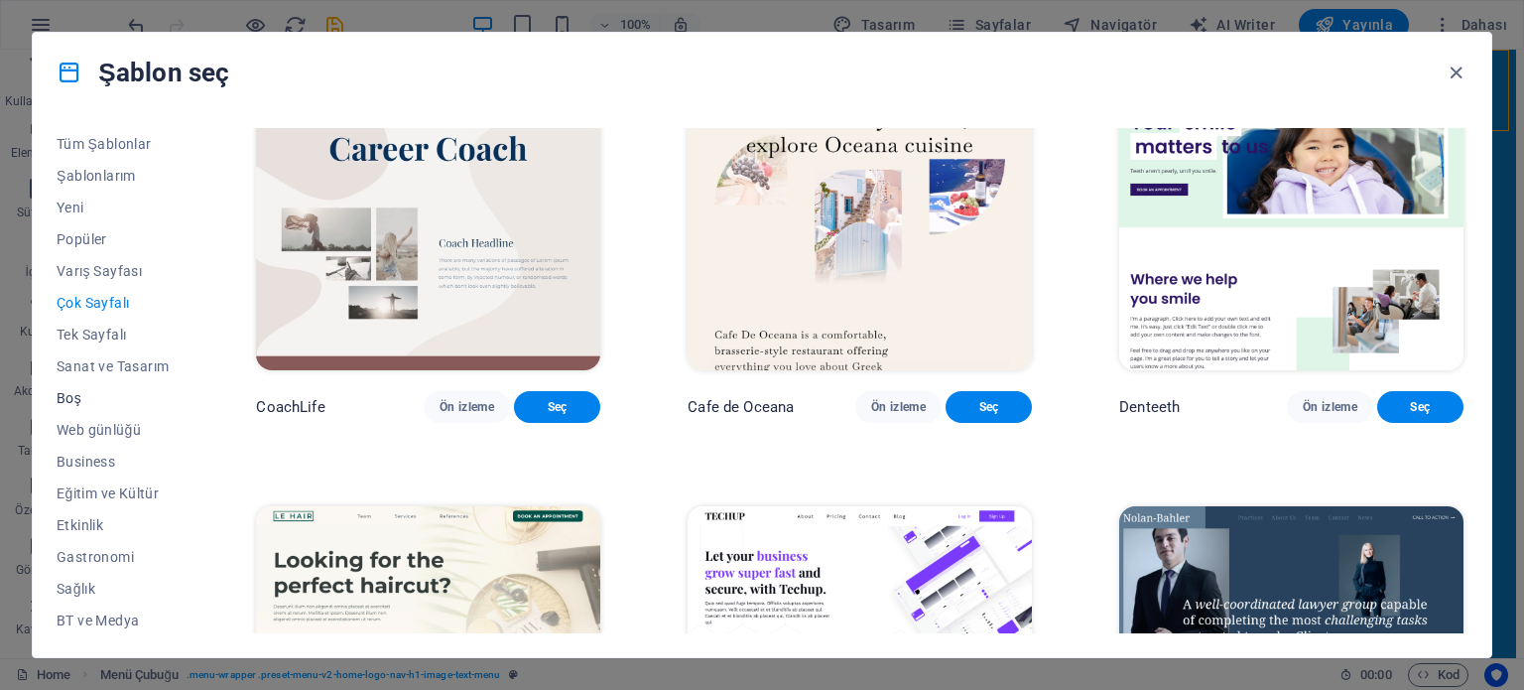
click at [67, 390] on span "Boş" at bounding box center [113, 398] width 112 height 16
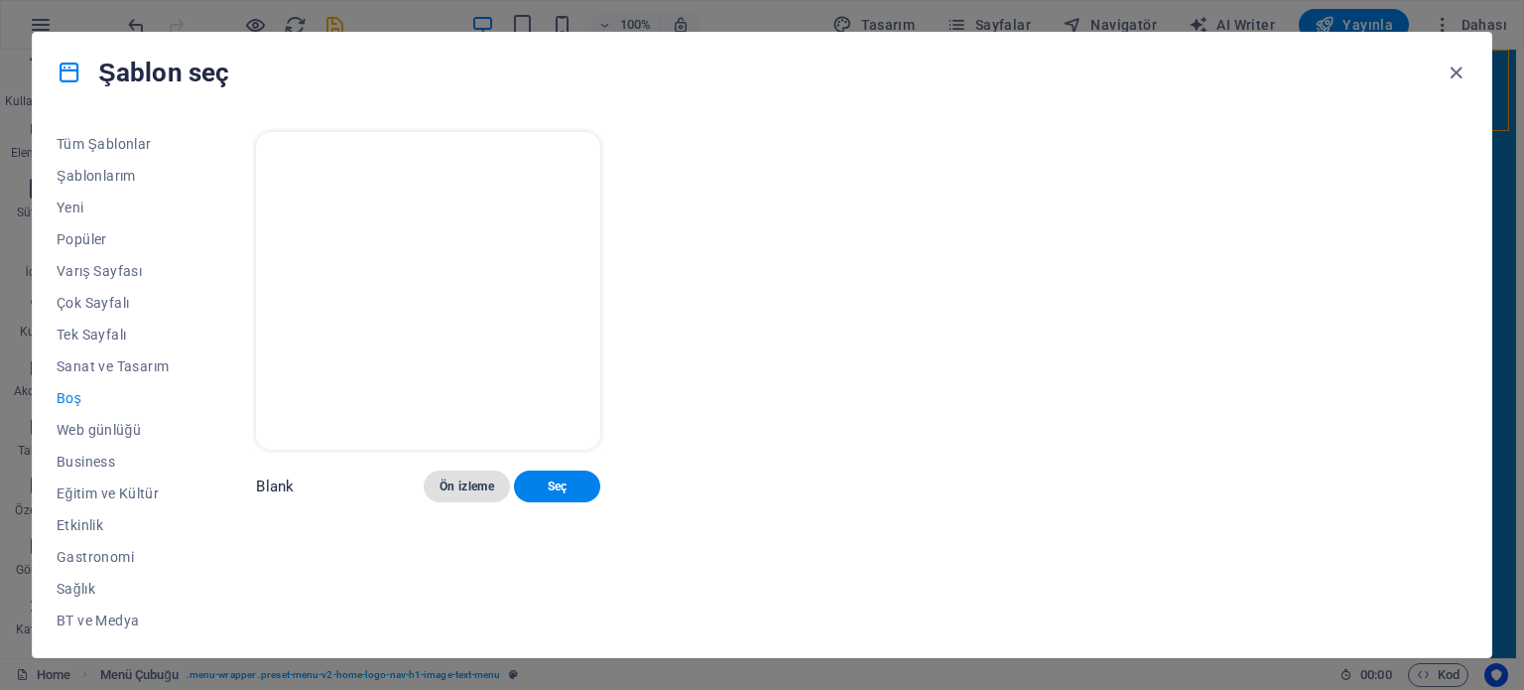
click at [493, 480] on span "Ön izleme" at bounding box center [467, 486] width 55 height 16
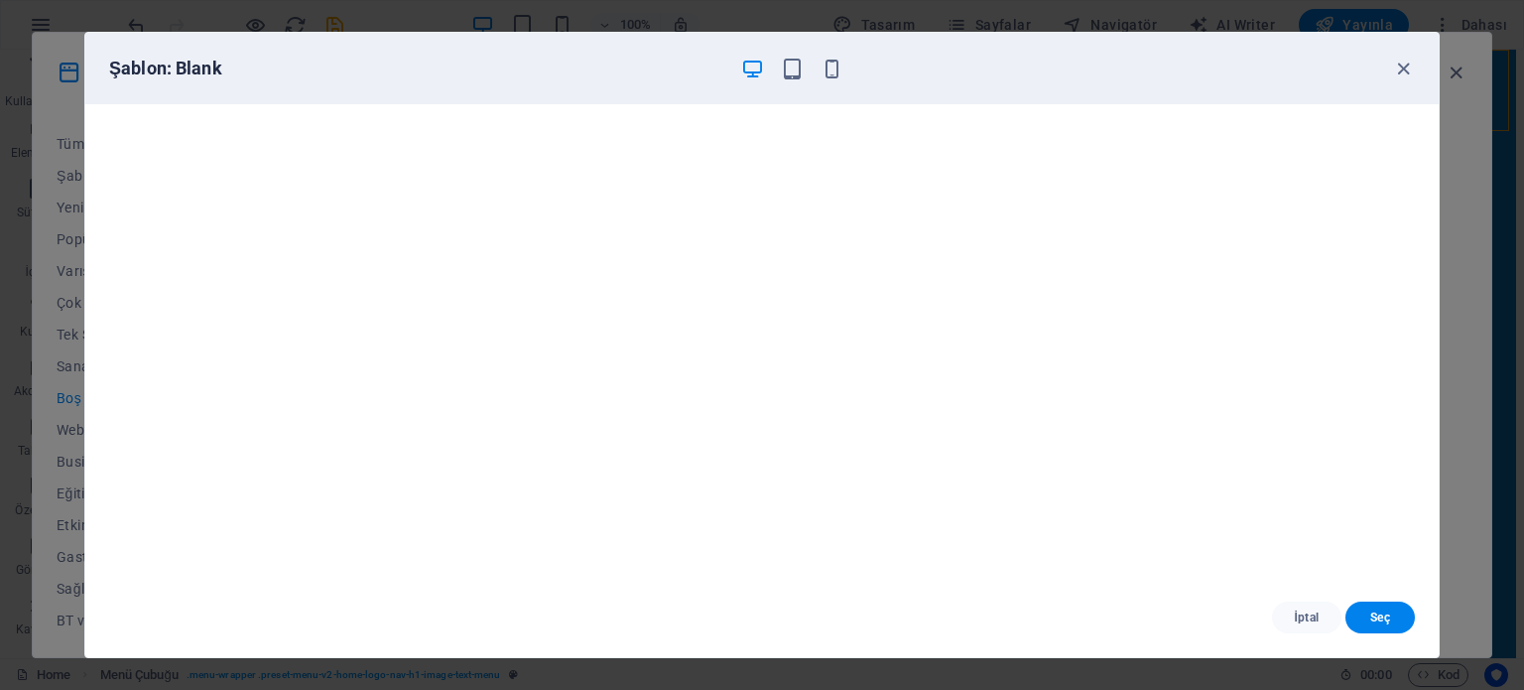
scroll to position [5, 0]
click at [1398, 66] on icon "button" at bounding box center [1403, 69] width 23 height 23
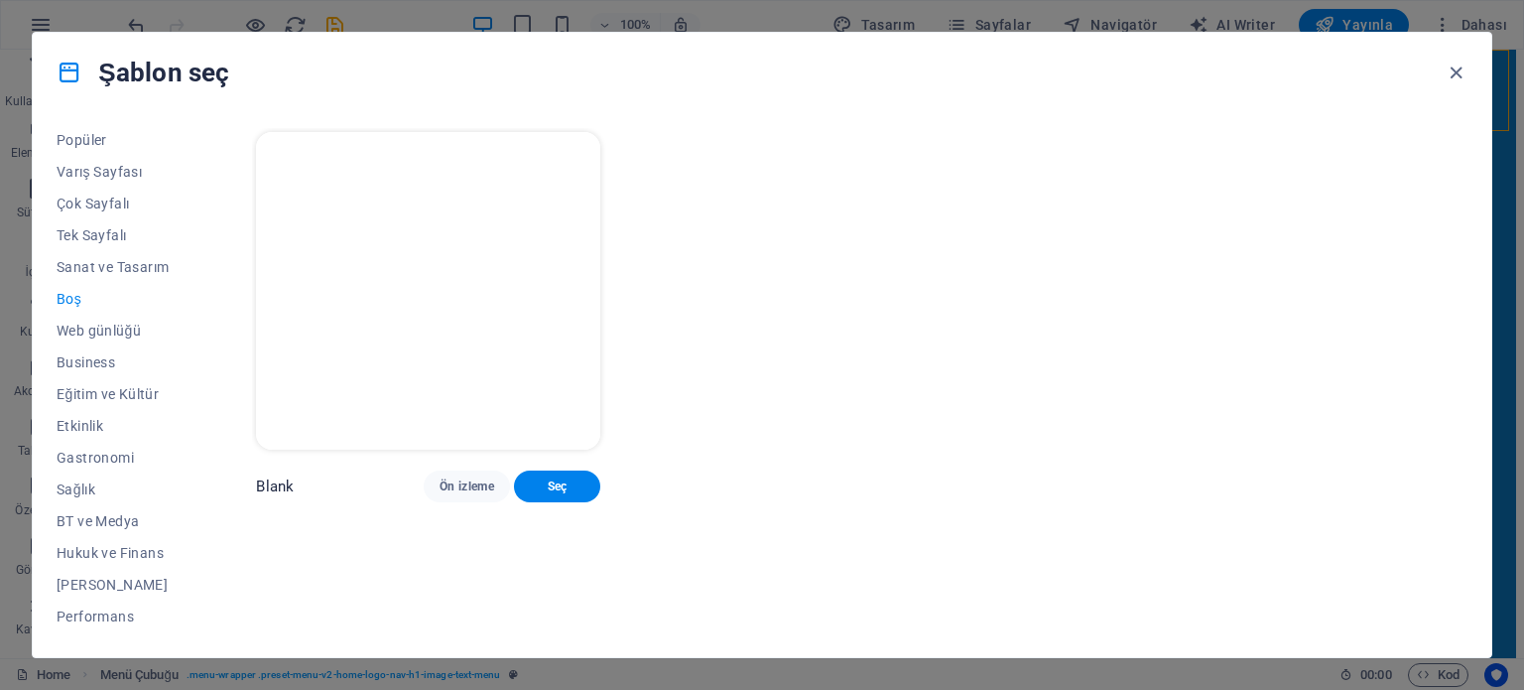
scroll to position [288, 0]
click at [97, 456] on span "Portfolyo" at bounding box center [113, 459] width 112 height 16
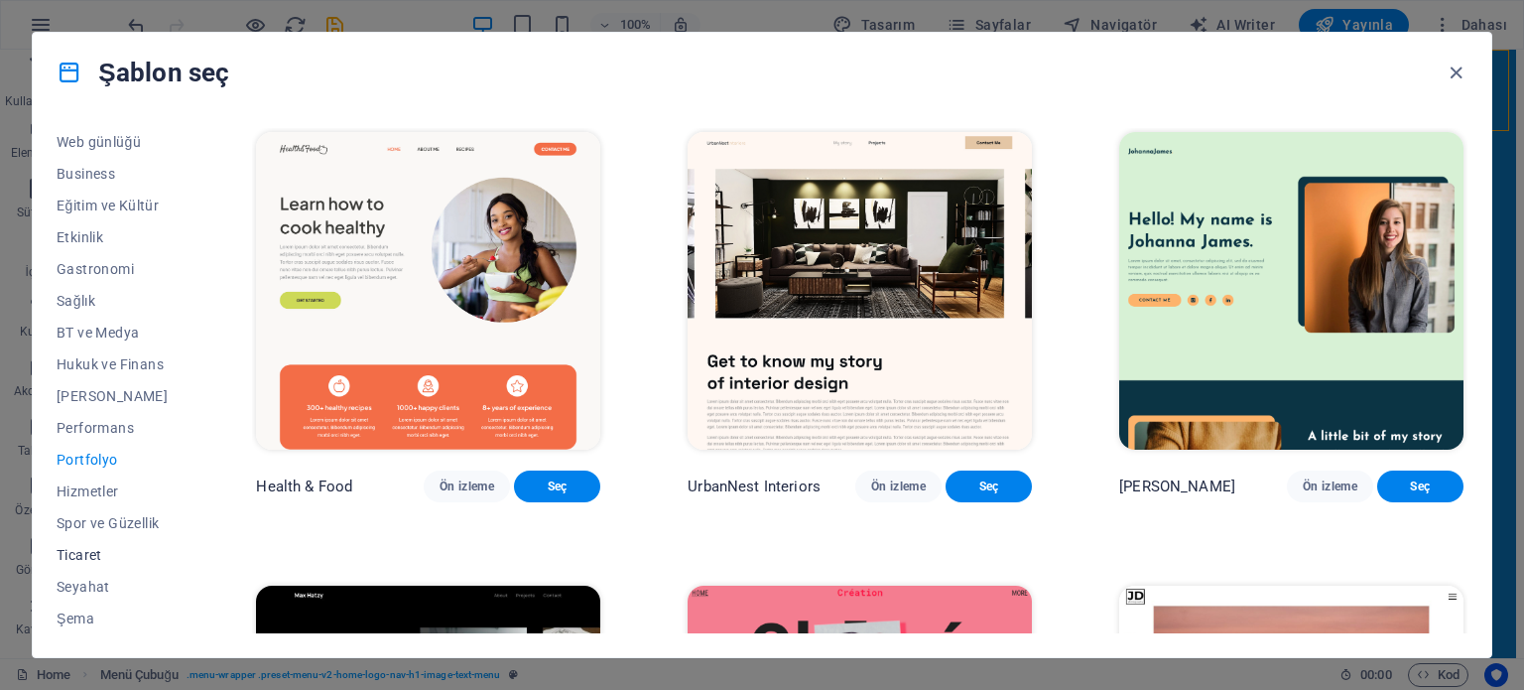
click at [91, 550] on span "Ticaret" at bounding box center [113, 555] width 112 height 16
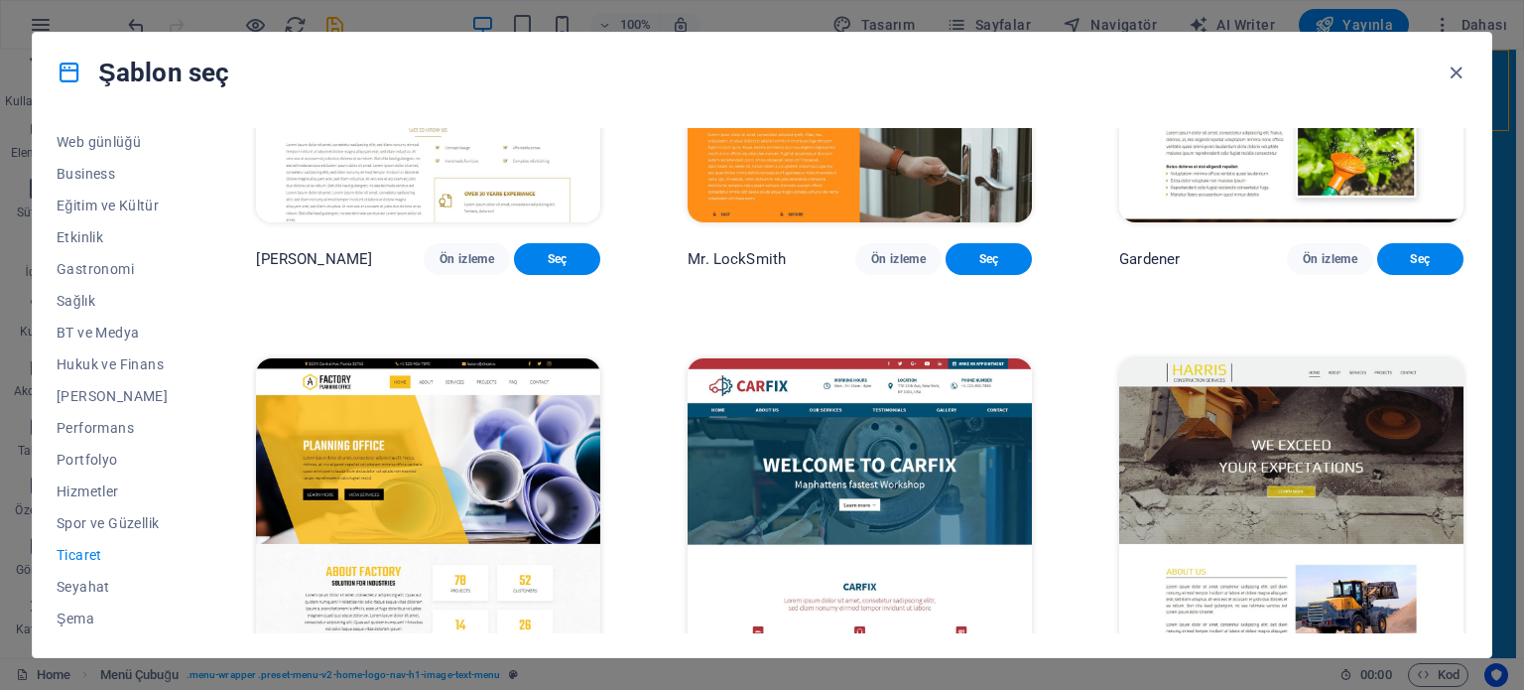
scroll to position [745, 0]
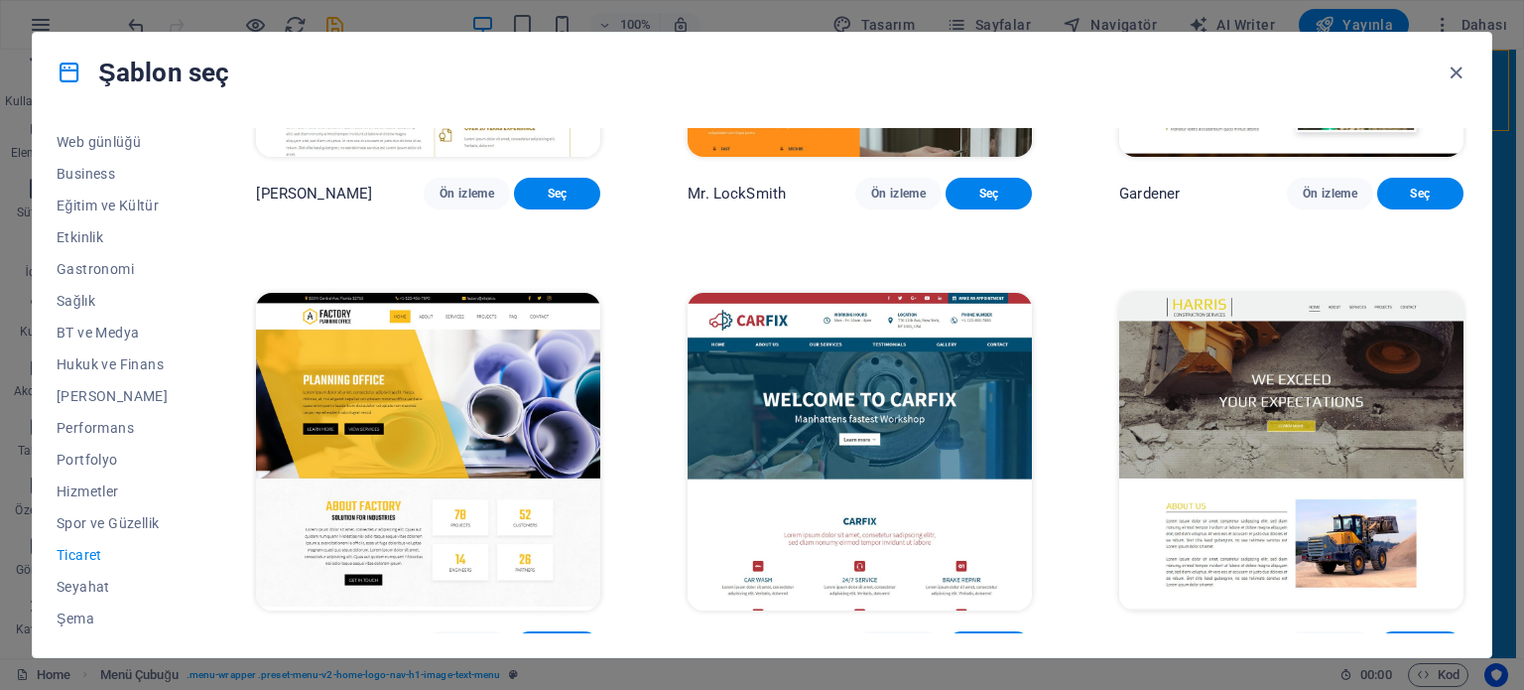
click at [986, 639] on span "Seç" at bounding box center [988, 647] width 55 height 16
checkbox input "false"
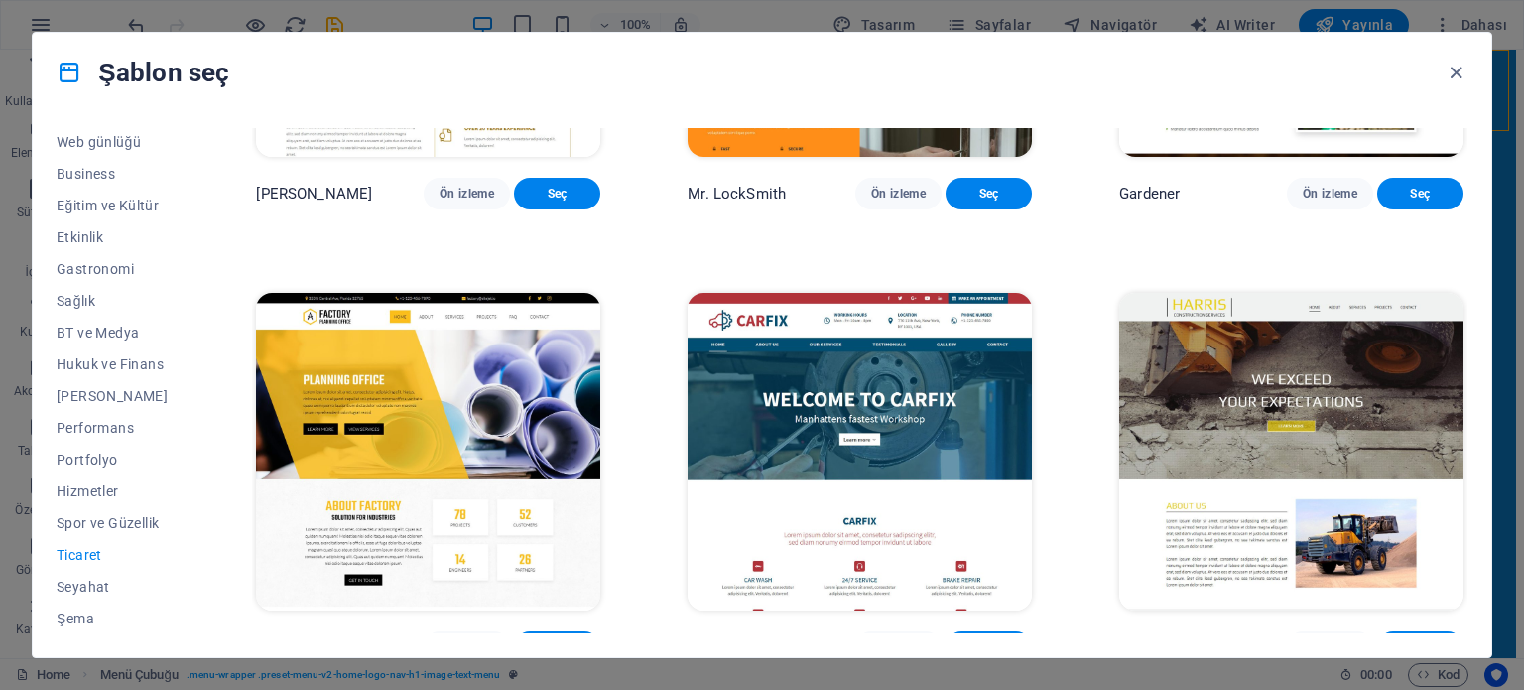
checkbox input "false"
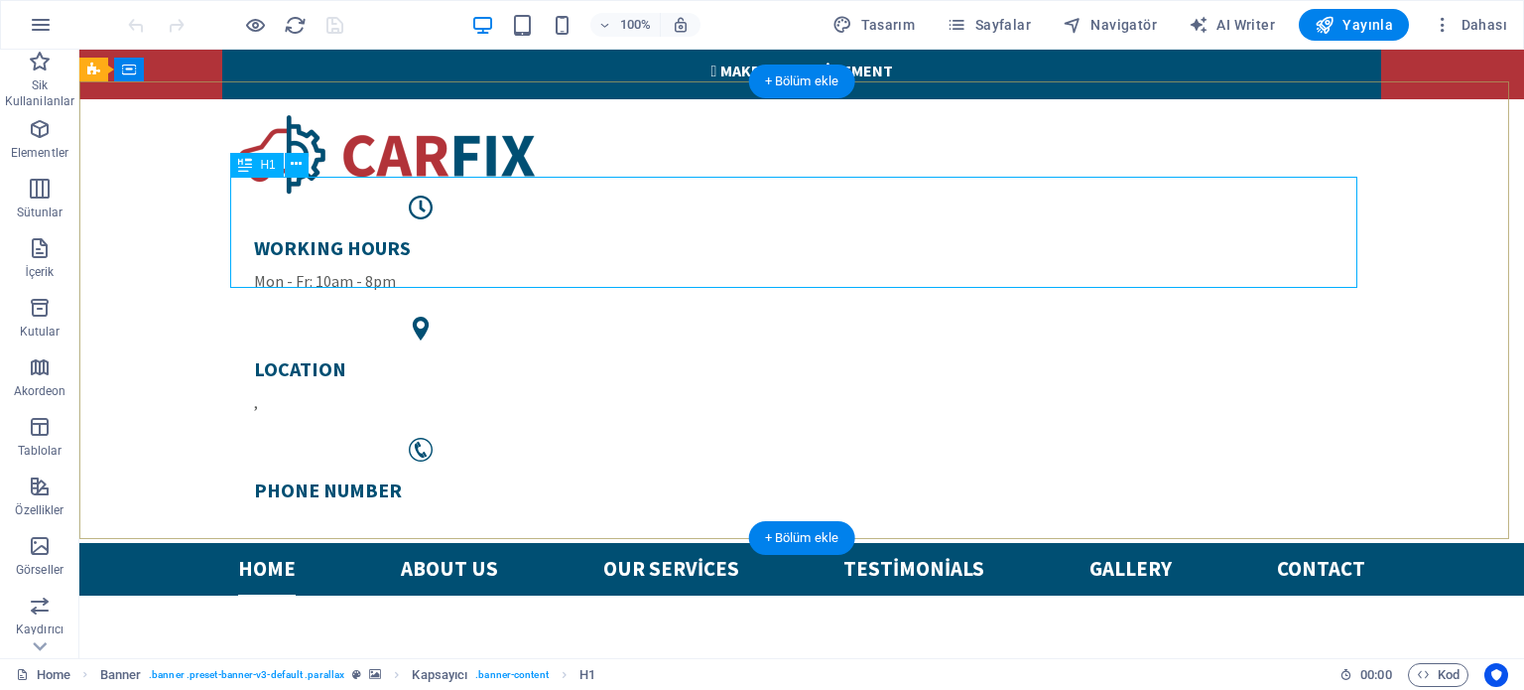
scroll to position [99, 0]
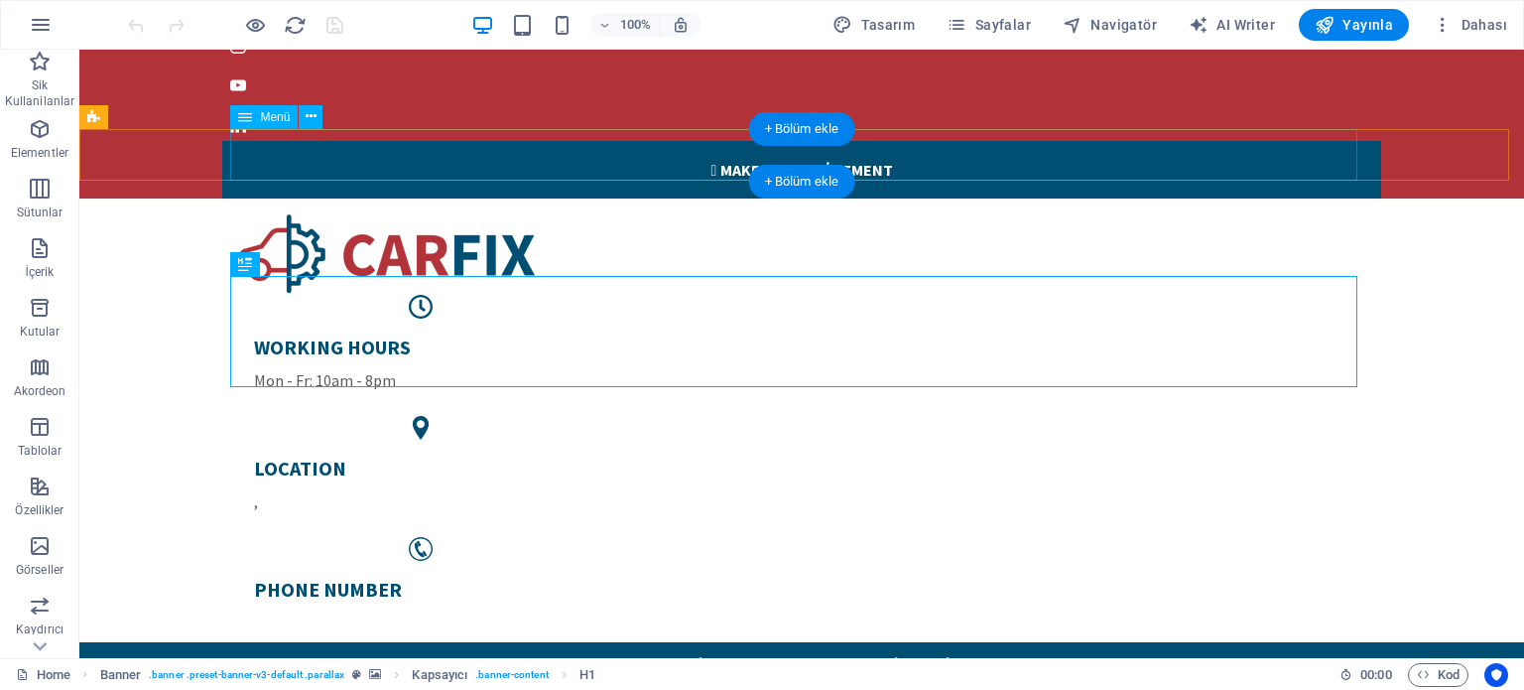
click at [917, 642] on nav "Home About us Our services Testimonials Gallery Contact" at bounding box center [801, 668] width 1127 height 53
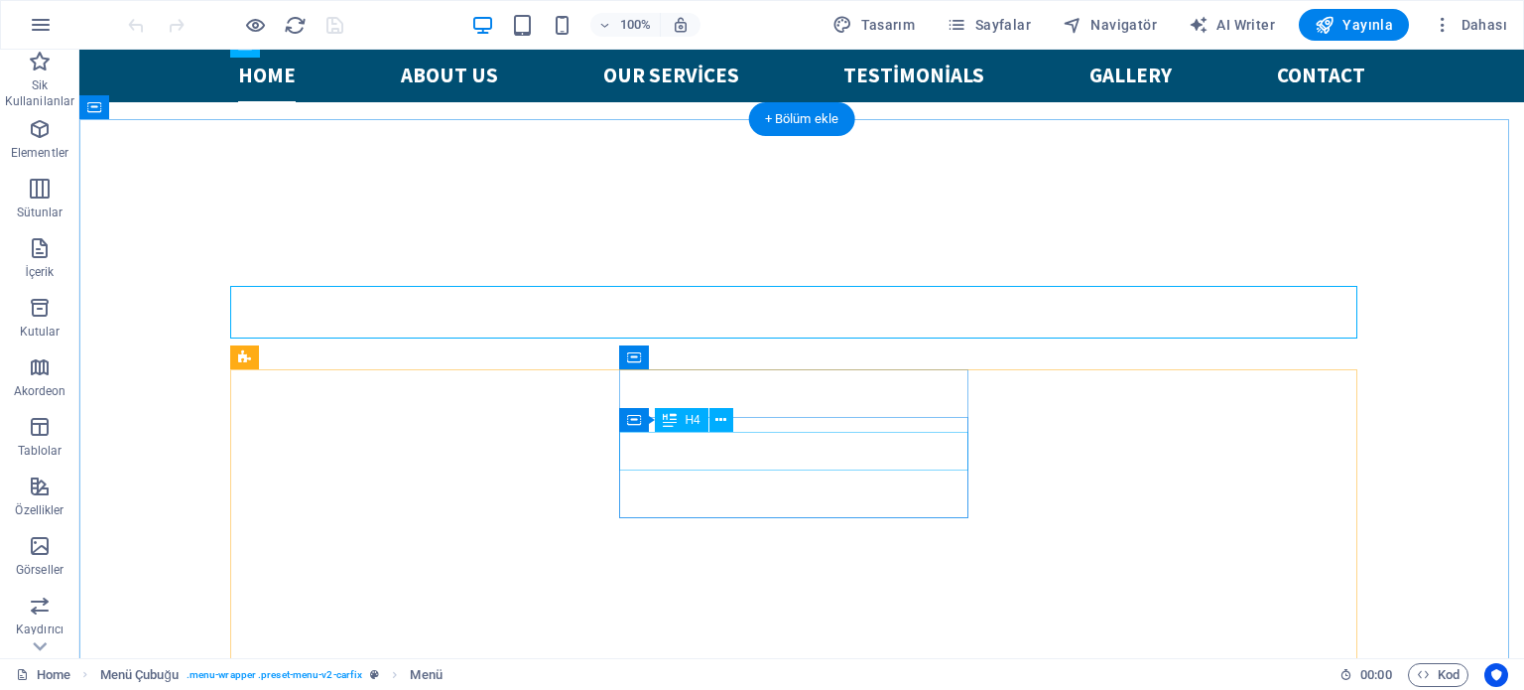
scroll to position [0, 0]
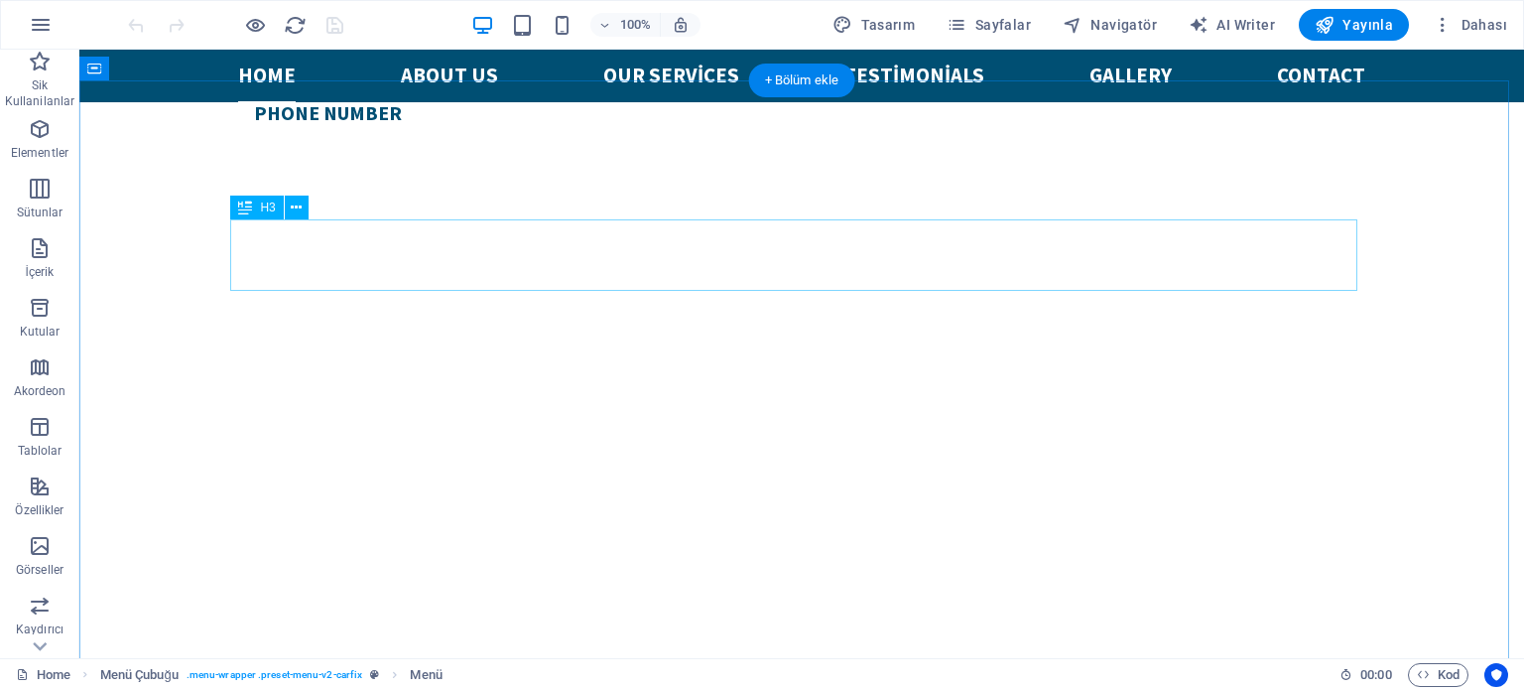
scroll to position [794, 0]
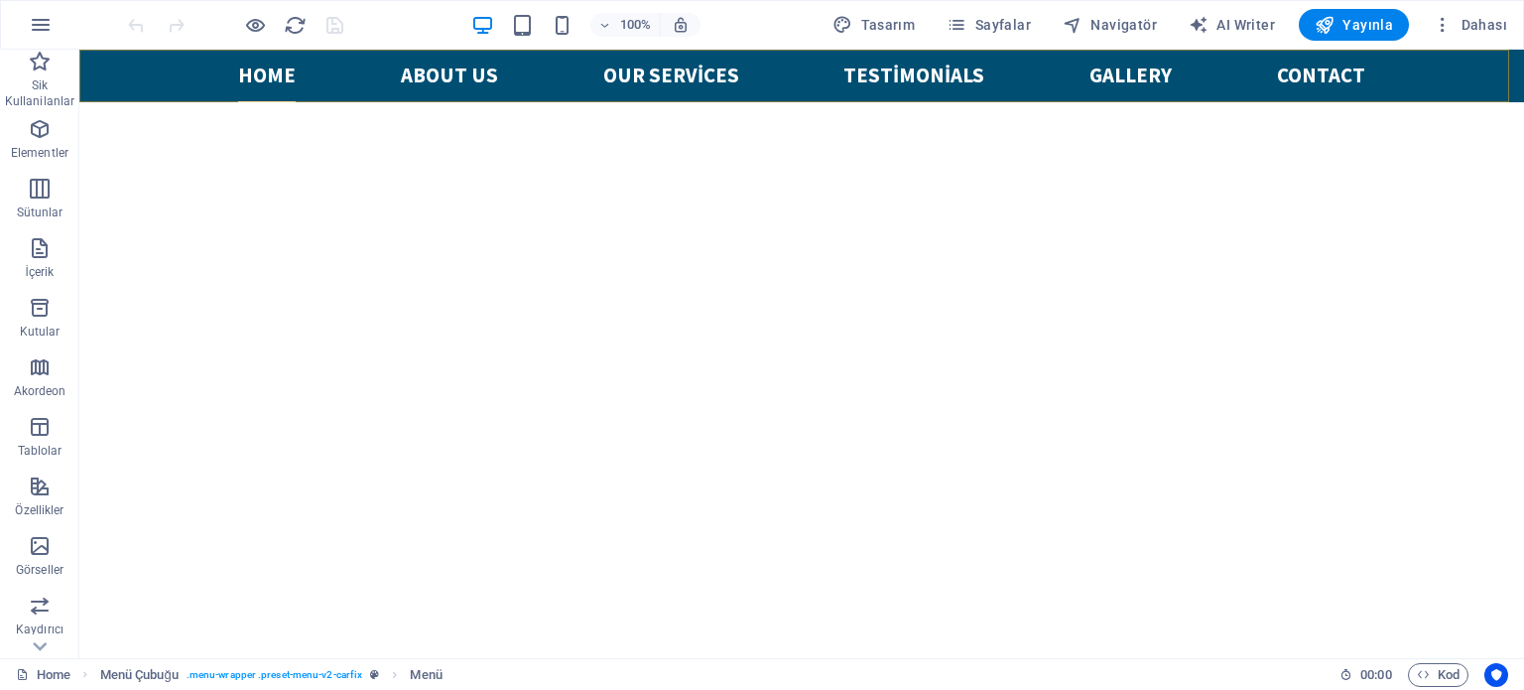
click at [247, 76] on nav "Home About us Our services Testimonials Gallery Contact" at bounding box center [801, 76] width 1127 height 53
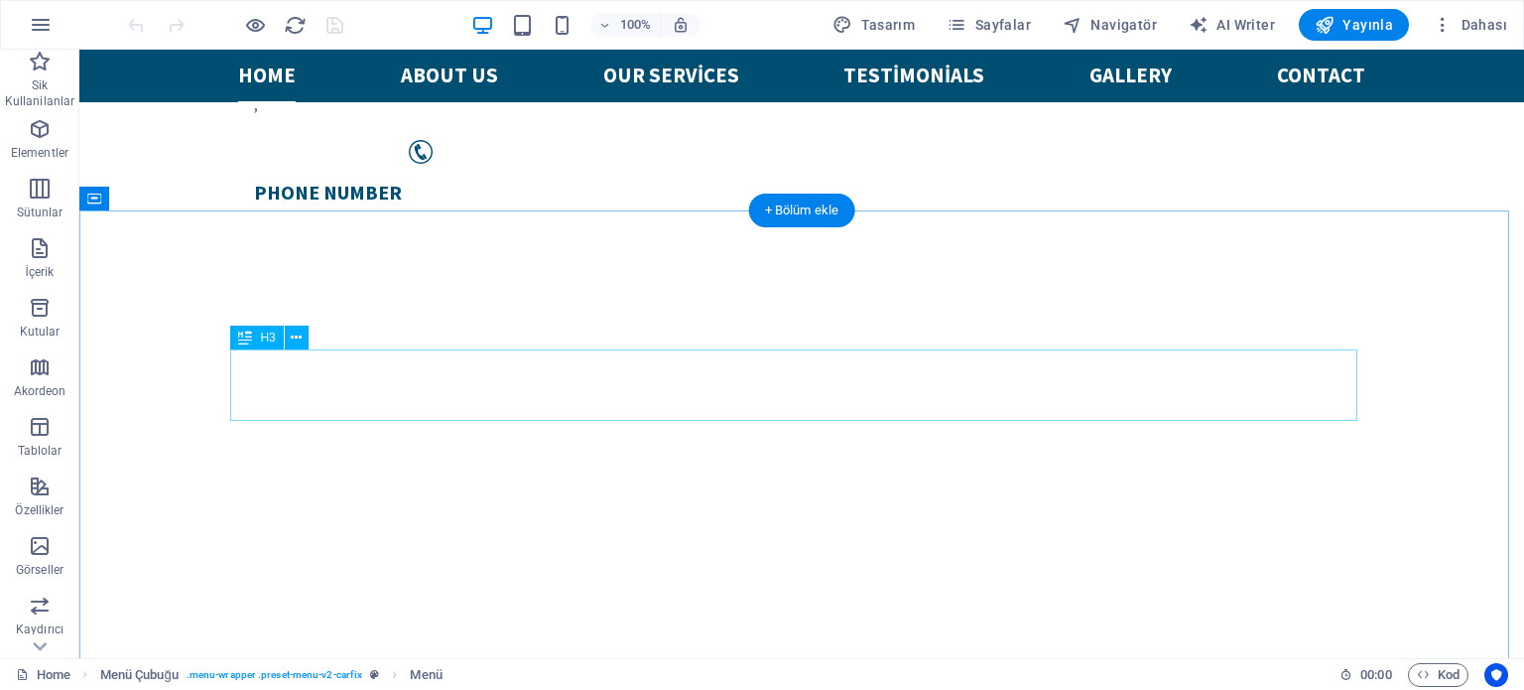
scroll to position [0, 0]
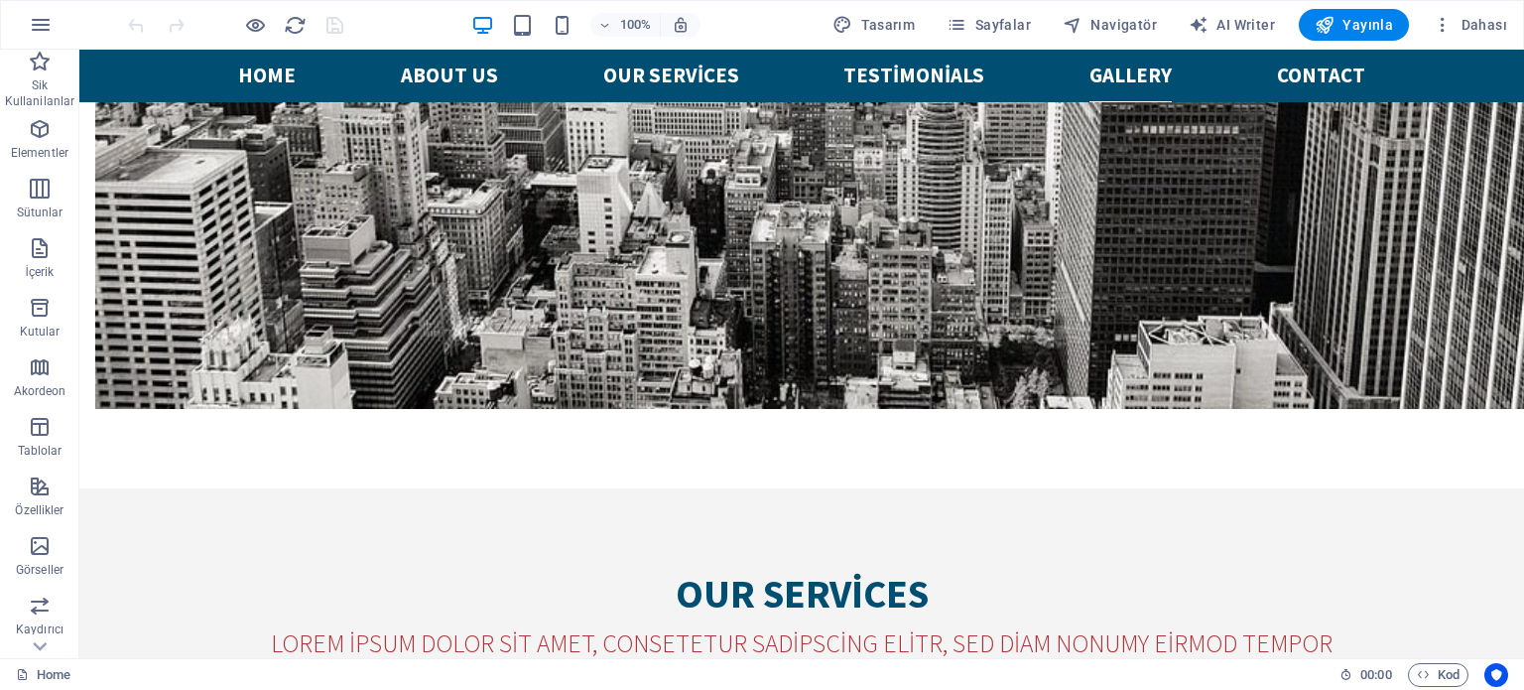
scroll to position [5104, 0]
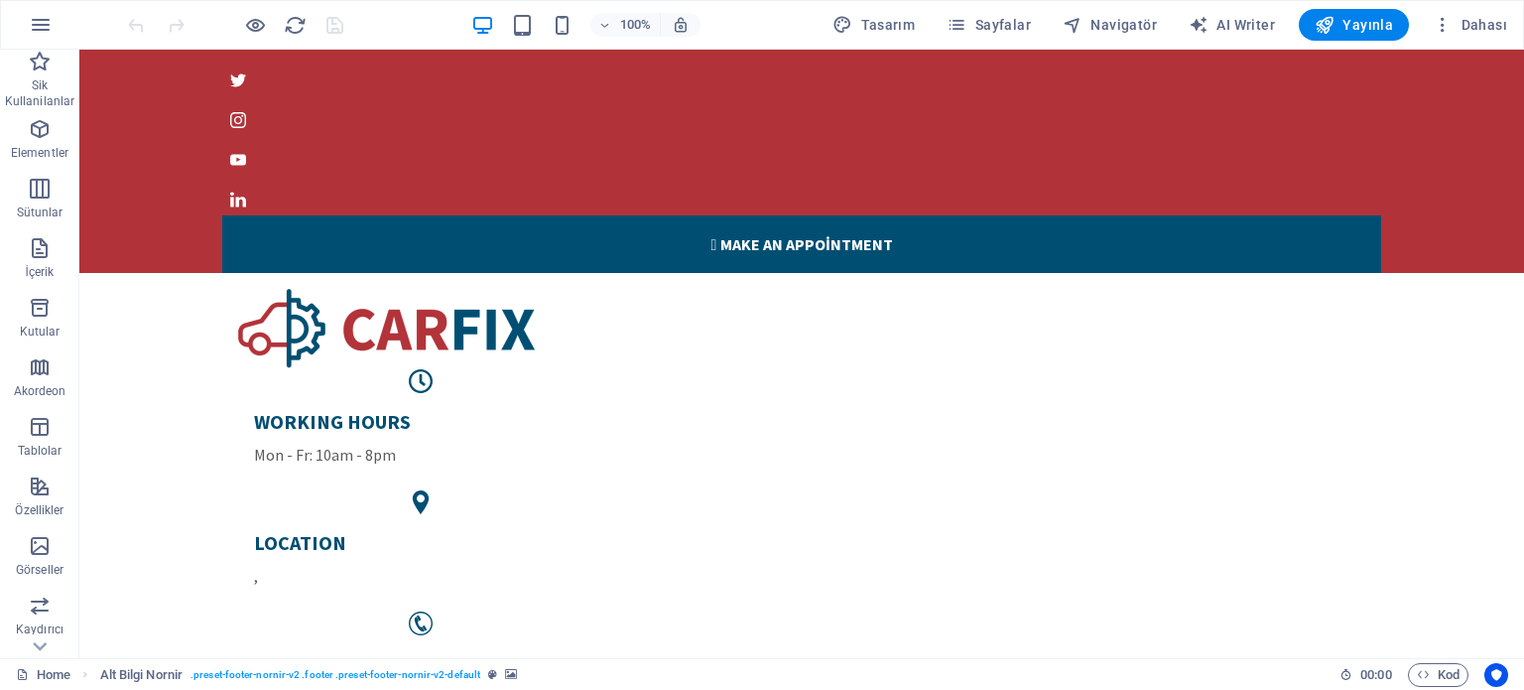
scroll to position [0, 0]
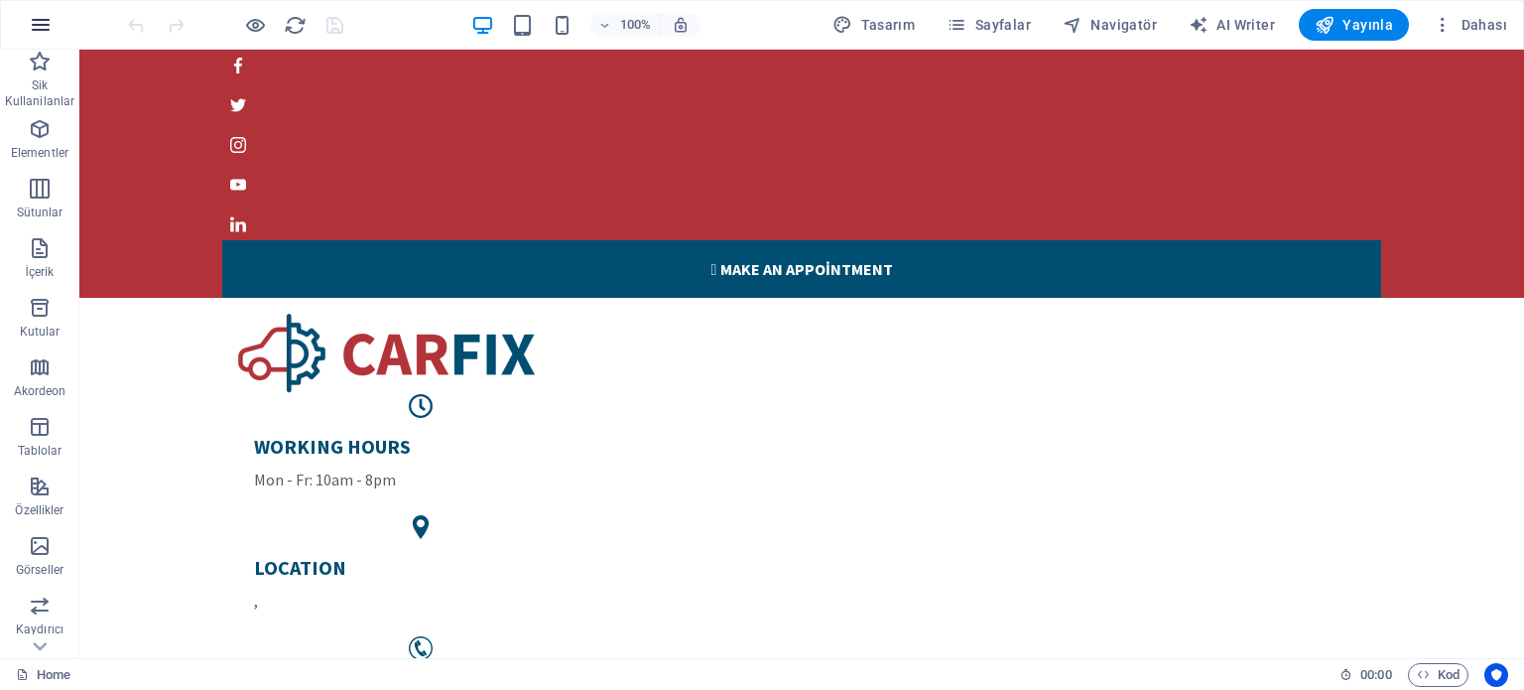
click at [40, 33] on icon "button" at bounding box center [41, 25] width 24 height 24
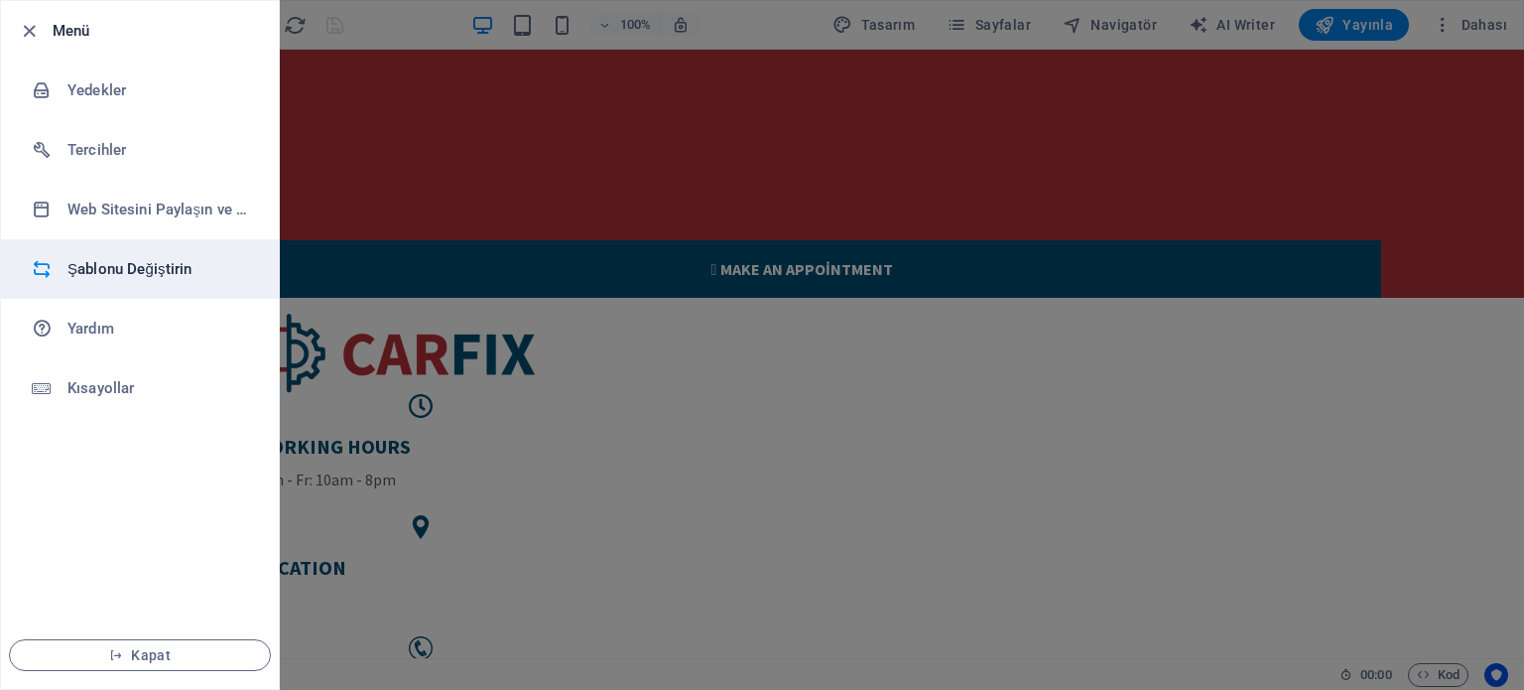
click at [137, 267] on h6 "Şablonu Değiştirin" at bounding box center [159, 269] width 184 height 24
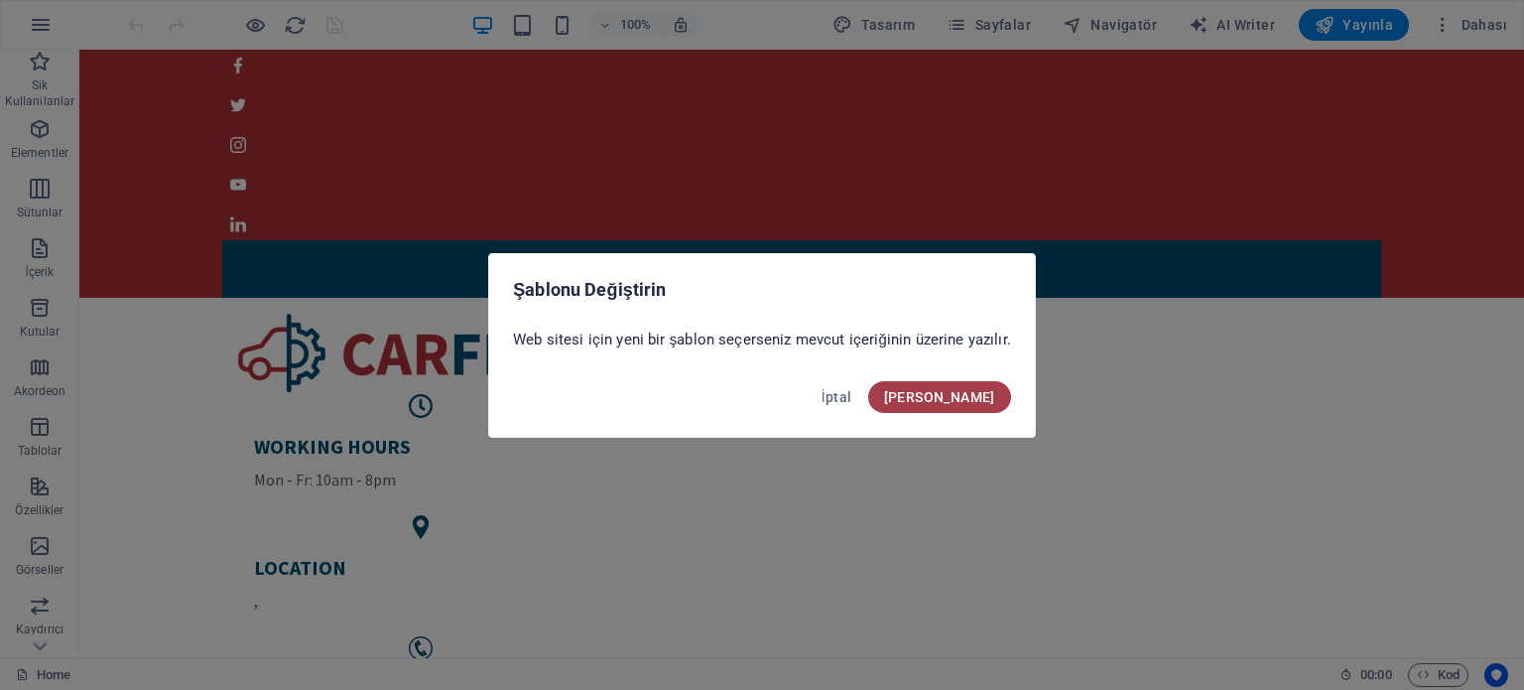
click at [978, 395] on span "[PERSON_NAME]" at bounding box center [939, 397] width 111 height 16
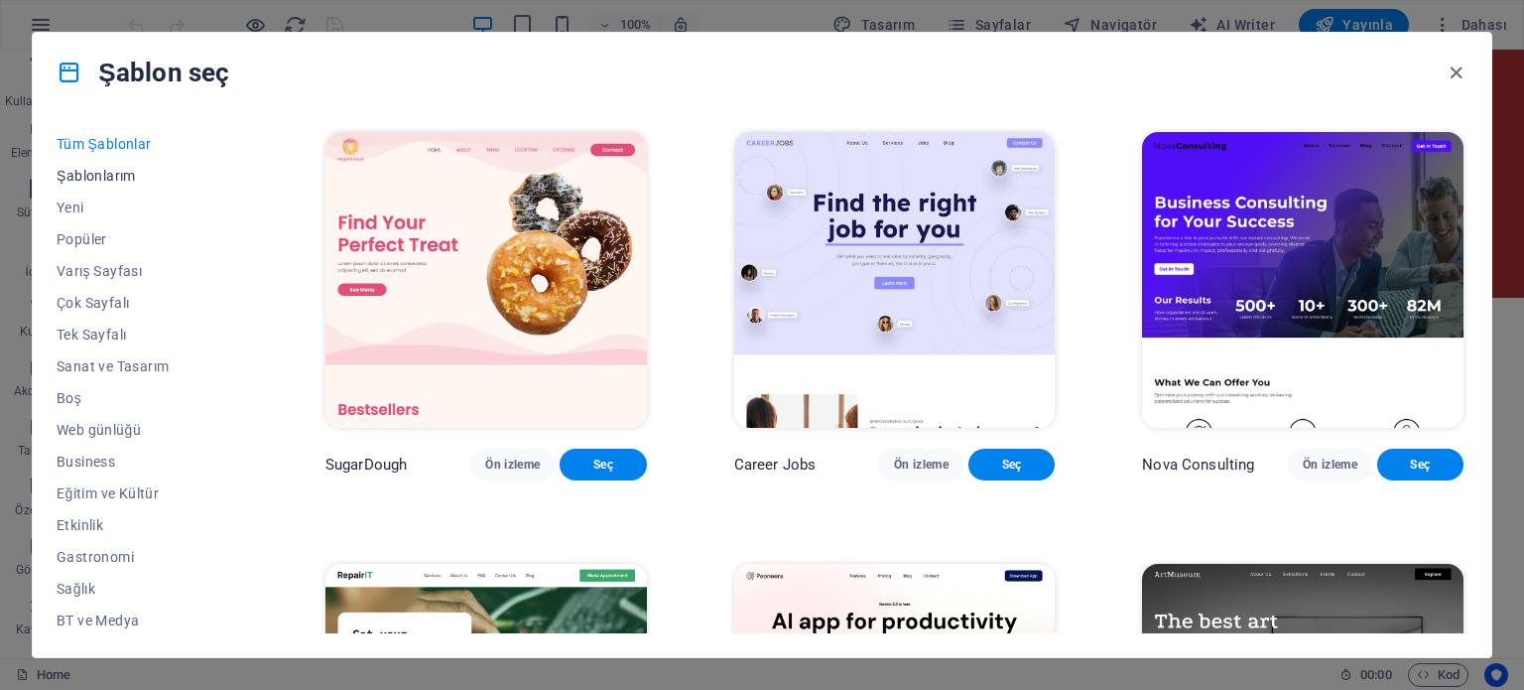
click at [103, 177] on span "Şablonlarım" at bounding box center [148, 176] width 182 height 16
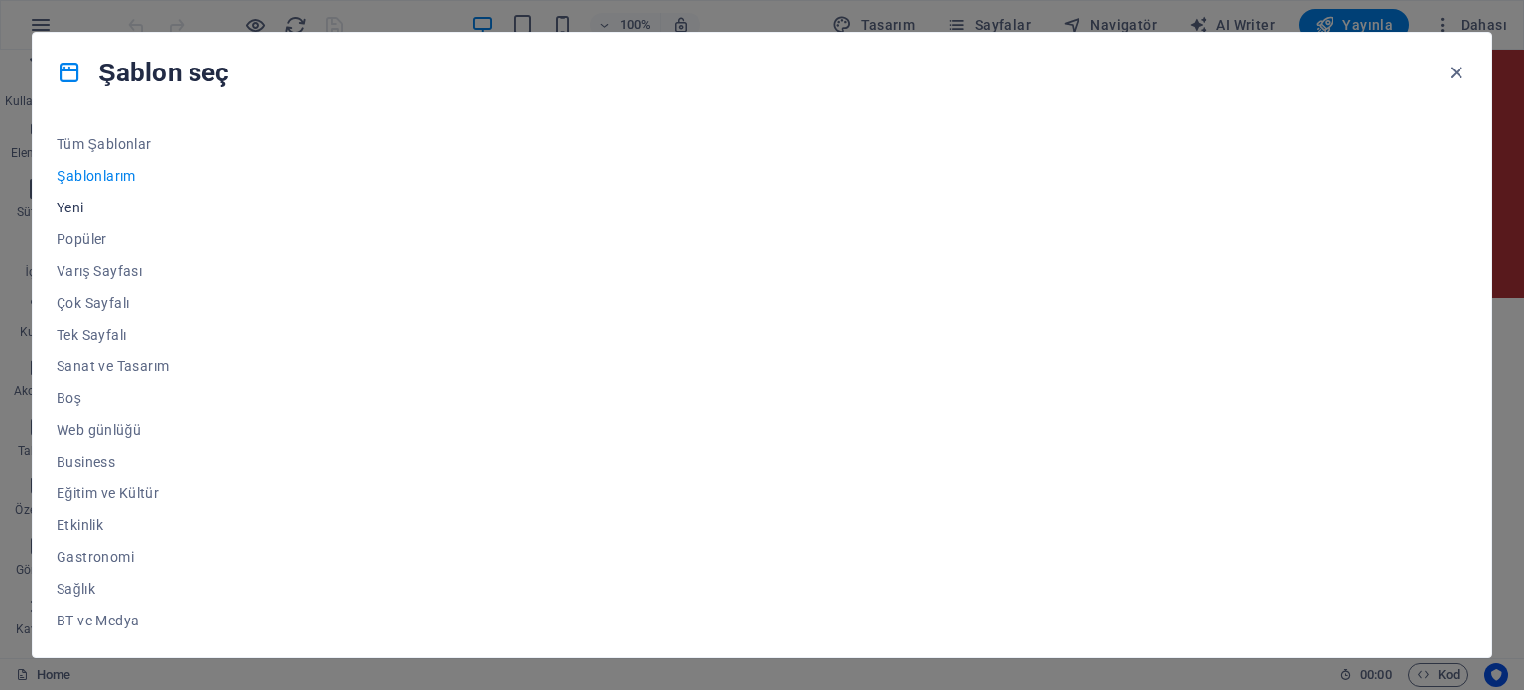
click at [79, 205] on span "Yeni" at bounding box center [148, 207] width 182 height 16
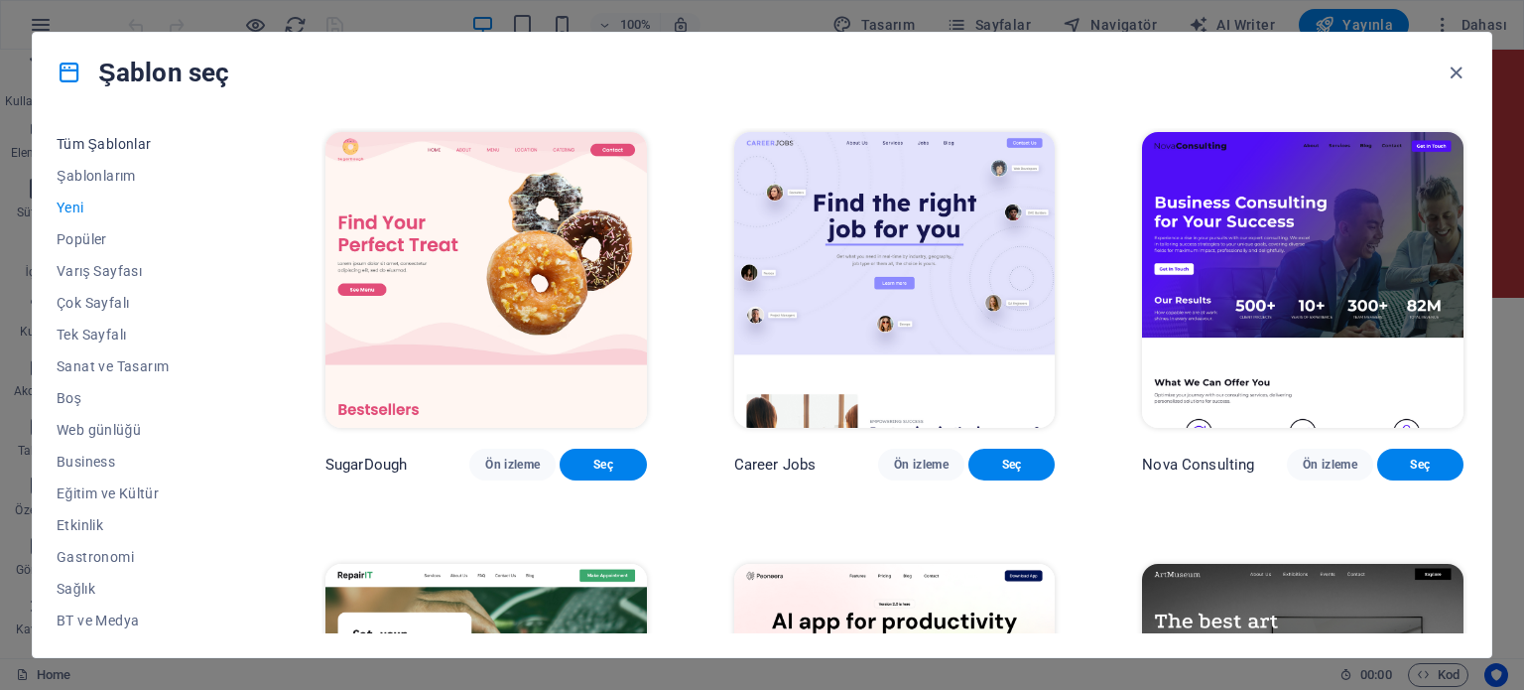
click at [115, 143] on span "Tüm Şablonlar" at bounding box center [148, 144] width 182 height 16
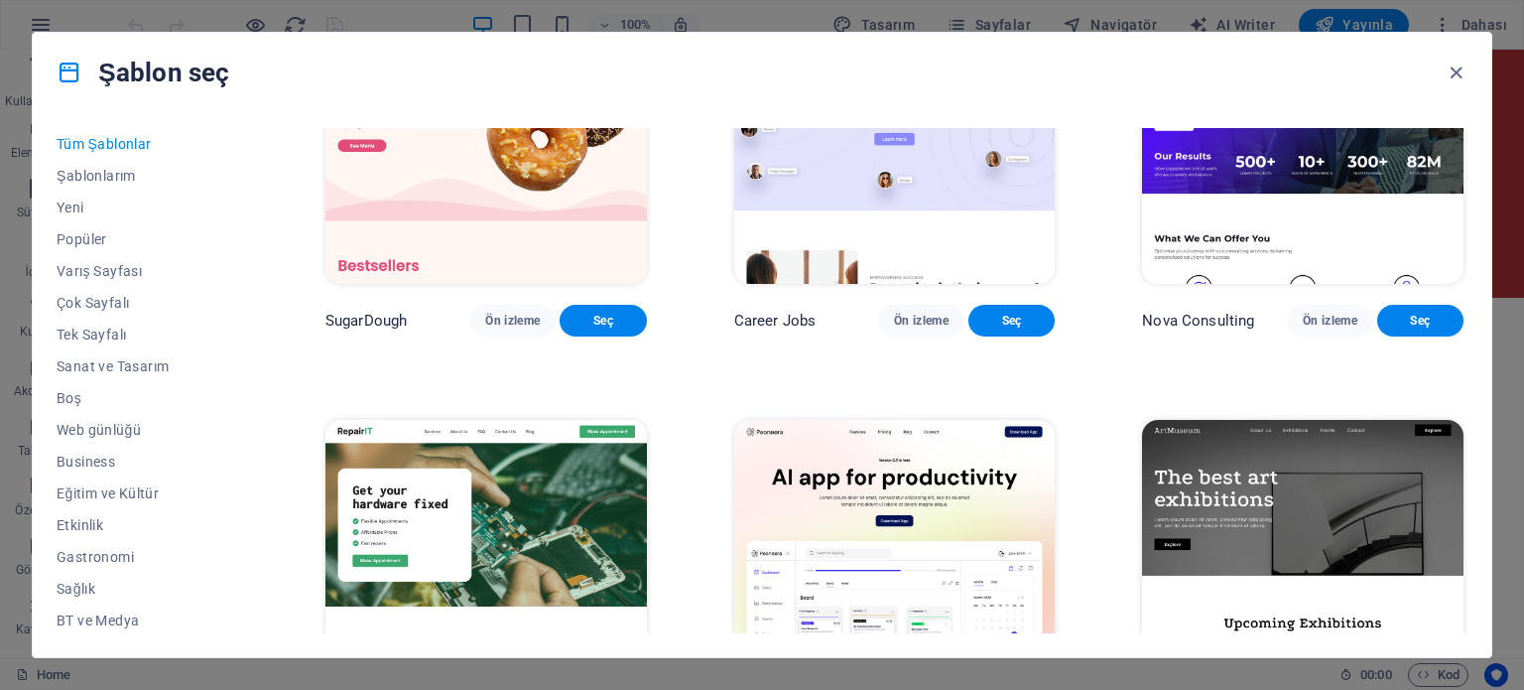
scroll to position [99, 0]
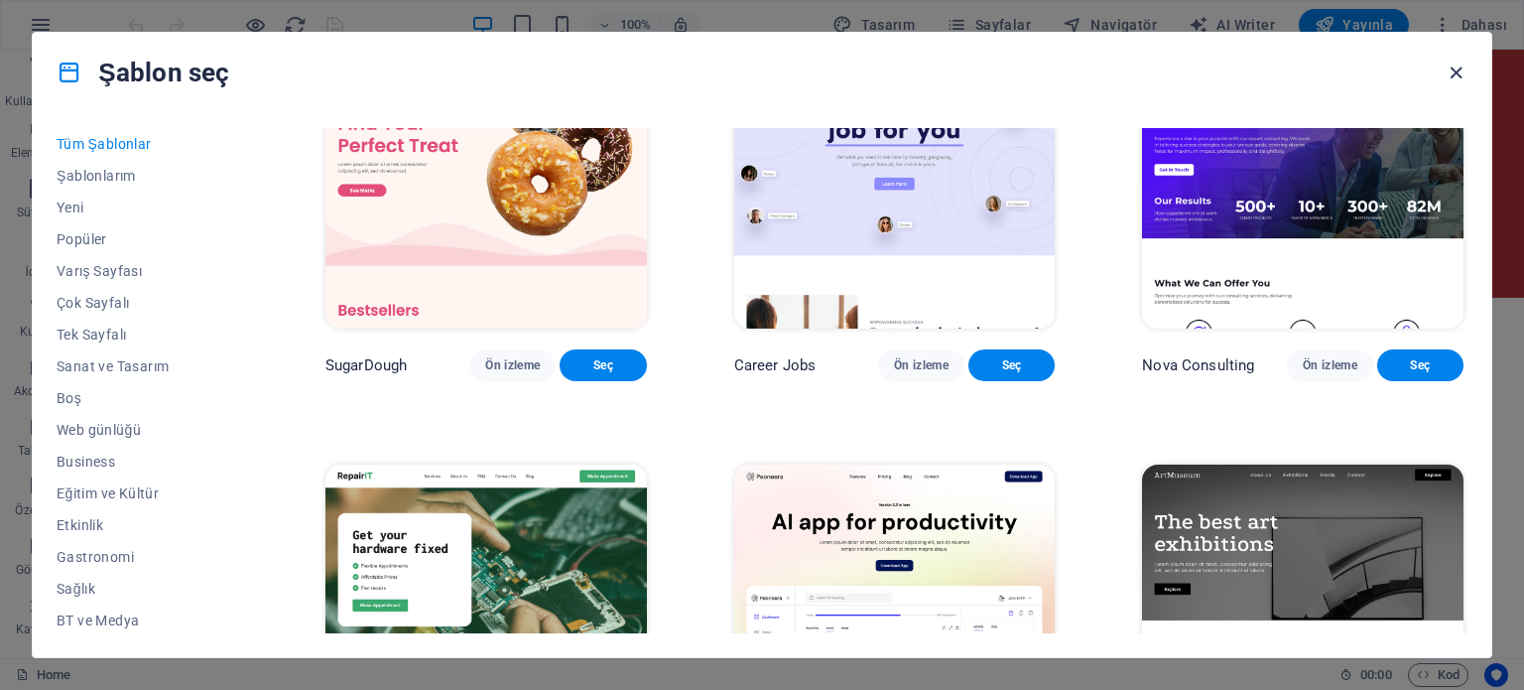
click at [1460, 71] on icon "button" at bounding box center [1456, 73] width 23 height 23
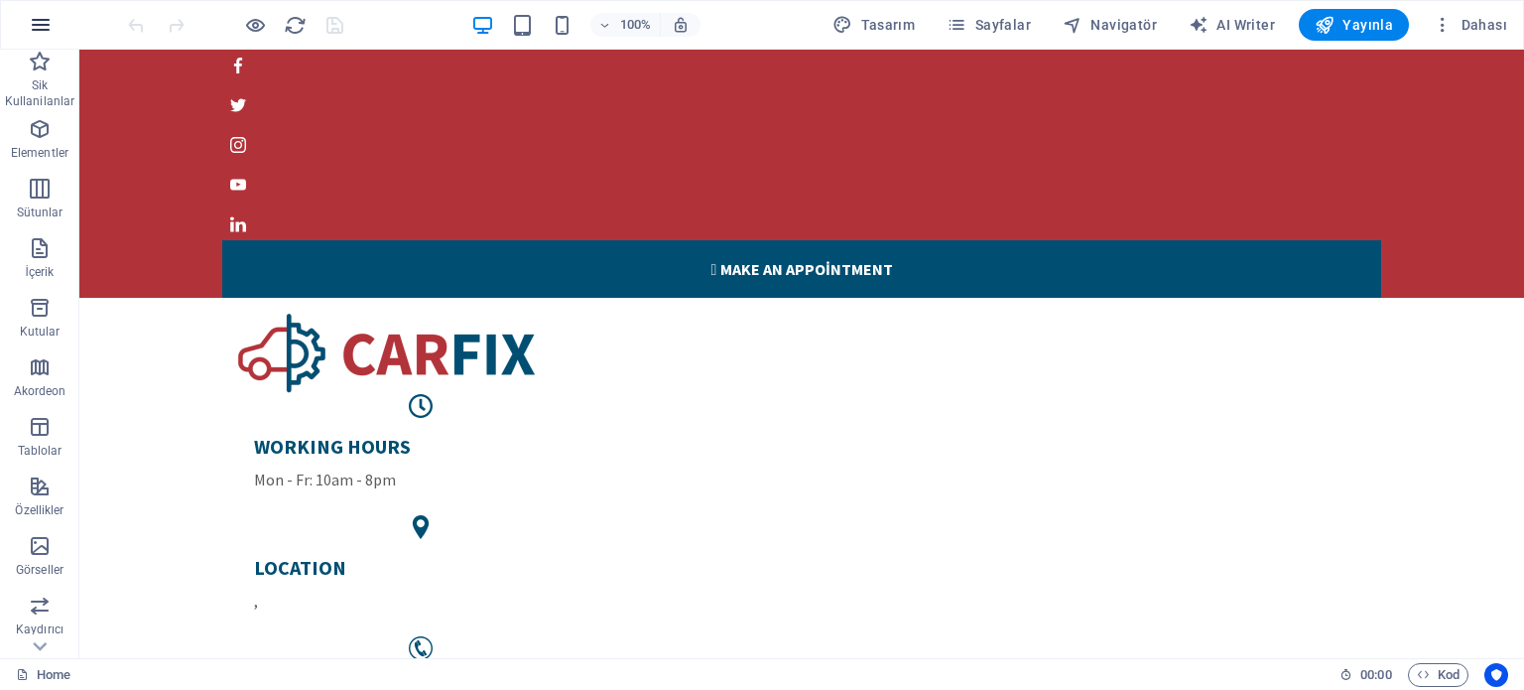
click at [48, 19] on icon "button" at bounding box center [41, 25] width 24 height 24
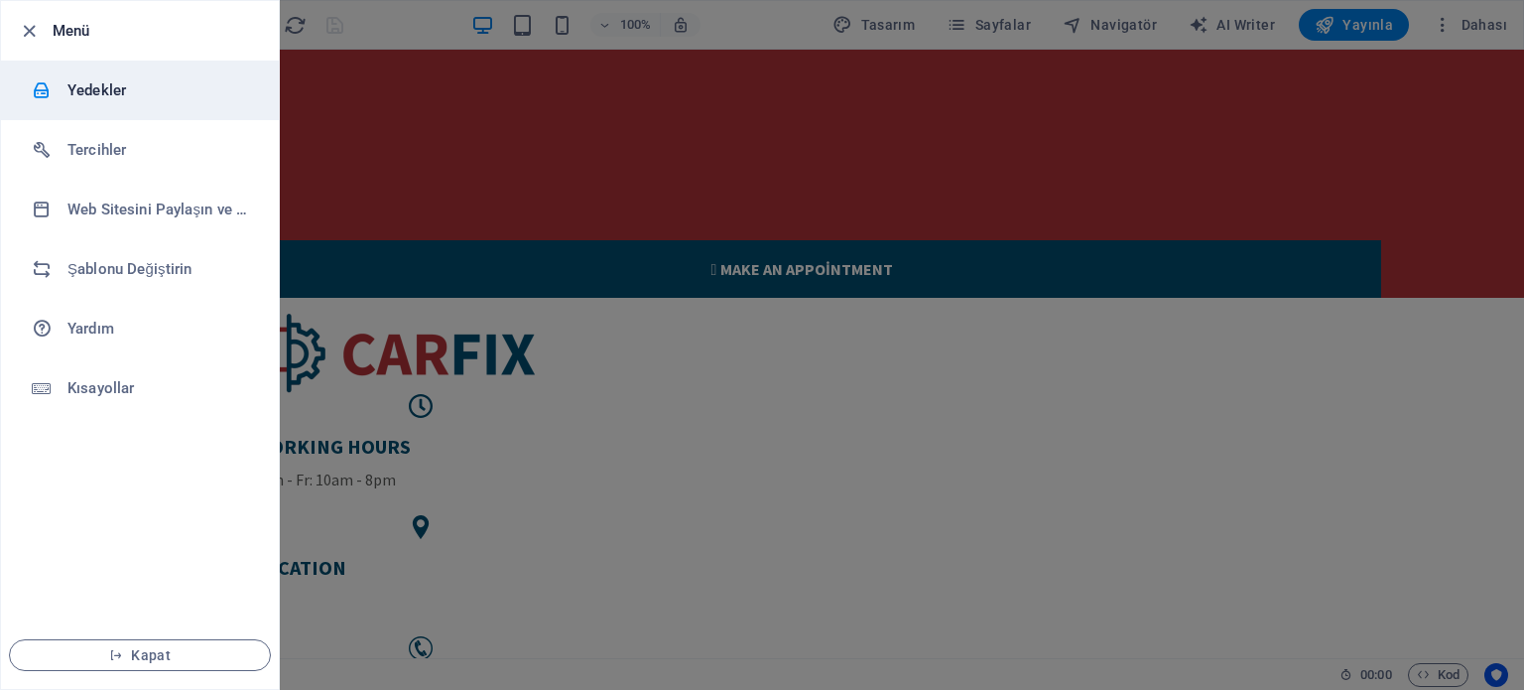
click at [103, 87] on h6 "Yedekler" at bounding box center [159, 90] width 184 height 24
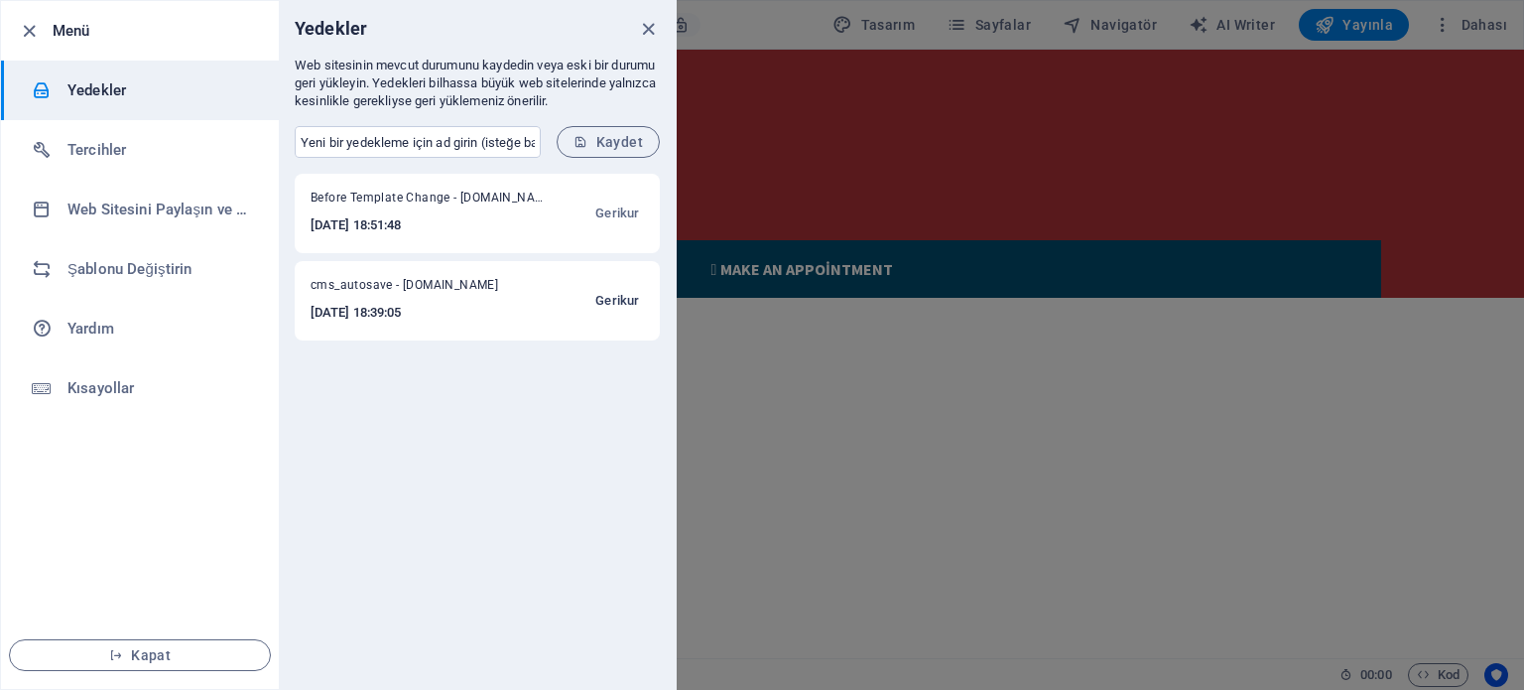
click at [620, 299] on span "Gerikur" at bounding box center [617, 301] width 44 height 24
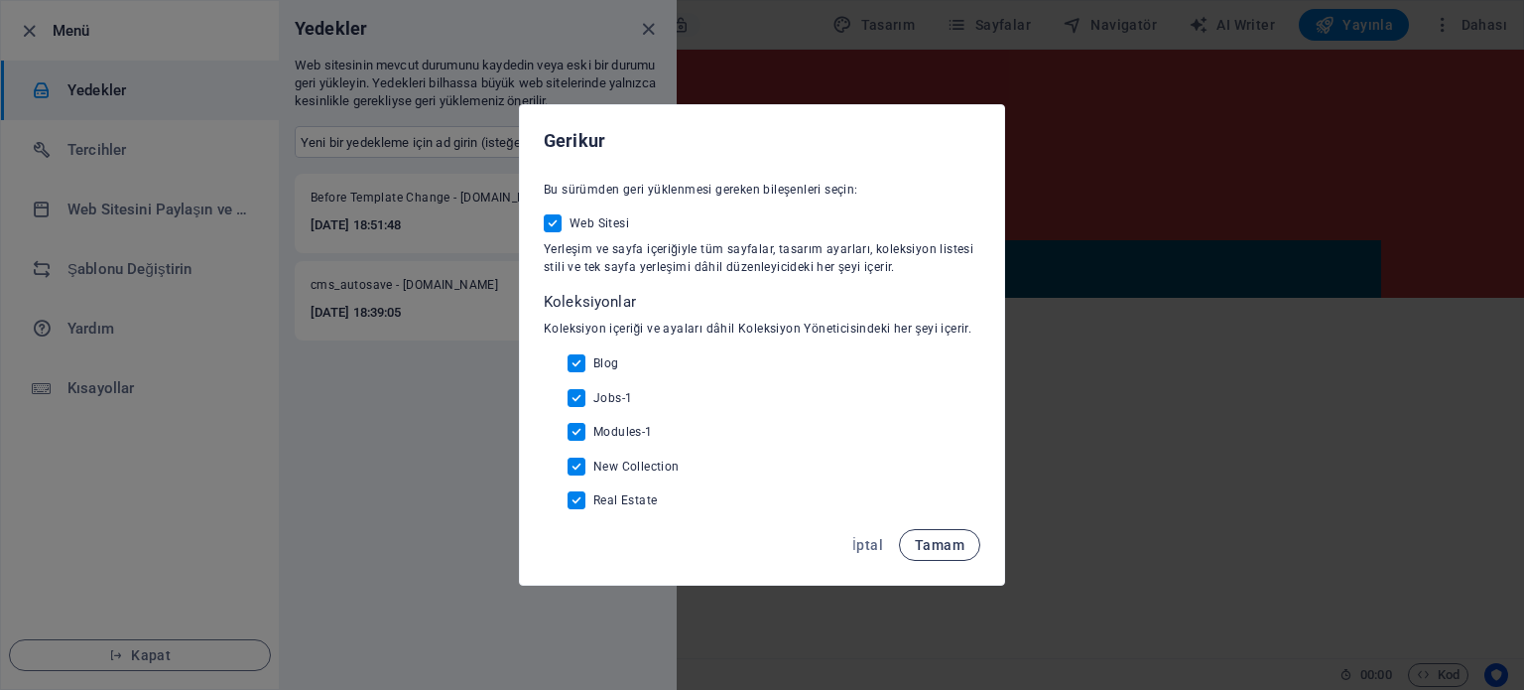
click at [945, 546] on span "Tamam" at bounding box center [940, 545] width 50 height 16
checkbox input "false"
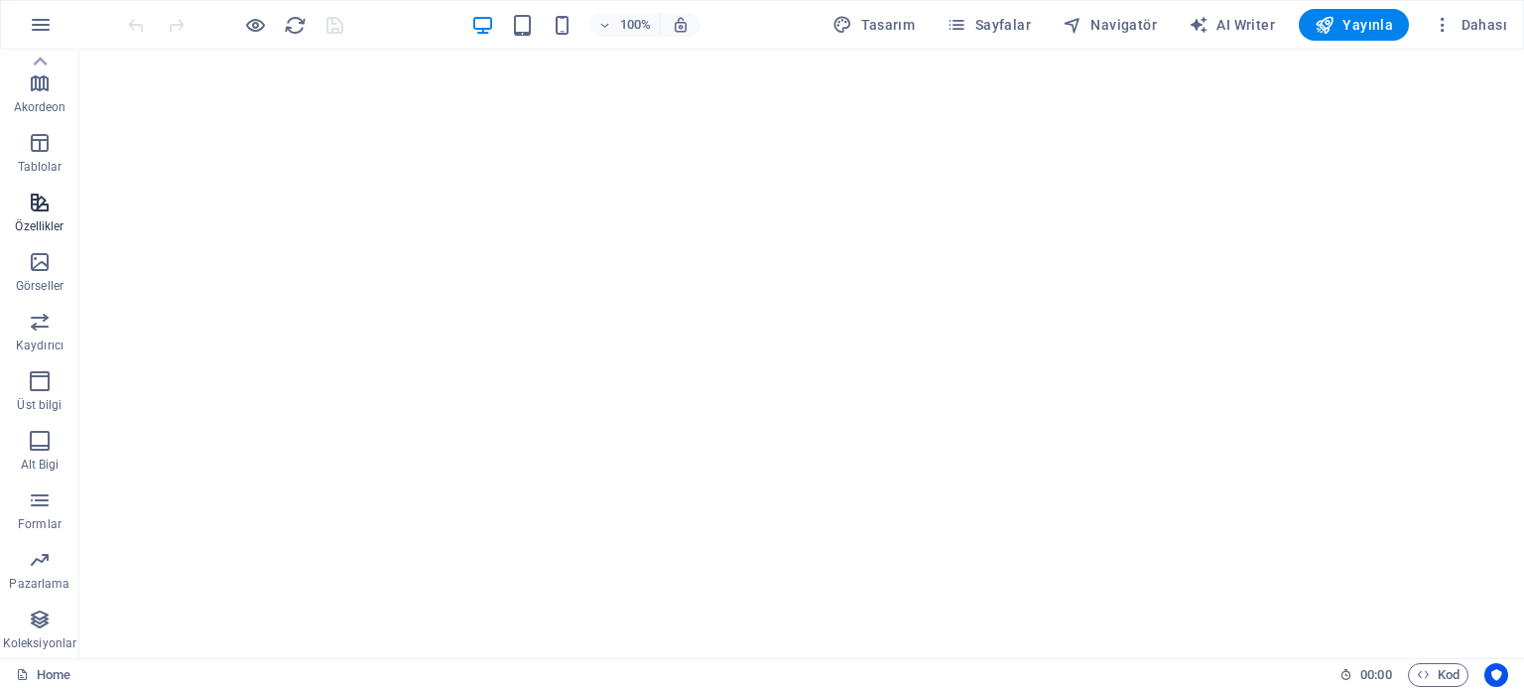
scroll to position [3373, 0]
click at [38, 19] on icon "button" at bounding box center [41, 25] width 24 height 24
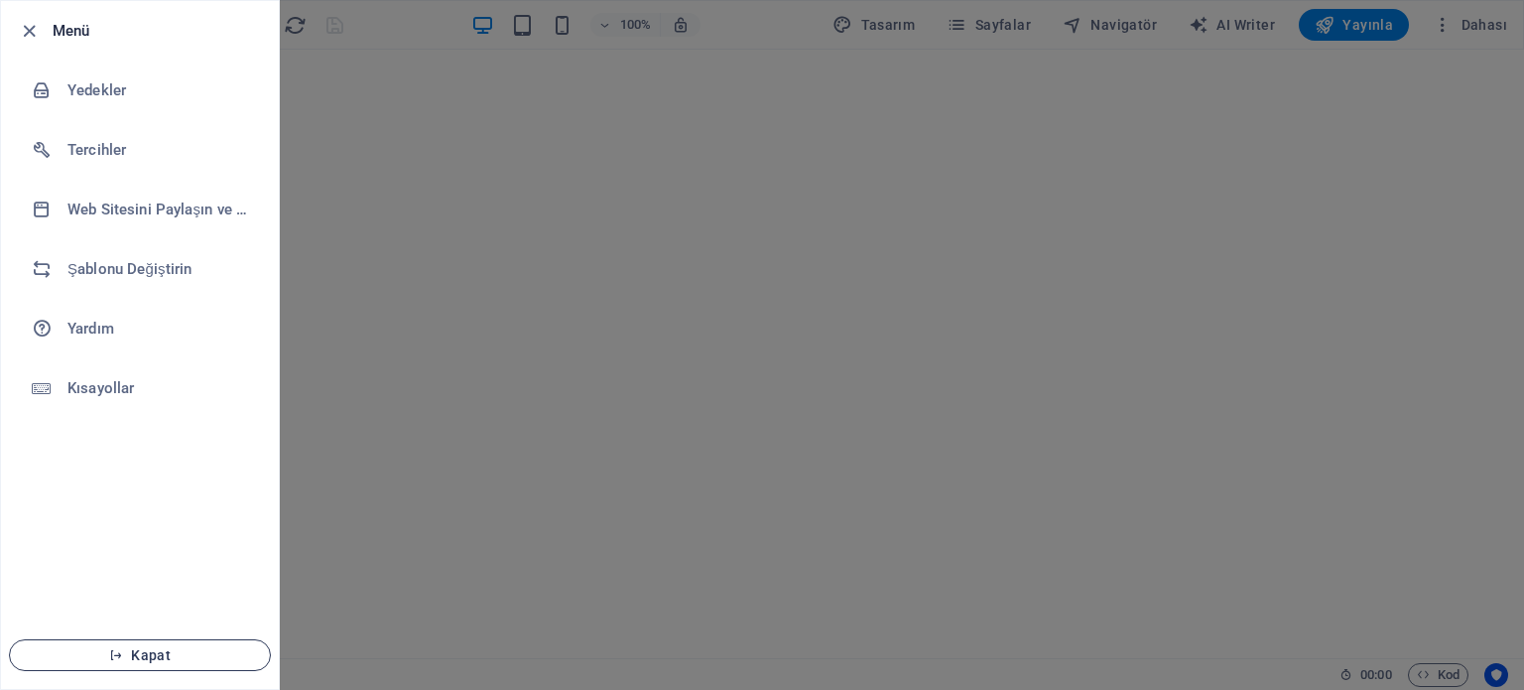
click at [119, 652] on icon "button" at bounding box center [116, 655] width 14 height 14
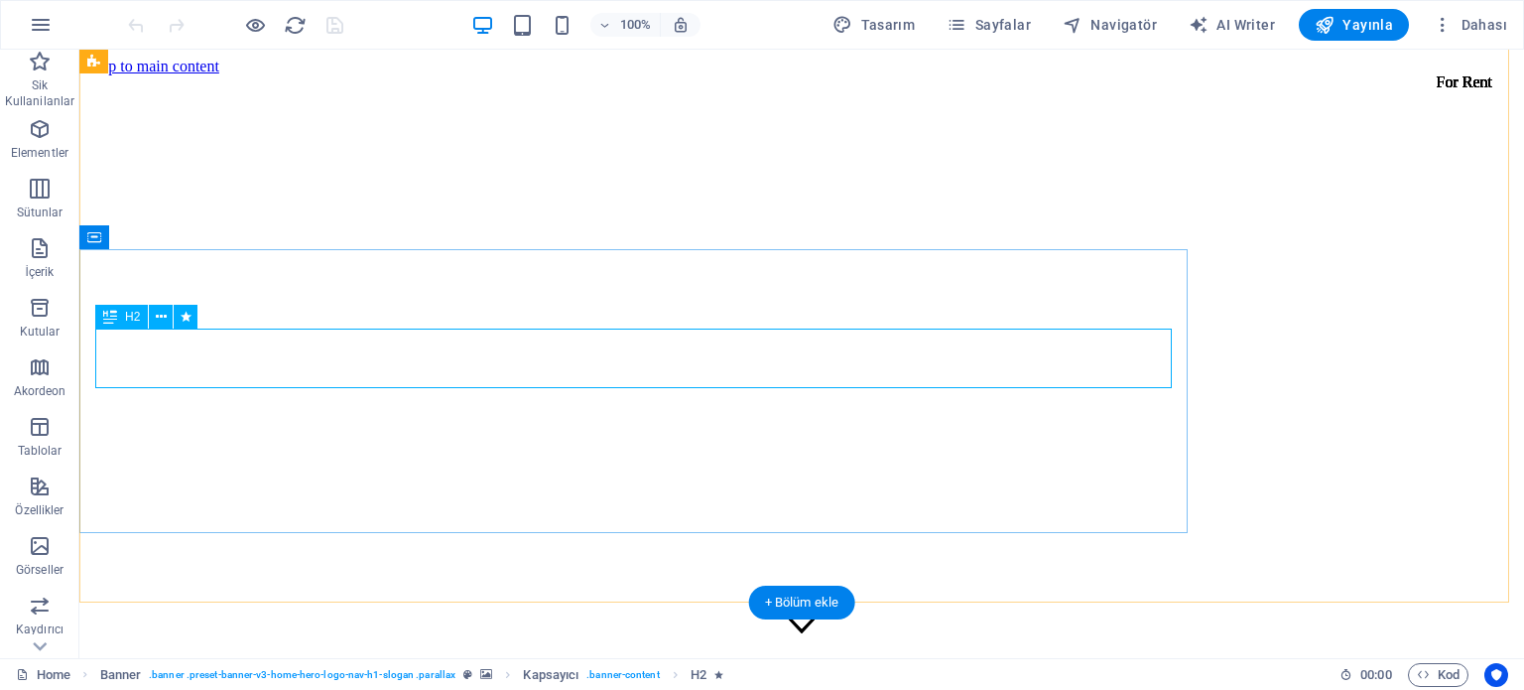
scroll to position [1520, 0]
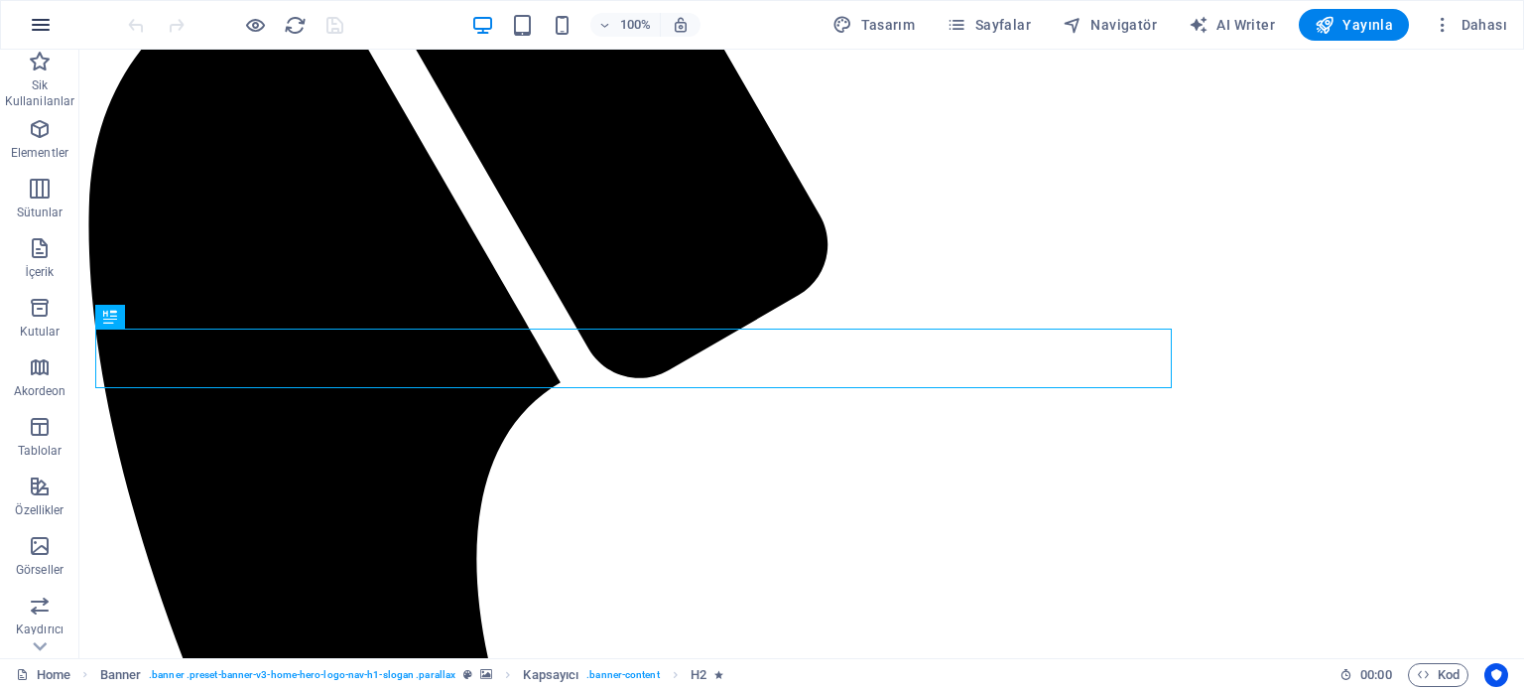
click at [40, 19] on icon "button" at bounding box center [41, 25] width 24 height 24
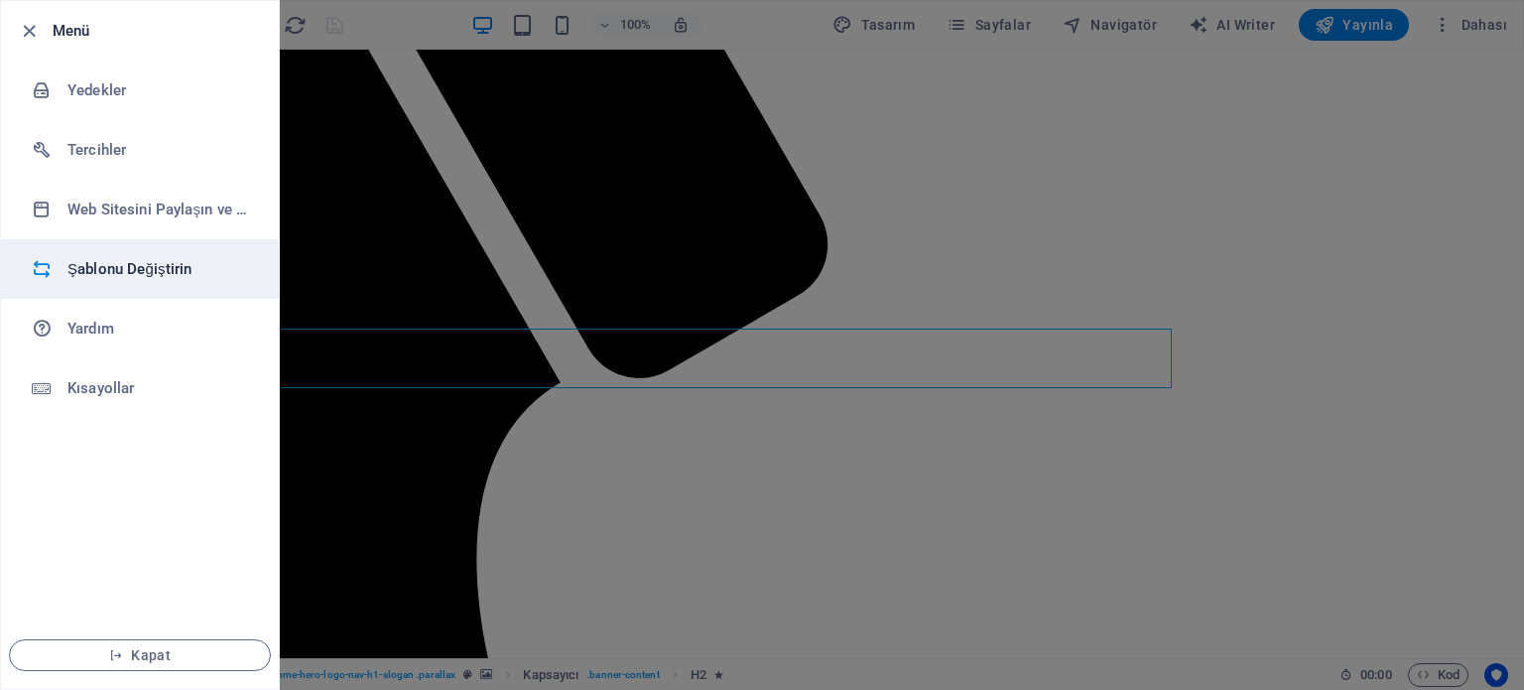
click at [117, 276] on h6 "Şablonu Değiştirin" at bounding box center [159, 269] width 184 height 24
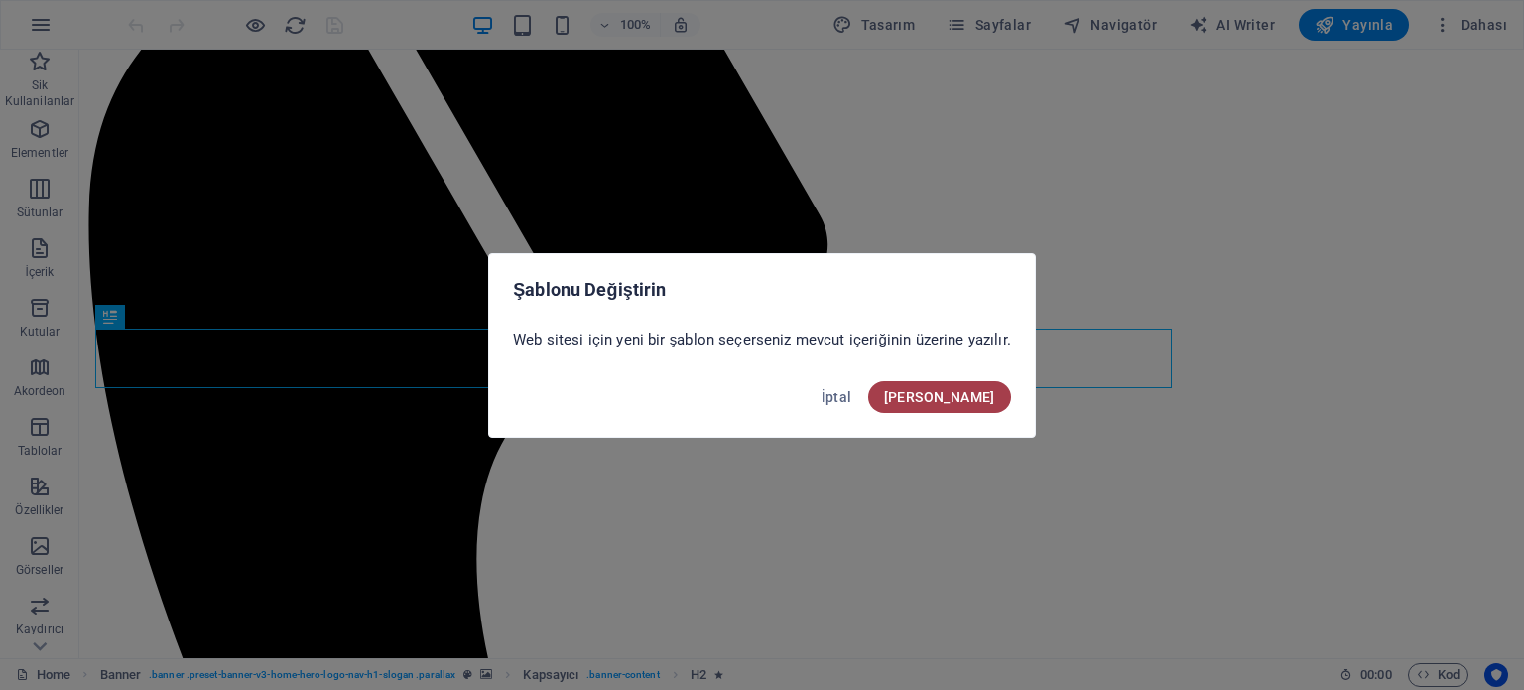
click at [981, 397] on span "[PERSON_NAME]" at bounding box center [939, 397] width 111 height 16
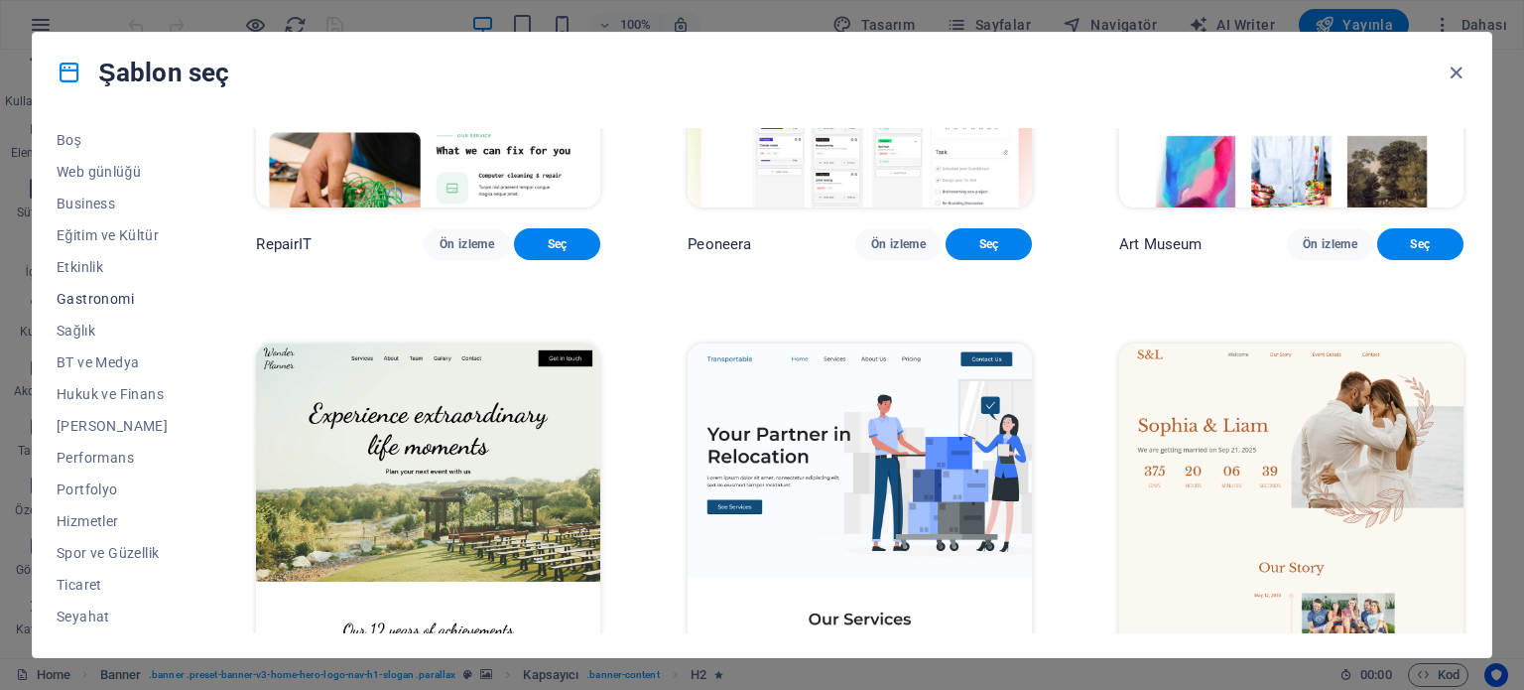
scroll to position [288, 0]
click at [93, 551] on span "Ticaret" at bounding box center [113, 555] width 112 height 16
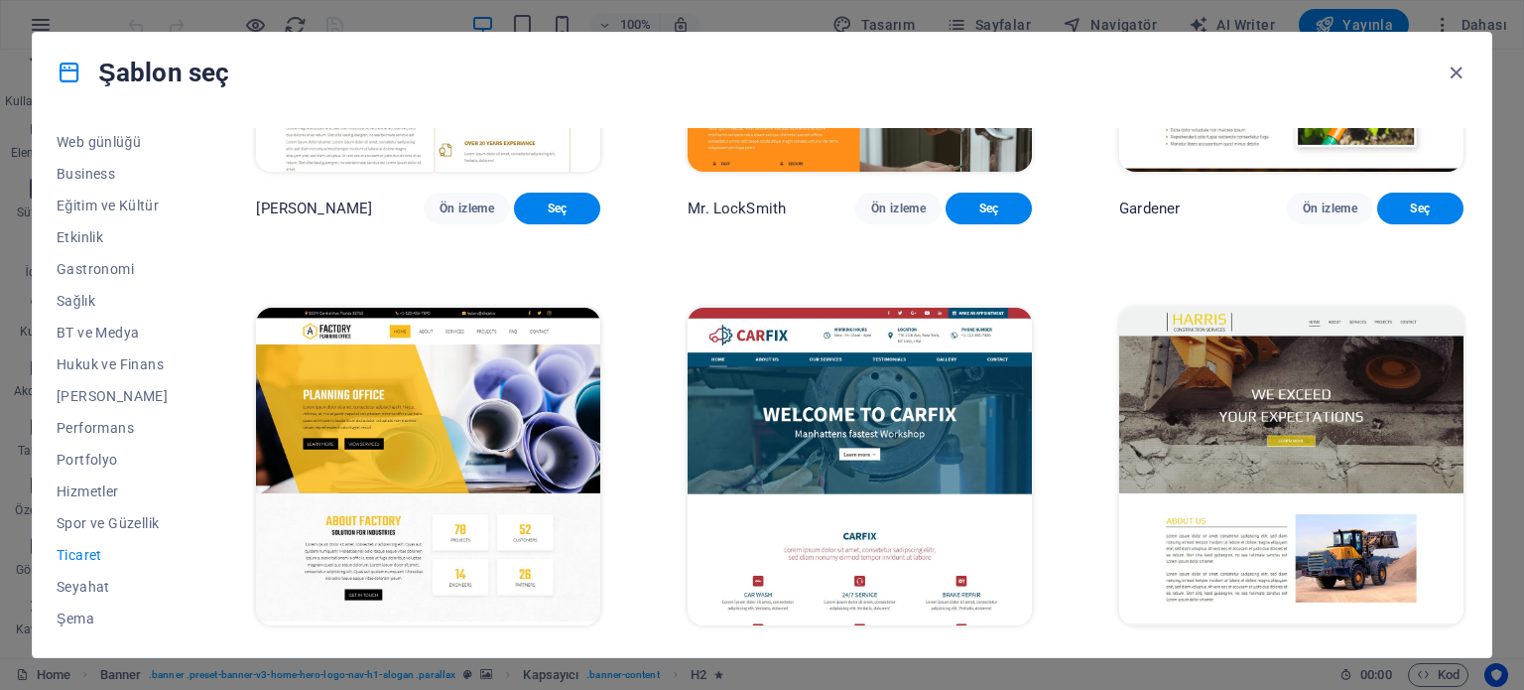
scroll to position [745, 0]
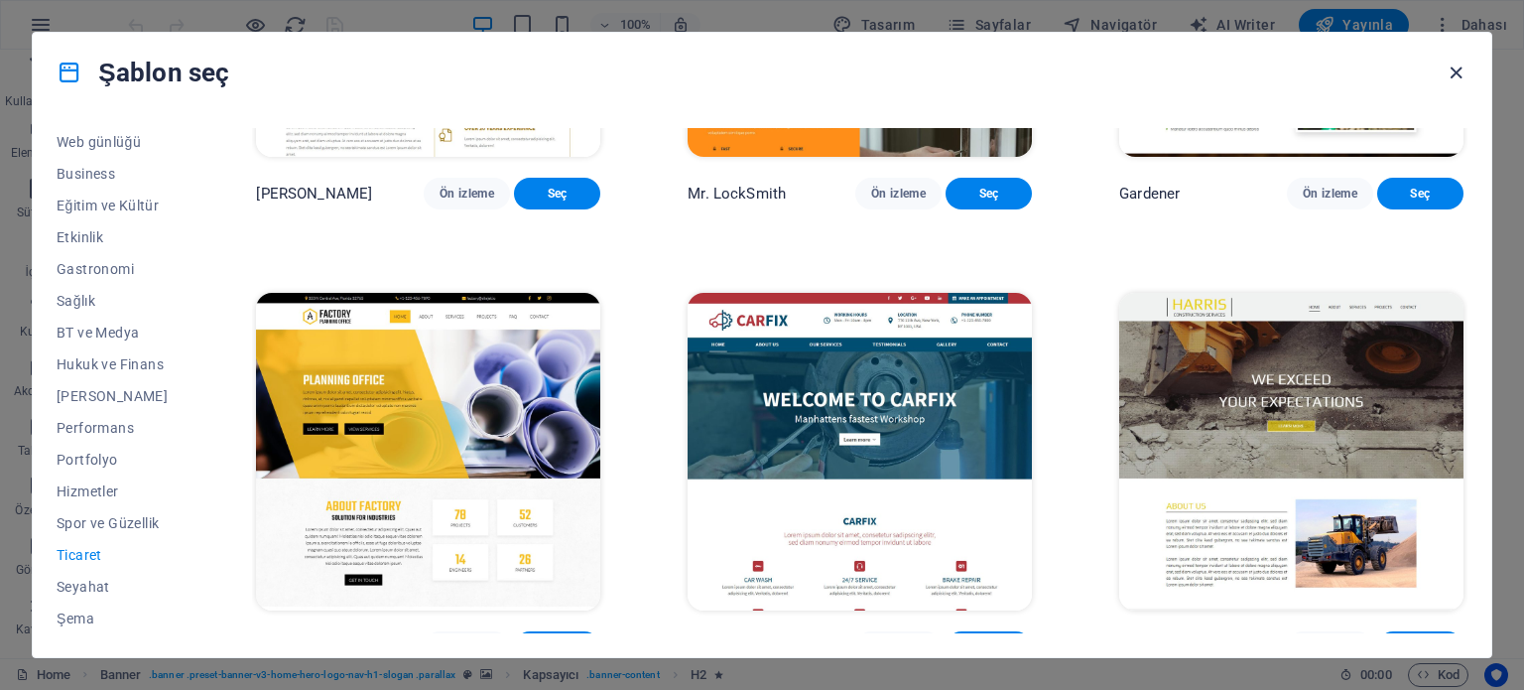
click at [1453, 75] on icon "button" at bounding box center [1456, 73] width 23 height 23
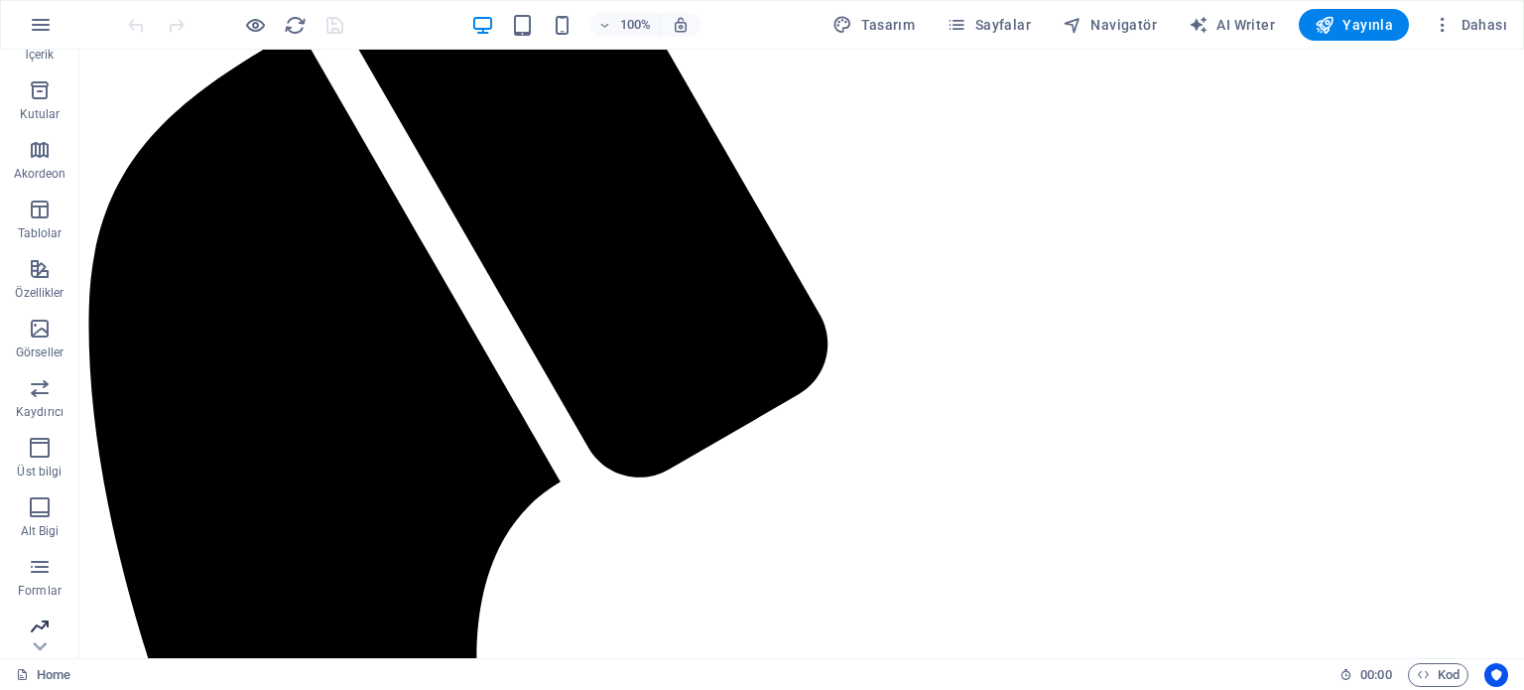
scroll to position [284, 0]
